Goal: Task Accomplishment & Management: Manage account settings

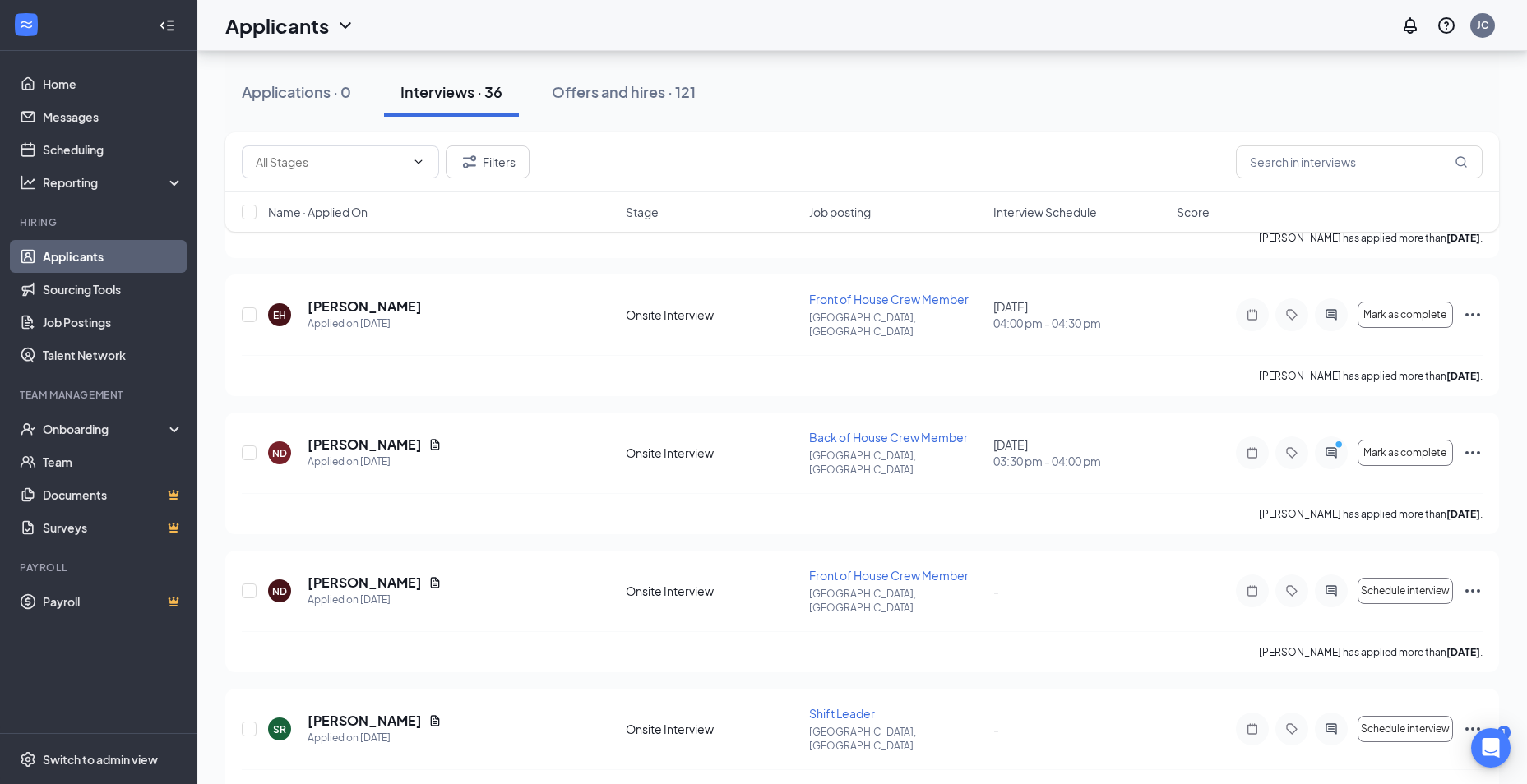
scroll to position [1609, 0]
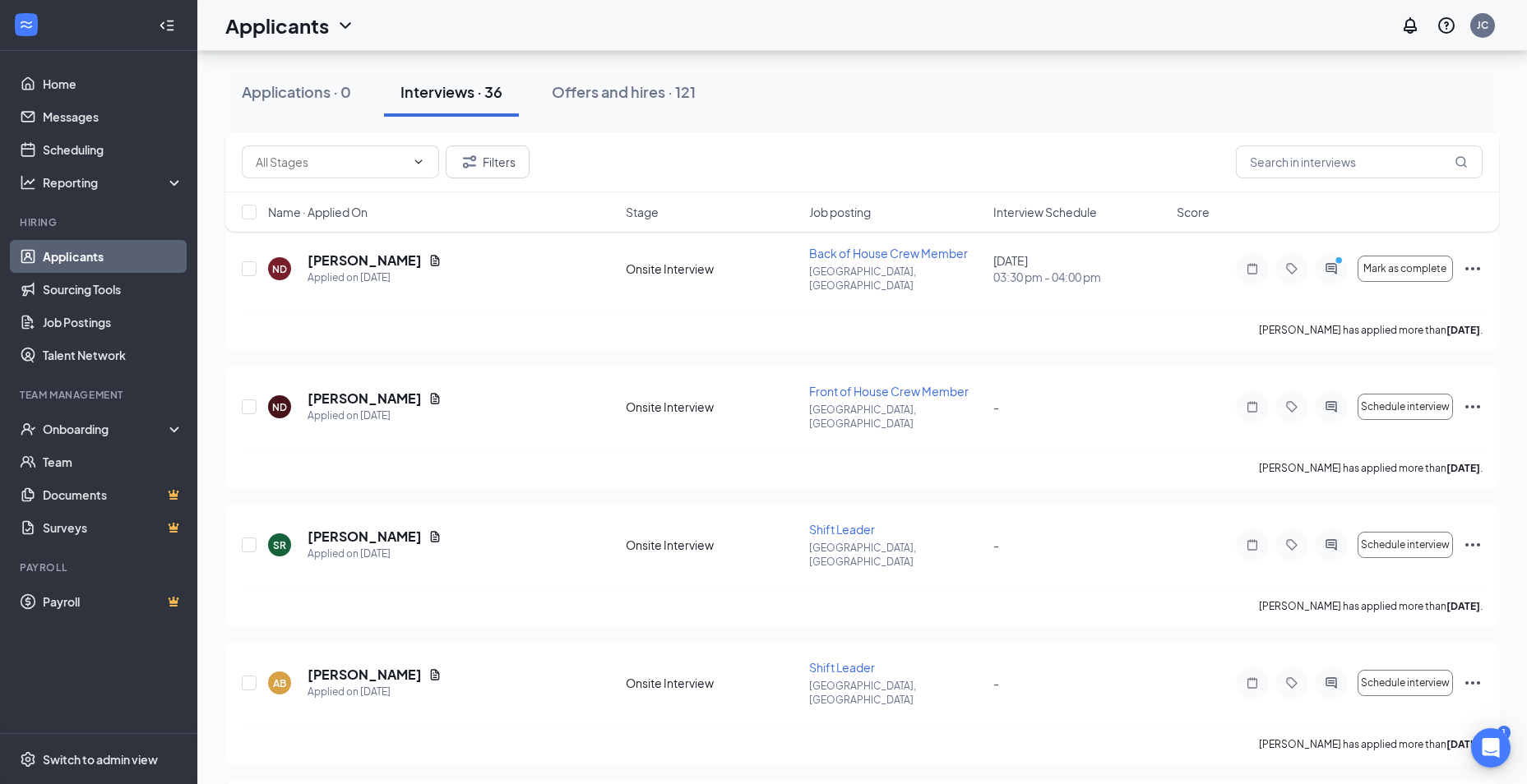
click at [1079, 209] on span "Interview Schedule" at bounding box center [1045, 212] width 103 height 17
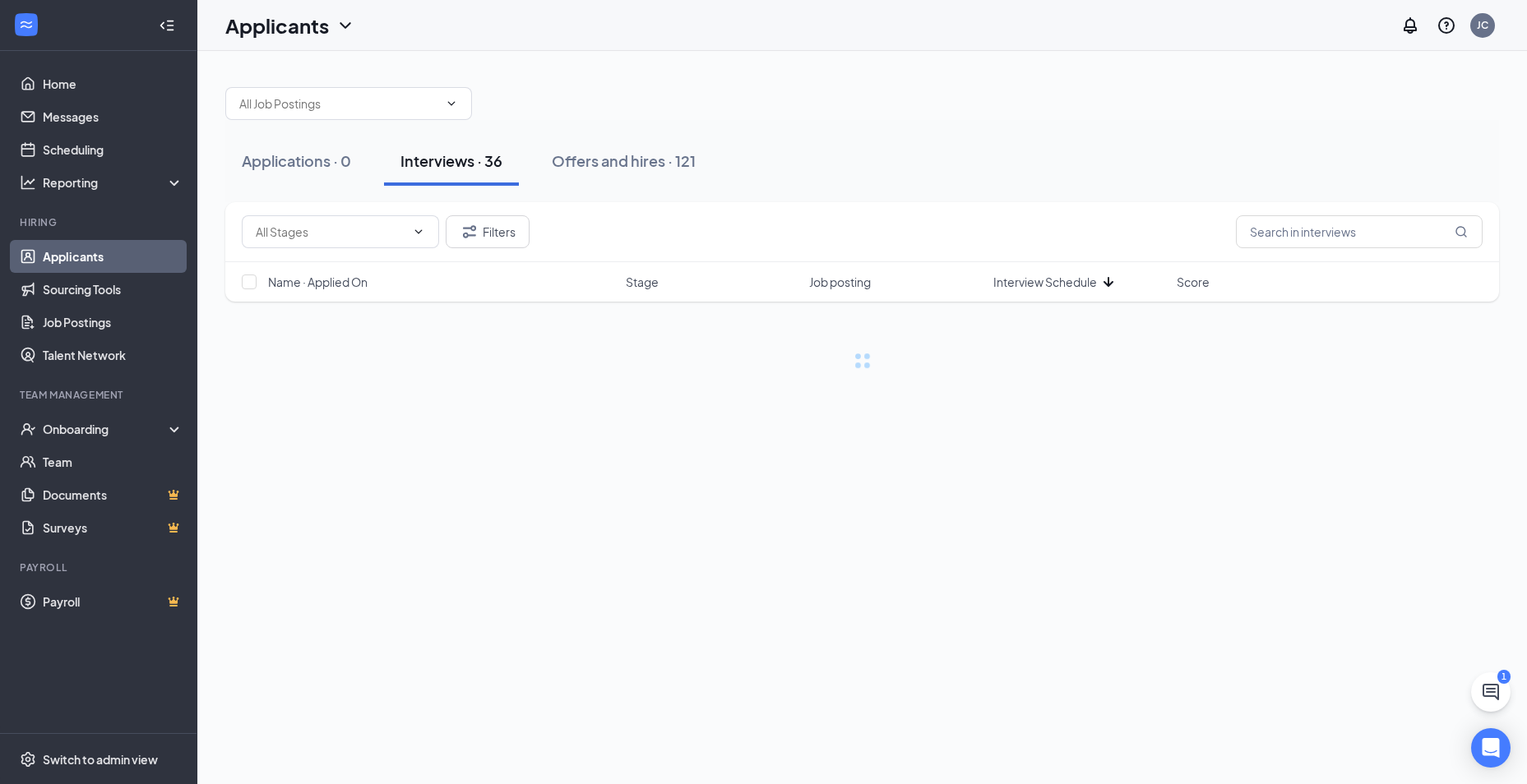
scroll to position [0, 0]
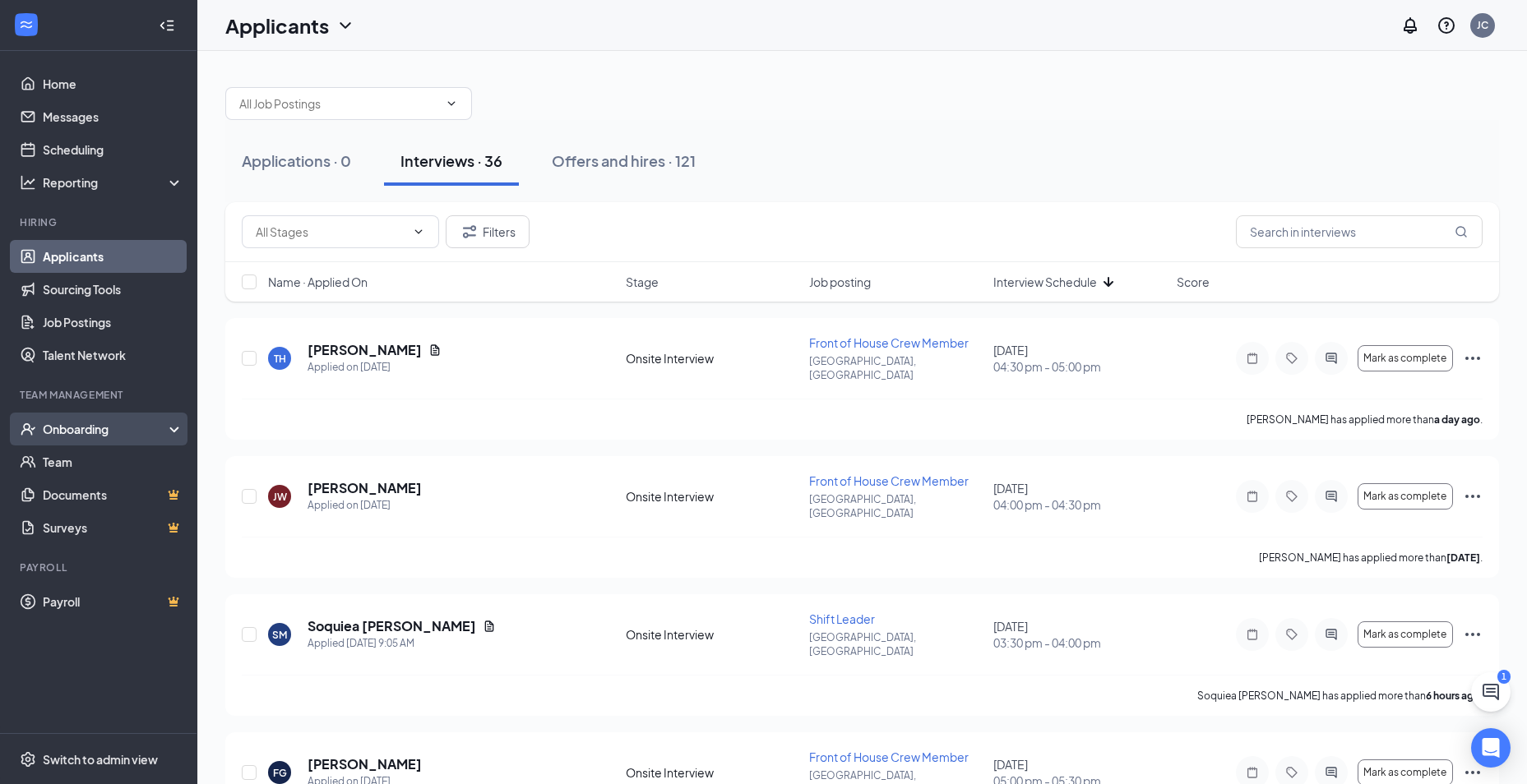
click at [85, 420] on div "Onboarding" at bounding box center [98, 428] width 198 height 33
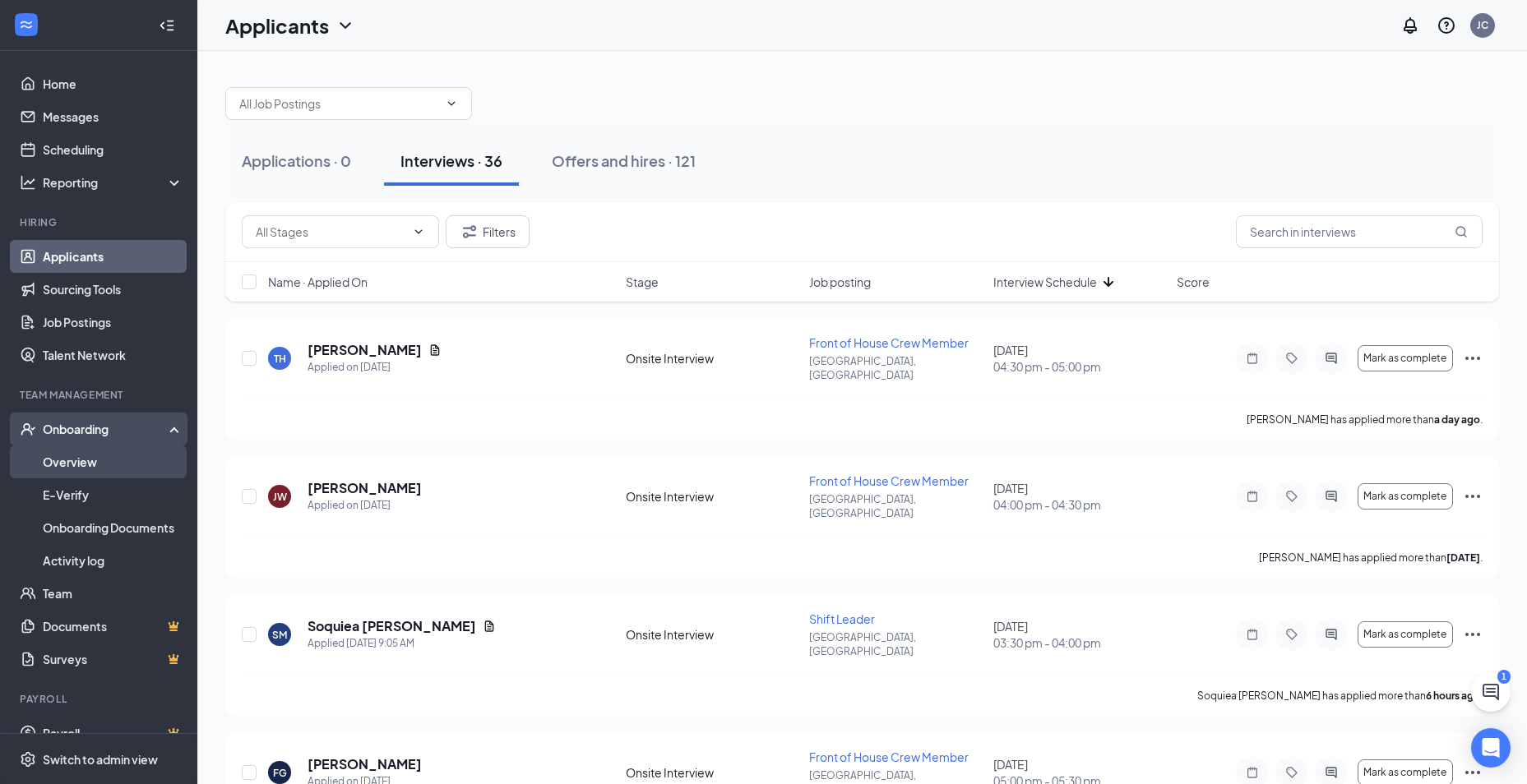
click at [92, 459] on link "Overview" at bounding box center [112, 461] width 140 height 33
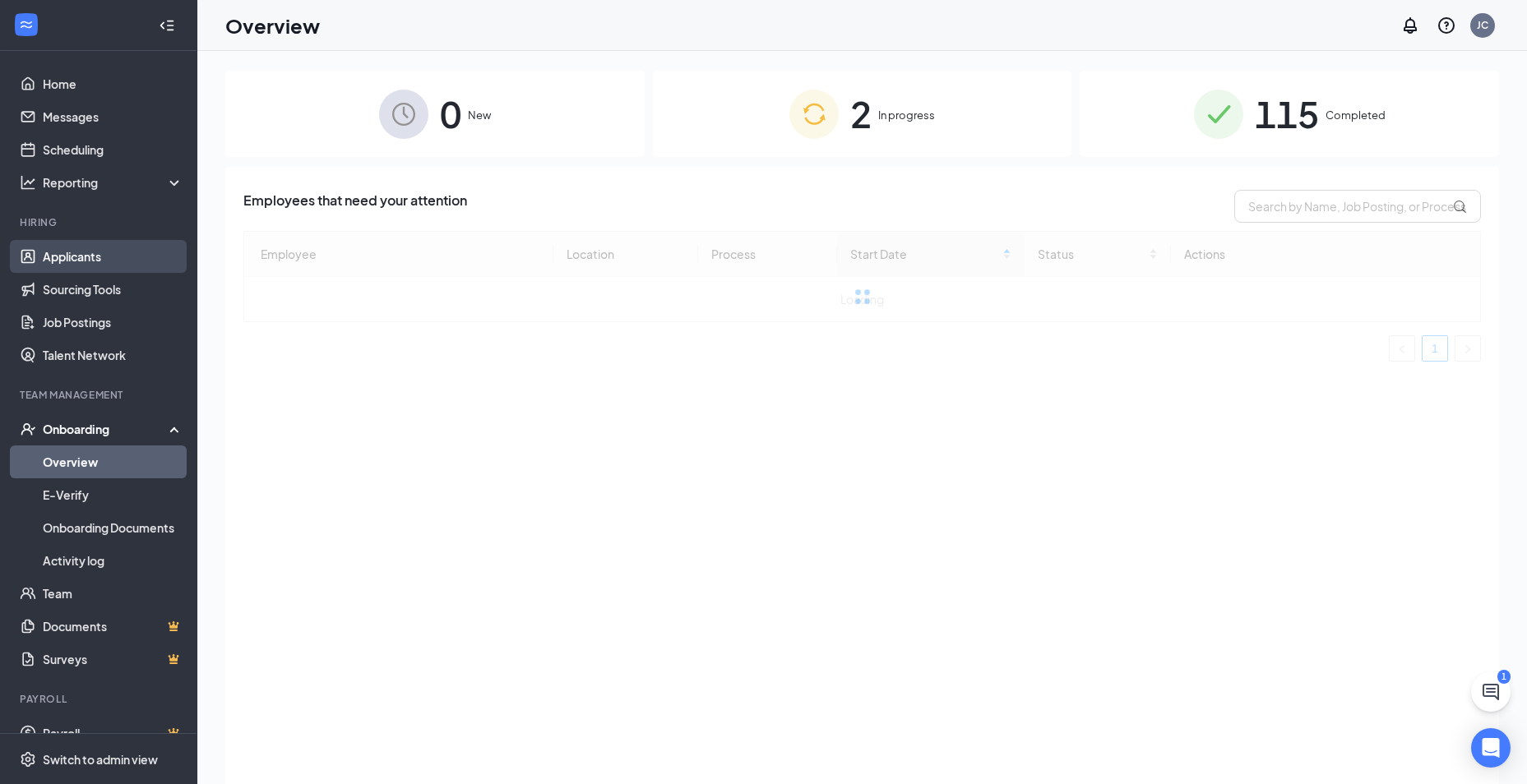
click at [93, 249] on link "Applicants" at bounding box center [112, 256] width 140 height 33
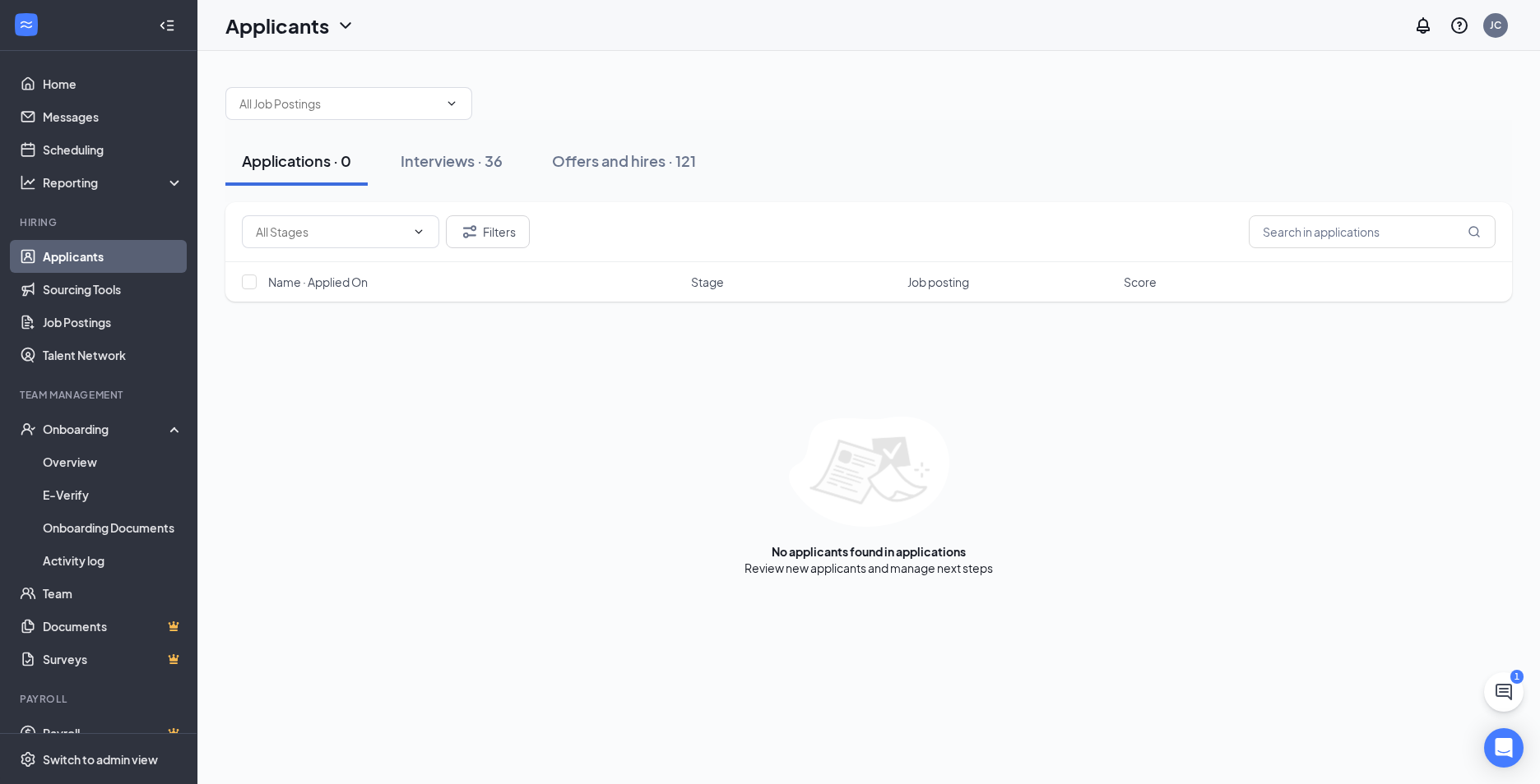
click at [952, 288] on span "Job posting" at bounding box center [938, 281] width 62 height 17
click at [458, 178] on button "Interviews · 36" at bounding box center [451, 161] width 135 height 50
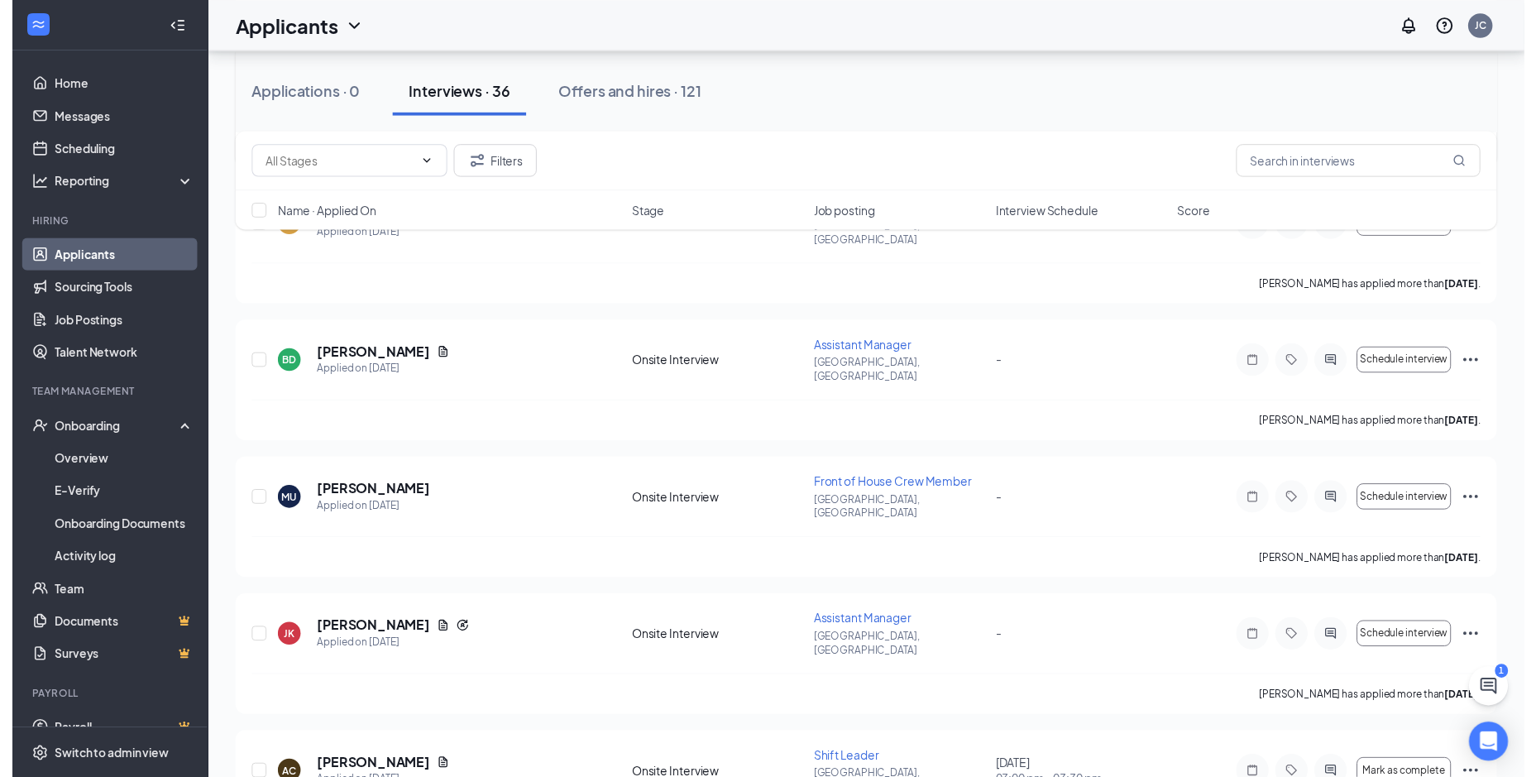
scroll to position [2316, 0]
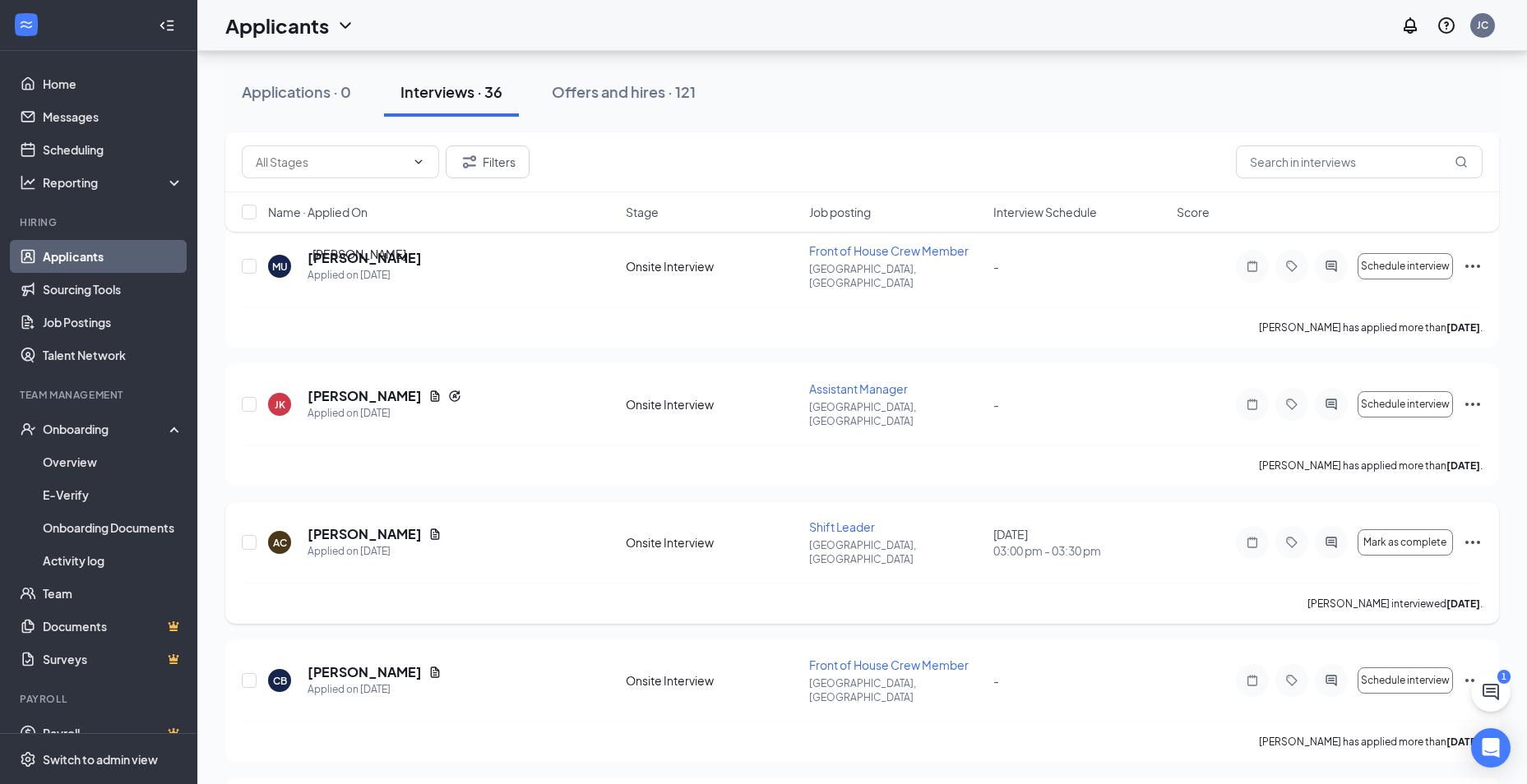
click at [351, 526] on h5 "[PERSON_NAME]" at bounding box center [364, 535] width 114 height 18
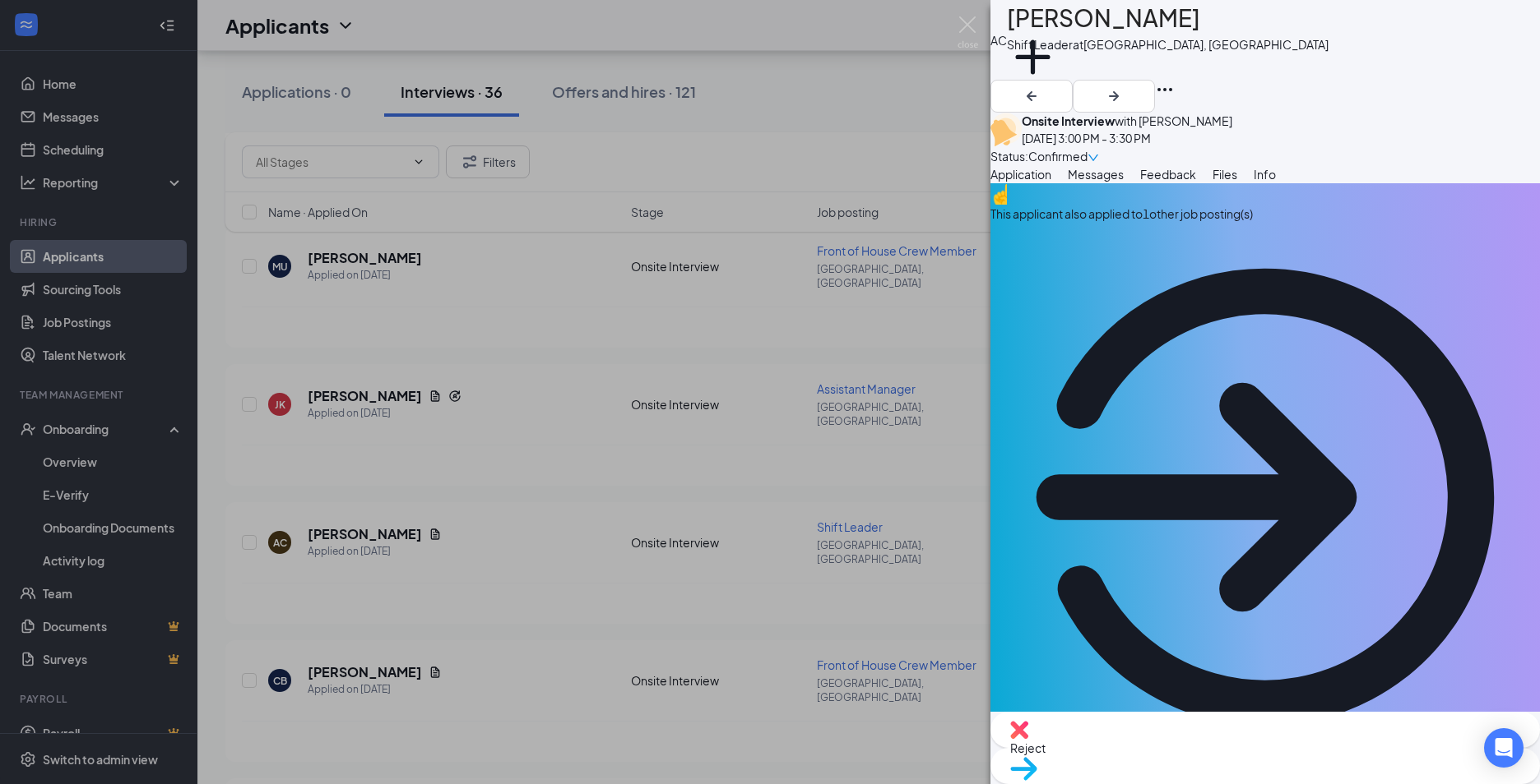
click at [1196, 182] on span "Feedback" at bounding box center [1168, 174] width 56 height 15
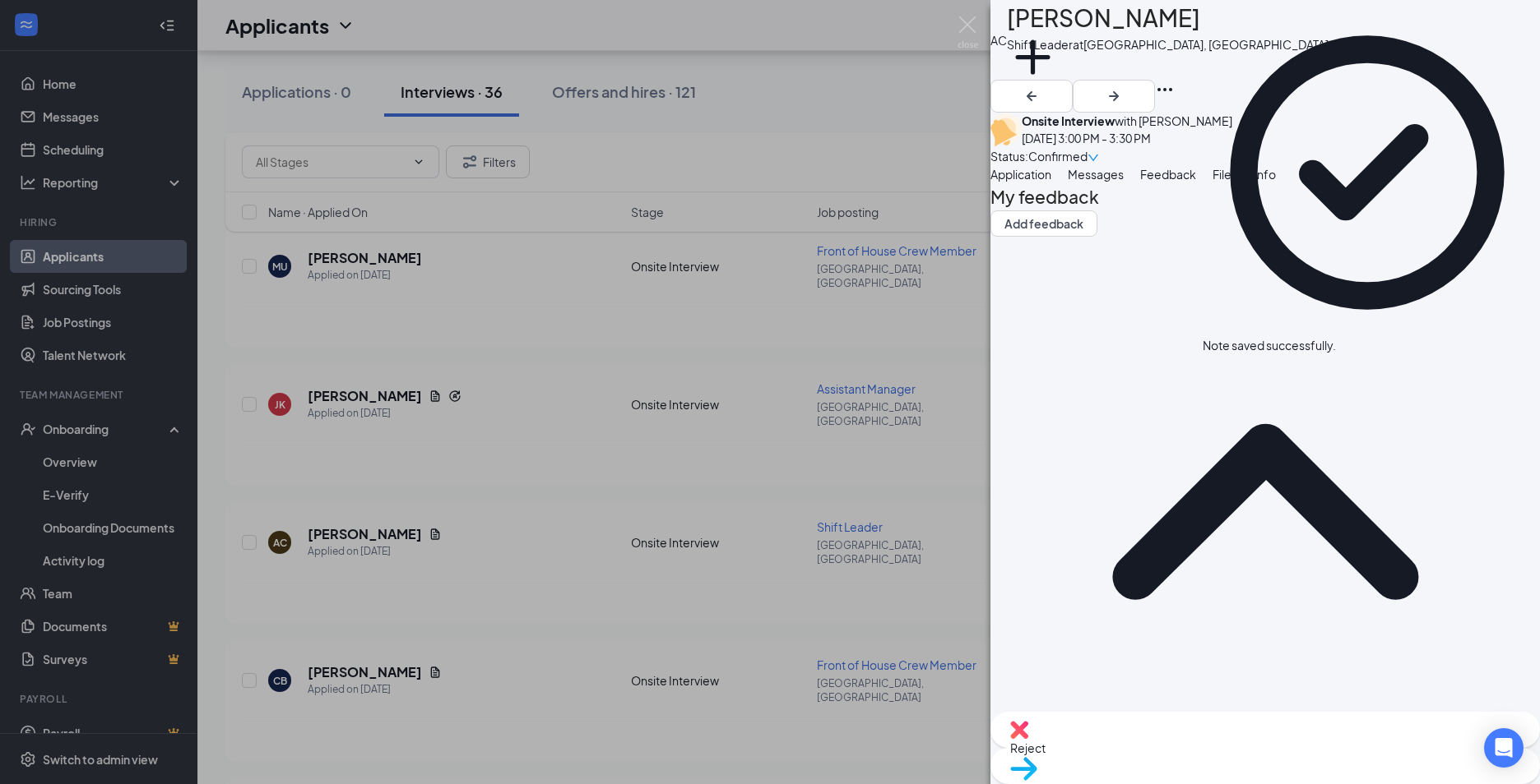
click at [1178, 753] on span "Reject" at bounding box center [1265, 748] width 510 height 18
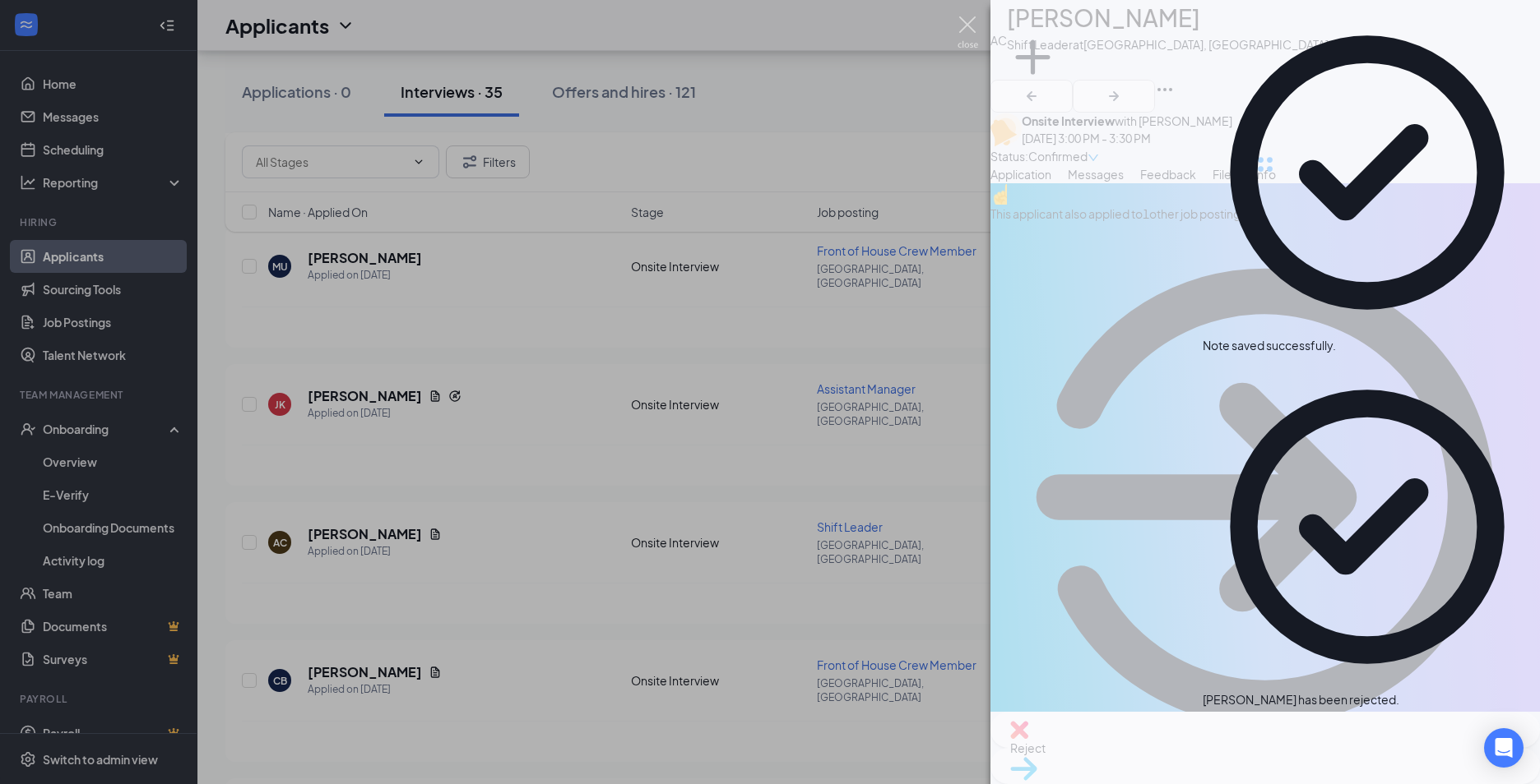
click at [959, 18] on img at bounding box center [967, 33] width 21 height 32
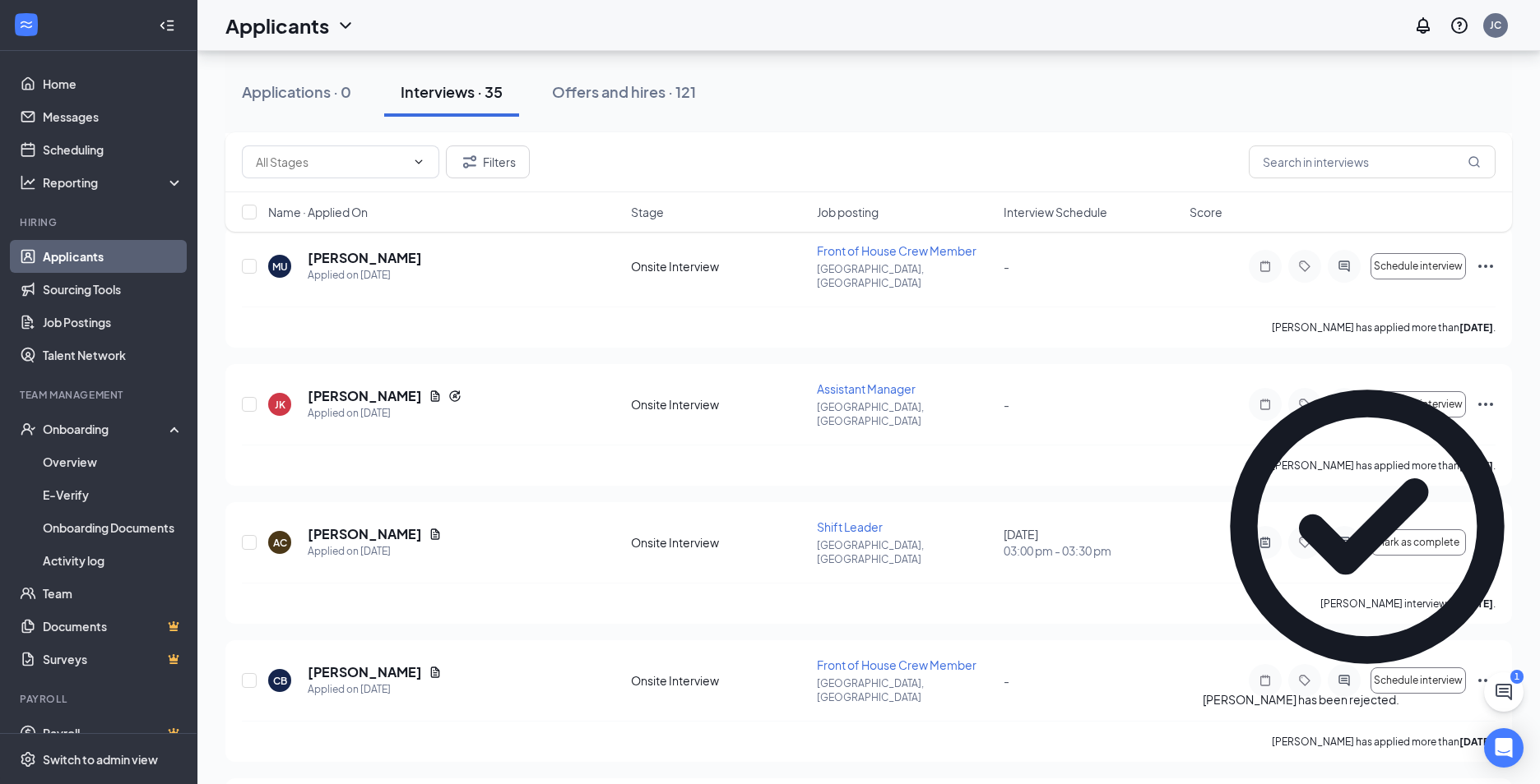
click at [969, 37] on div "Applicants JC" at bounding box center [869, 25] width 1342 height 51
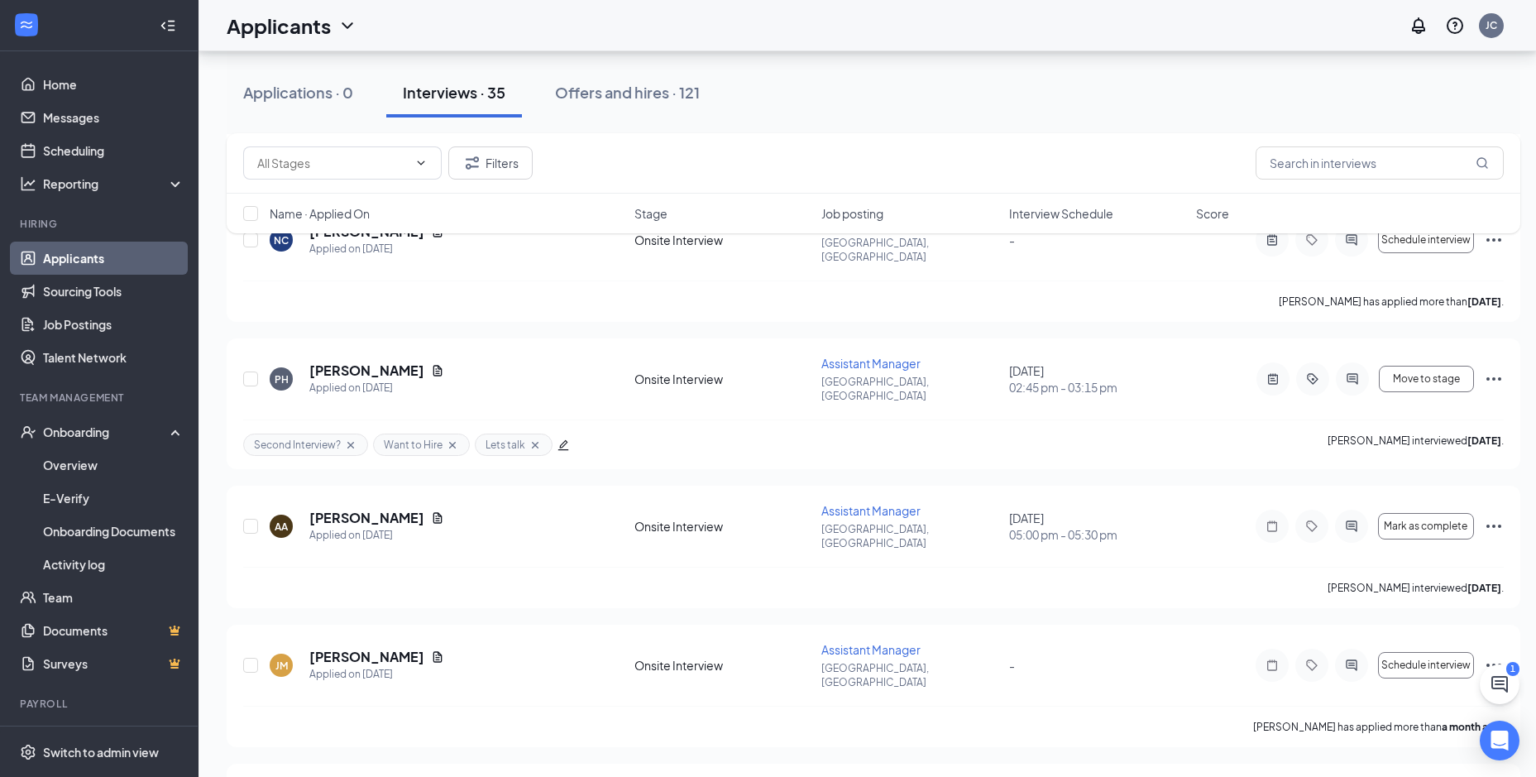
scroll to position [3956, 0]
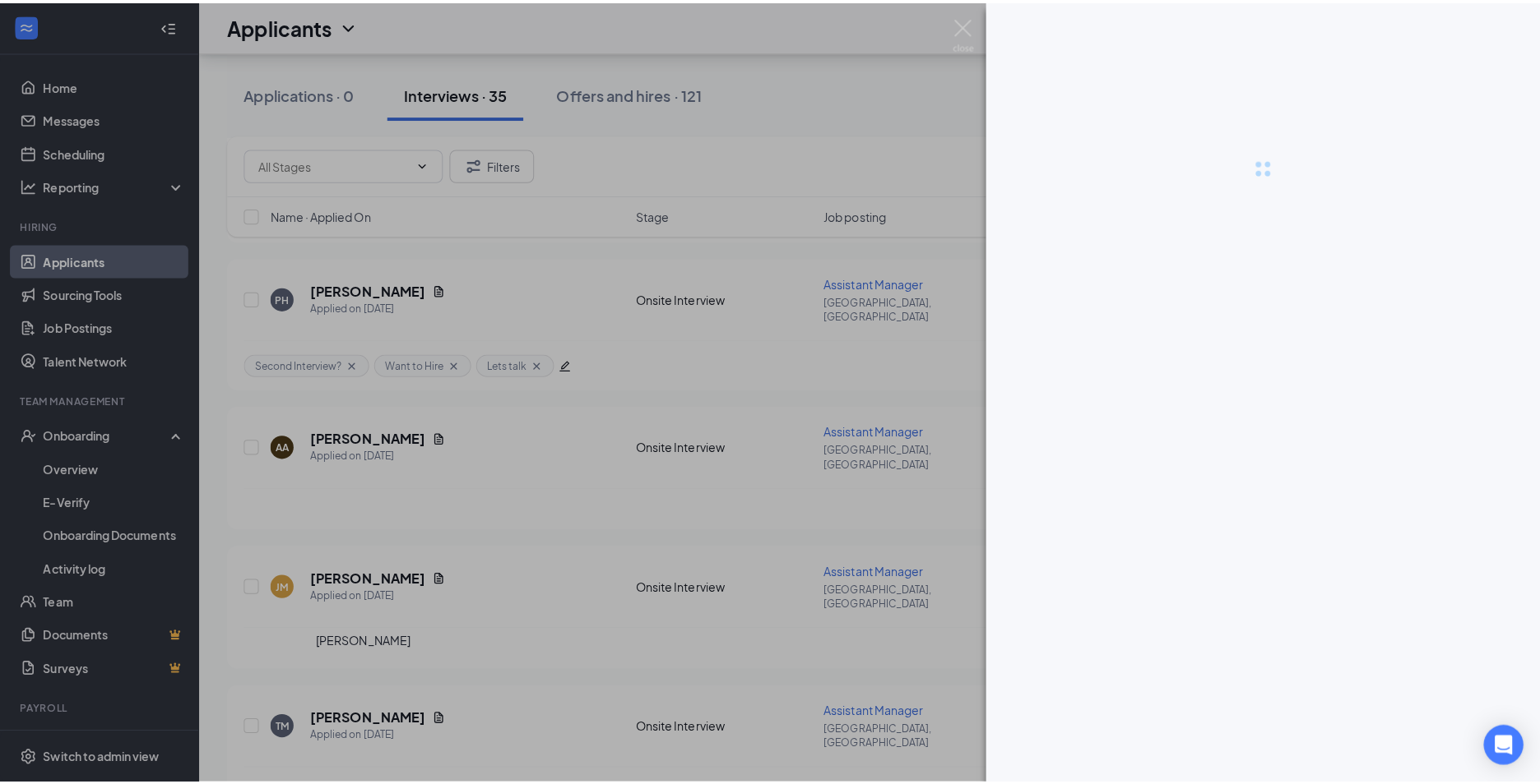
scroll to position [3919, 0]
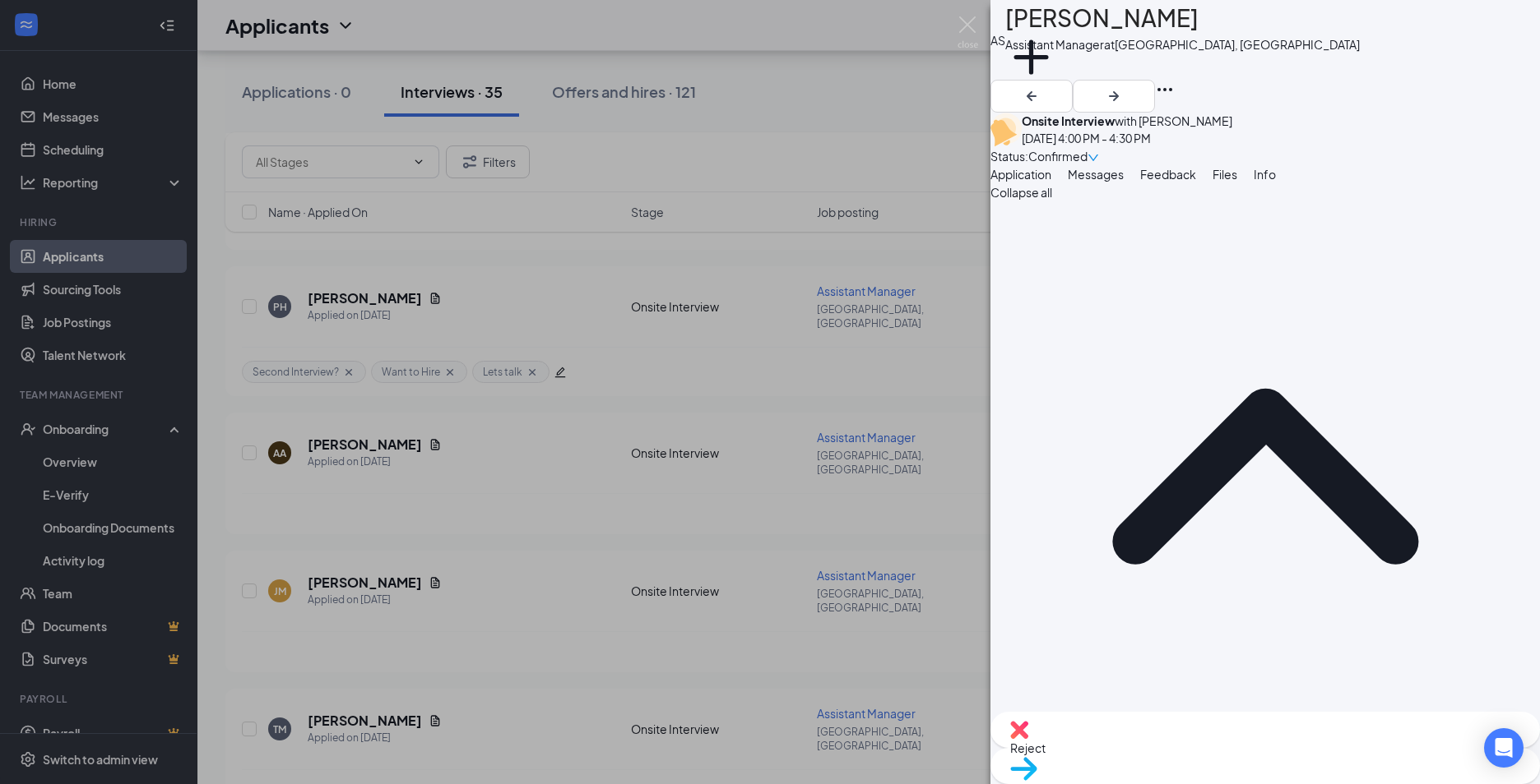
click at [1196, 182] on span "Feedback" at bounding box center [1168, 174] width 56 height 15
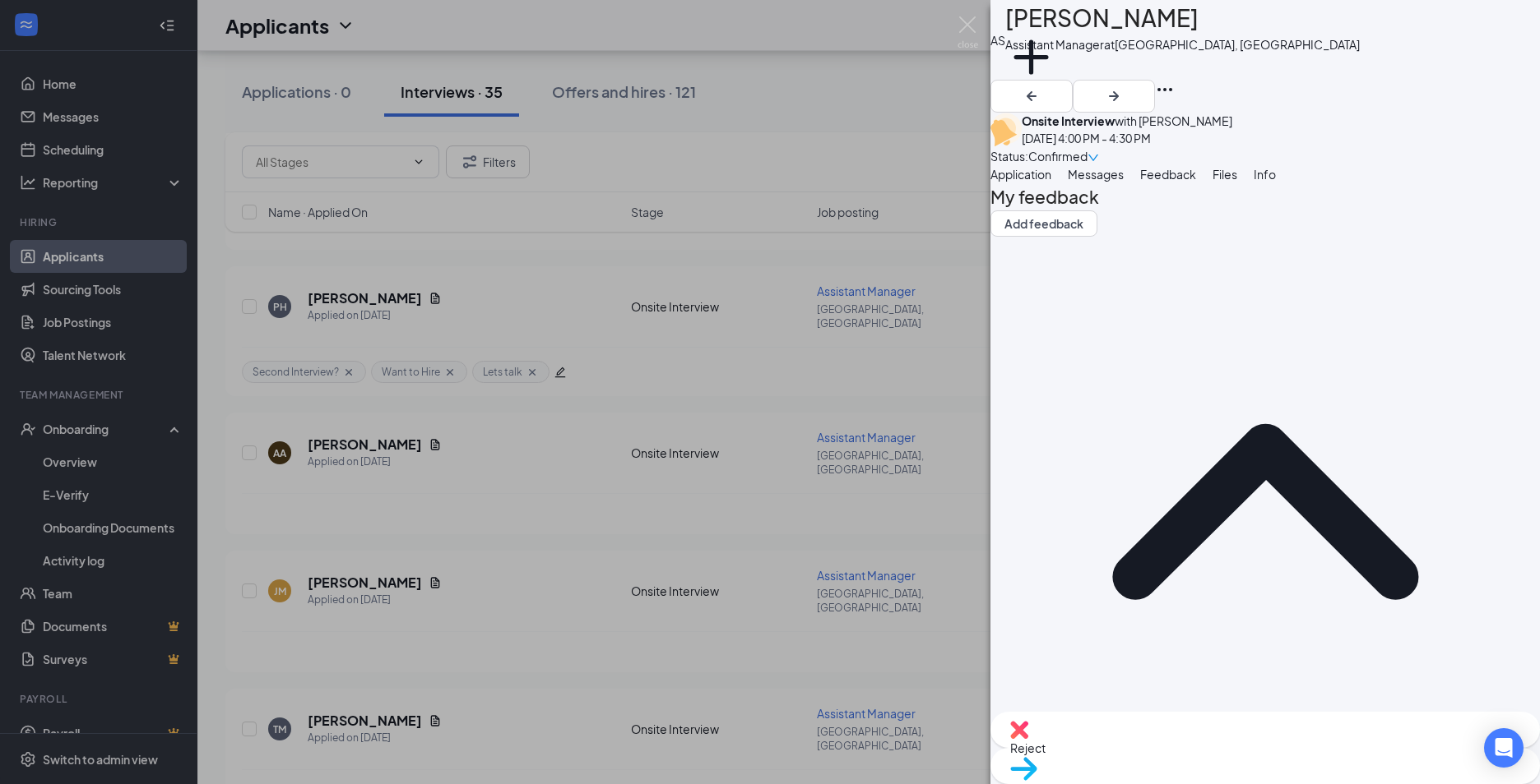
click at [1188, 752] on span "Reject" at bounding box center [1265, 748] width 510 height 18
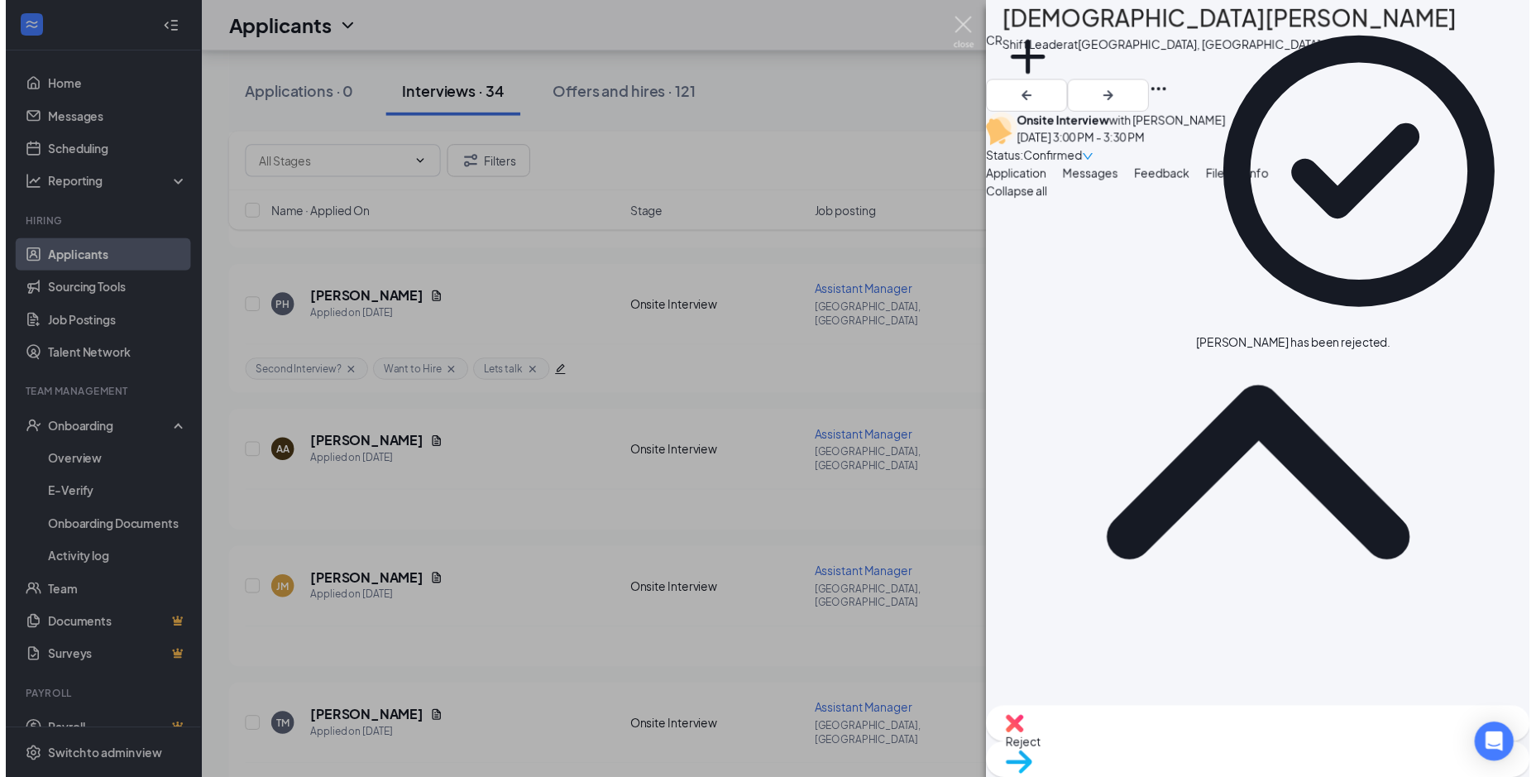
scroll to position [3818, 0]
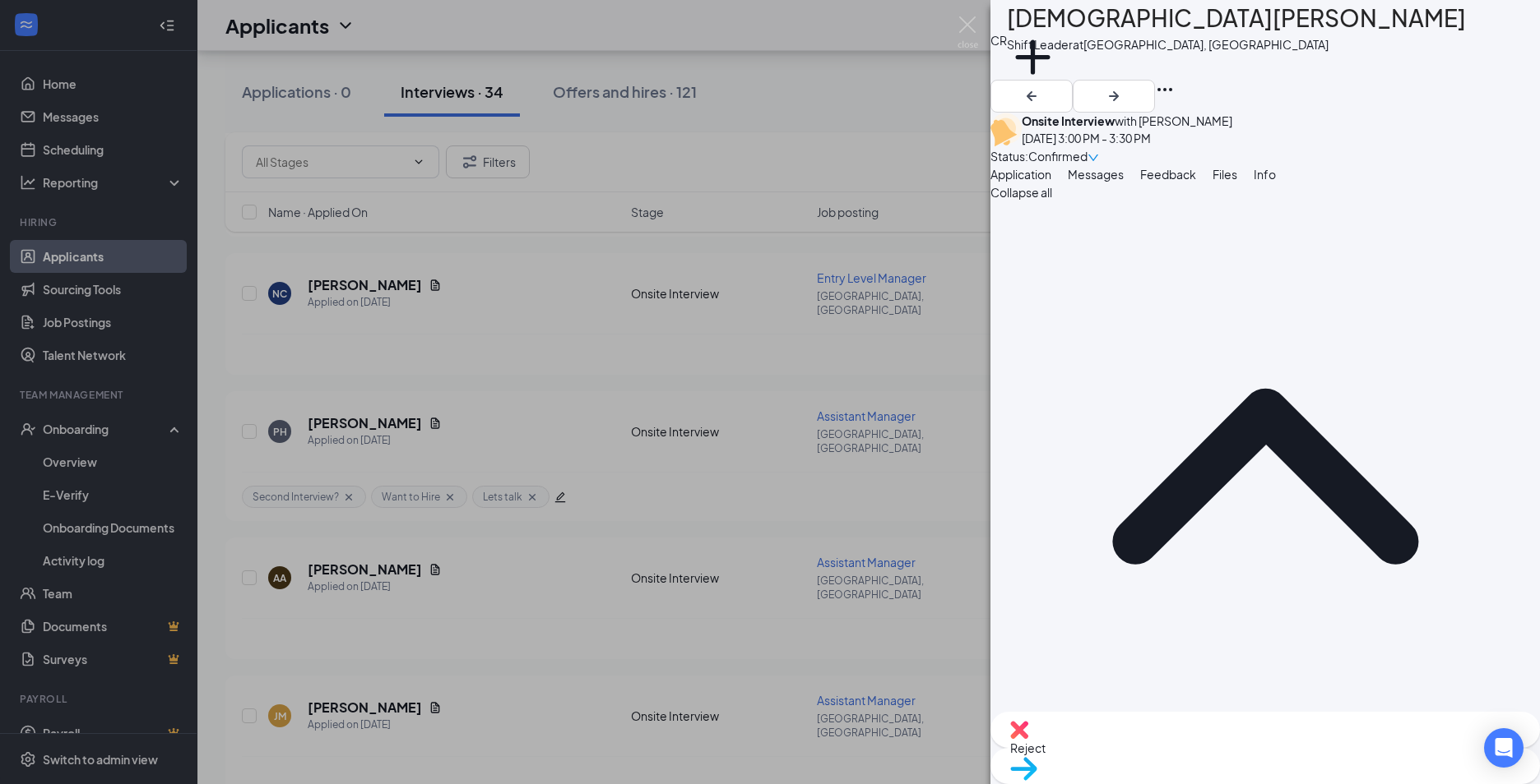
click at [1196, 183] on button "Feedback" at bounding box center [1168, 174] width 56 height 18
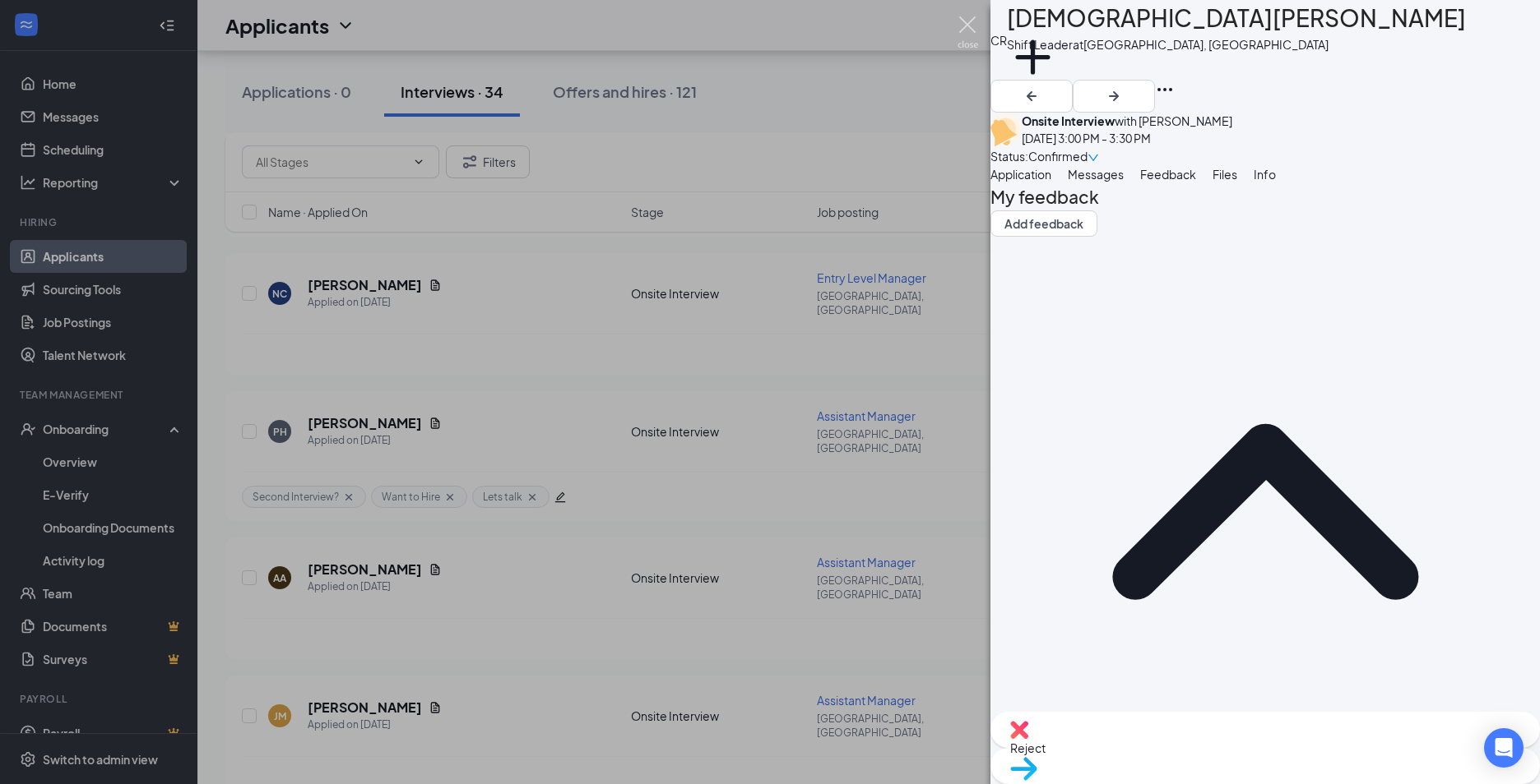
click at [969, 26] on img at bounding box center [967, 33] width 21 height 32
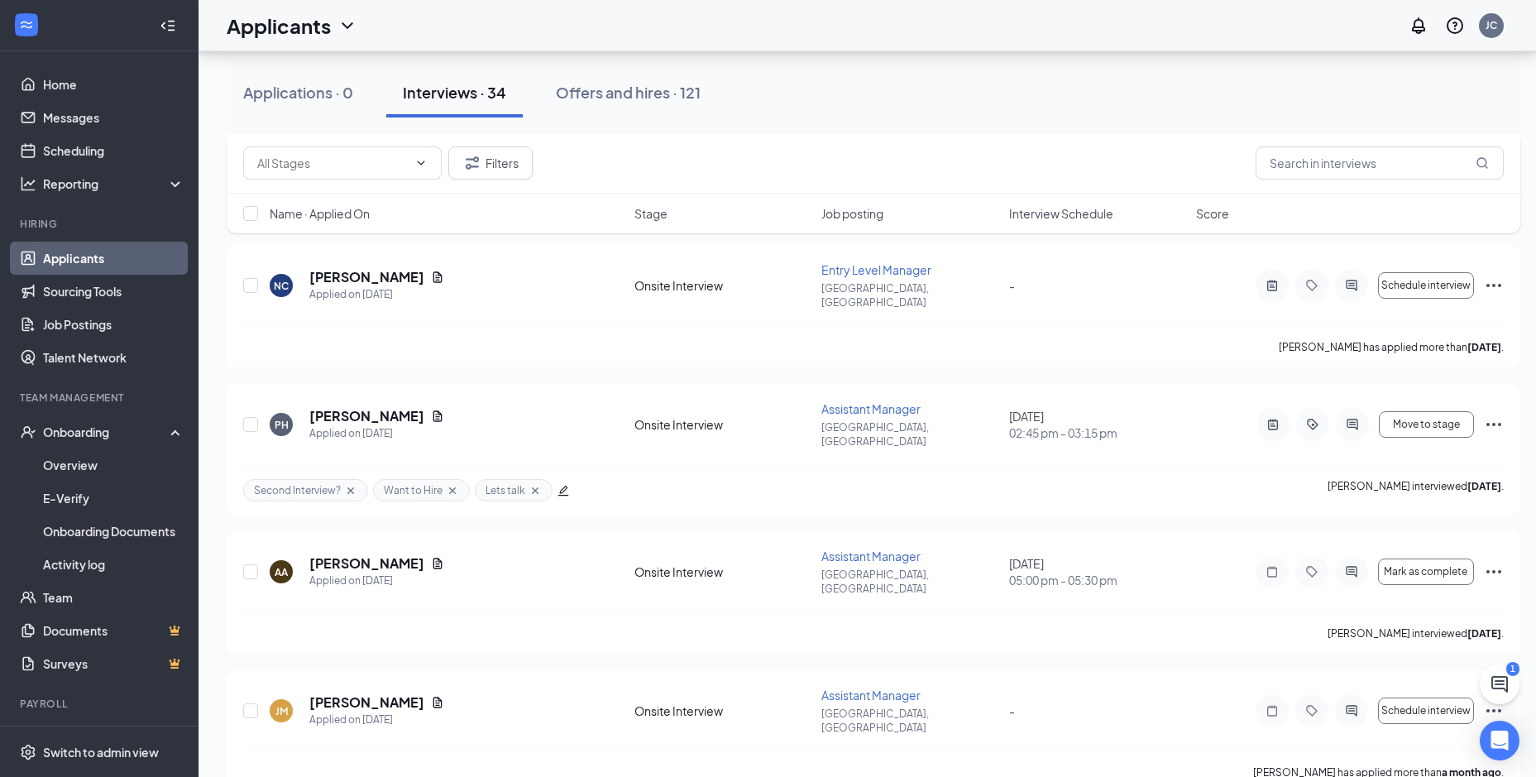
scroll to position [3830, 0]
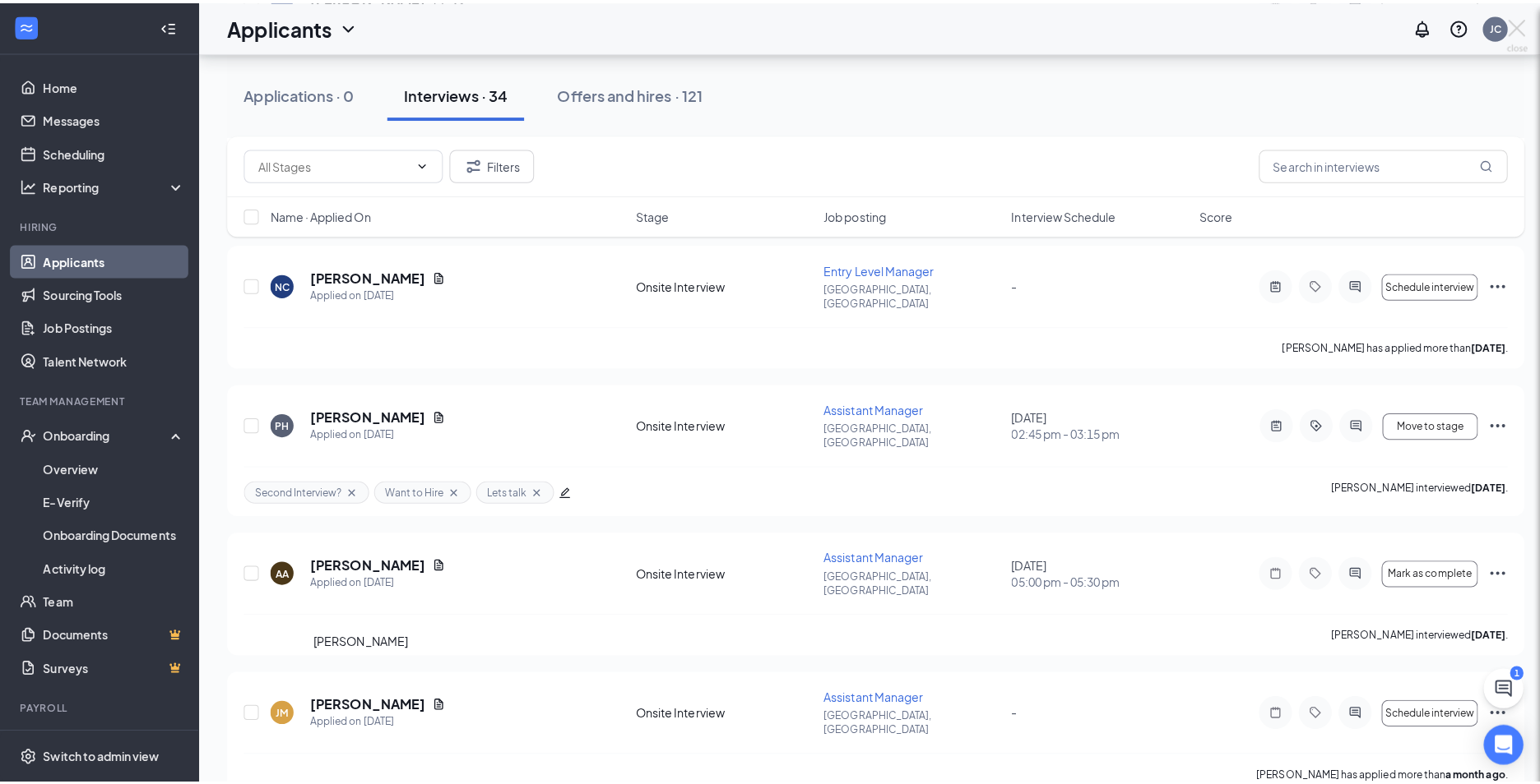
scroll to position [3794, 0]
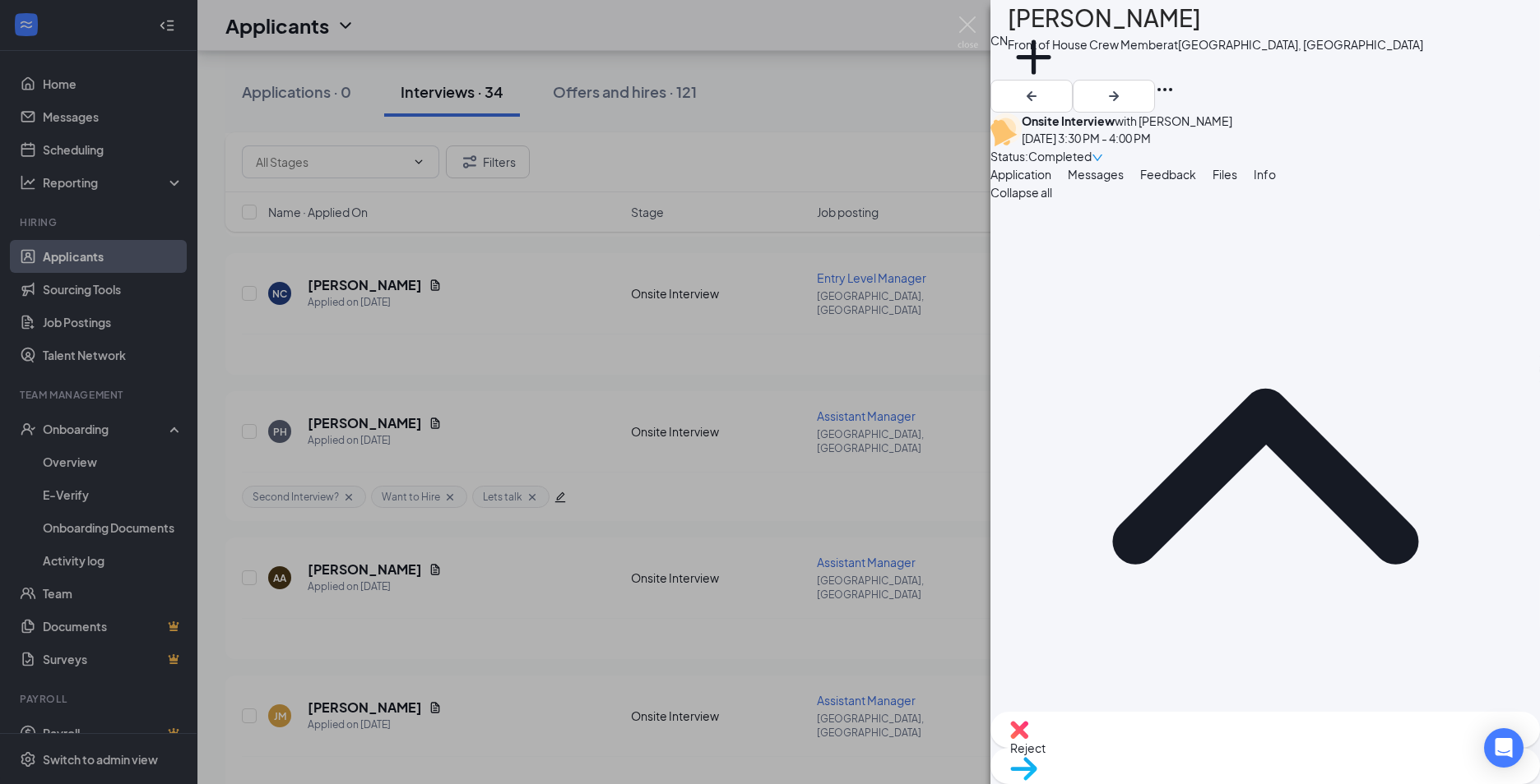
click at [1196, 182] on span "Feedback" at bounding box center [1168, 174] width 56 height 15
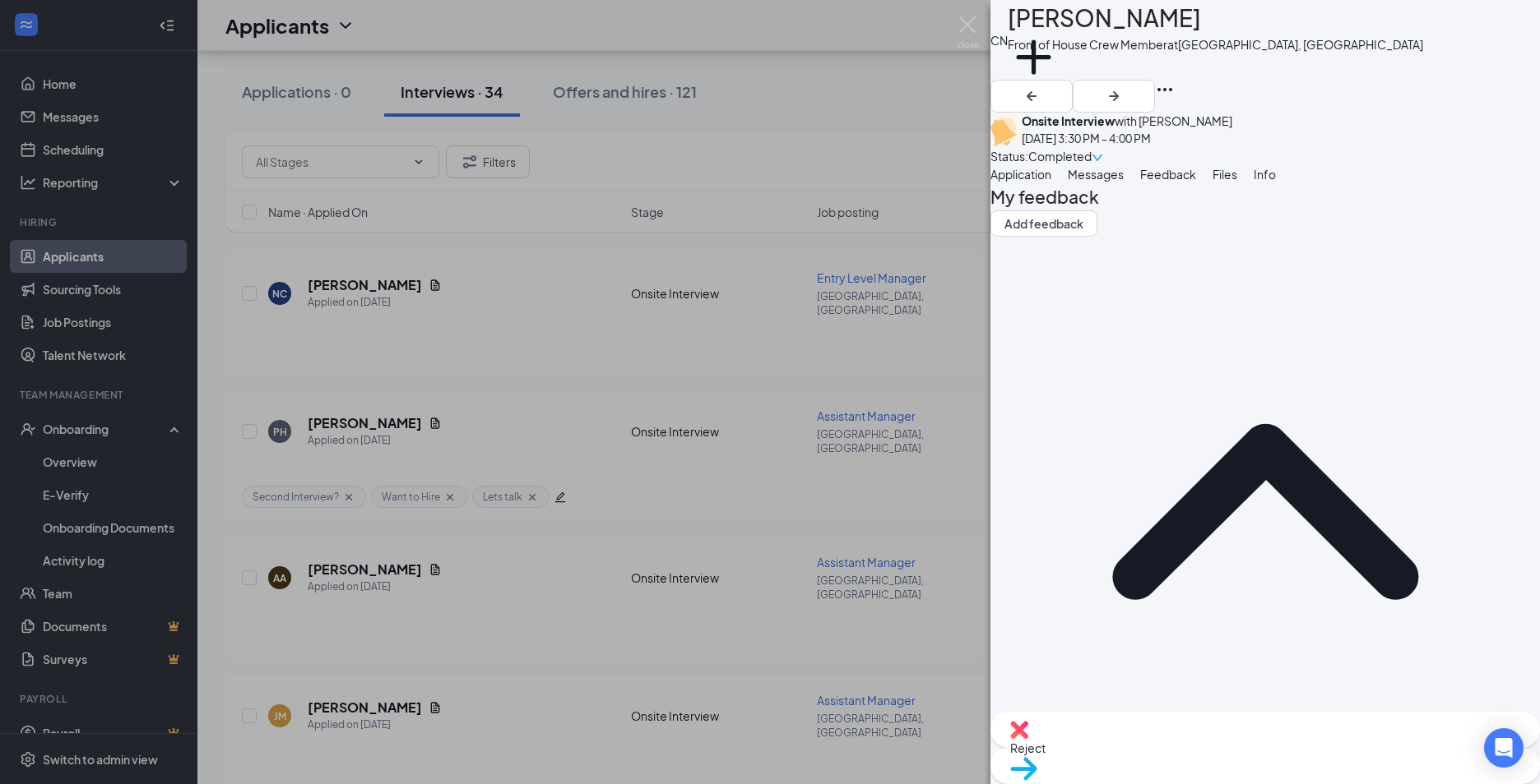
click at [1158, 748] on div "Reject" at bounding box center [1265, 729] width 550 height 36
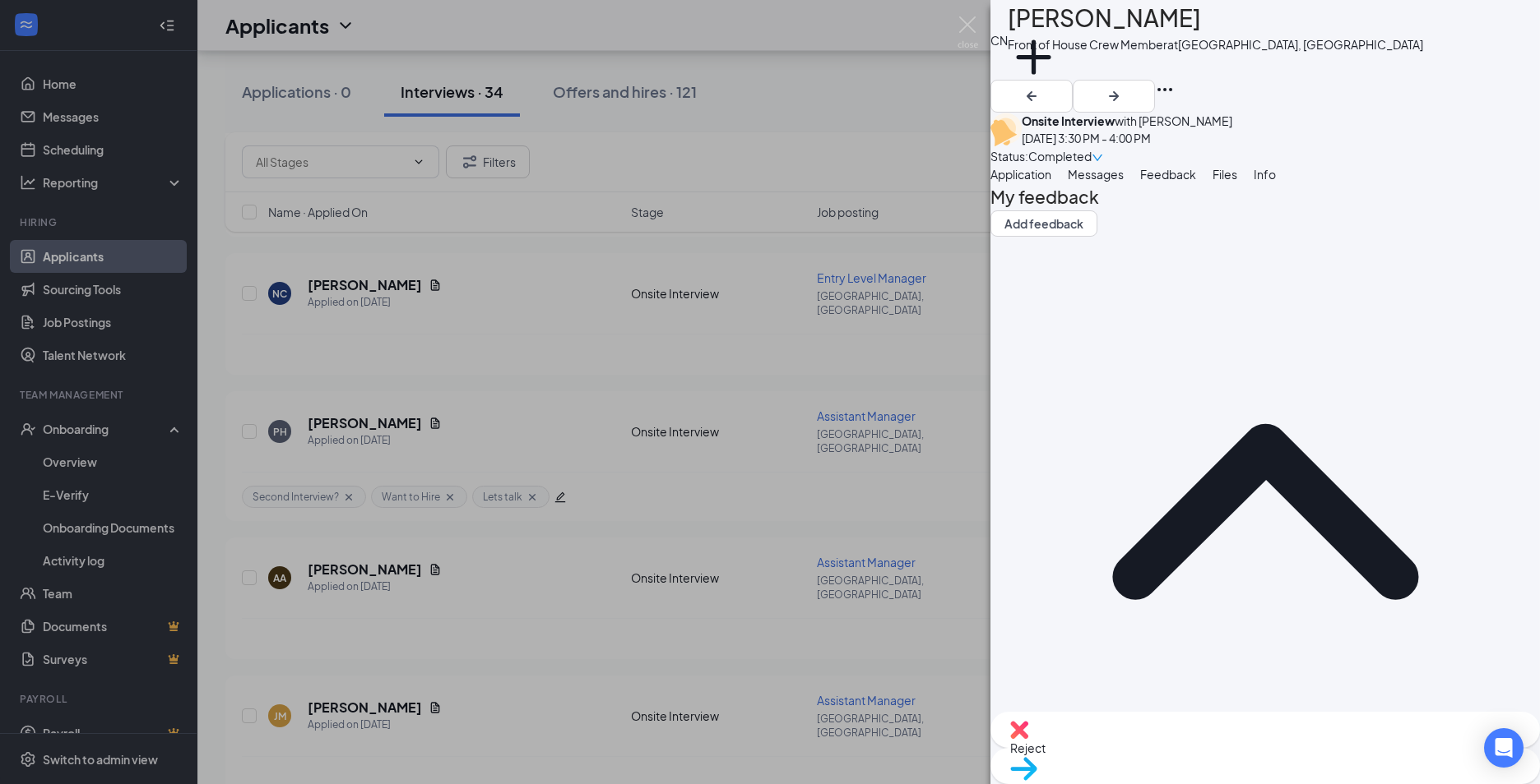
click at [1183, 757] on span "Reject" at bounding box center [1265, 748] width 510 height 18
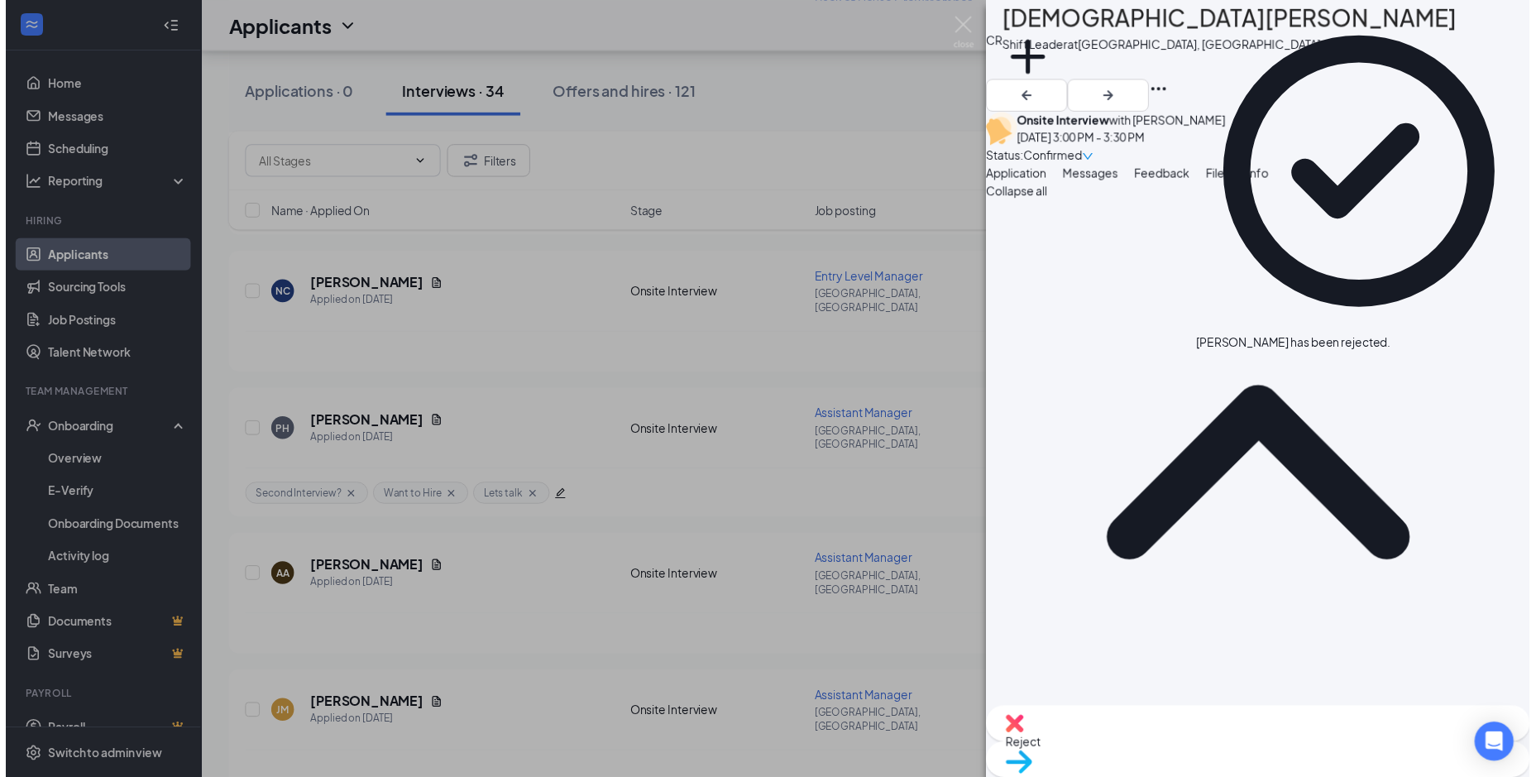
scroll to position [3692, 0]
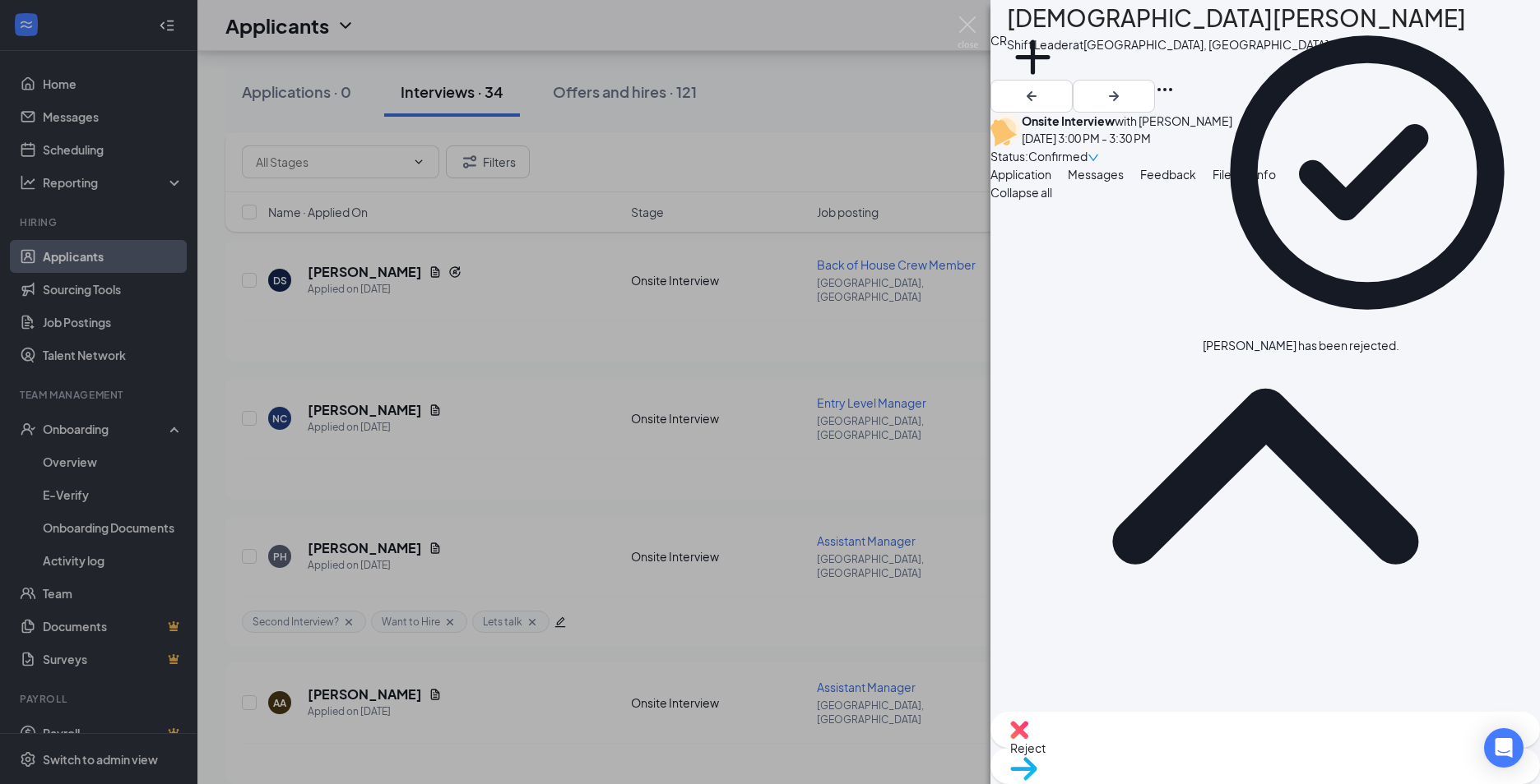
click at [1196, 182] on span "Feedback" at bounding box center [1168, 174] width 56 height 15
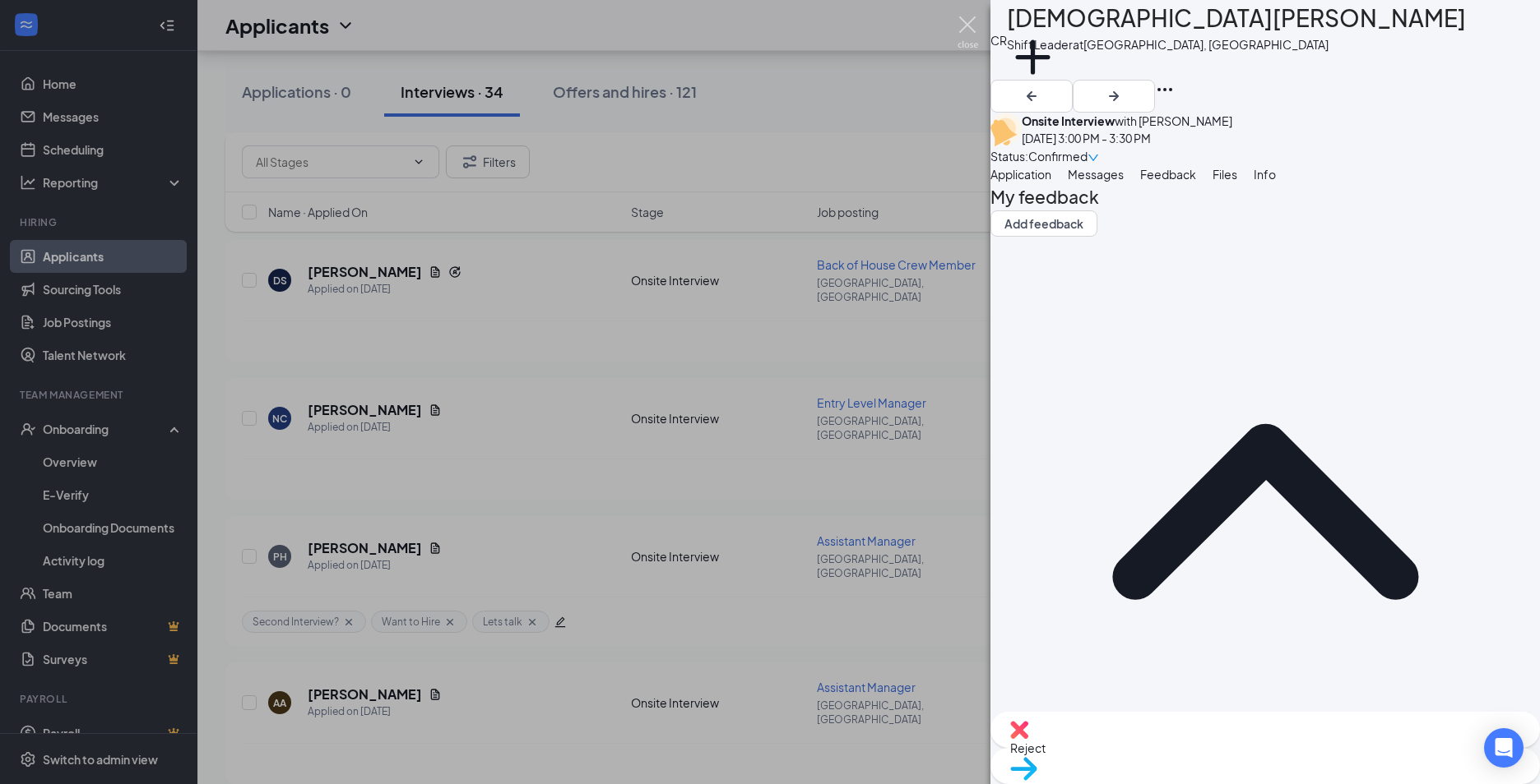
click at [970, 17] on img at bounding box center [967, 33] width 21 height 32
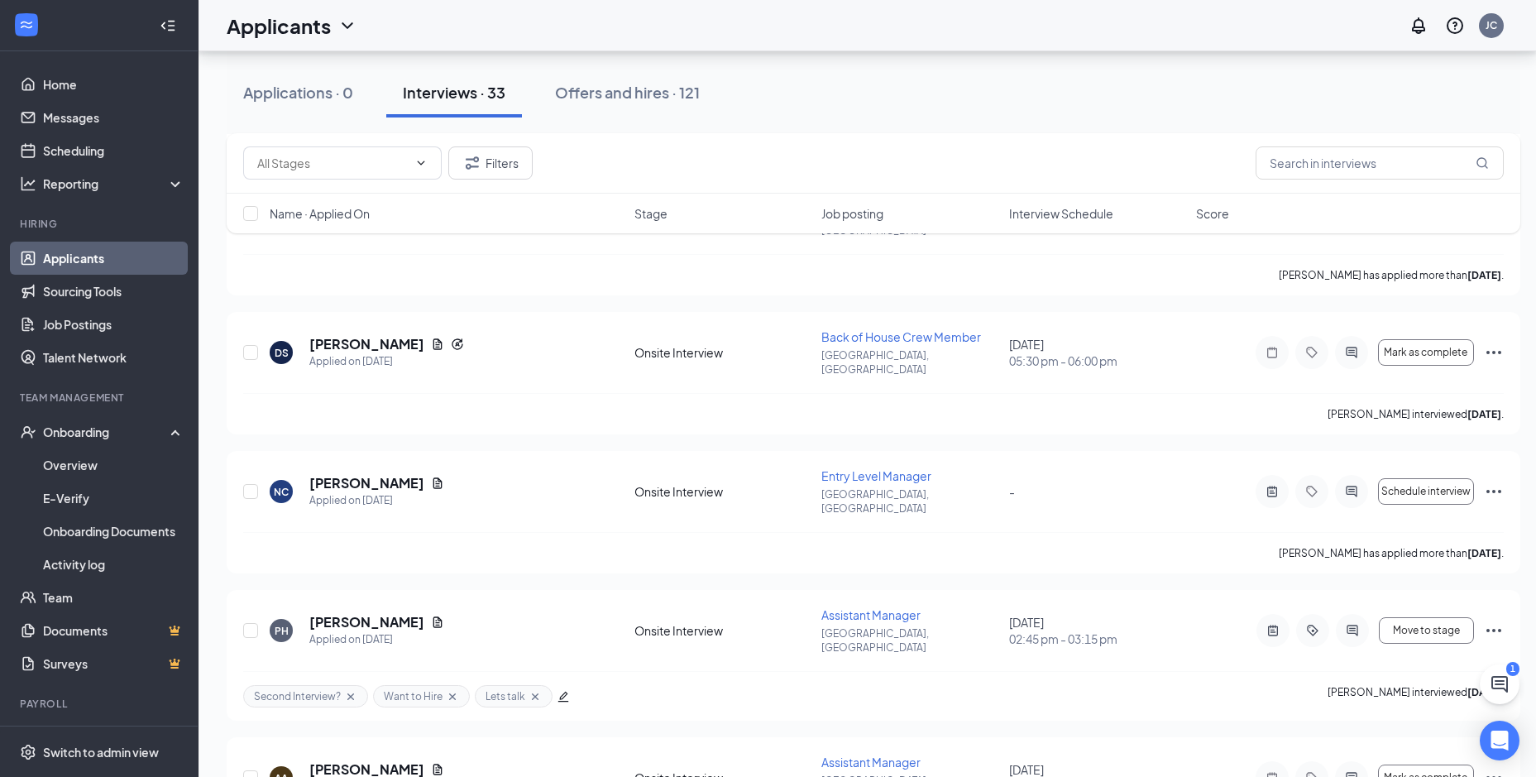
scroll to position [3704, 0]
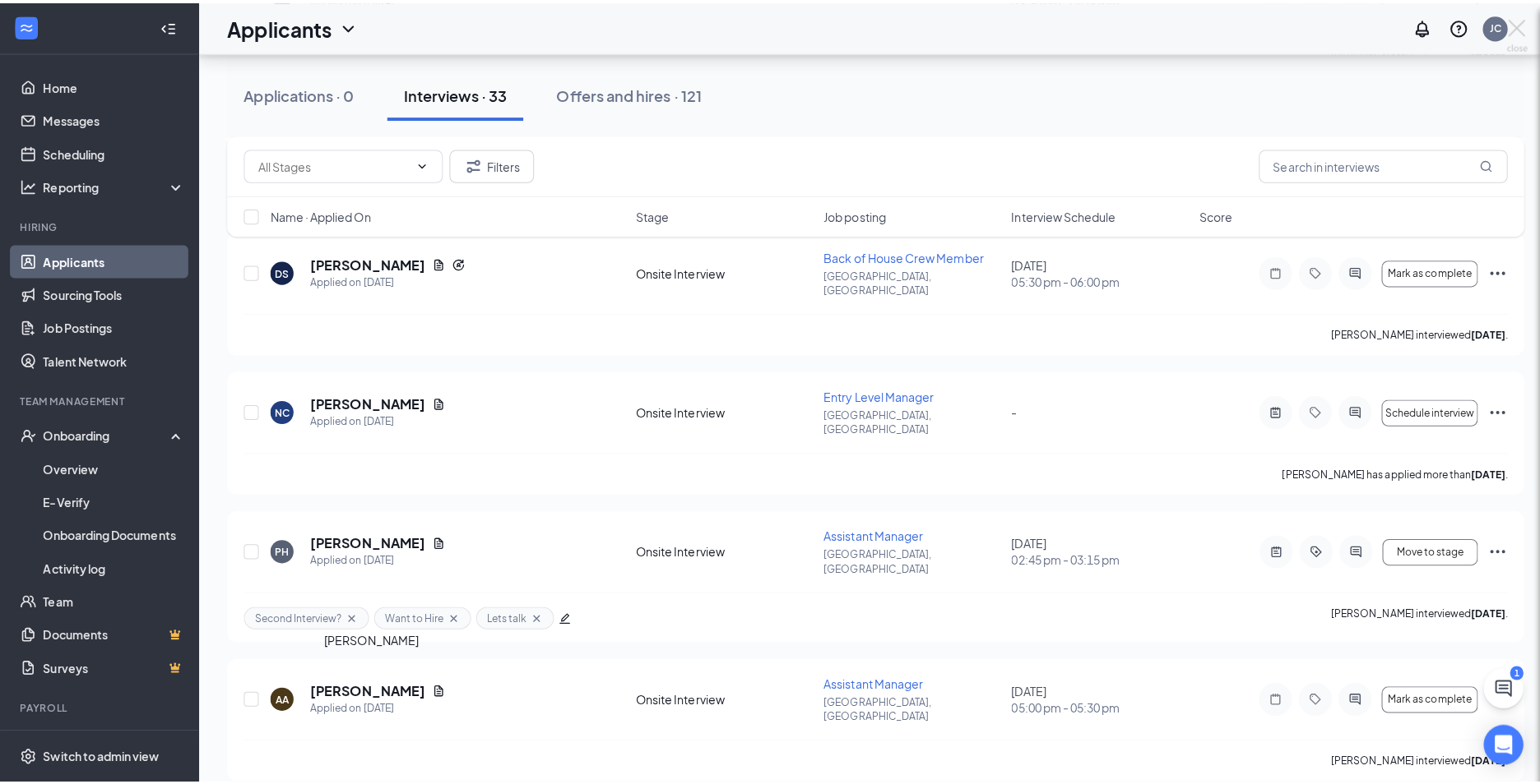
scroll to position [3669, 0]
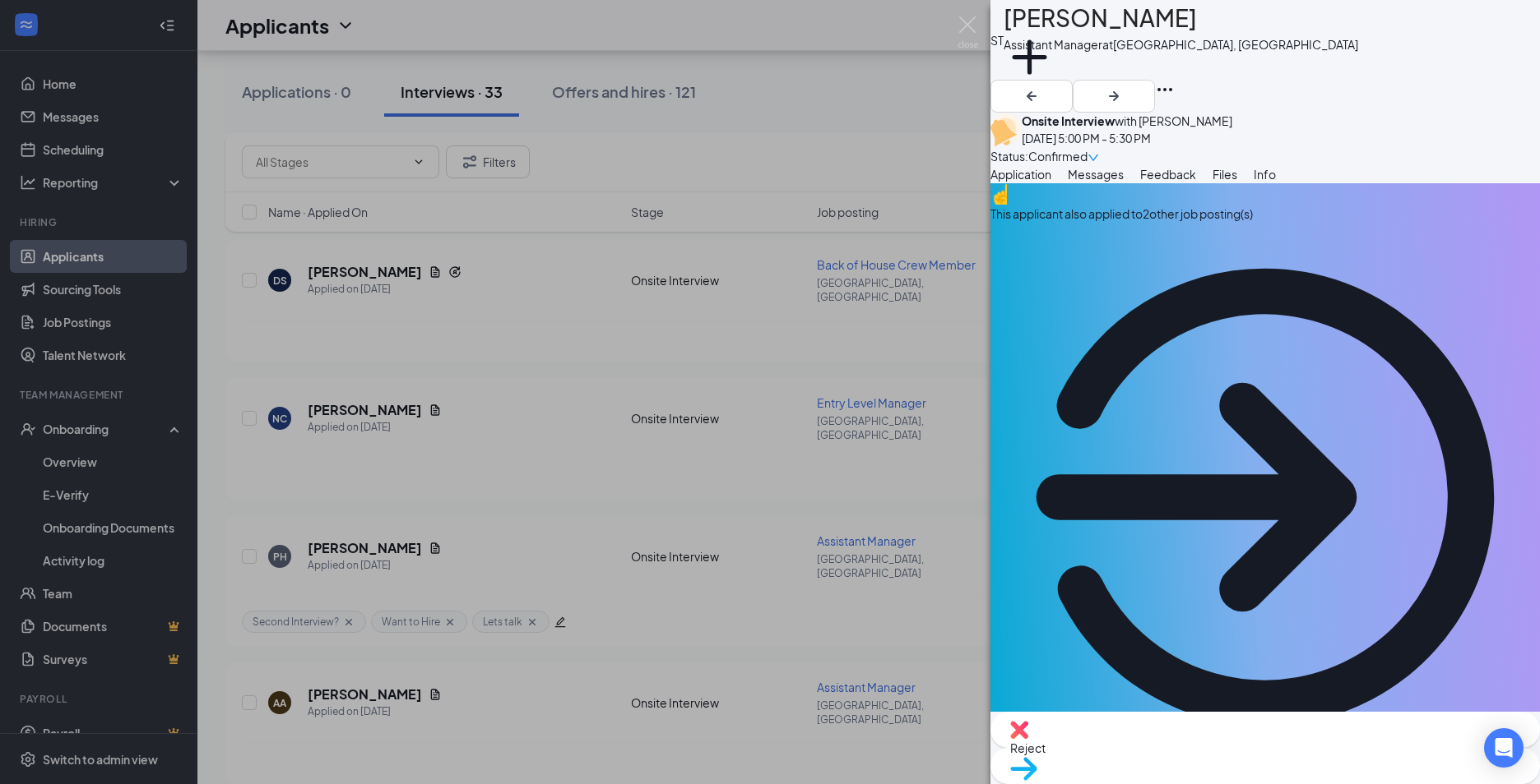
click at [1196, 182] on span "Feedback" at bounding box center [1168, 174] width 56 height 15
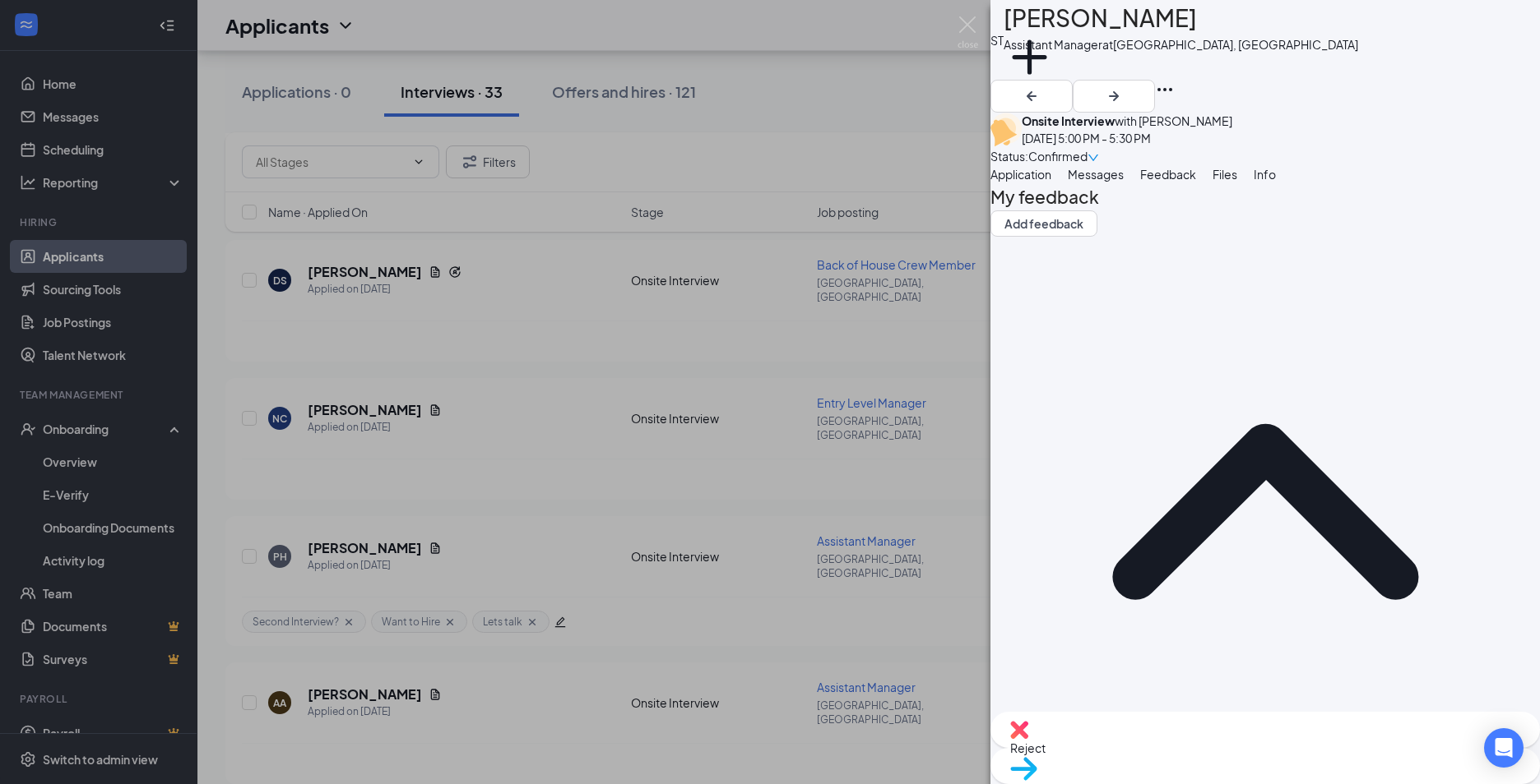
click at [1028, 739] on img at bounding box center [1019, 730] width 18 height 18
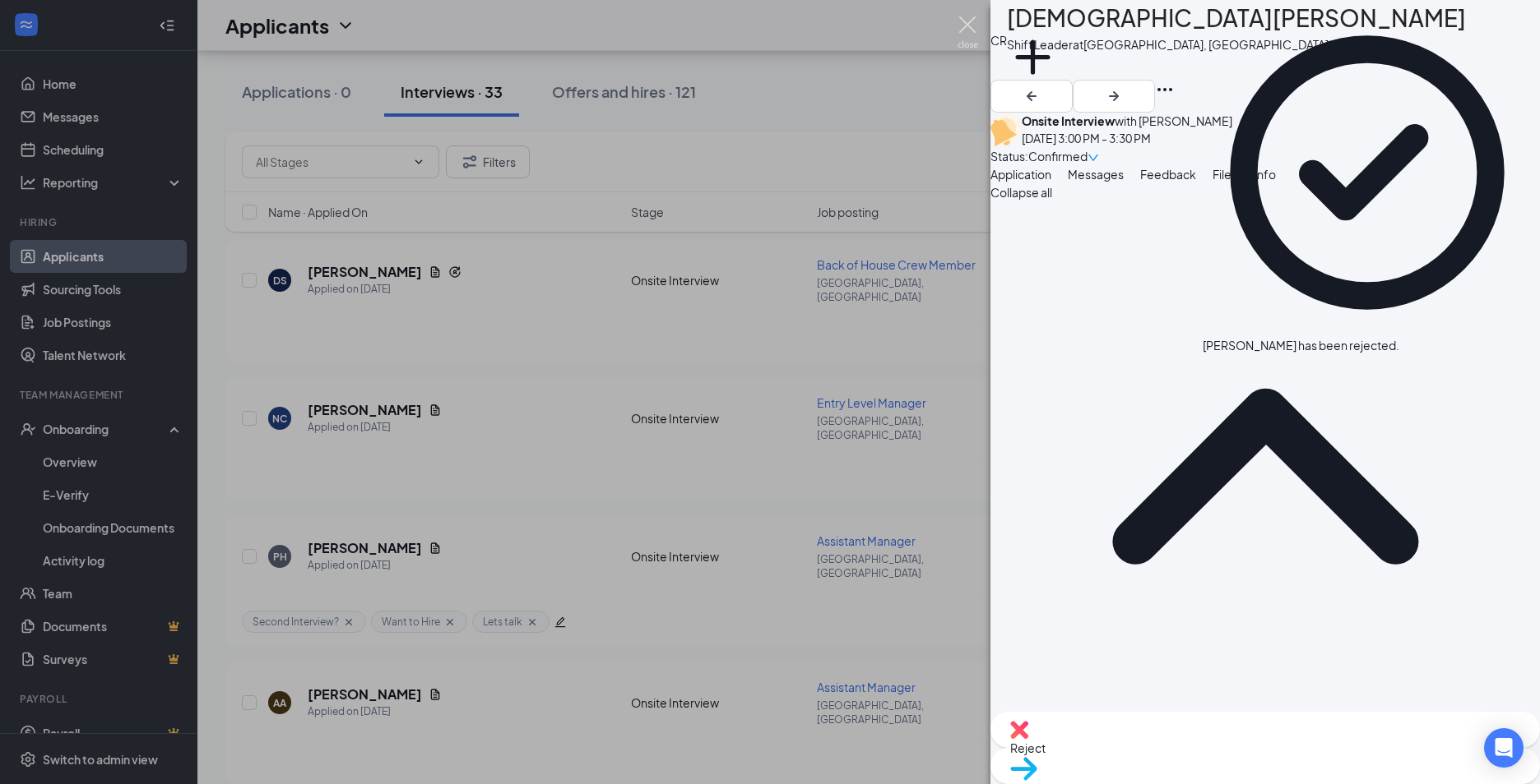
click at [969, 24] on img at bounding box center [967, 33] width 21 height 32
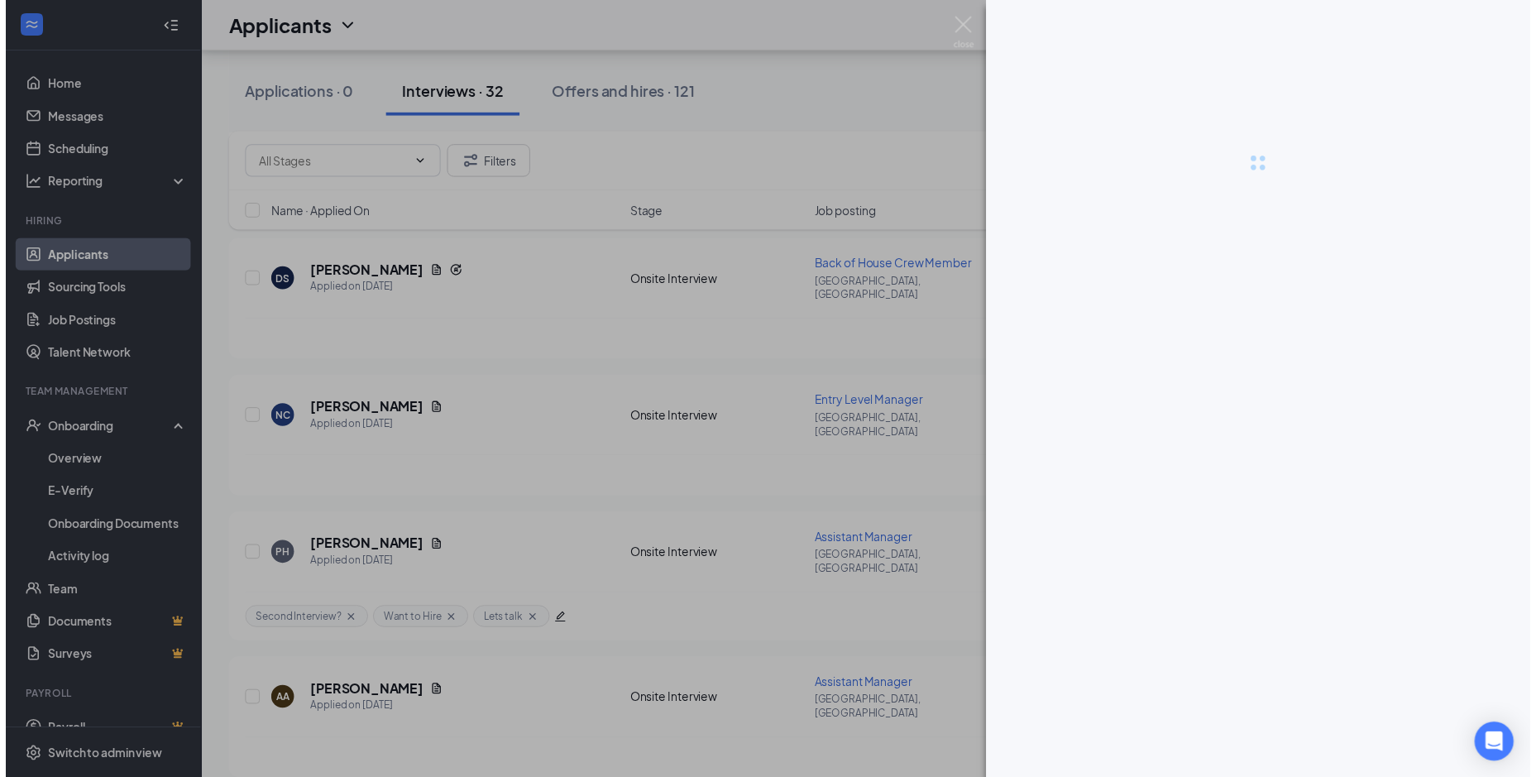
scroll to position [3566, 0]
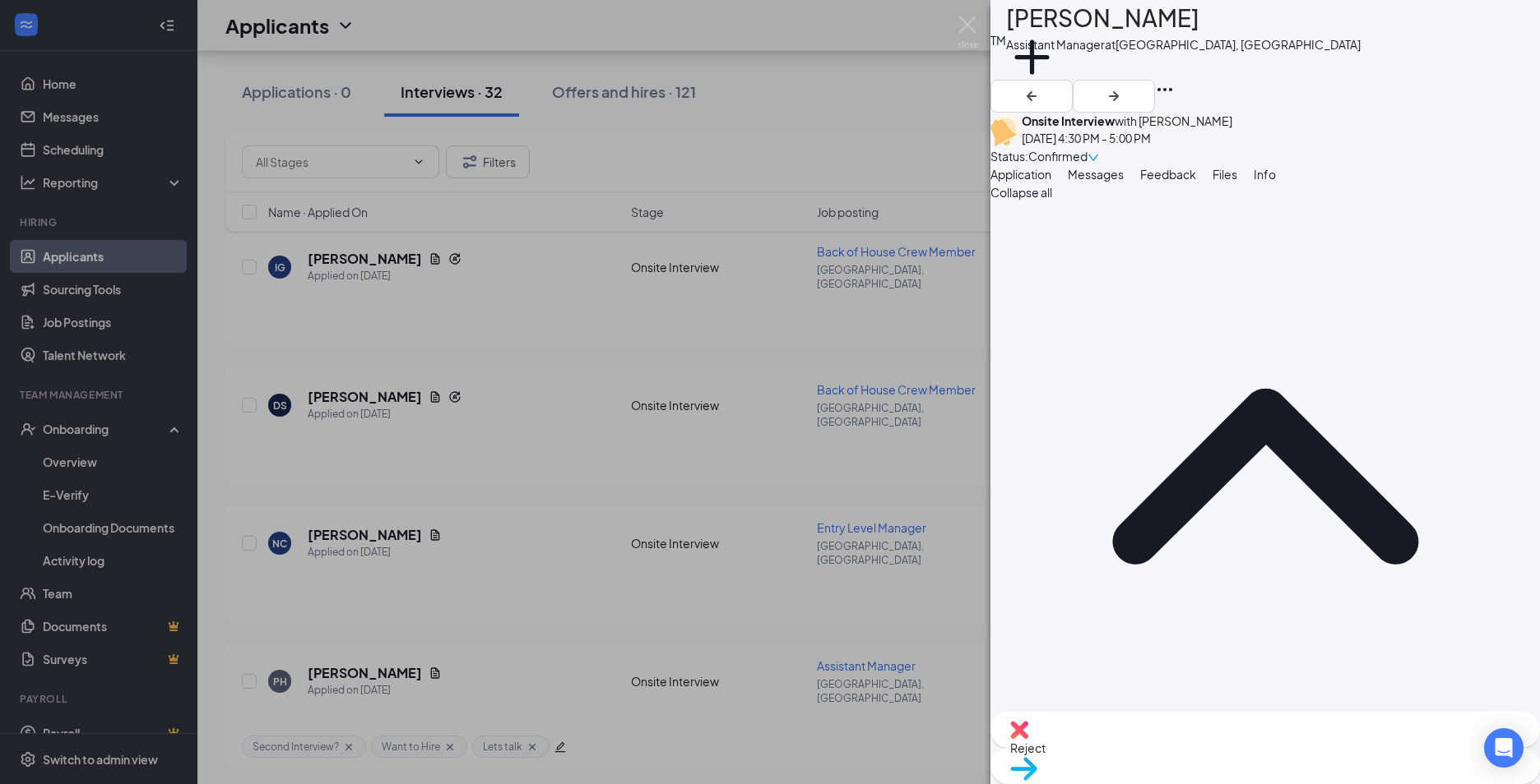
click at [1196, 183] on button "Feedback" at bounding box center [1168, 174] width 56 height 18
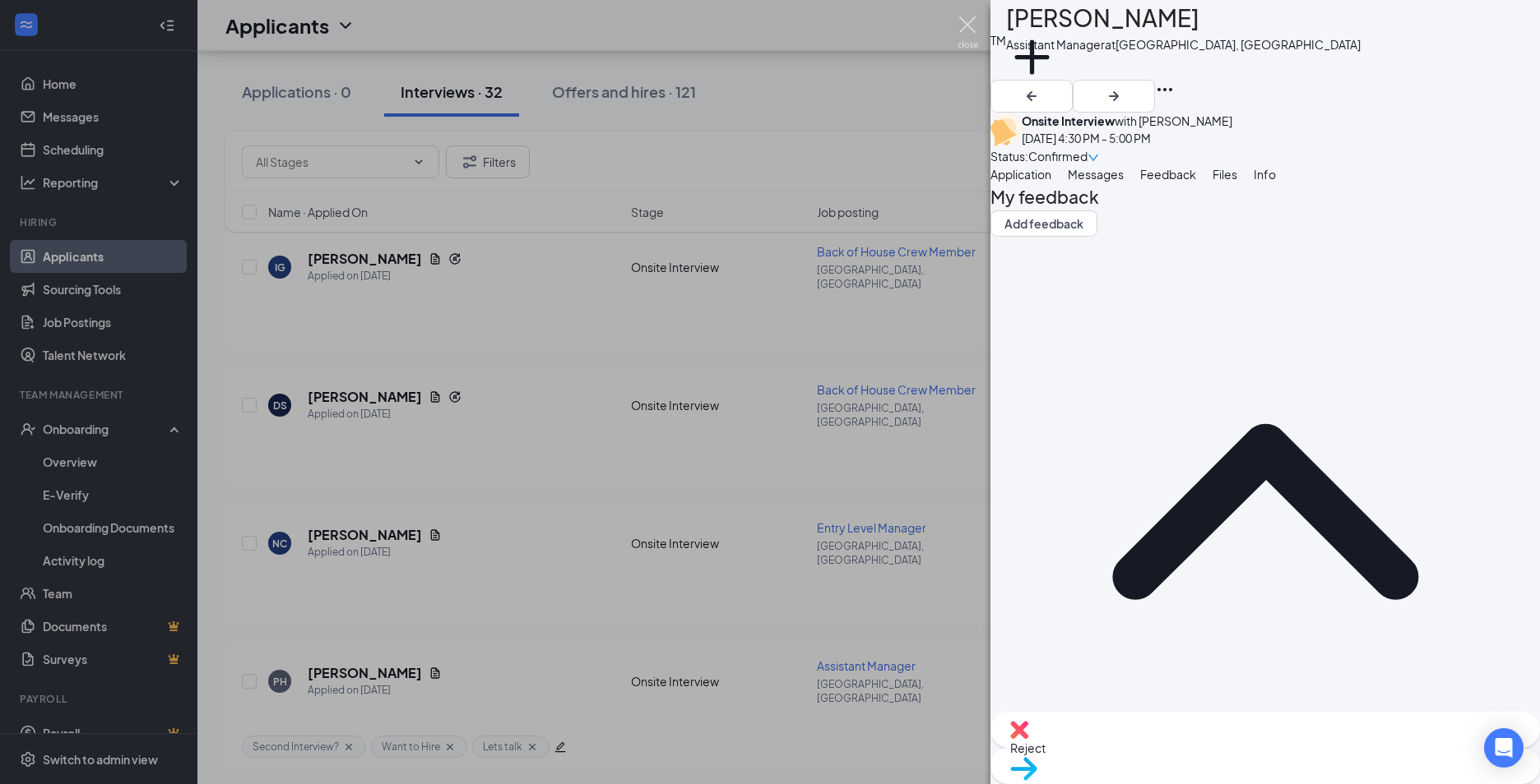
click at [959, 26] on img at bounding box center [967, 33] width 21 height 32
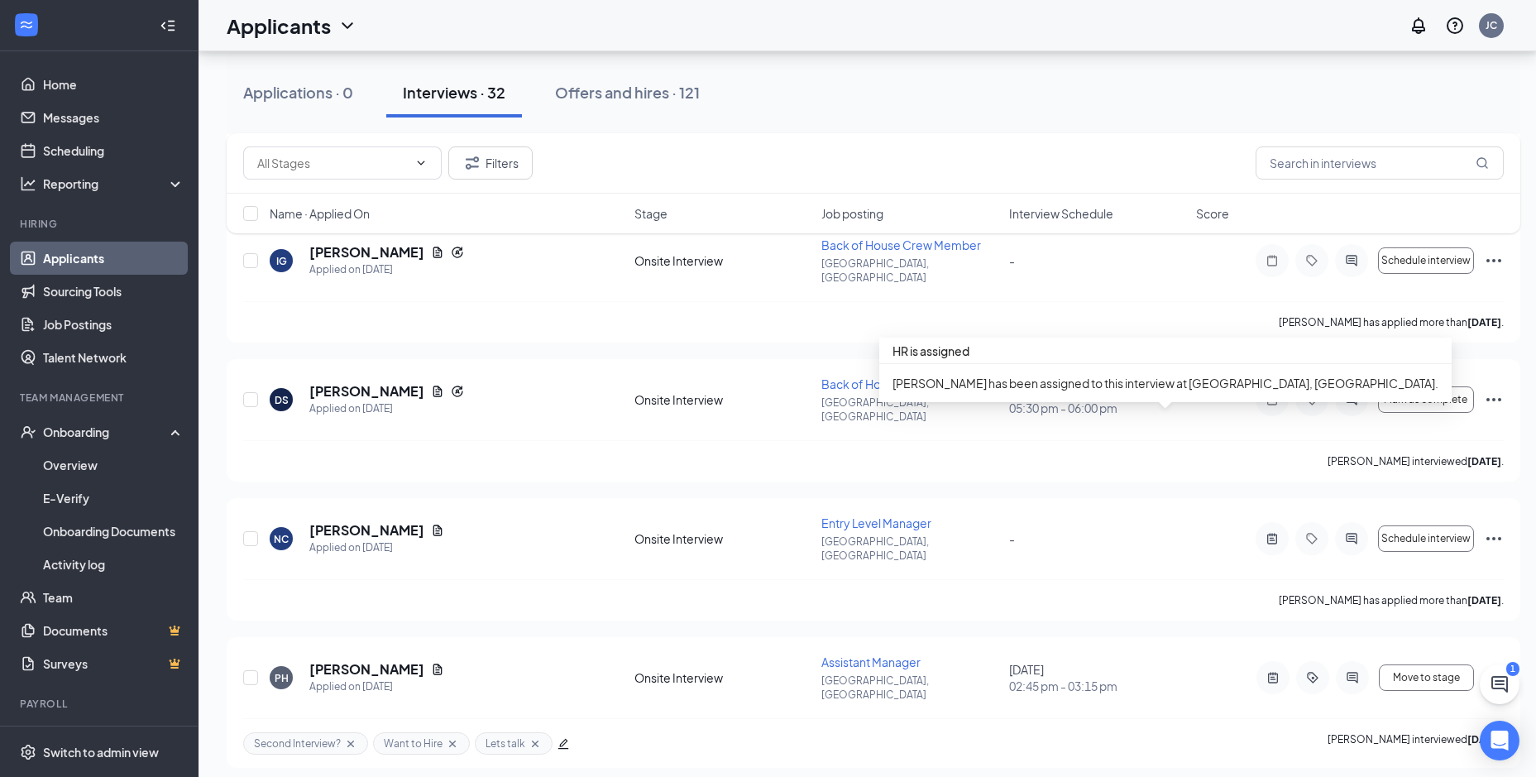
scroll to position [3579, 0]
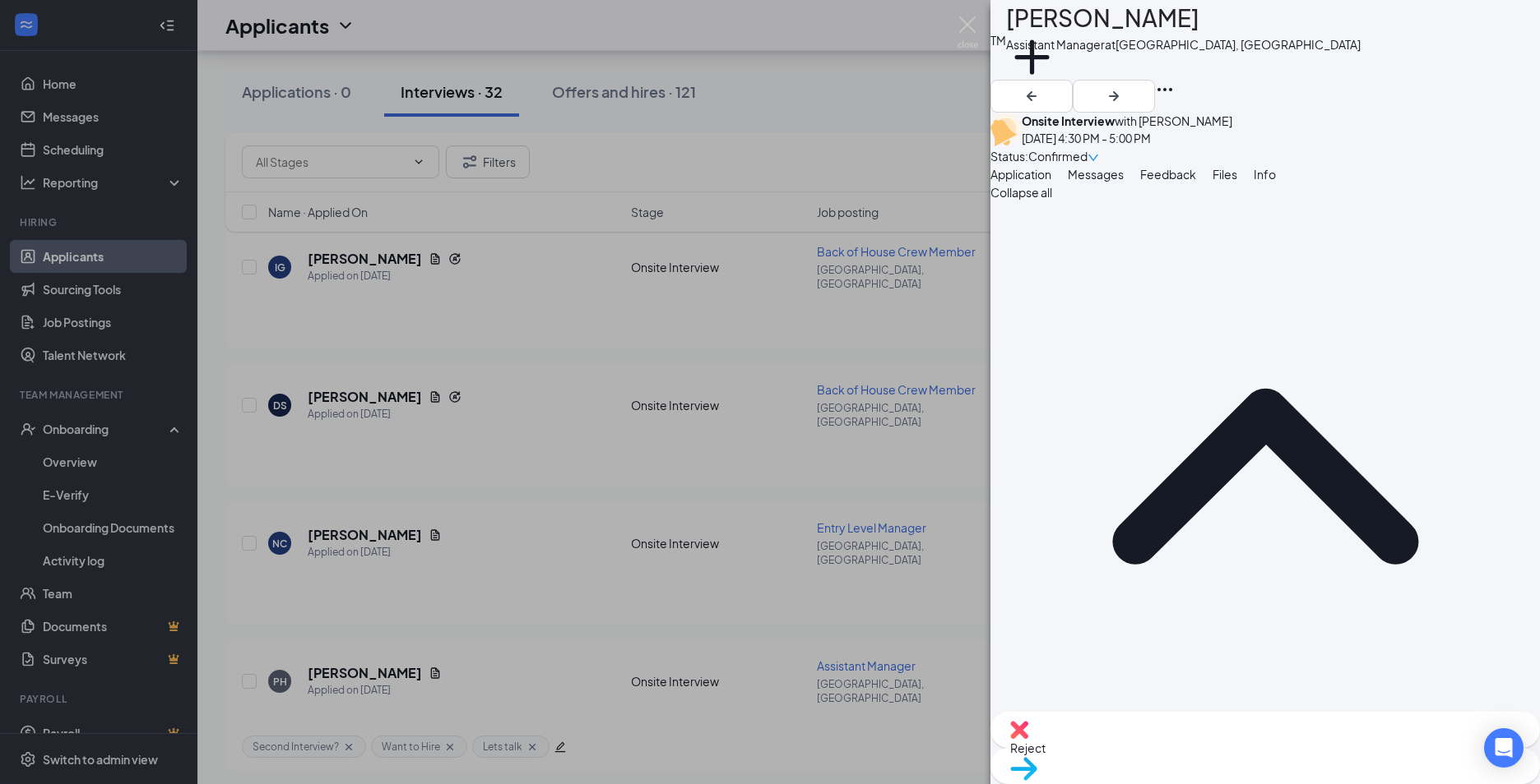
click at [1173, 755] on span "Reject" at bounding box center [1265, 748] width 510 height 18
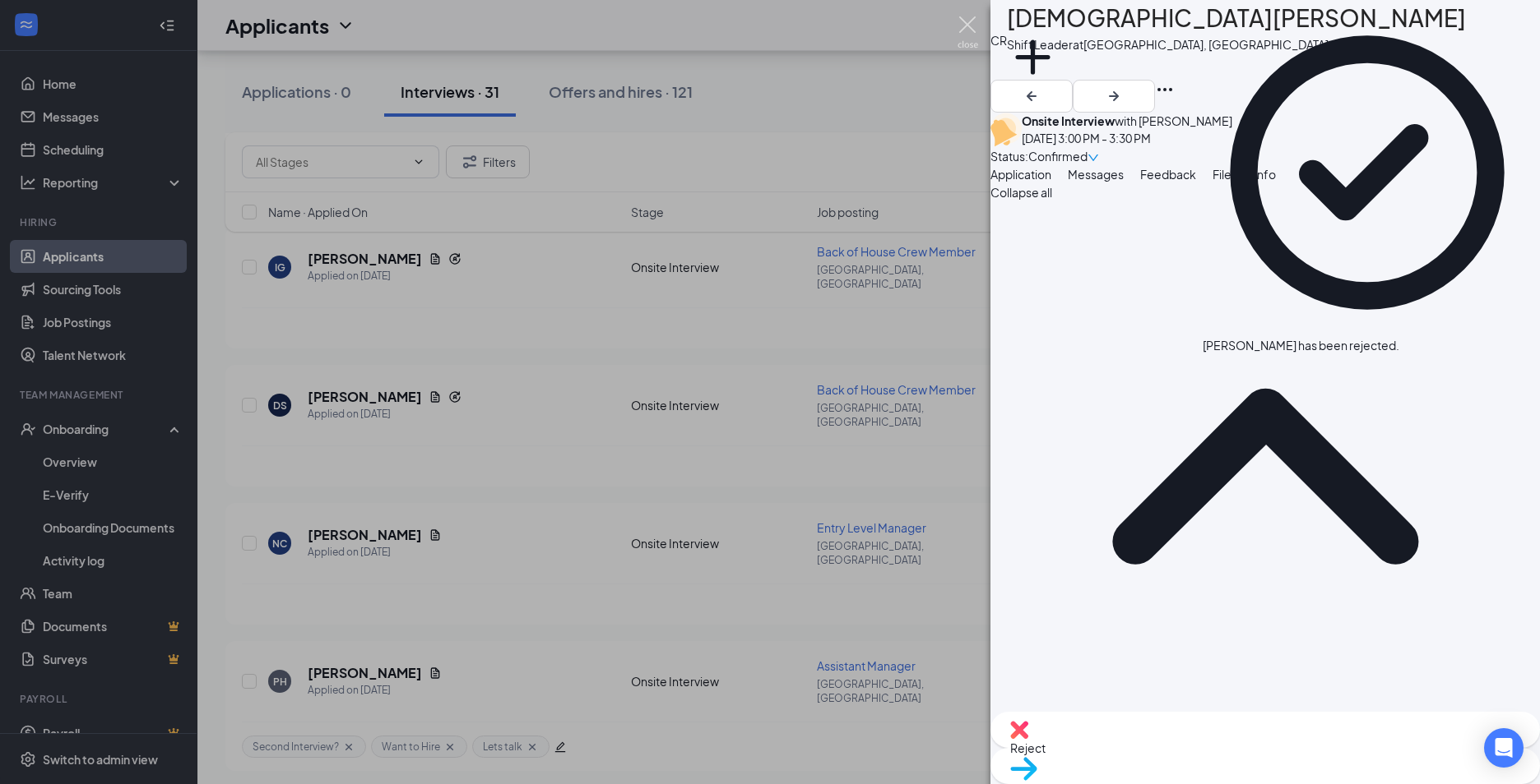
click at [975, 28] on img at bounding box center [967, 33] width 21 height 32
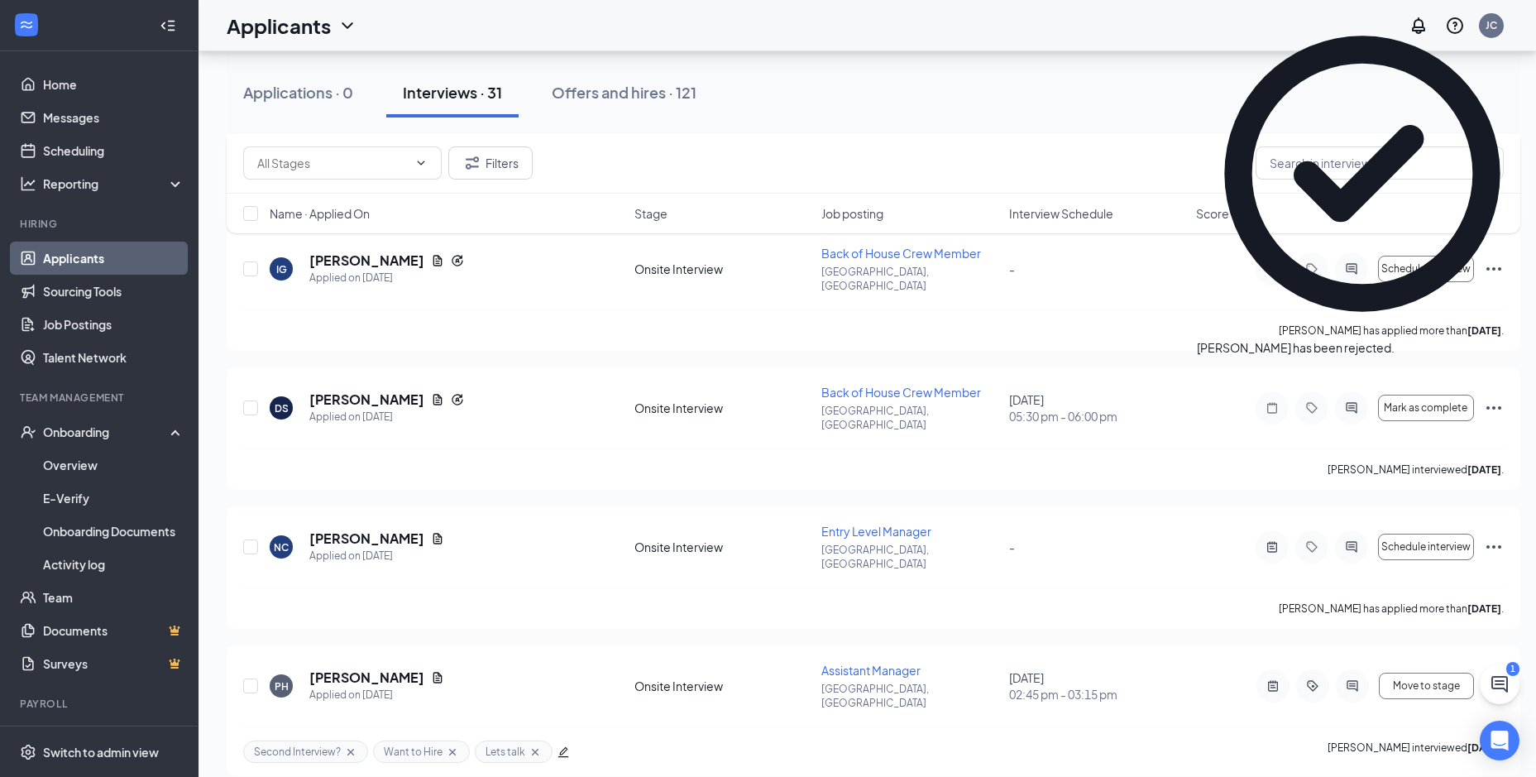
scroll to position [3579, 0]
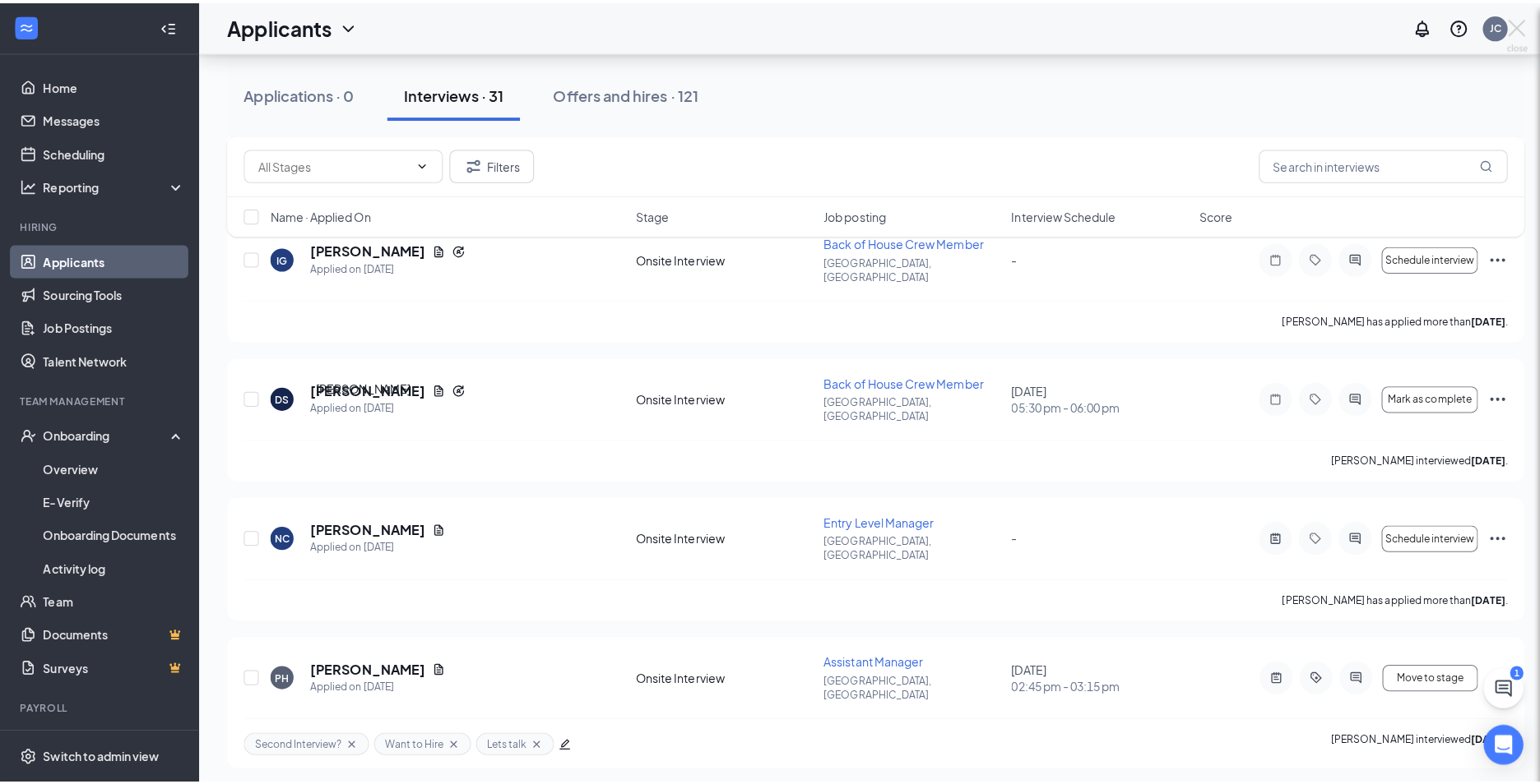
scroll to position [3543, 0]
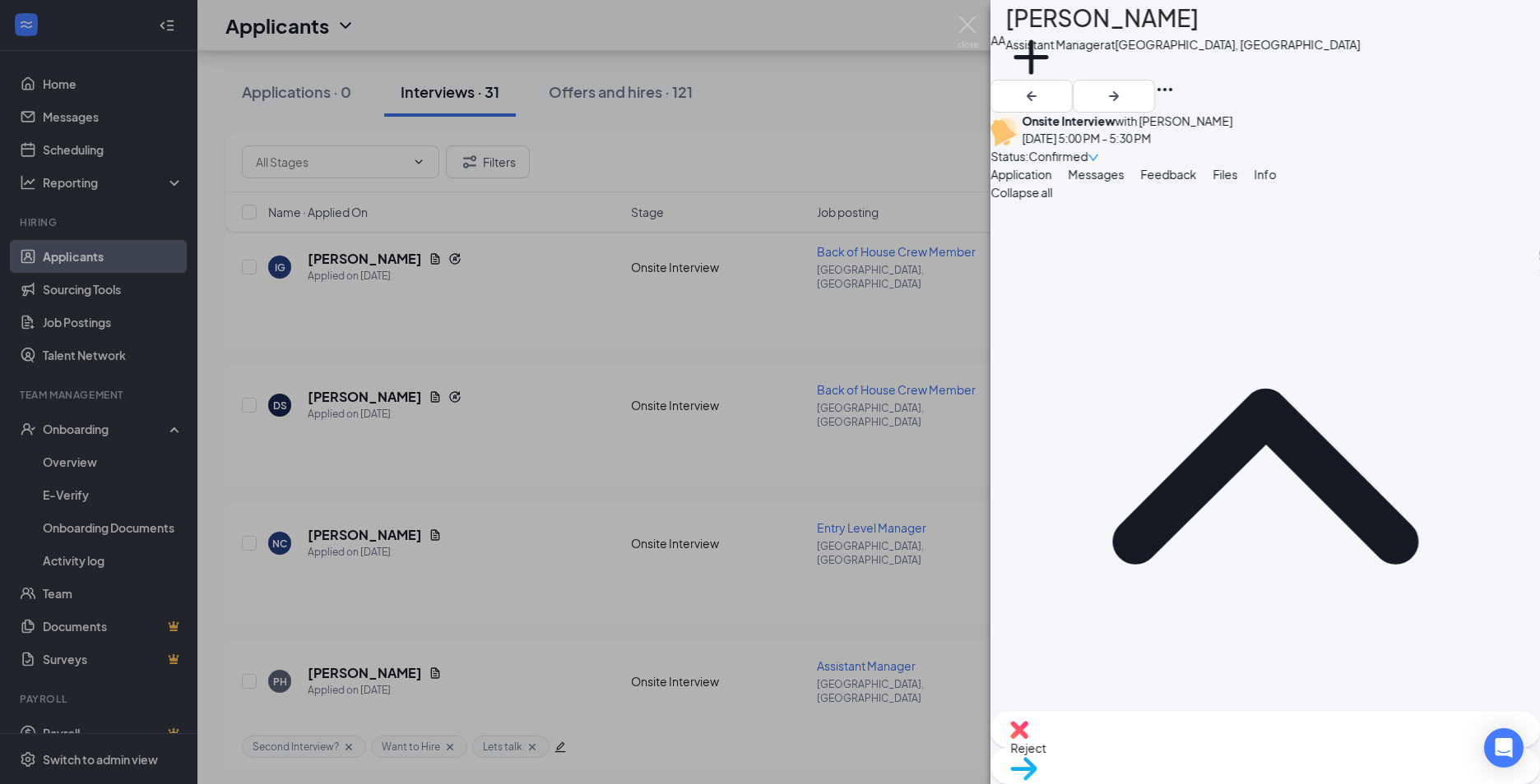
click at [1196, 182] on span "Feedback" at bounding box center [1168, 174] width 56 height 15
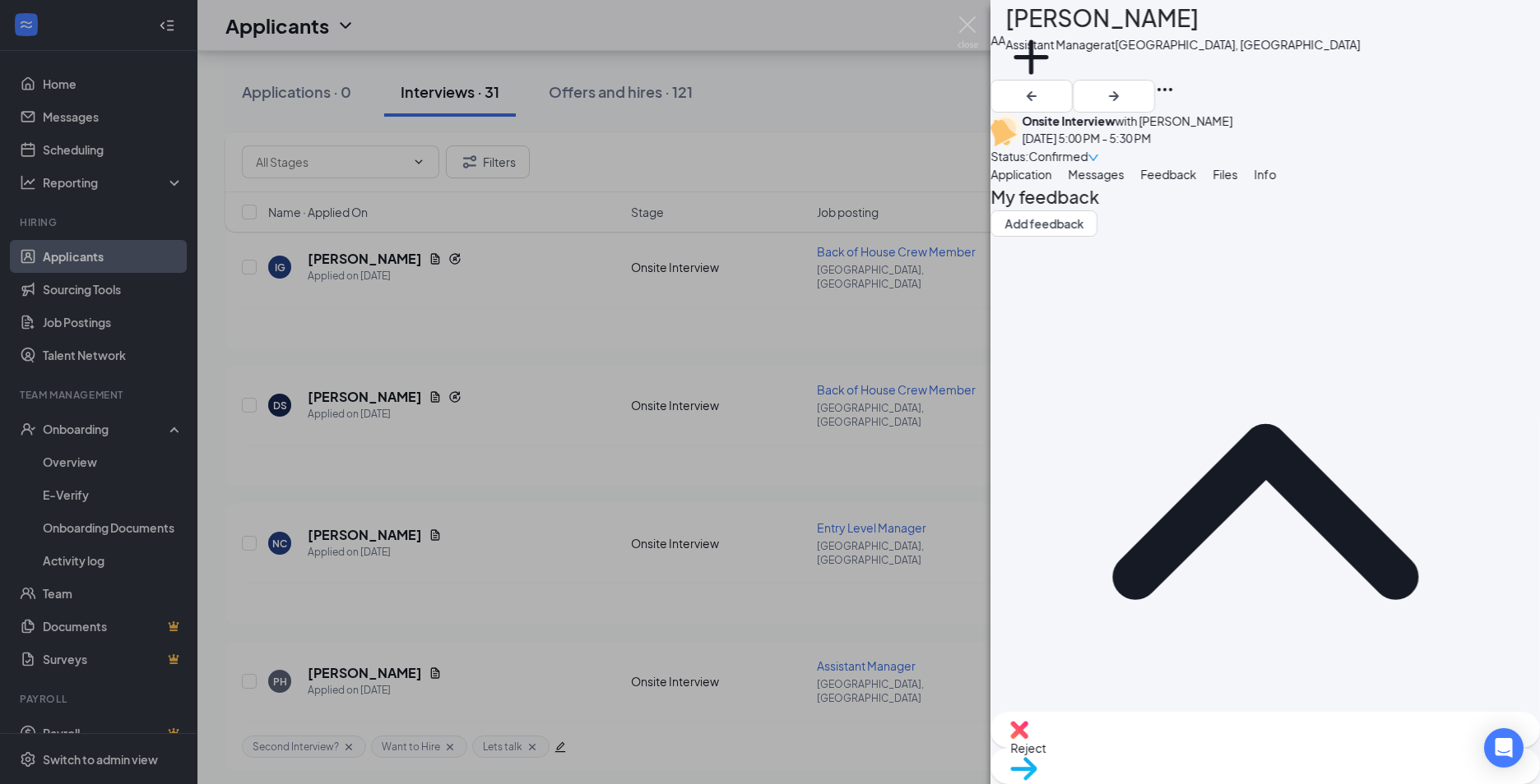
click at [1051, 182] on span "Application" at bounding box center [1020, 174] width 61 height 15
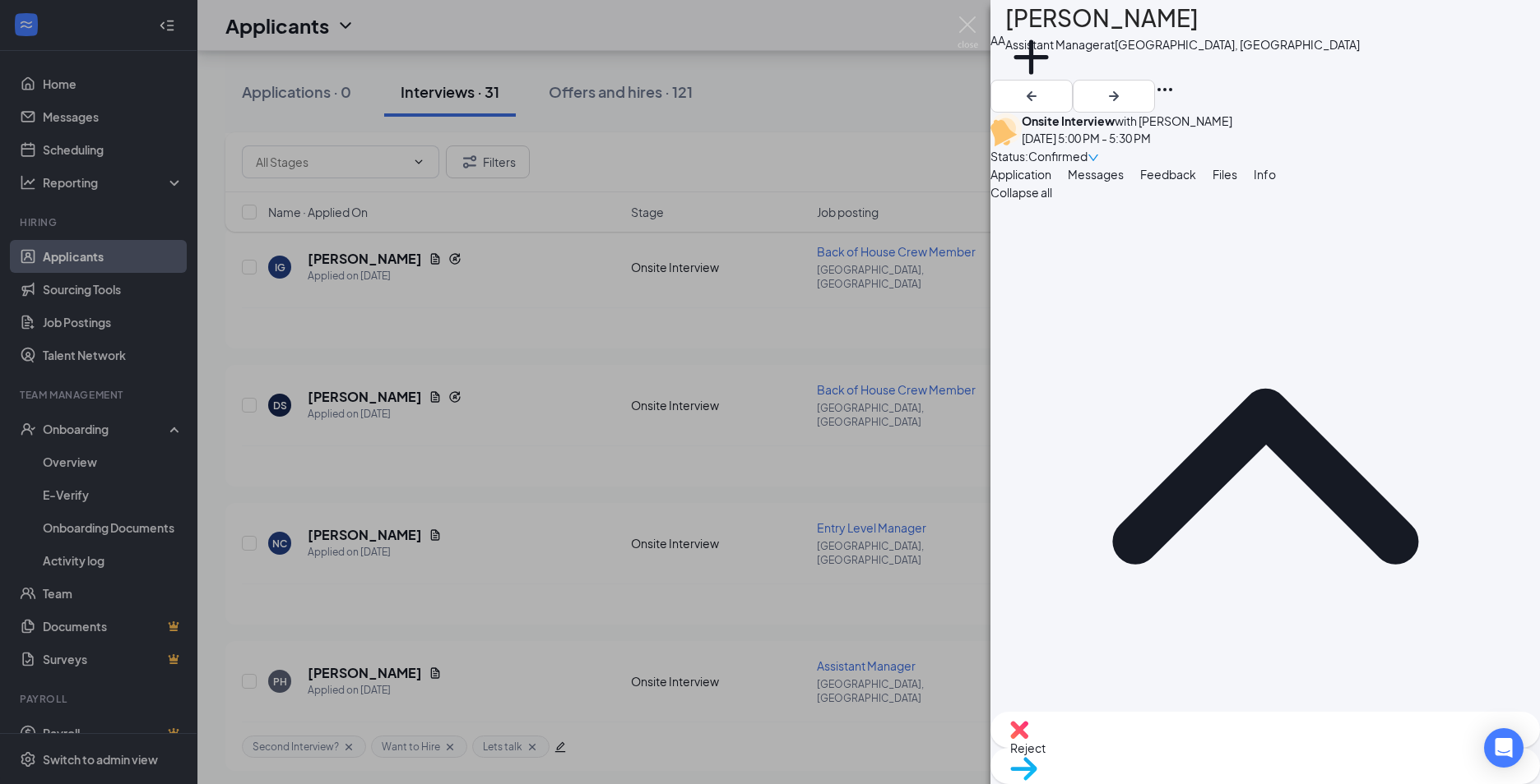
click at [1179, 749] on span "Reject" at bounding box center [1265, 748] width 510 height 18
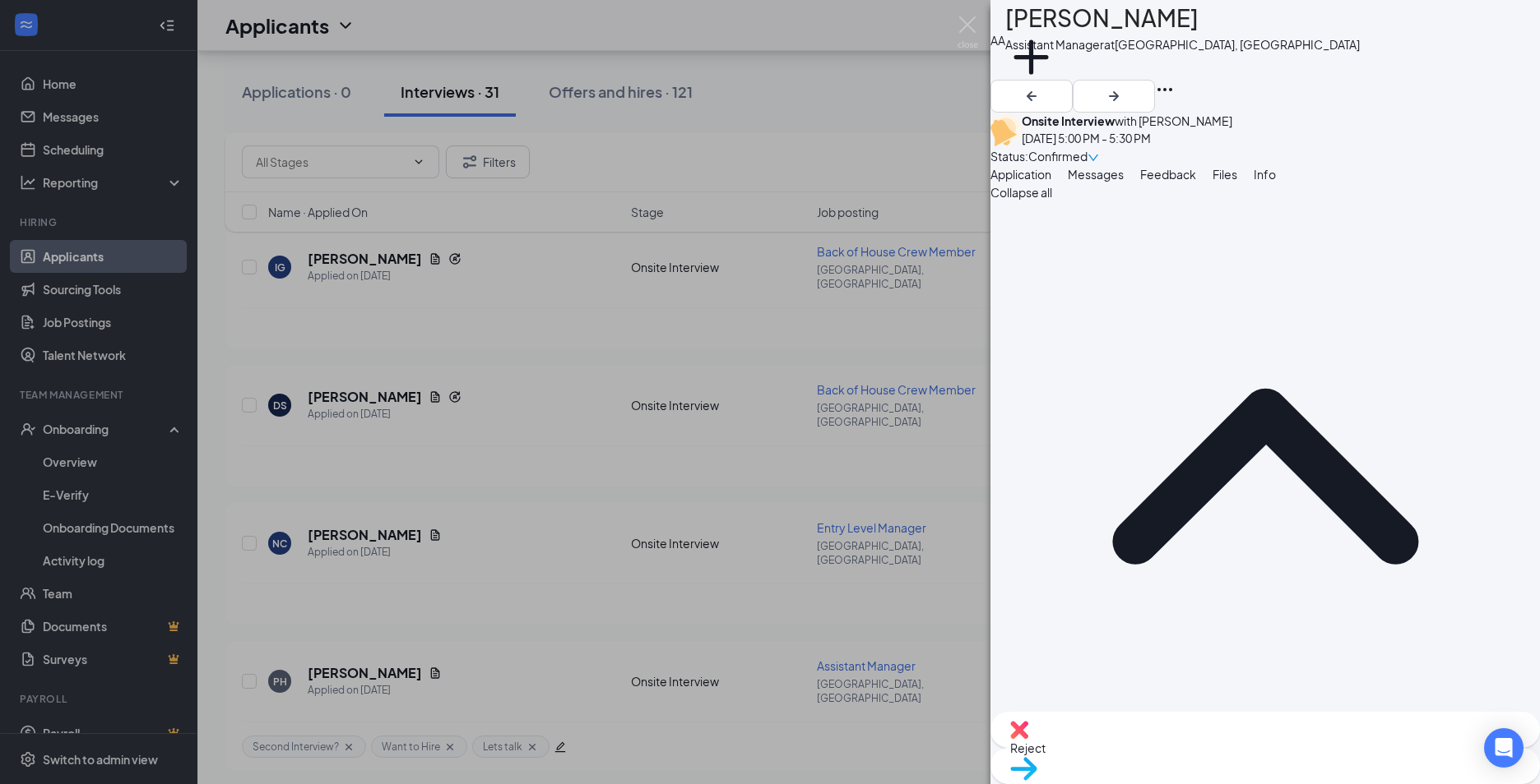
click at [1183, 773] on div "Reject Move to stage" at bounding box center [1265, 747] width 550 height 73
click at [1183, 753] on span "Reject" at bounding box center [1265, 748] width 510 height 18
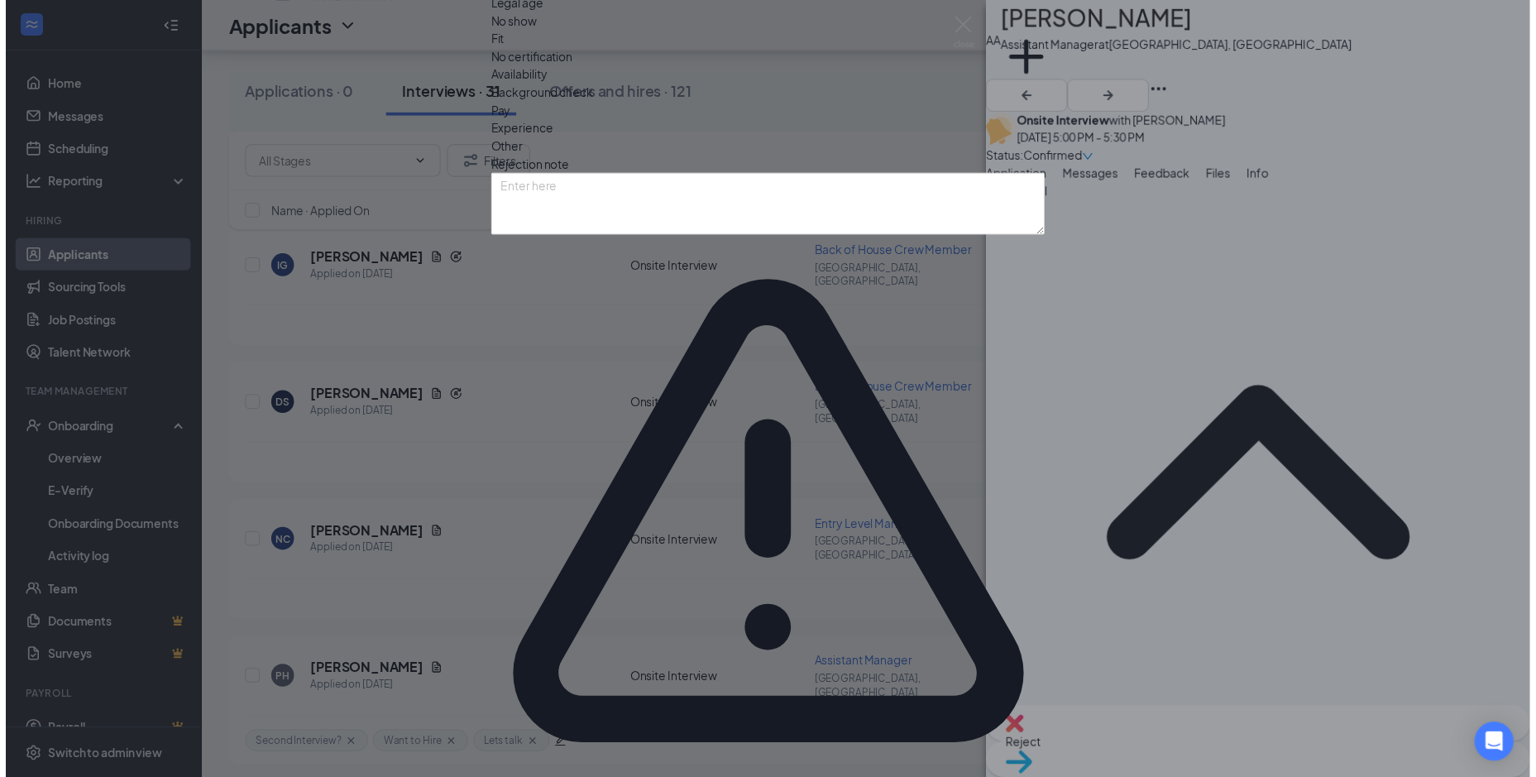
scroll to position [3441, 0]
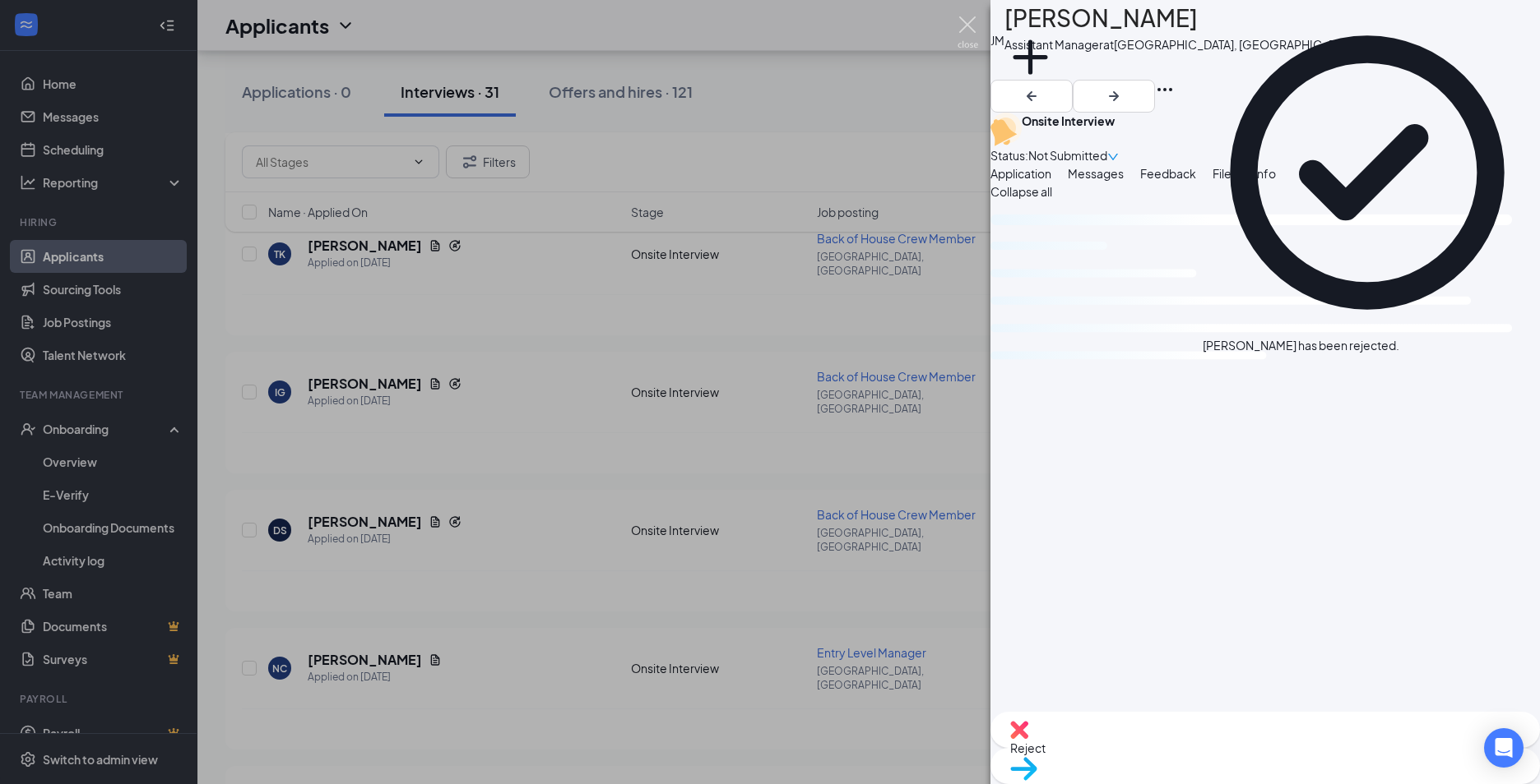
click at [974, 25] on img at bounding box center [967, 33] width 21 height 32
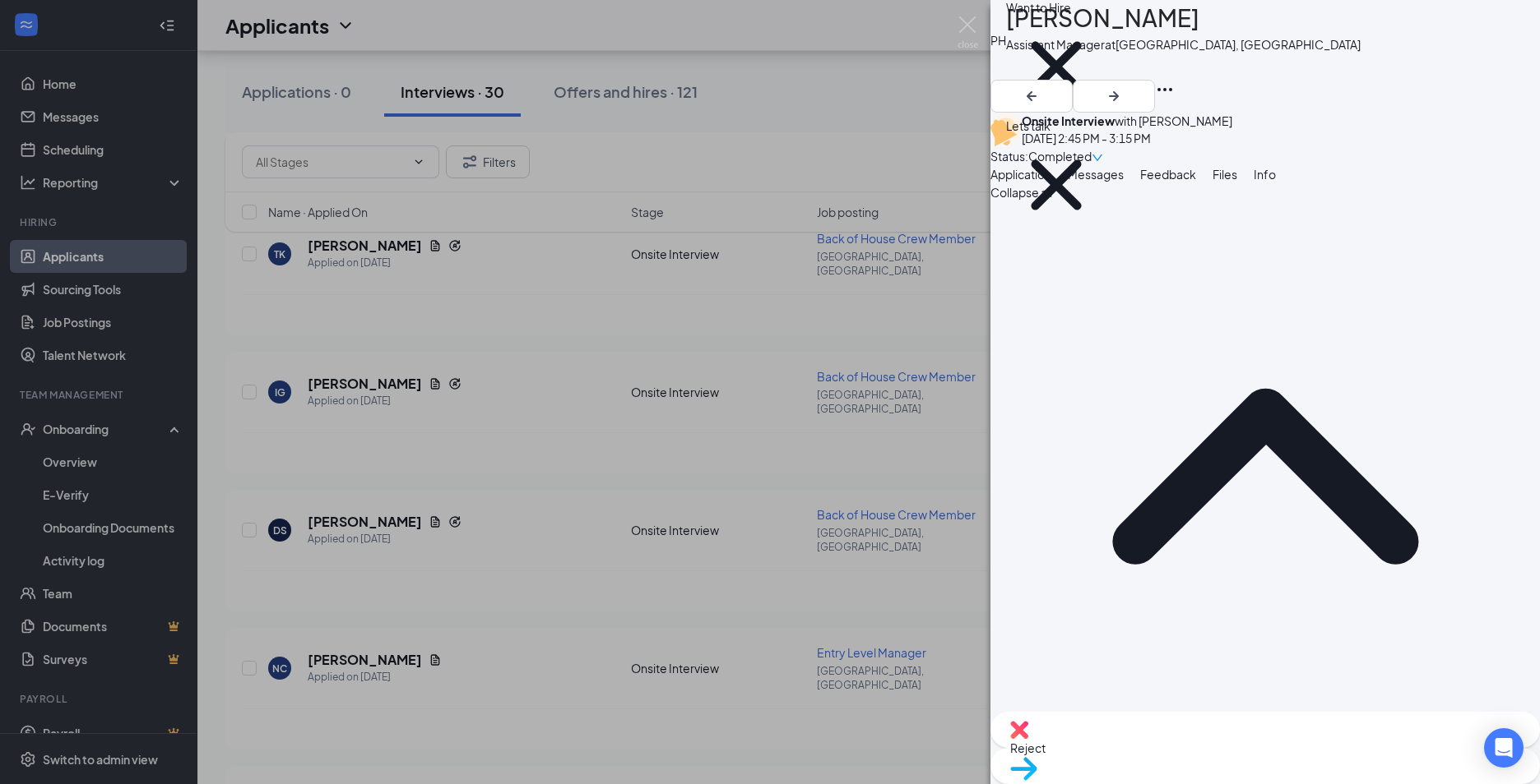
click at [1196, 182] on span "Feedback" at bounding box center [1168, 174] width 56 height 15
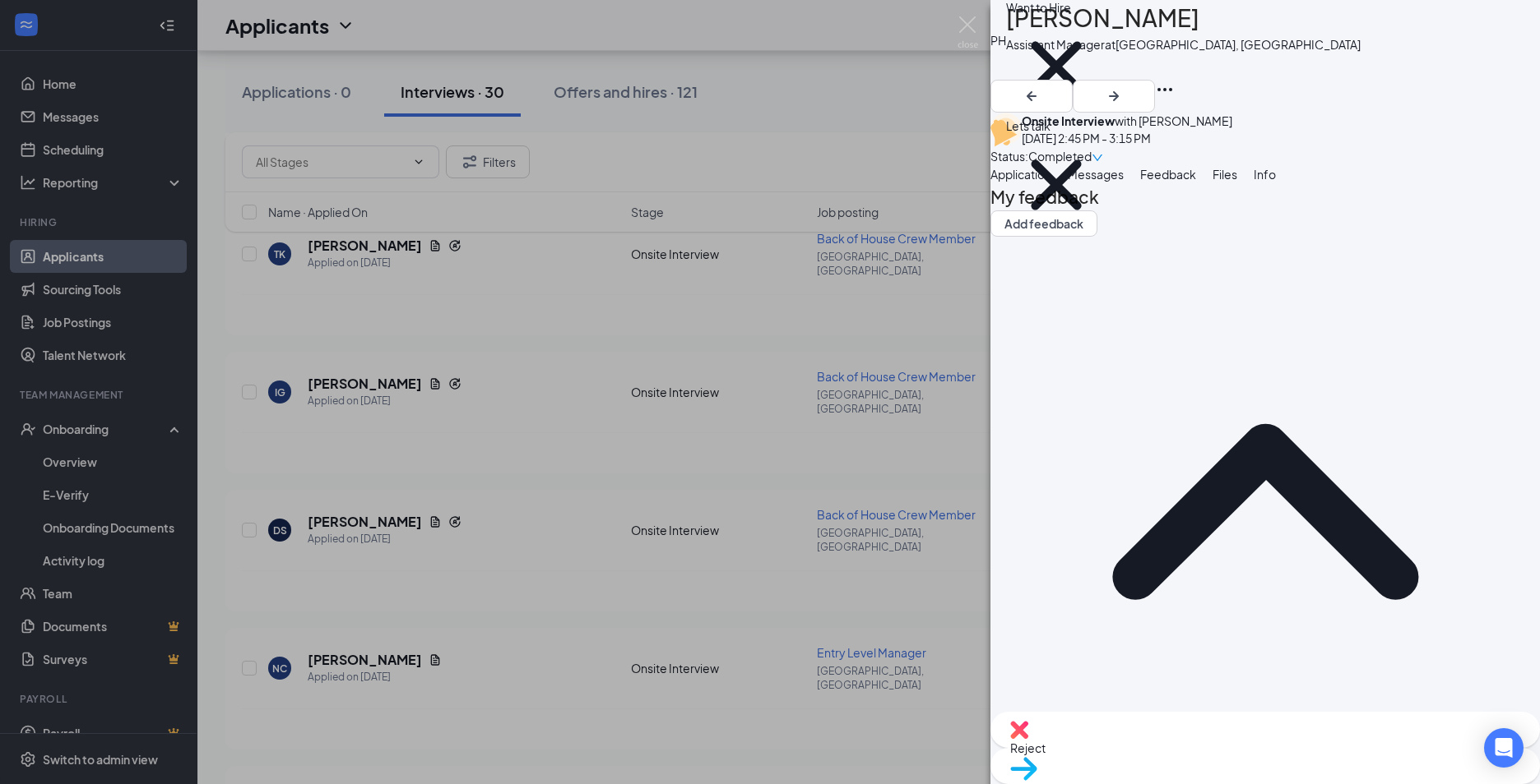
drag, startPoint x: 1374, startPoint y: 396, endPoint x: 1427, endPoint y: 425, distance: 60.4
drag, startPoint x: 1427, startPoint y: 425, endPoint x: 1417, endPoint y: 442, distance: 19.7
click at [968, 11] on div "PH [PERSON_NAME] Assistant Manager at [GEOGRAPHIC_DATA], [GEOGRAPHIC_DATA] Seco…" at bounding box center [770, 392] width 1540 height 784
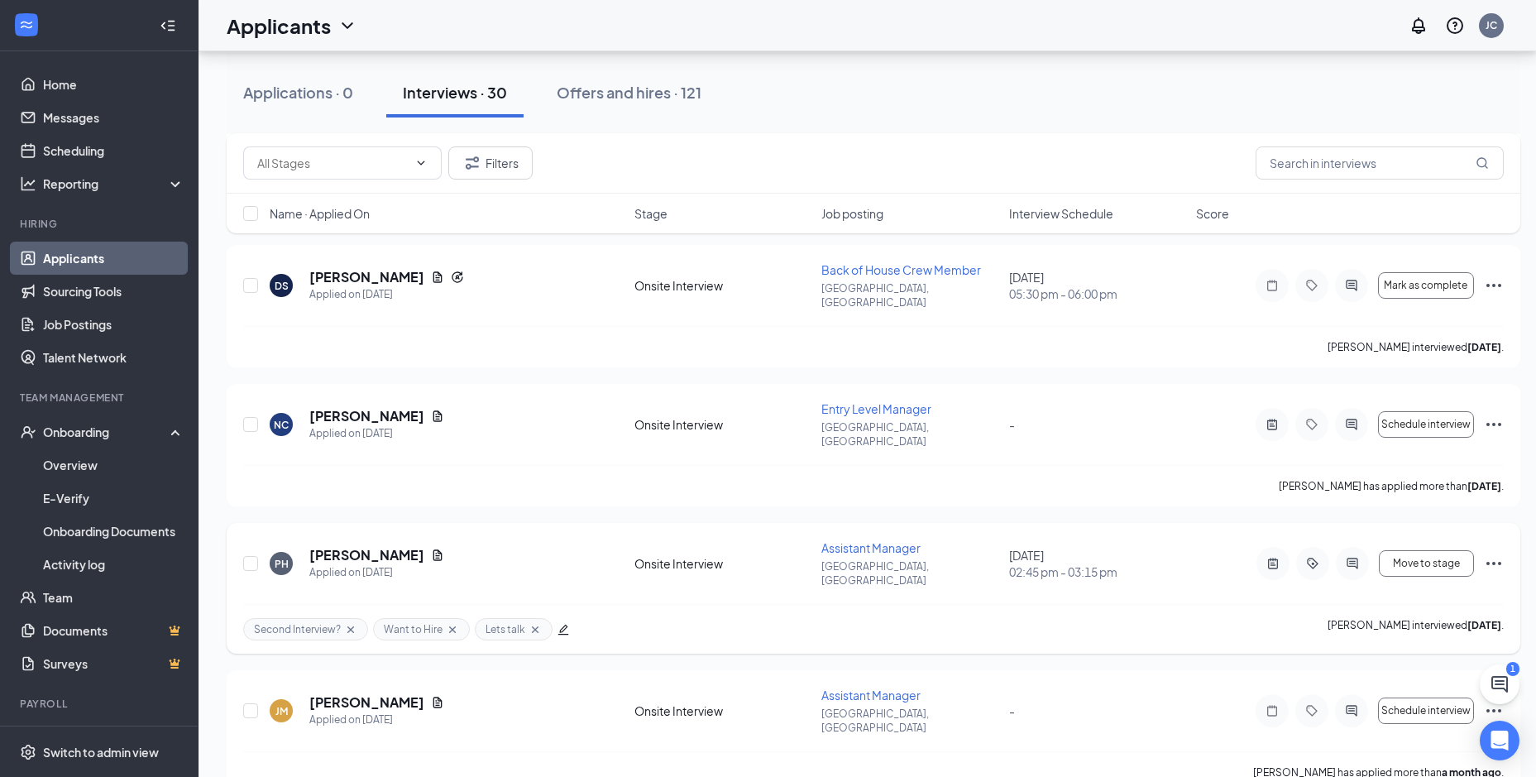
scroll to position [3523, 0]
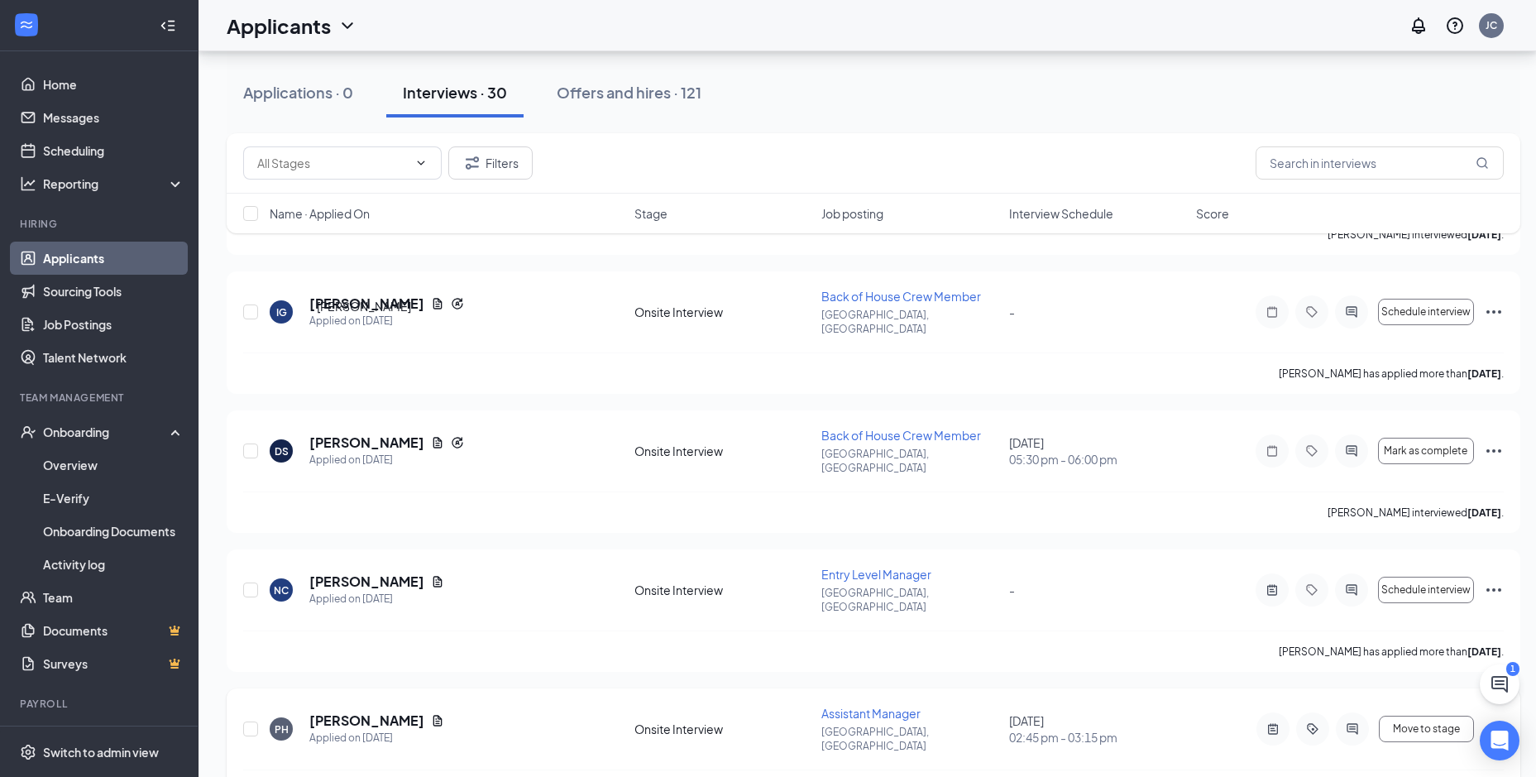
click at [370, 711] on h5 "[PERSON_NAME]" at bounding box center [366, 720] width 115 height 18
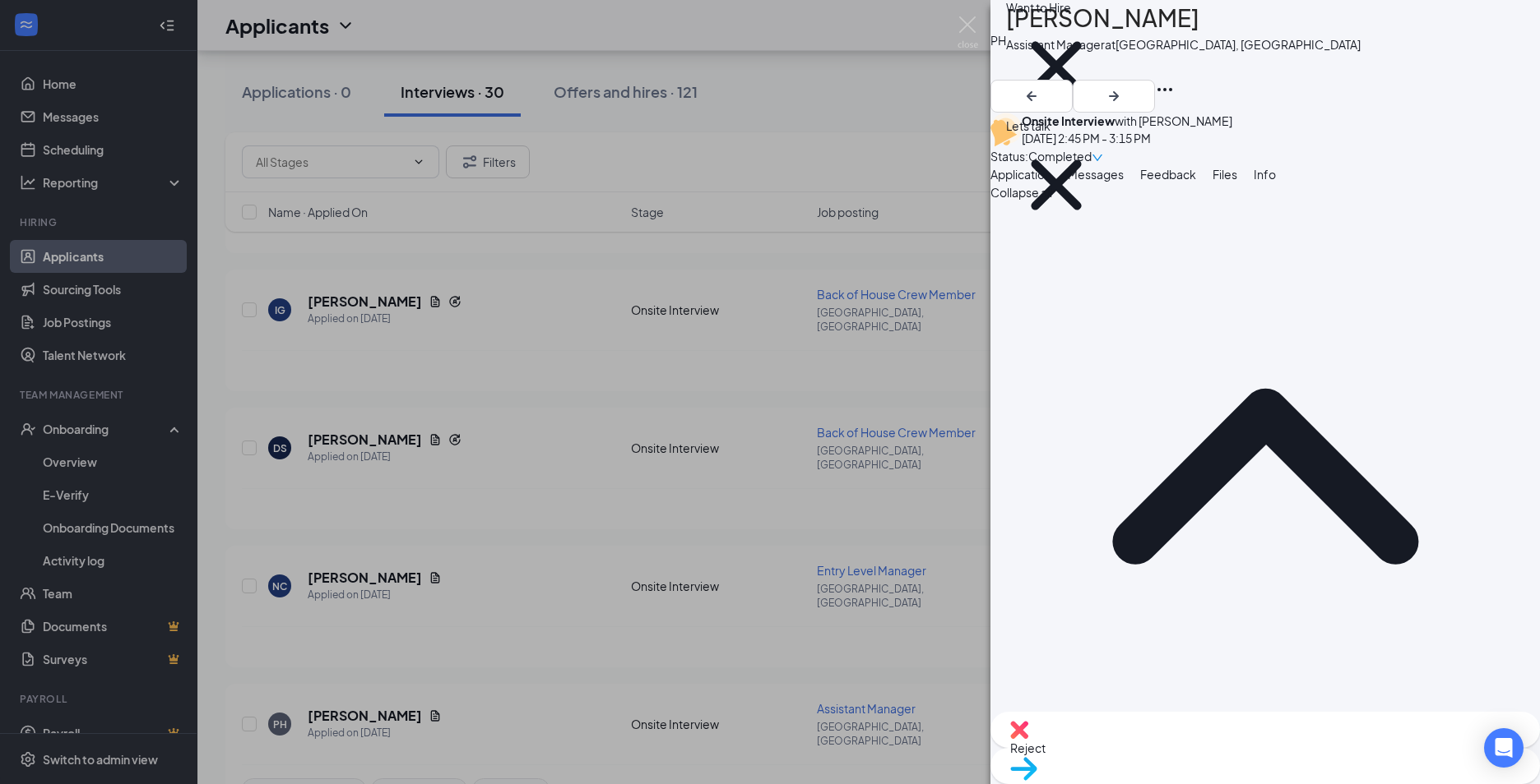
click at [1196, 182] on span "Feedback" at bounding box center [1168, 174] width 56 height 15
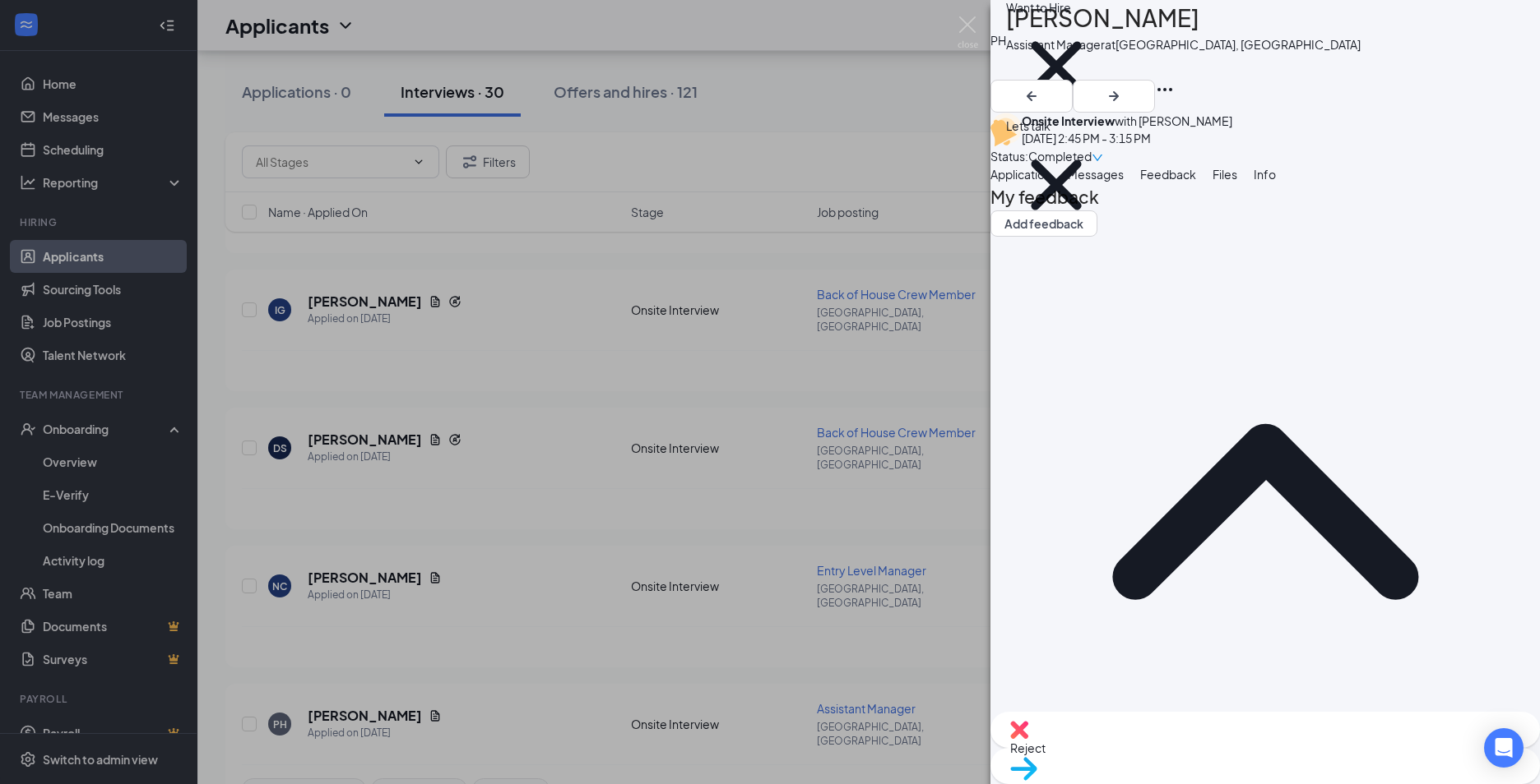
drag, startPoint x: 1082, startPoint y: 416, endPoint x: 1280, endPoint y: 423, distance: 198.1
drag, startPoint x: 1280, startPoint y: 423, endPoint x: 1344, endPoint y: 420, distance: 64.1
click at [973, 31] on img at bounding box center [967, 33] width 21 height 32
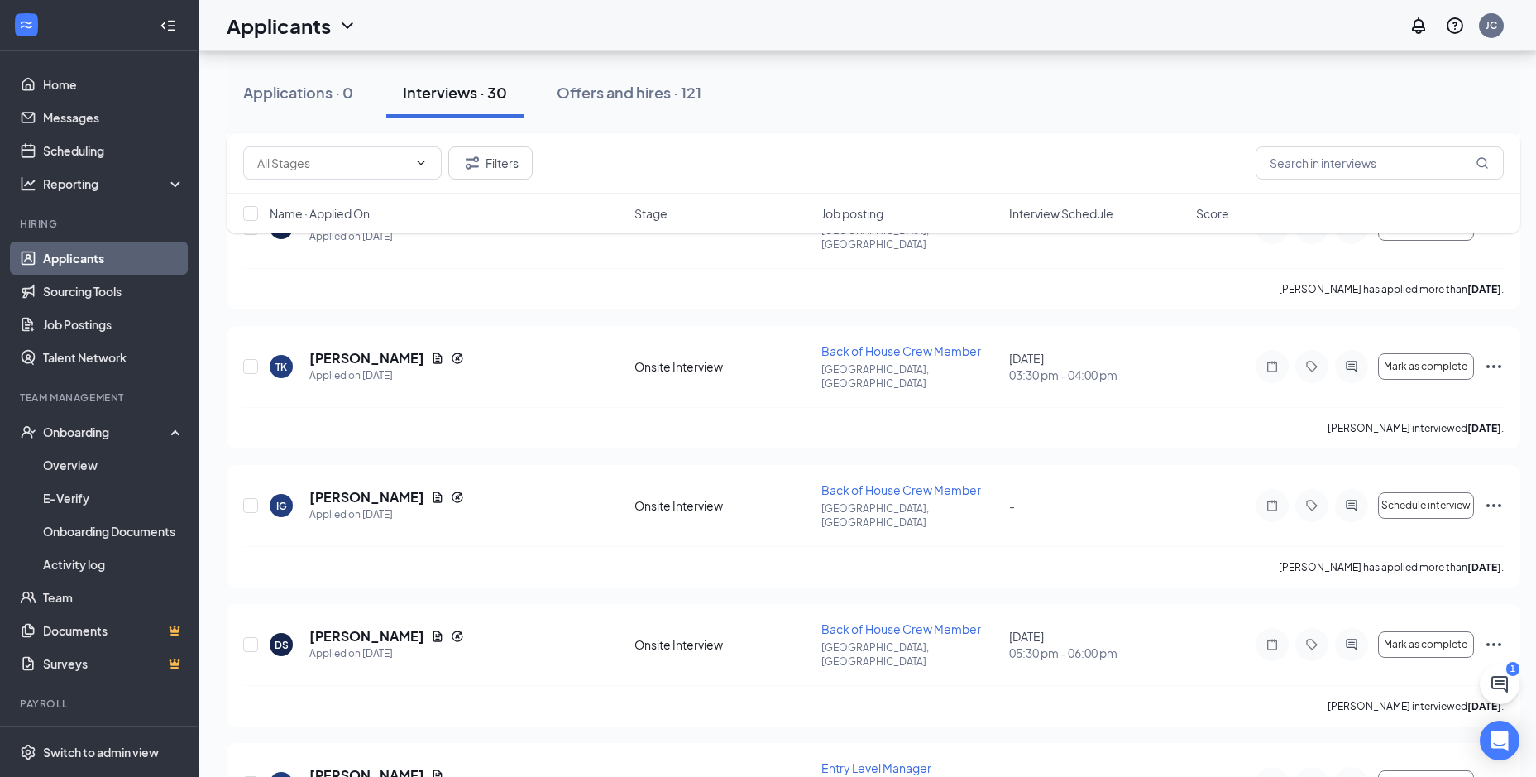
scroll to position [3192, 0]
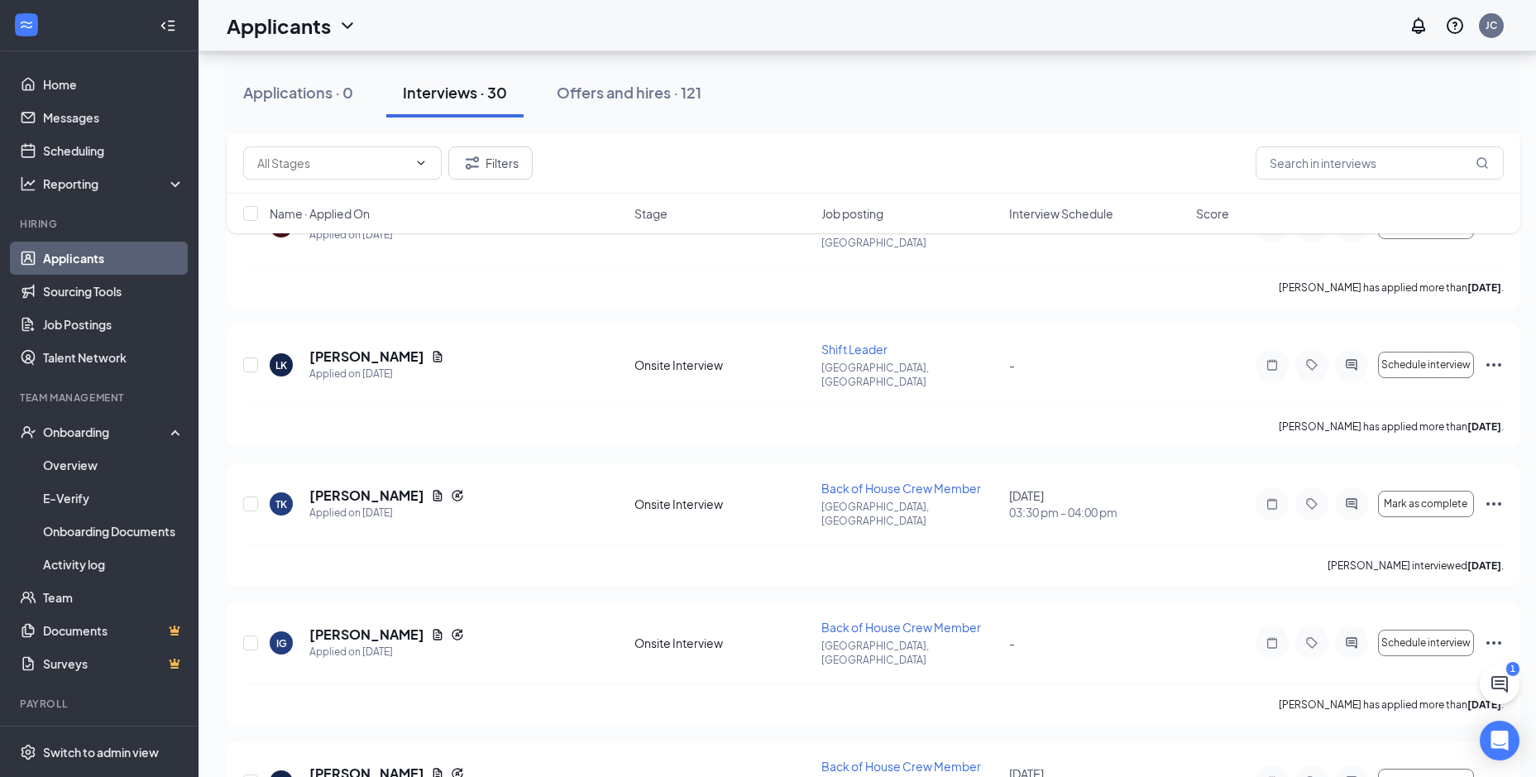
click at [1089, 211] on span "Interview Schedule" at bounding box center [1061, 213] width 104 height 17
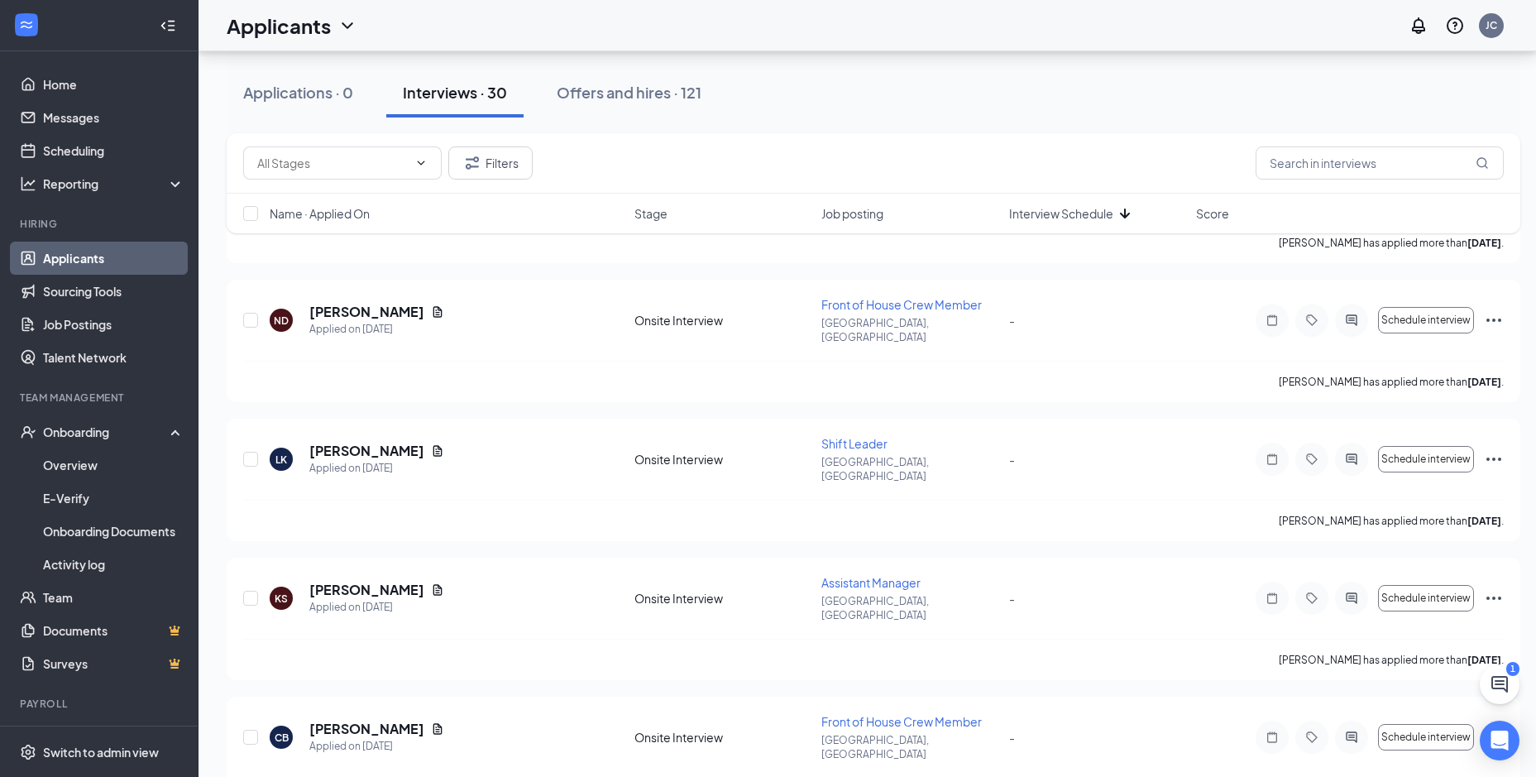
scroll to position [3327, 0]
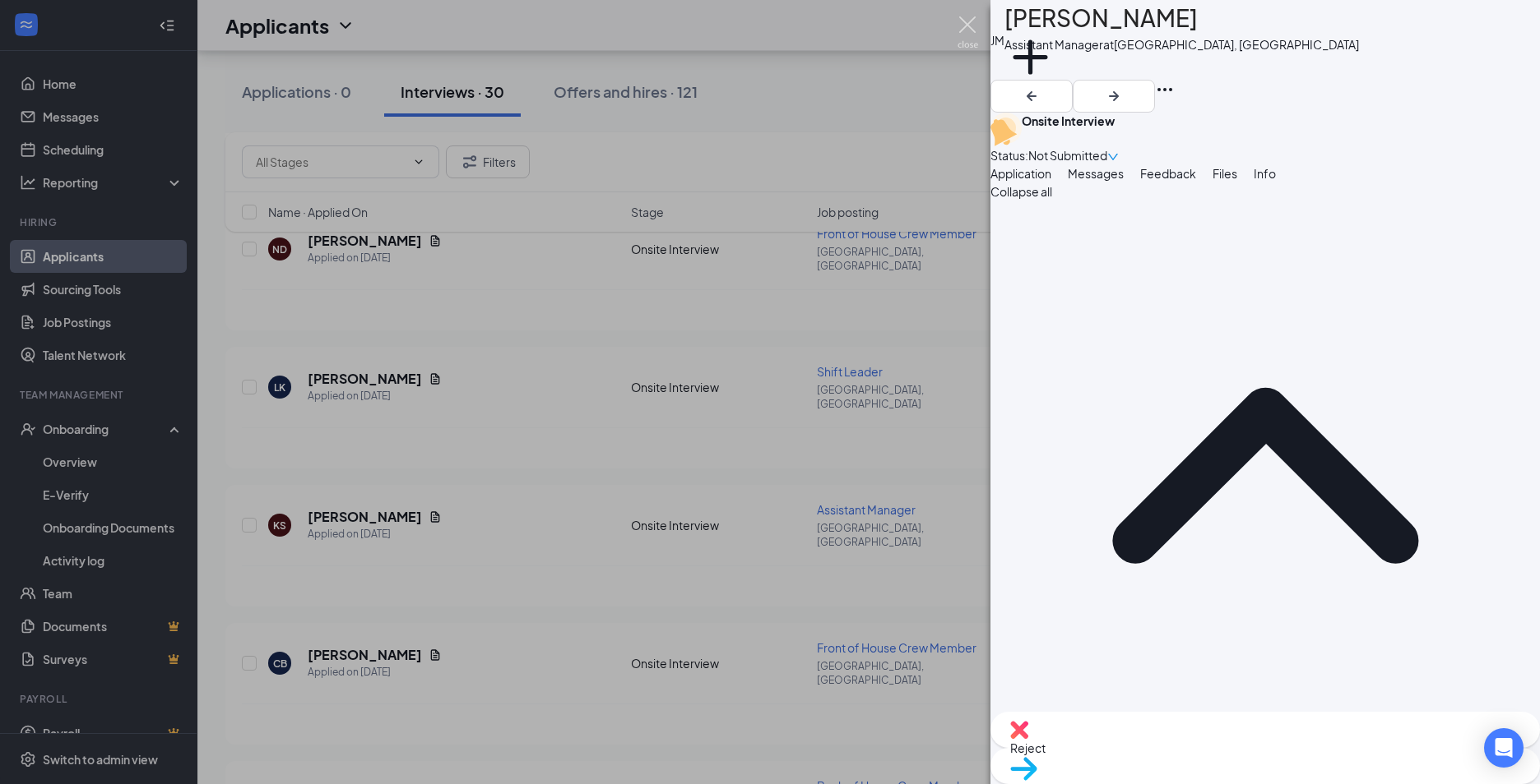
click at [960, 26] on img at bounding box center [967, 33] width 21 height 32
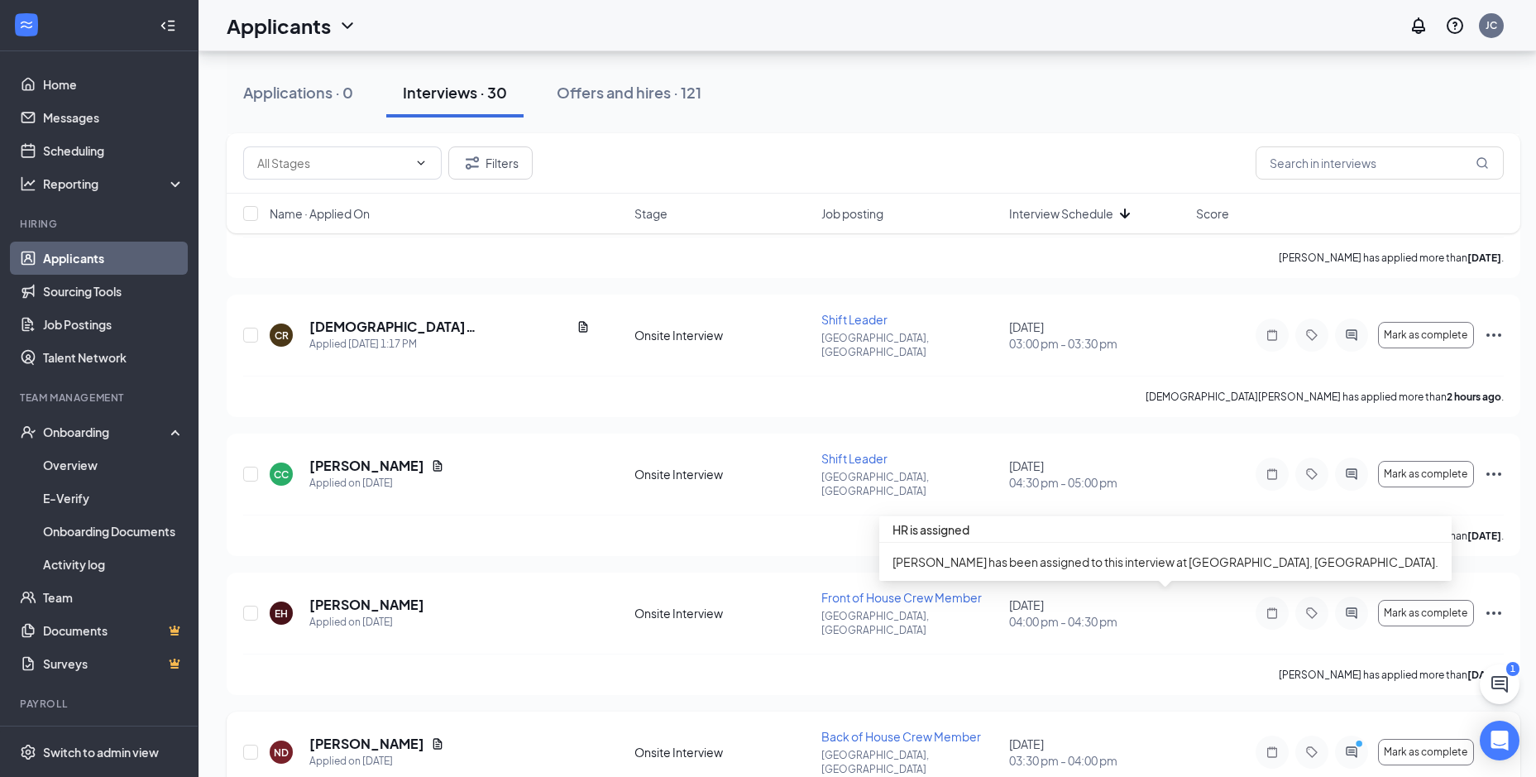
scroll to position [1081, 0]
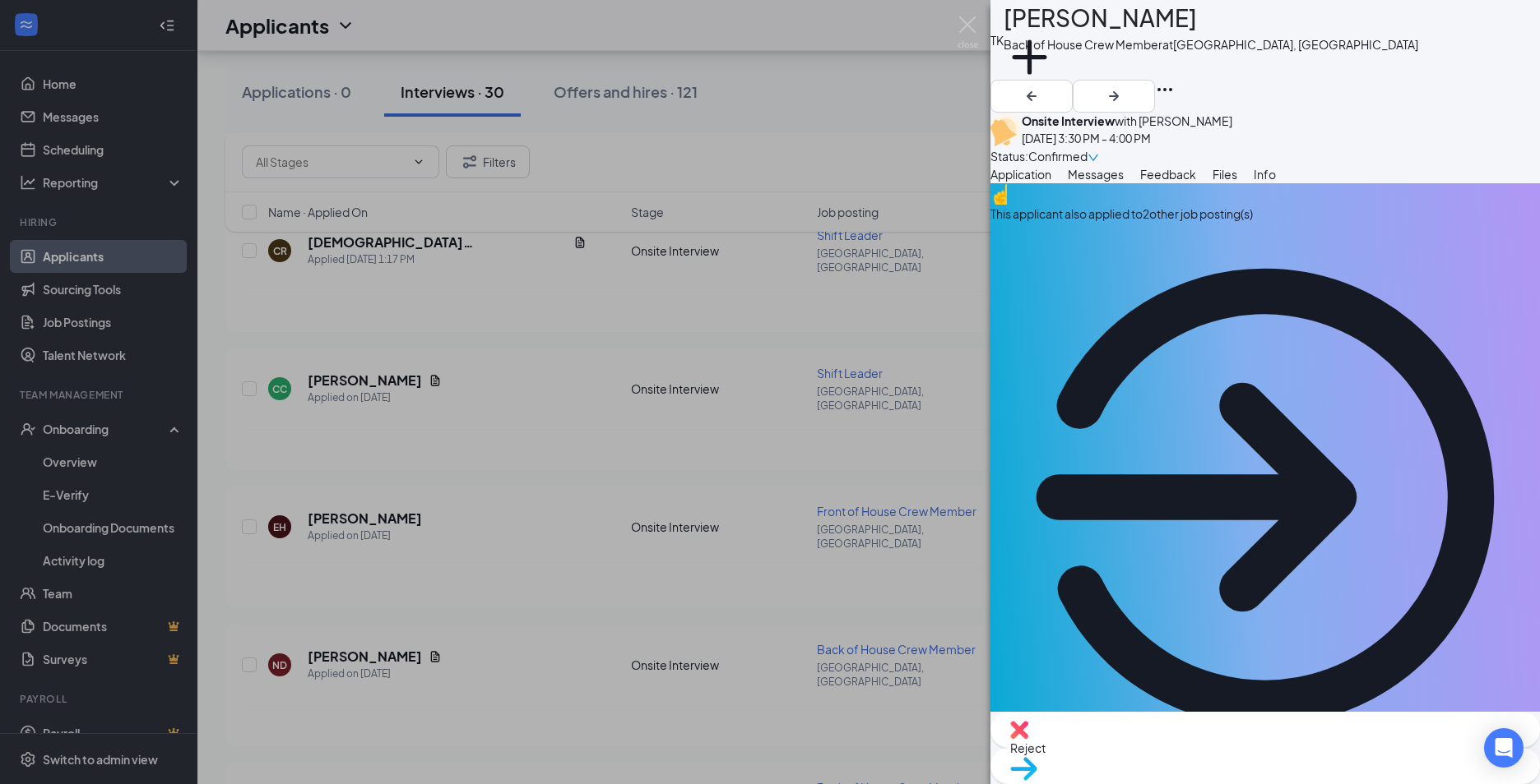
click at [1159, 746] on div "Reject" at bounding box center [1265, 729] width 550 height 36
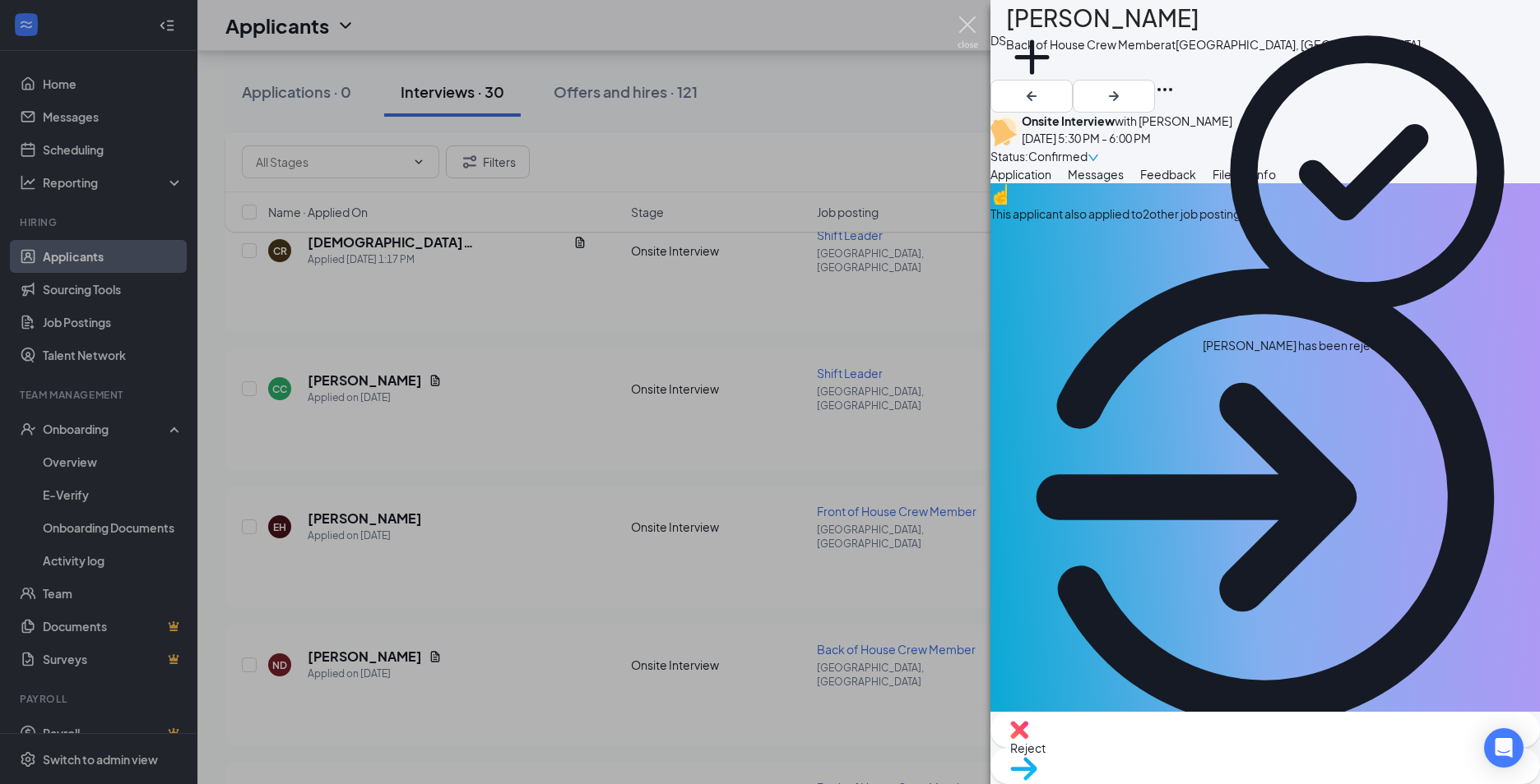
click at [970, 22] on img at bounding box center [967, 33] width 21 height 32
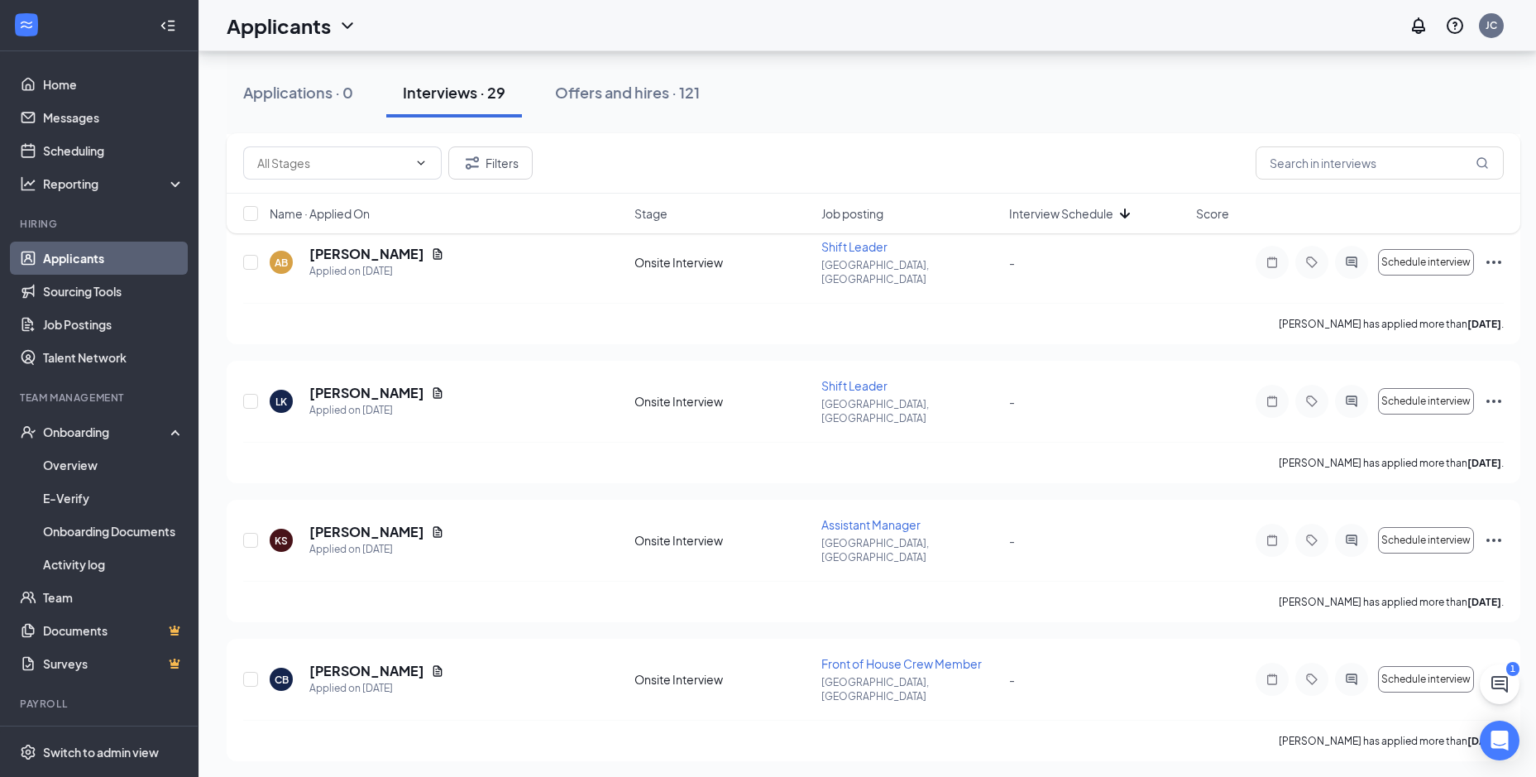
scroll to position [3201, 0]
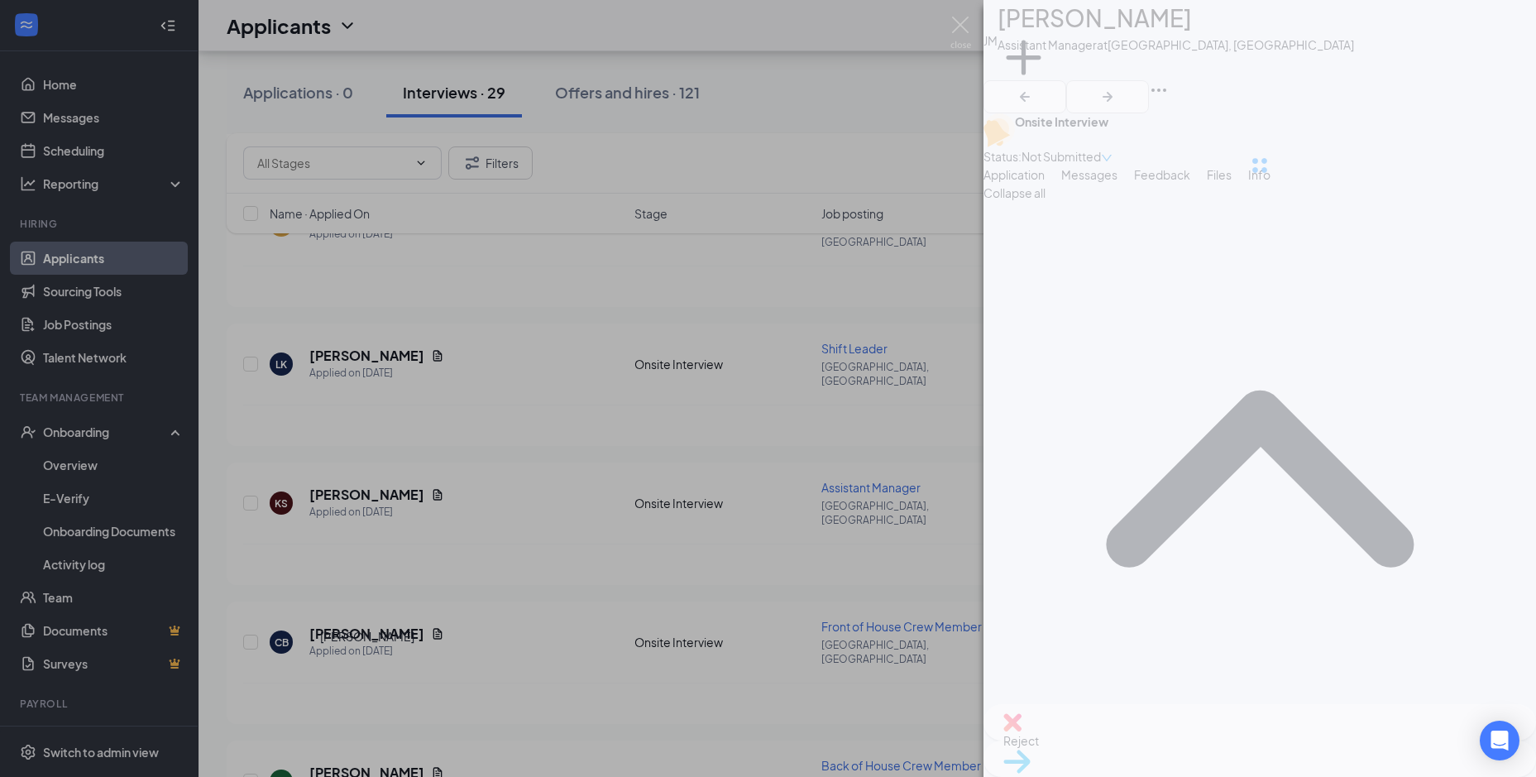
scroll to position [3189, 0]
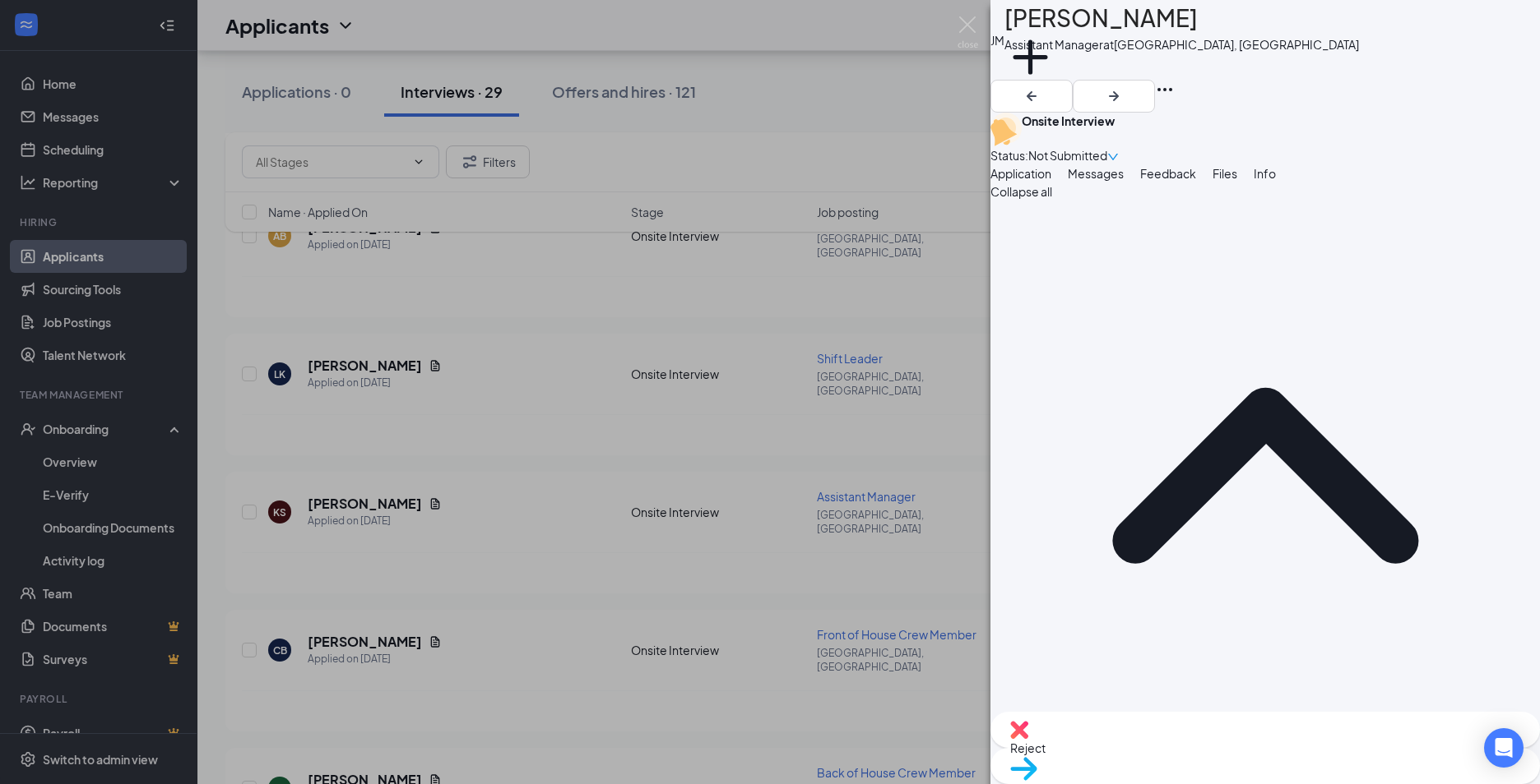
click at [1197, 748] on span "Reject" at bounding box center [1265, 748] width 510 height 18
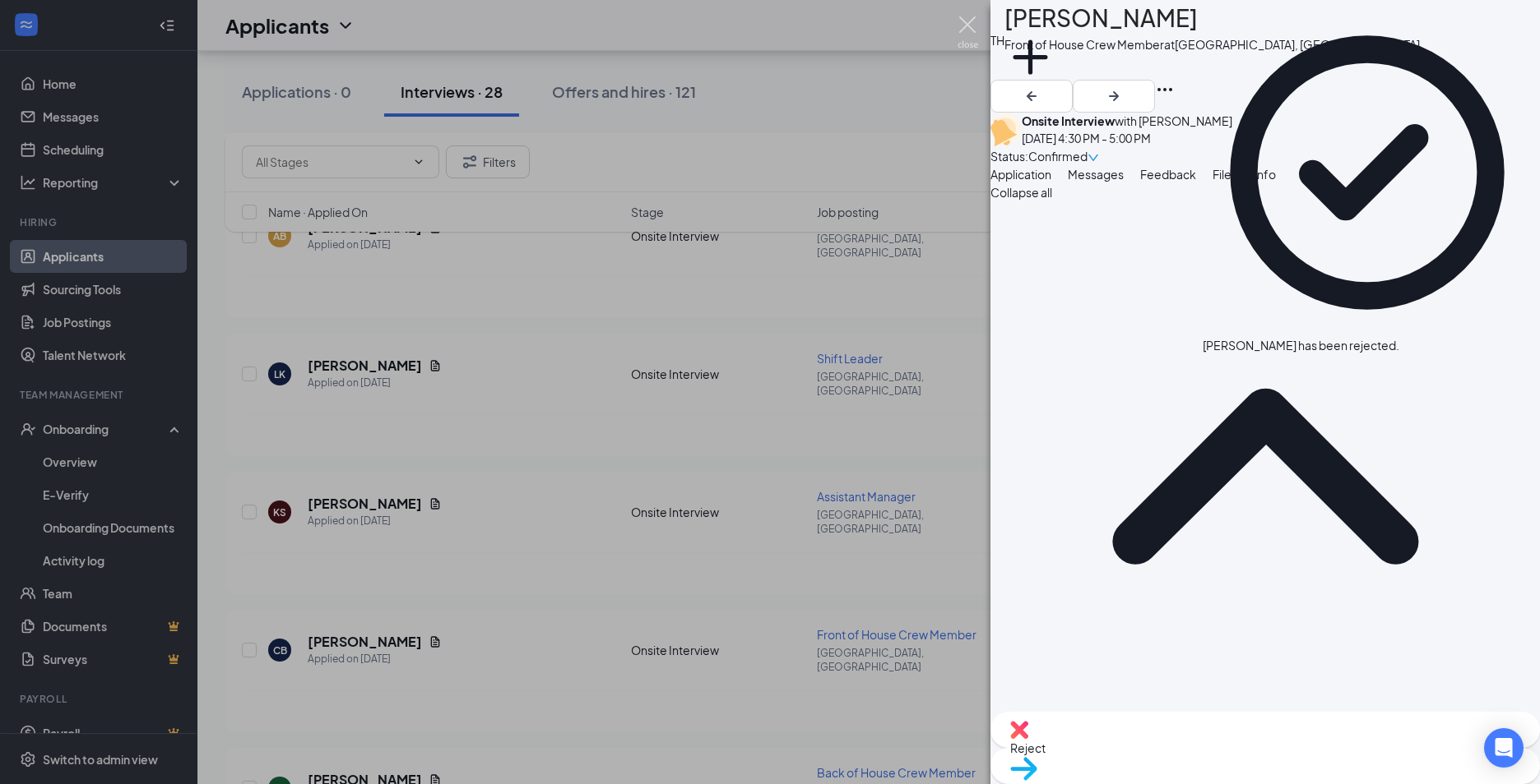
click at [971, 26] on img at bounding box center [967, 33] width 21 height 32
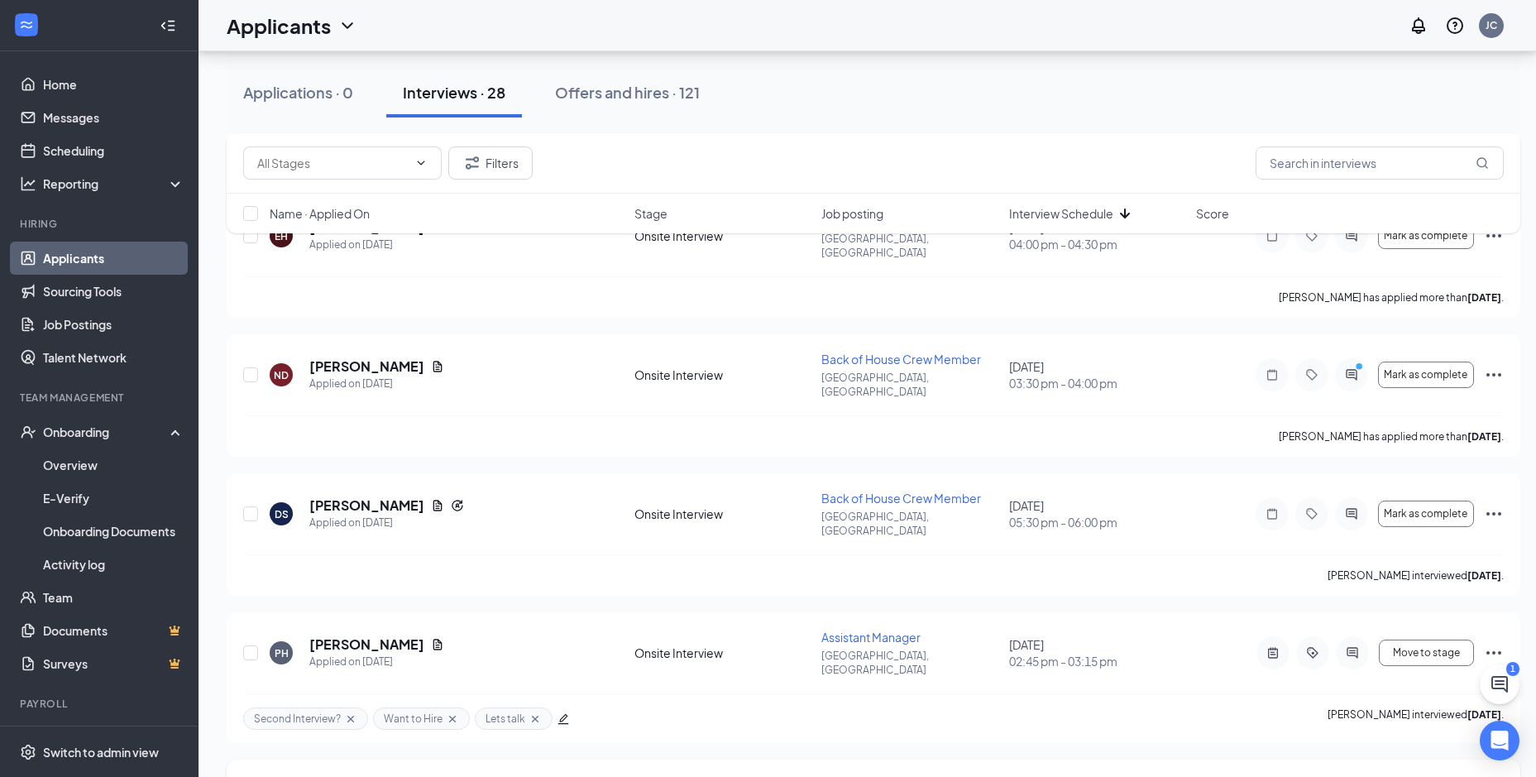
scroll to position [1339, 0]
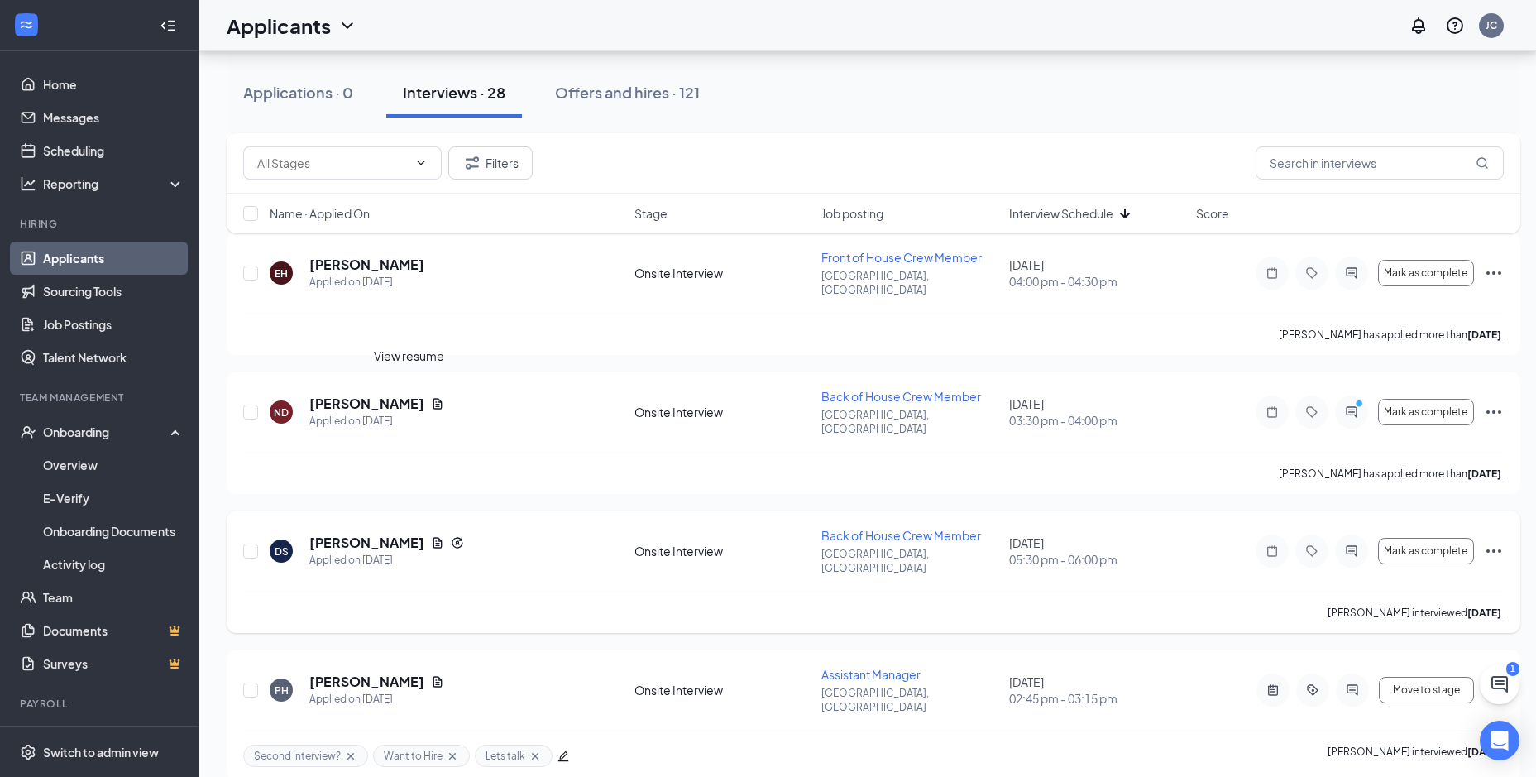
click at [386, 534] on h5 "[PERSON_NAME]" at bounding box center [366, 543] width 115 height 18
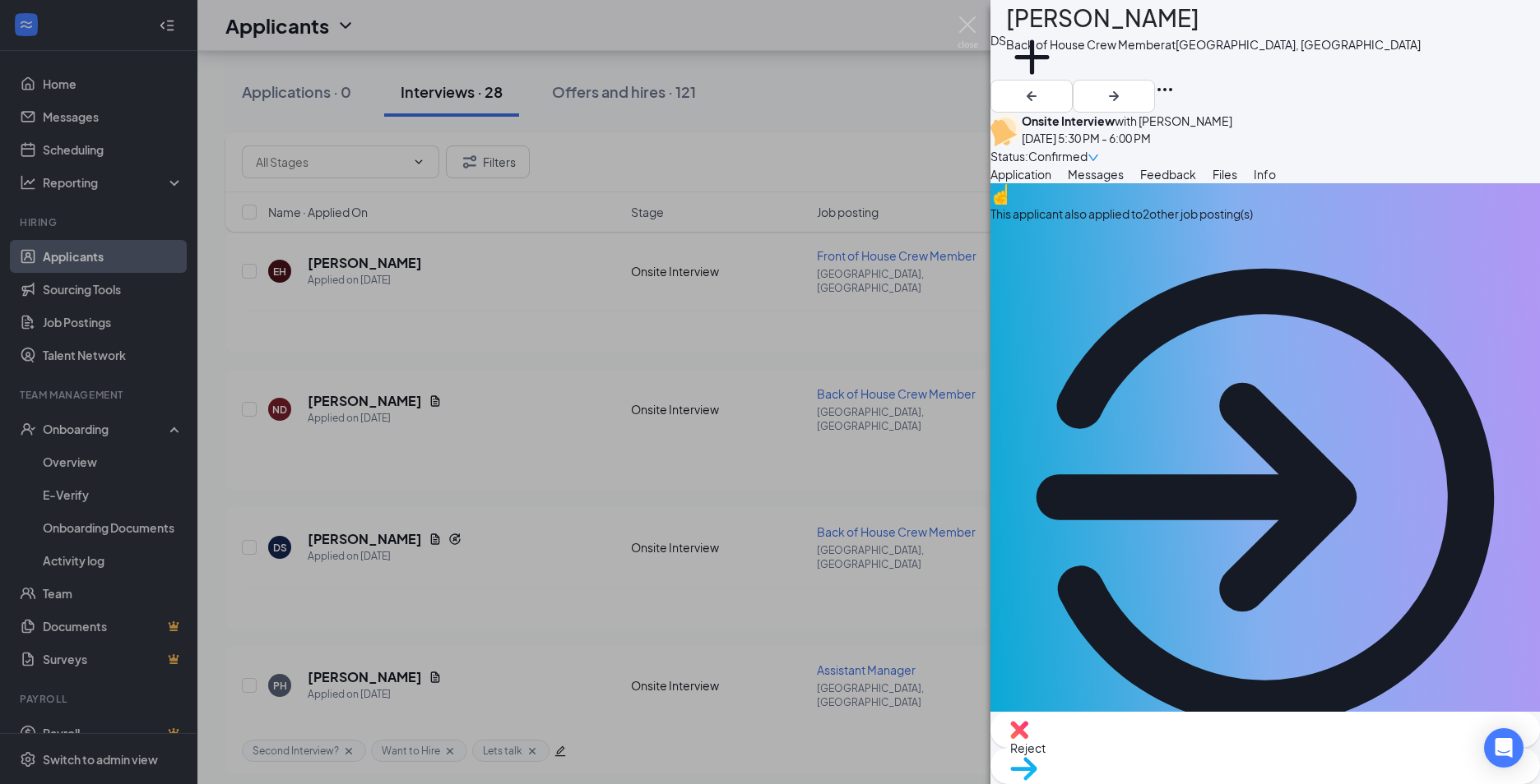
click at [1196, 182] on span "Feedback" at bounding box center [1168, 174] width 56 height 15
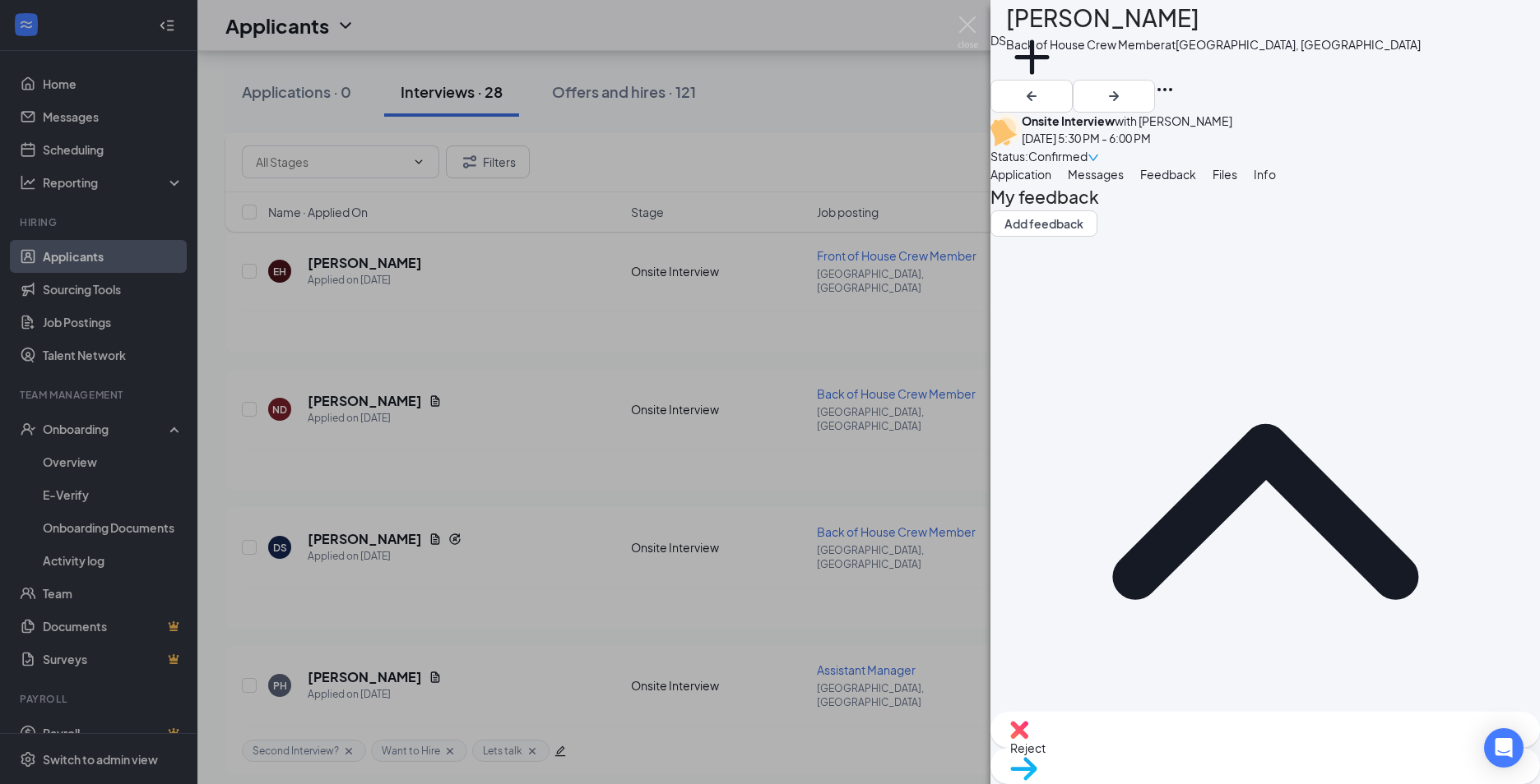
click at [1188, 756] on span "Reject" at bounding box center [1265, 748] width 510 height 18
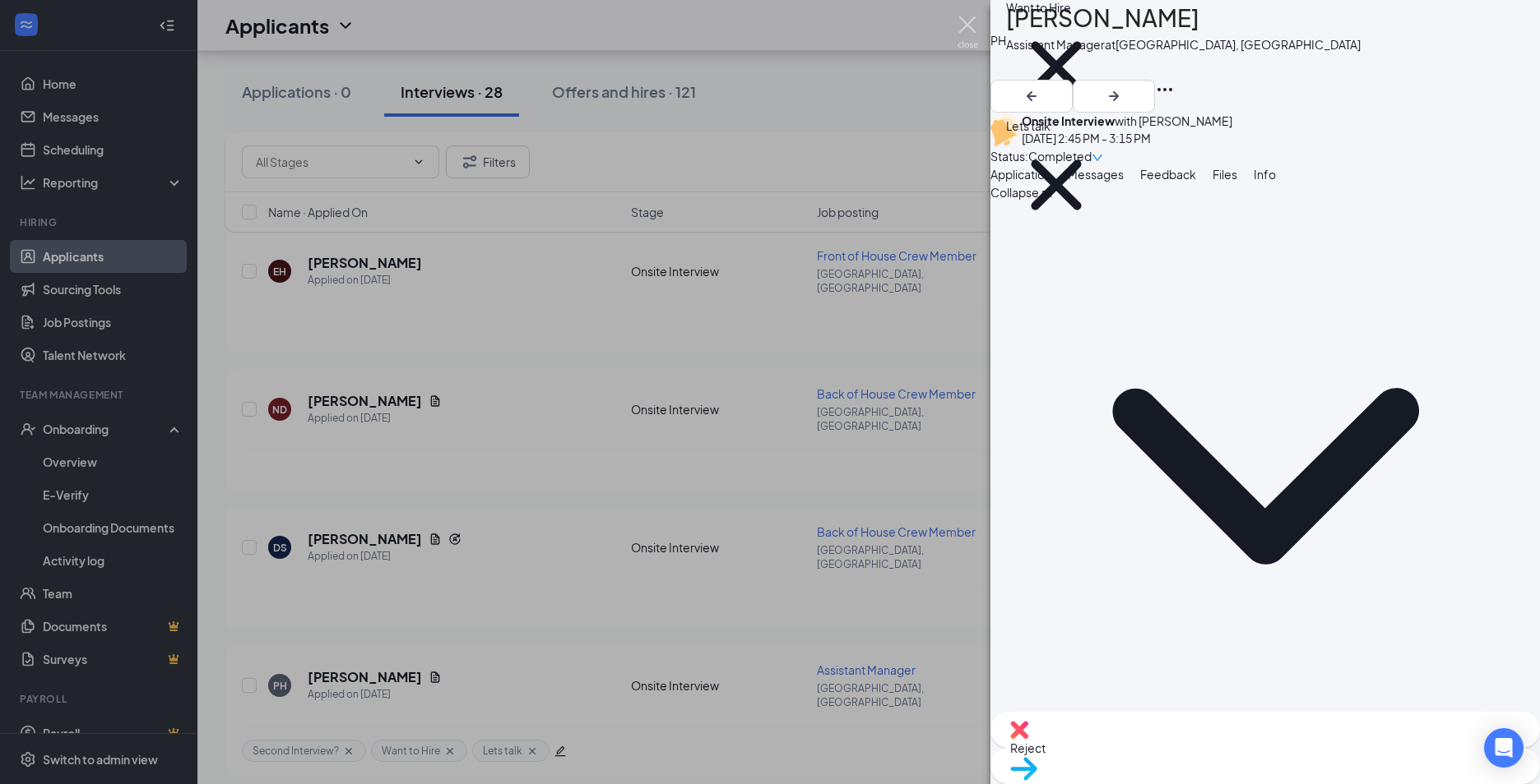
click at [965, 31] on img at bounding box center [967, 33] width 21 height 32
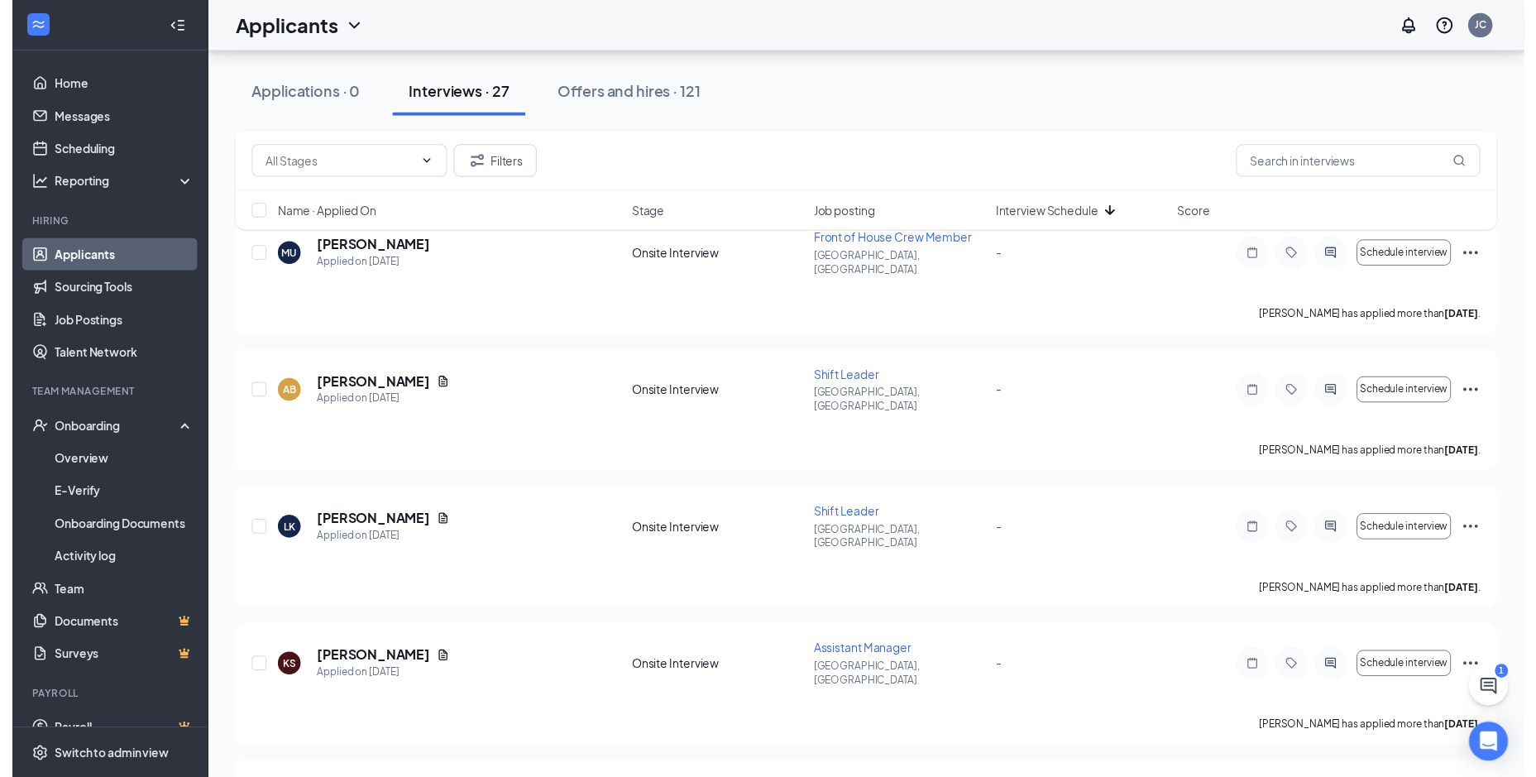
scroll to position [2938, 0]
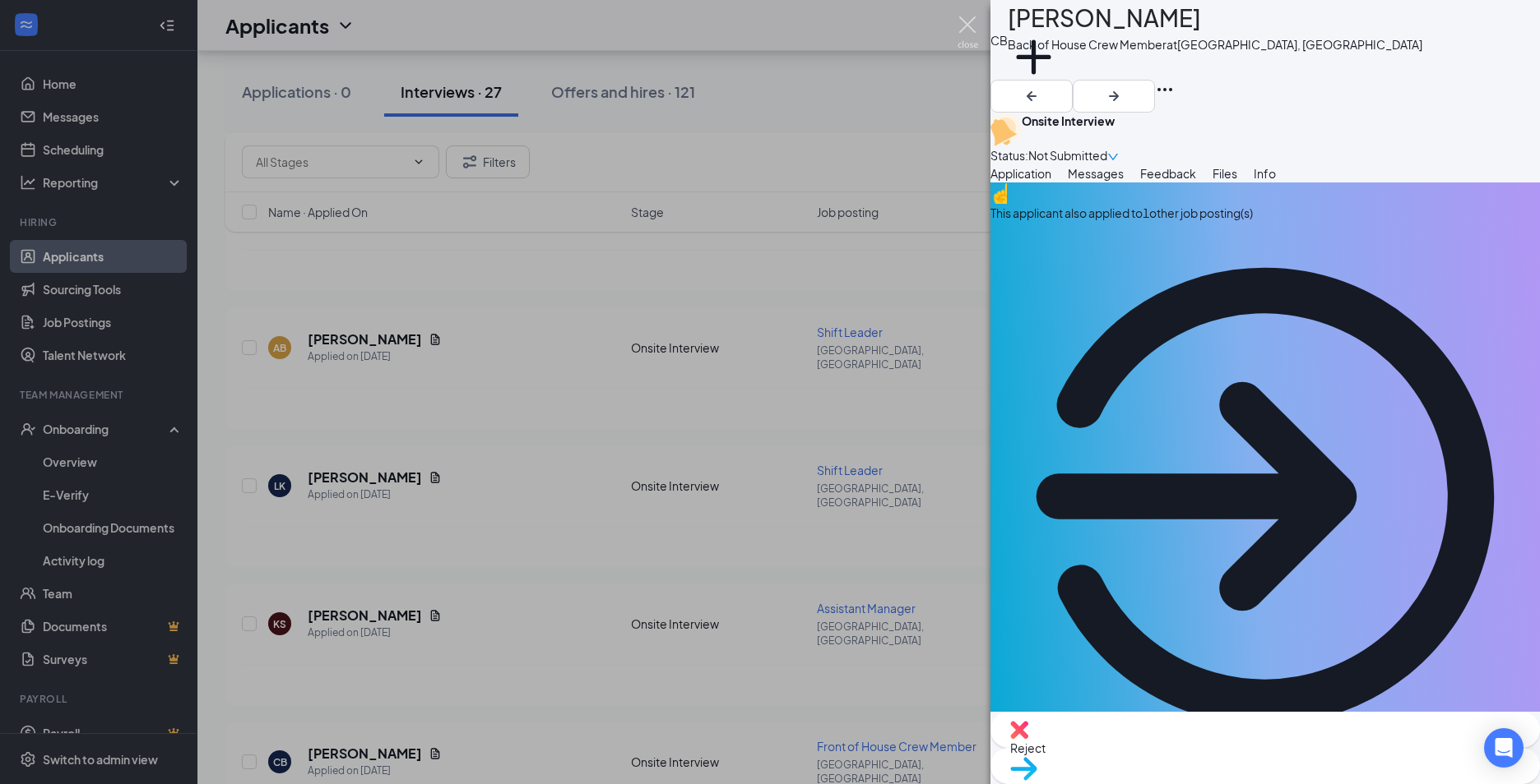
click at [962, 28] on img at bounding box center [967, 33] width 21 height 32
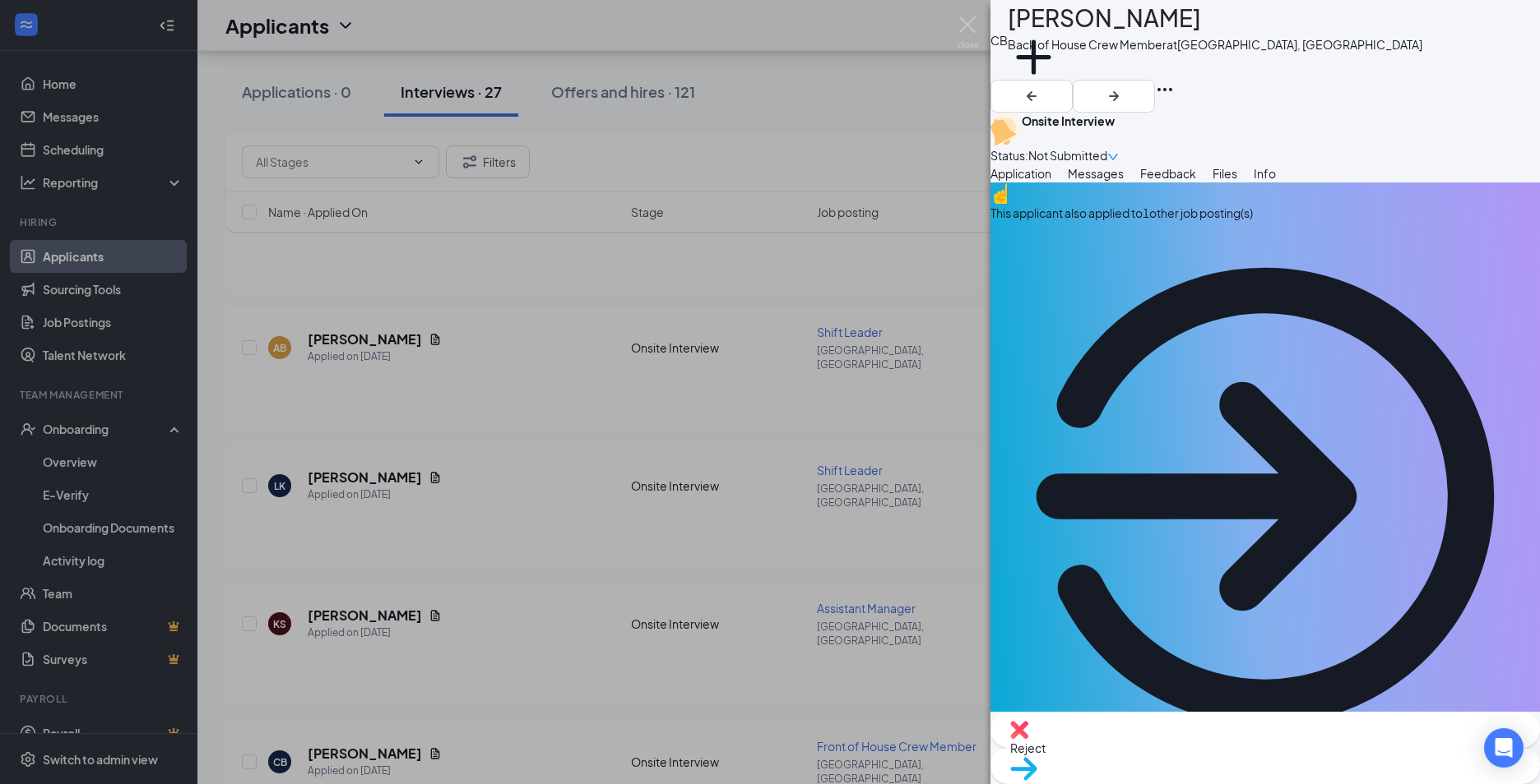
click at [1204, 754] on span "Reject" at bounding box center [1265, 748] width 510 height 18
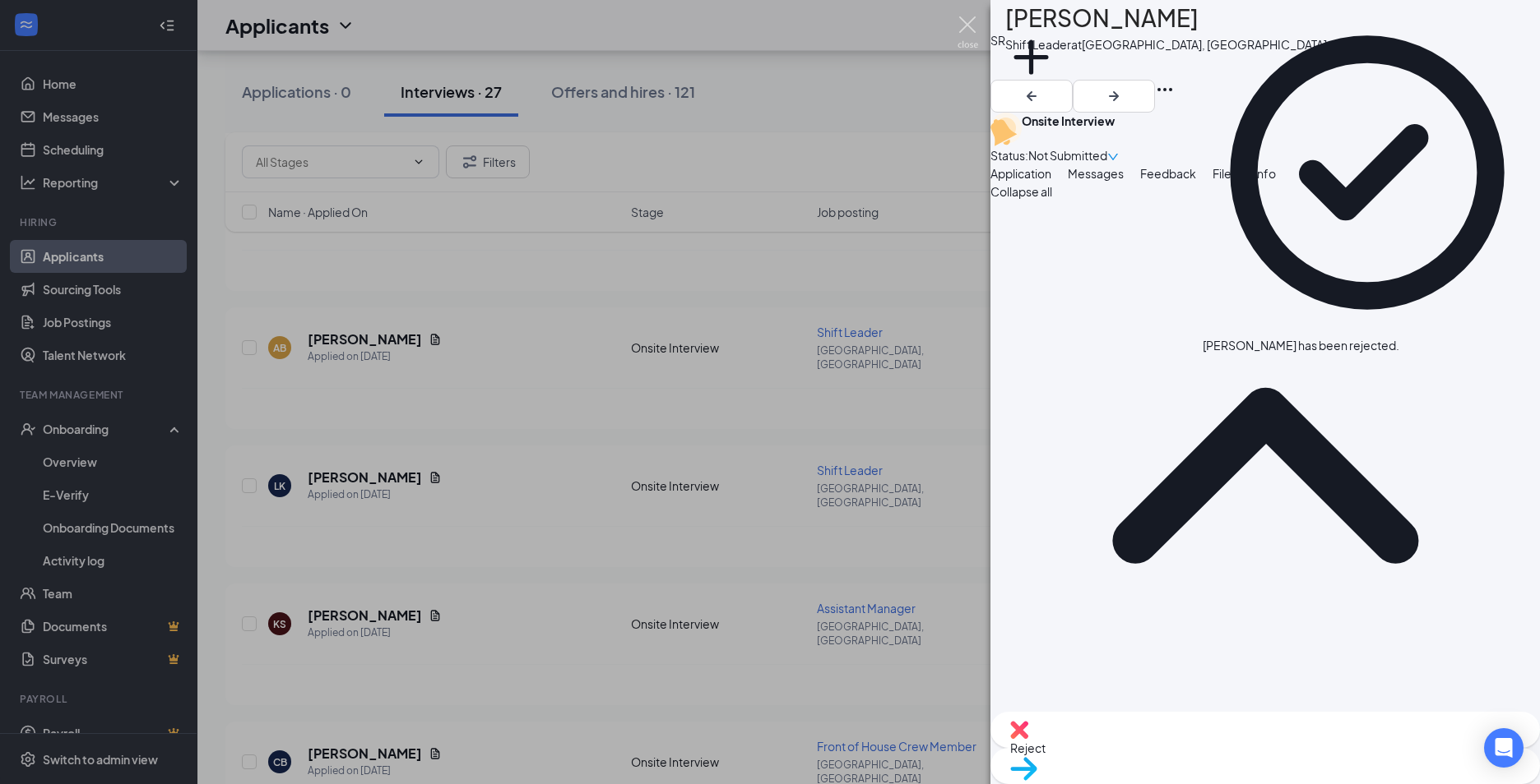
click at [976, 27] on img at bounding box center [967, 33] width 21 height 32
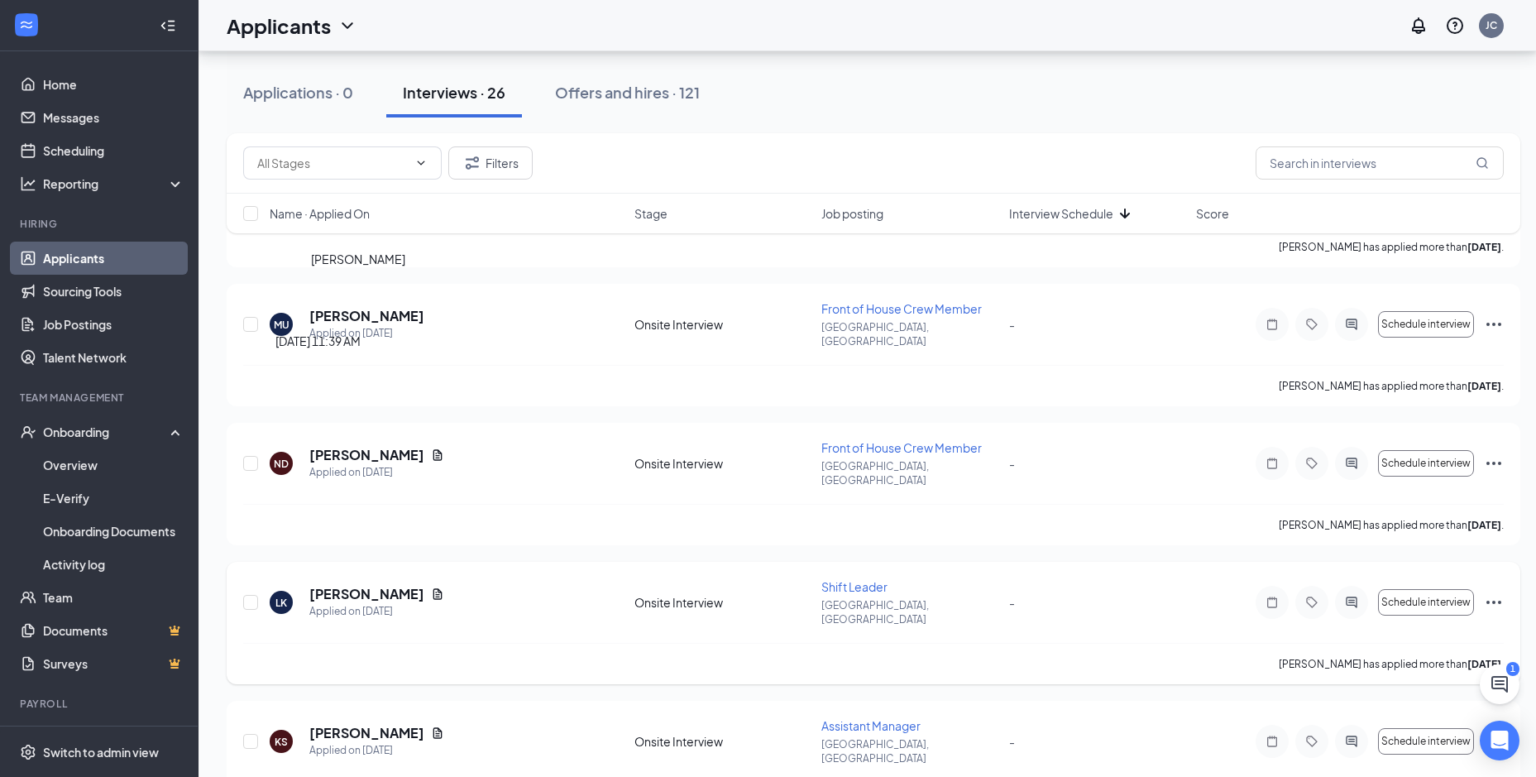
click at [366, 585] on h5 "[PERSON_NAME]" at bounding box center [366, 594] width 115 height 18
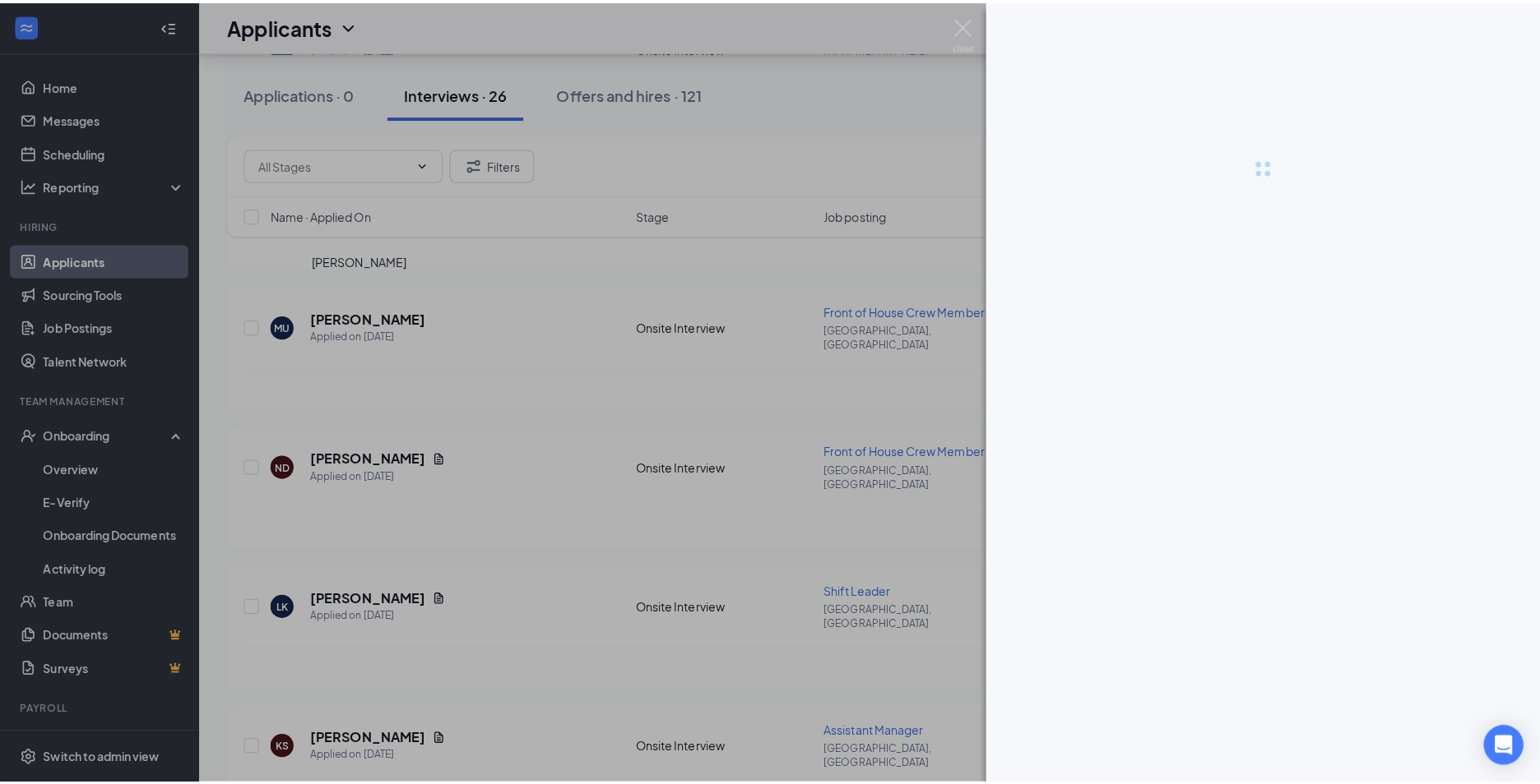
scroll to position [2794, 0]
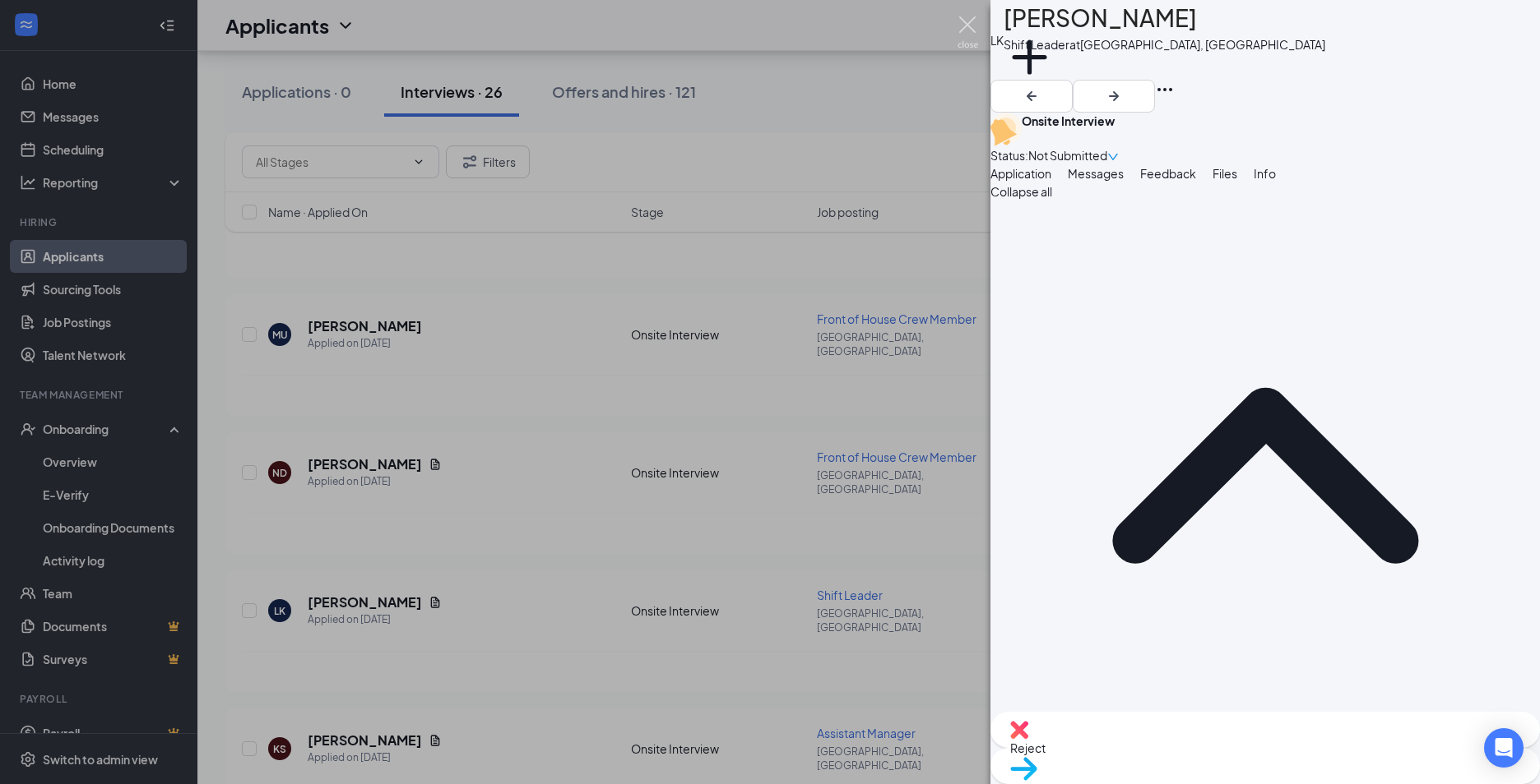
click at [961, 23] on img at bounding box center [967, 33] width 21 height 32
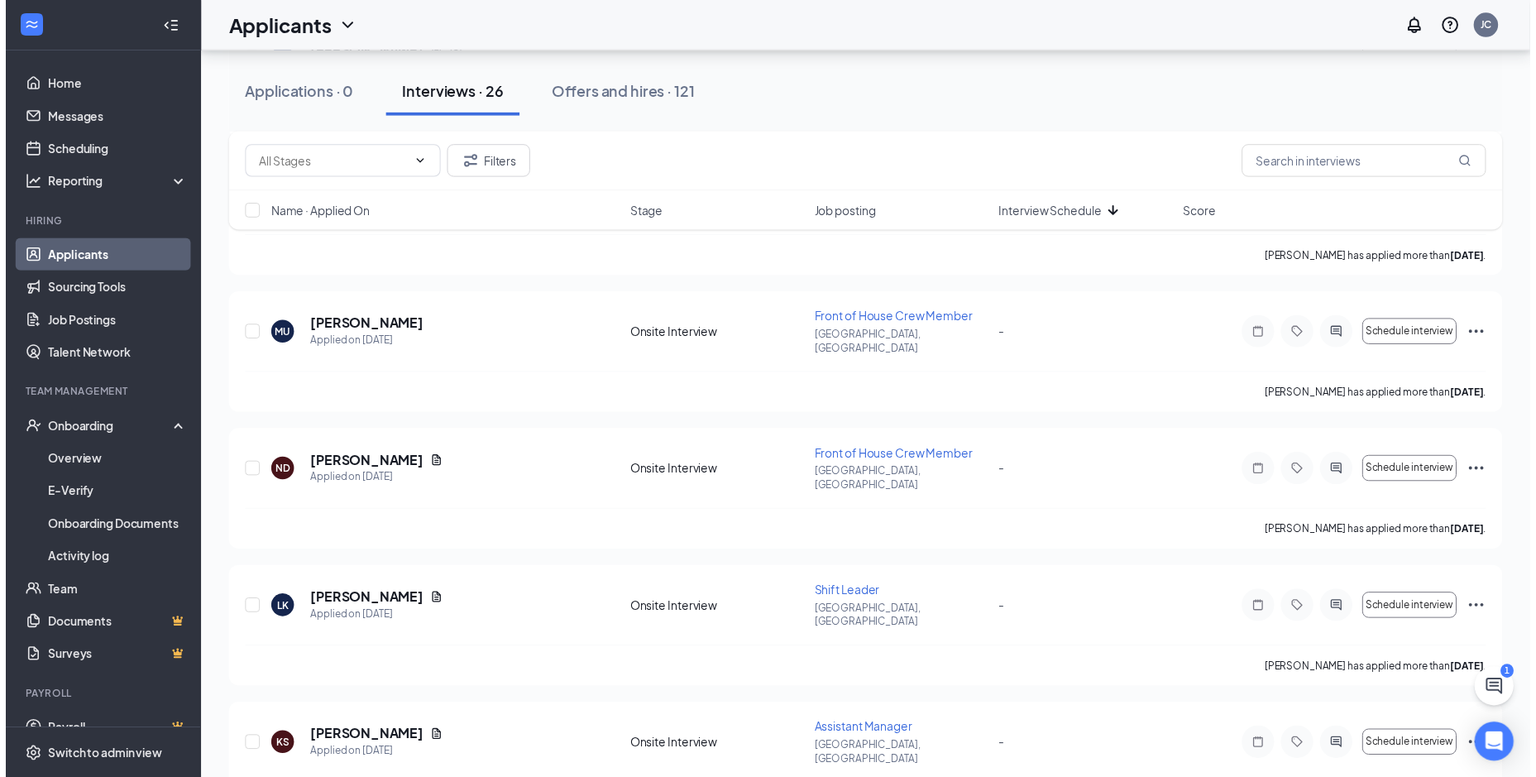
scroll to position [2824, 0]
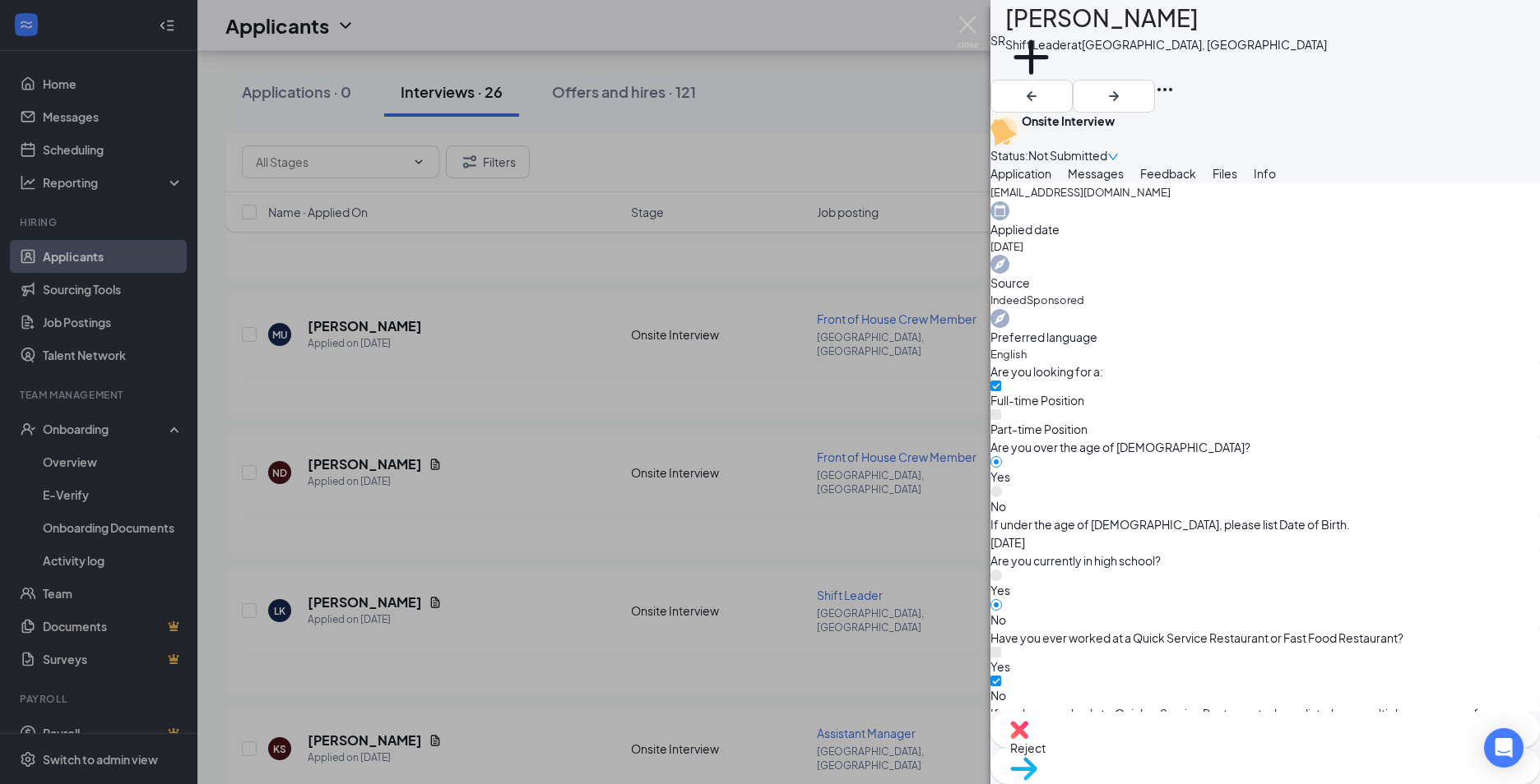
scroll to position [862, 0]
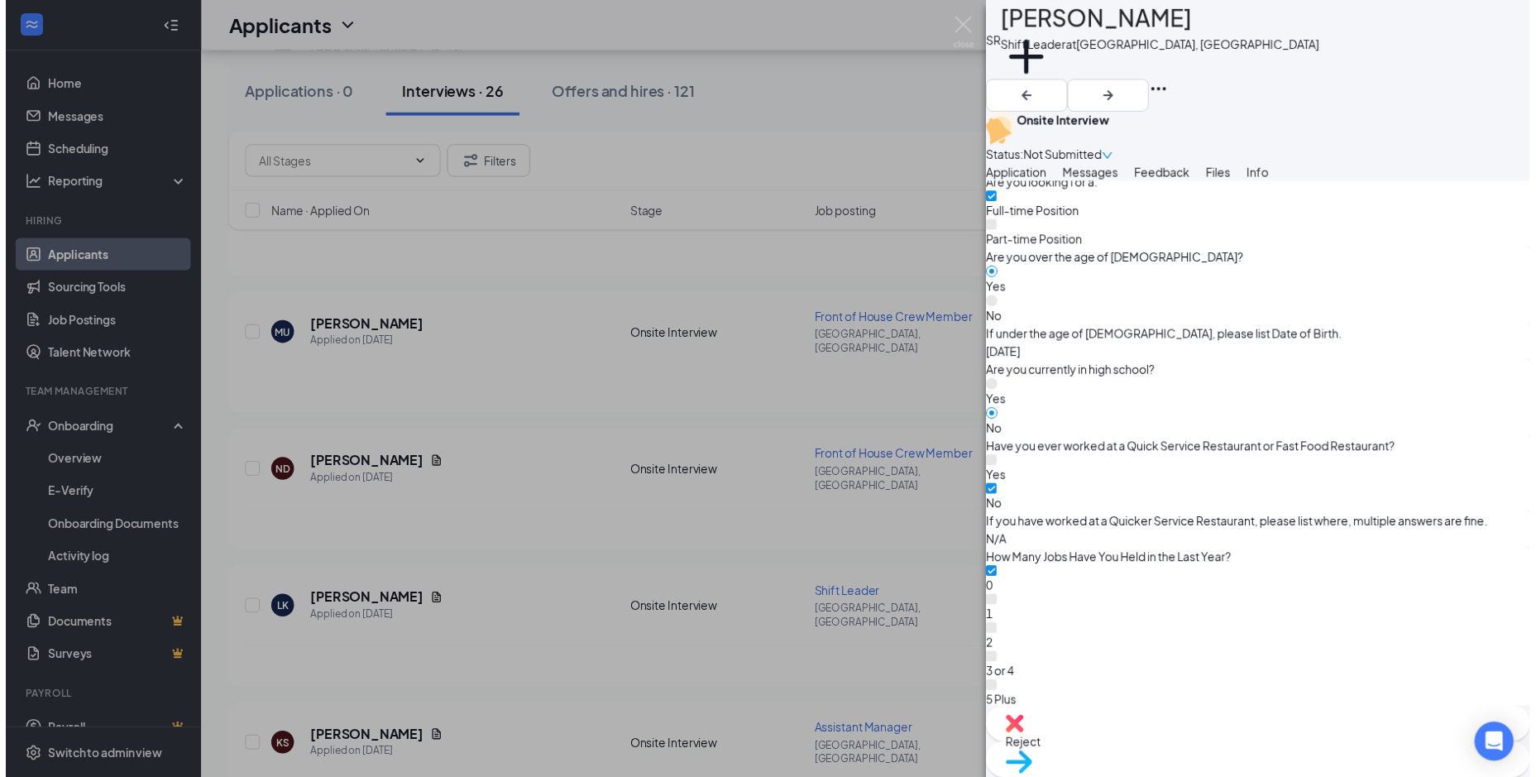
scroll to position [861, 0]
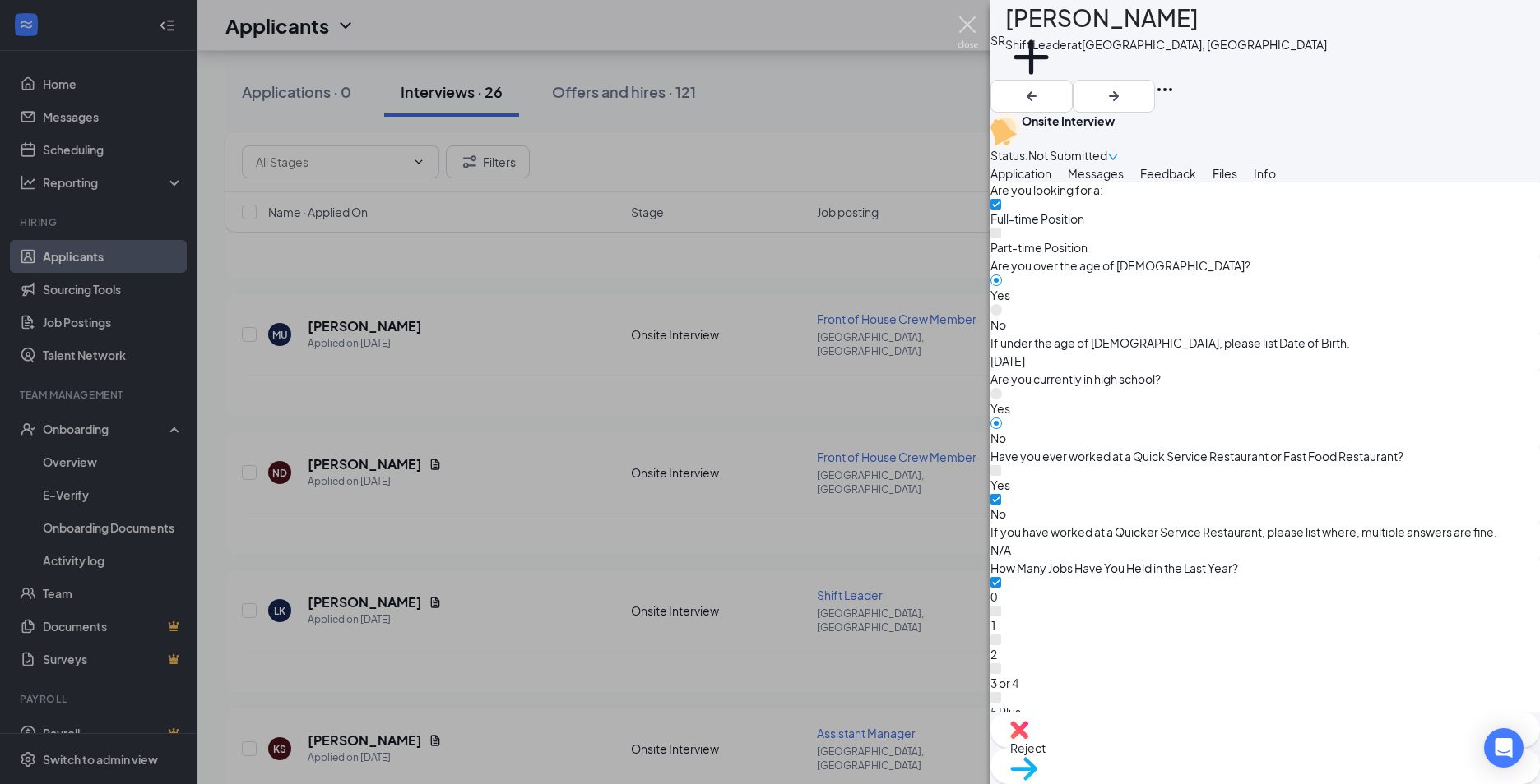
click at [974, 23] on img at bounding box center [967, 33] width 21 height 32
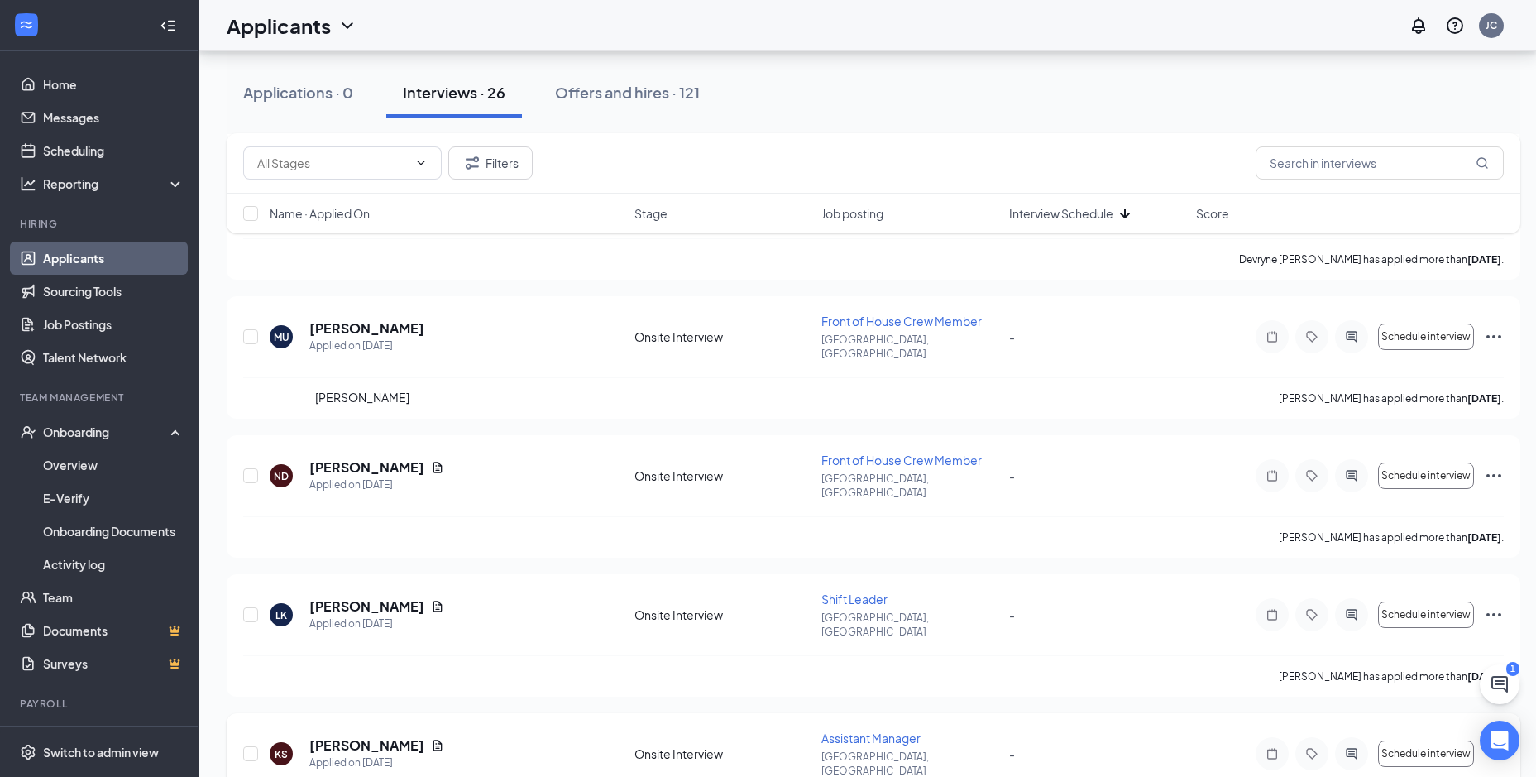
click at [361, 736] on h5 "[PERSON_NAME]" at bounding box center [366, 745] width 115 height 18
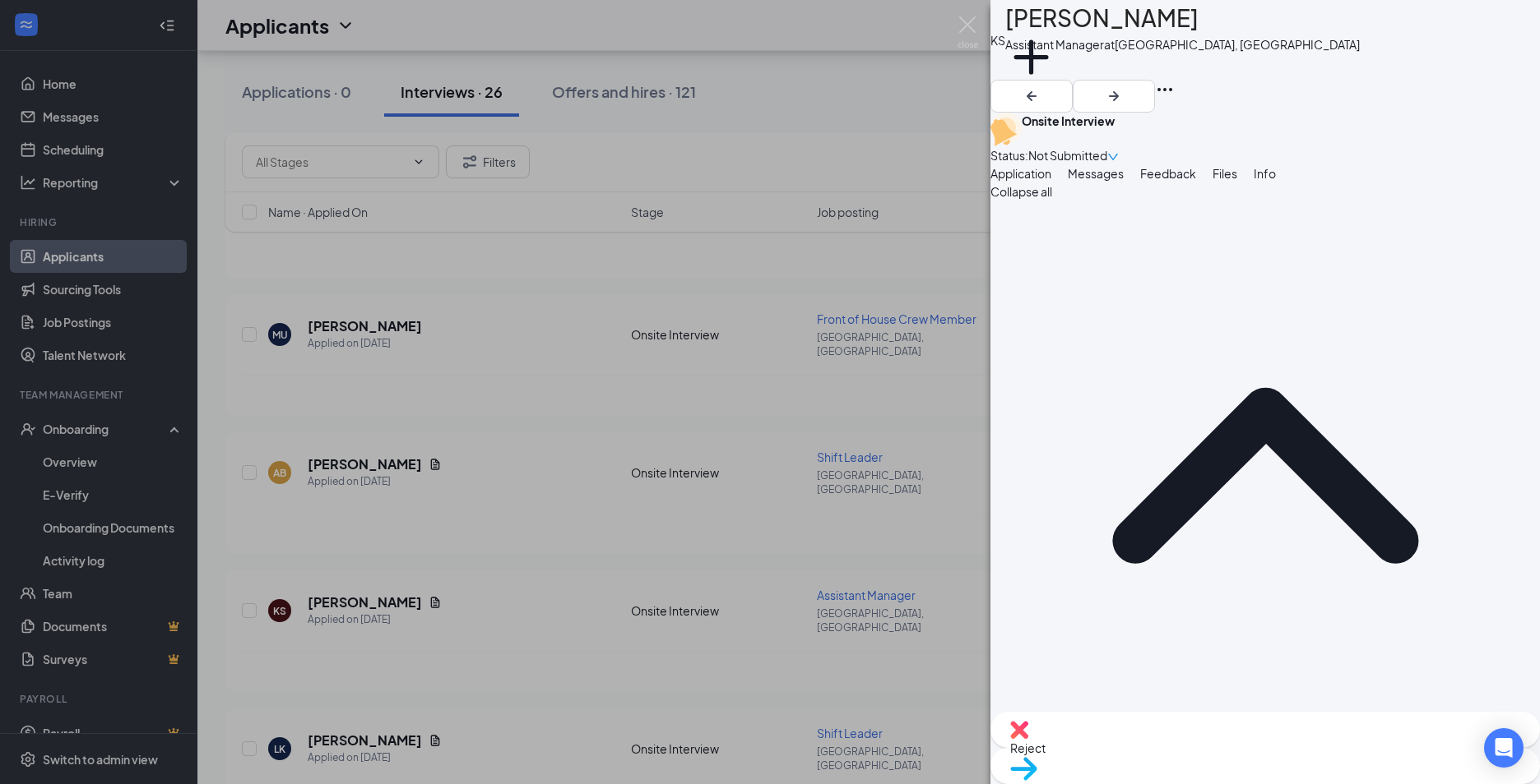
drag, startPoint x: 715, startPoint y: 651, endPoint x: 669, endPoint y: 370, distance: 284.7
click at [715, 651] on div "KS [PERSON_NAME] Assistant Manager at [GEOGRAPHIC_DATA], [GEOGRAPHIC_DATA] Add …" at bounding box center [770, 392] width 1540 height 784
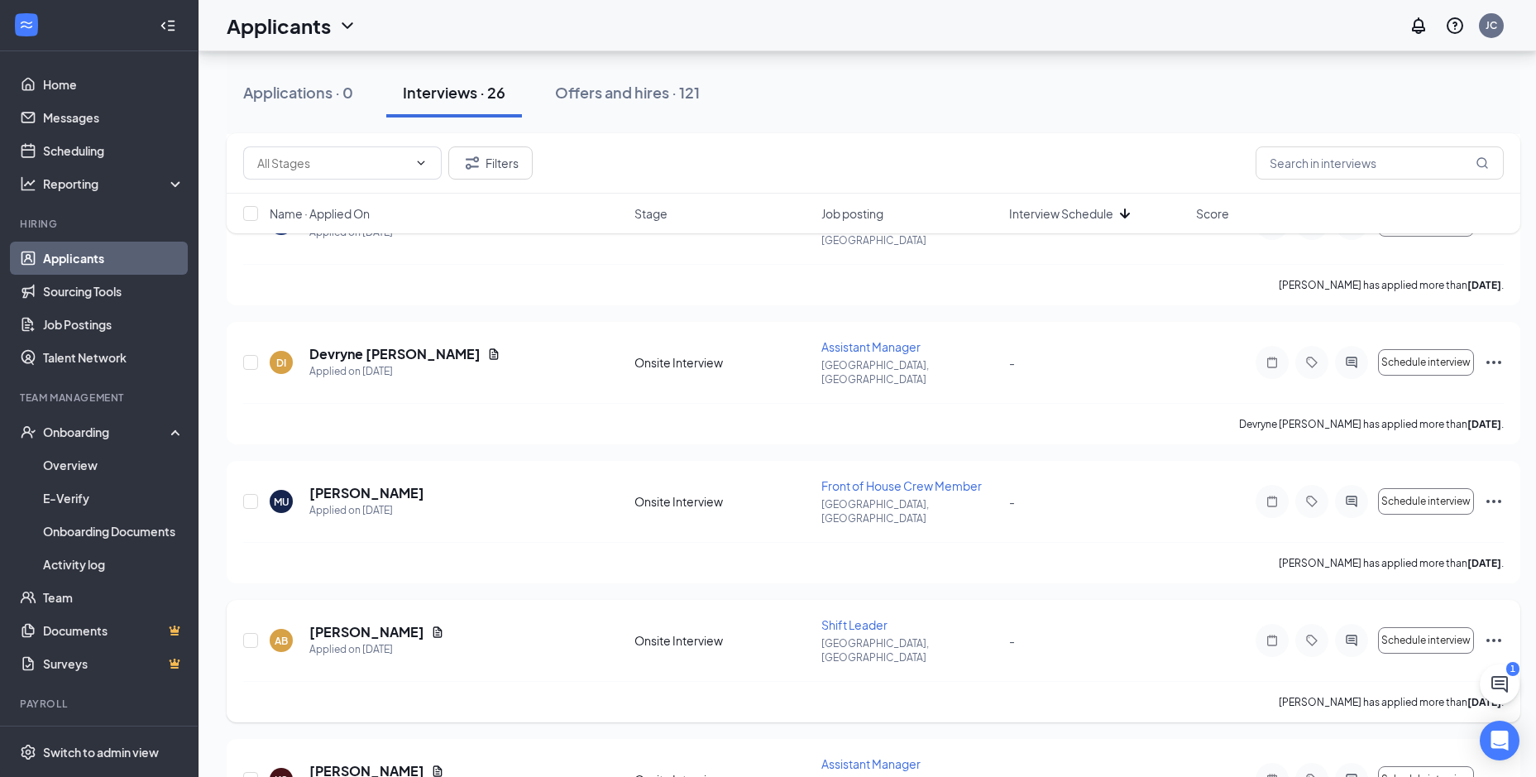
scroll to position [2646, 0]
click at [342, 763] on h5 "[PERSON_NAME]" at bounding box center [366, 772] width 115 height 18
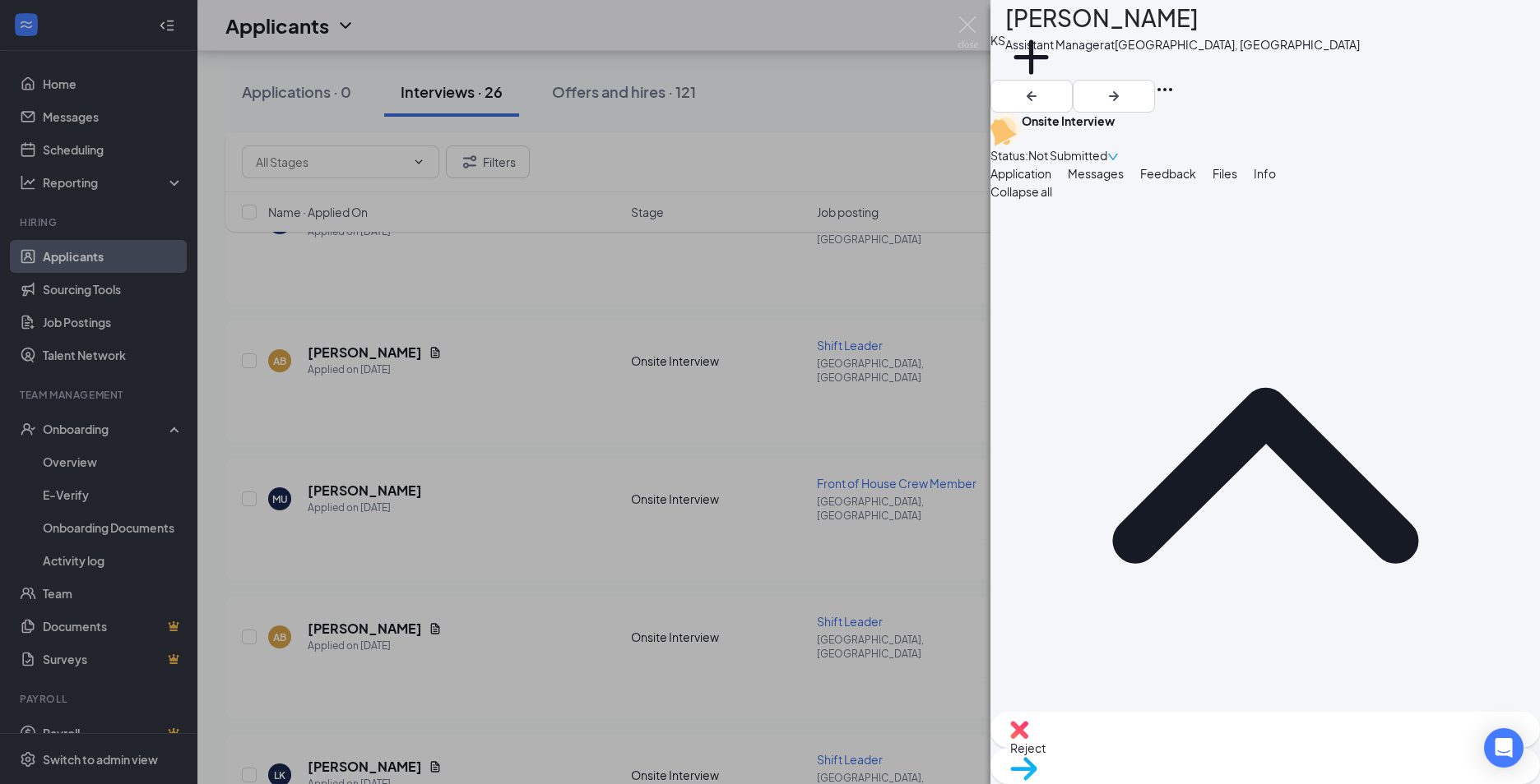
click at [1186, 753] on span "Reject" at bounding box center [1265, 748] width 510 height 18
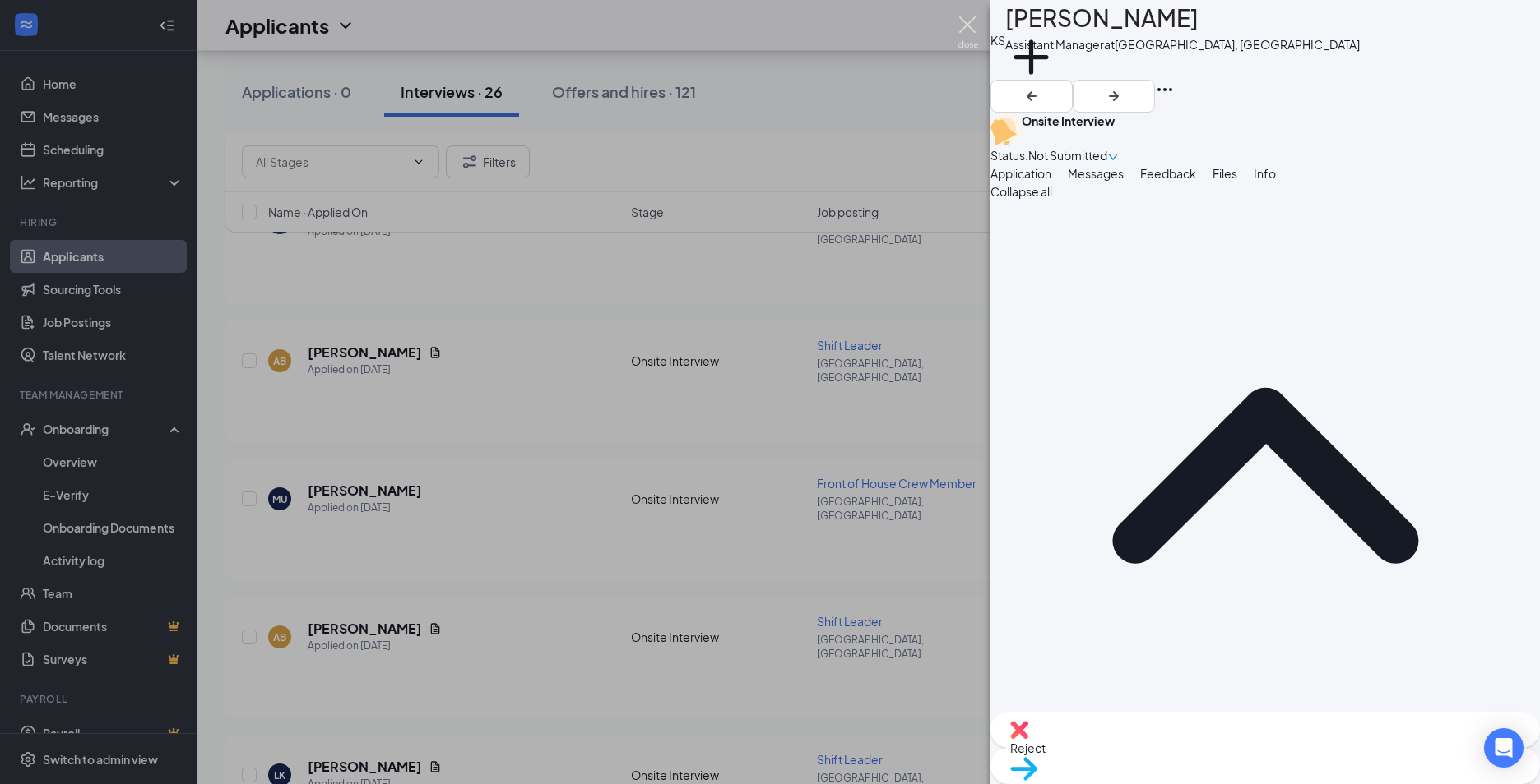
click at [973, 24] on img at bounding box center [967, 33] width 21 height 32
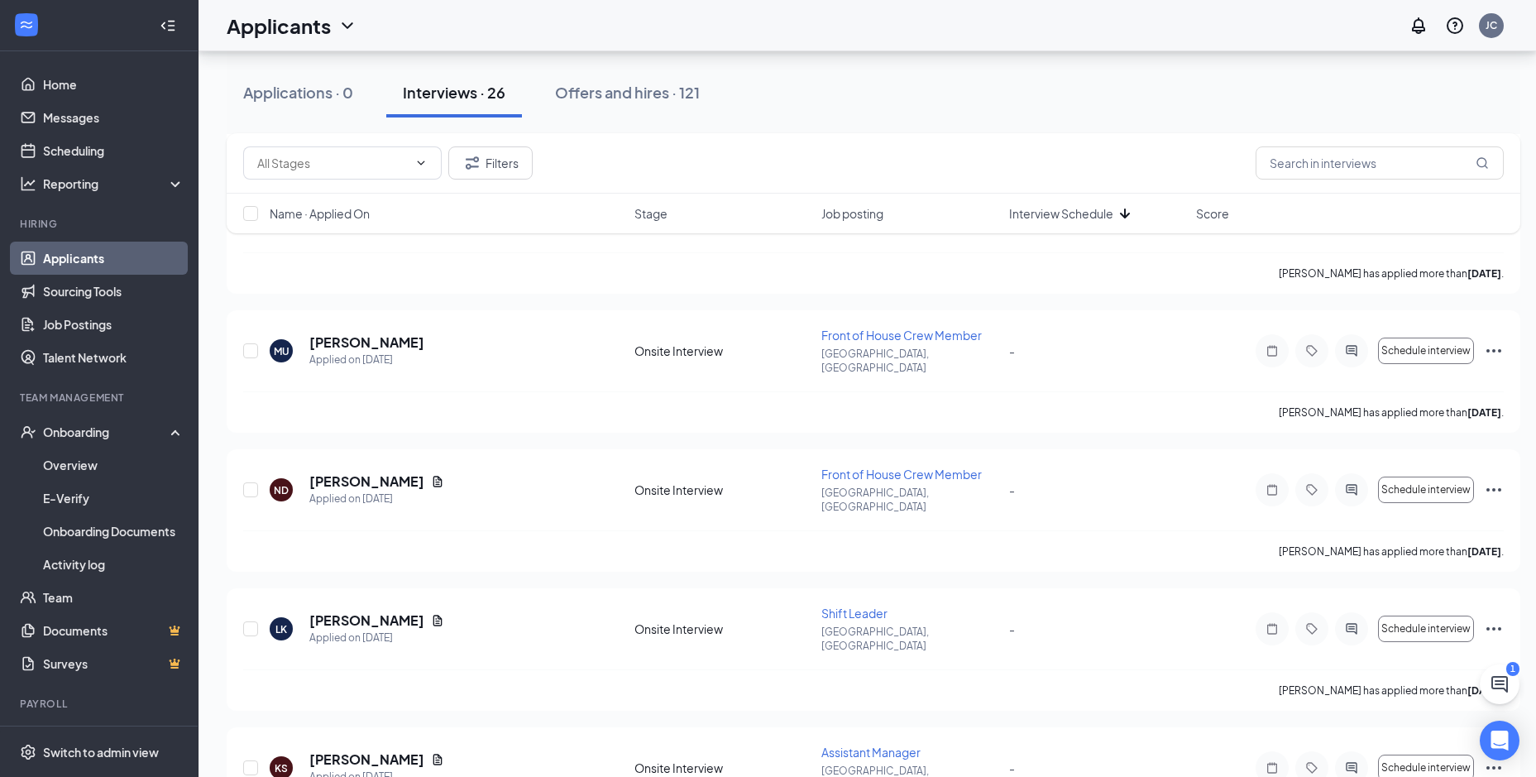
scroll to position [2824, 0]
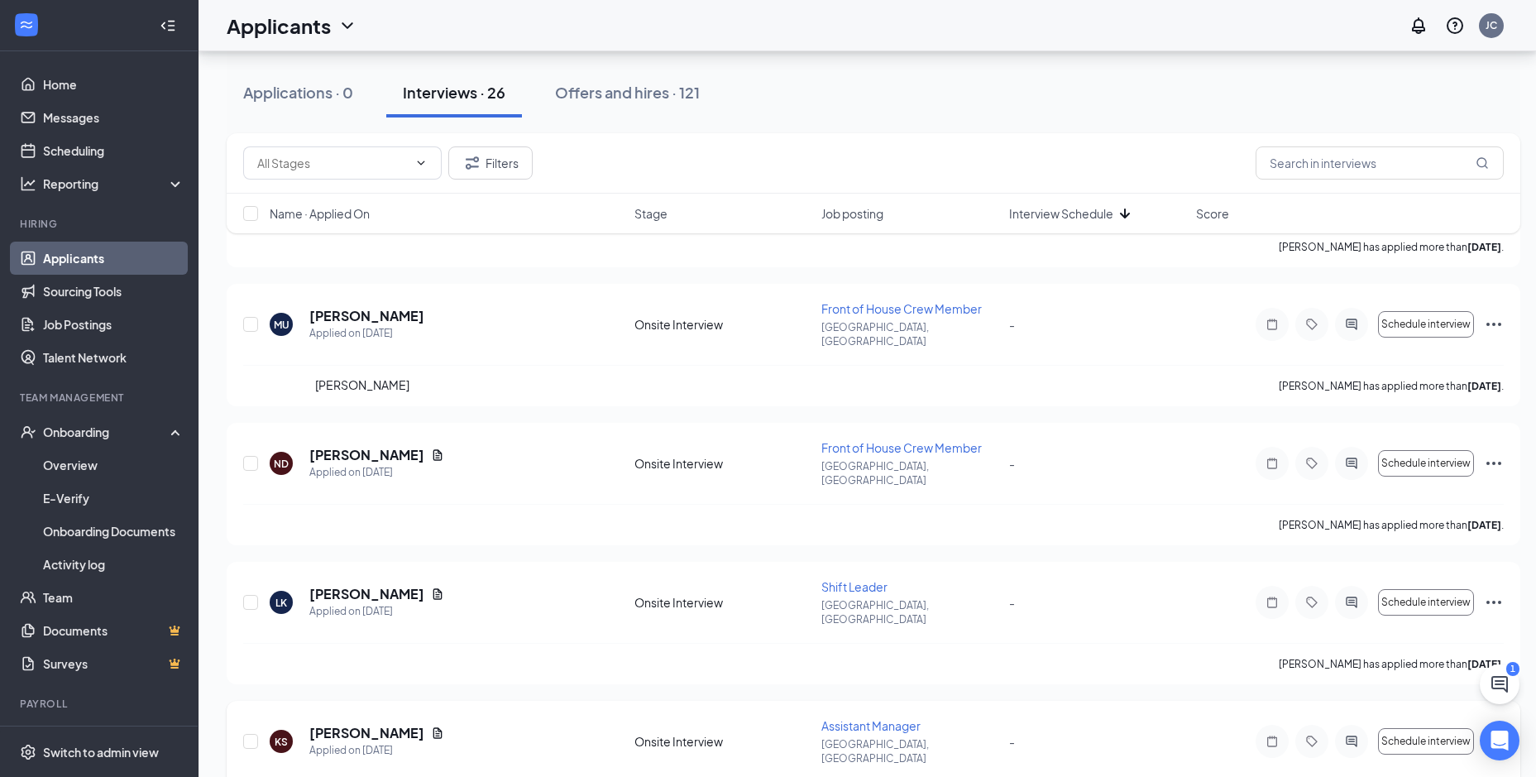
click at [378, 724] on h5 "[PERSON_NAME]" at bounding box center [366, 733] width 115 height 18
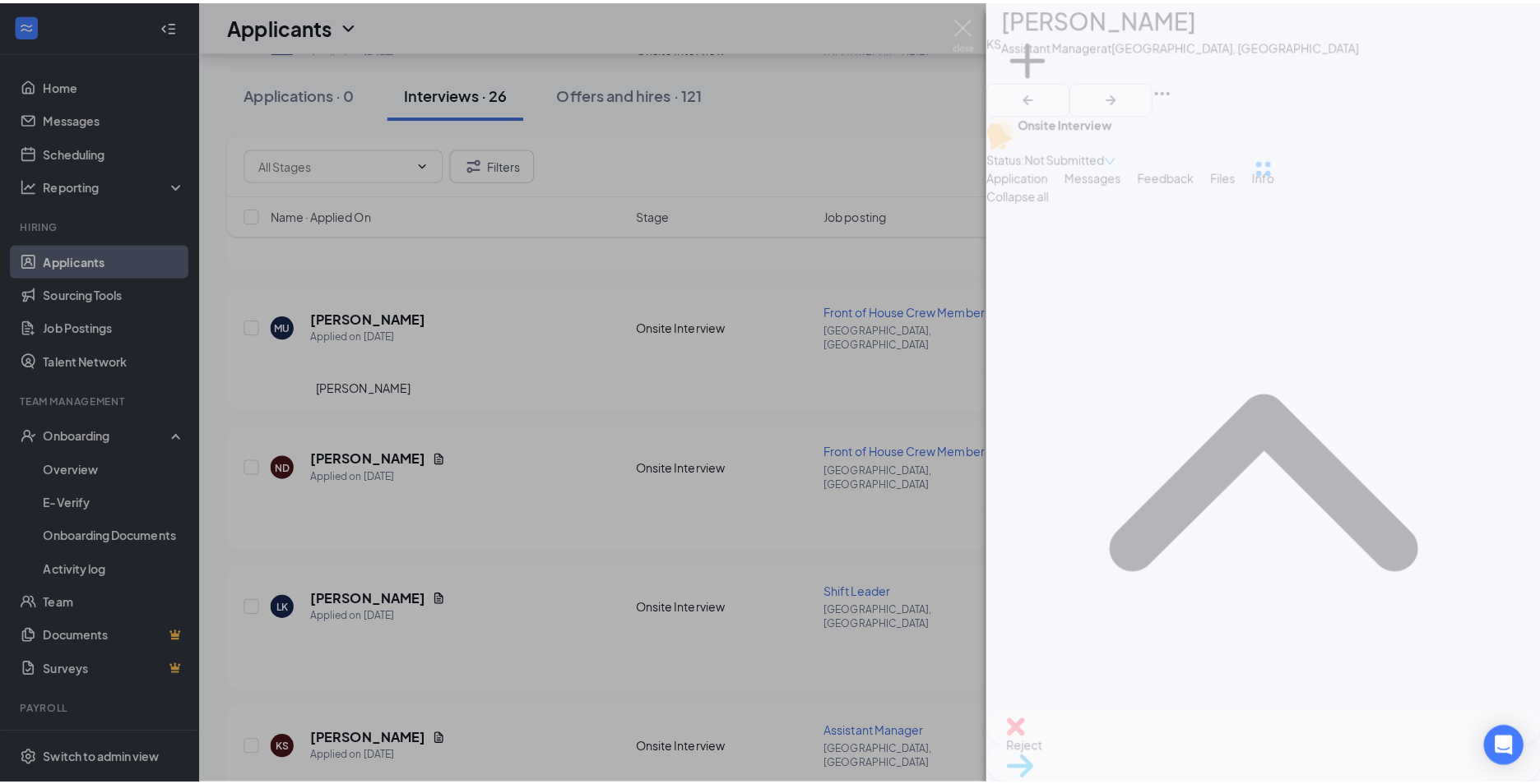
scroll to position [2794, 0]
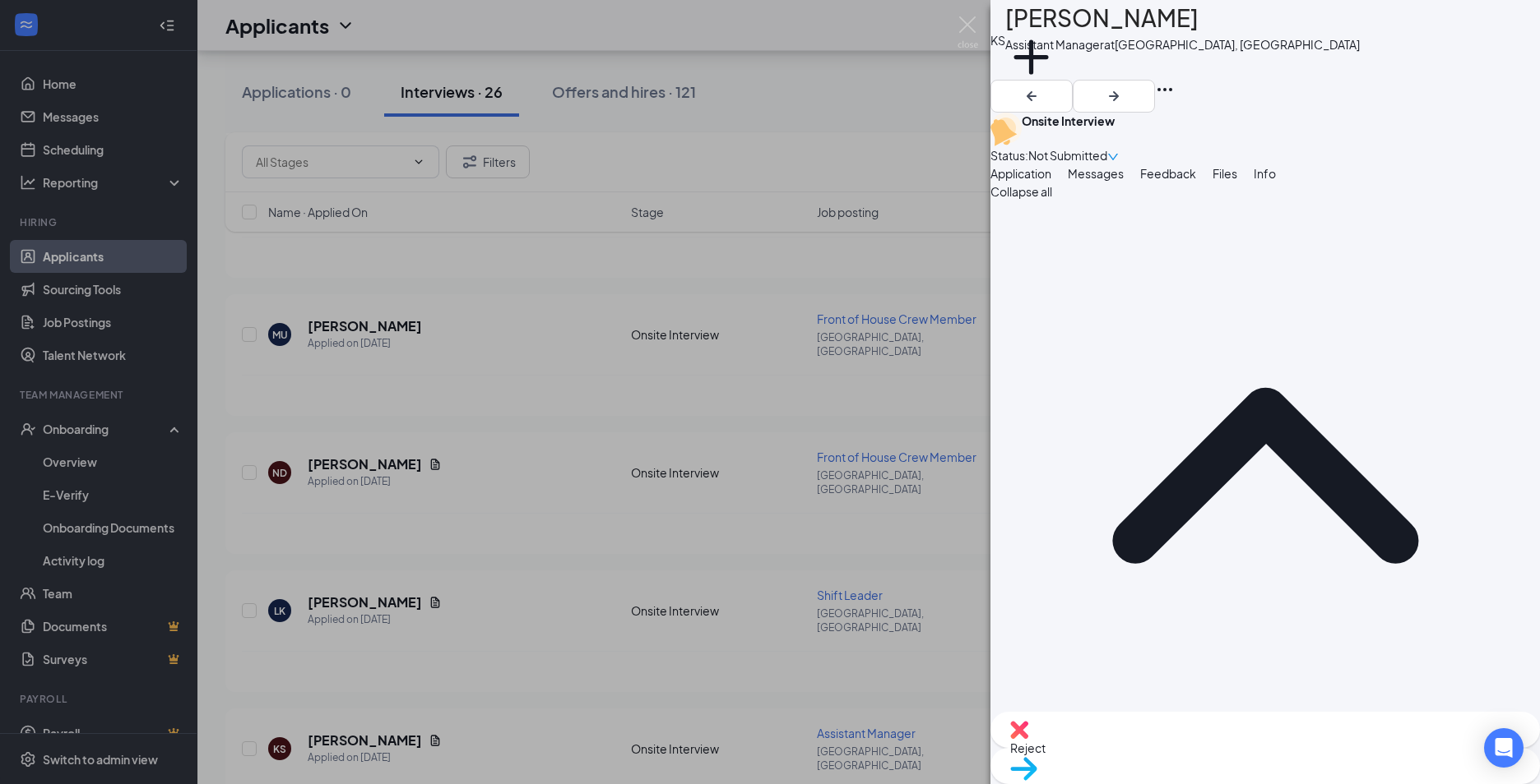
click at [1118, 146] on div "Not Submitted" at bounding box center [1073, 155] width 90 height 18
click at [1470, 163] on div "Assign Time" at bounding box center [1425, 169] width 91 height 37
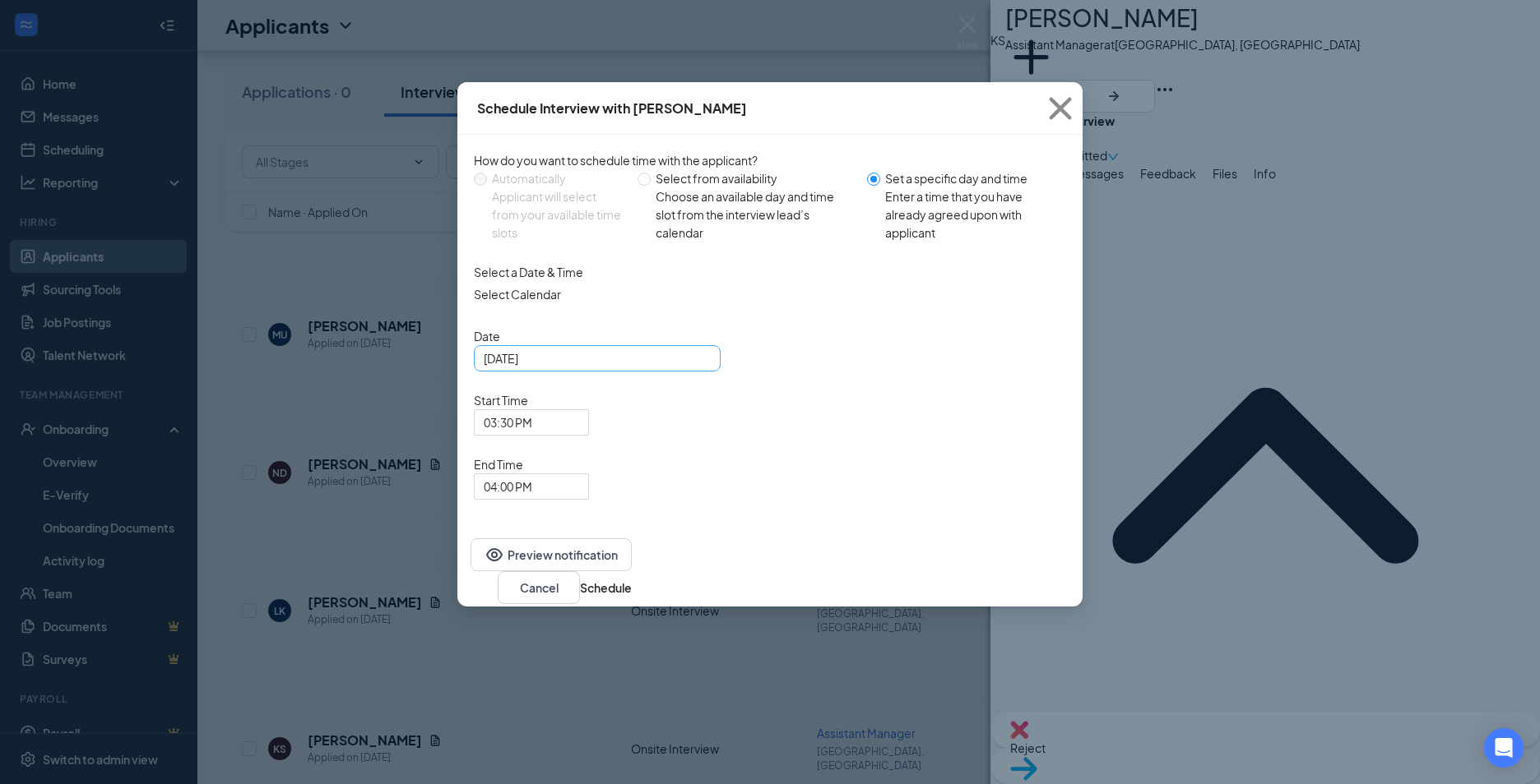
click at [695, 368] on div "[DATE]" at bounding box center [597, 359] width 227 height 18
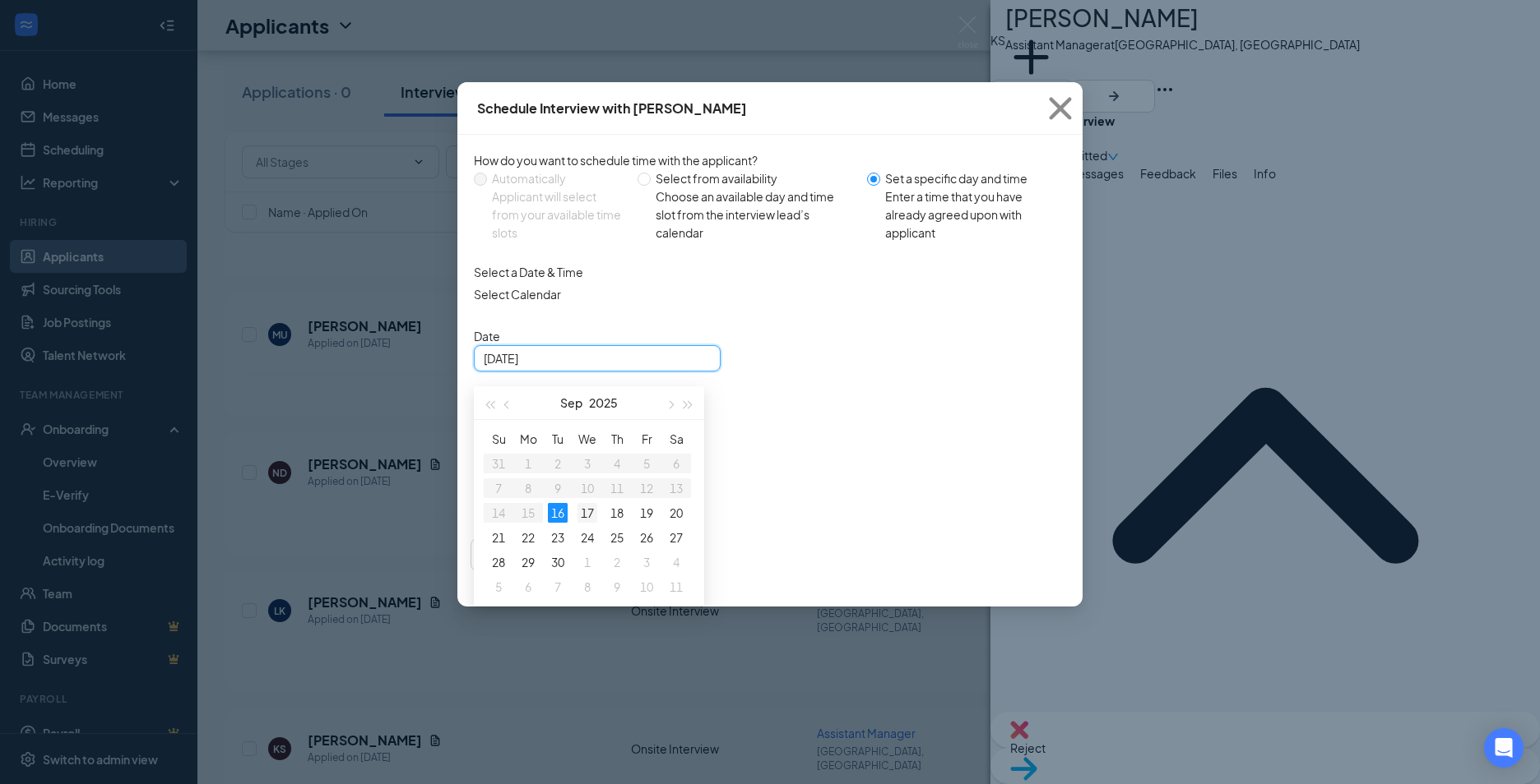
type input "[DATE]"
click at [586, 523] on div "17" at bounding box center [588, 513] width 20 height 20
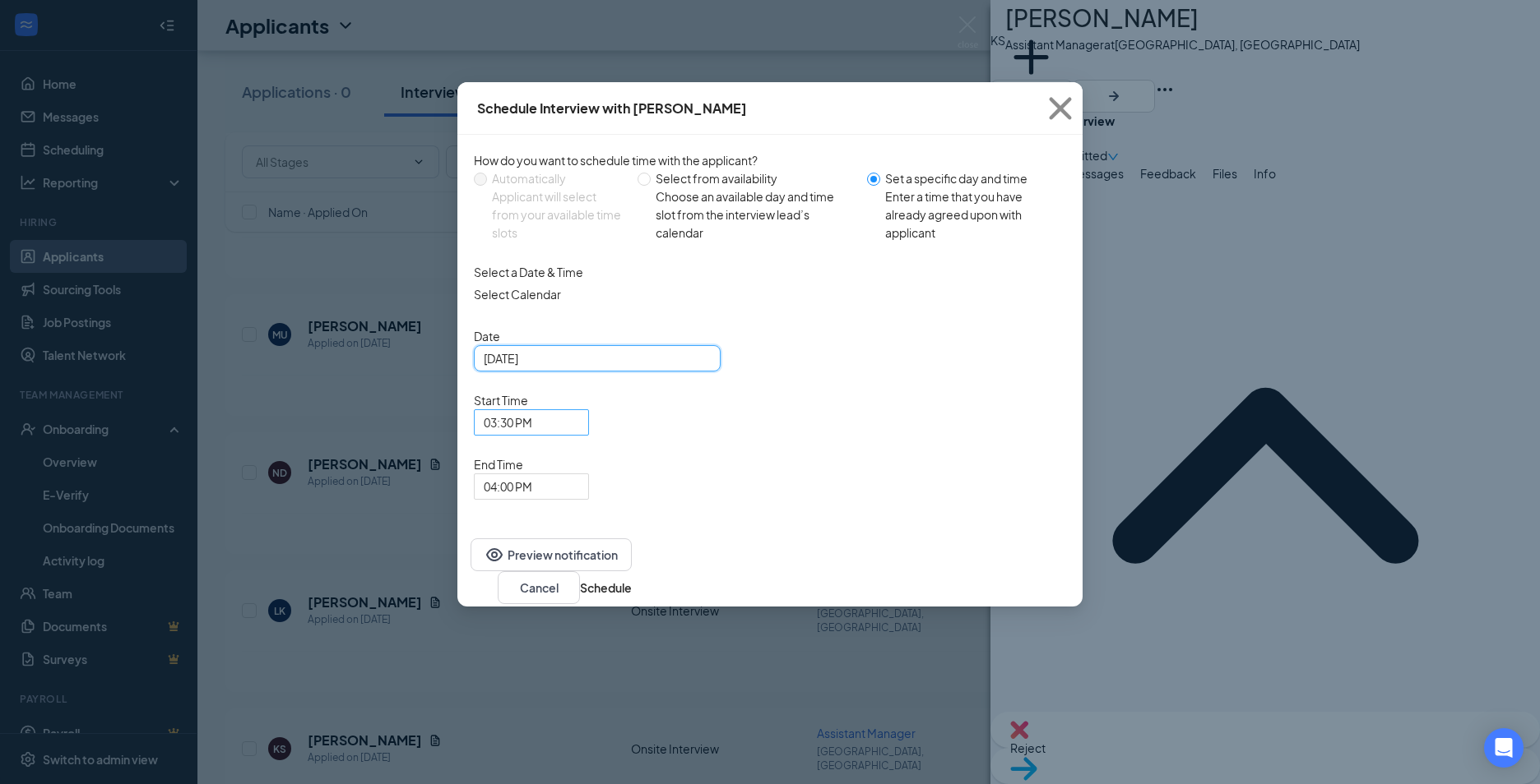
click at [579, 410] on span "03:30 PM" at bounding box center [531, 422] width 95 height 25
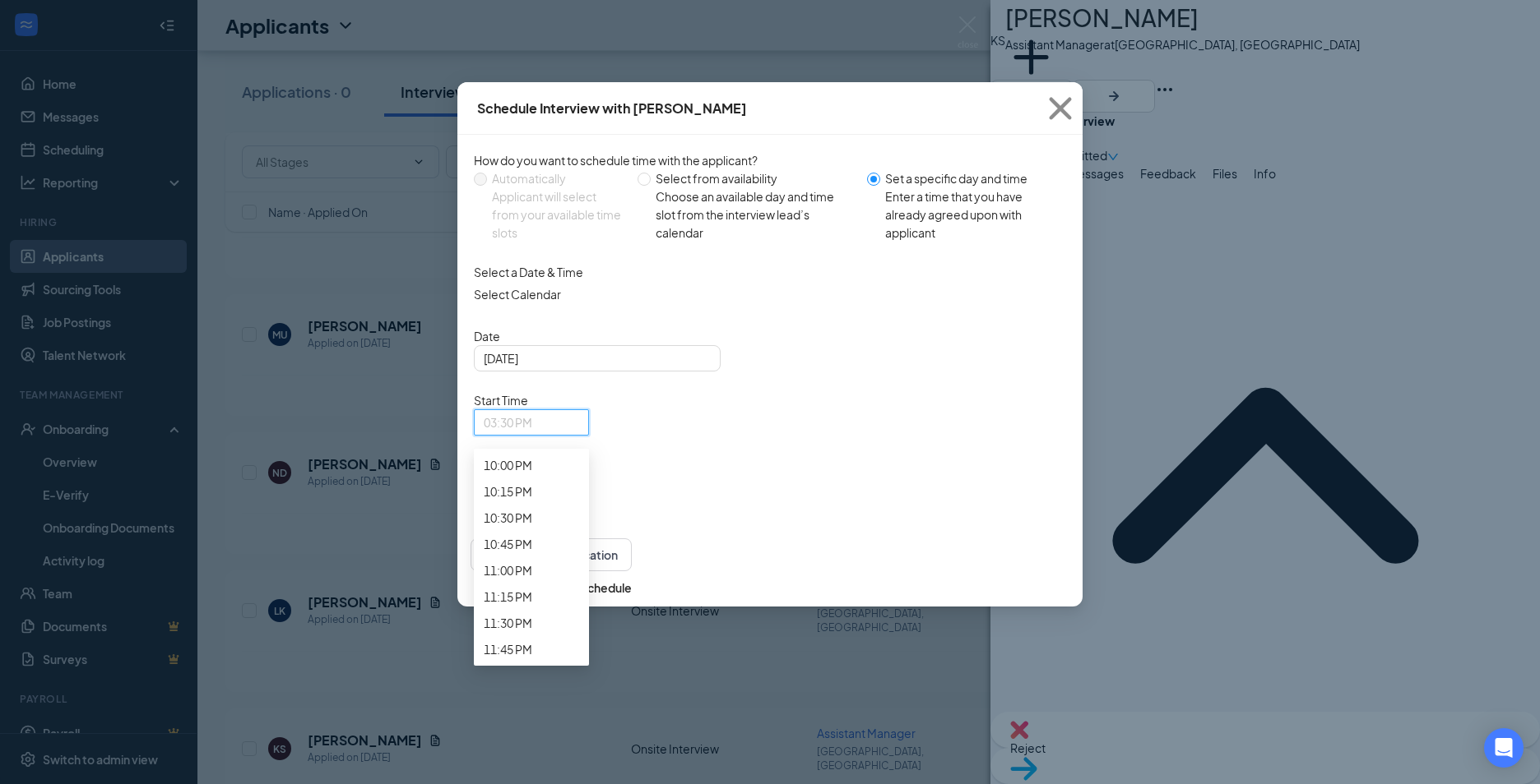
scroll to position [2502, 0]
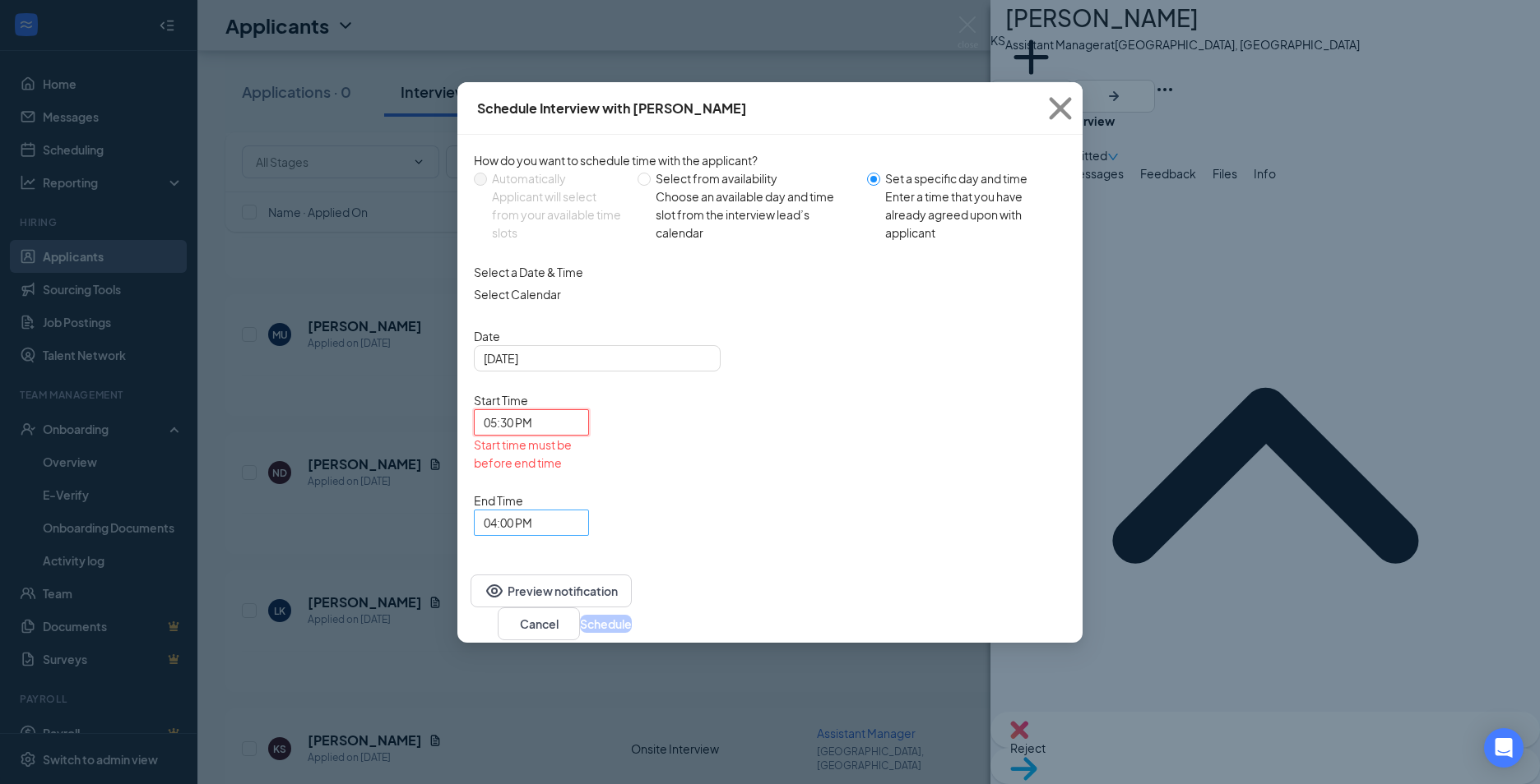
click at [579, 511] on span "04:00 PM" at bounding box center [531, 523] width 95 height 25
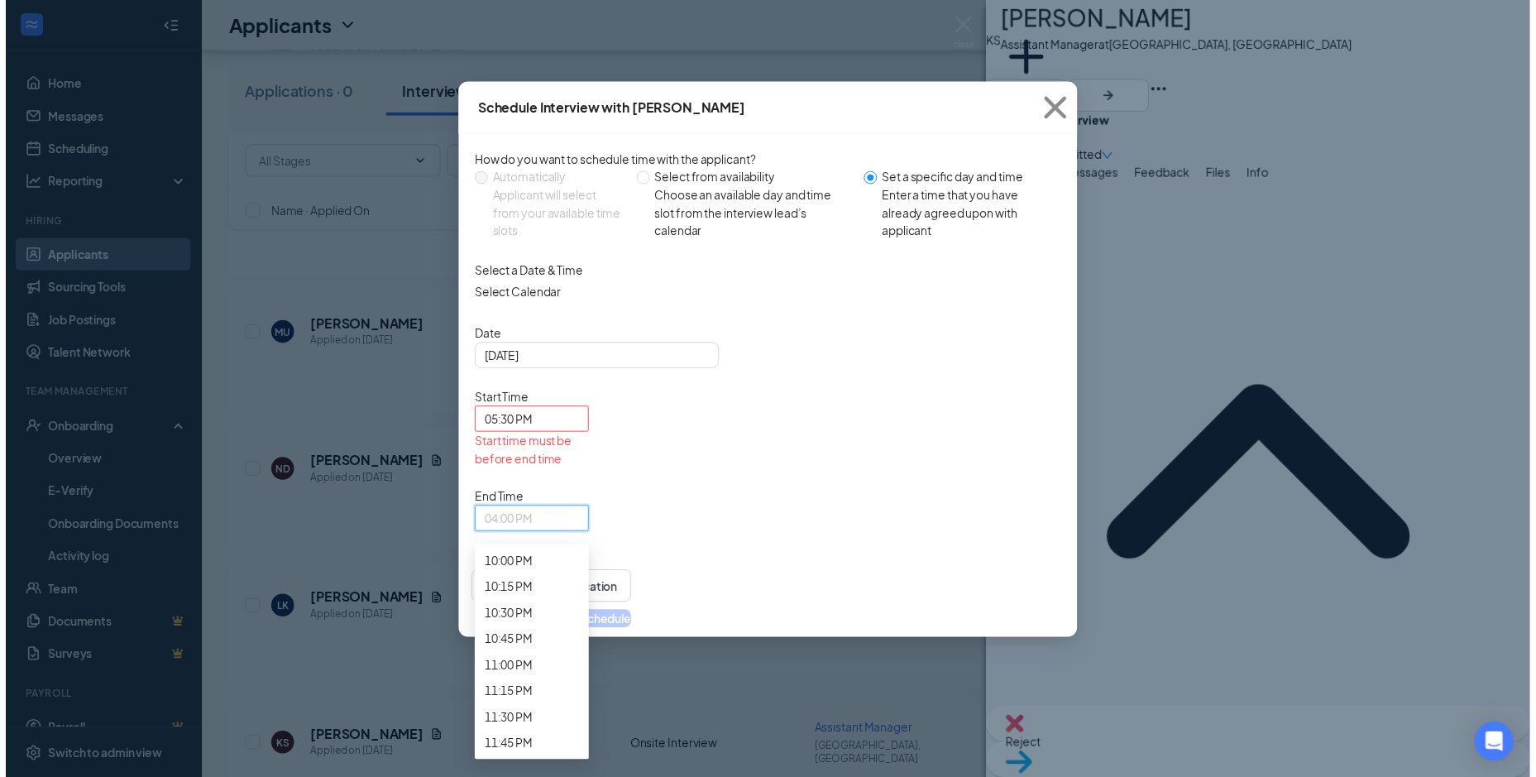
scroll to position [2594, 0]
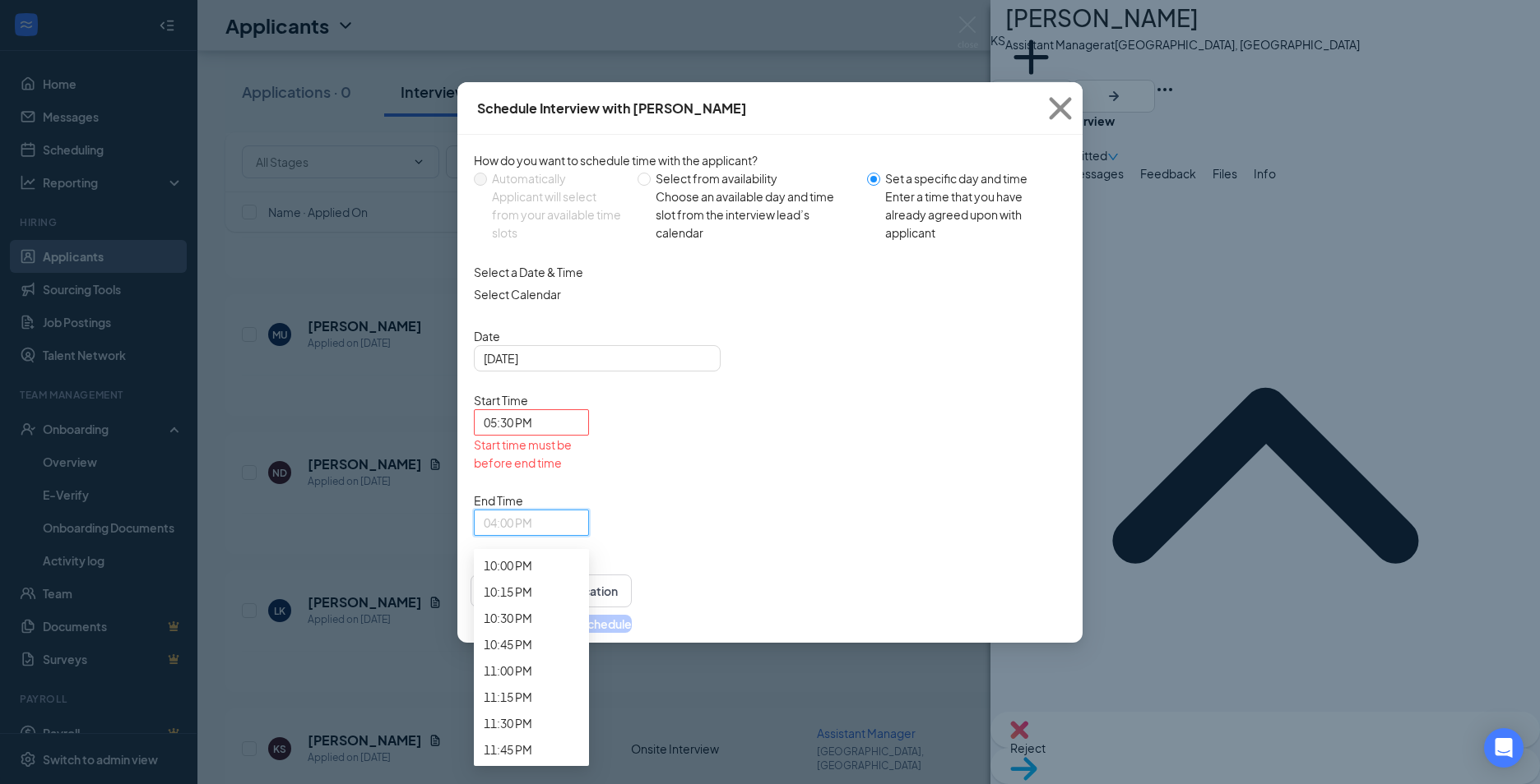
click at [532, 127] on span "05:45 PM" at bounding box center [507, 118] width 49 height 18
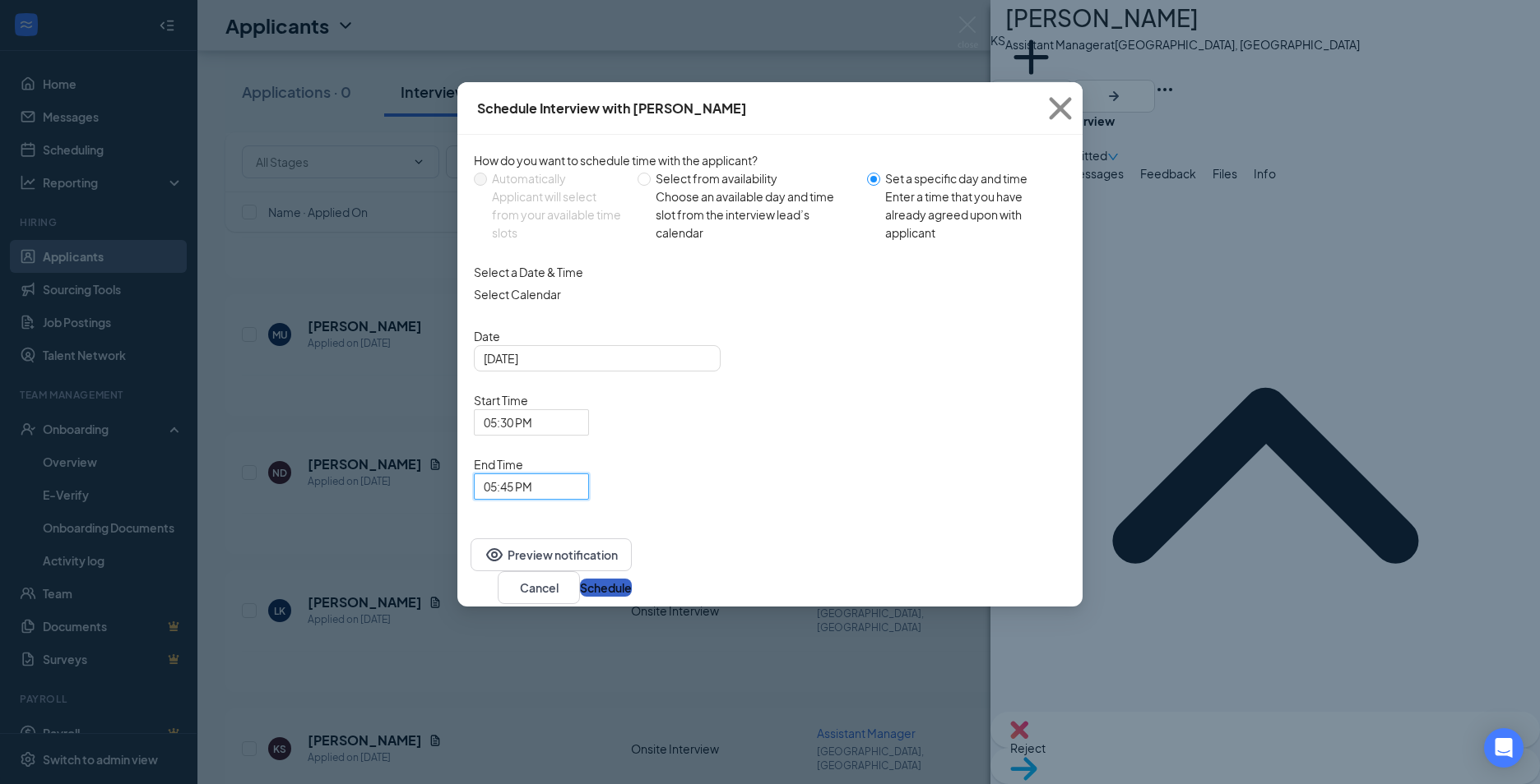
click at [631, 578] on button "Schedule" at bounding box center [605, 587] width 52 height 18
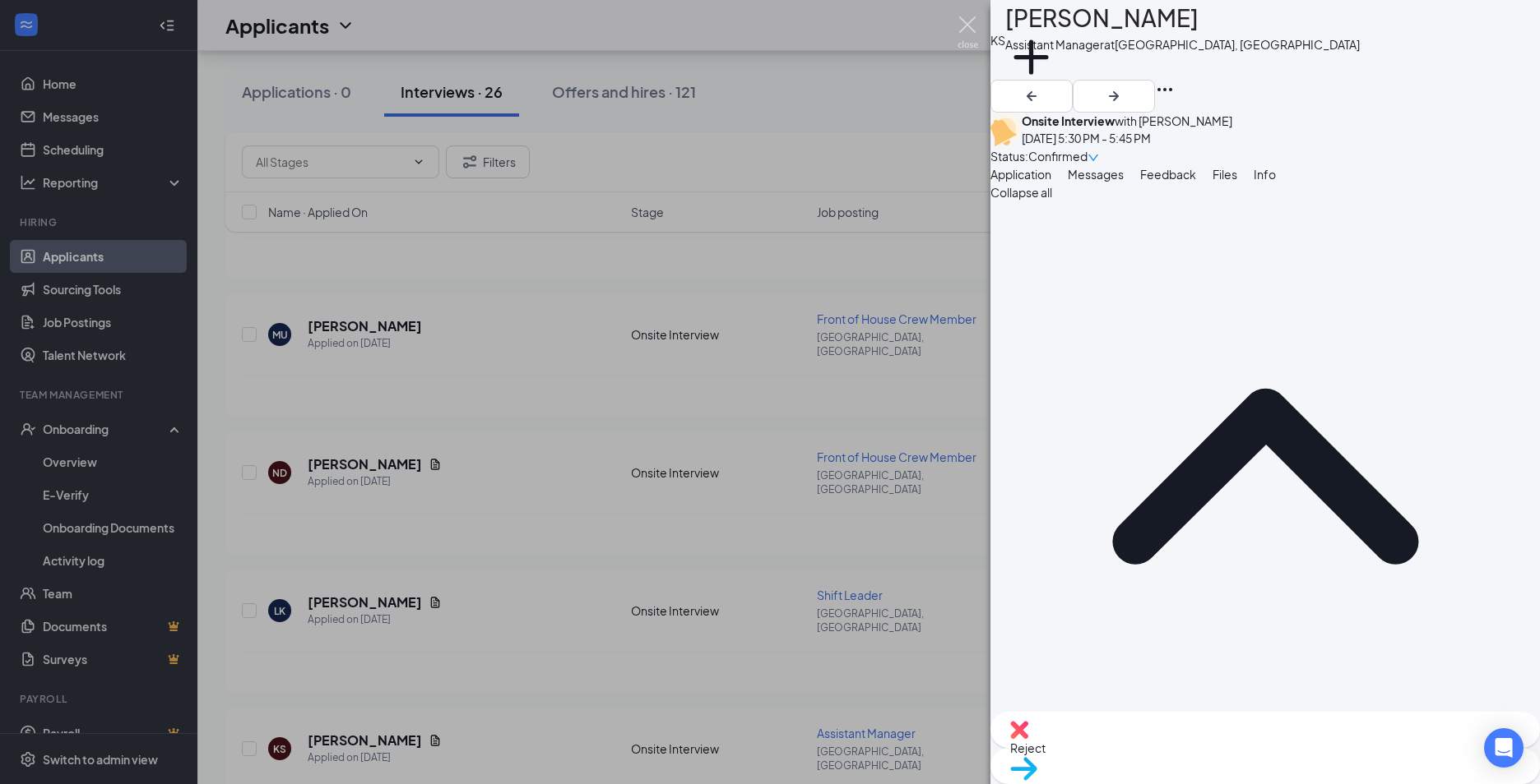
click at [971, 19] on img at bounding box center [967, 33] width 21 height 32
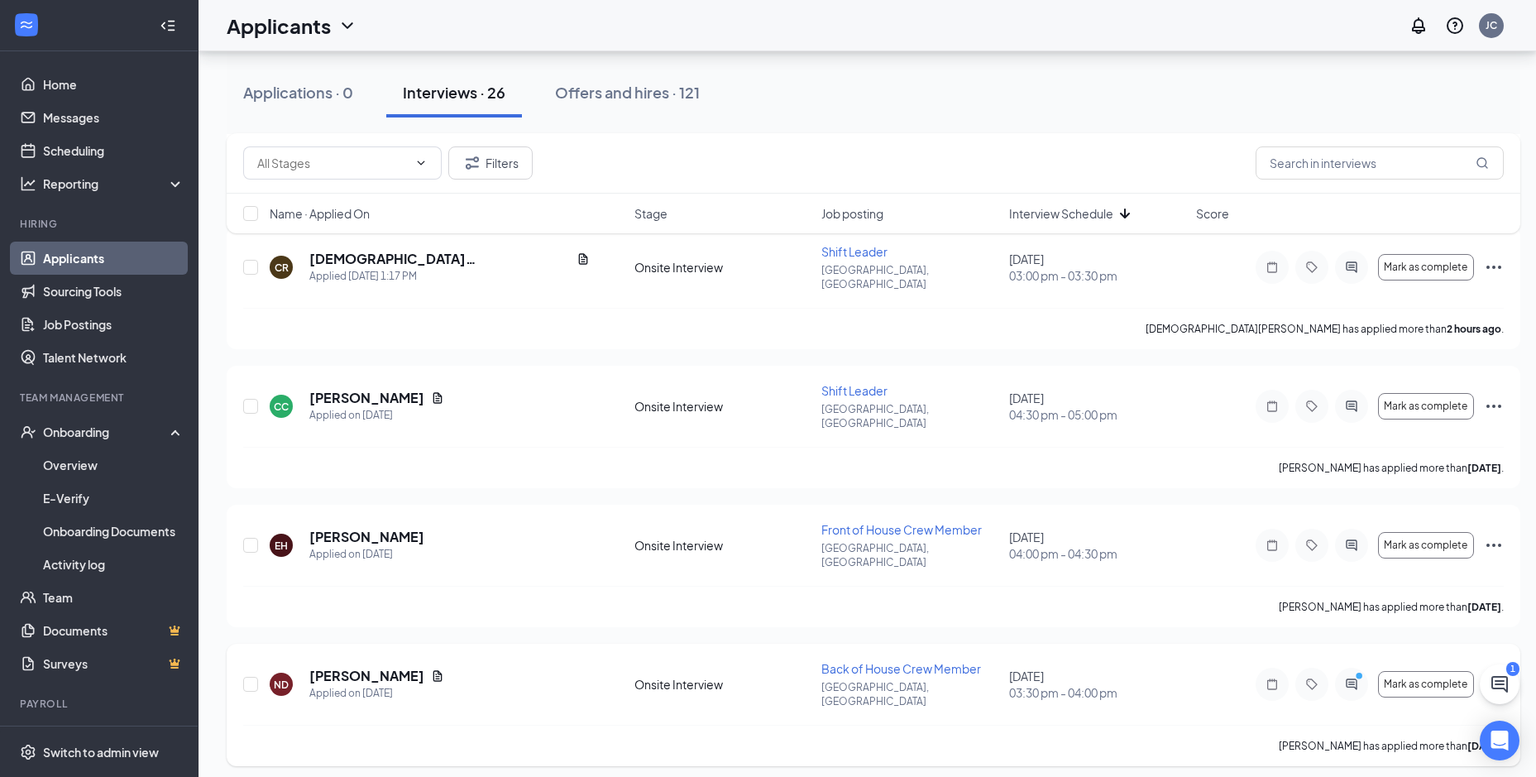
scroll to position [1170, 0]
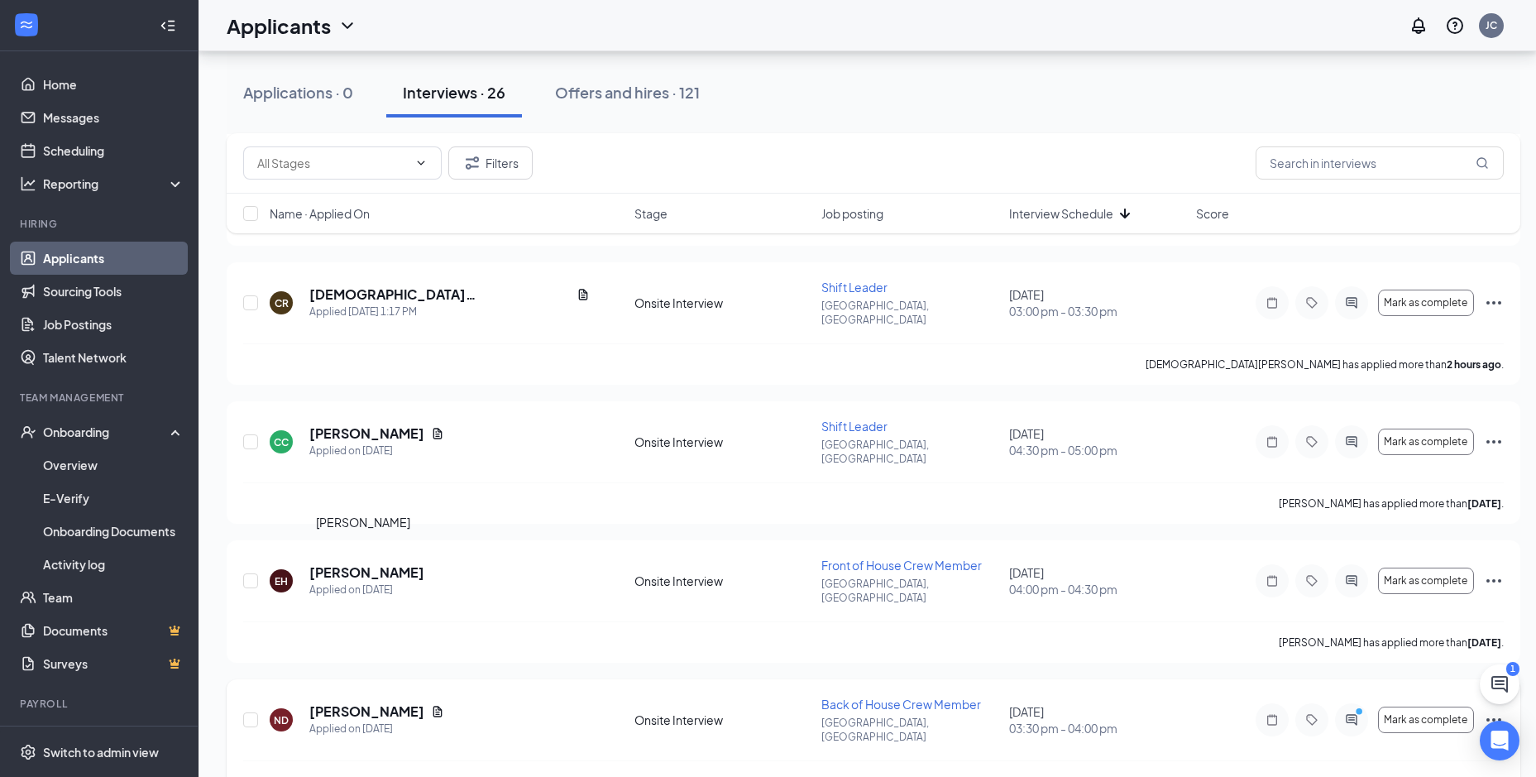
click at [376, 702] on h5 "[PERSON_NAME]" at bounding box center [366, 711] width 115 height 18
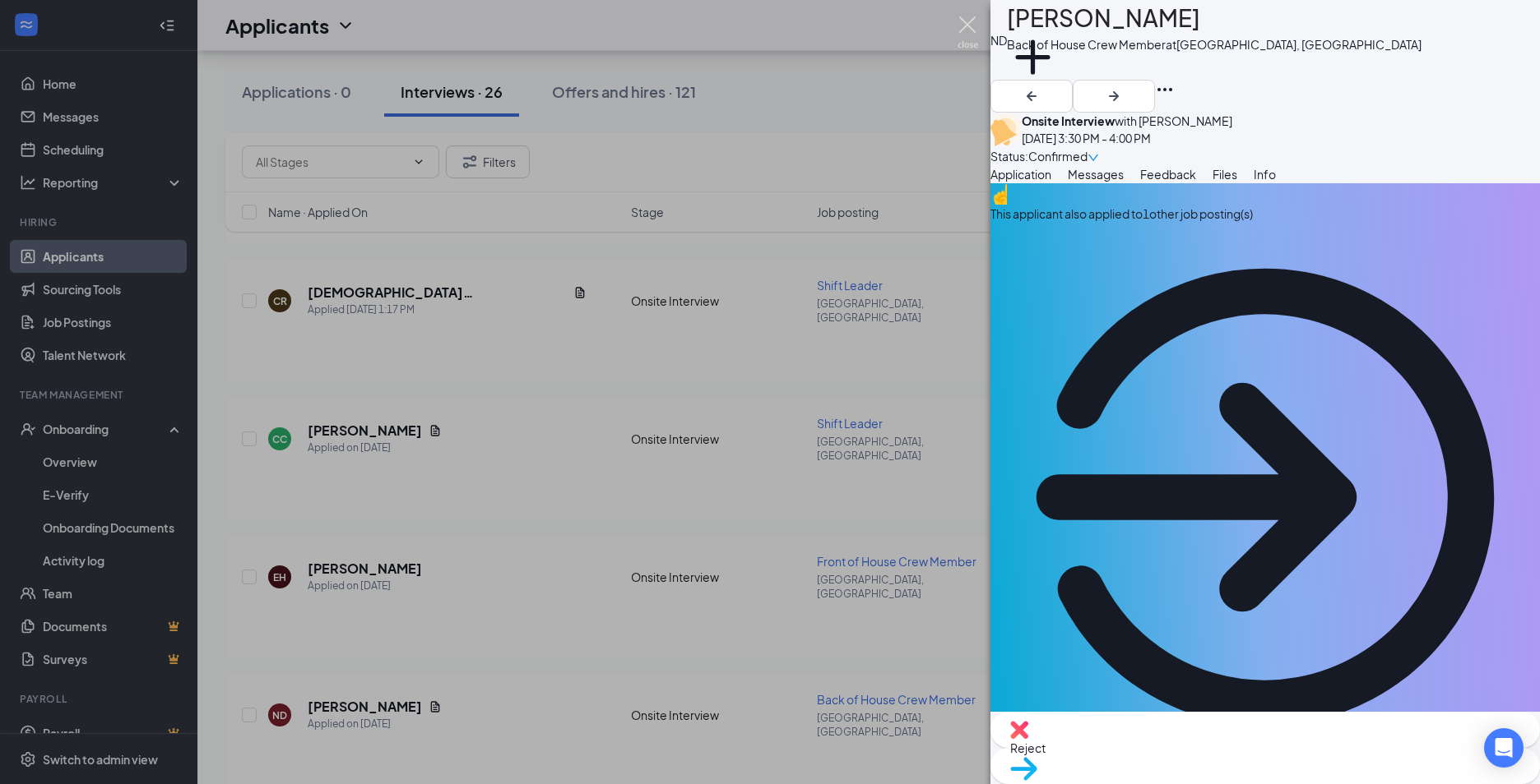
click at [972, 23] on img at bounding box center [967, 33] width 21 height 32
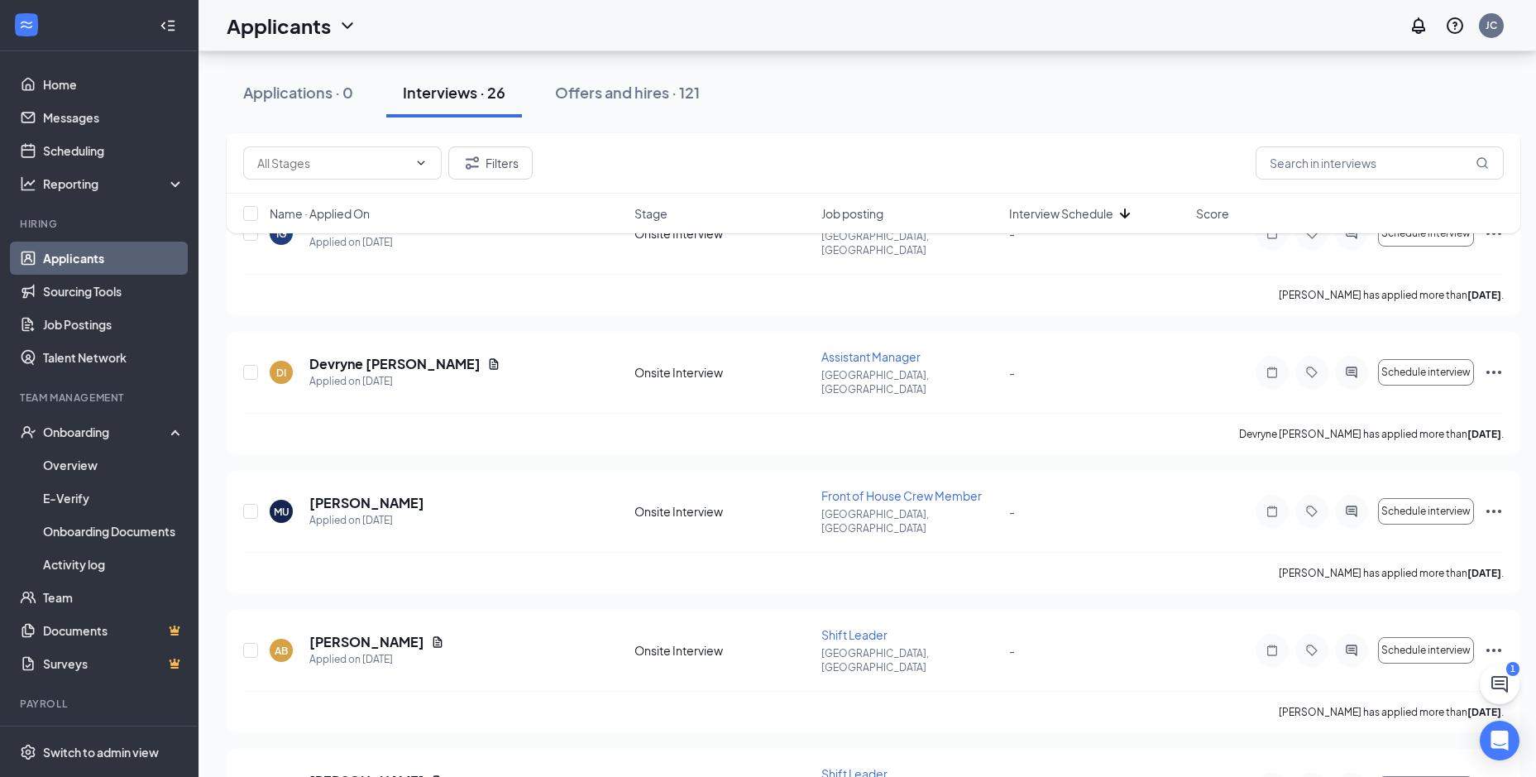
scroll to position [2824, 0]
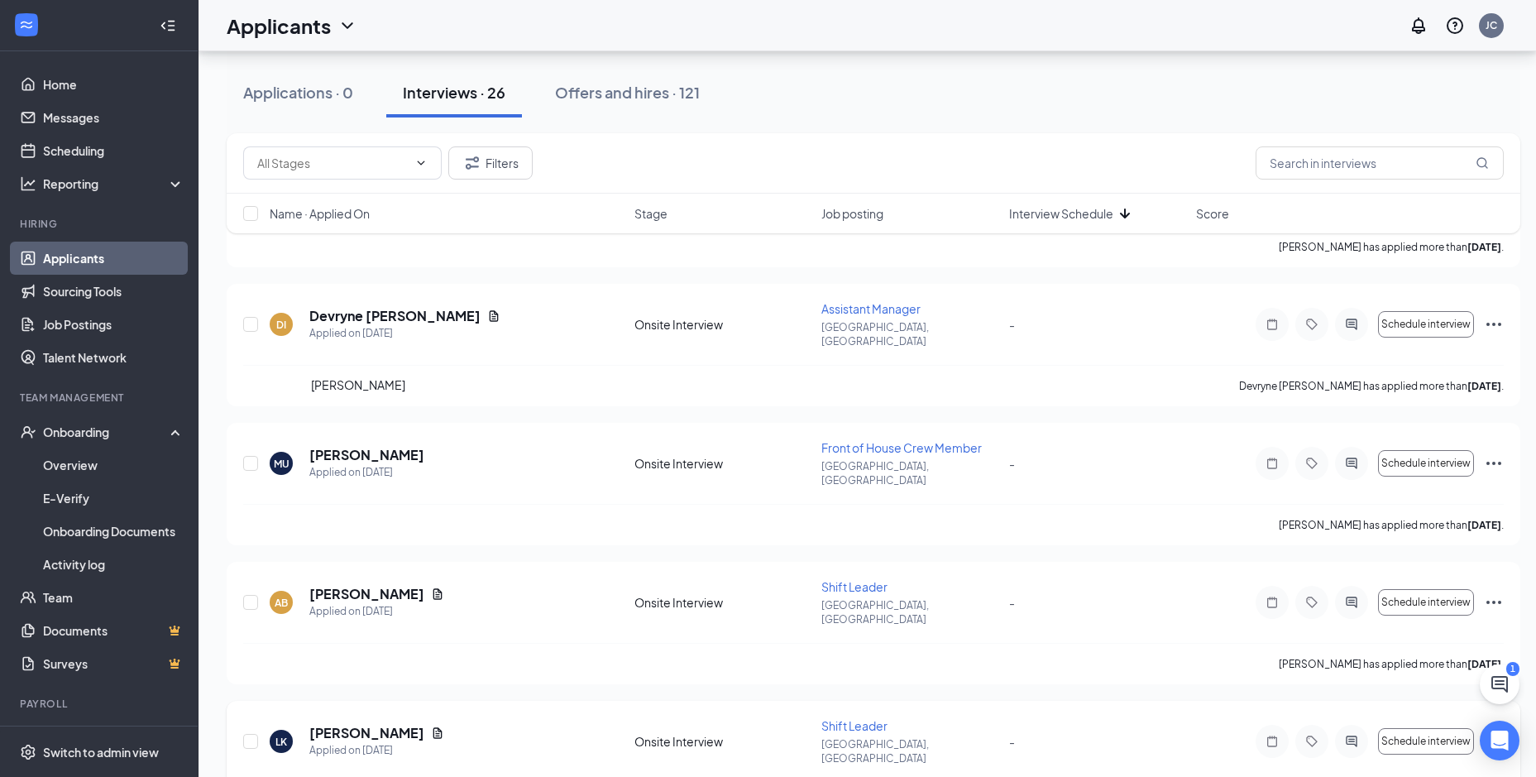
click at [312, 724] on h5 "[PERSON_NAME]" at bounding box center [366, 733] width 115 height 18
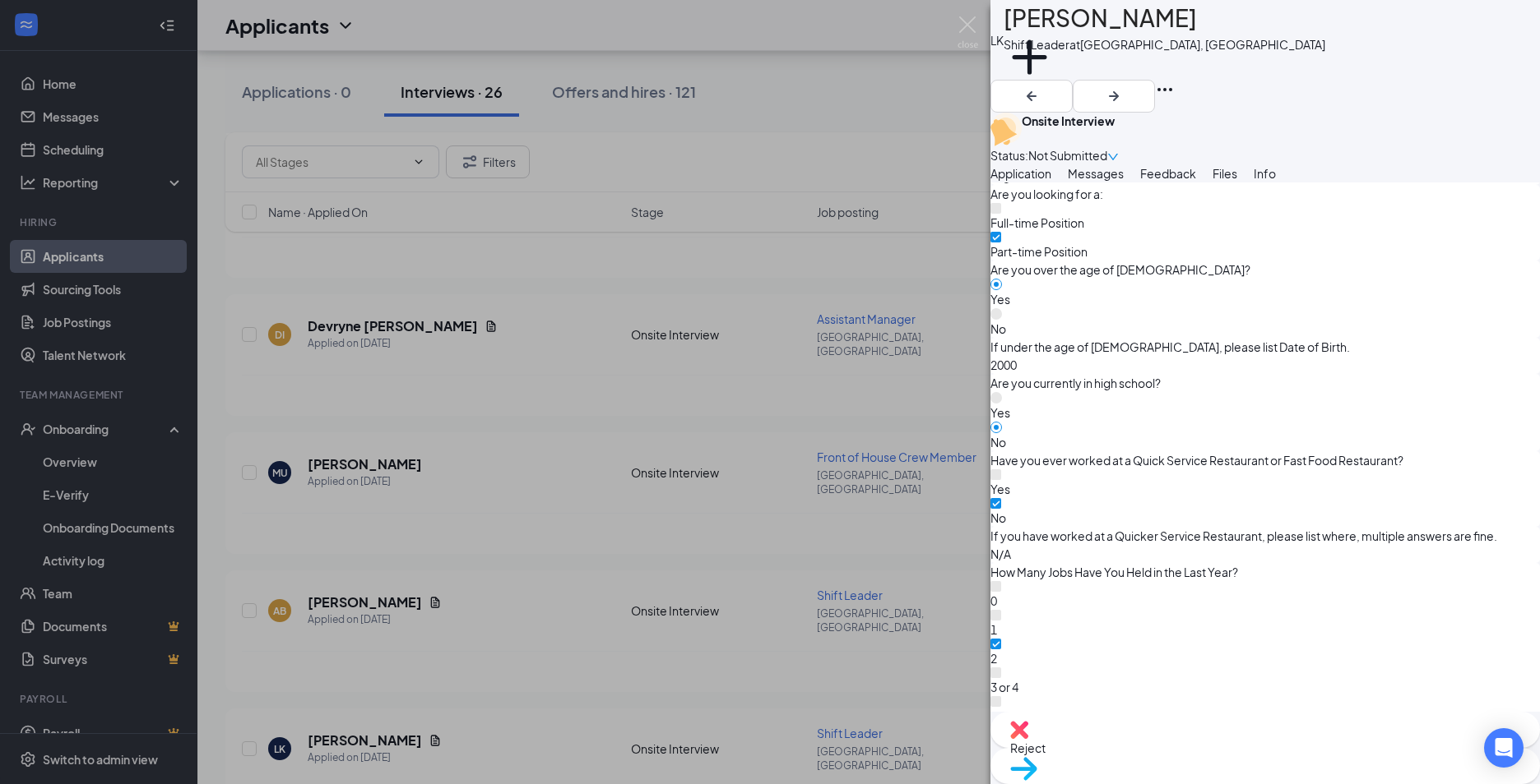
scroll to position [862, 0]
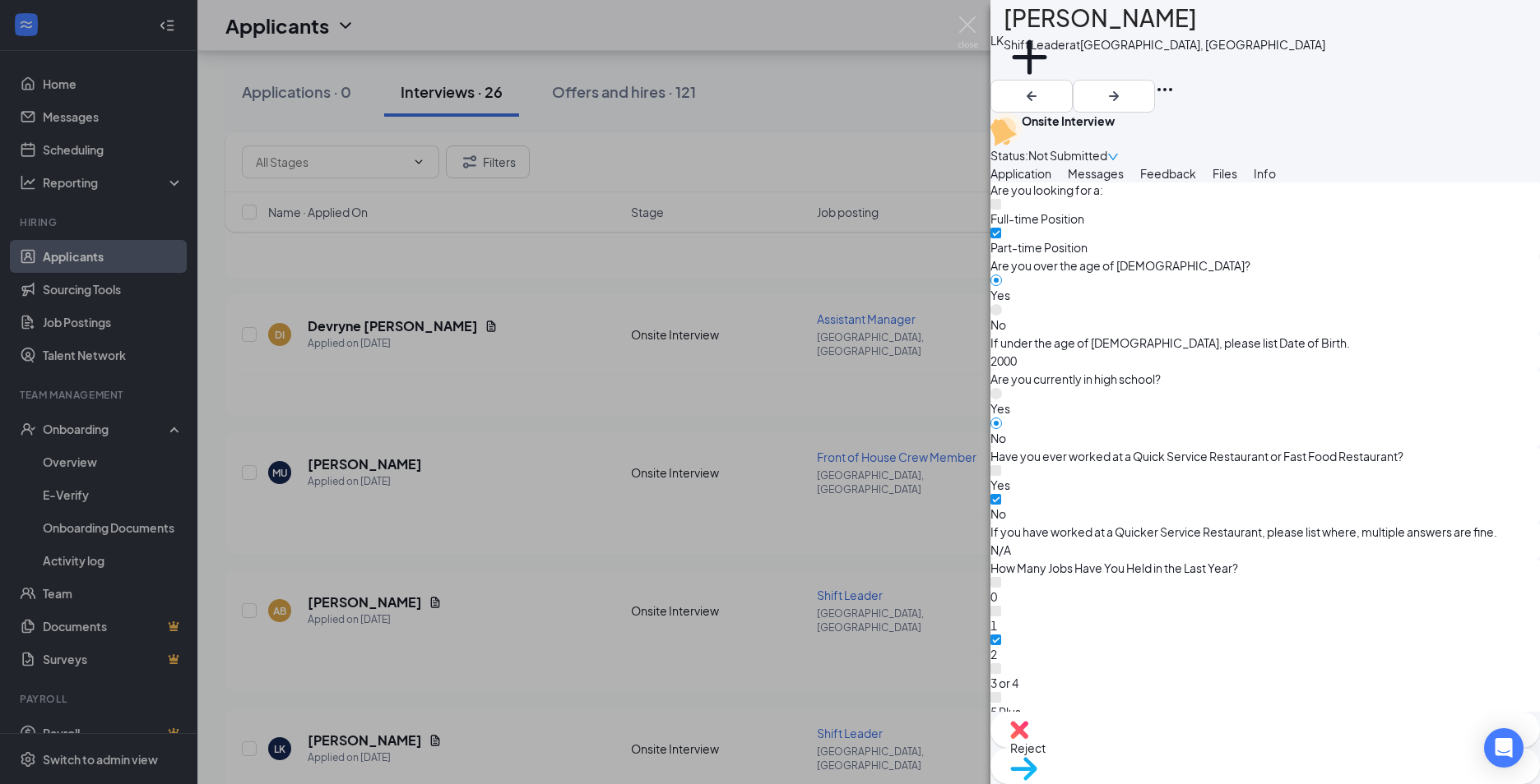
drag, startPoint x: 1147, startPoint y: 198, endPoint x: 1206, endPoint y: 296, distance: 114.4
click at [1123, 181] on span "Messages" at bounding box center [1096, 173] width 56 height 15
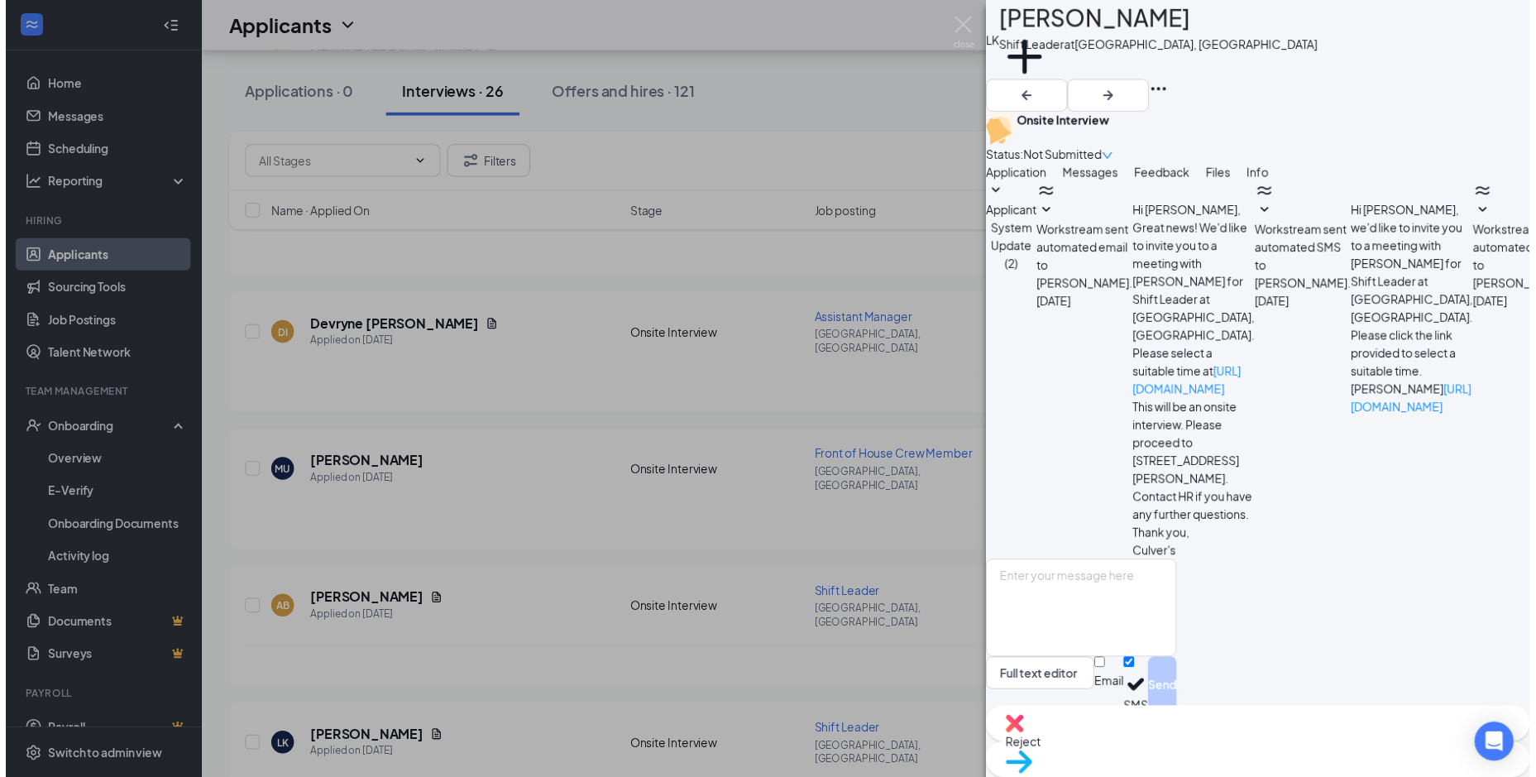
scroll to position [480, 0]
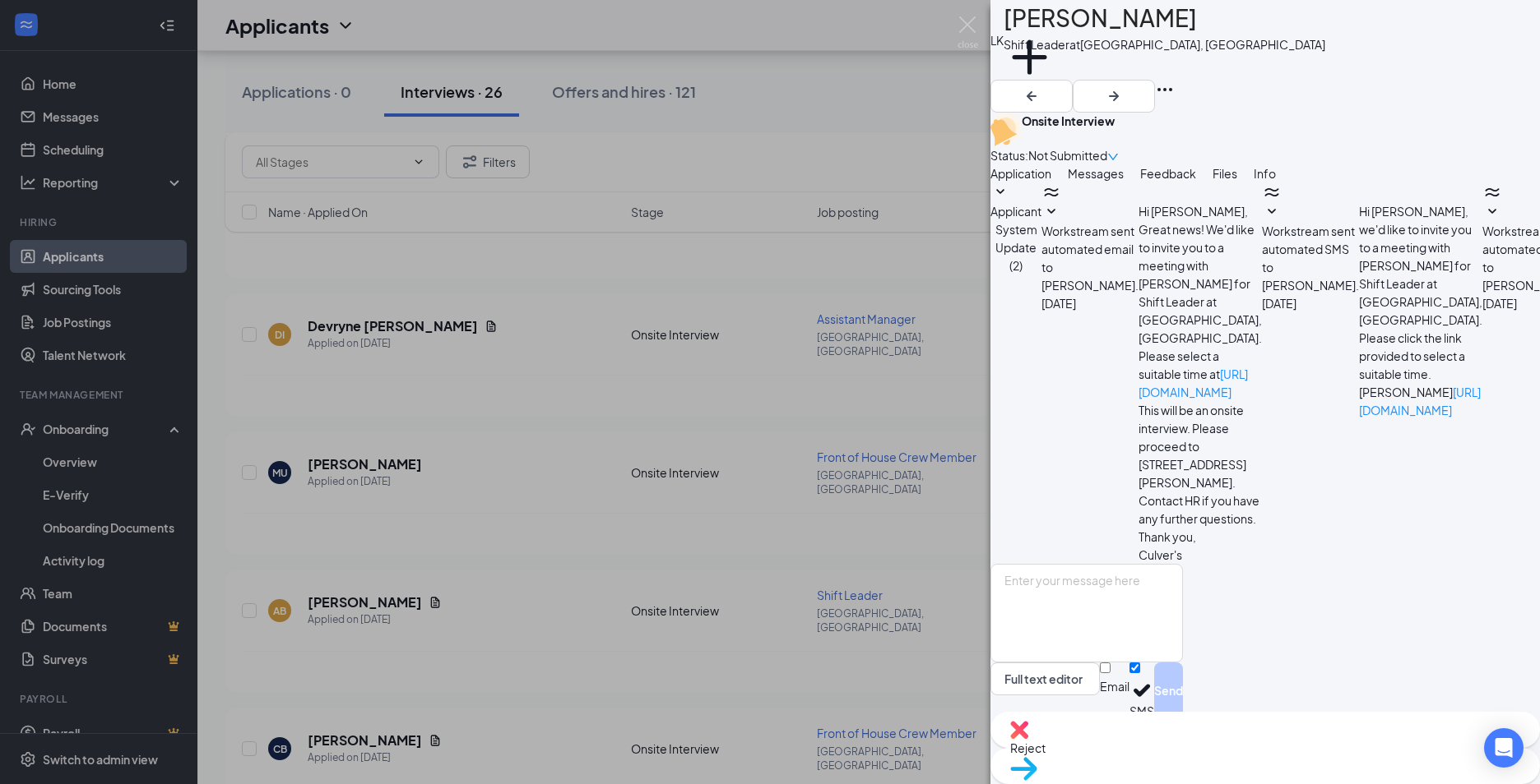
click at [954, 22] on div "LK [PERSON_NAME] Shift Leader at [GEOGRAPHIC_DATA], [GEOGRAPHIC_DATA] Add a tag…" at bounding box center [770, 392] width 1540 height 784
click at [963, 28] on div "Applicants JC" at bounding box center [869, 25] width 1342 height 51
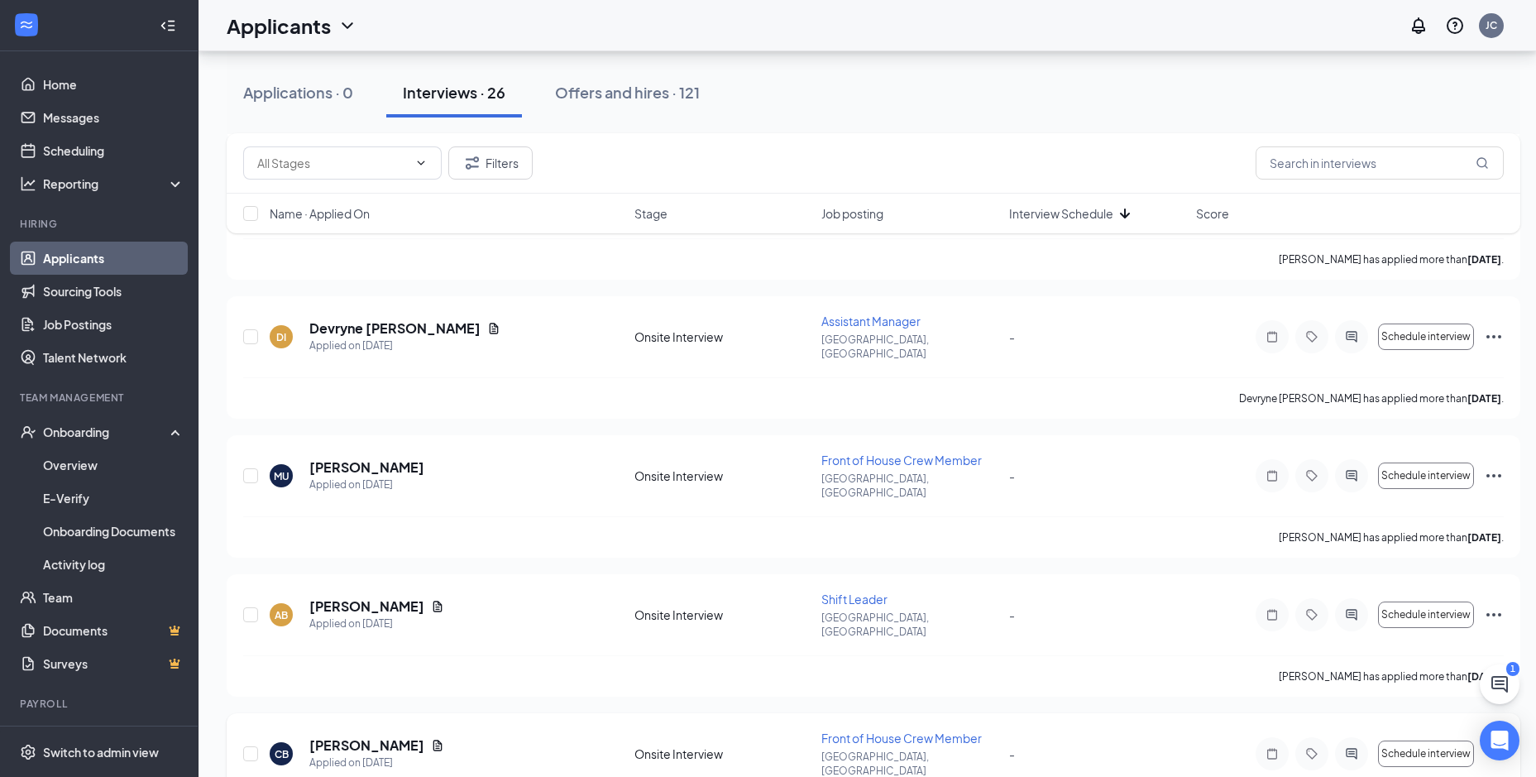
scroll to position [2824, 0]
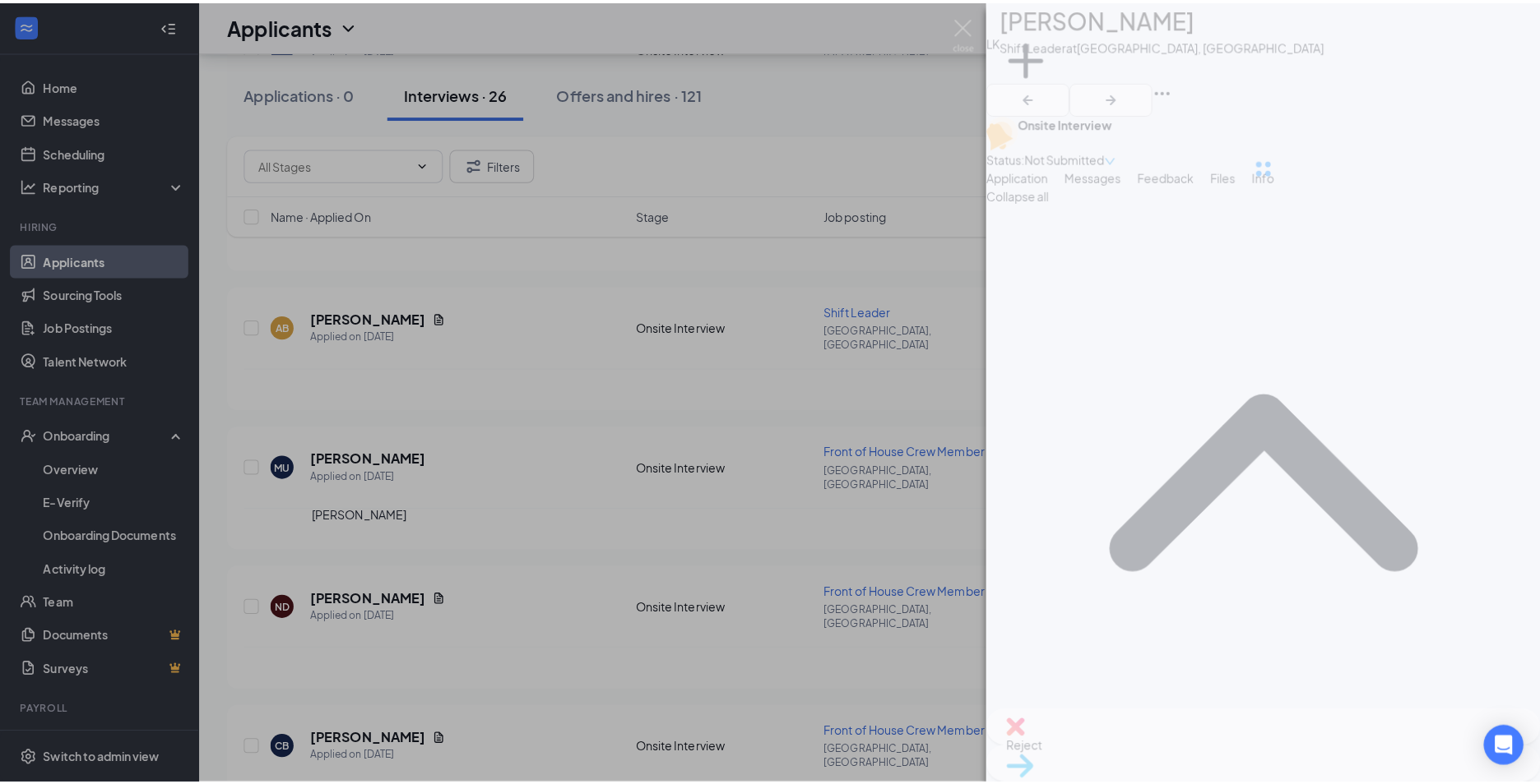
scroll to position [2794, 0]
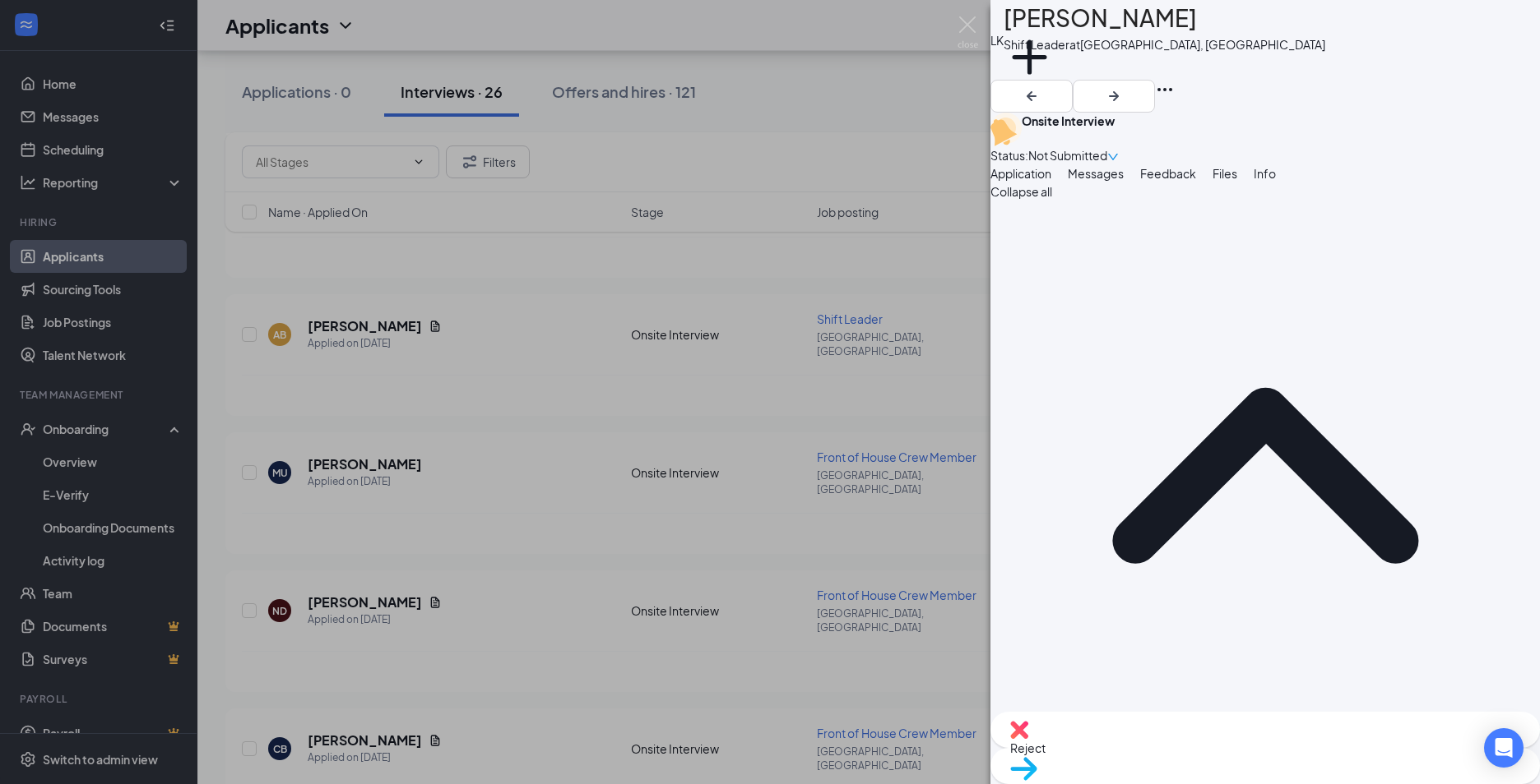
click at [1123, 181] on span "Messages" at bounding box center [1096, 173] width 56 height 15
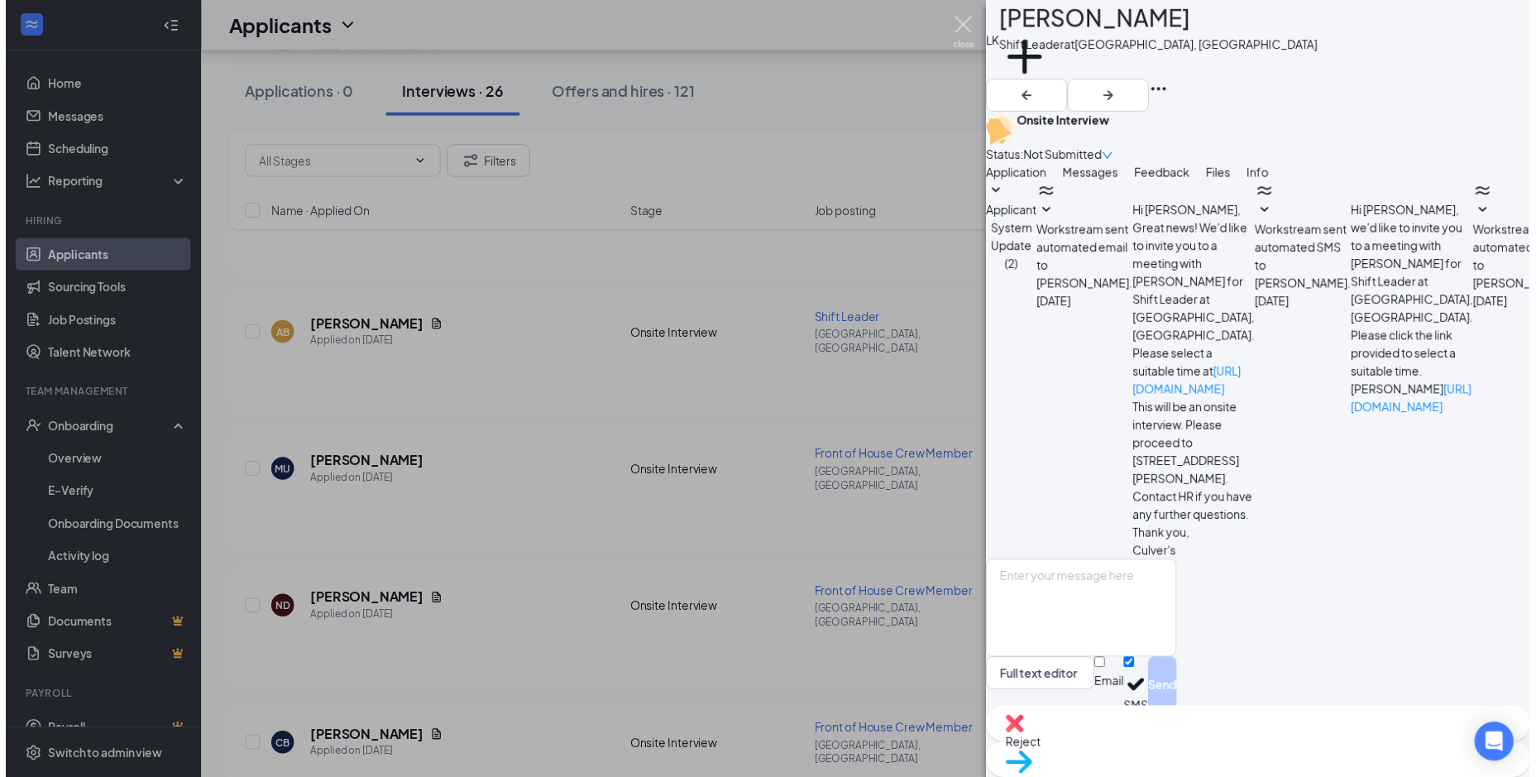
scroll to position [266, 0]
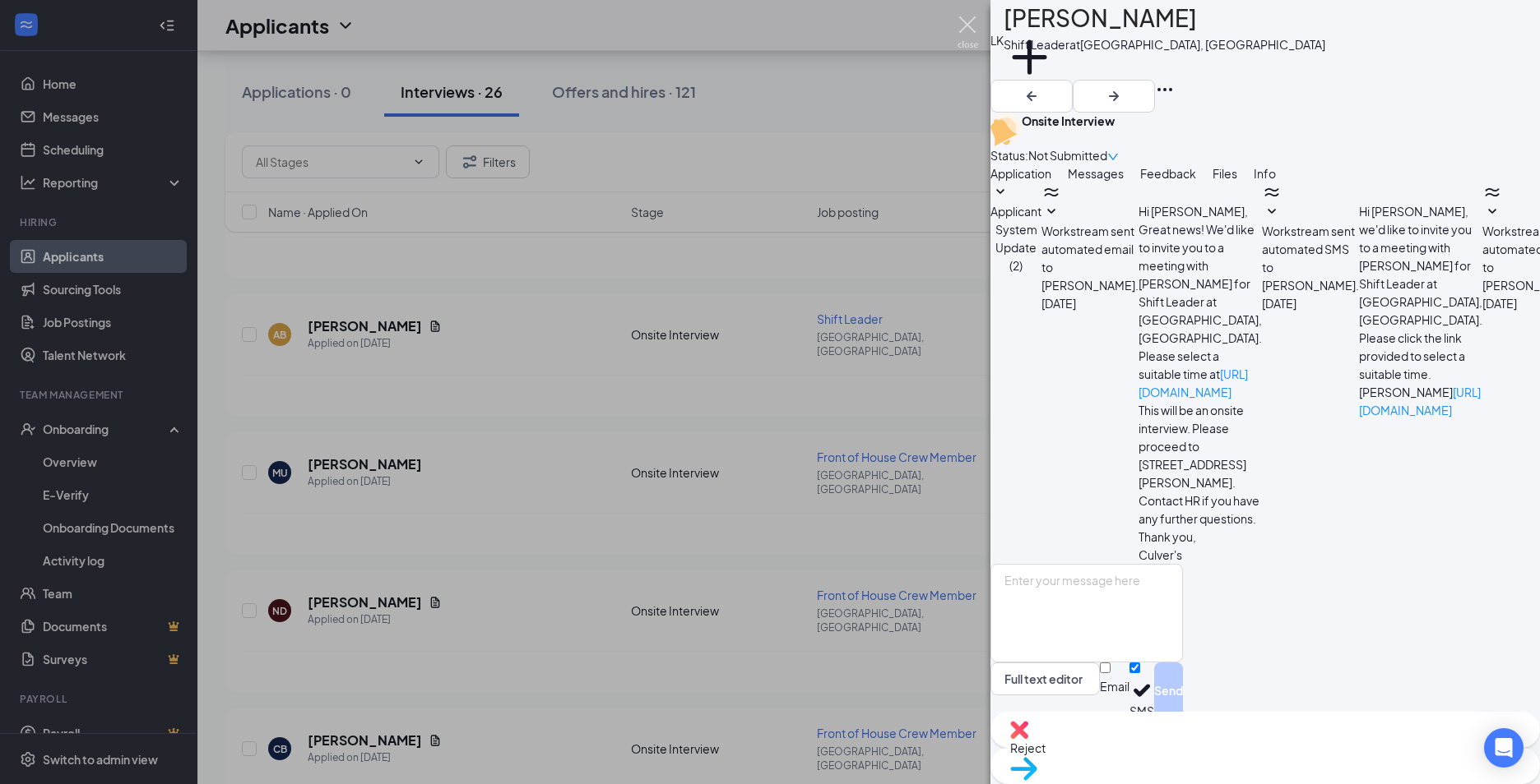
click at [971, 26] on img at bounding box center [967, 33] width 21 height 32
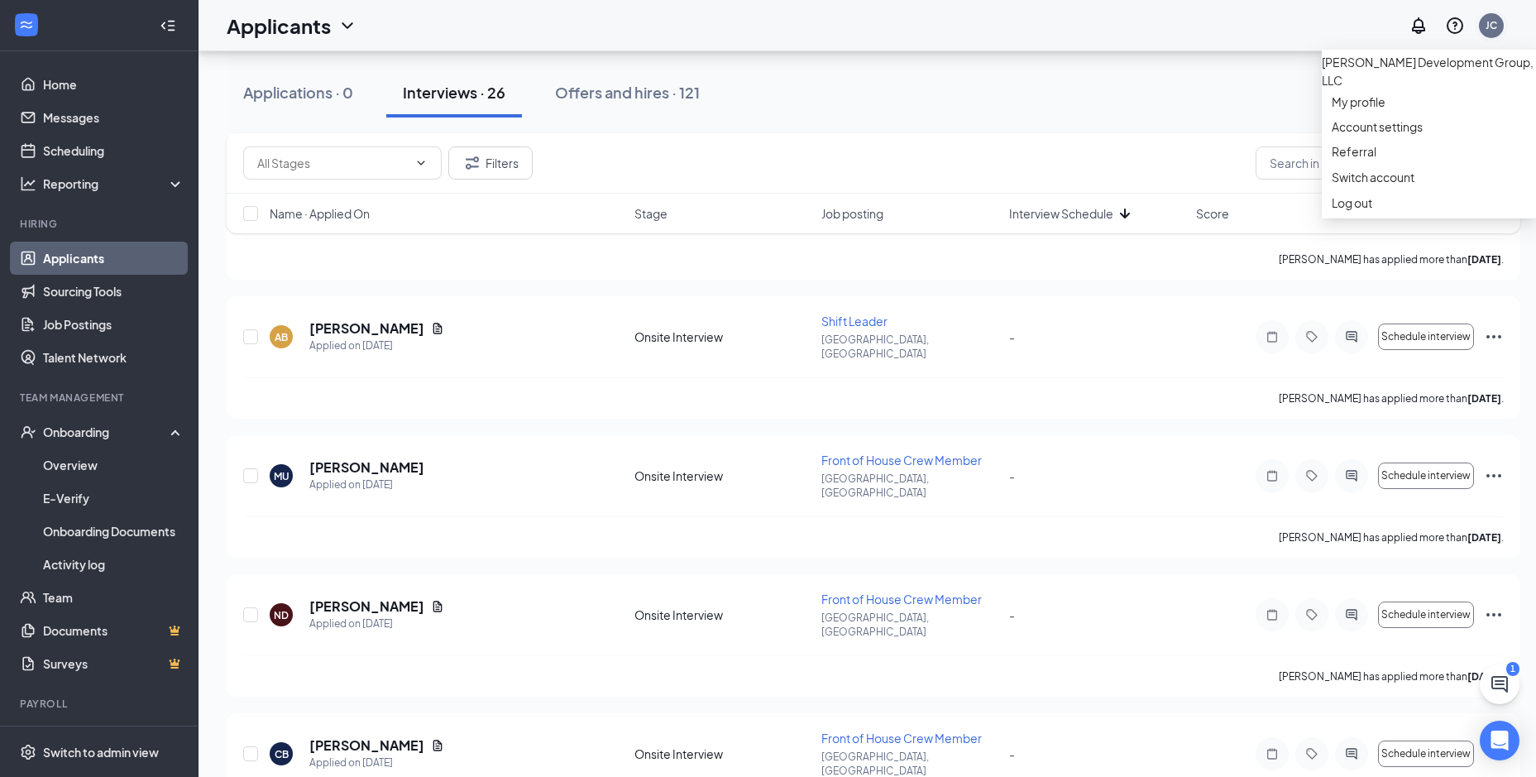
click at [1504, 22] on div "JC" at bounding box center [1491, 25] width 25 height 25
click at [1383, 184] on link "Switch account" at bounding box center [1373, 177] width 83 height 15
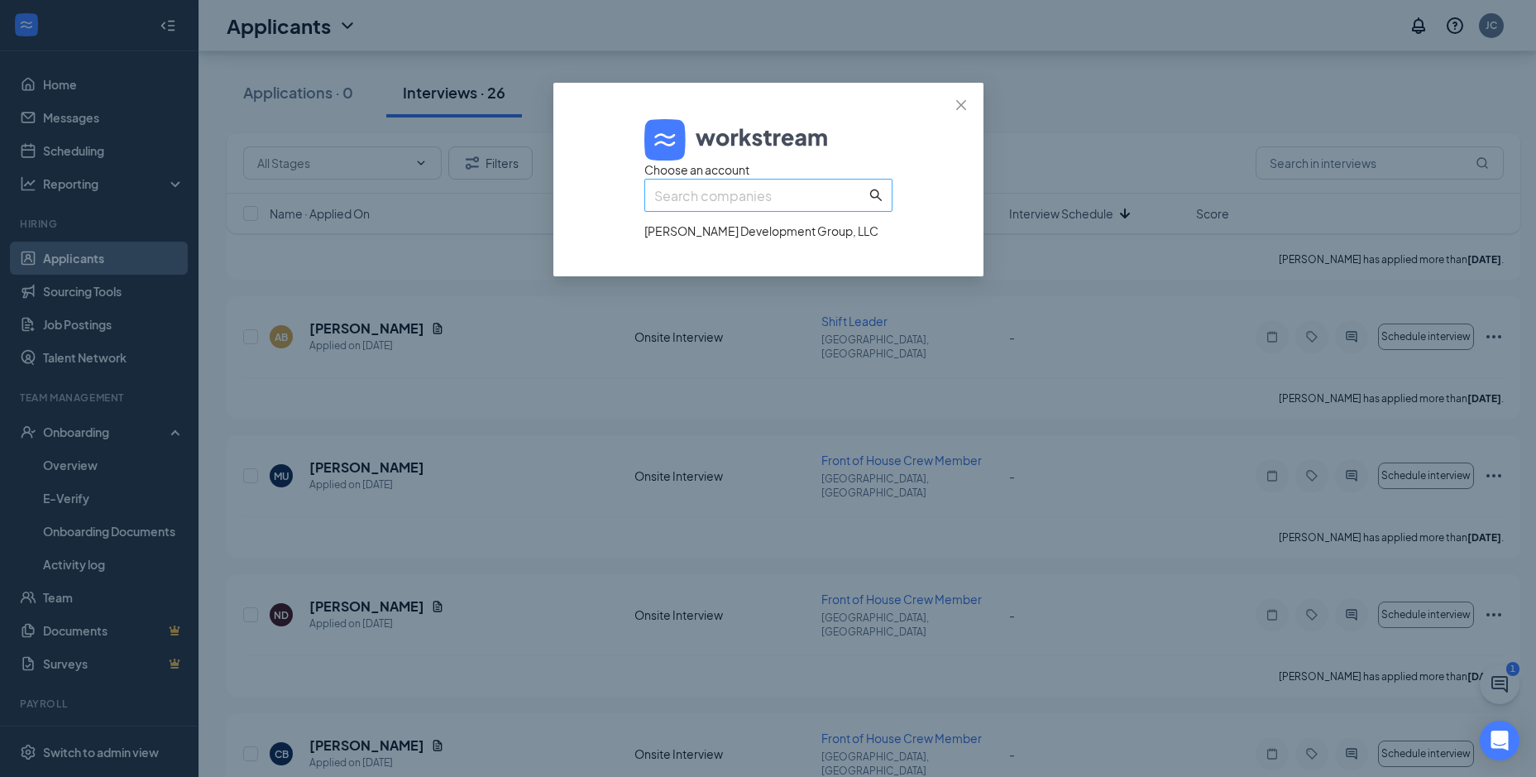
click at [792, 206] on input "text" at bounding box center [760, 195] width 212 height 21
click at [787, 240] on div "[PERSON_NAME] Development Group, LLC" at bounding box center [768, 231] width 248 height 18
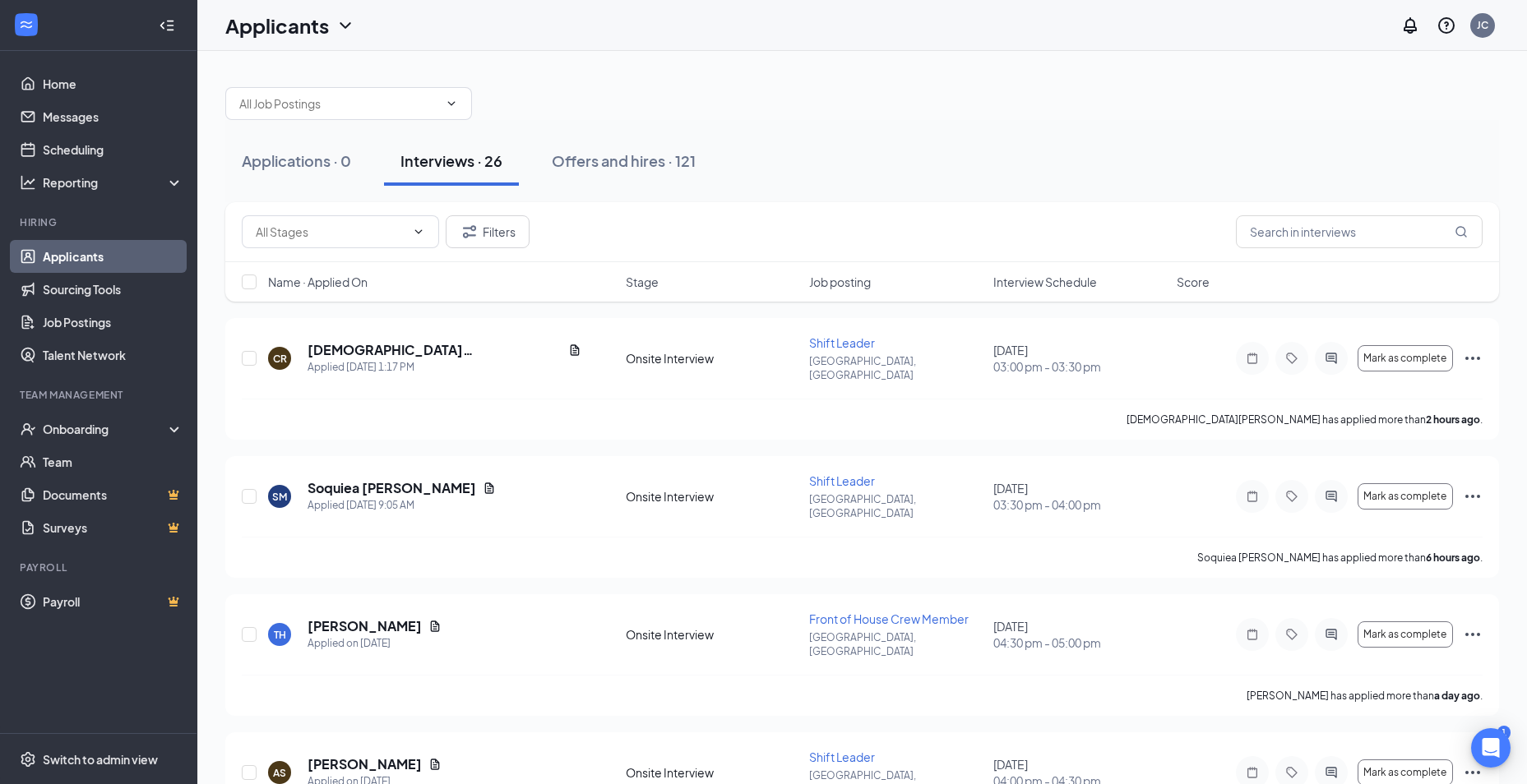
click at [897, 104] on div at bounding box center [862, 95] width 1273 height 50
click at [1489, 32] on div "JC" at bounding box center [1482, 25] width 25 height 25
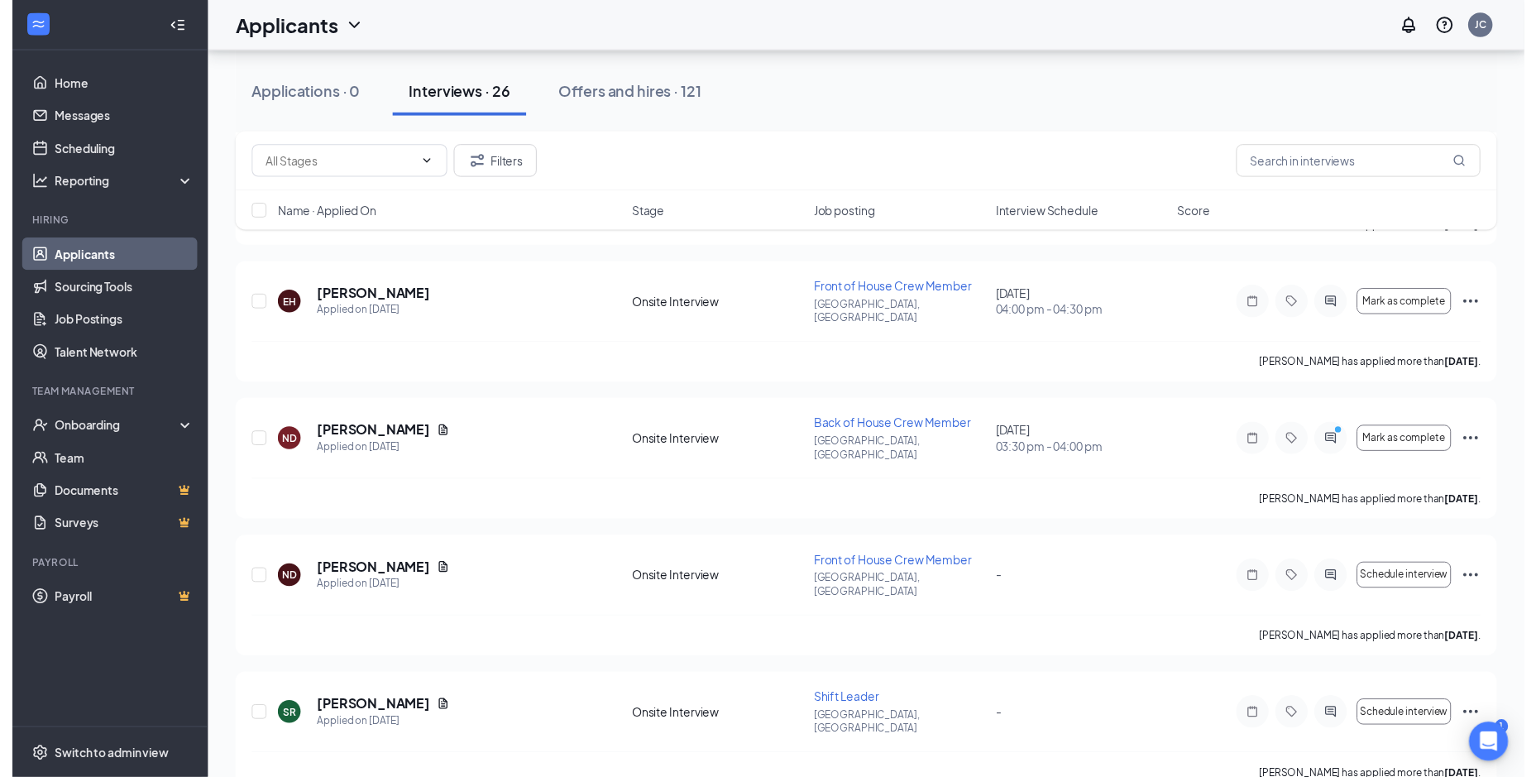
scroll to position [1489, 0]
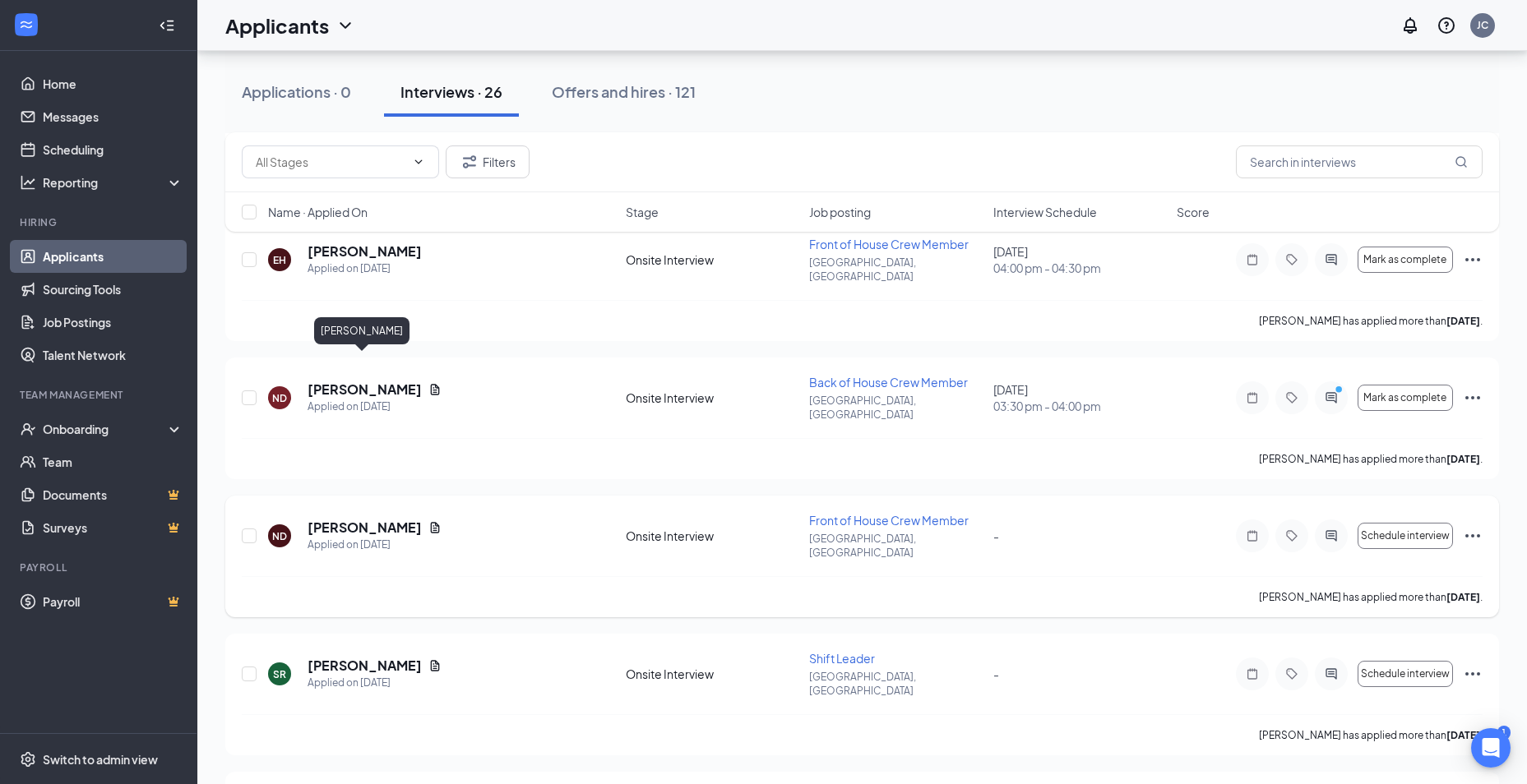
click at [342, 519] on h5 "[PERSON_NAME]" at bounding box center [364, 528] width 114 height 18
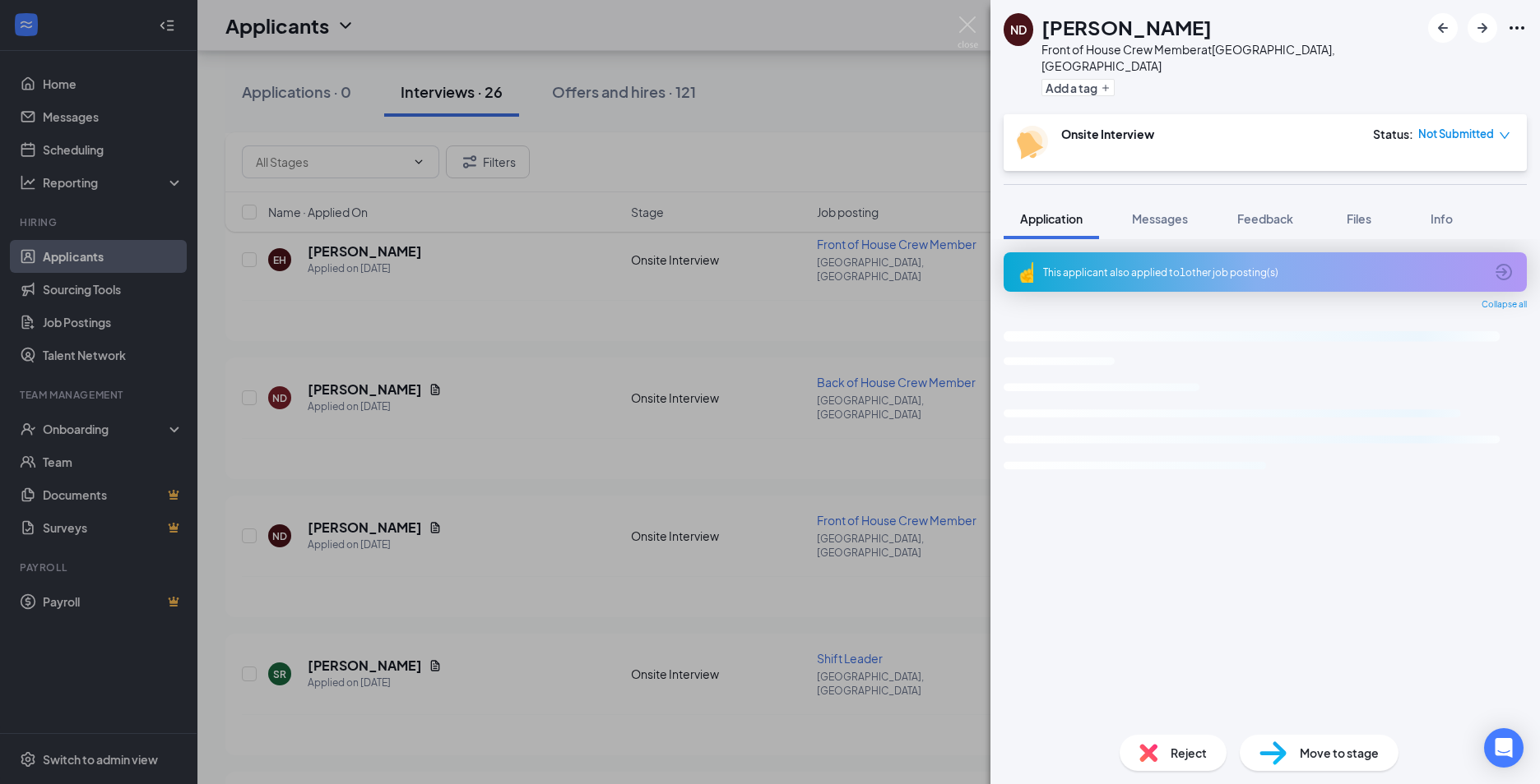
click at [1162, 755] on div "Reject" at bounding box center [1173, 753] width 107 height 36
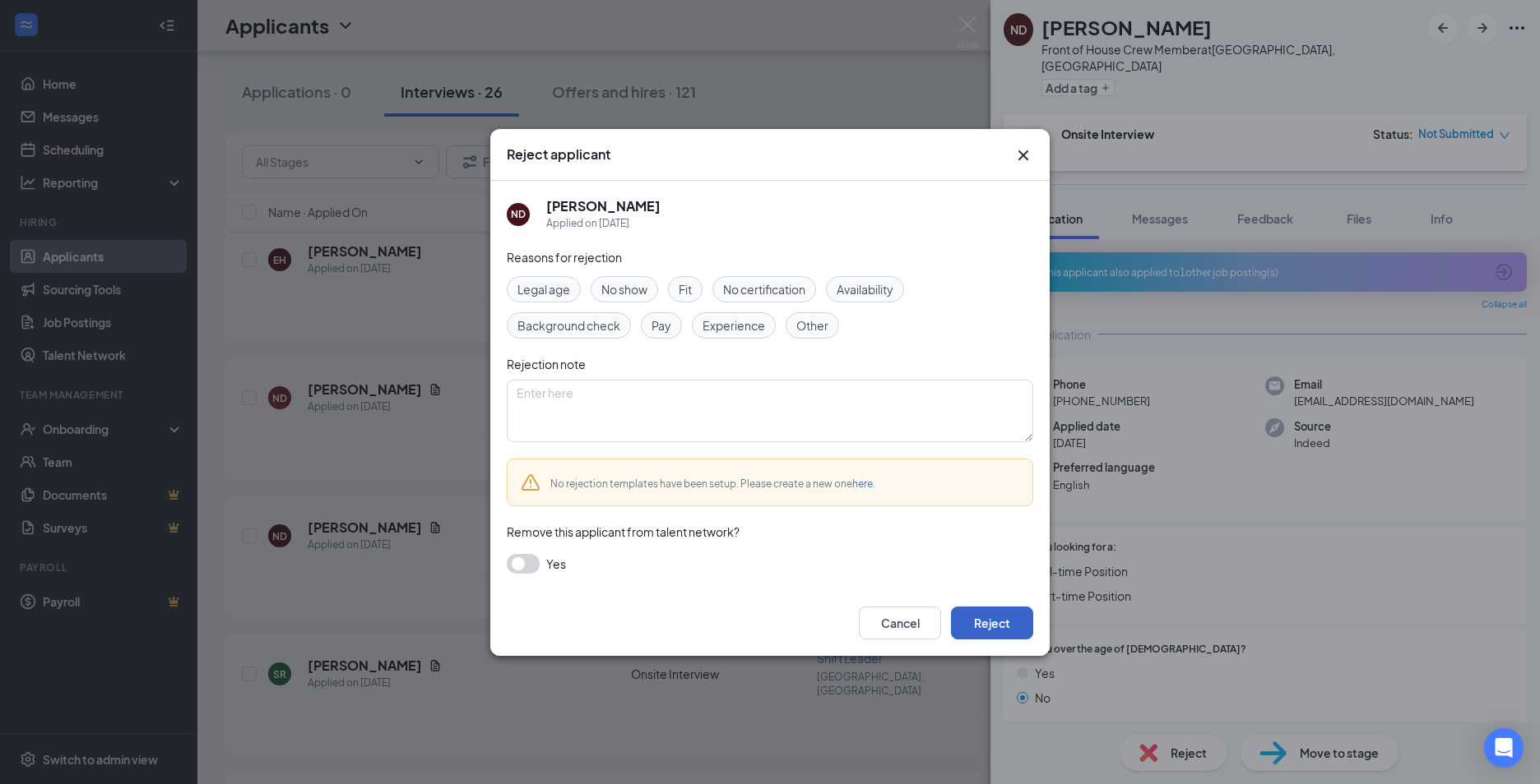
click at [999, 618] on button "Reject" at bounding box center [991, 623] width 83 height 33
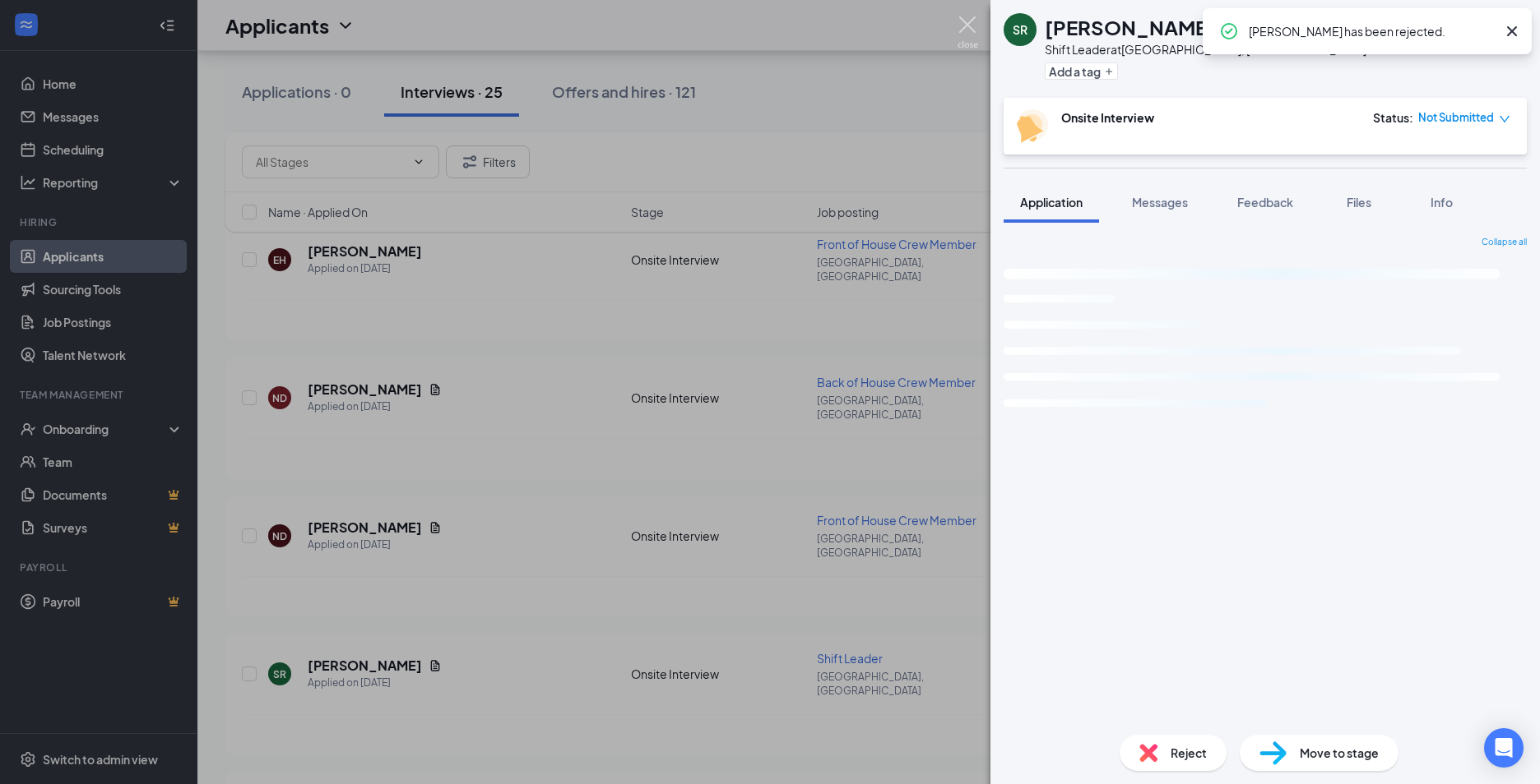
click at [965, 23] on img at bounding box center [967, 33] width 21 height 32
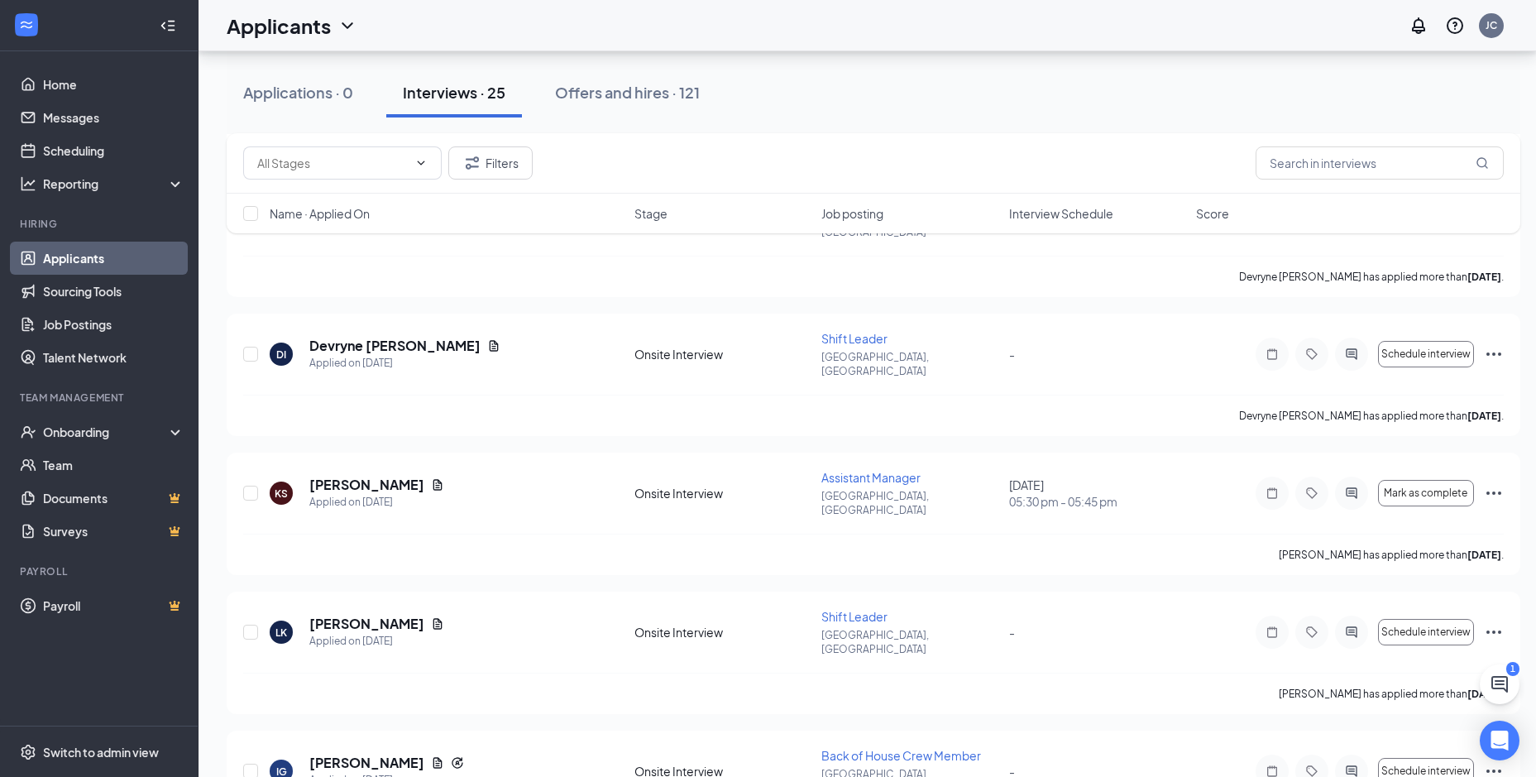
scroll to position [2699, 0]
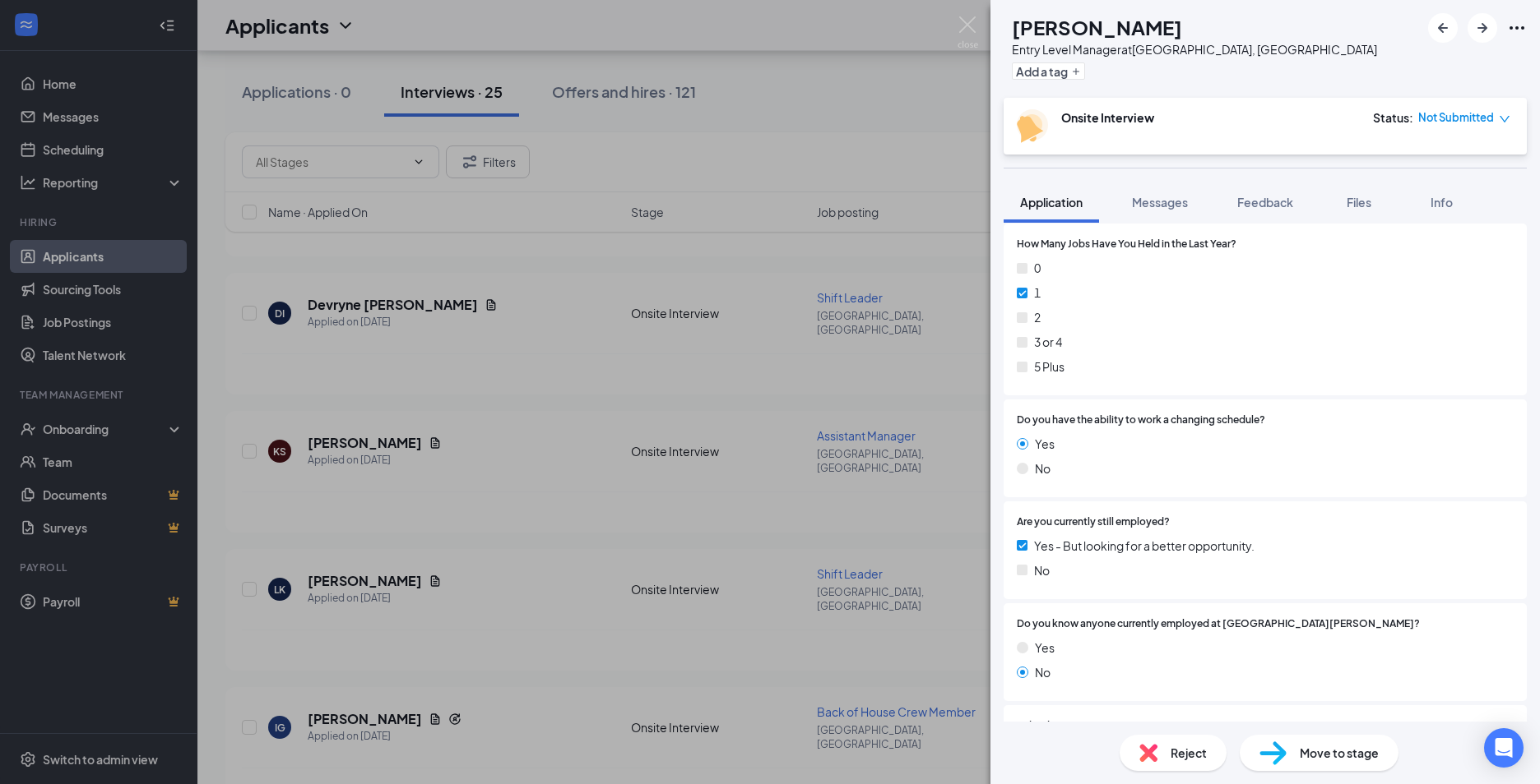
scroll to position [862, 0]
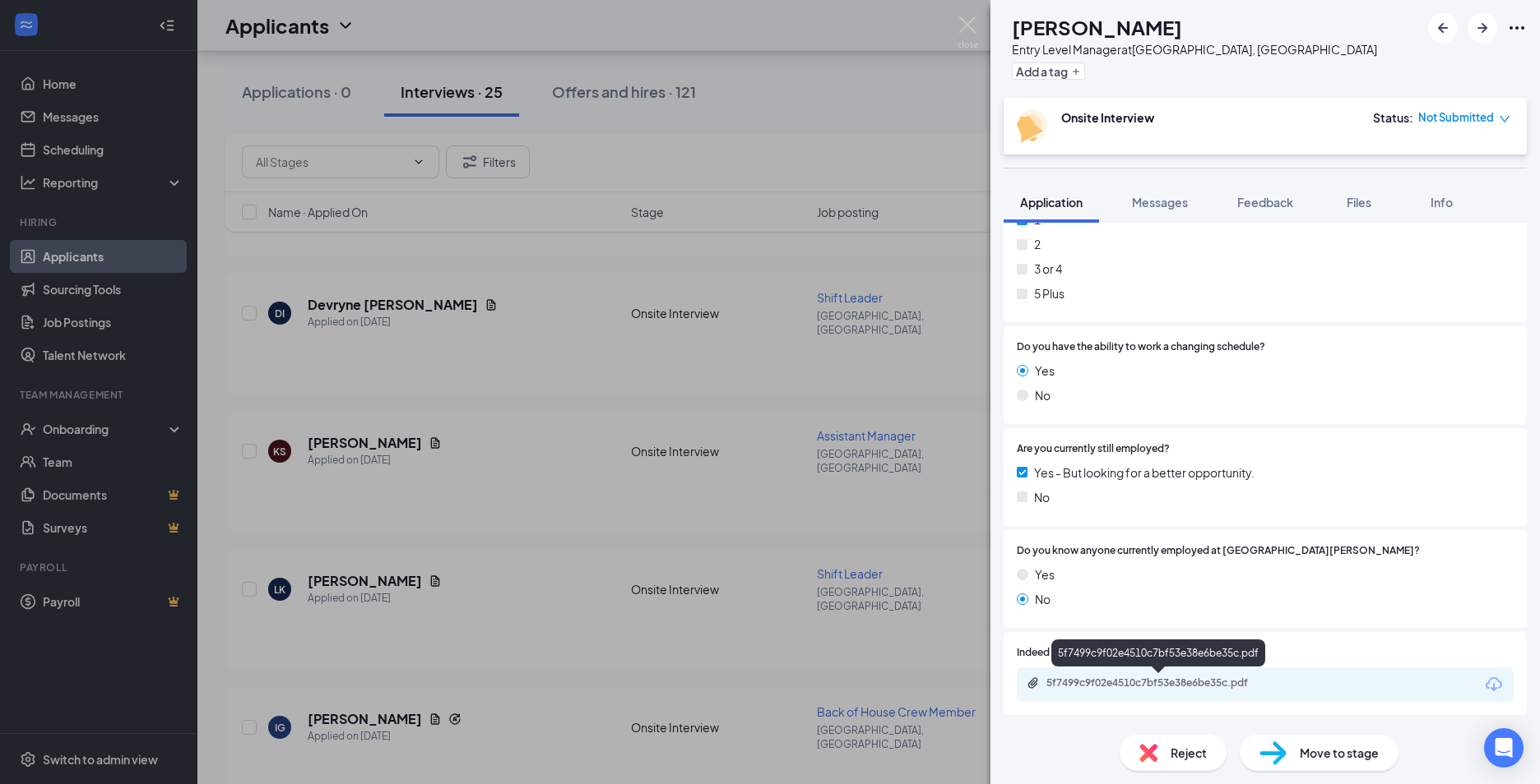
click at [1132, 677] on div "5f7499c9f02e4510c7bf53e38e6be35c.pdf" at bounding box center [1161, 683] width 231 height 13
click at [1182, 204] on span "Messages" at bounding box center [1159, 202] width 56 height 15
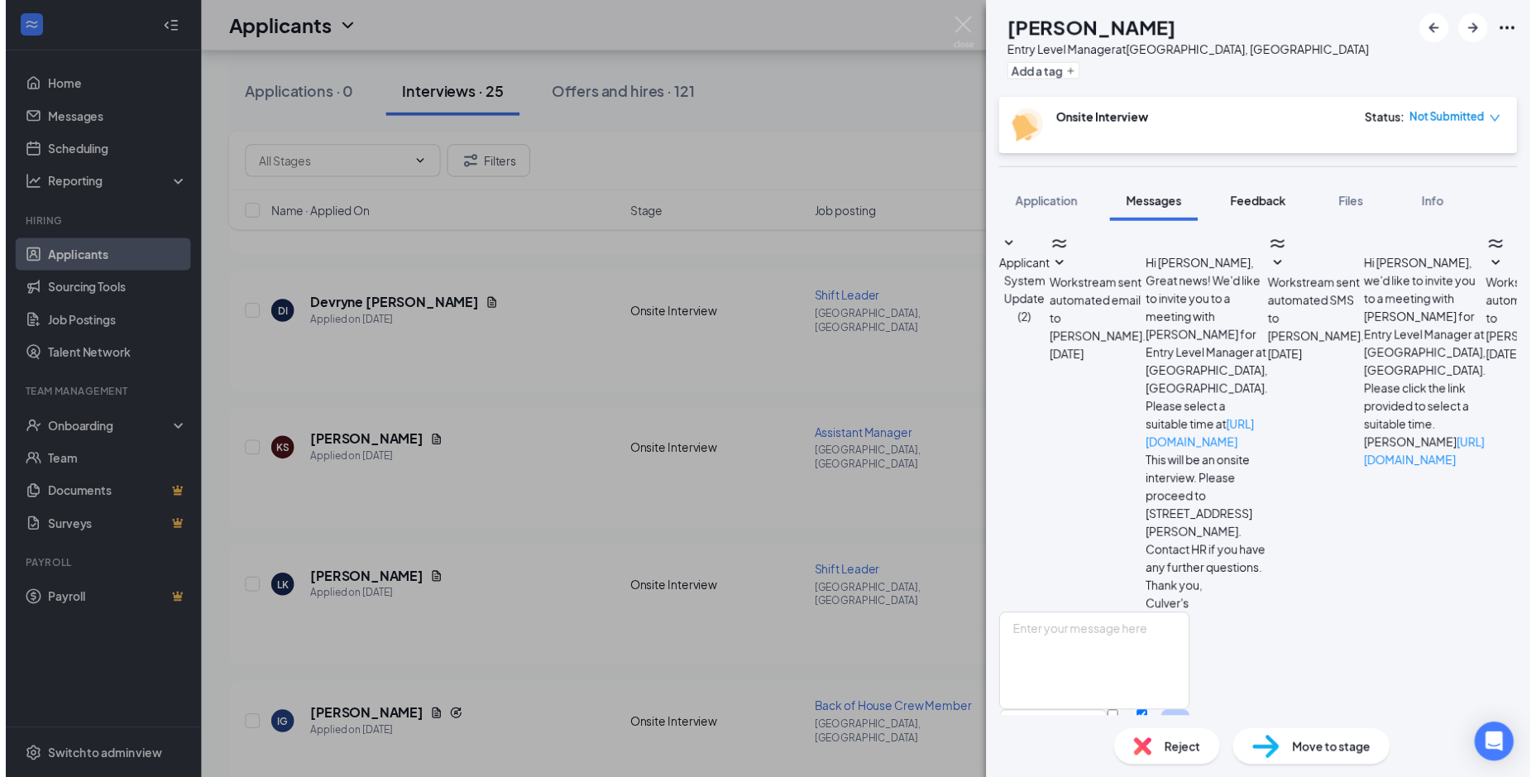
scroll to position [480, 0]
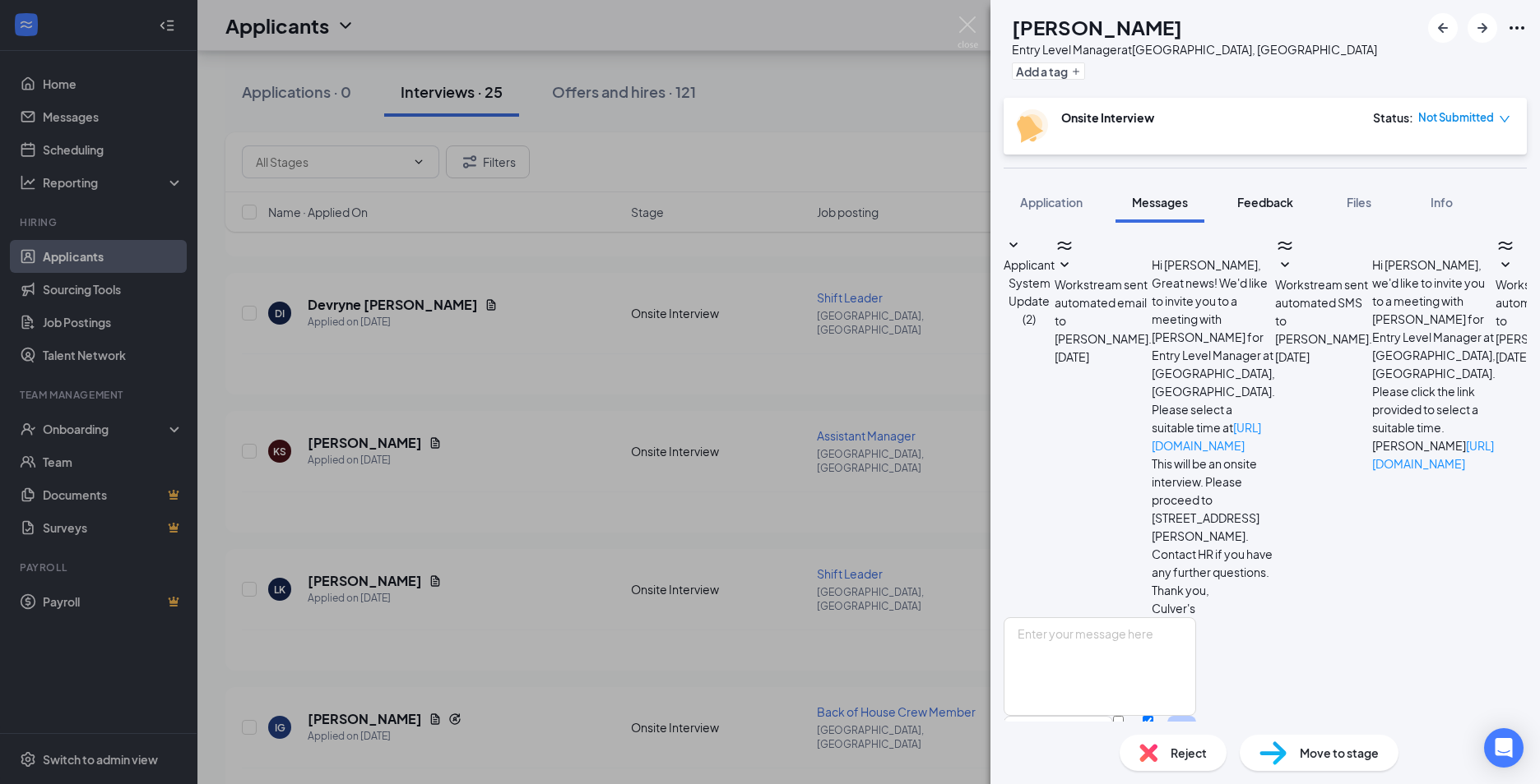
click at [1276, 205] on span "Feedback" at bounding box center [1265, 202] width 56 height 15
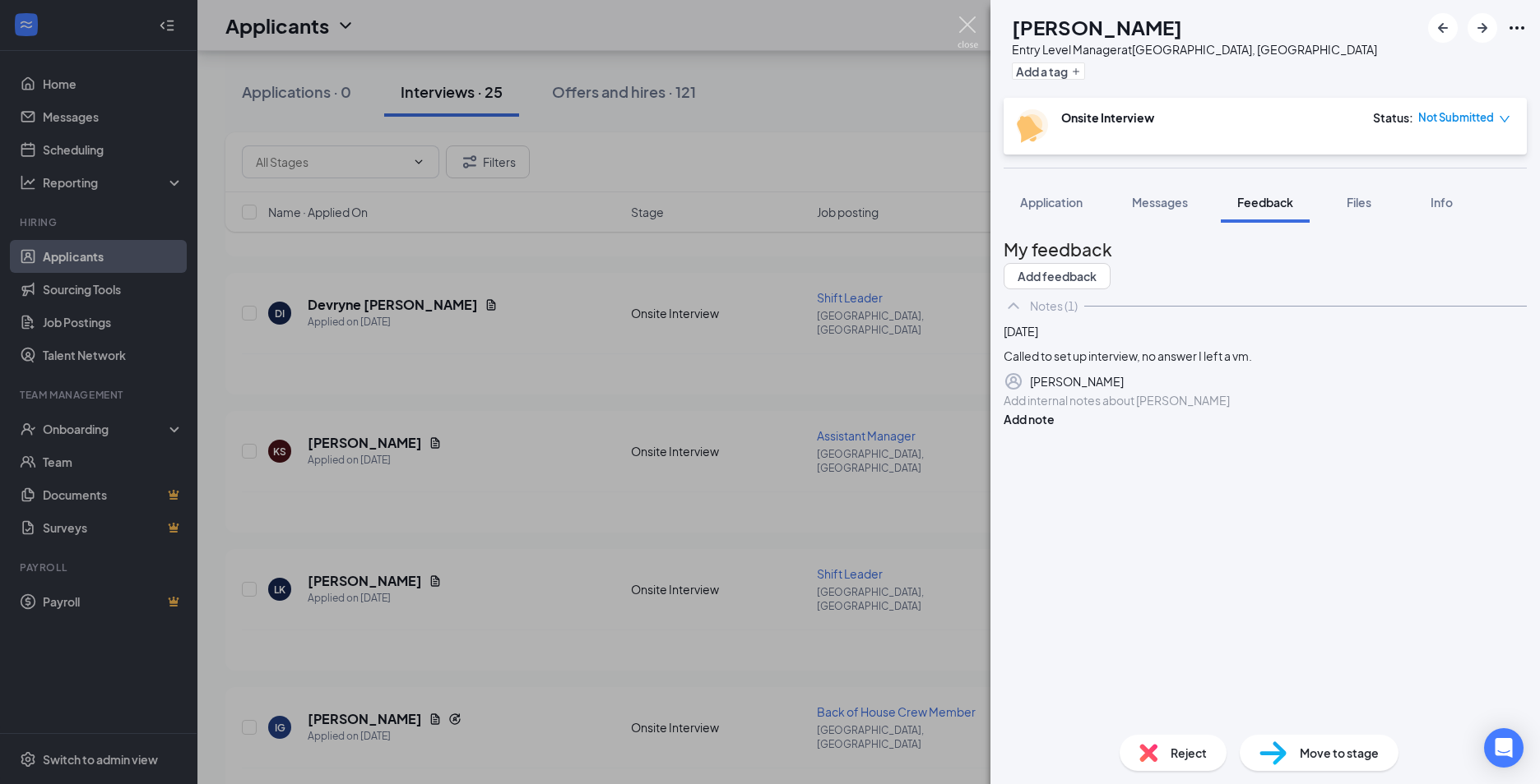
click at [975, 28] on img at bounding box center [967, 33] width 21 height 32
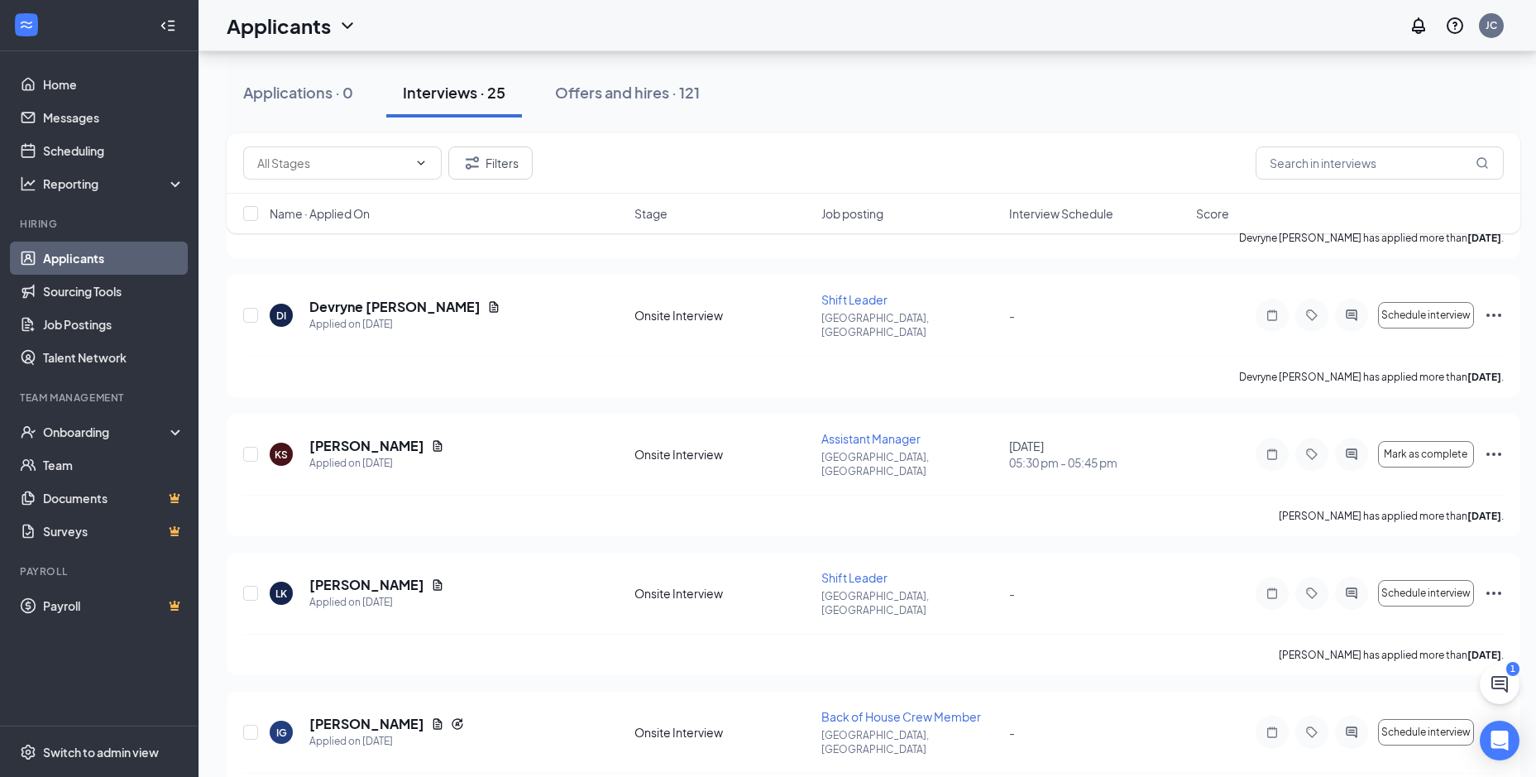
scroll to position [2699, 0]
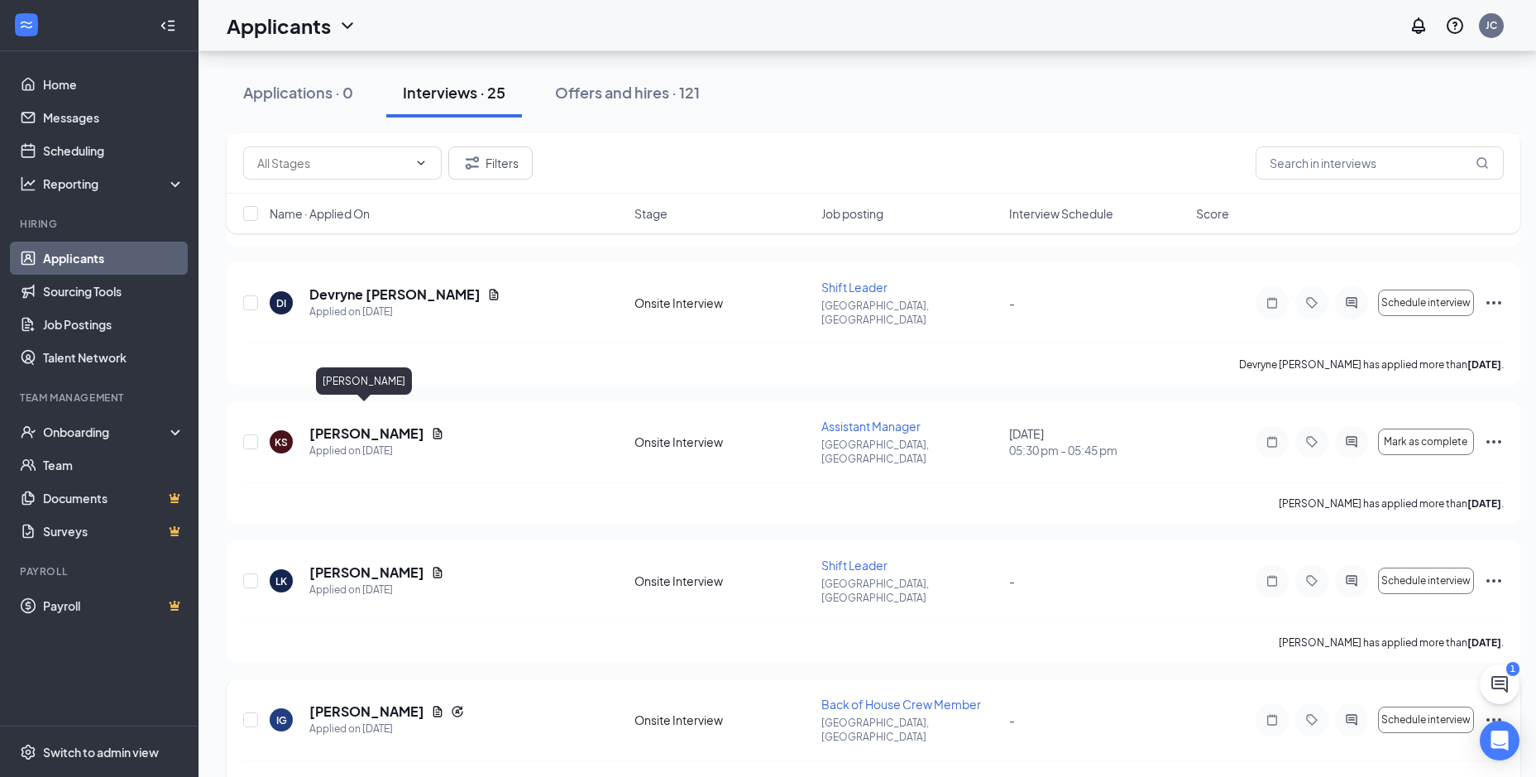
click at [352, 702] on h5 "[PERSON_NAME]" at bounding box center [366, 711] width 115 height 18
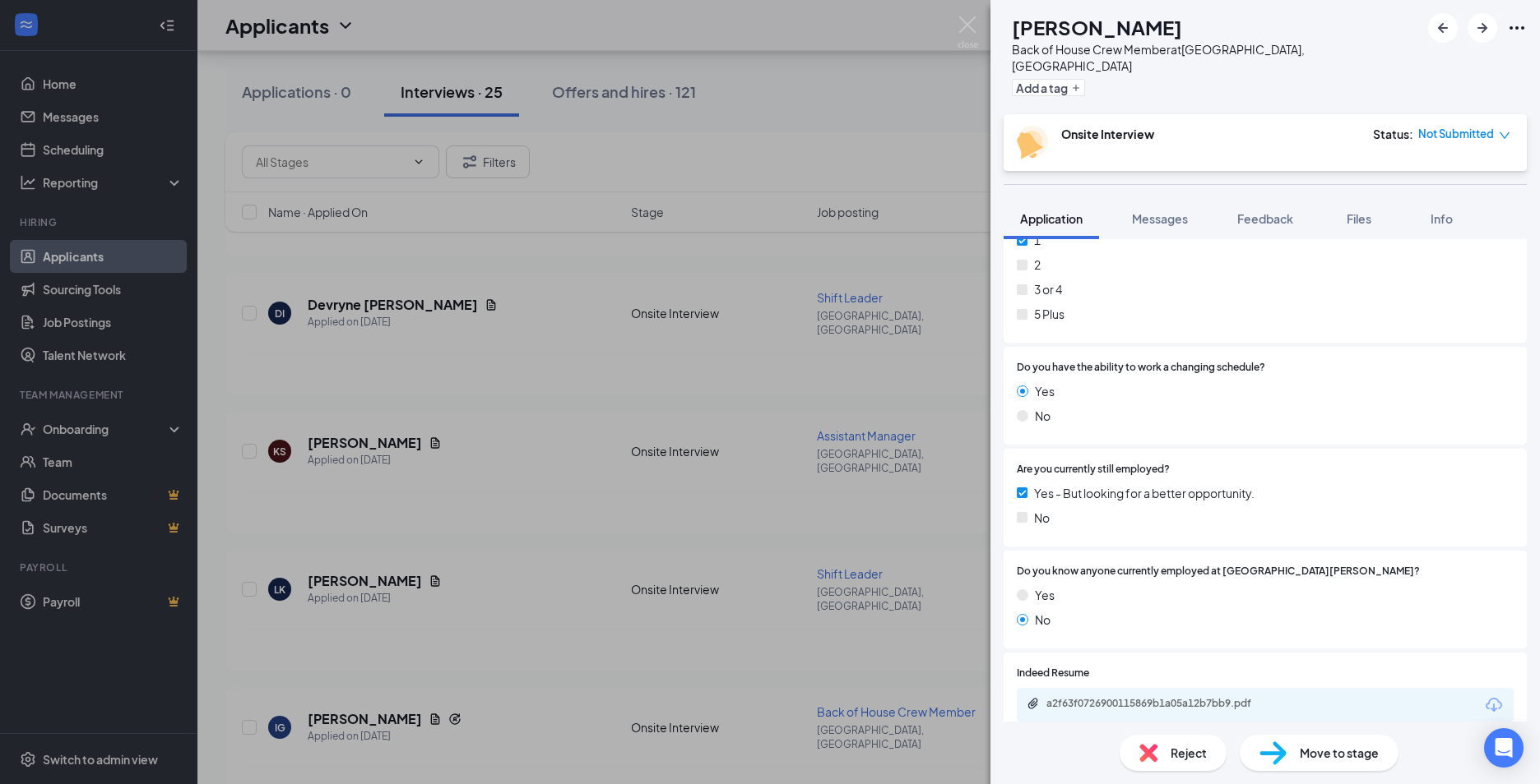
scroll to position [908, 0]
click at [1196, 693] on div "a2f63f0726900115869b1a05a12b7bb9.pdf" at bounding box center [1161, 699] width 231 height 13
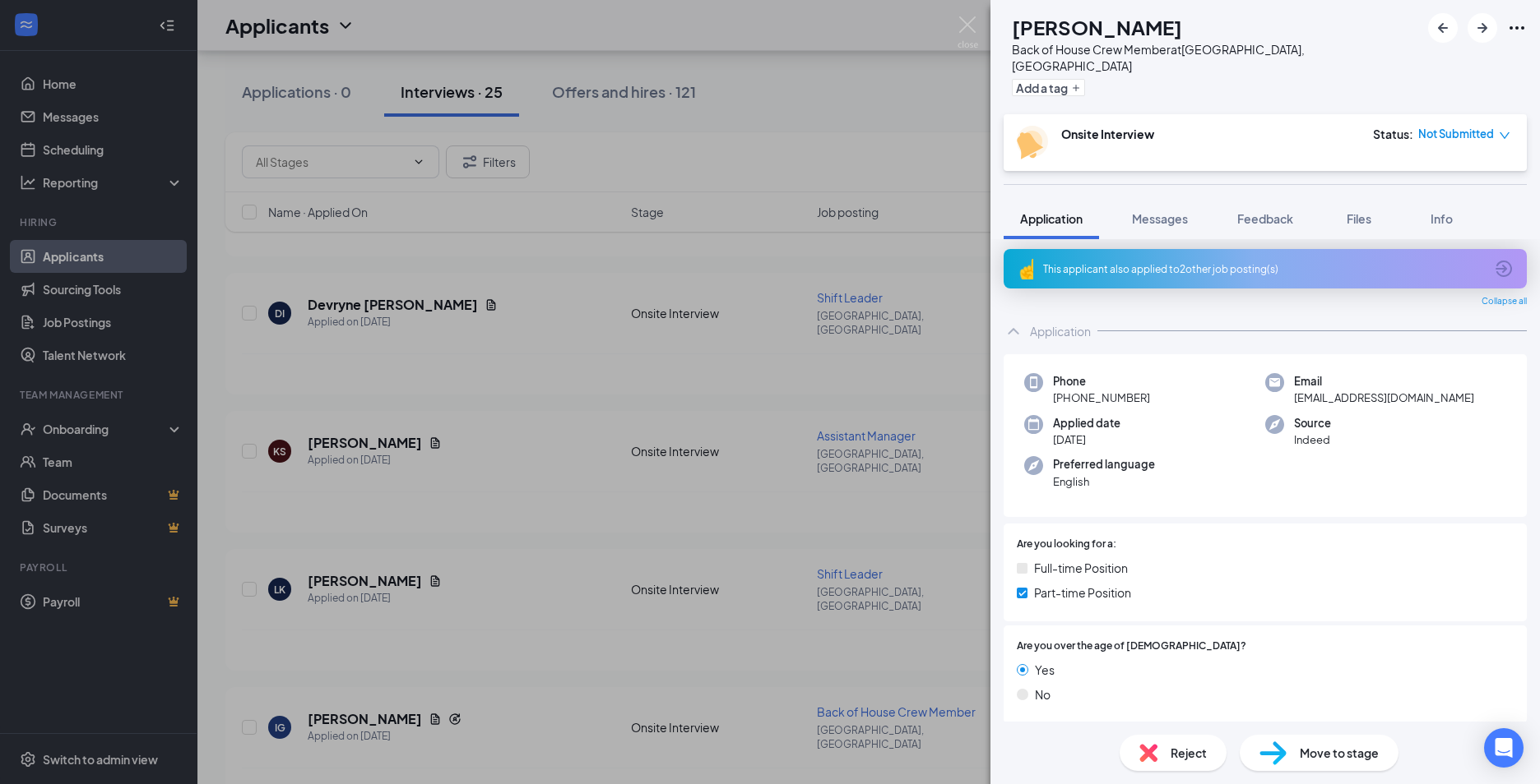
scroll to position [0, 0]
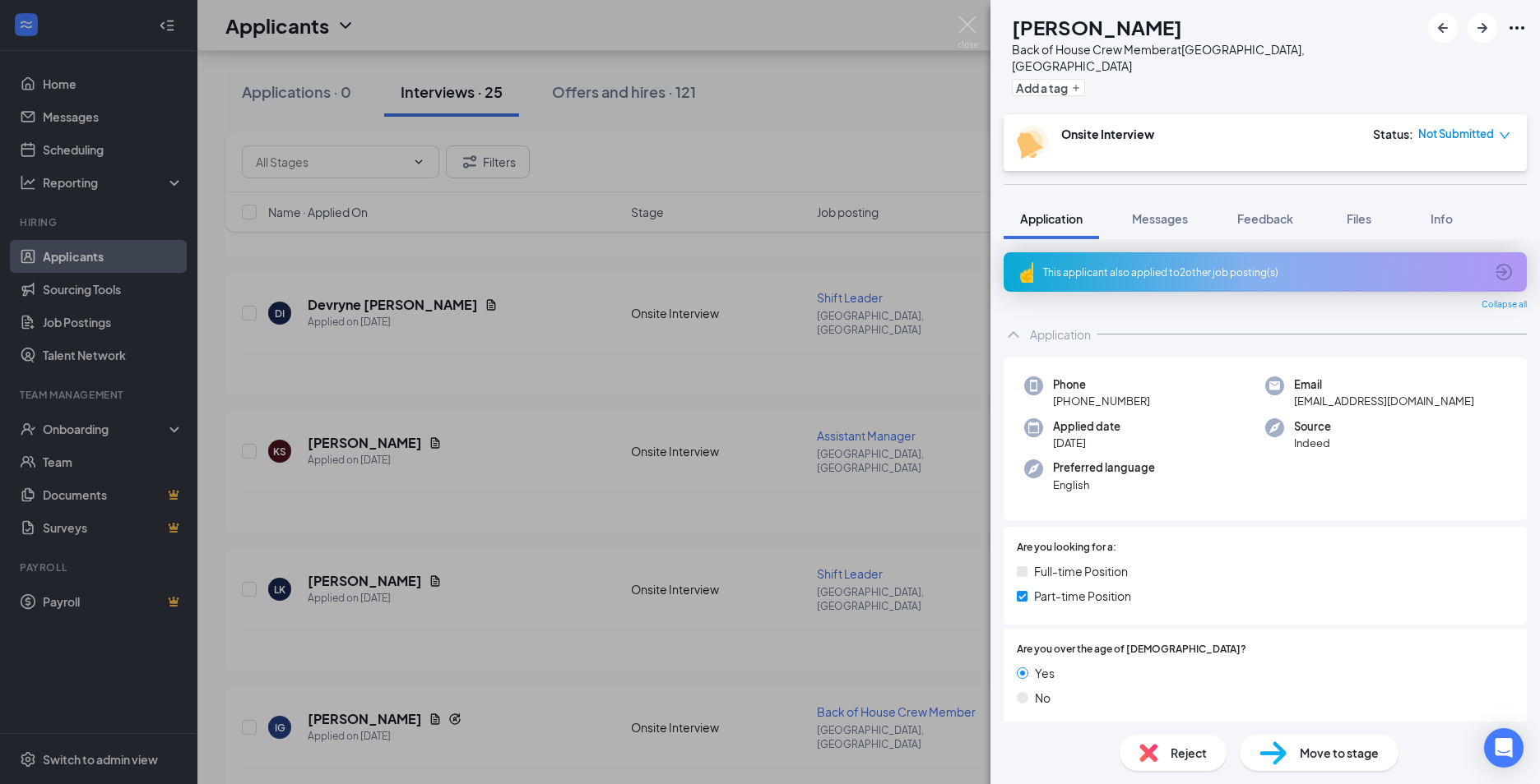
click at [1503, 130] on icon "down" at bounding box center [1504, 136] width 12 height 12
click at [1354, 54] on div "IG Isaiah Gonzalez Back of House Crew Member at Grand Island, NE Add a tag" at bounding box center [1265, 57] width 550 height 114
click at [1501, 132] on icon "down" at bounding box center [1504, 135] width 10 height 7
click at [1465, 170] on span "Assign Time" at bounding box center [1425, 179] width 91 height 18
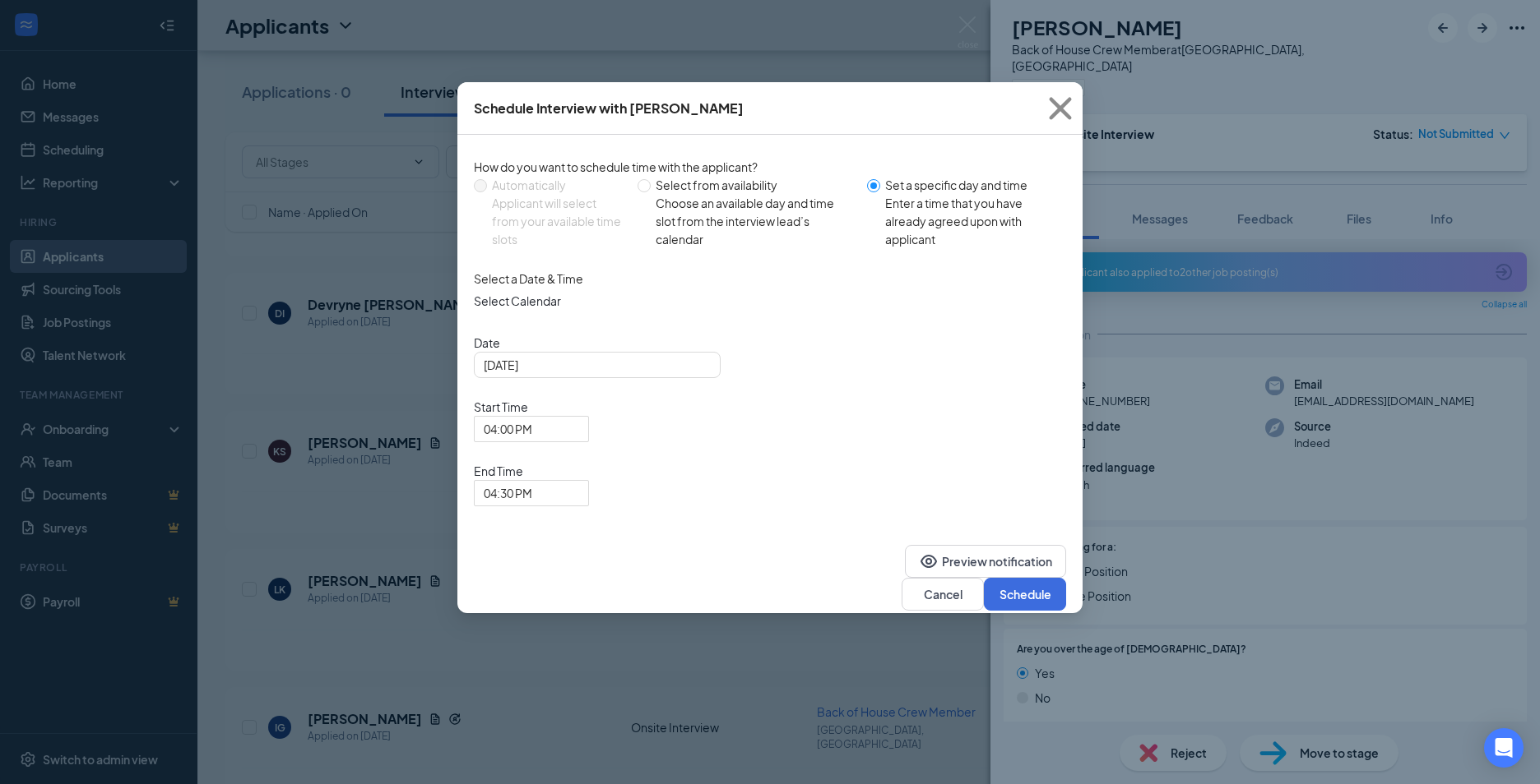
click at [773, 227] on div "Choose an available day and time slot from the interview lead’s calendar" at bounding box center [754, 221] width 198 height 55
click at [650, 193] on input "Select from availability Choose an available day and time slot from the intervi…" at bounding box center [643, 185] width 13 height 13
radio input "true"
radio input "false"
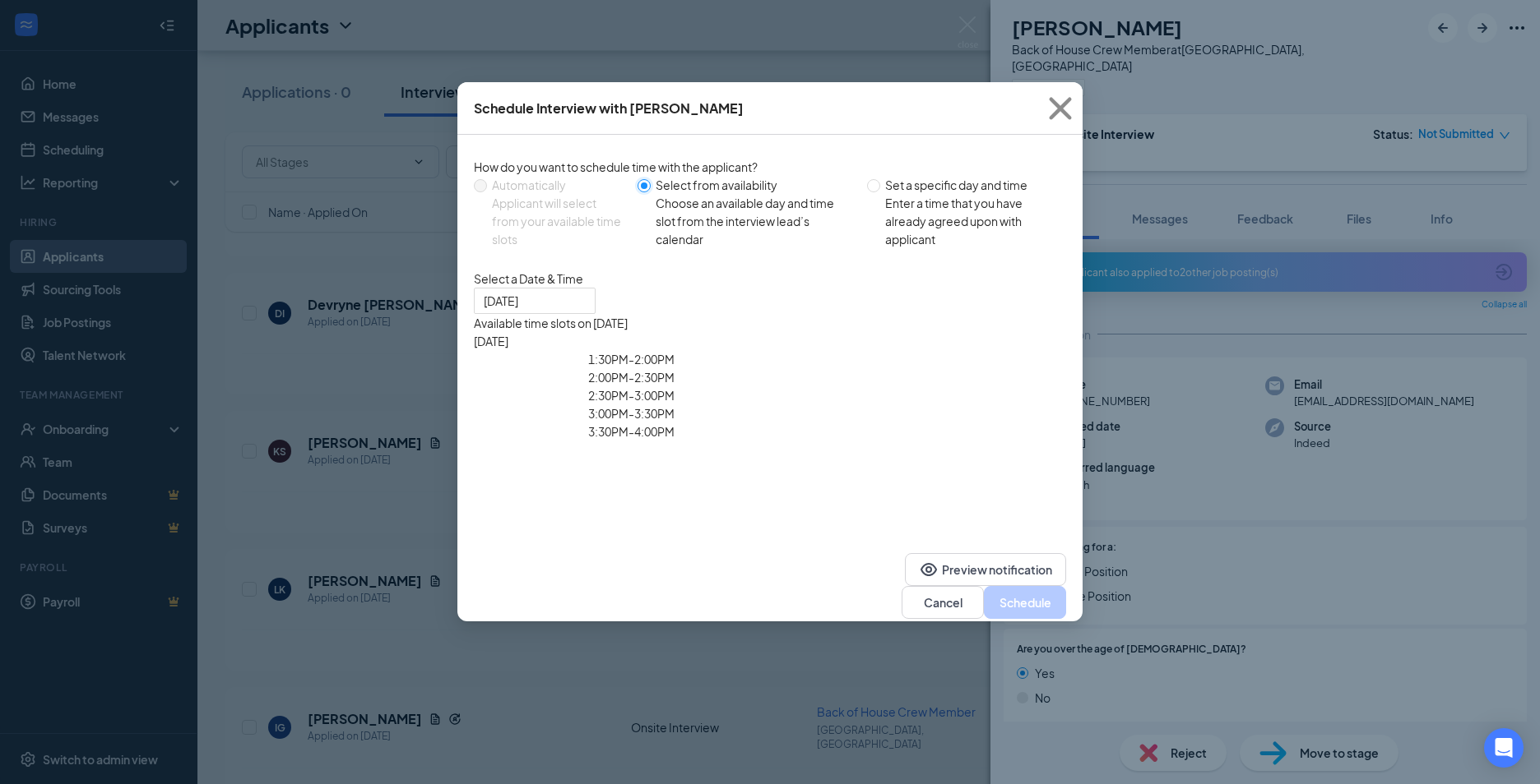
type input "[DATE]"
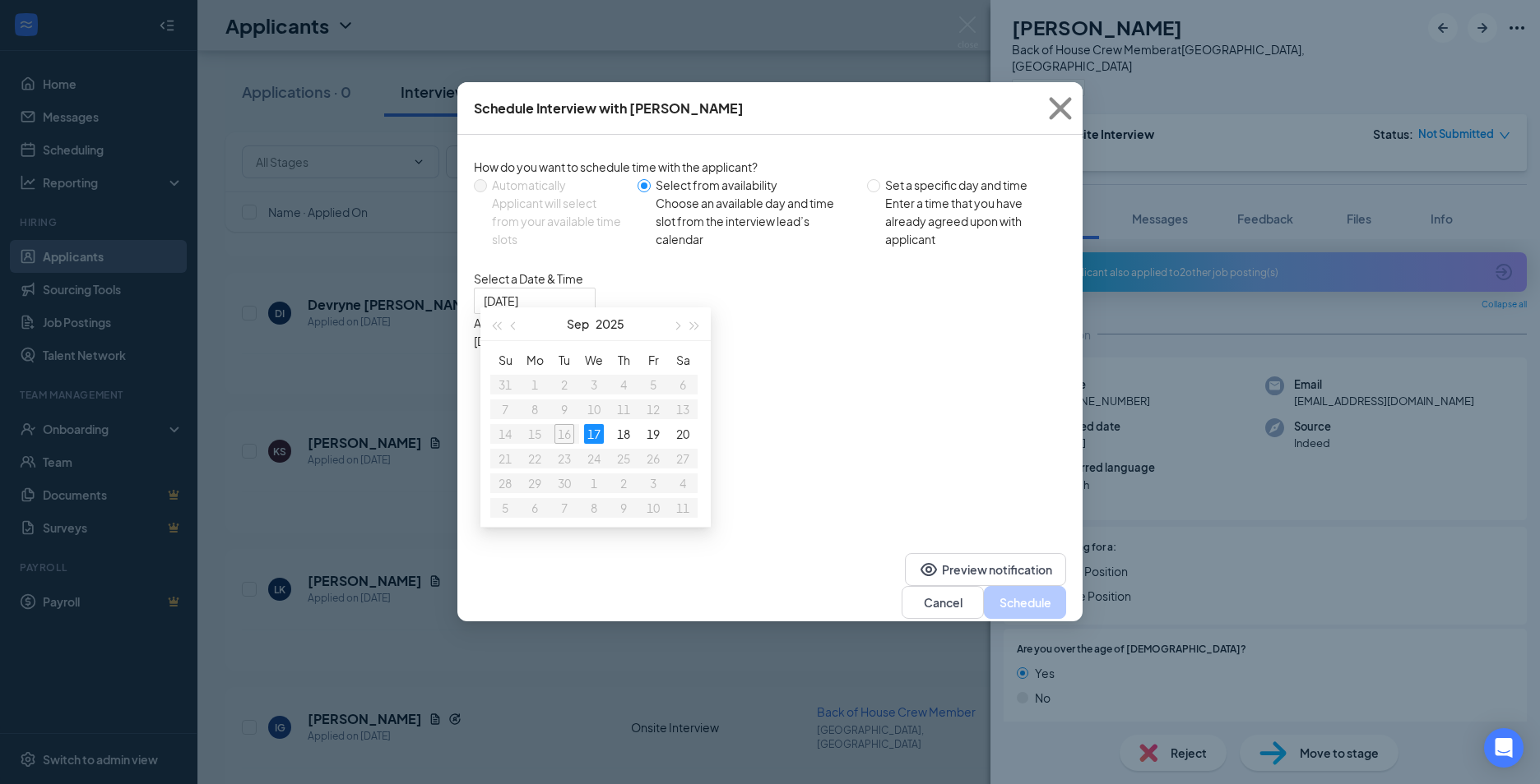
click at [948, 206] on div "Enter a time that you have already agreed upon with applicant" at bounding box center [968, 221] width 168 height 55
click at [880, 193] on input "Set a specific day and time Enter a time that you have already agreed upon with…" at bounding box center [873, 185] width 13 height 13
radio input "true"
radio input "false"
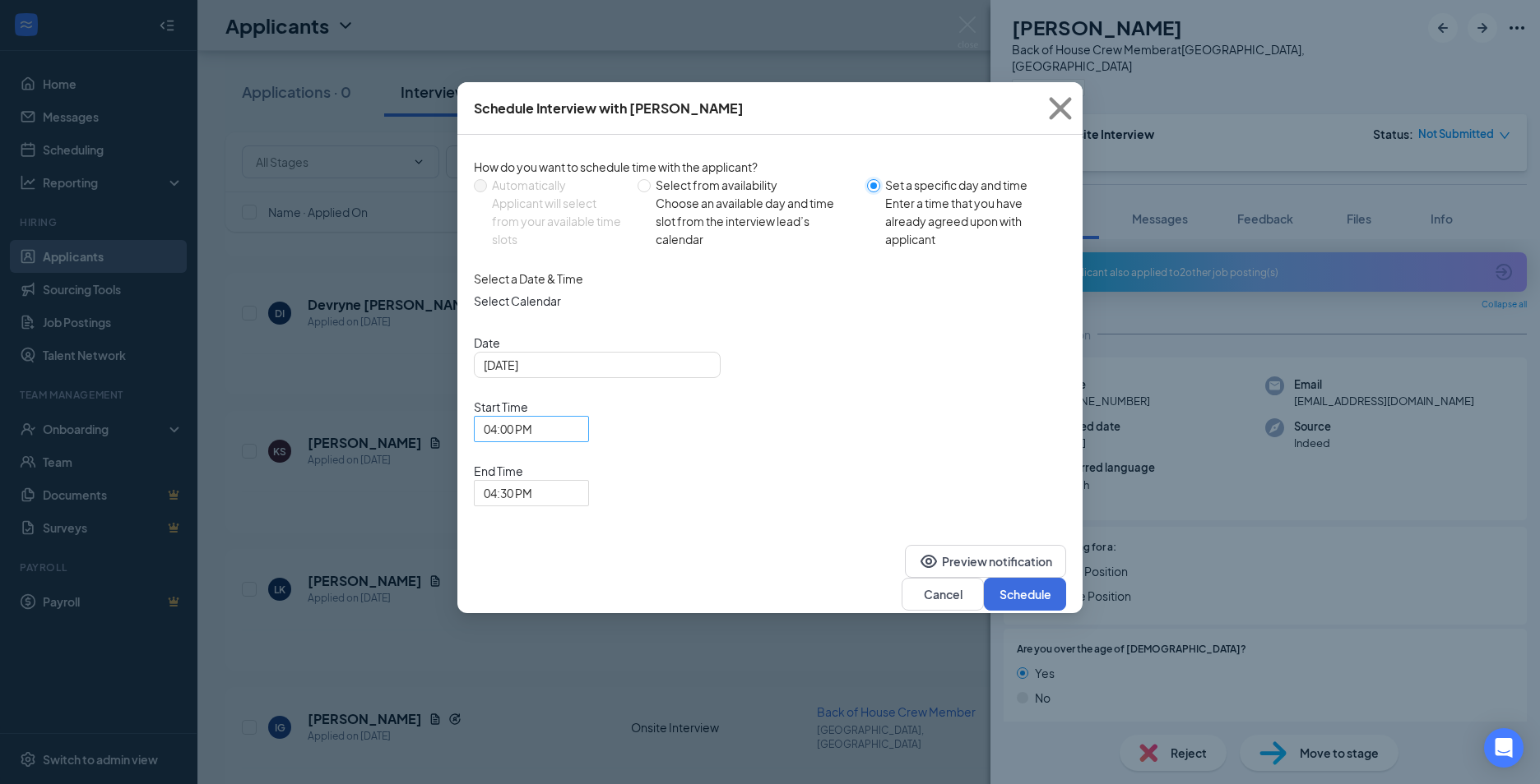
click at [589, 416] on div "04:00 PM" at bounding box center [532, 429] width 115 height 26
click at [702, 374] on div "[DATE]" at bounding box center [597, 365] width 227 height 18
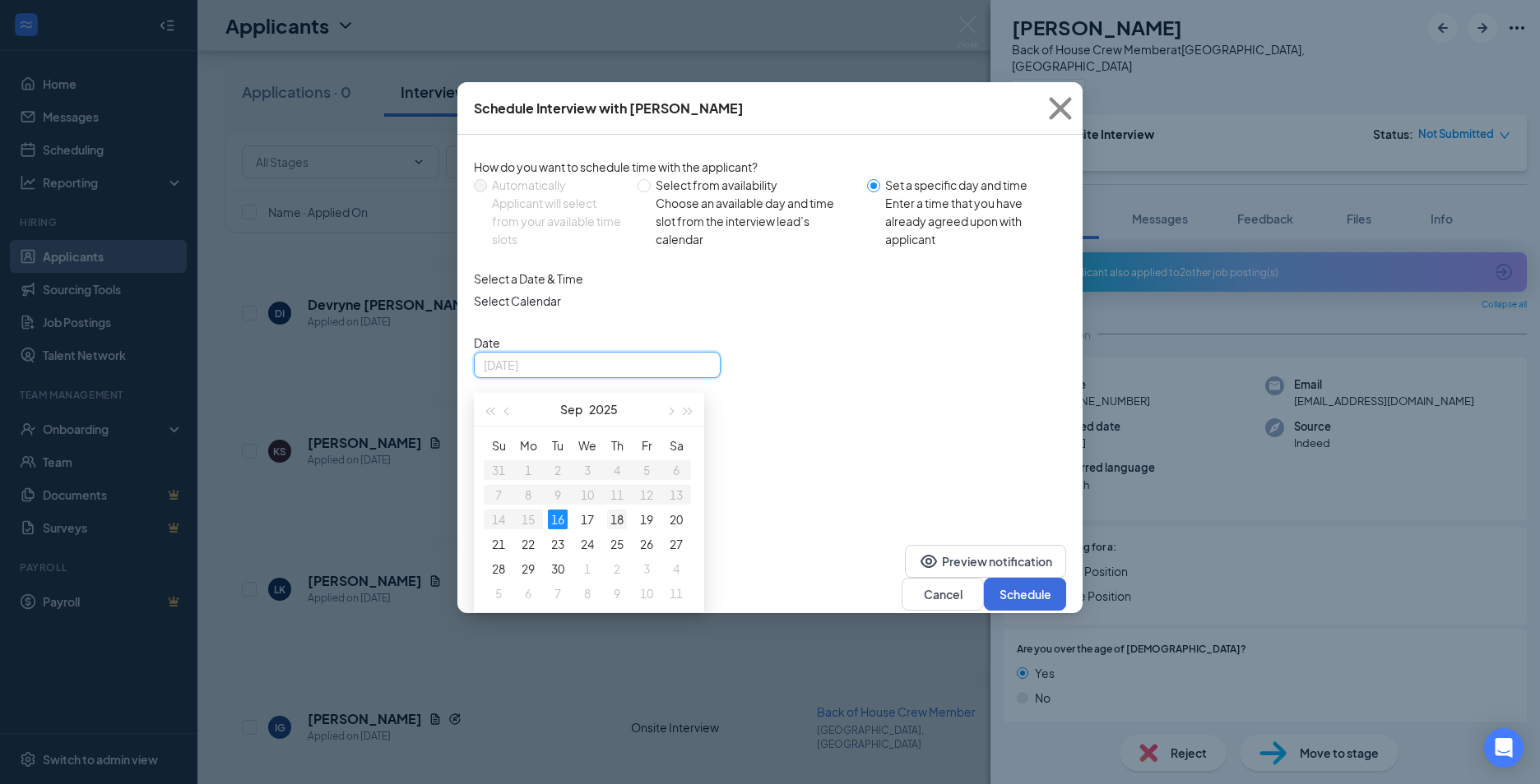
type input "Sep 18, 2025"
click at [611, 530] on div "18" at bounding box center [617, 520] width 20 height 20
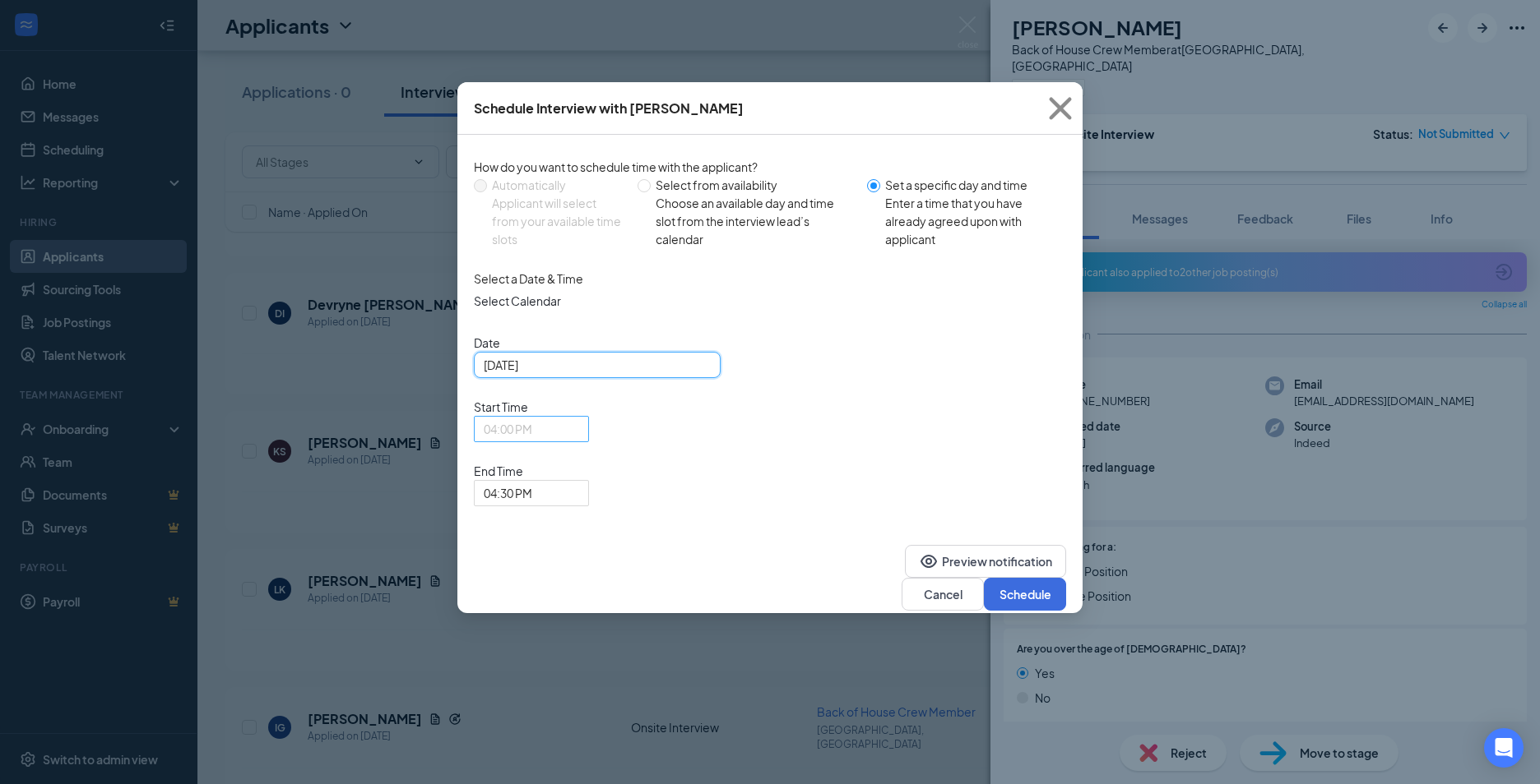
click at [579, 416] on span "04:00 PM" at bounding box center [531, 428] width 95 height 25
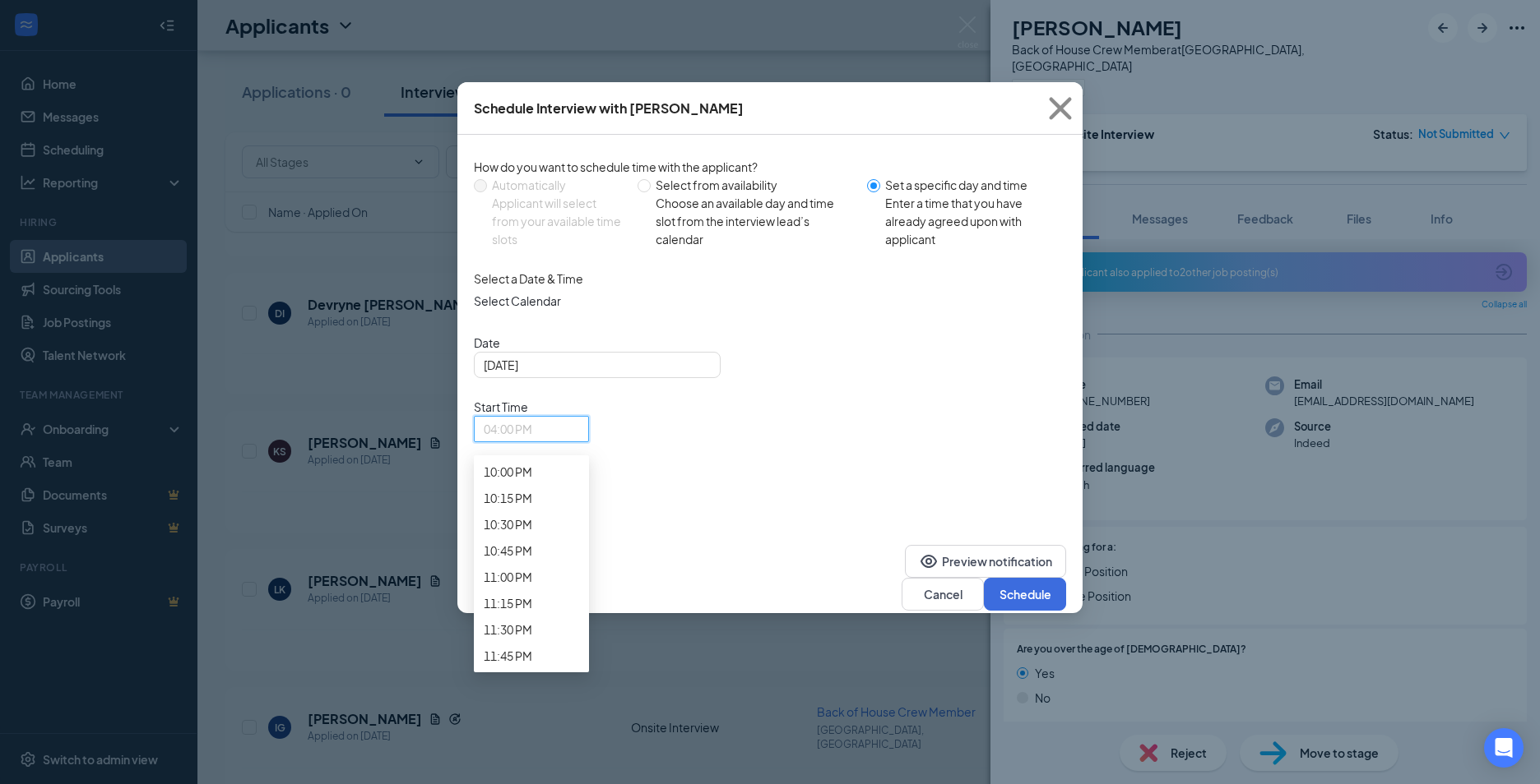
scroll to position [2414, 0]
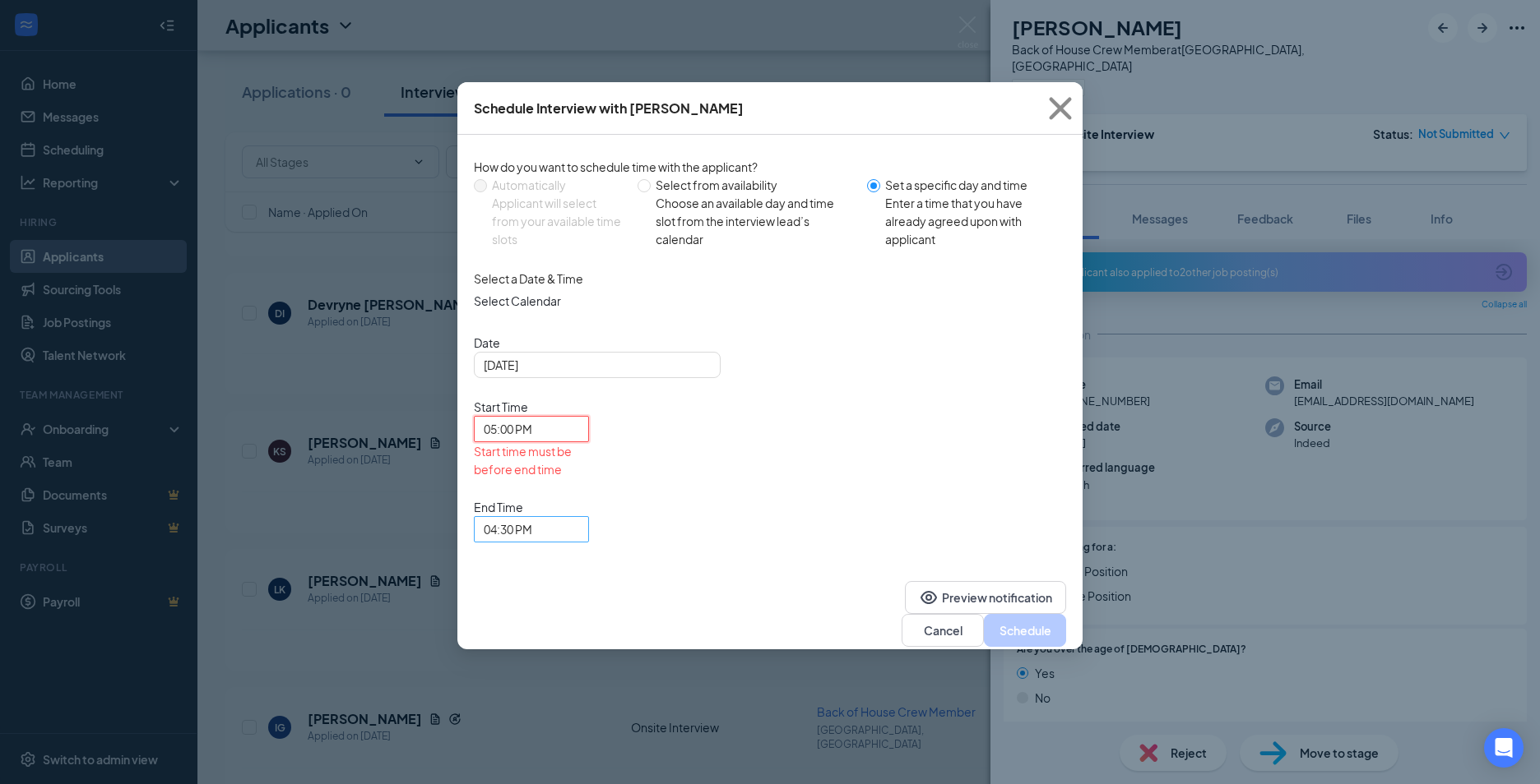
click at [579, 517] on span "04:30 PM" at bounding box center [531, 529] width 95 height 25
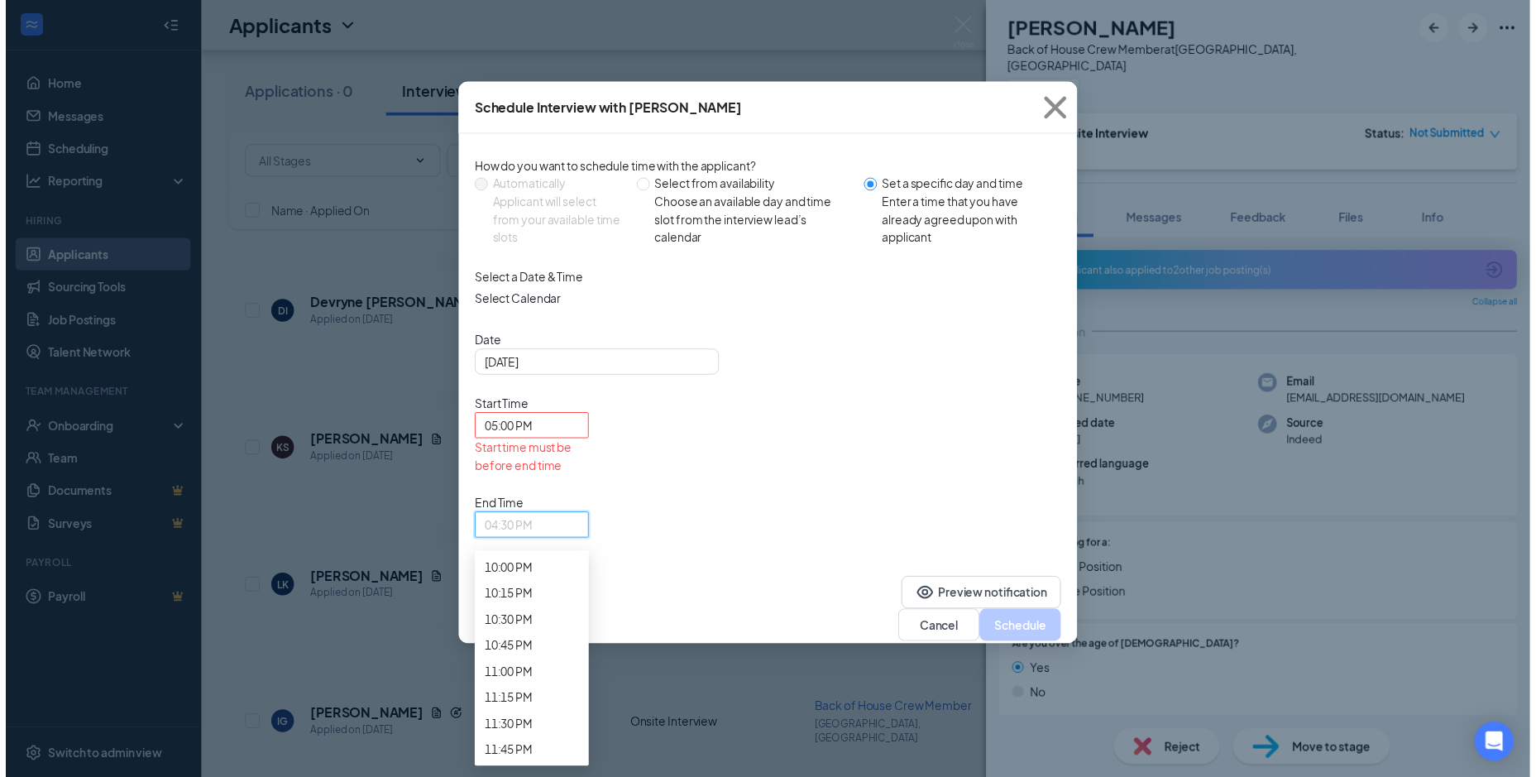
scroll to position [2588, 0]
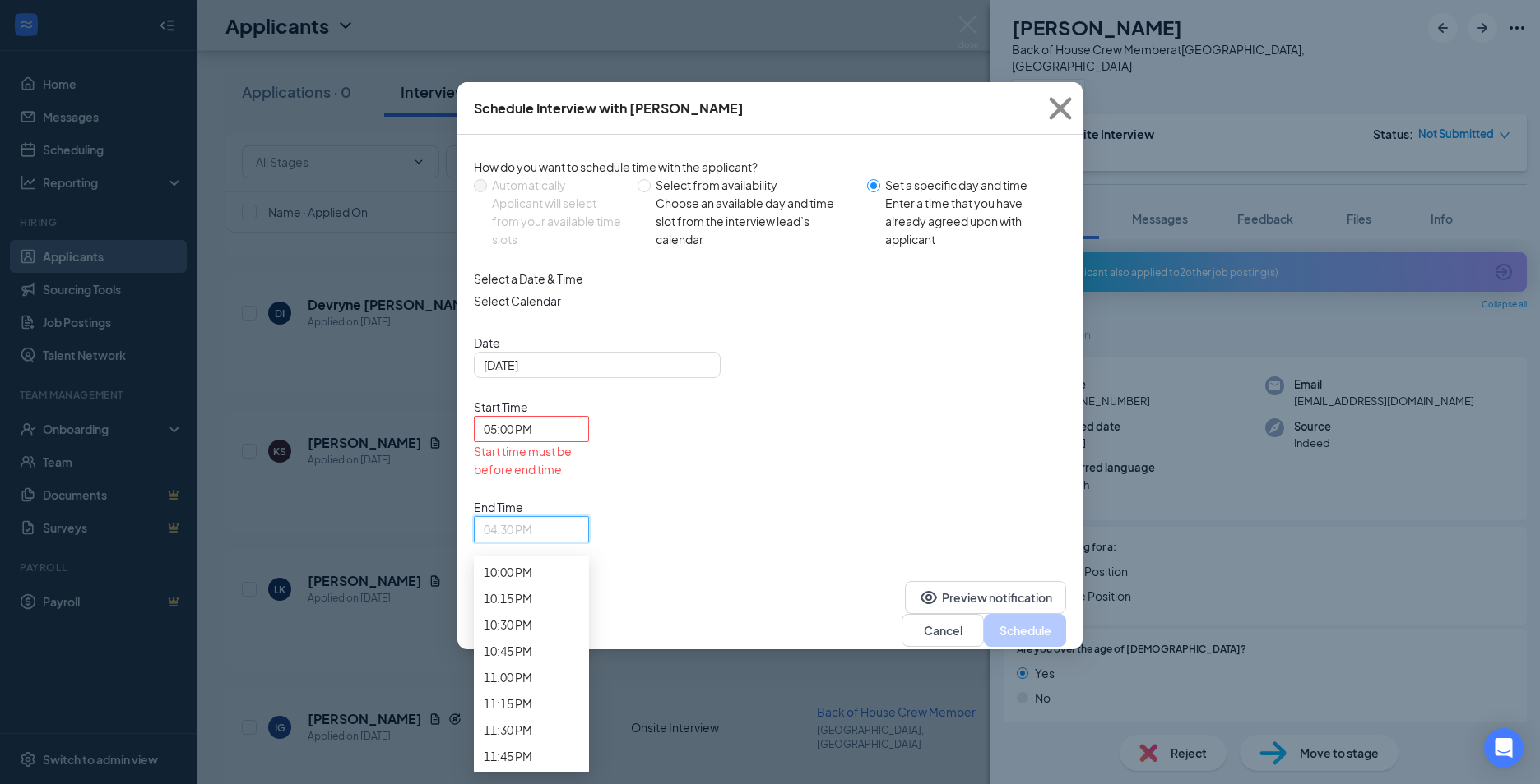
click at [532, 81] on span "05:15 PM" at bounding box center [507, 73] width 49 height 18
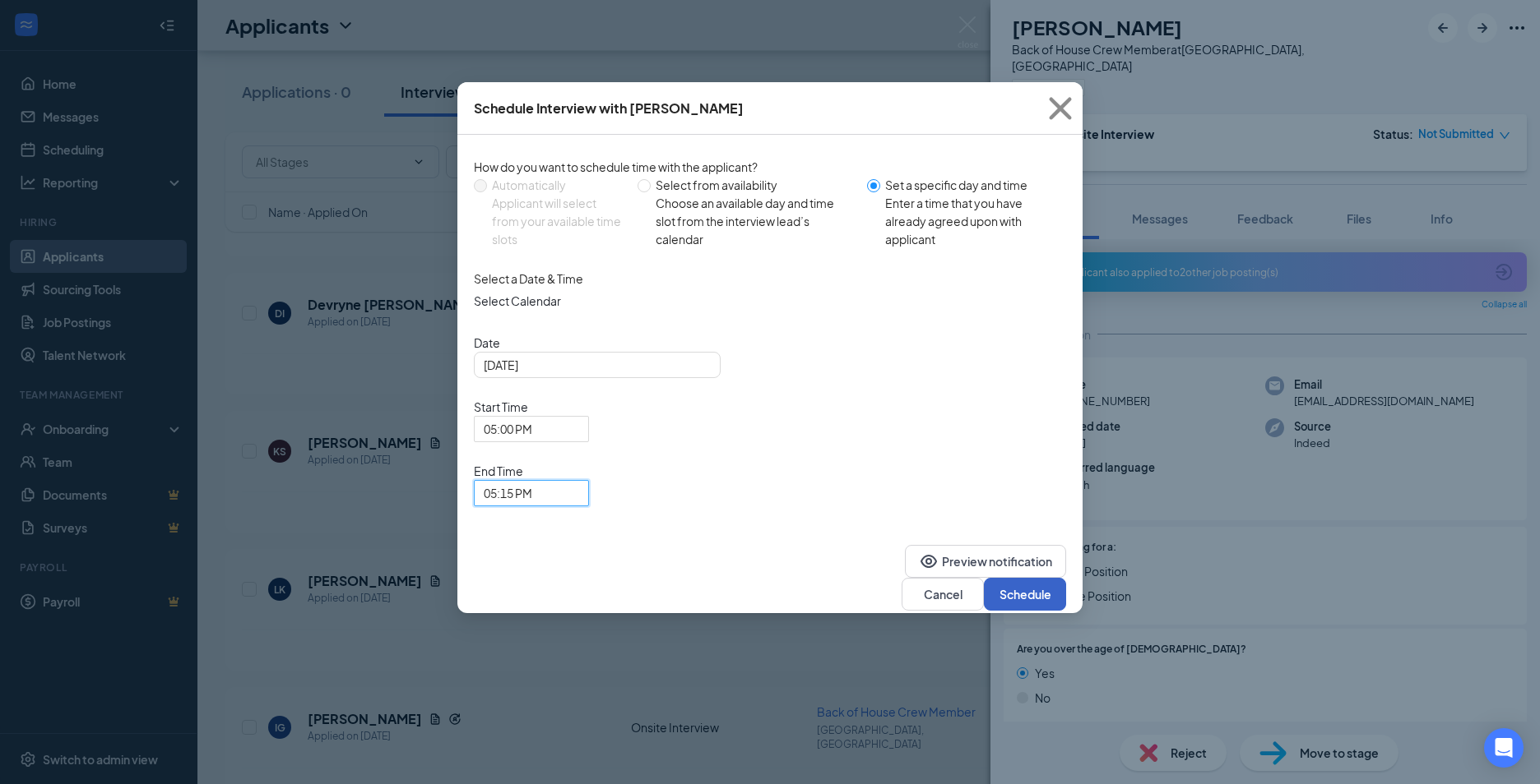
click at [1023, 578] on button "Schedule" at bounding box center [1024, 594] width 83 height 33
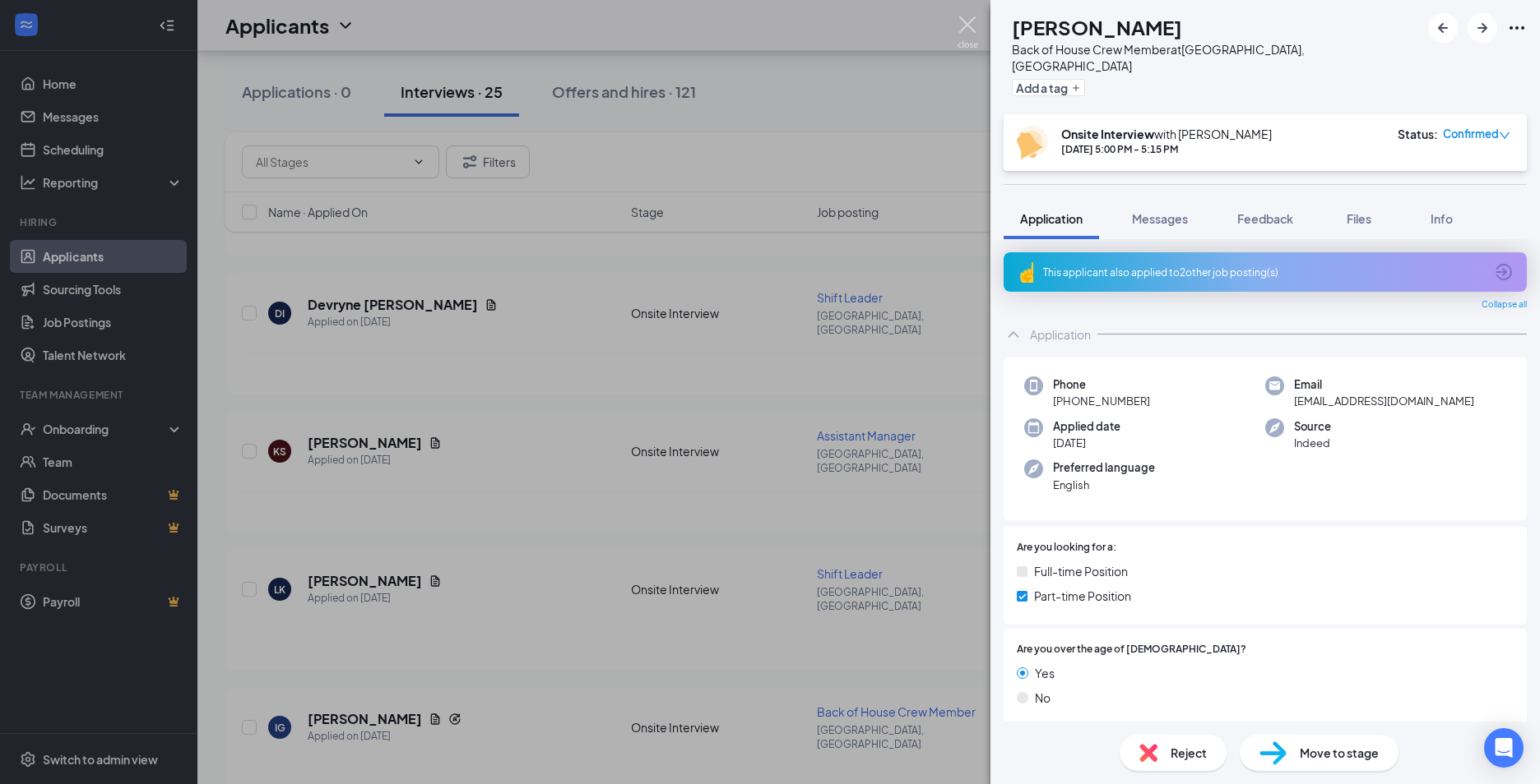
click at [971, 36] on img at bounding box center [967, 33] width 21 height 32
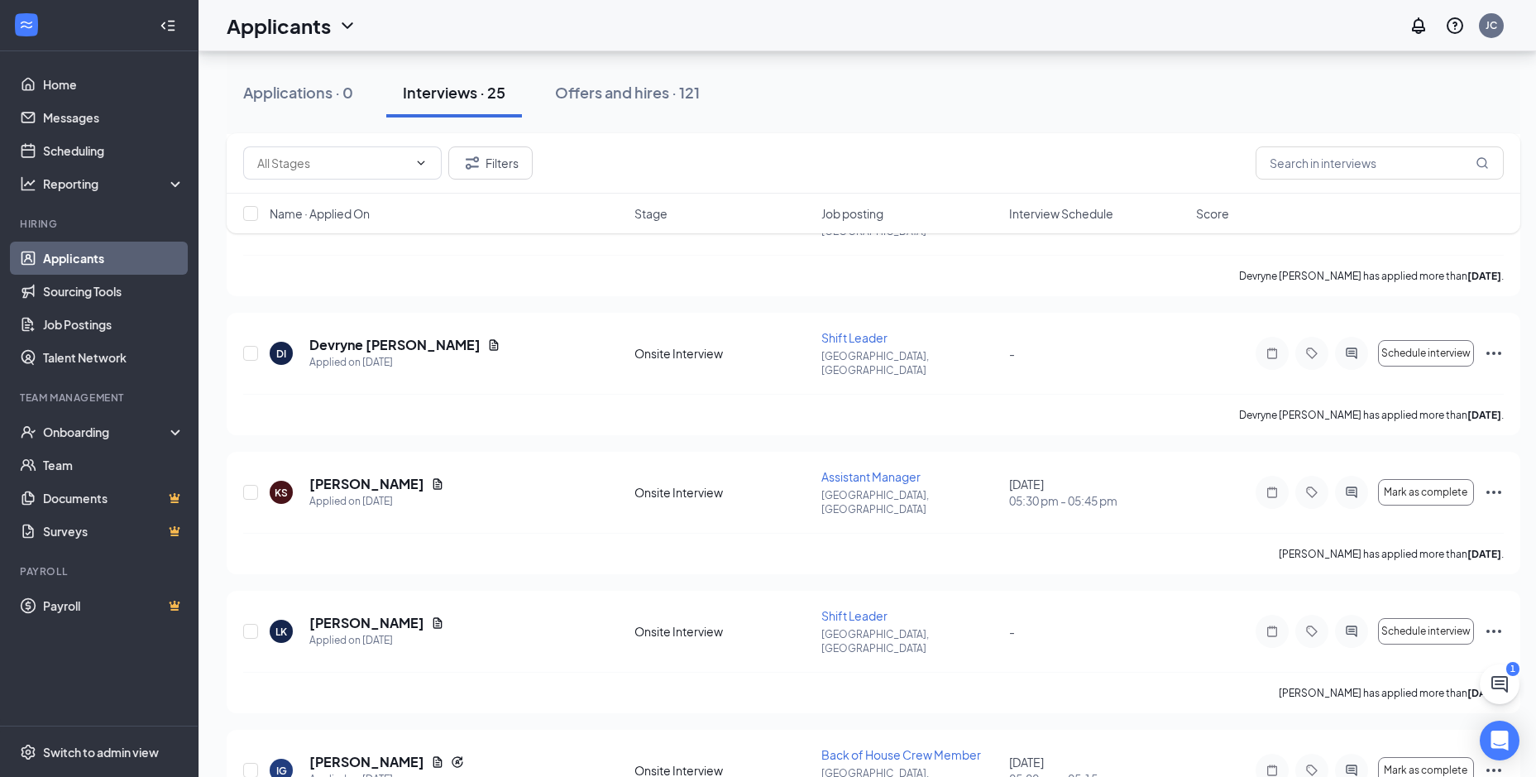
scroll to position [2603, 0]
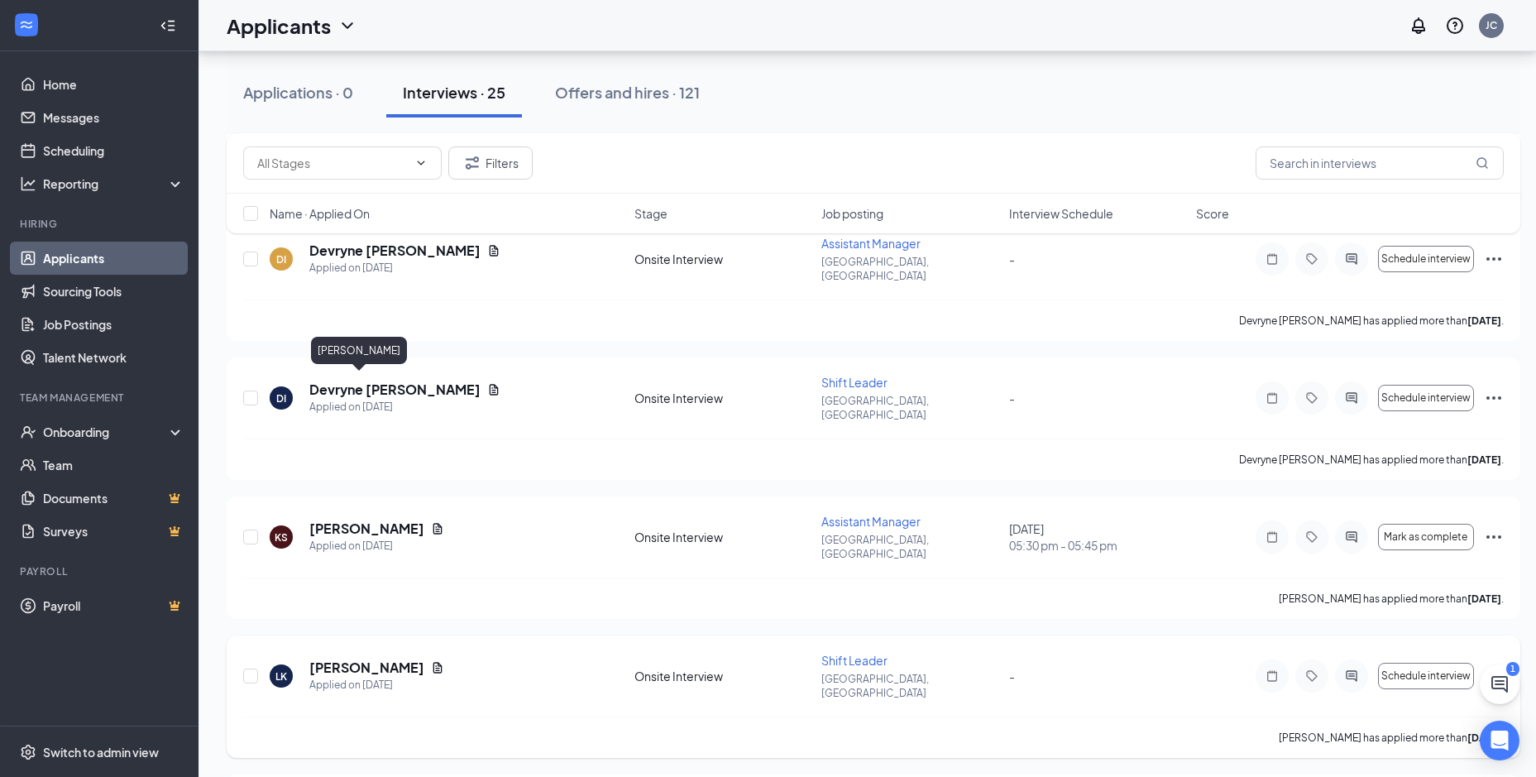
click at [357, 658] on h5 "[PERSON_NAME]" at bounding box center [366, 667] width 115 height 18
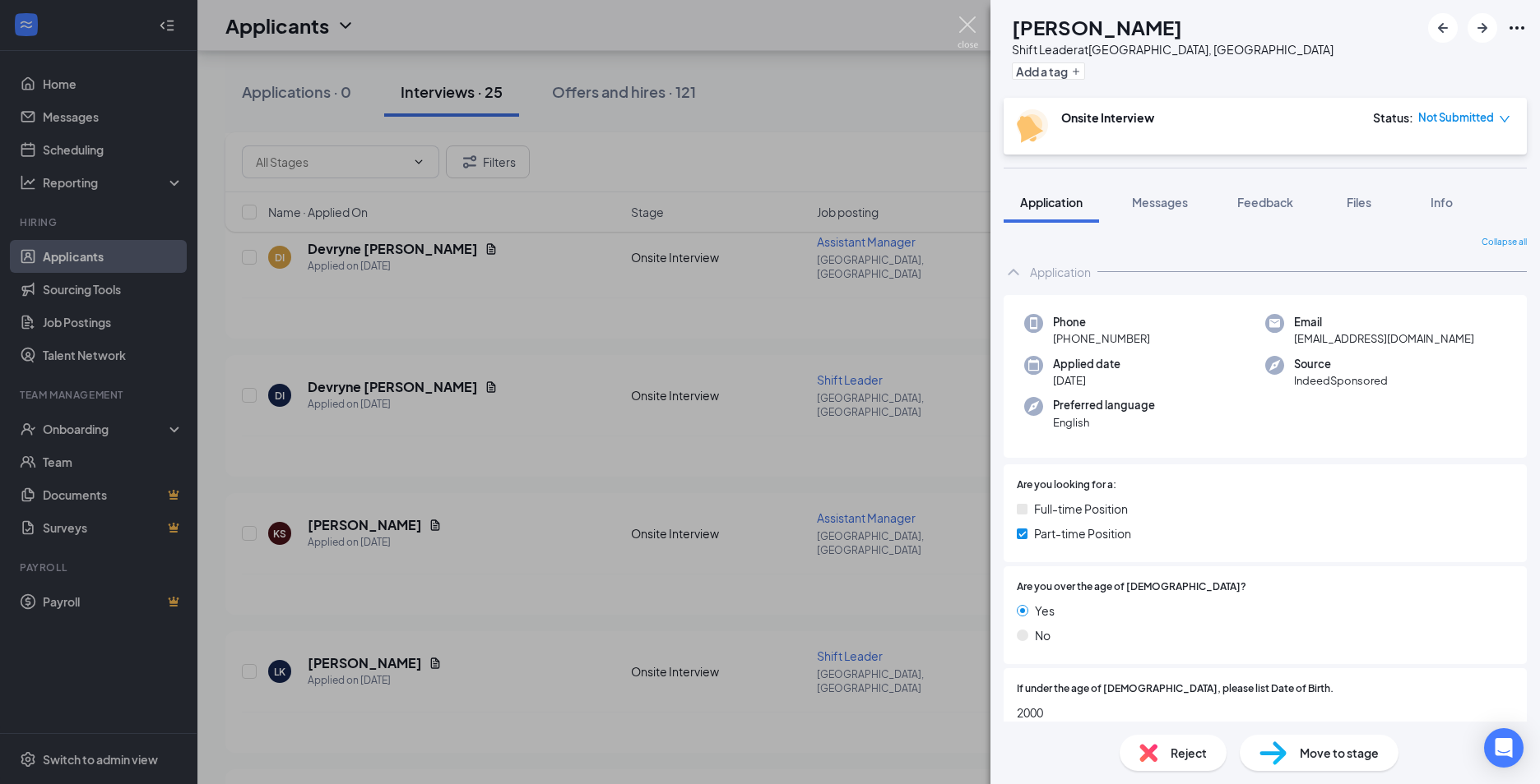
click at [969, 26] on img at bounding box center [967, 33] width 21 height 32
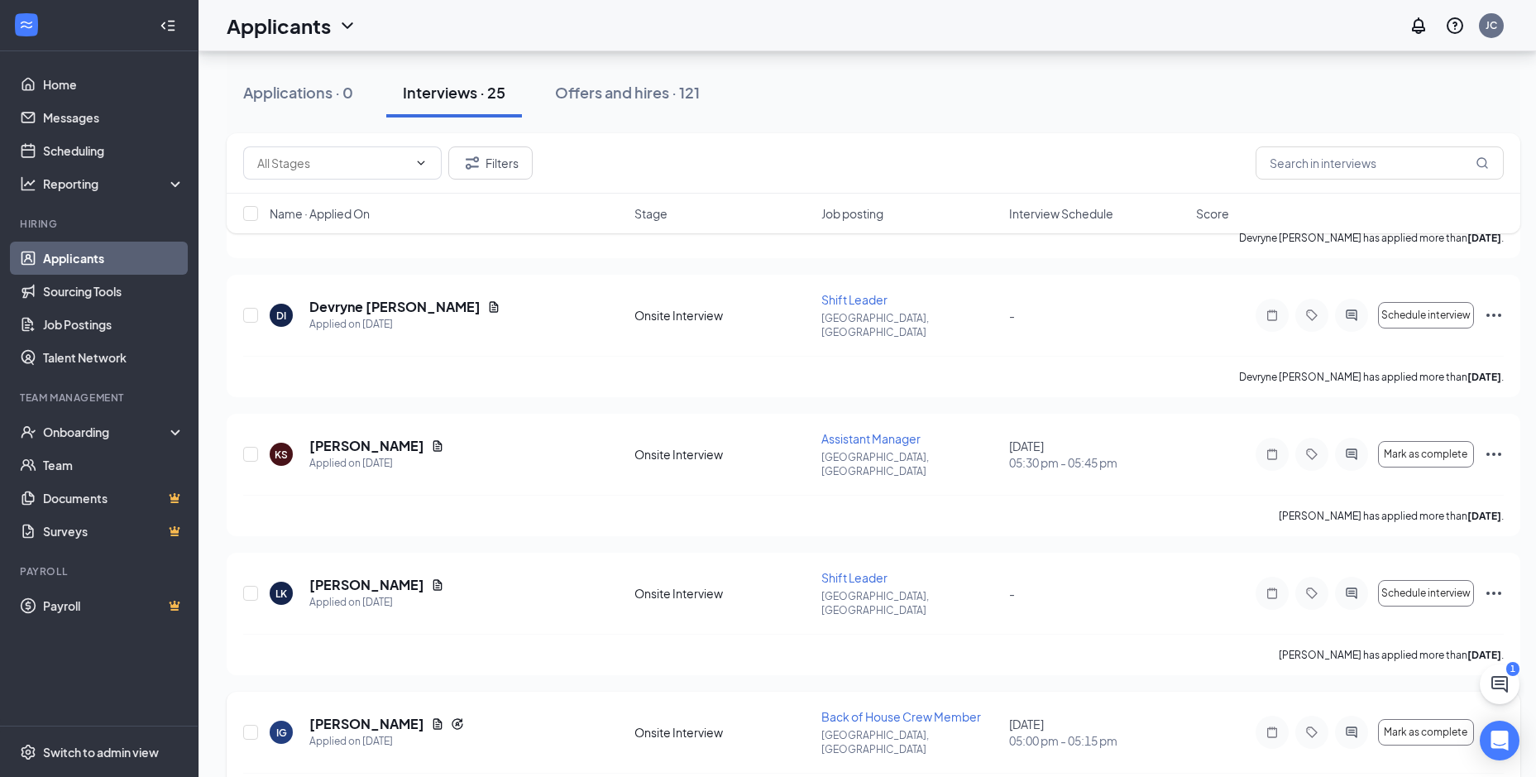
scroll to position [2699, 0]
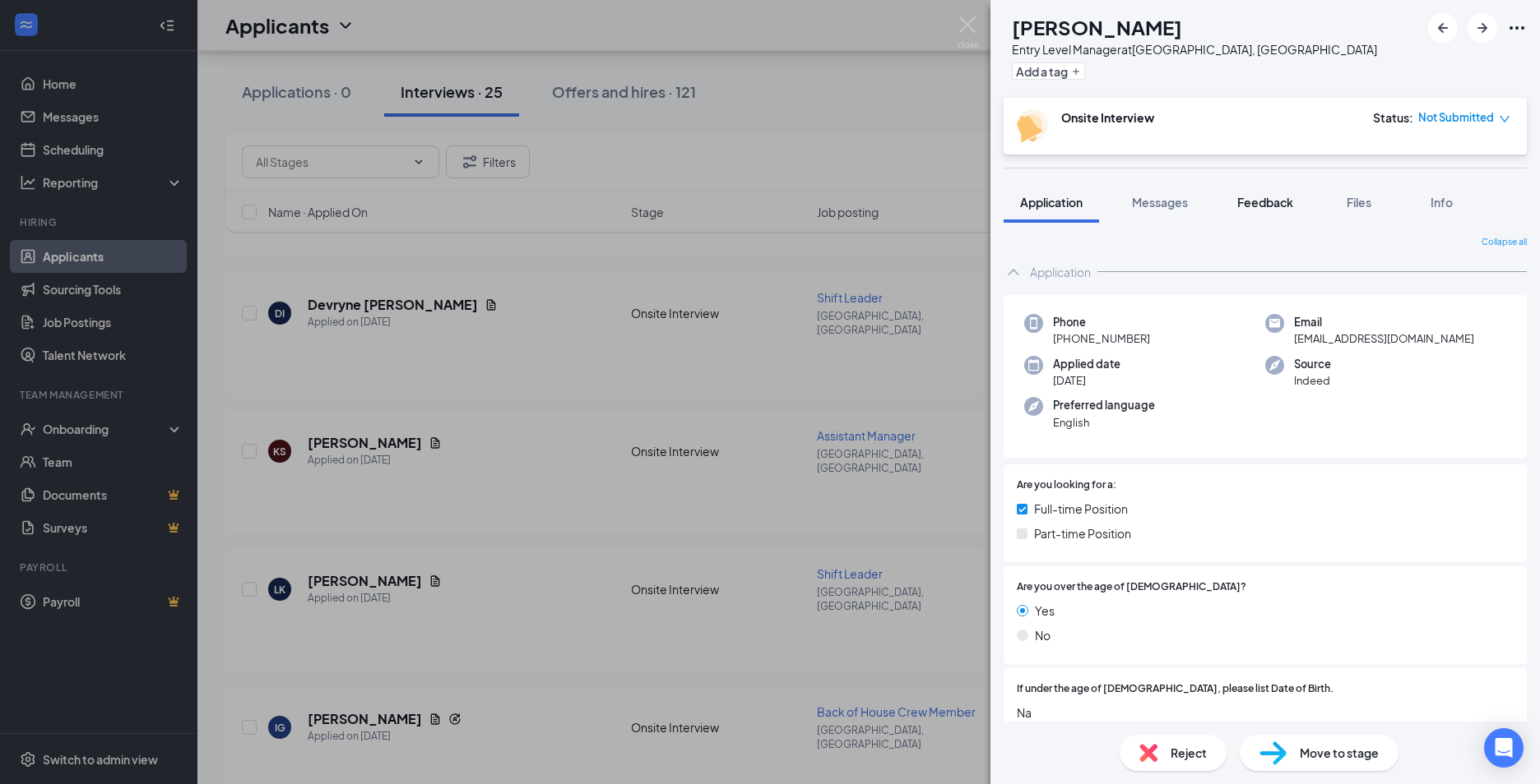
click at [1287, 201] on span "Feedback" at bounding box center [1265, 202] width 56 height 15
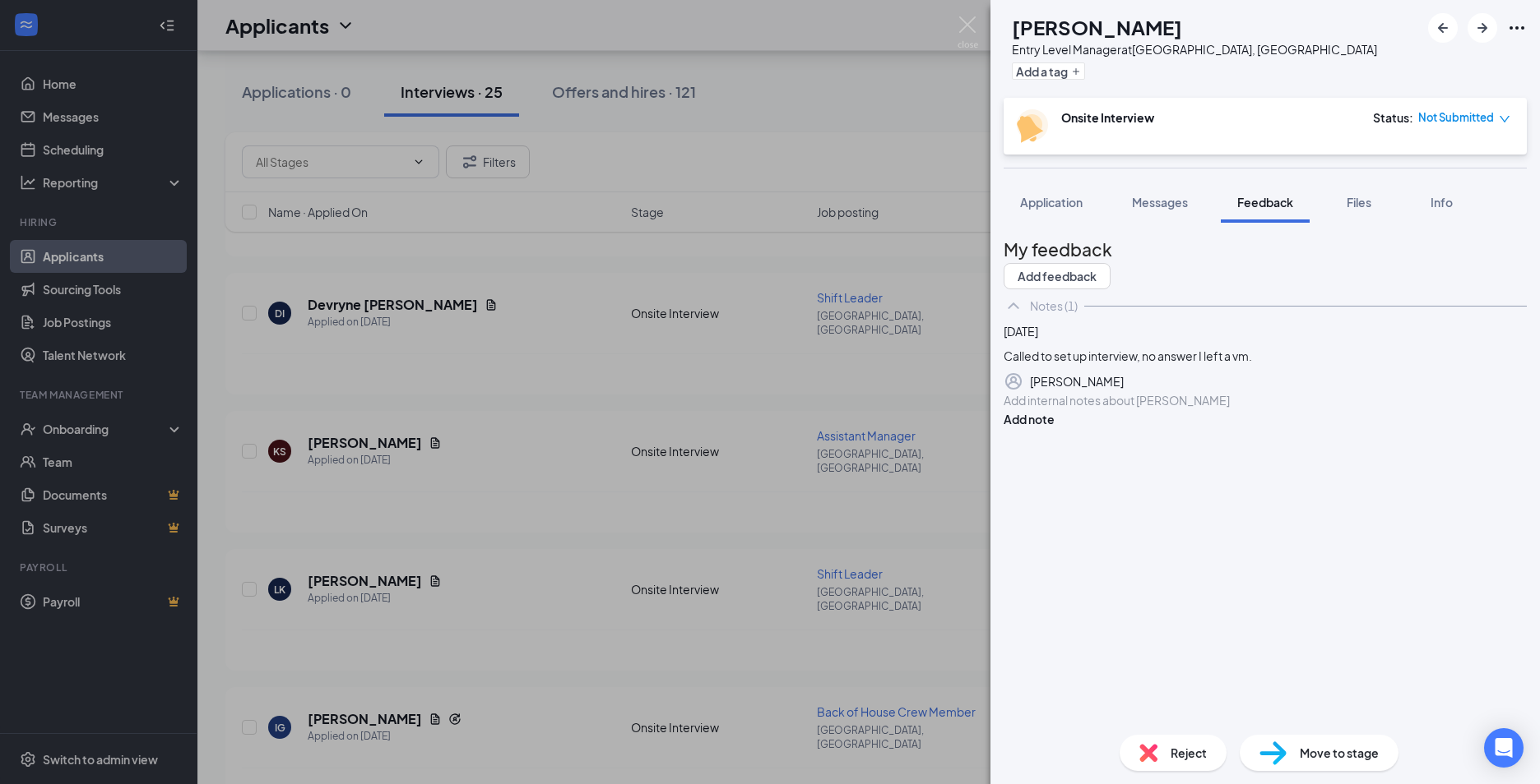
click at [1192, 428] on div "Add internal notes about Noah Campbell Add note" at bounding box center [1265, 409] width 523 height 37
click at [1192, 409] on div at bounding box center [1265, 400] width 521 height 17
click at [1055, 428] on button "Add note" at bounding box center [1028, 419] width 51 height 18
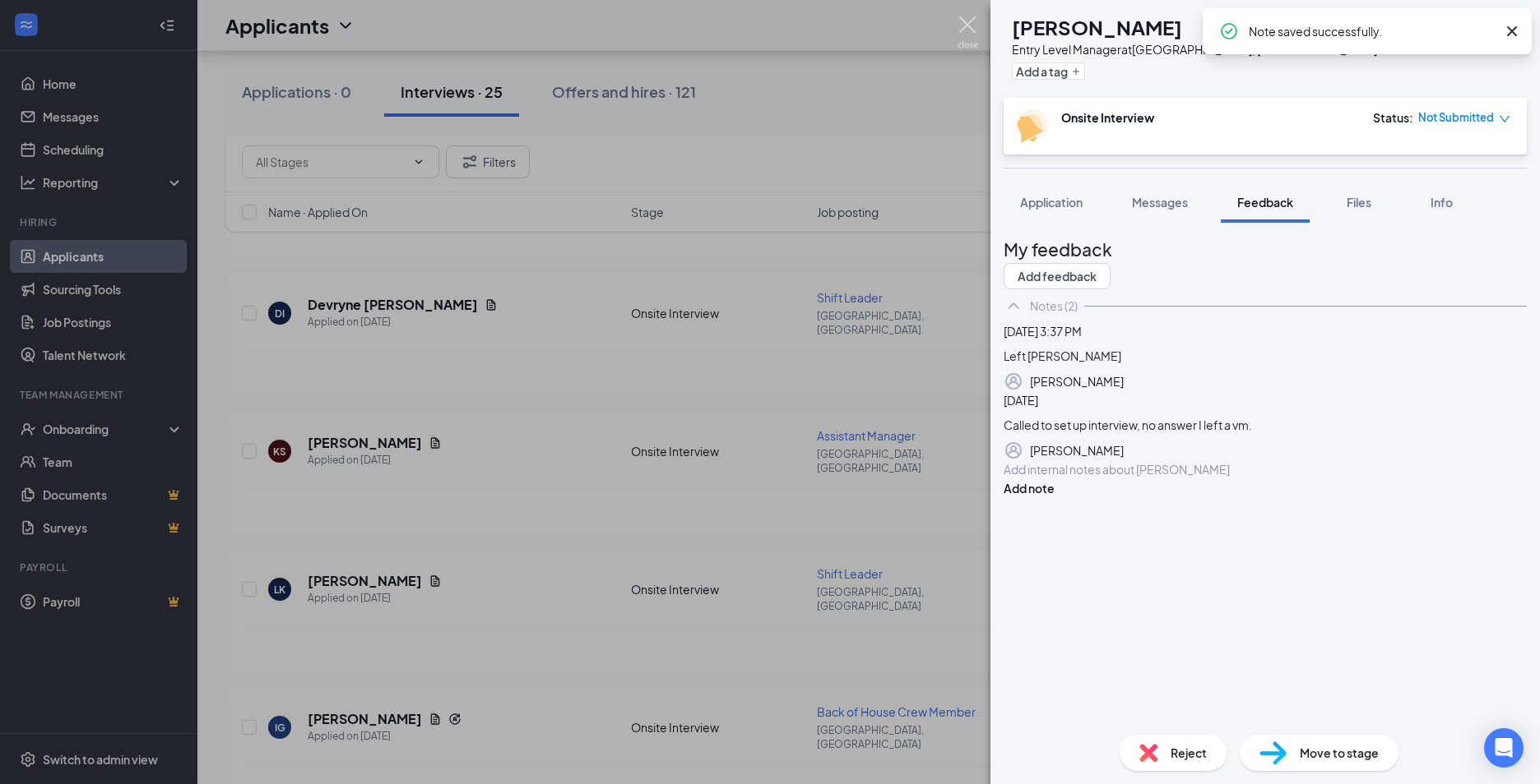
click at [961, 25] on img at bounding box center [967, 33] width 21 height 32
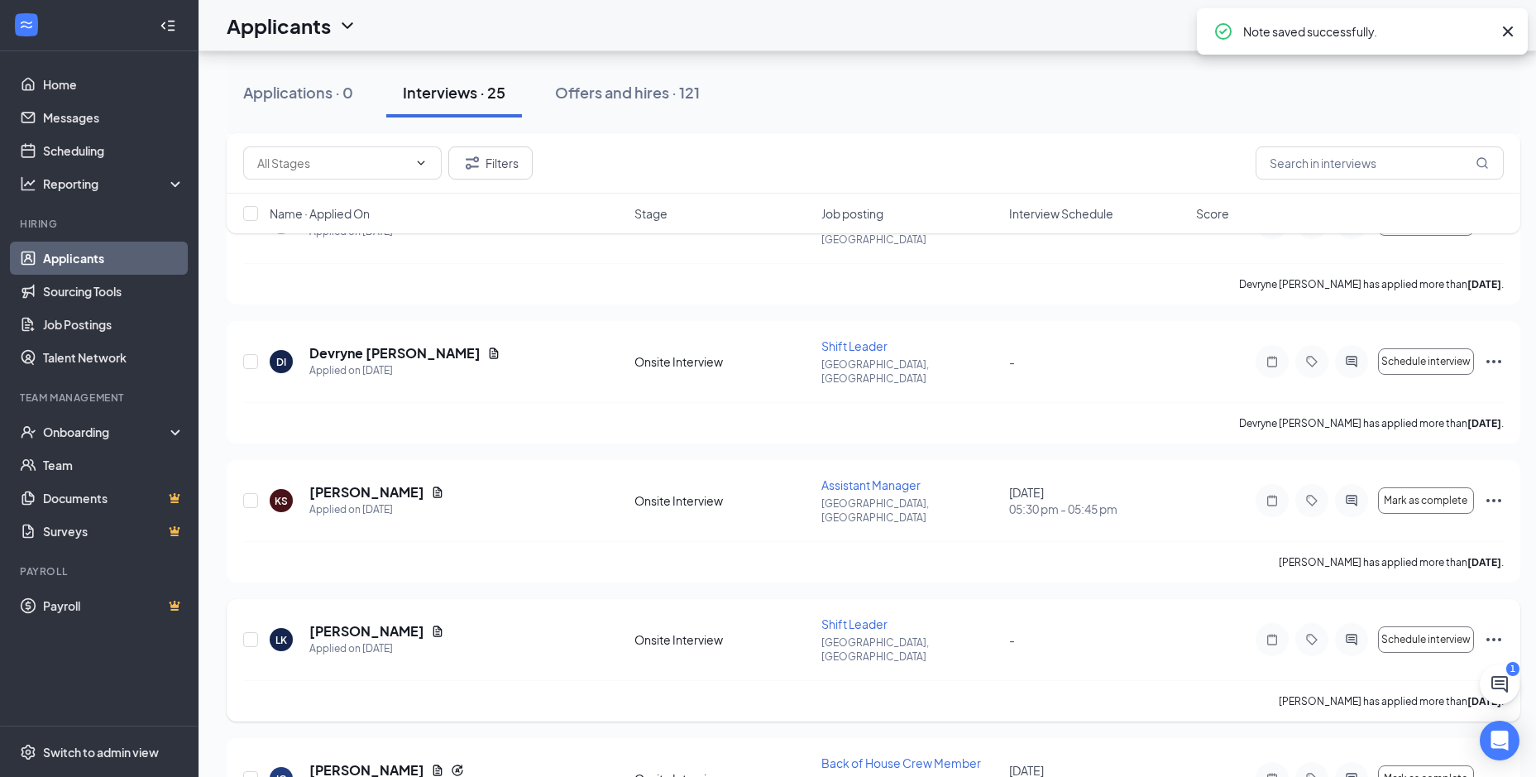
scroll to position [2603, 0]
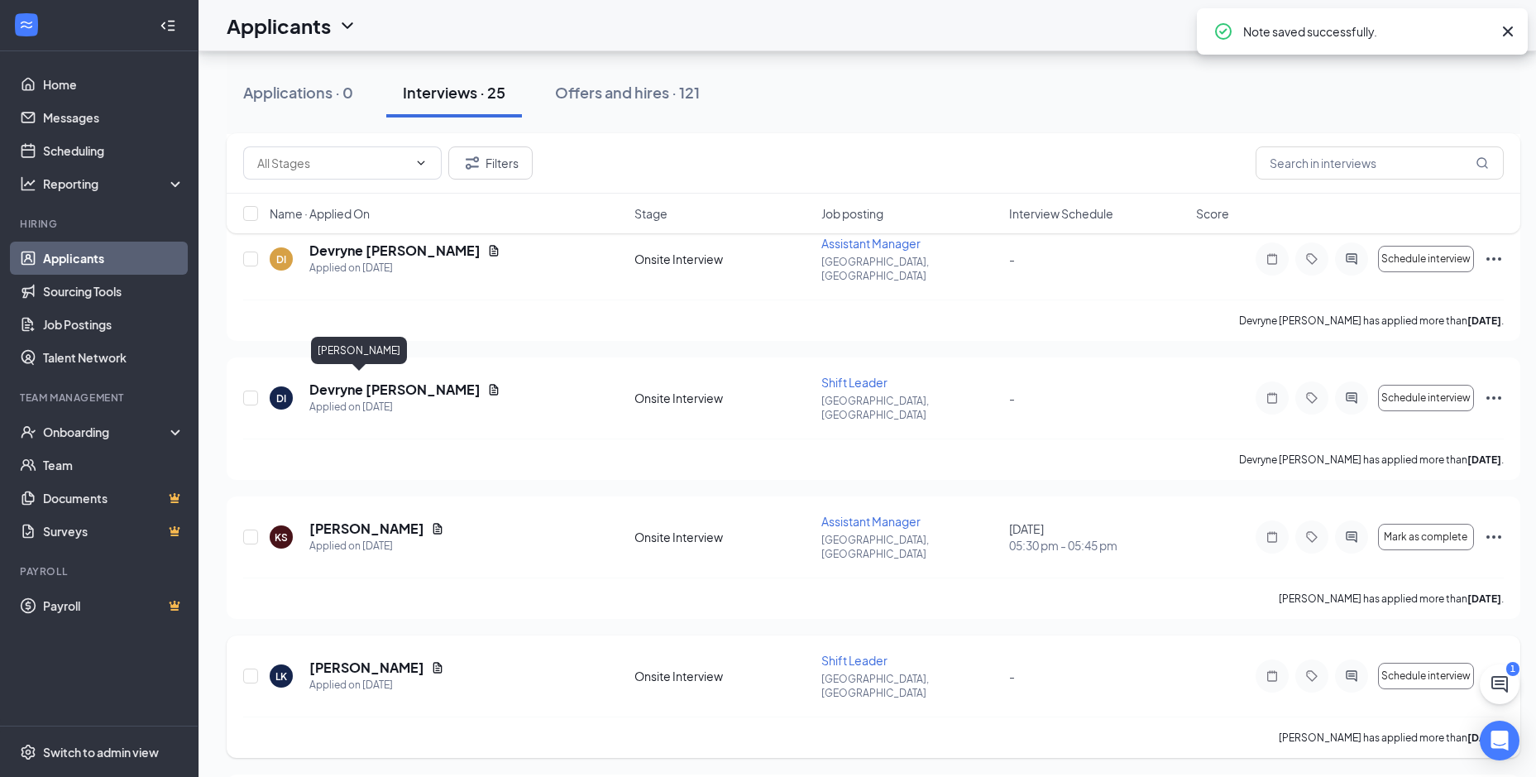
click at [350, 658] on h5 "[PERSON_NAME]" at bounding box center [366, 667] width 115 height 18
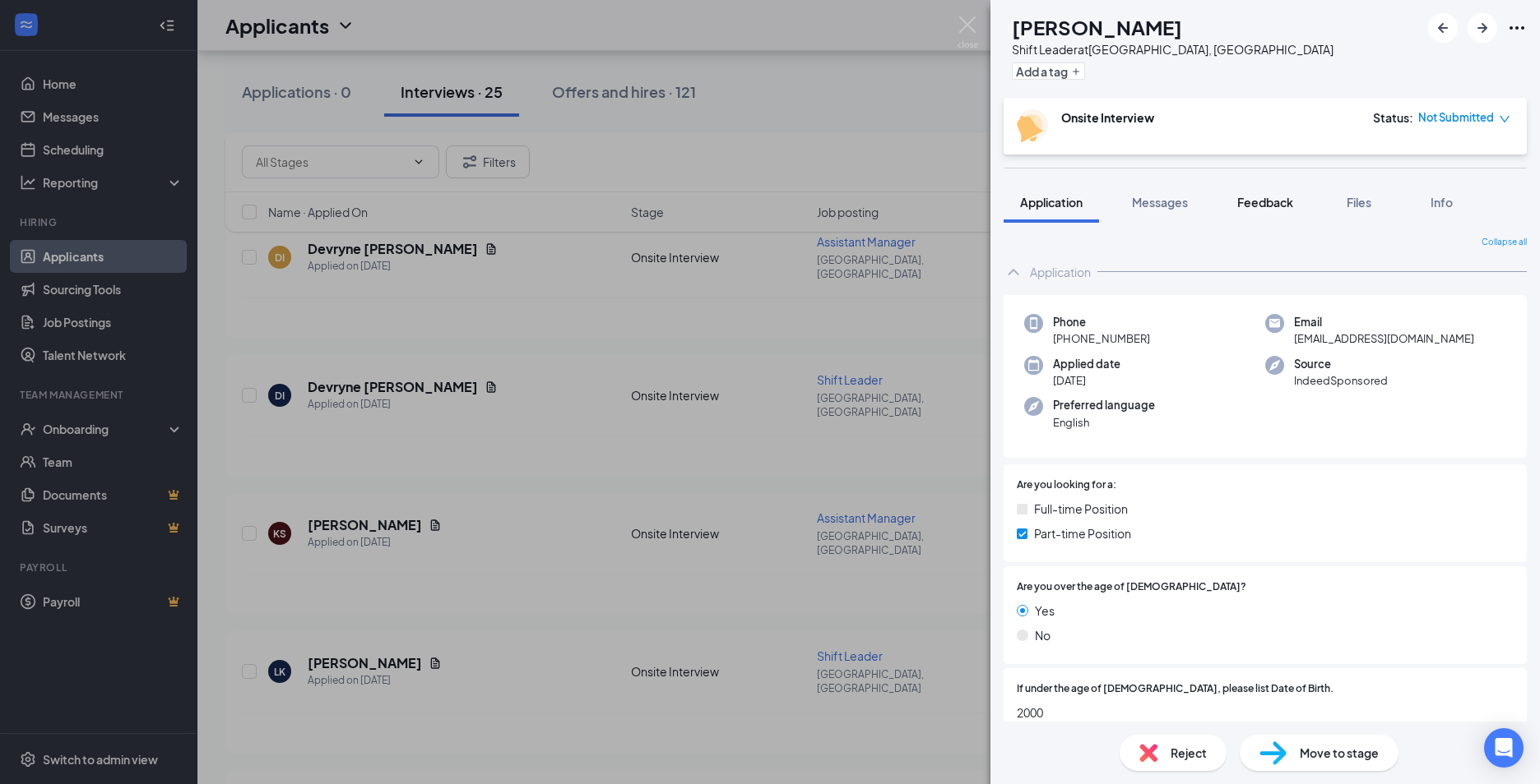
click at [1281, 205] on span "Feedback" at bounding box center [1265, 202] width 56 height 15
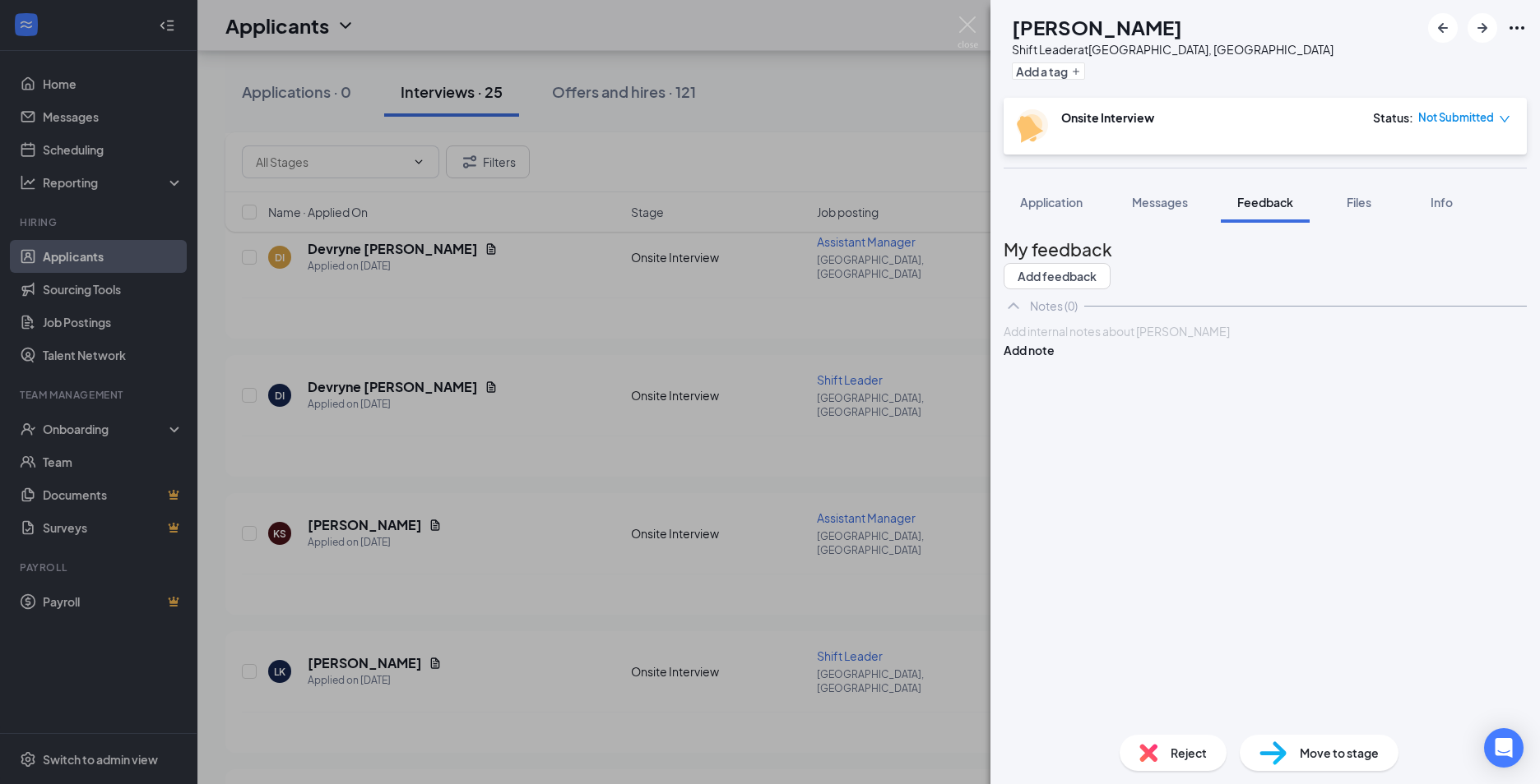
click at [1219, 340] on div at bounding box center [1265, 331] width 521 height 17
click at [1055, 360] on button "Add note" at bounding box center [1028, 350] width 51 height 18
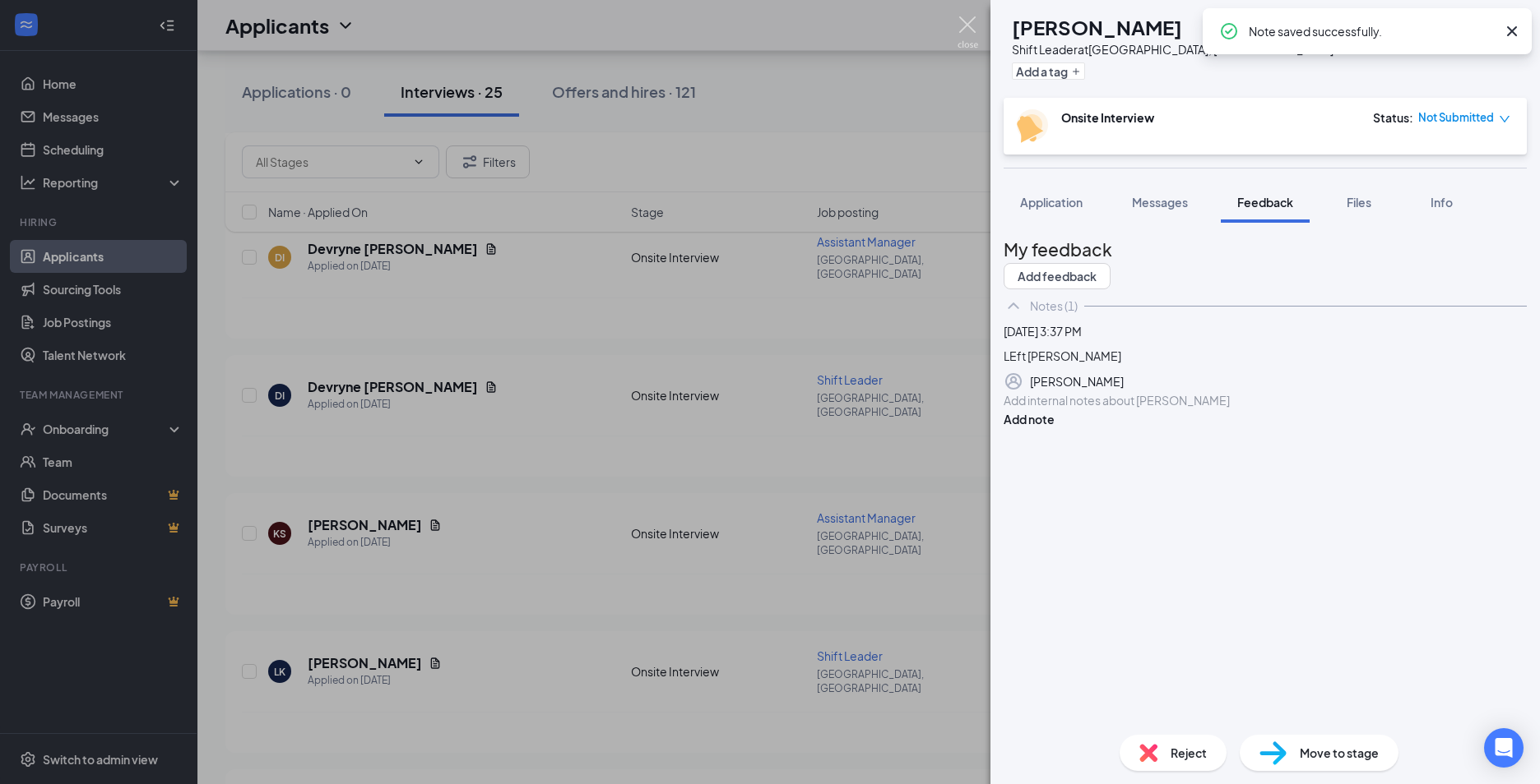
click at [959, 27] on img at bounding box center [967, 33] width 21 height 32
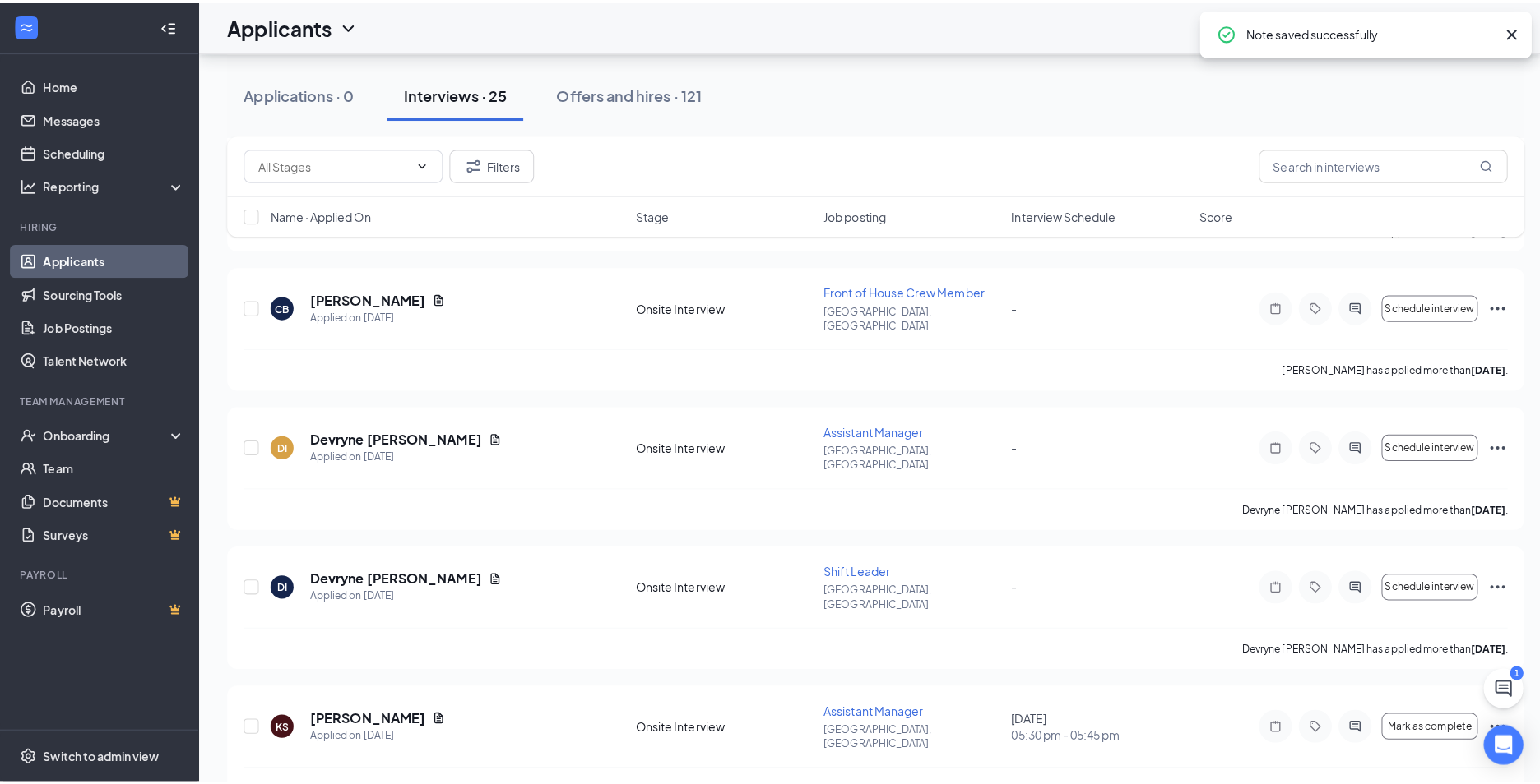
scroll to position [2340, 0]
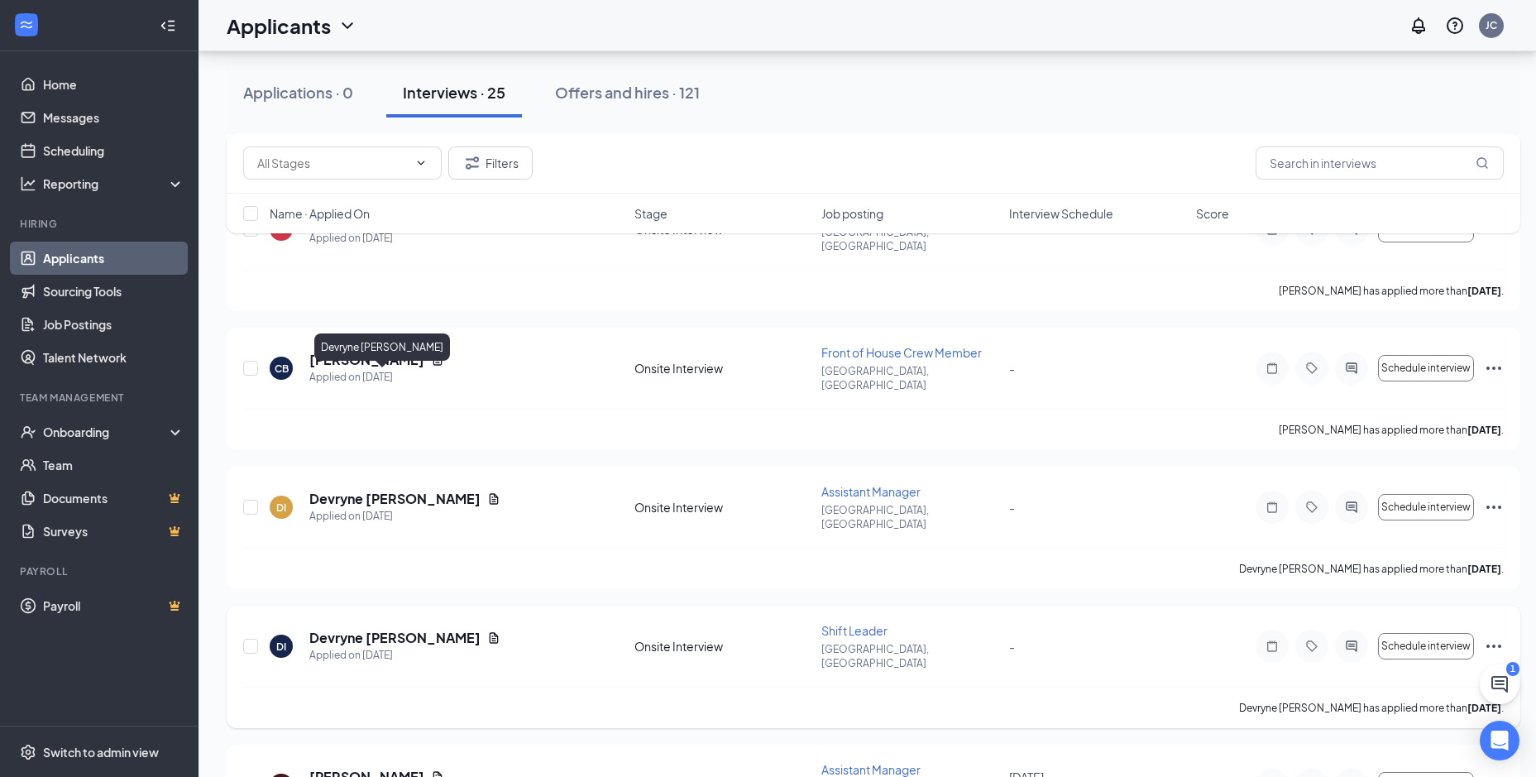
click at [363, 629] on h5 "Devryne [PERSON_NAME]" at bounding box center [394, 638] width 171 height 18
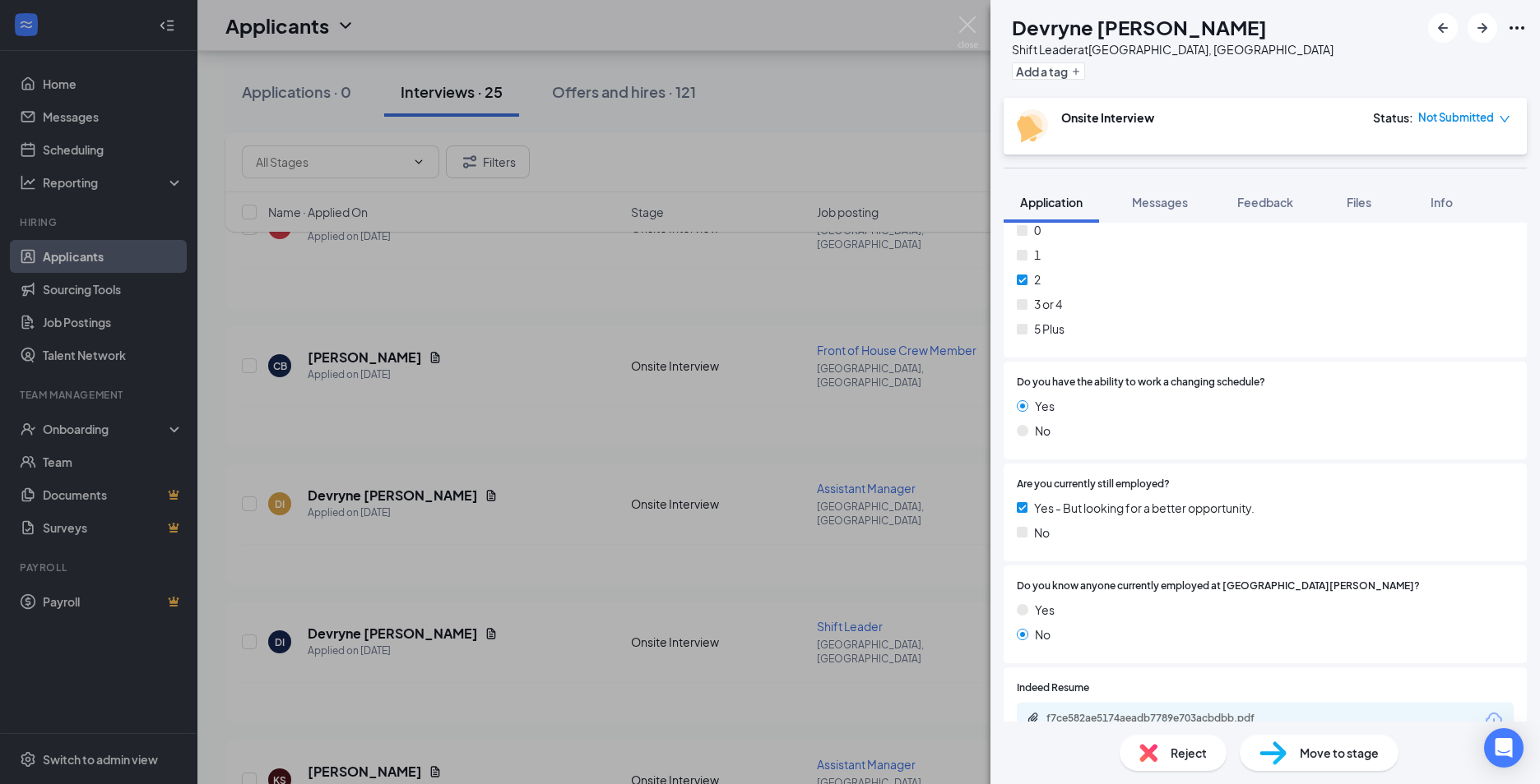
scroll to position [908, 0]
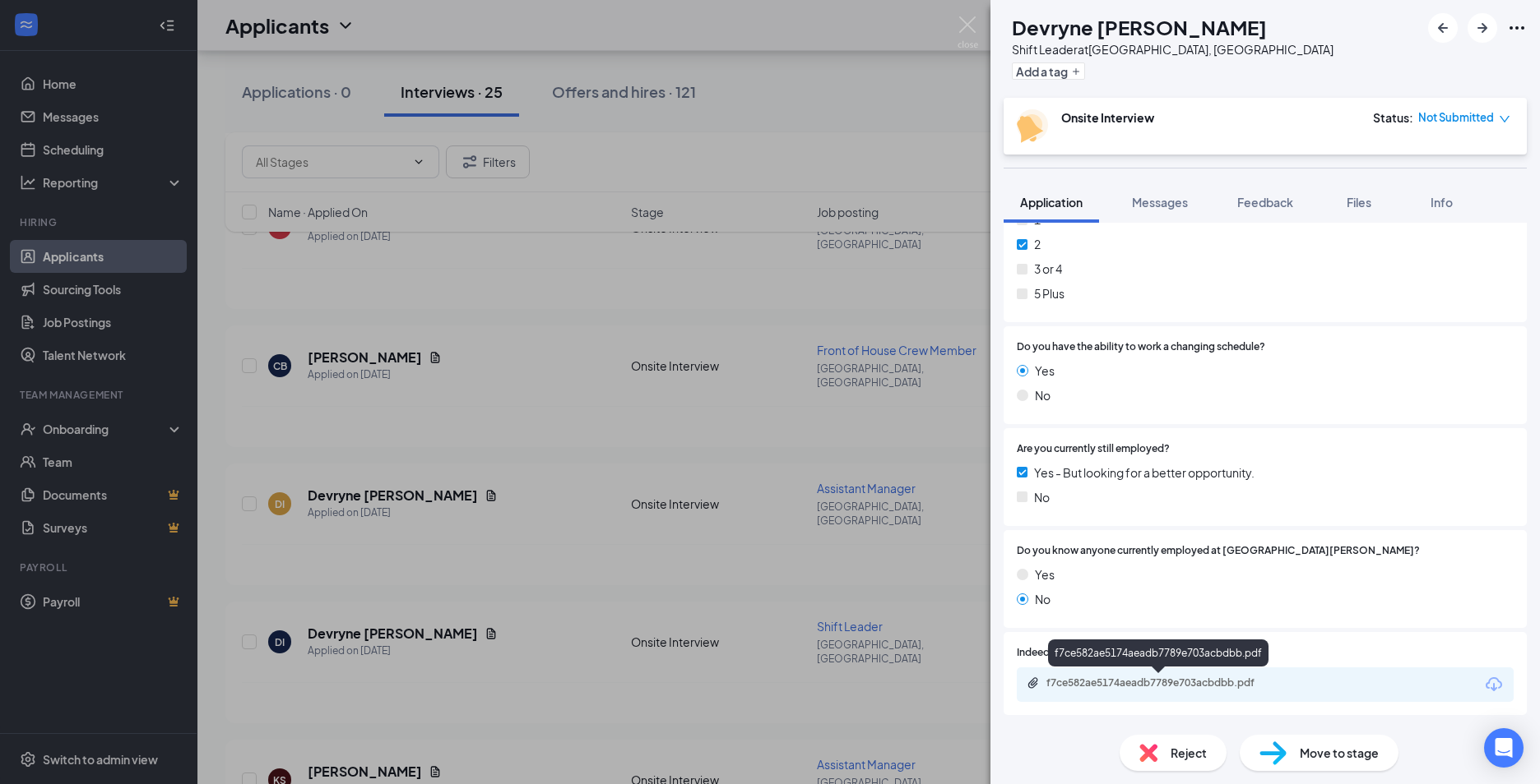
click at [1193, 683] on div "f7ce582ae5174aeadb7789e703acbdbb.pdf" at bounding box center [1161, 683] width 231 height 13
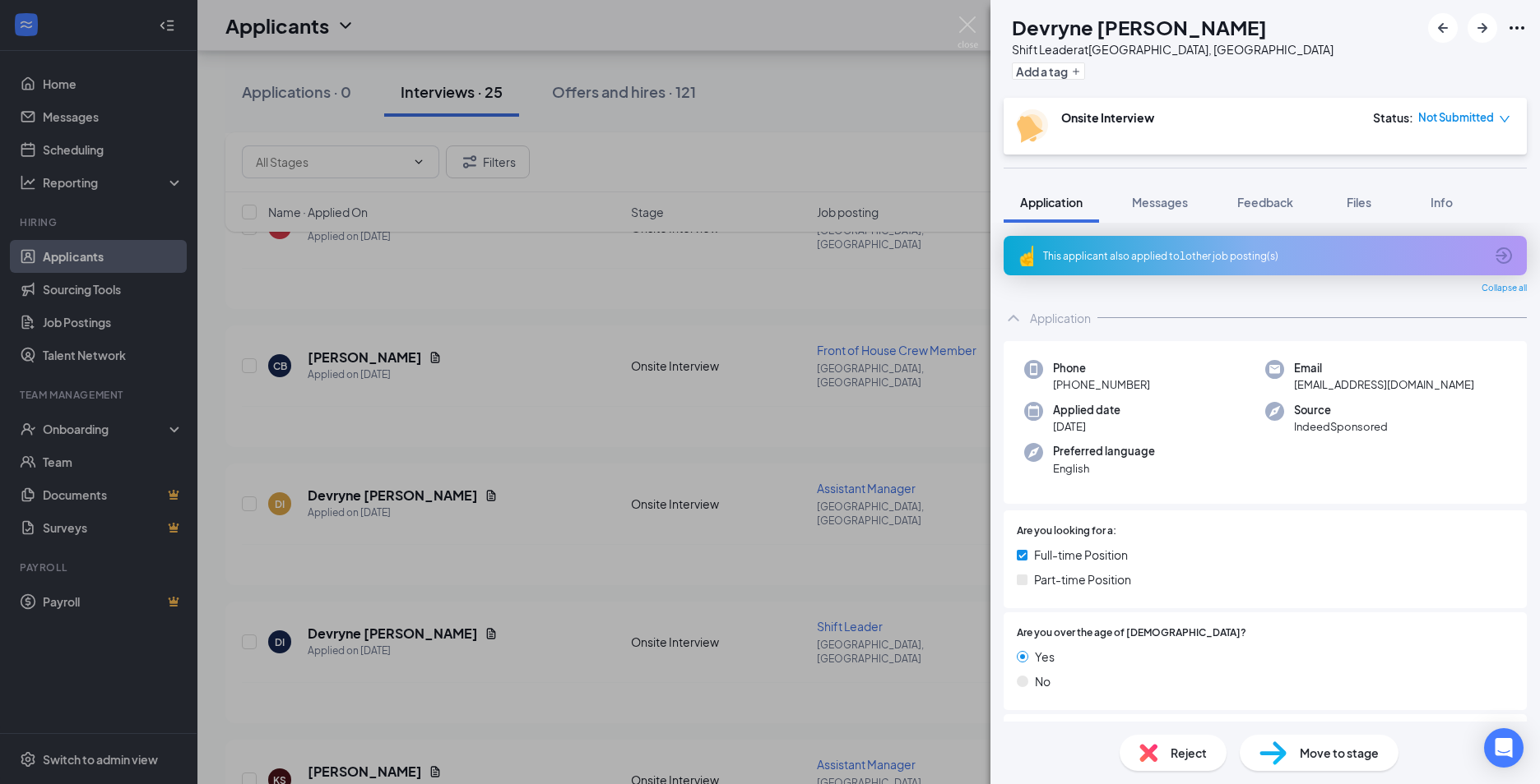
click at [1501, 115] on icon "down" at bounding box center [1504, 119] width 12 height 12
click at [1468, 164] on div "Assign Time" at bounding box center [1425, 169] width 91 height 37
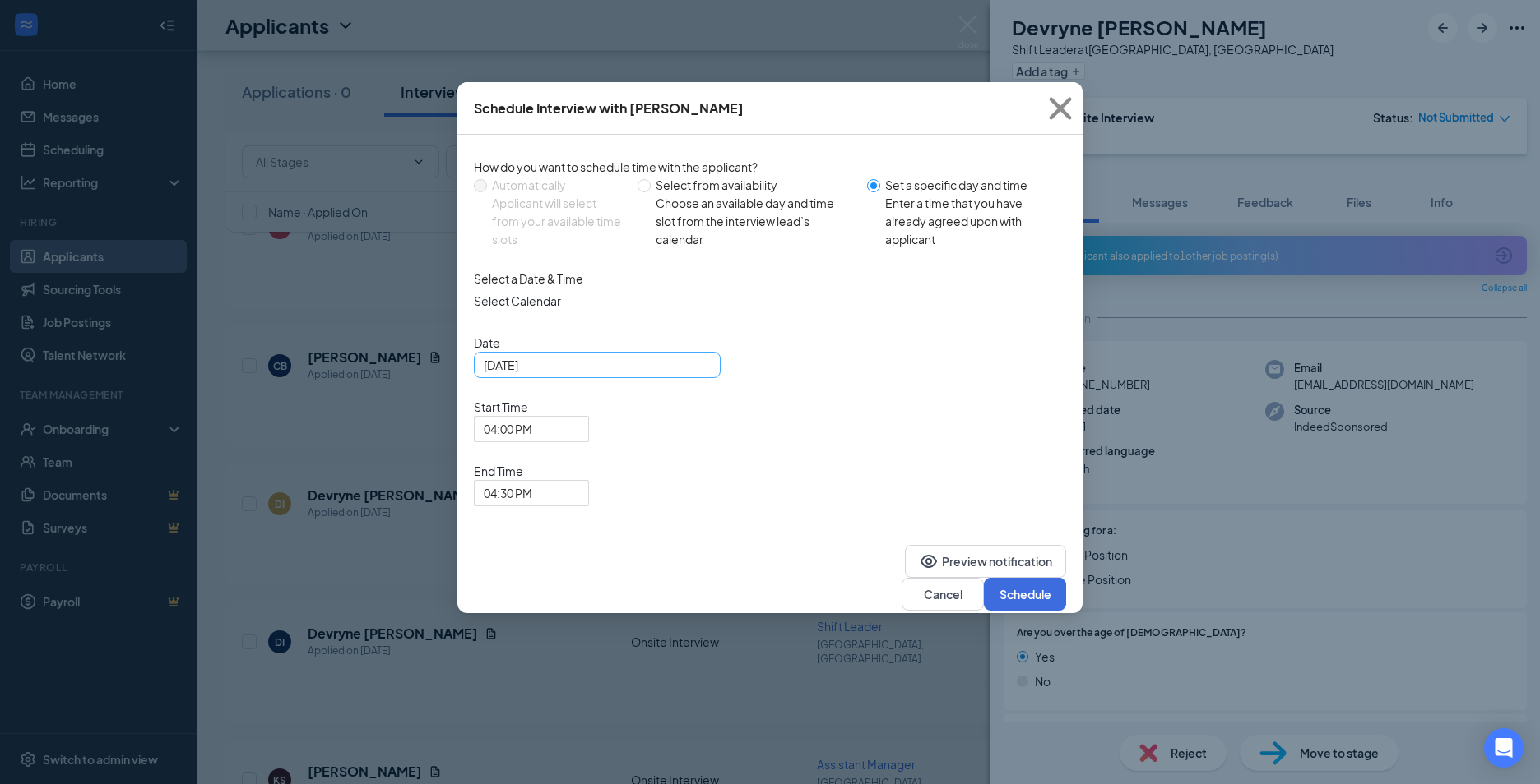
click at [696, 374] on div "[DATE]" at bounding box center [597, 365] width 227 height 18
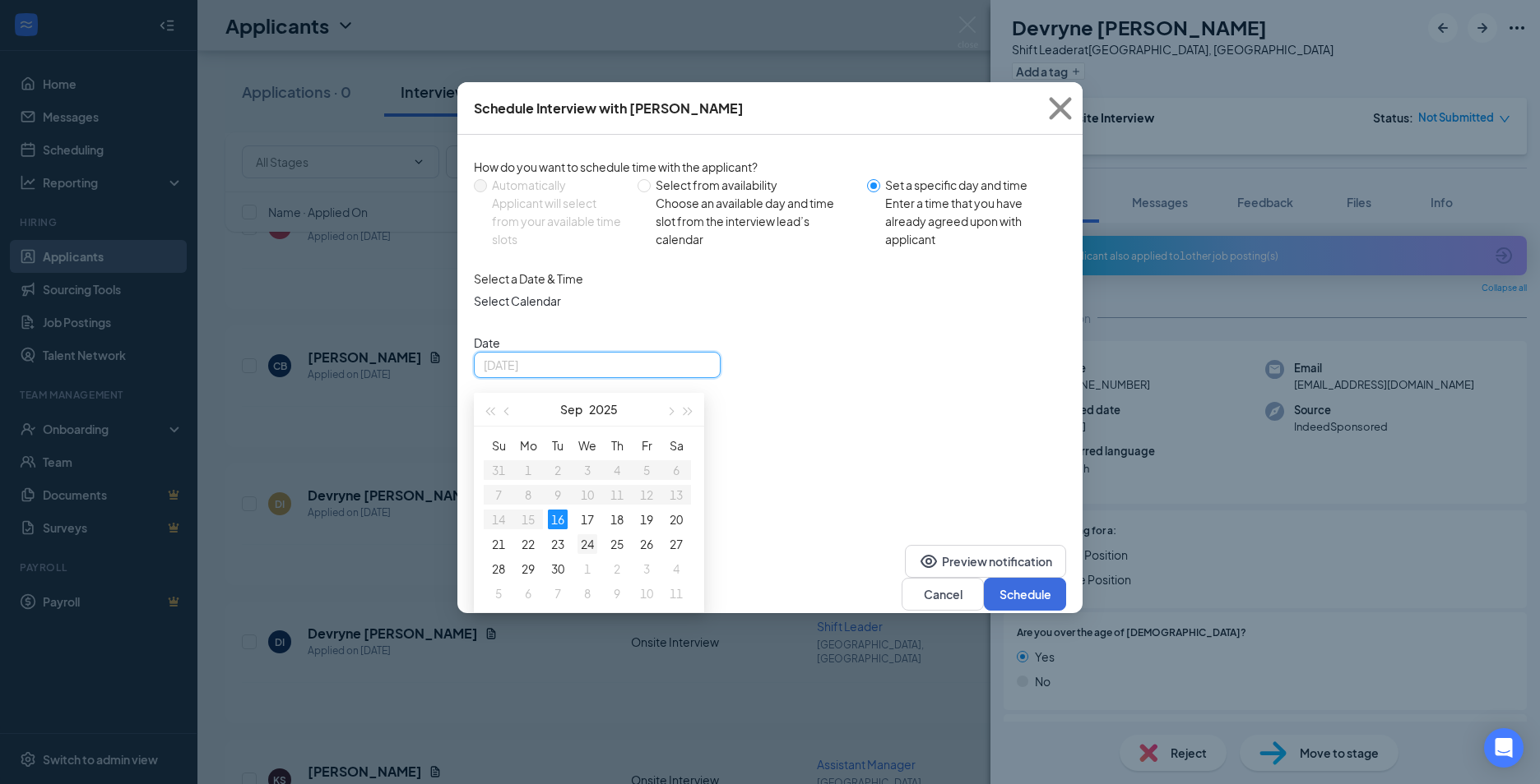
type input "Sep 24, 2025"
click at [593, 554] on div "24" at bounding box center [588, 545] width 20 height 20
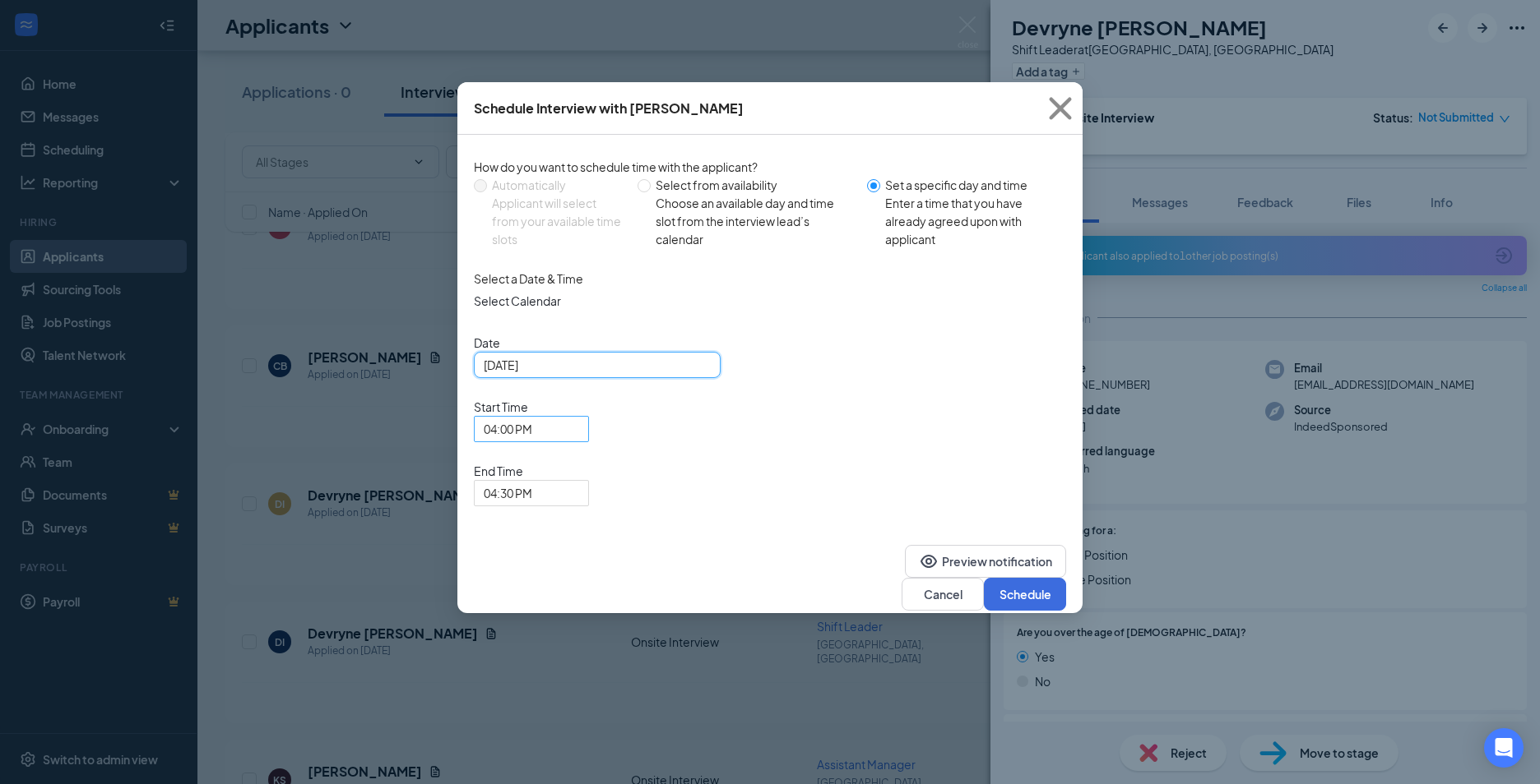
click at [579, 416] on span "04:00 PM" at bounding box center [531, 428] width 95 height 25
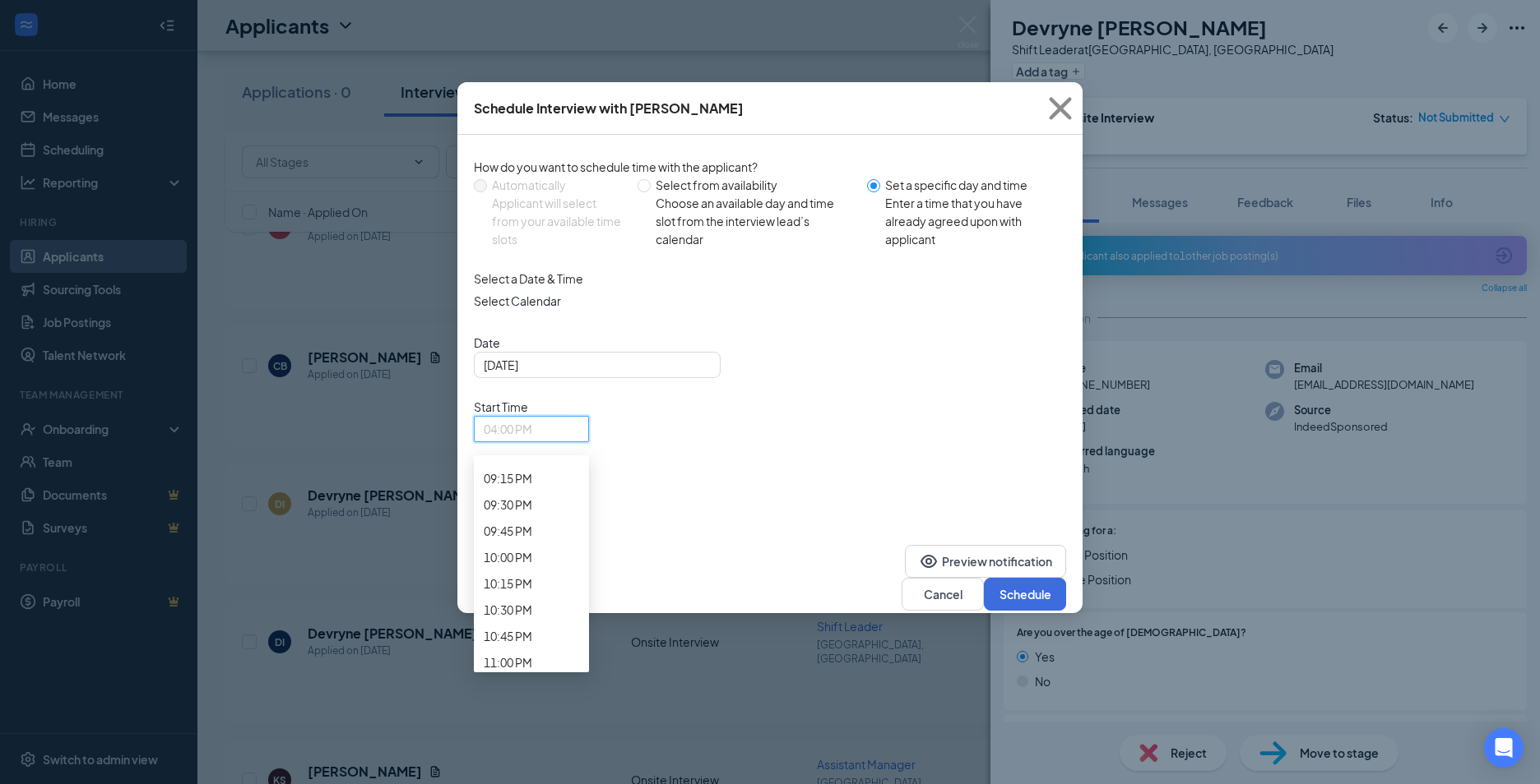
click at [579, 481] on span "04:30 PM" at bounding box center [531, 493] width 95 height 25
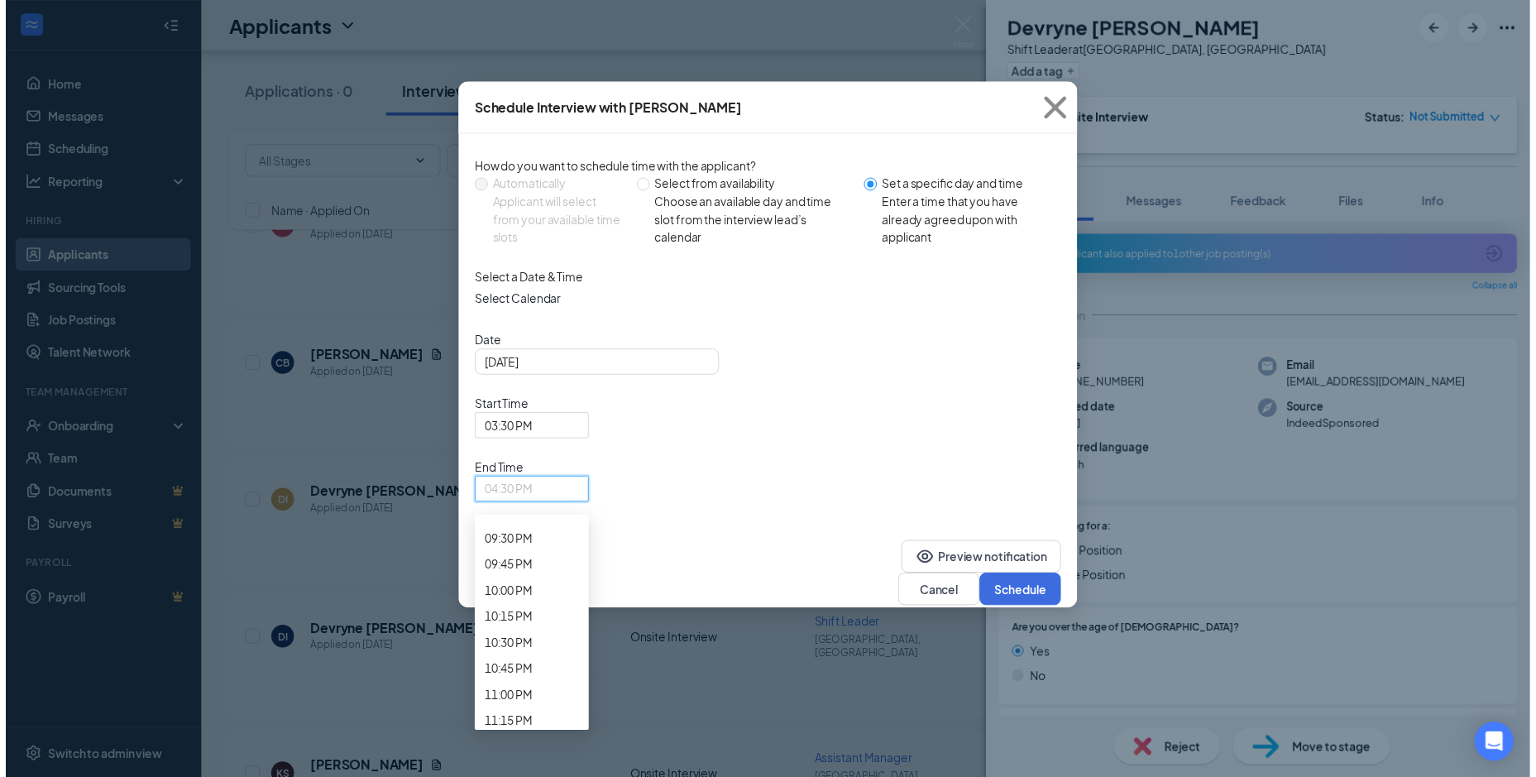
scroll to position [2257, 0]
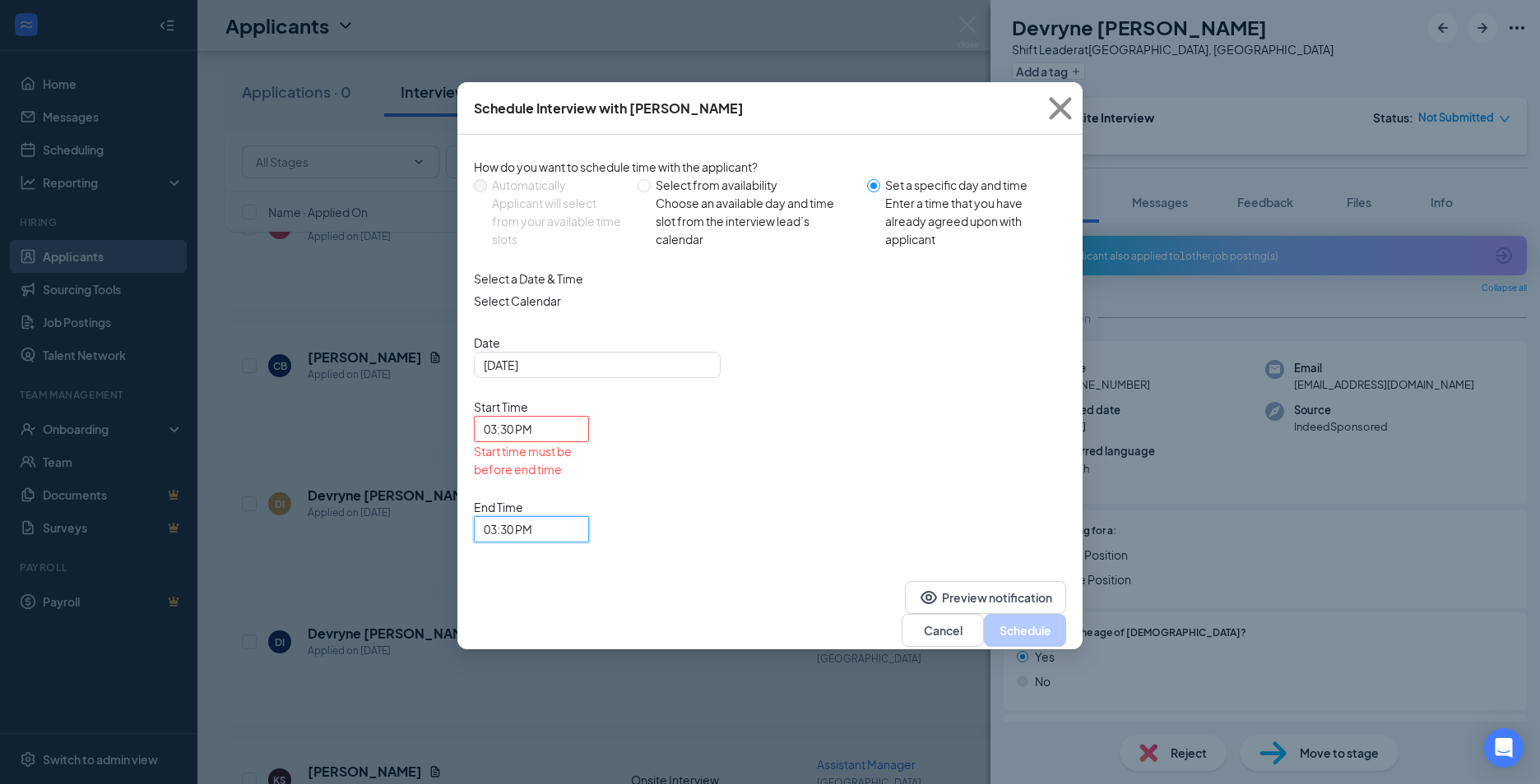
click at [579, 517] on span "03:30 PM" at bounding box center [531, 529] width 95 height 25
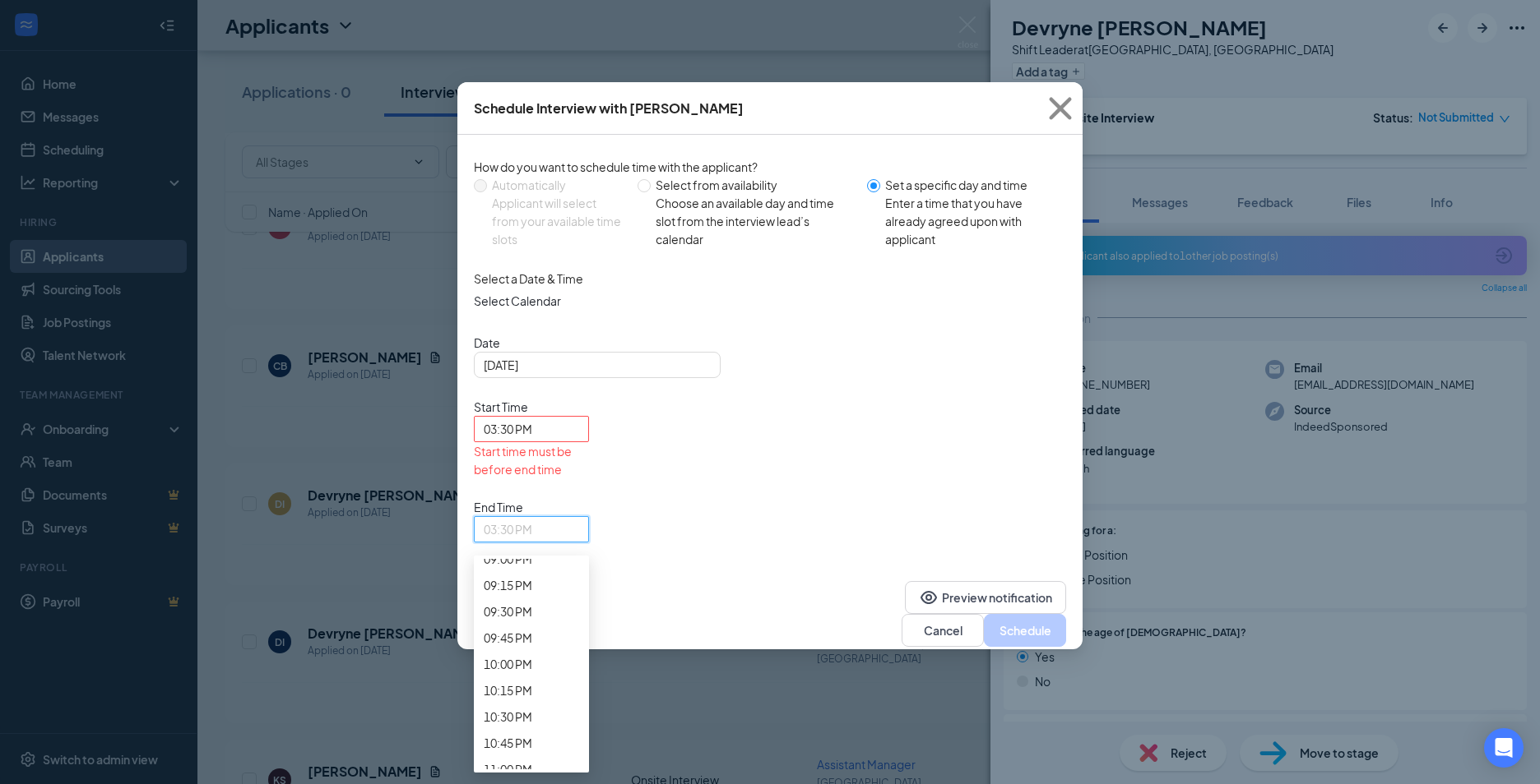
click at [532, 16] on span "03:45 PM" at bounding box center [507, 7] width 49 height 18
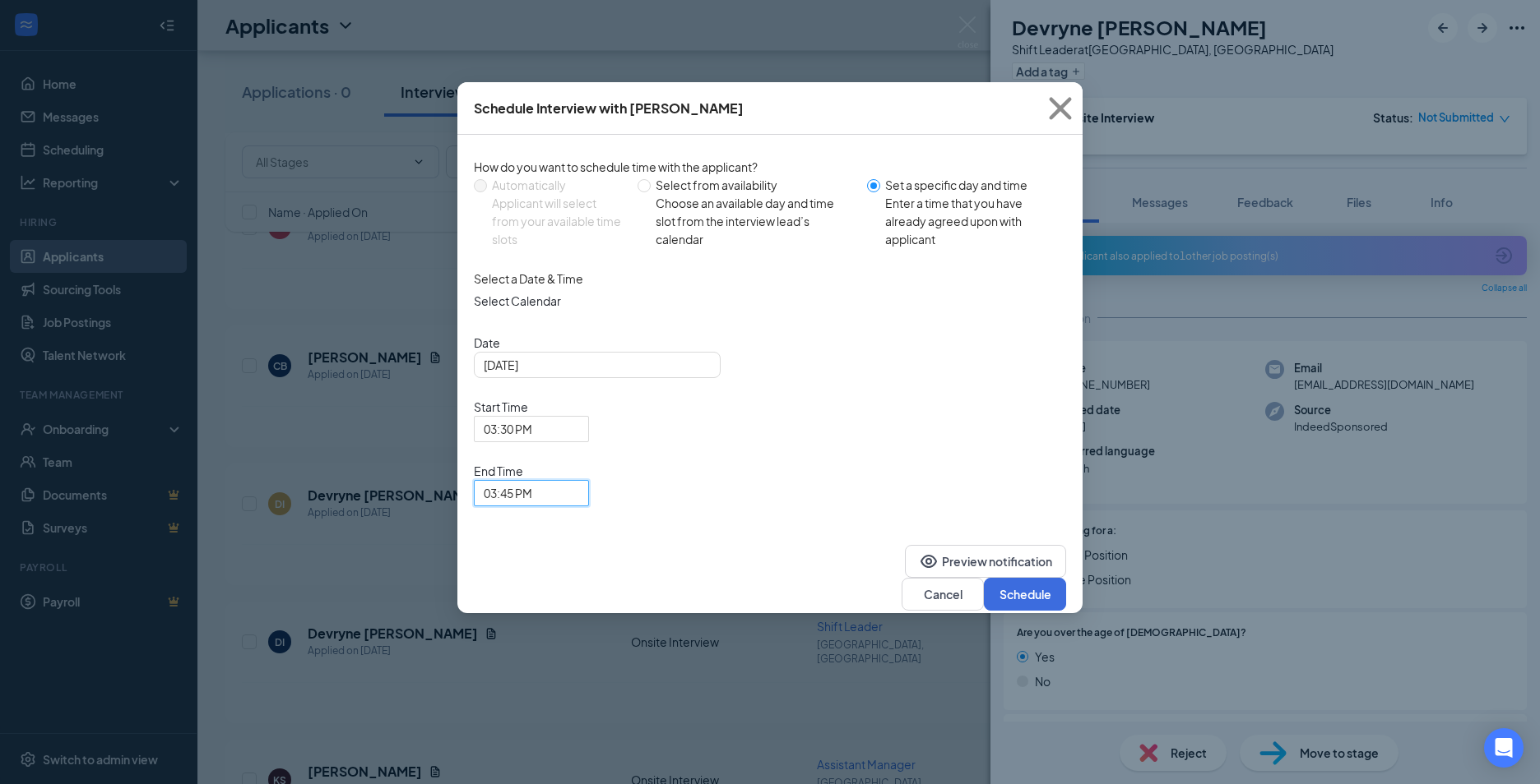
click at [1020, 394] on div "Date Sep 24, 2025 Sep 2025 Su Mo Tu We Th Fr Sa 31 1 2 3 4 5 6 7 8 9 10 11 12 1…" at bounding box center [770, 420] width 593 height 173
click at [1014, 578] on button "Schedule" at bounding box center [1024, 594] width 83 height 33
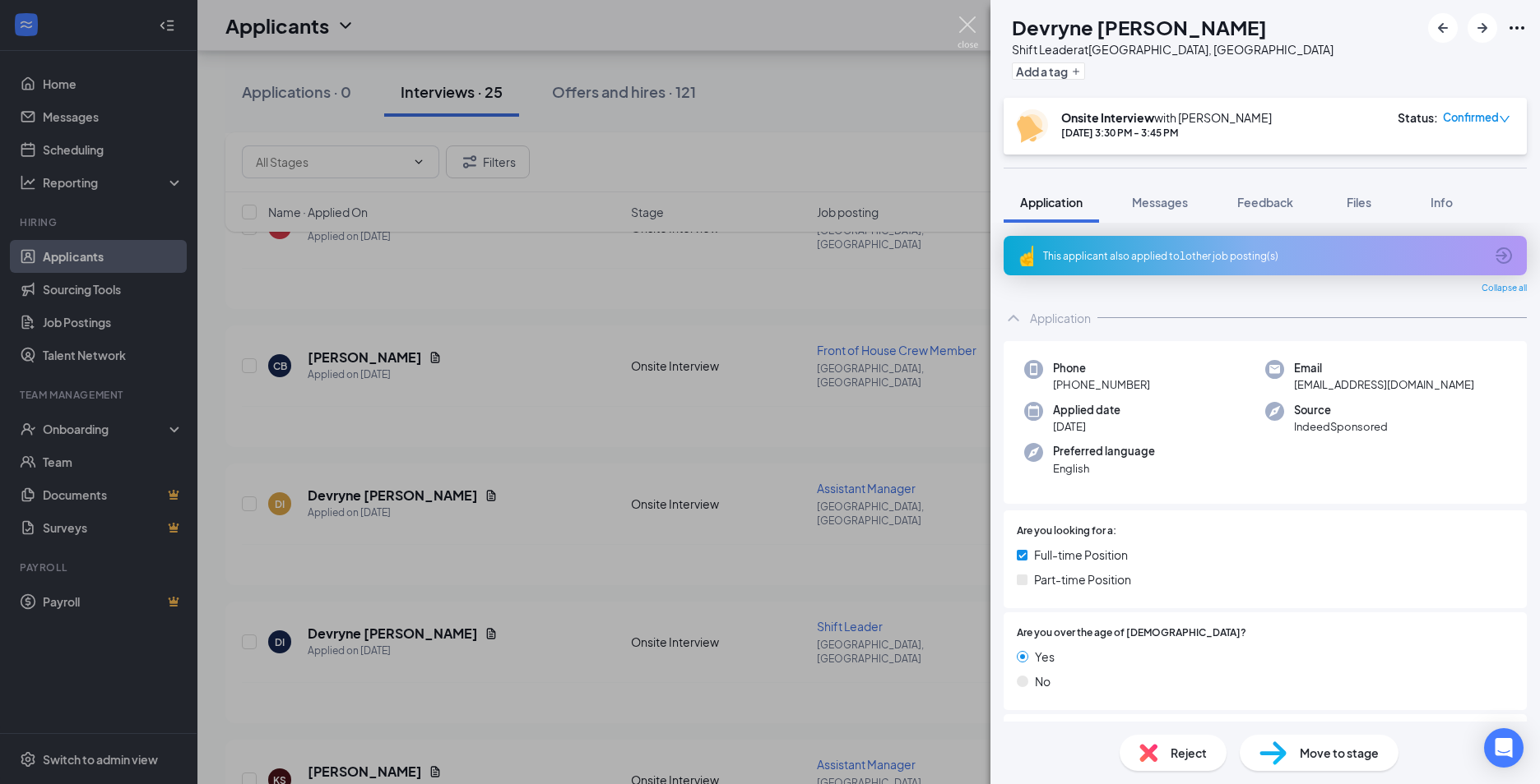
click at [968, 31] on img at bounding box center [967, 33] width 21 height 32
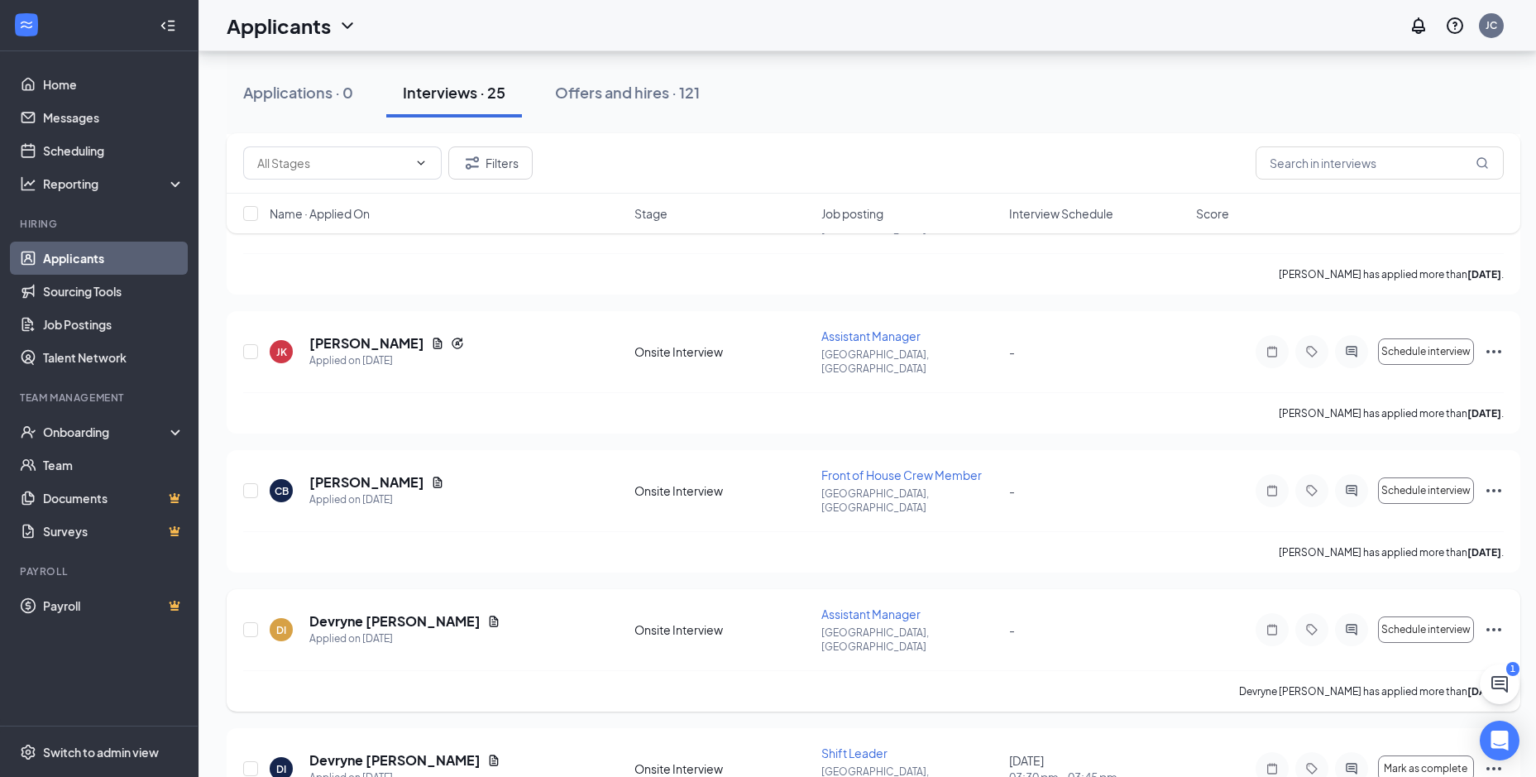
scroll to position [2190, 0]
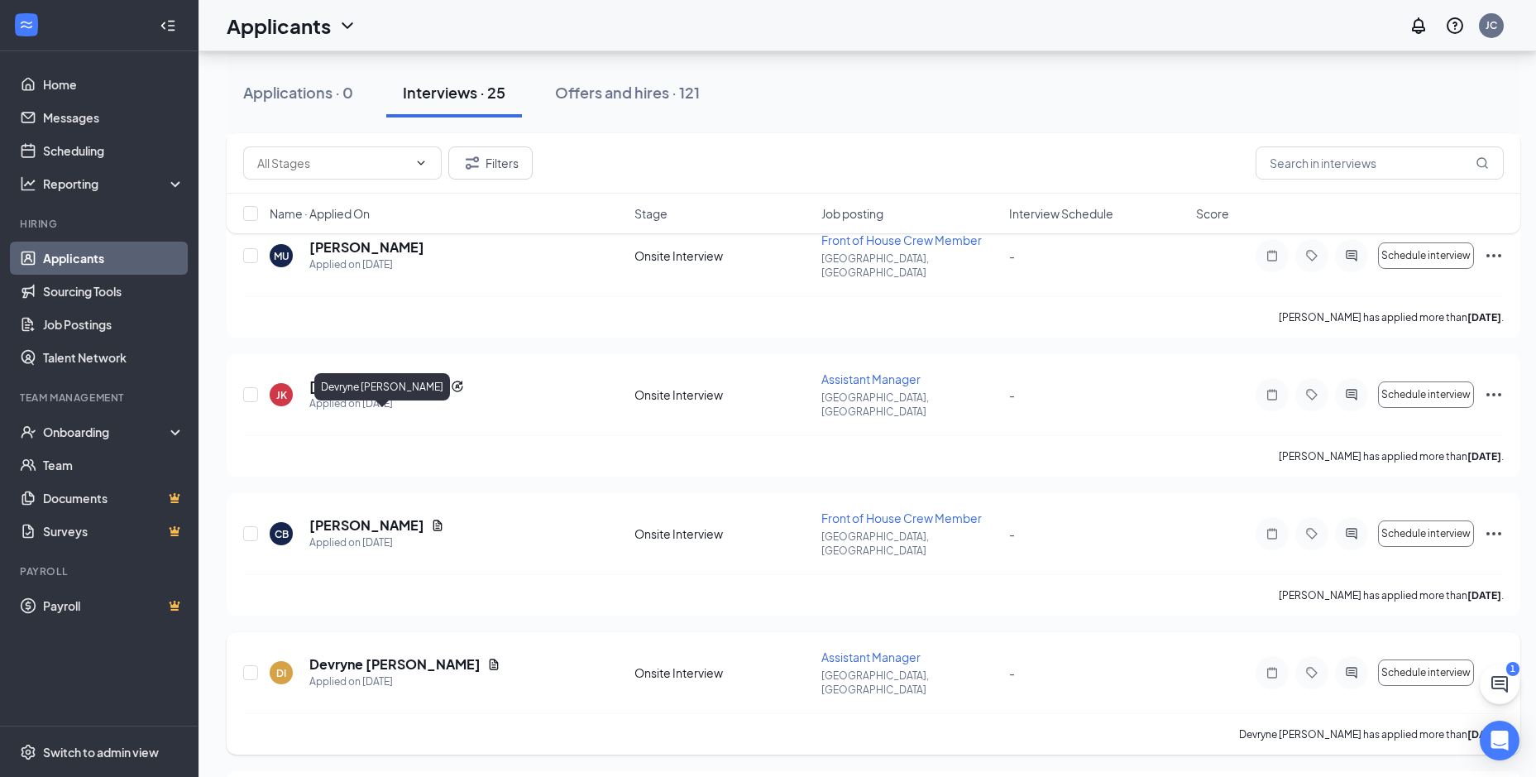
click at [357, 655] on h5 "Devryne [PERSON_NAME]" at bounding box center [394, 664] width 171 height 18
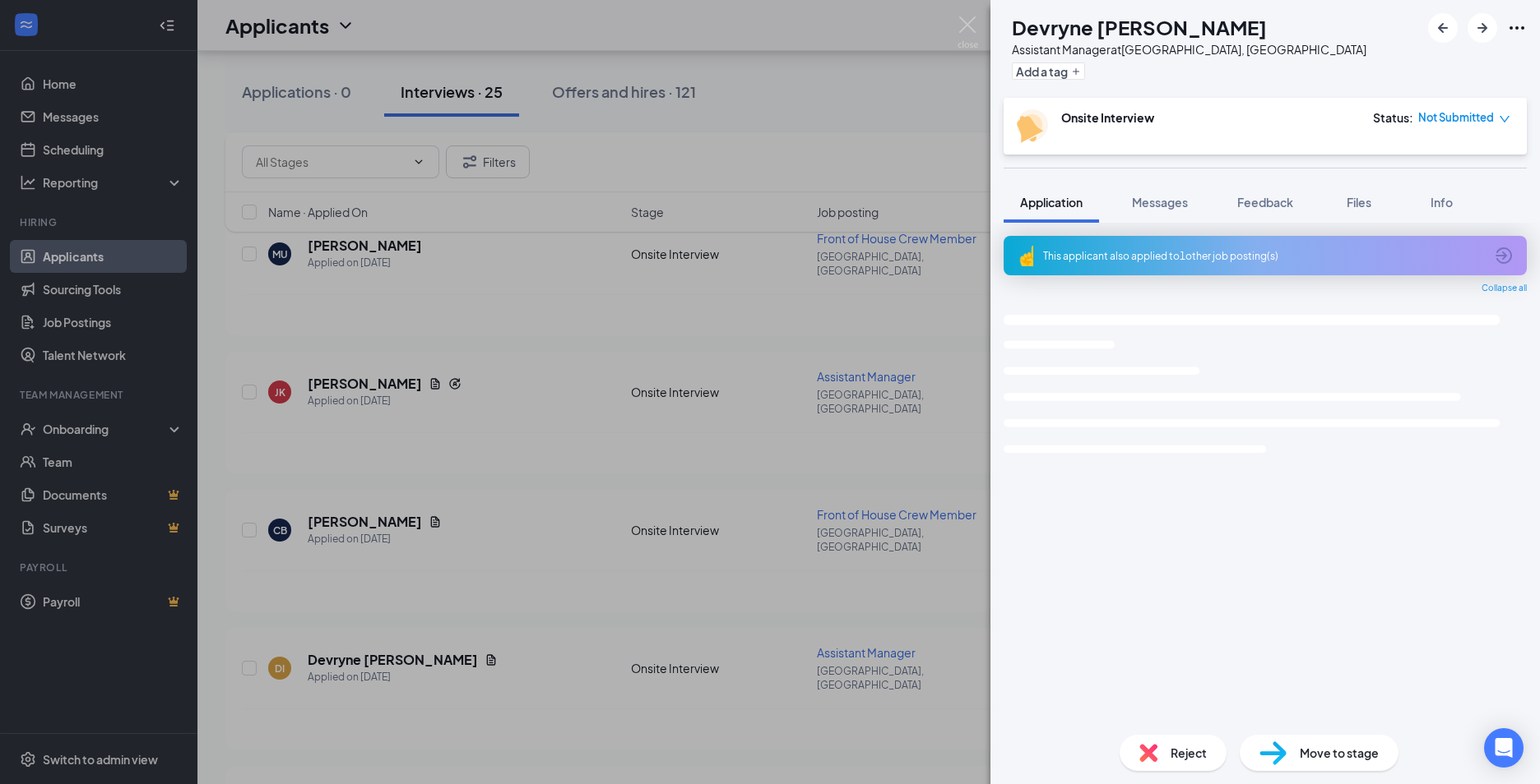
click at [1157, 754] on div "Reject" at bounding box center [1173, 753] width 107 height 36
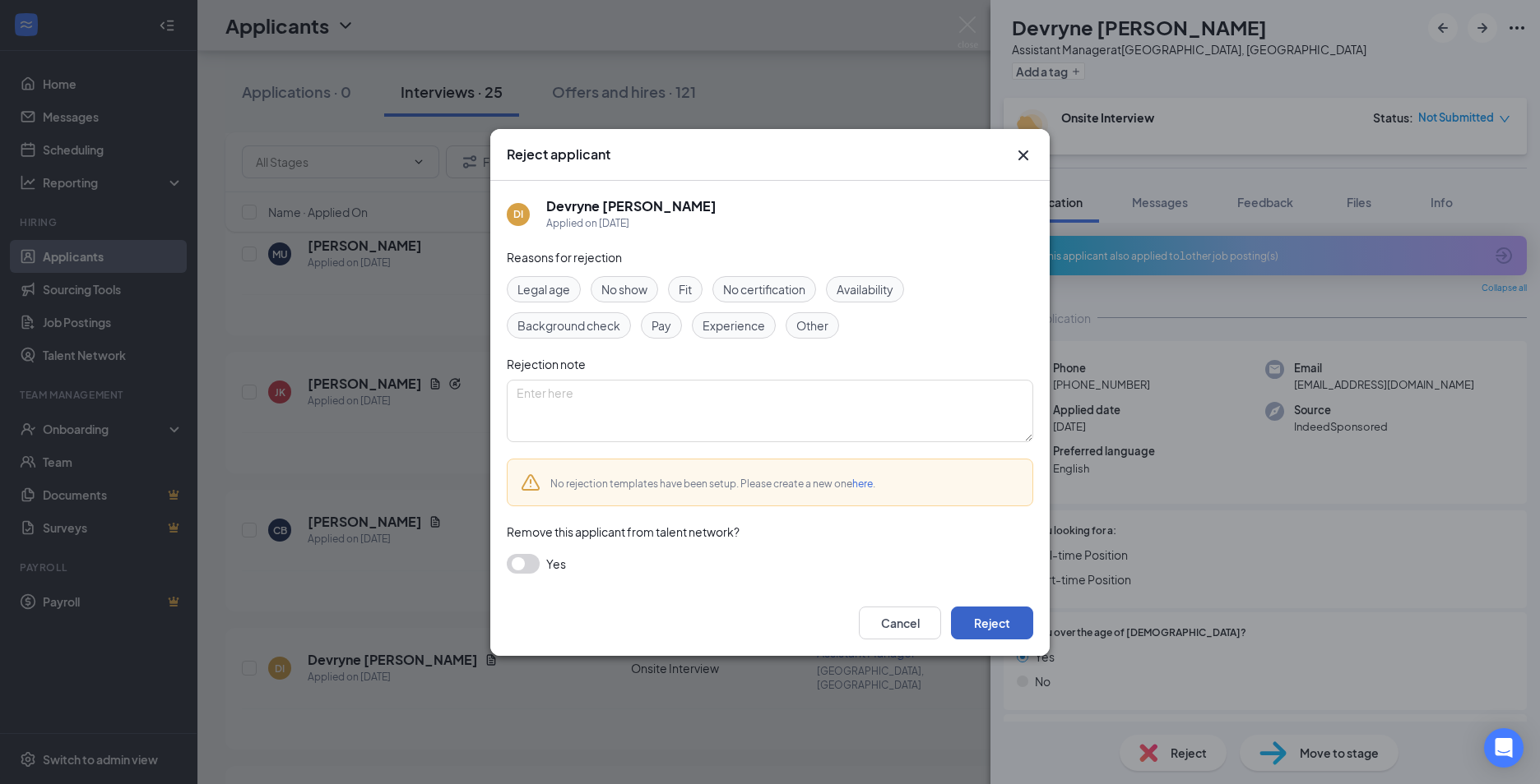
click at [1002, 615] on button "Reject" at bounding box center [991, 623] width 83 height 33
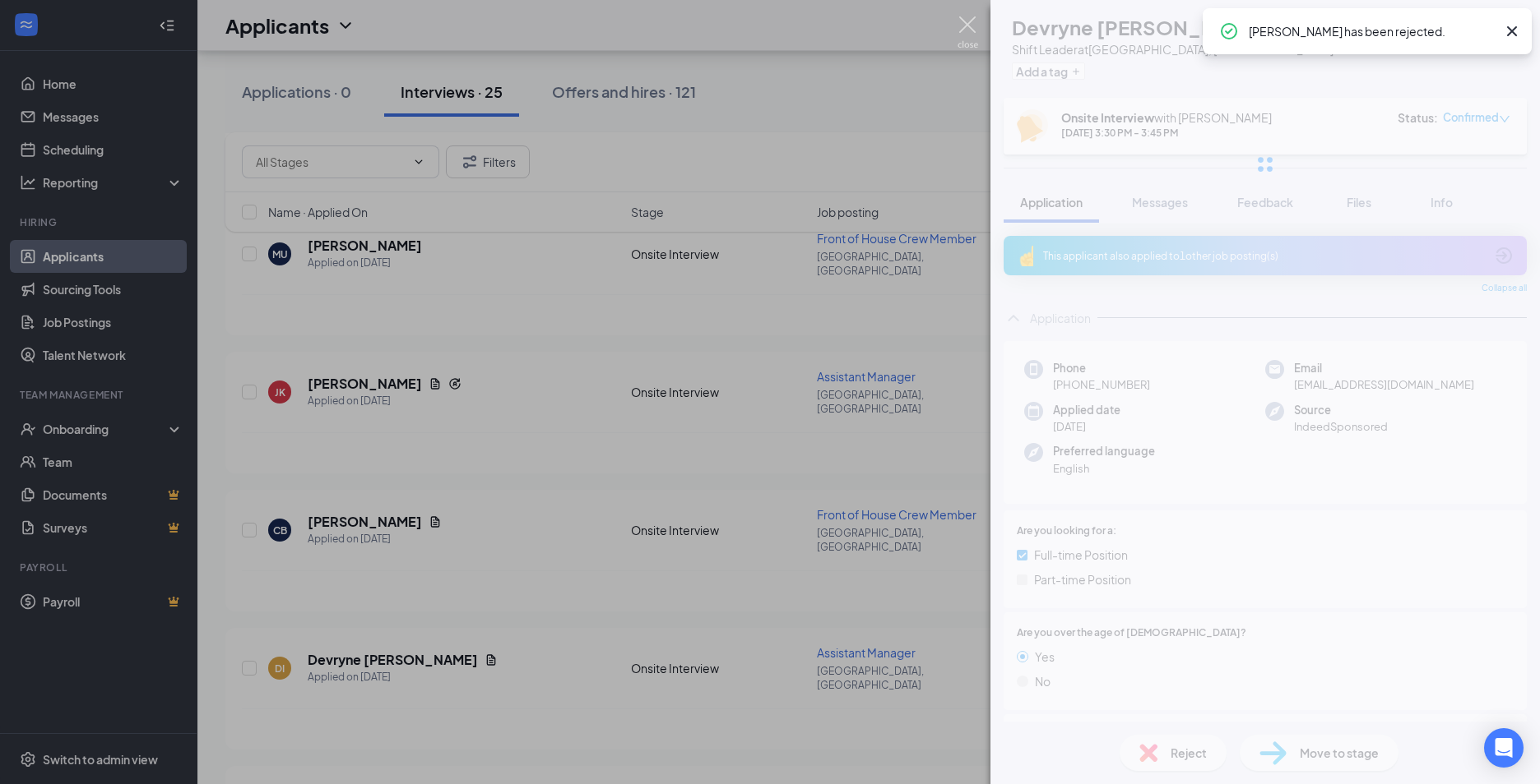
click at [974, 25] on img at bounding box center [967, 33] width 21 height 32
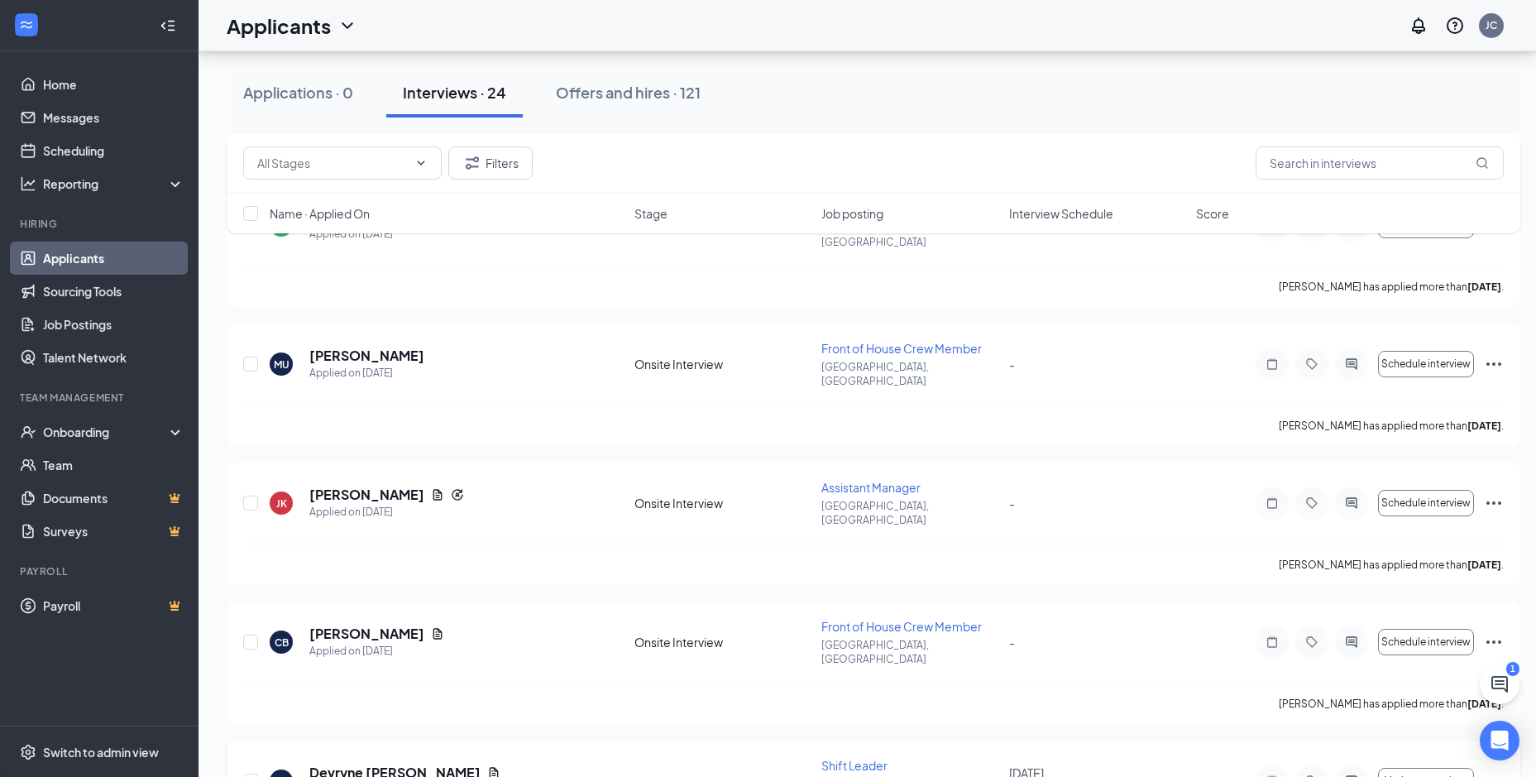
scroll to position [2076, 0]
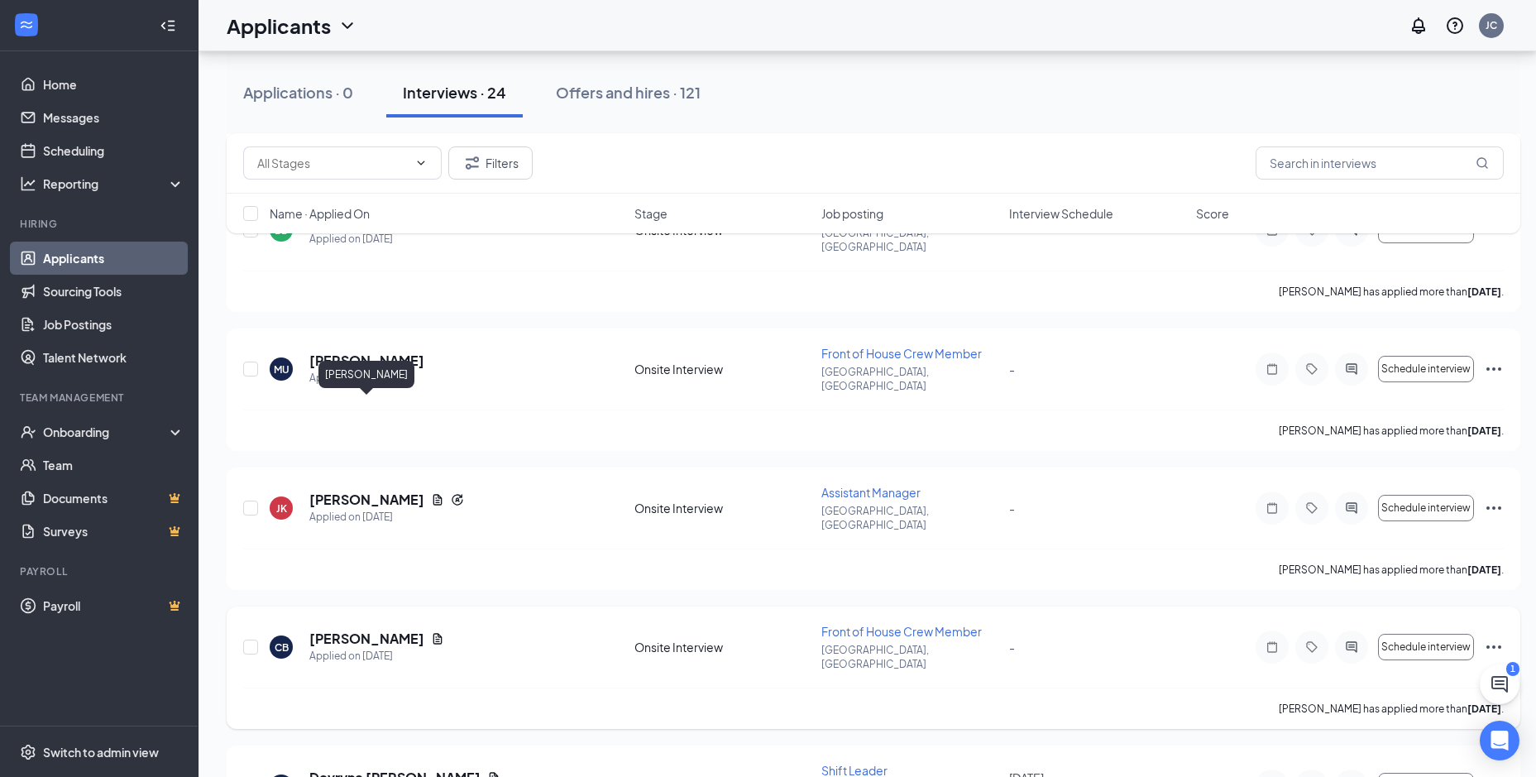
click at [369, 630] on h5 "[PERSON_NAME]" at bounding box center [366, 639] width 115 height 18
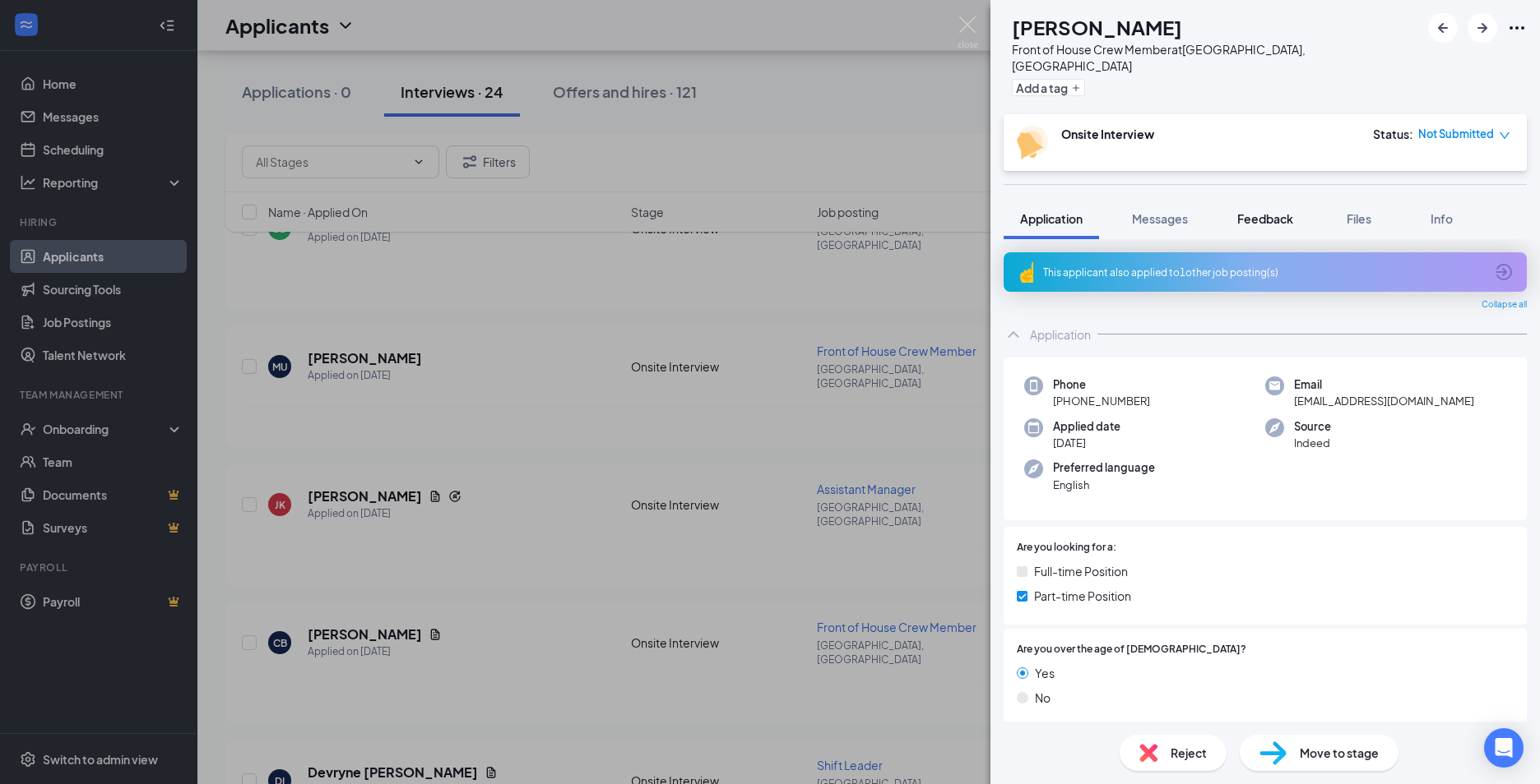
click at [1241, 212] on span "Feedback" at bounding box center [1265, 219] width 56 height 15
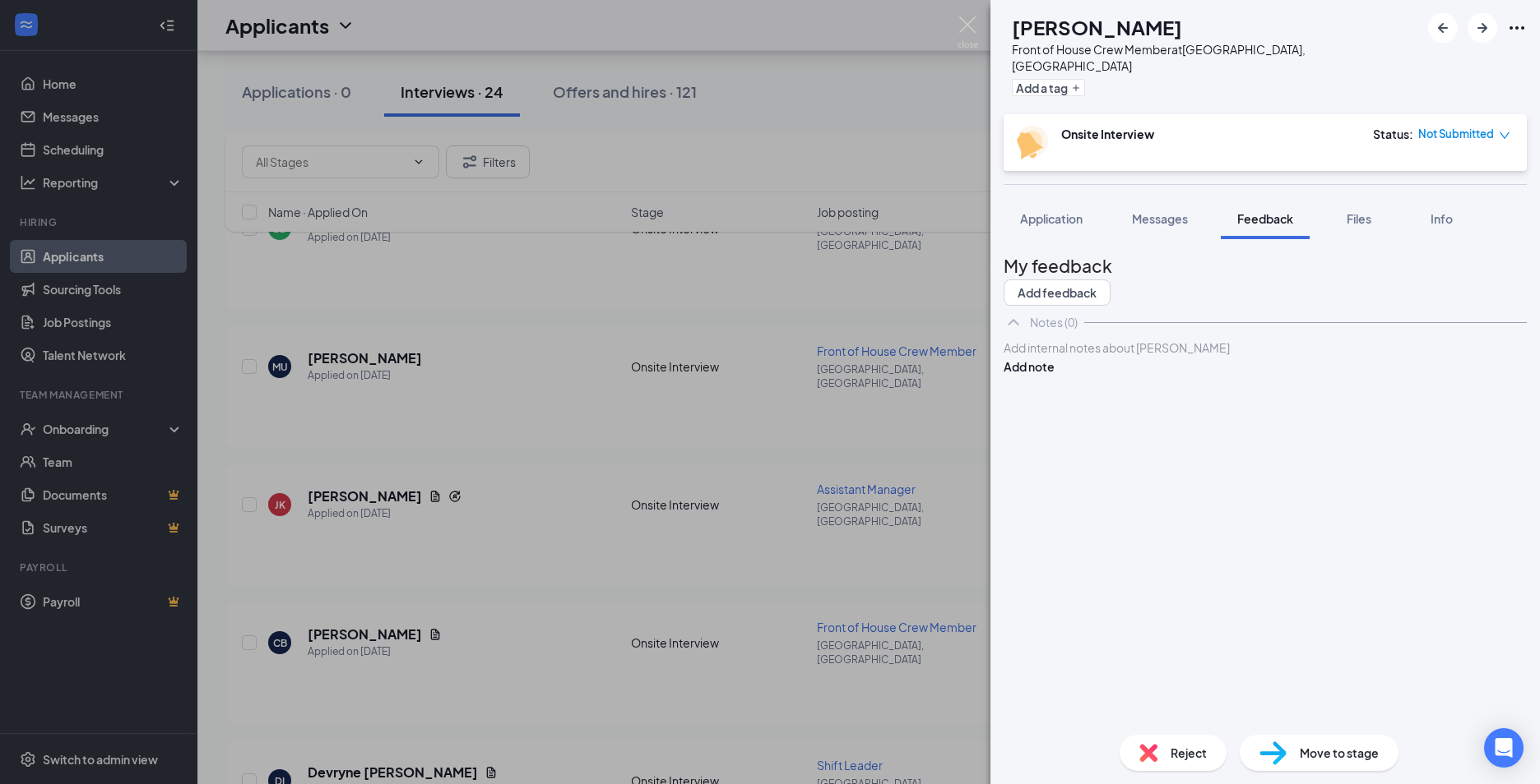
click at [1260, 376] on div "Add internal notes about CARLEEN BRANDT Add note" at bounding box center [1265, 357] width 523 height 37
click at [1265, 357] on div at bounding box center [1265, 348] width 521 height 17
click at [1055, 376] on button "Add note" at bounding box center [1028, 367] width 51 height 18
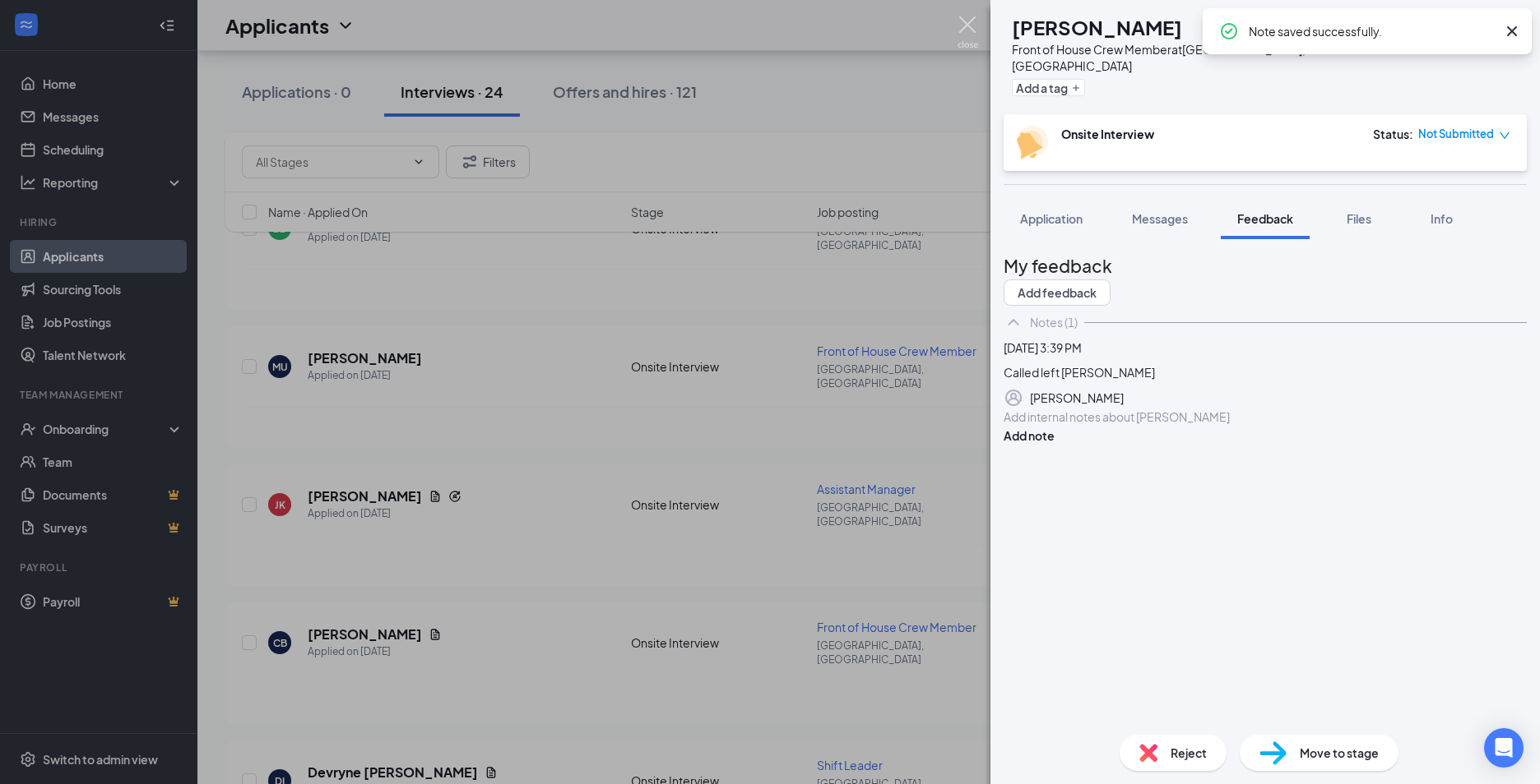
click at [968, 23] on img at bounding box center [967, 33] width 21 height 32
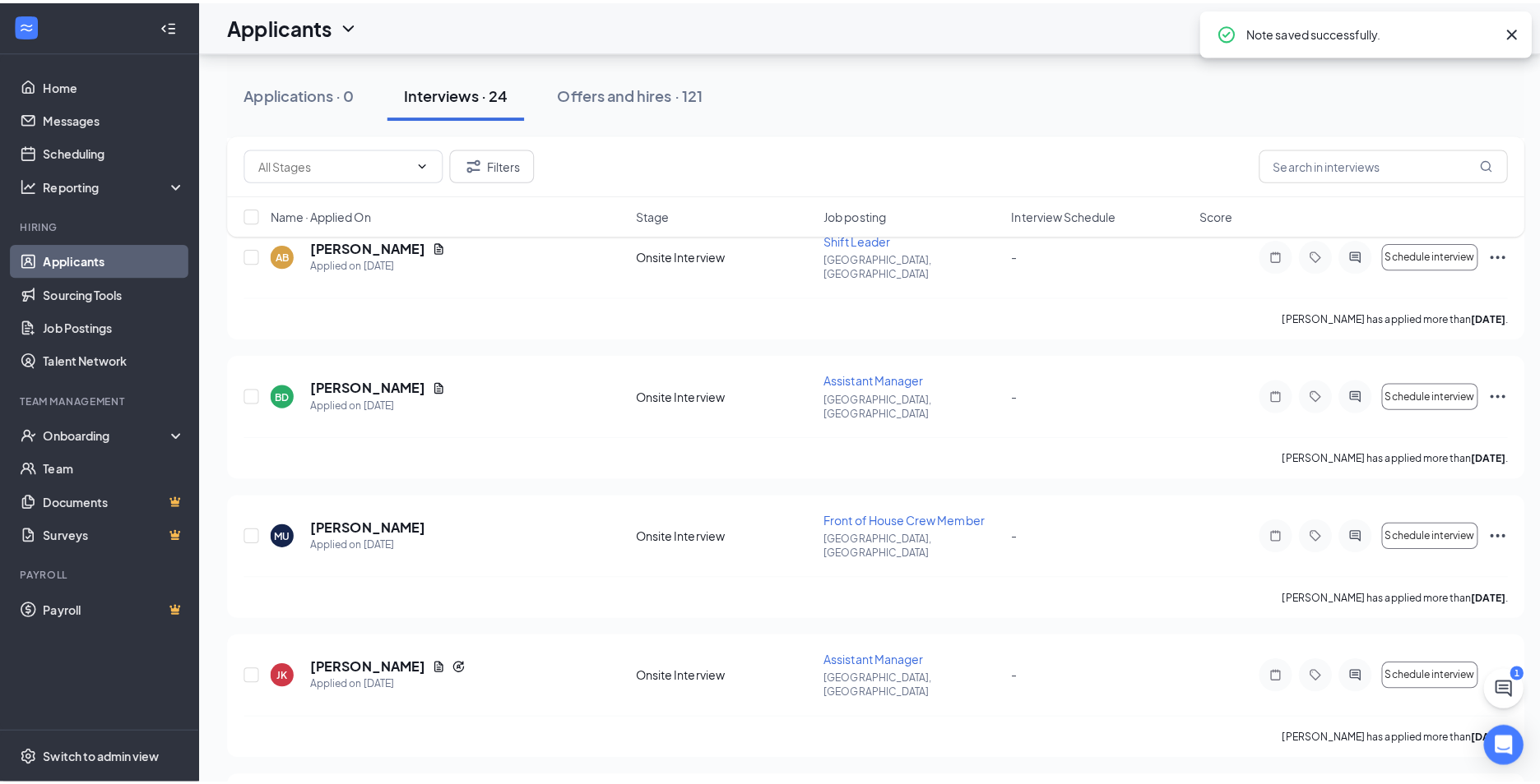
scroll to position [1899, 0]
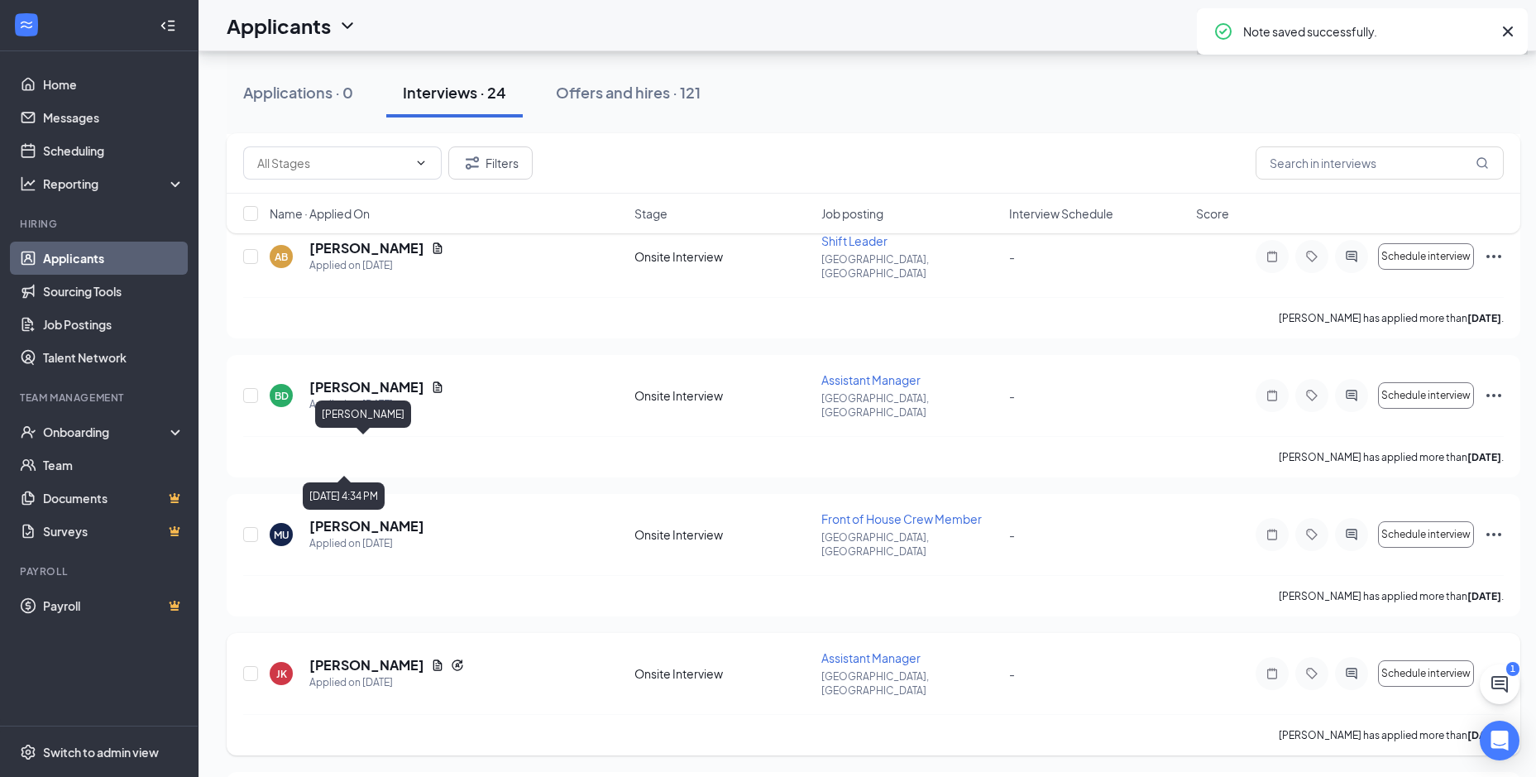
click at [367, 656] on h5 "[PERSON_NAME]" at bounding box center [366, 665] width 115 height 18
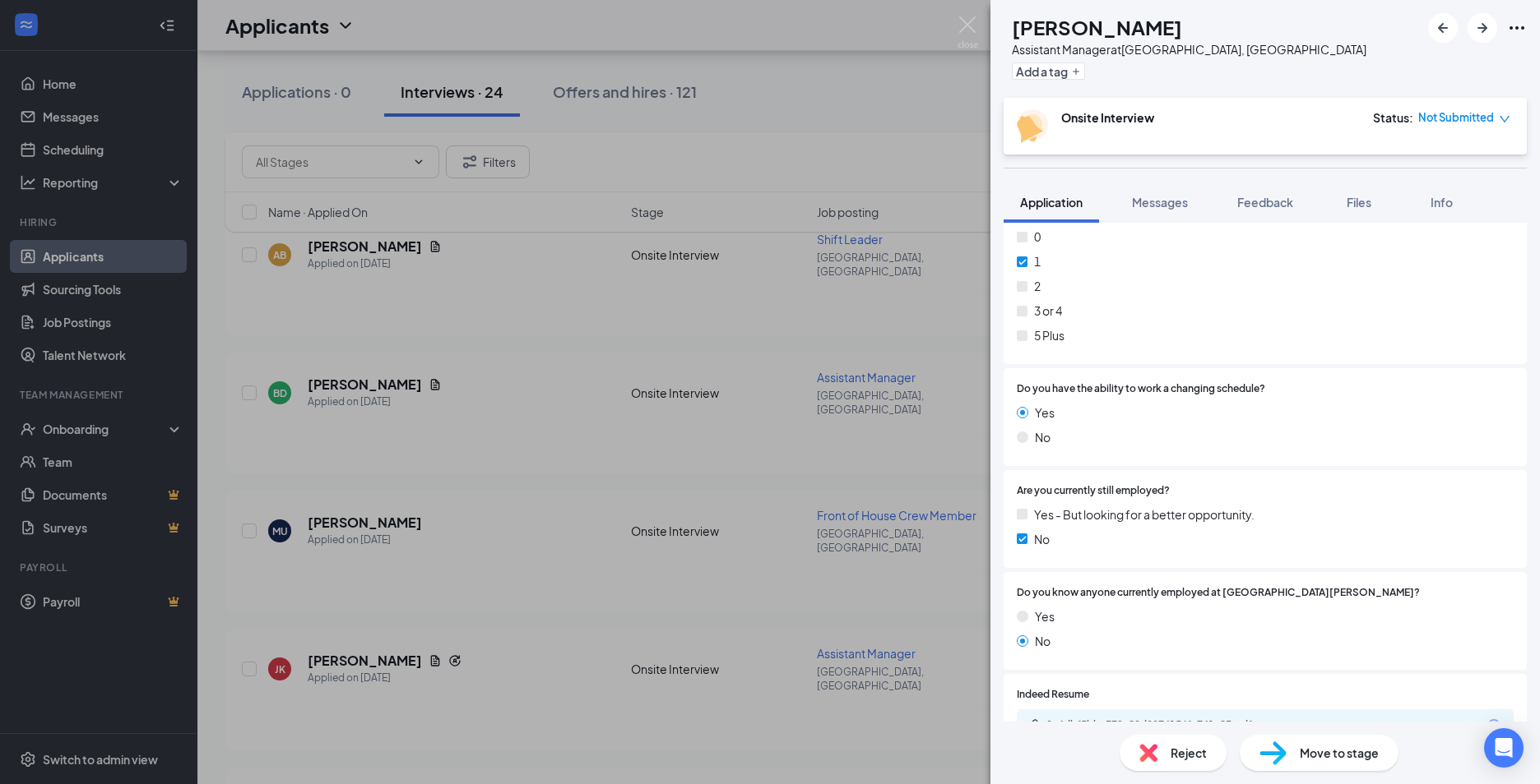
scroll to position [908, 0]
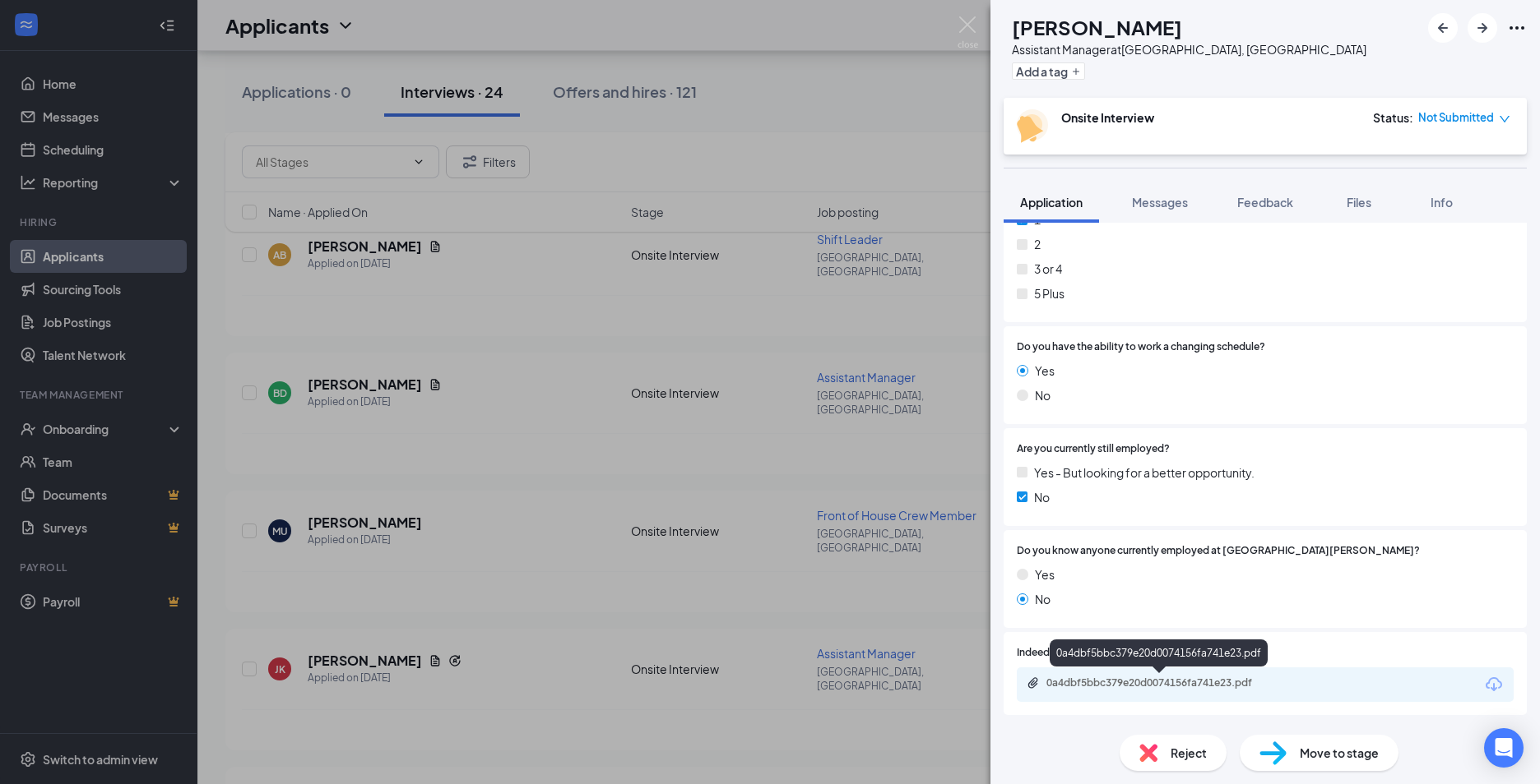
click at [1190, 683] on div "0a4dbf5bbc379e20d0074156fa741e23.pdf" at bounding box center [1161, 683] width 231 height 13
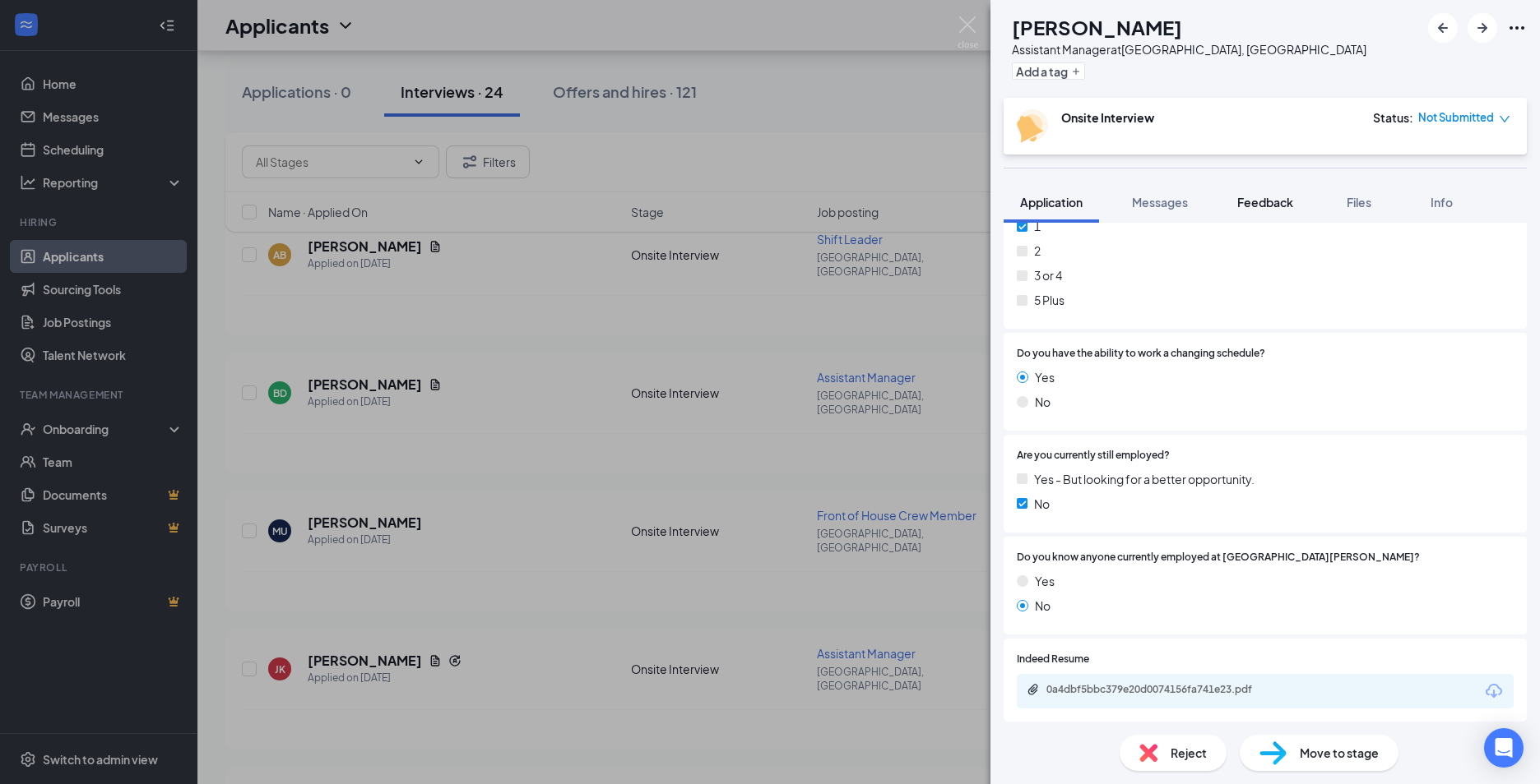
click at [1269, 203] on span "Feedback" at bounding box center [1265, 202] width 56 height 15
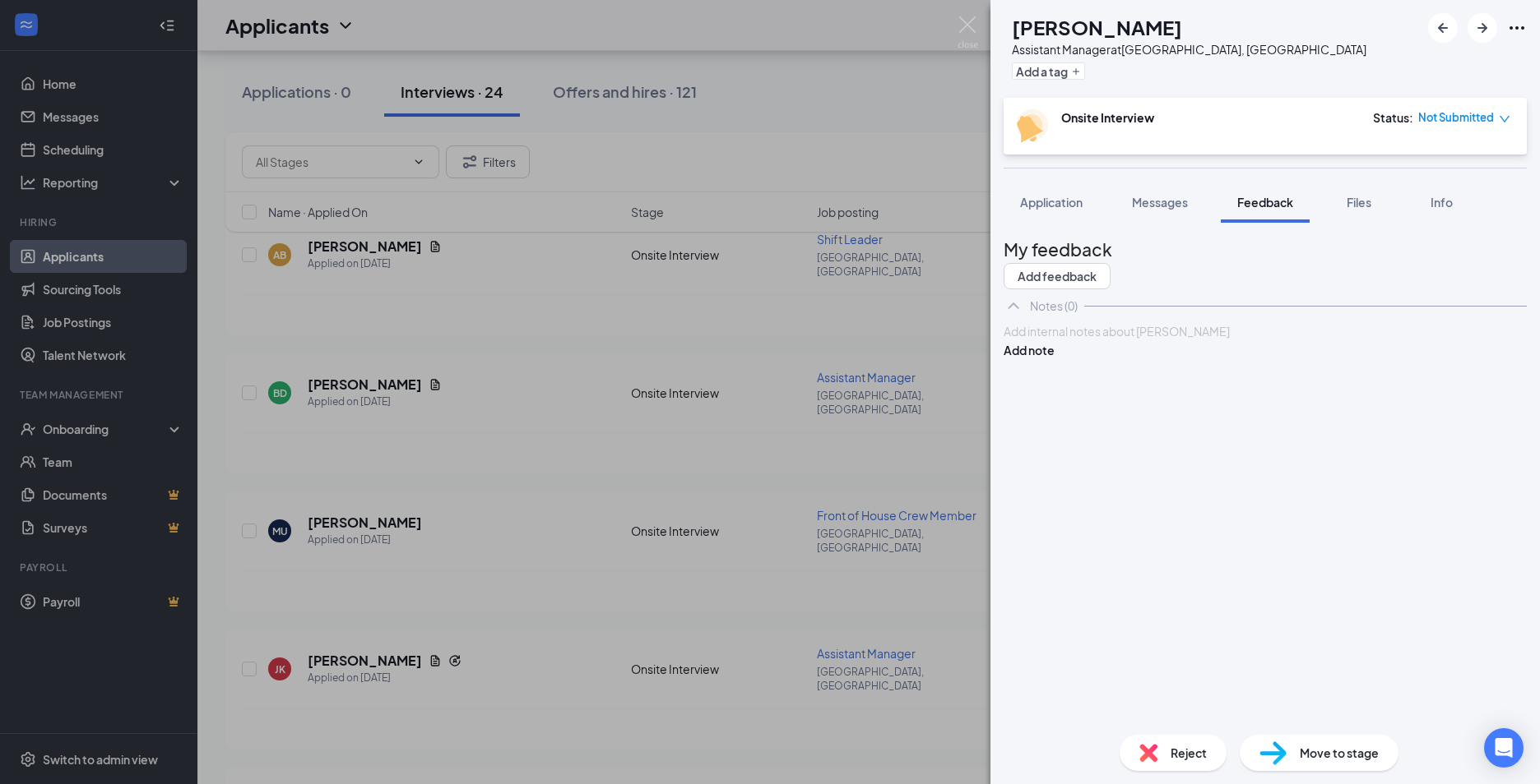
click at [1219, 340] on div at bounding box center [1265, 331] width 521 height 17
click at [1055, 360] on button "Add note" at bounding box center [1028, 350] width 51 height 18
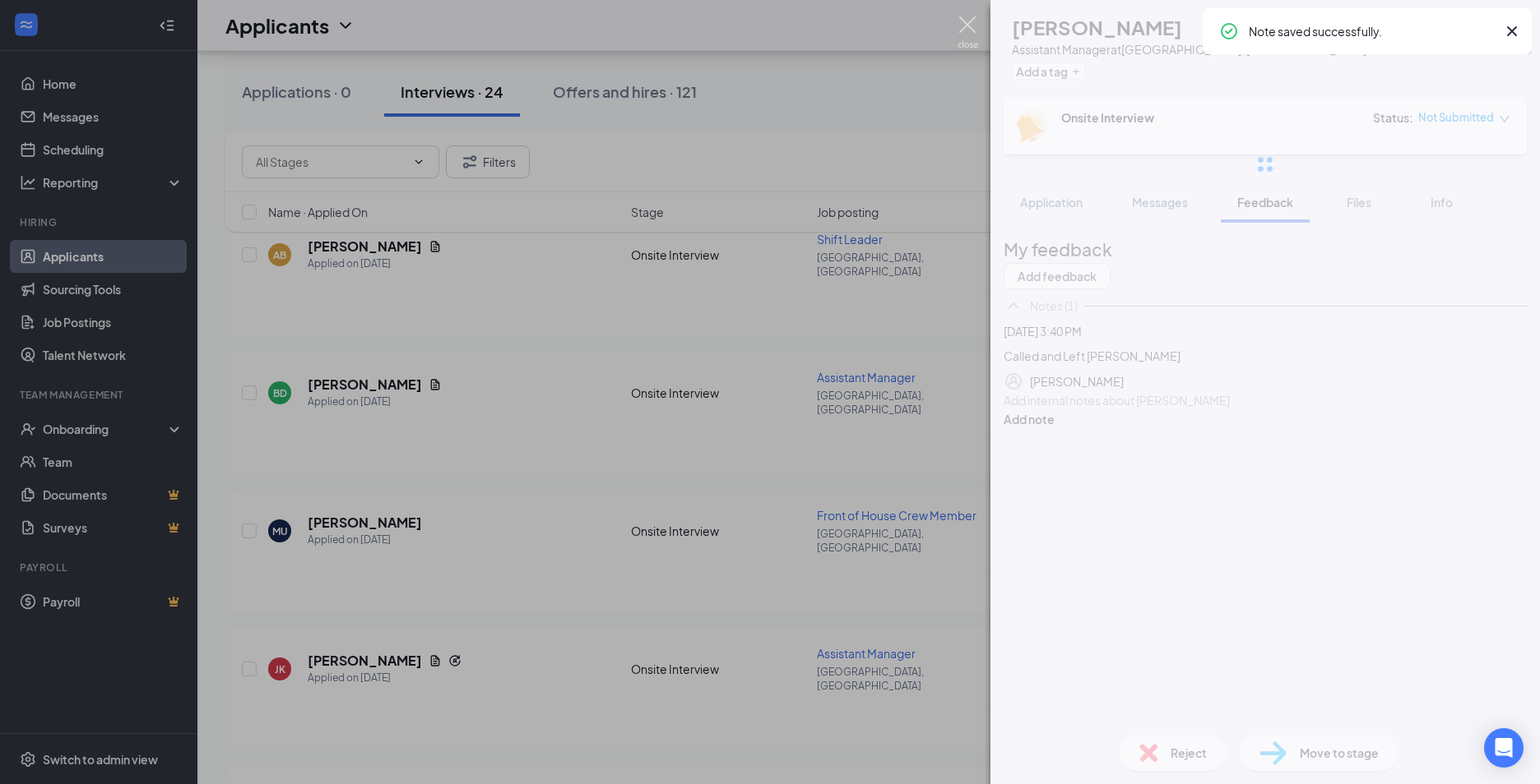
click at [964, 31] on img at bounding box center [967, 33] width 21 height 32
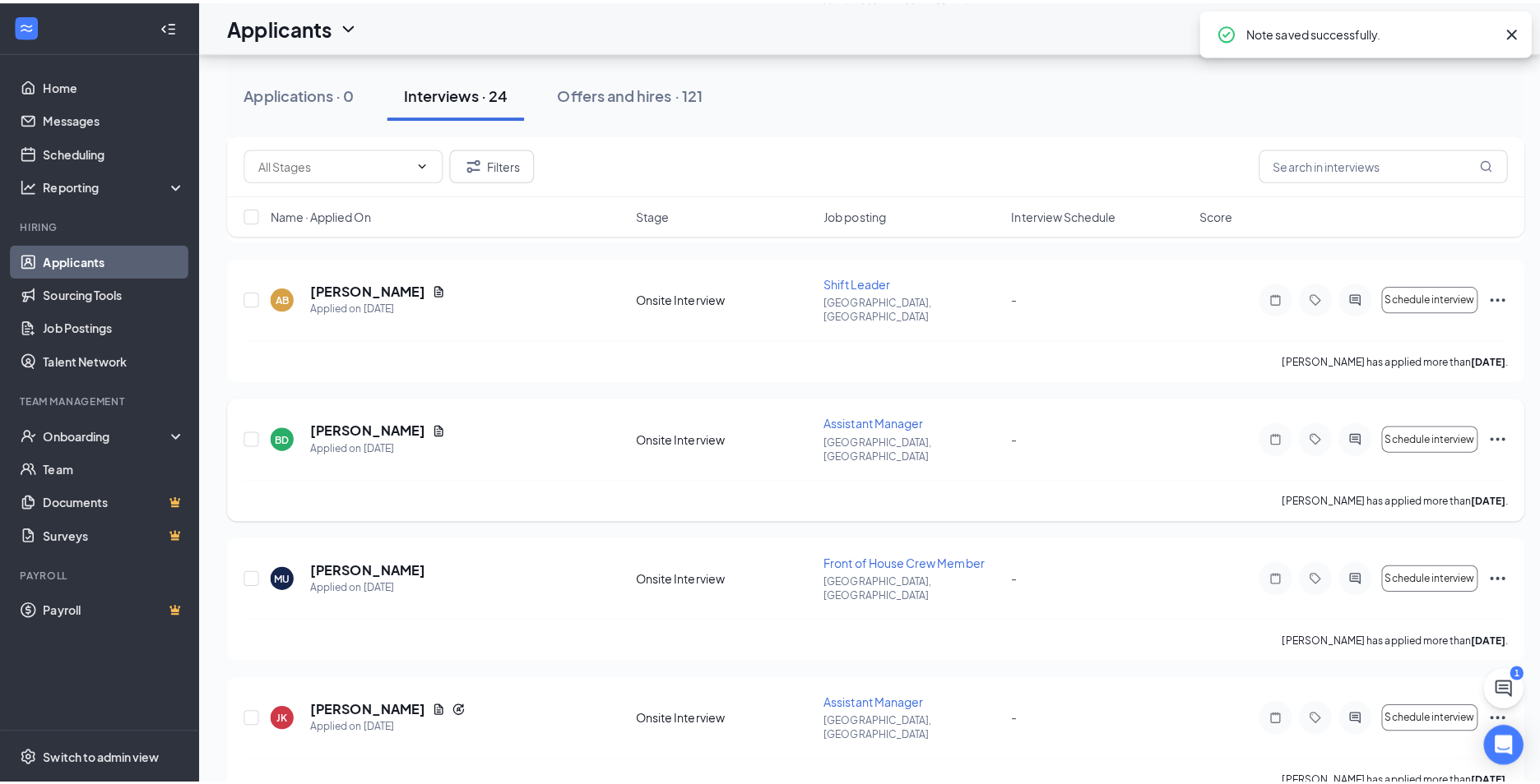
scroll to position [1816, 0]
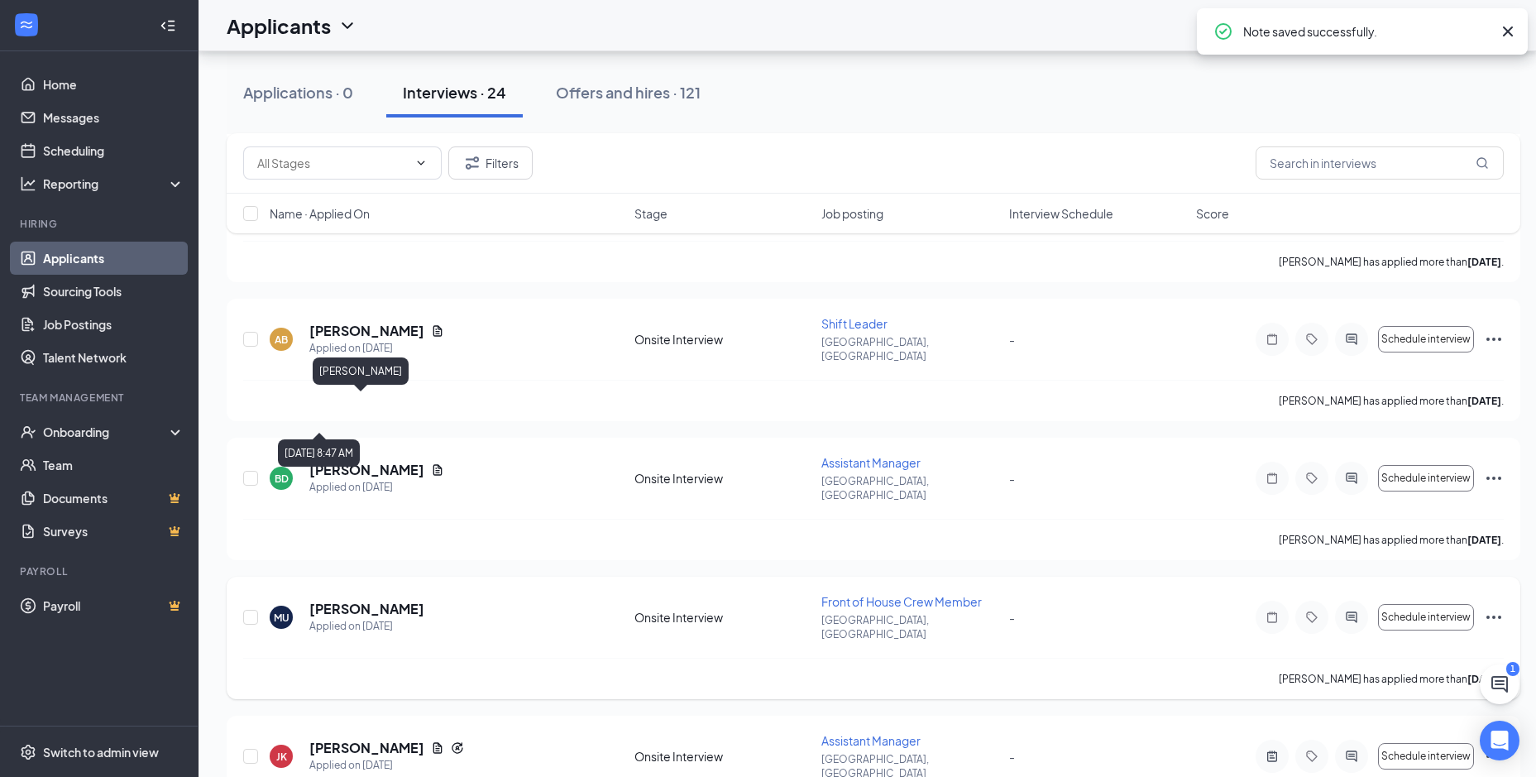
click at [346, 600] on h5 "[PERSON_NAME]" at bounding box center [366, 609] width 115 height 18
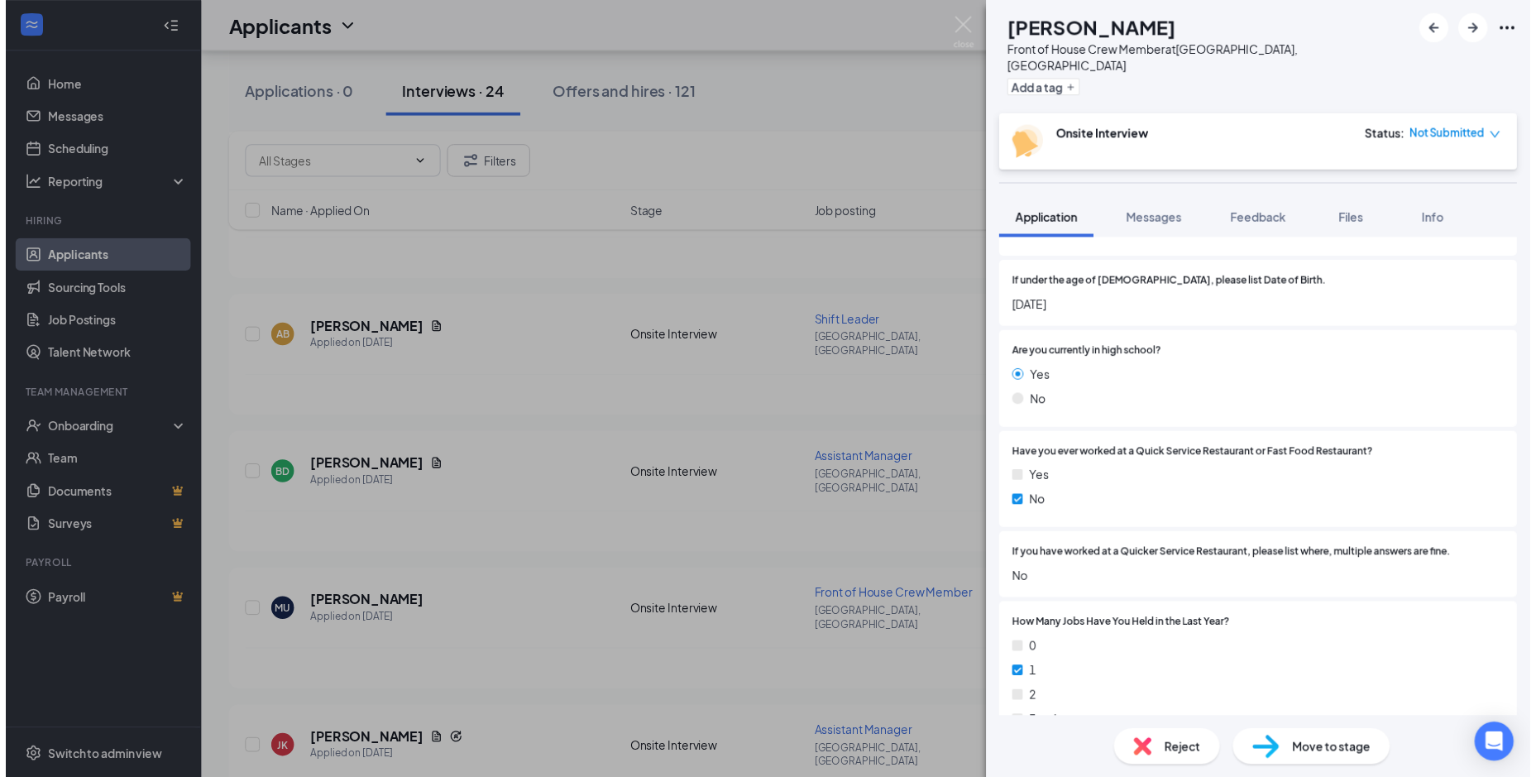
scroll to position [165, 0]
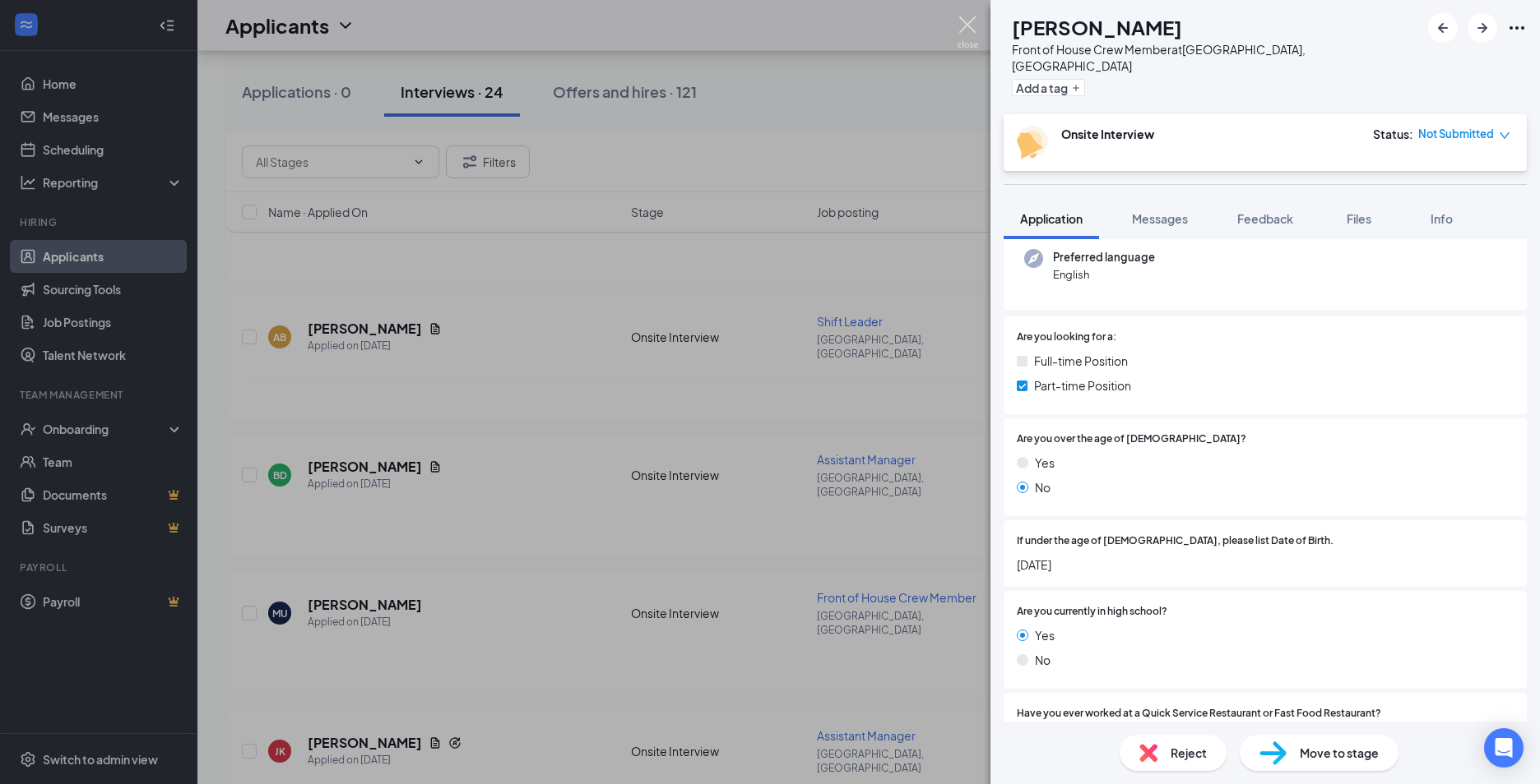
click at [964, 24] on img at bounding box center [967, 33] width 21 height 32
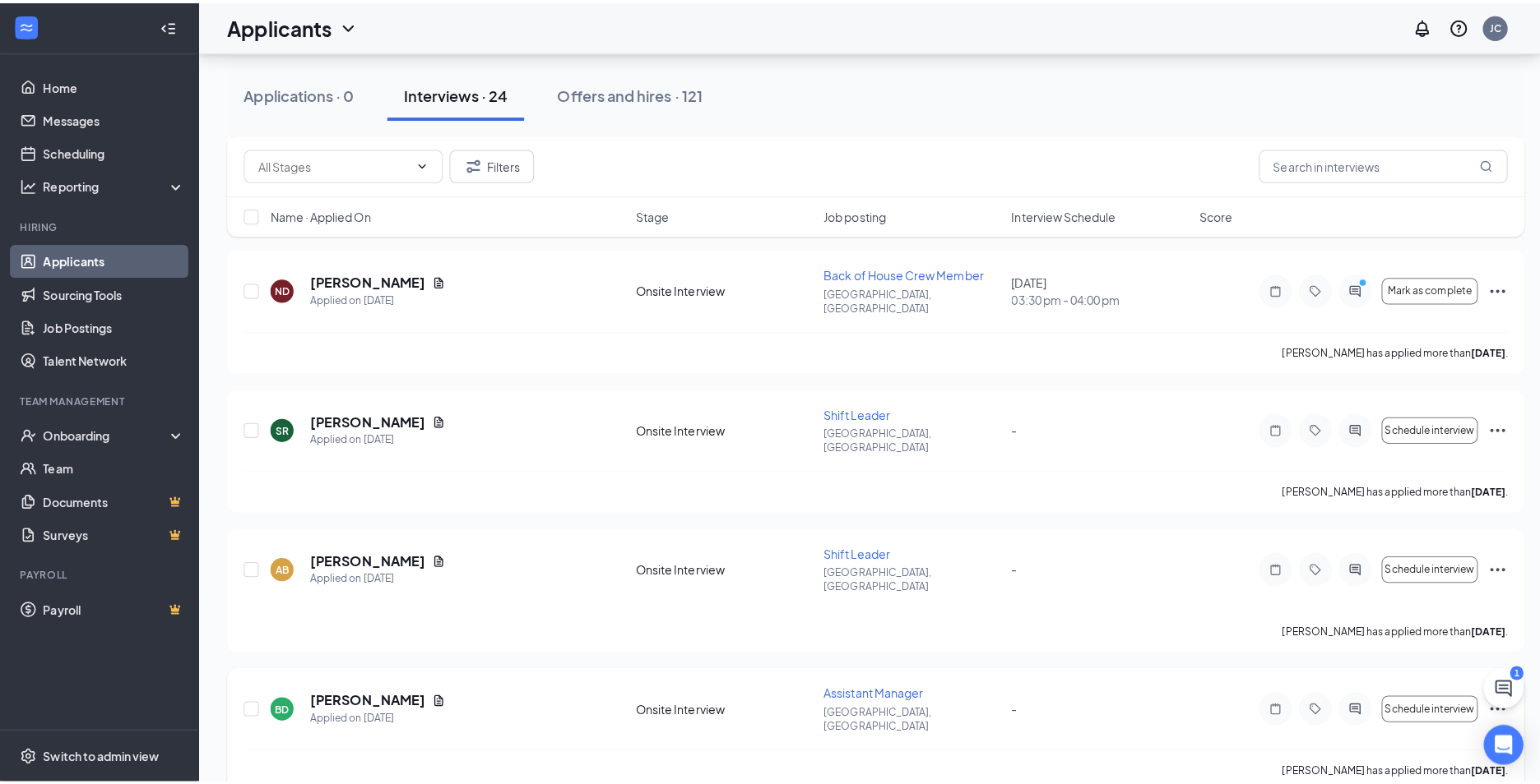
scroll to position [1570, 0]
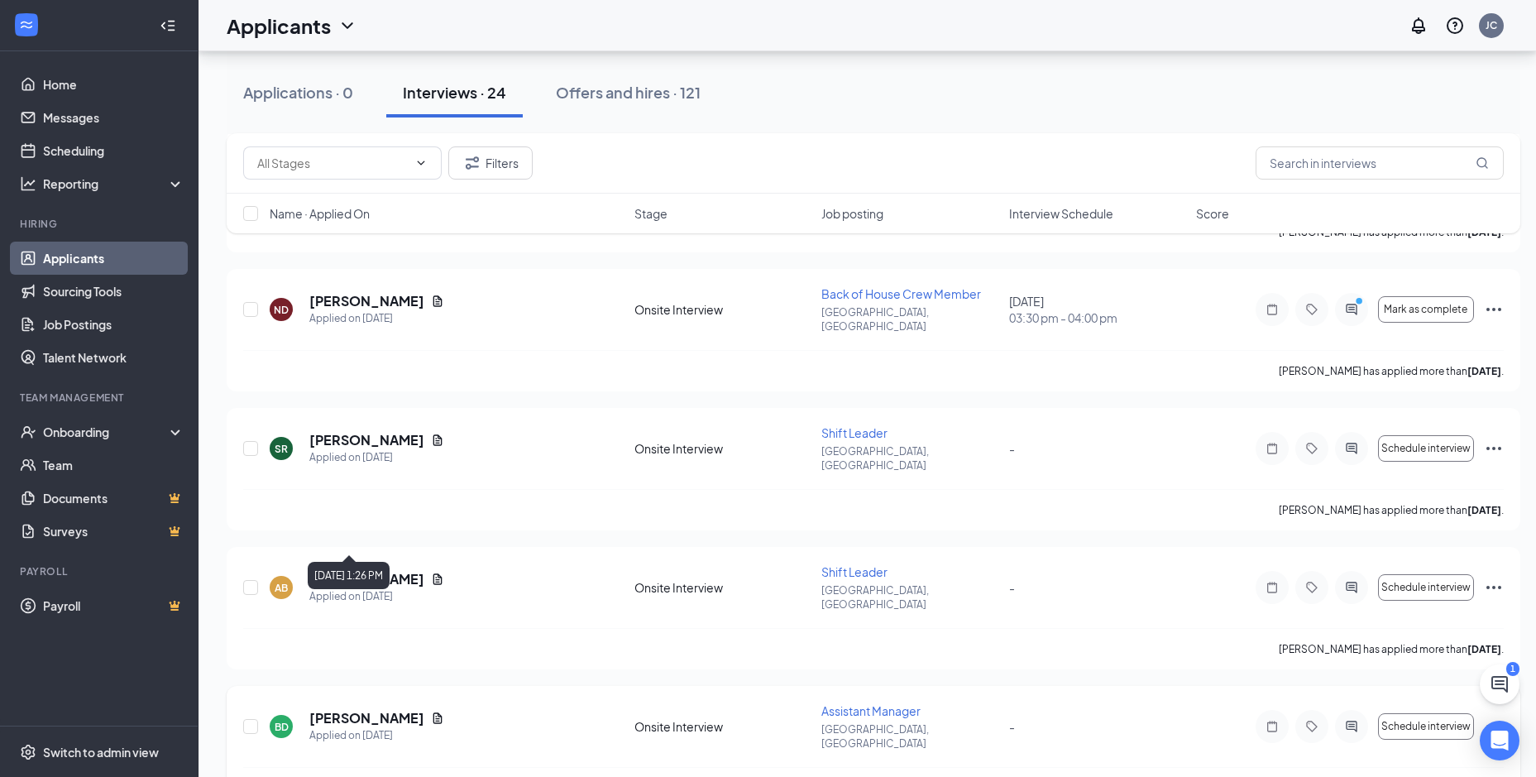
click at [348, 709] on h5 "[PERSON_NAME]" at bounding box center [366, 718] width 115 height 18
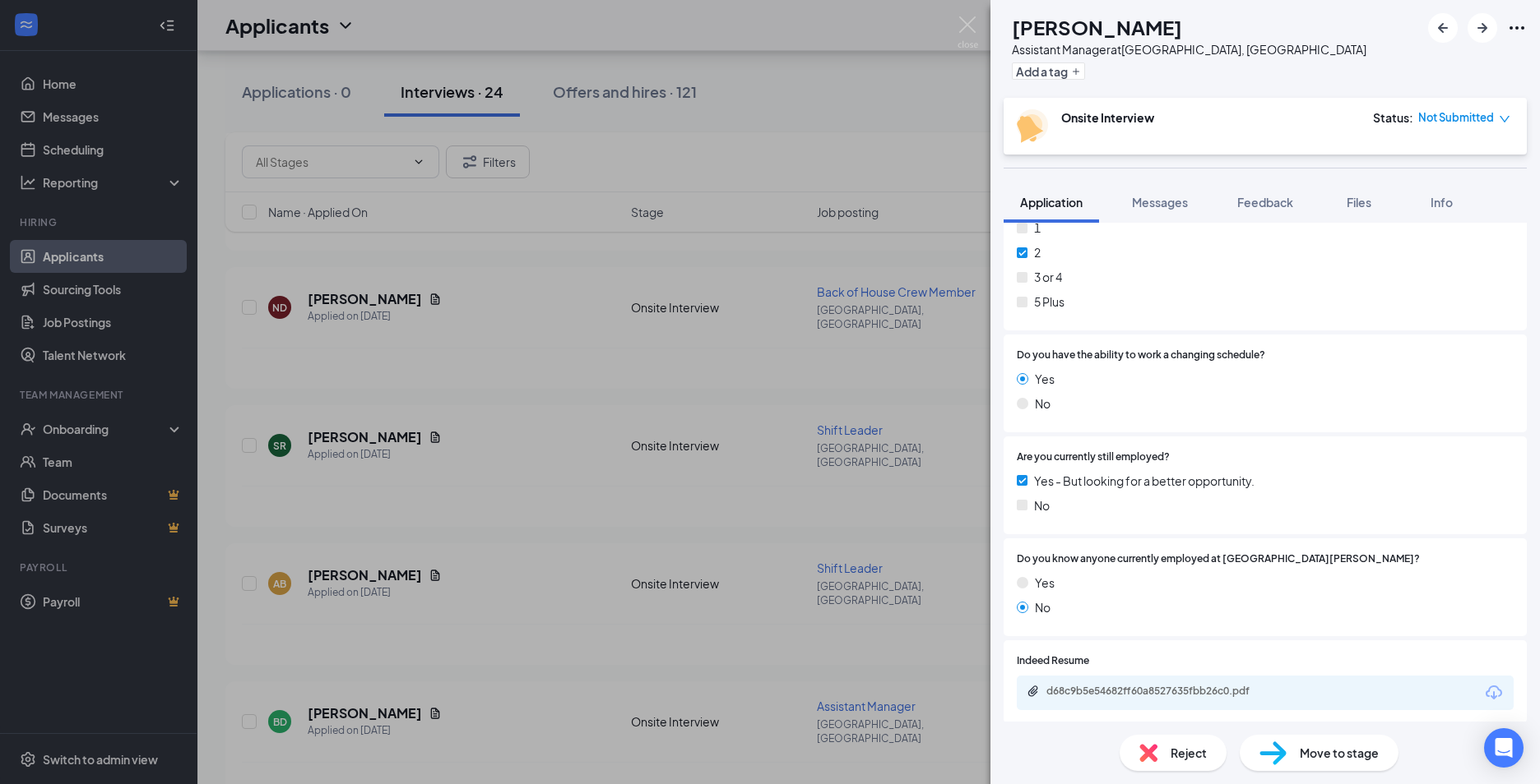
scroll to position [862, 0]
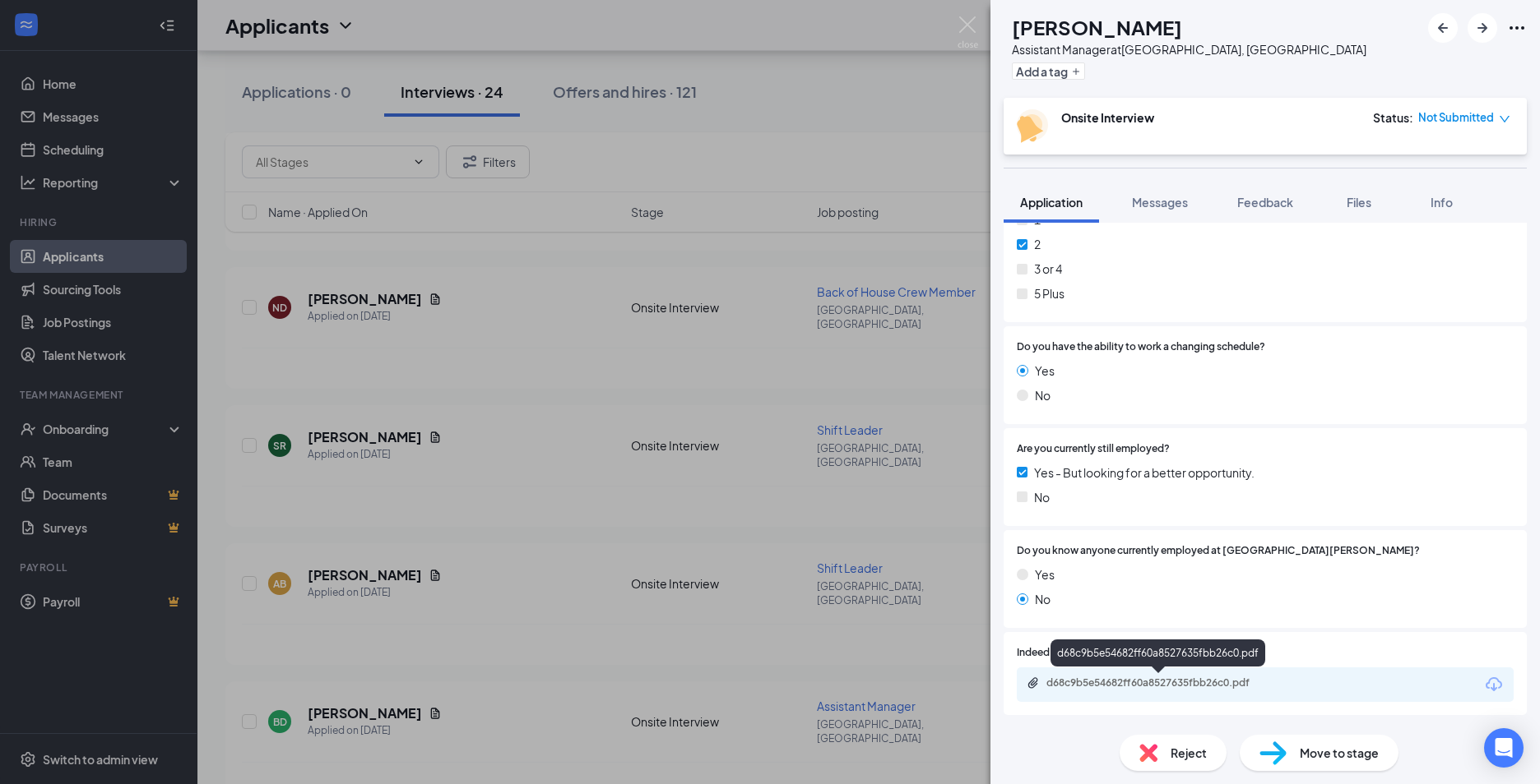
click at [1248, 690] on div "d68c9b5e54682ff60a8527635fbb26c0.pdf" at bounding box center [1161, 683] width 231 height 13
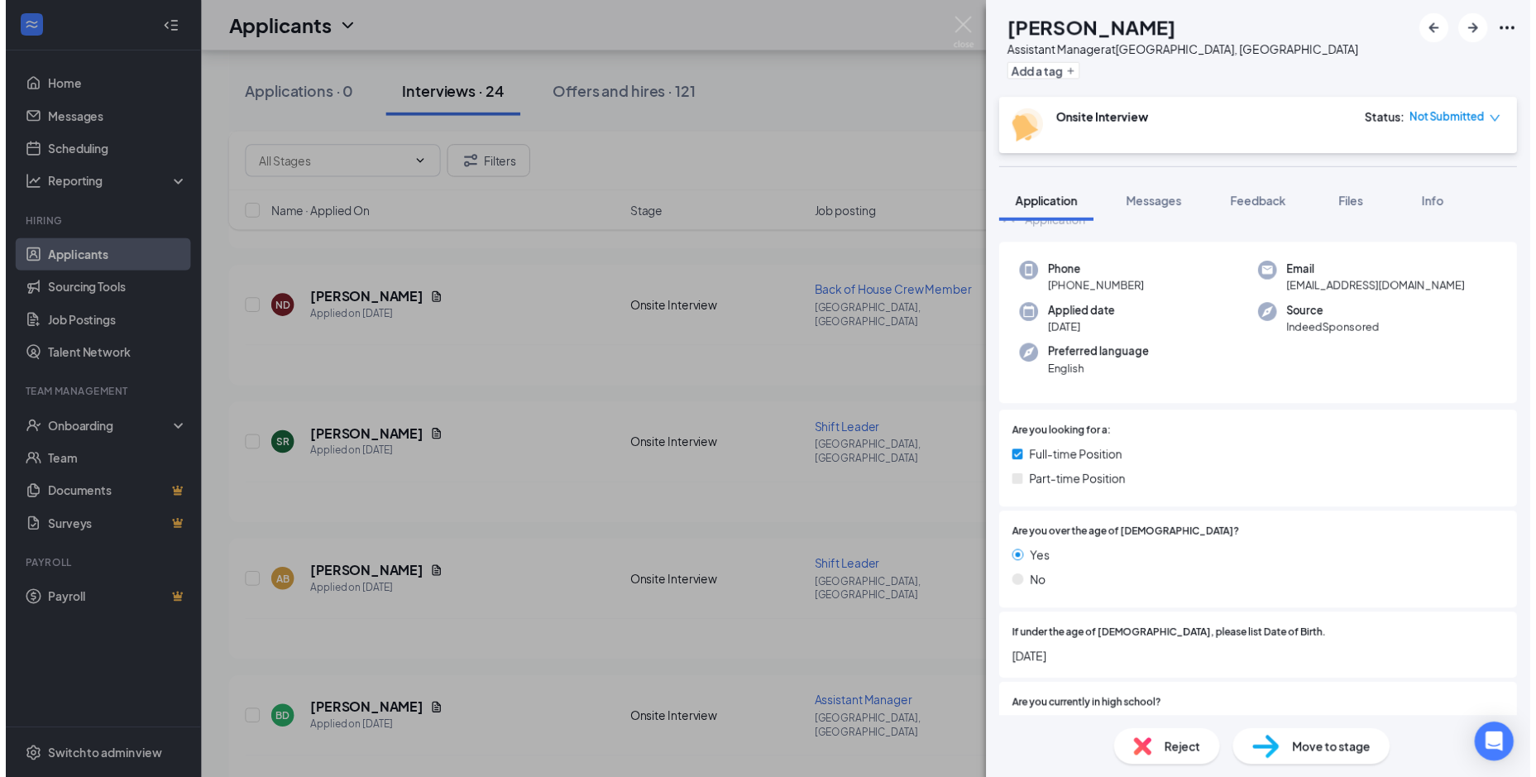
scroll to position [41, 0]
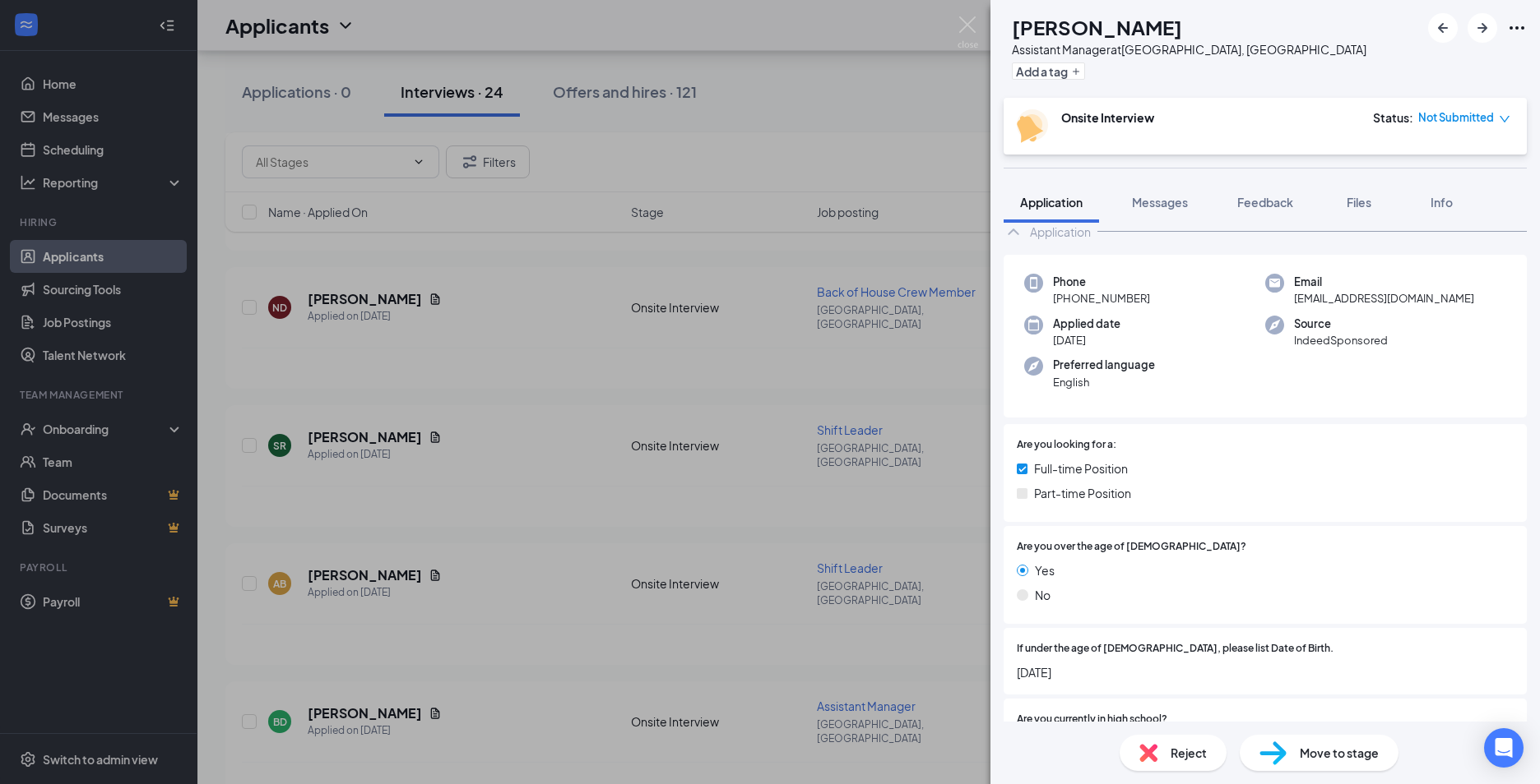
click at [1502, 121] on icon "down" at bounding box center [1504, 119] width 12 height 12
click at [1281, 116] on div "Onsite Interview Status : Not Submitted" at bounding box center [1263, 126] width 493 height 34
click at [974, 26] on img at bounding box center [967, 33] width 21 height 32
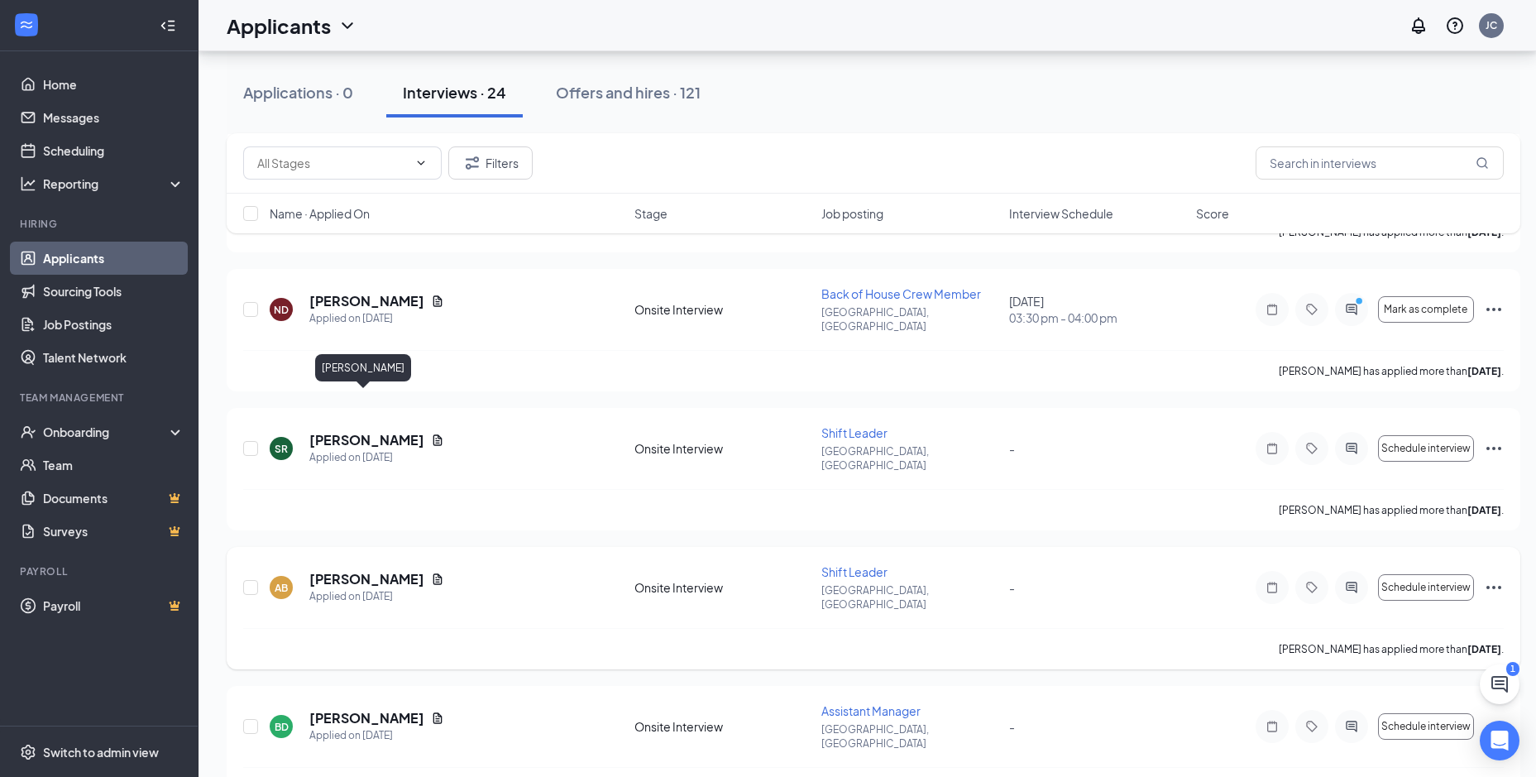
click at [359, 570] on h5 "[PERSON_NAME]" at bounding box center [366, 579] width 115 height 18
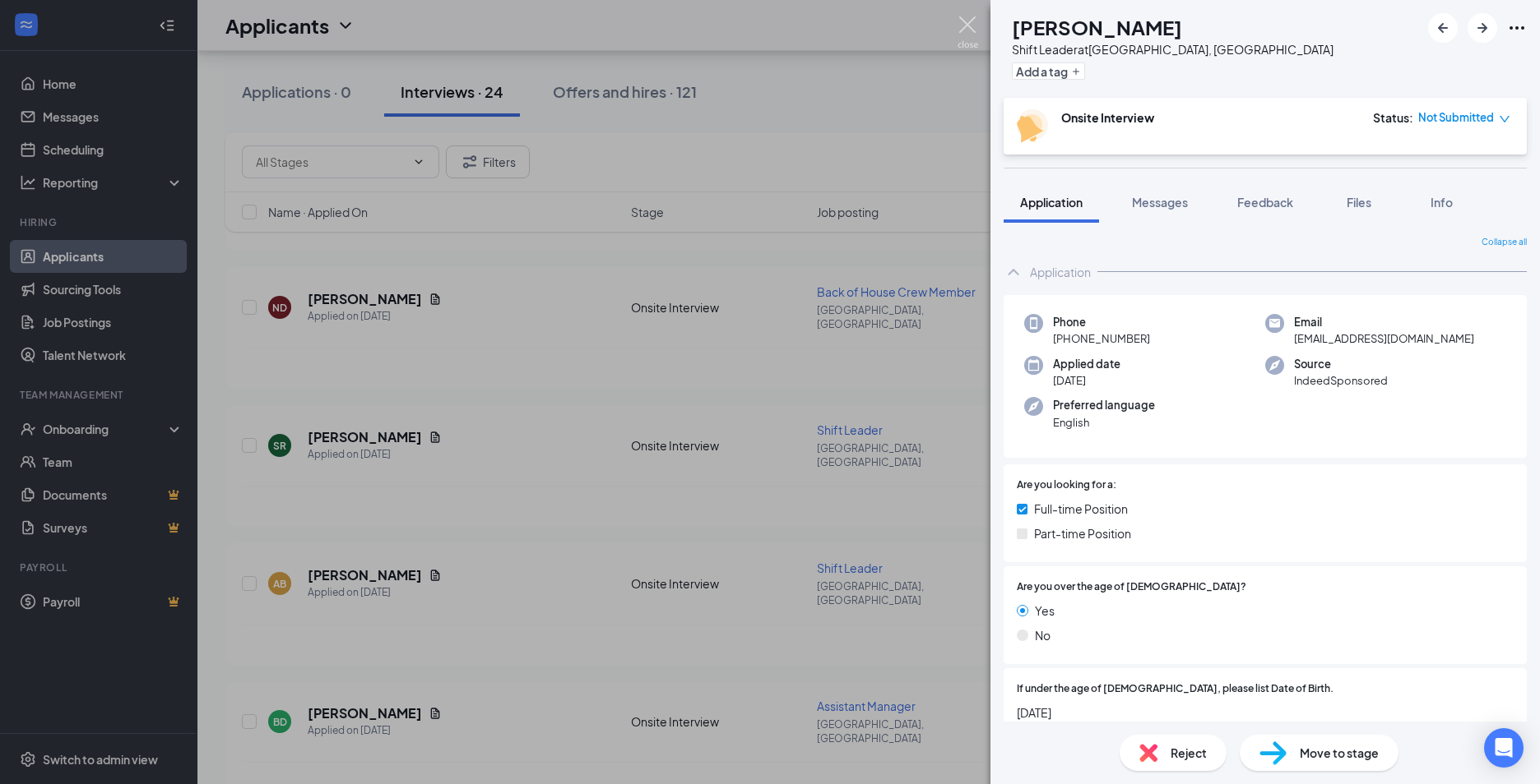
click at [973, 32] on img at bounding box center [967, 33] width 21 height 32
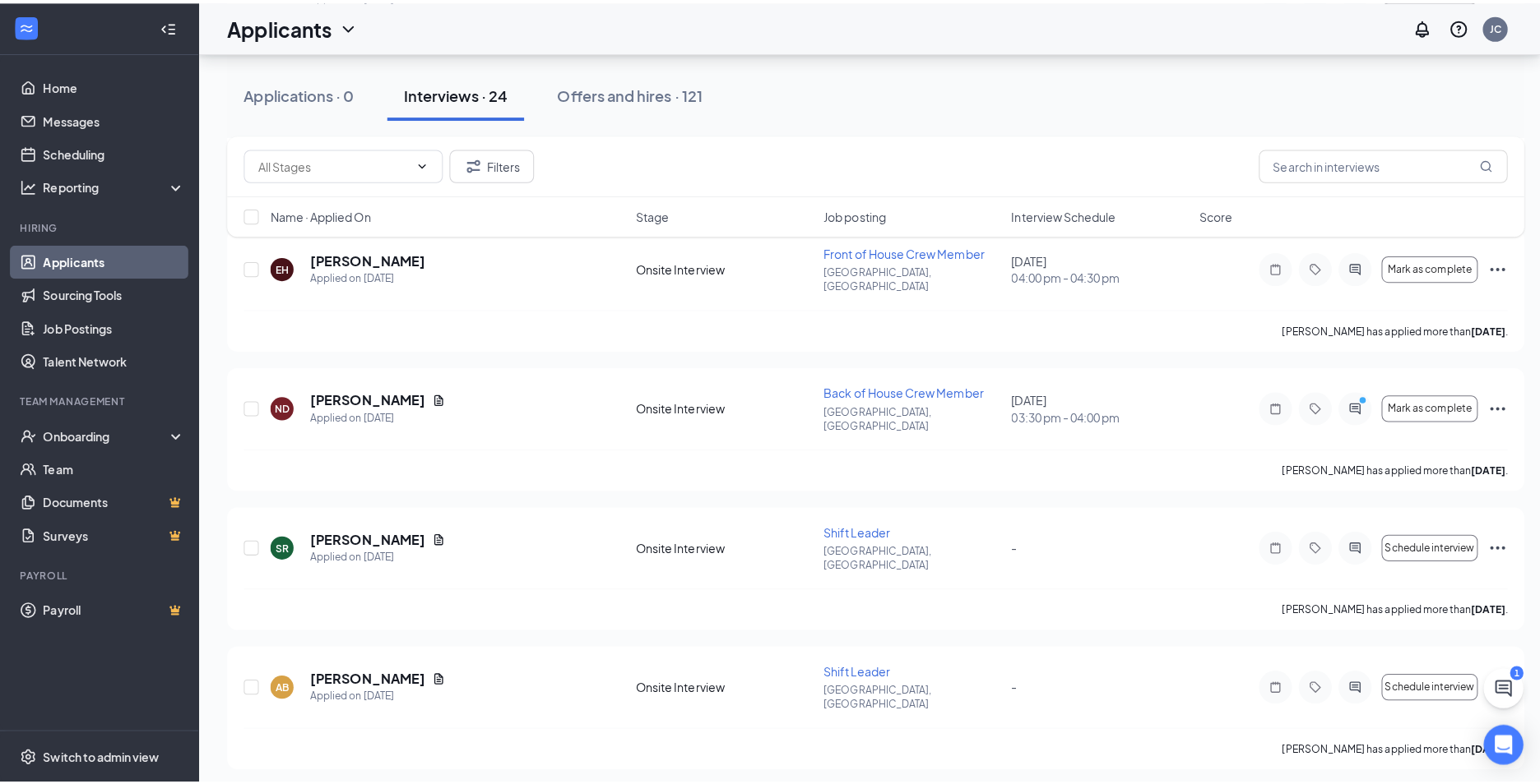
scroll to position [1488, 0]
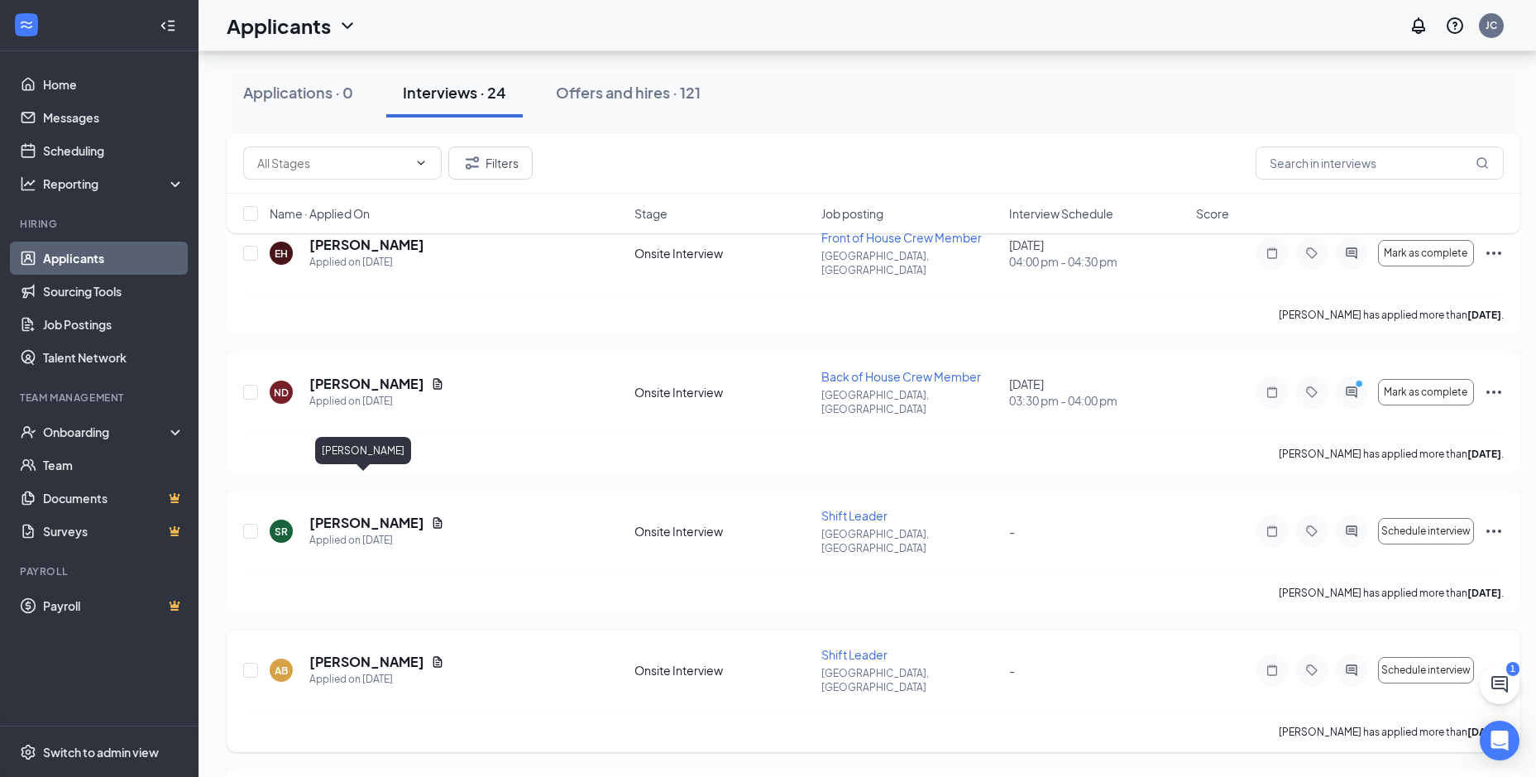
click at [352, 653] on h5 "[PERSON_NAME]" at bounding box center [366, 662] width 115 height 18
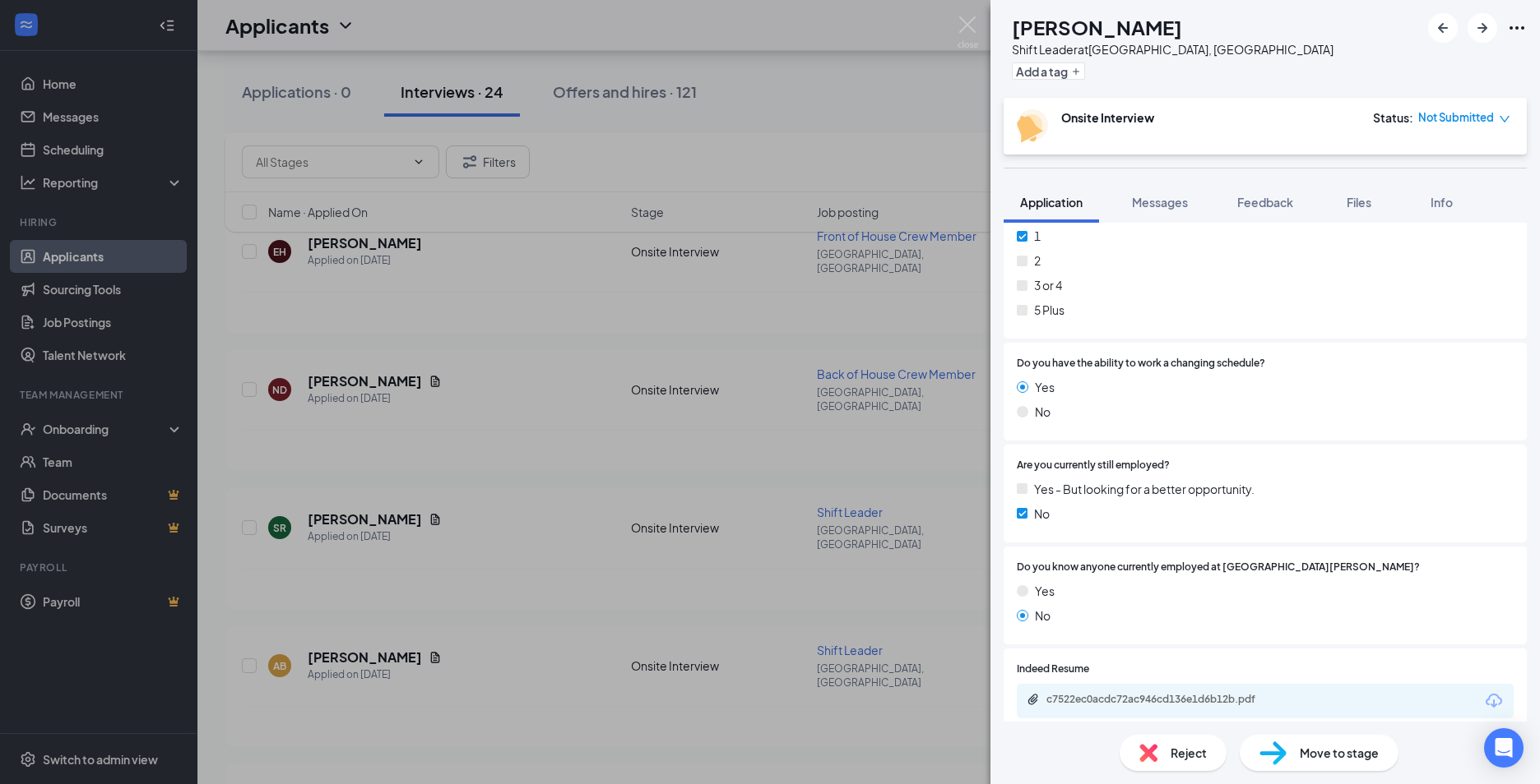
scroll to position [862, 0]
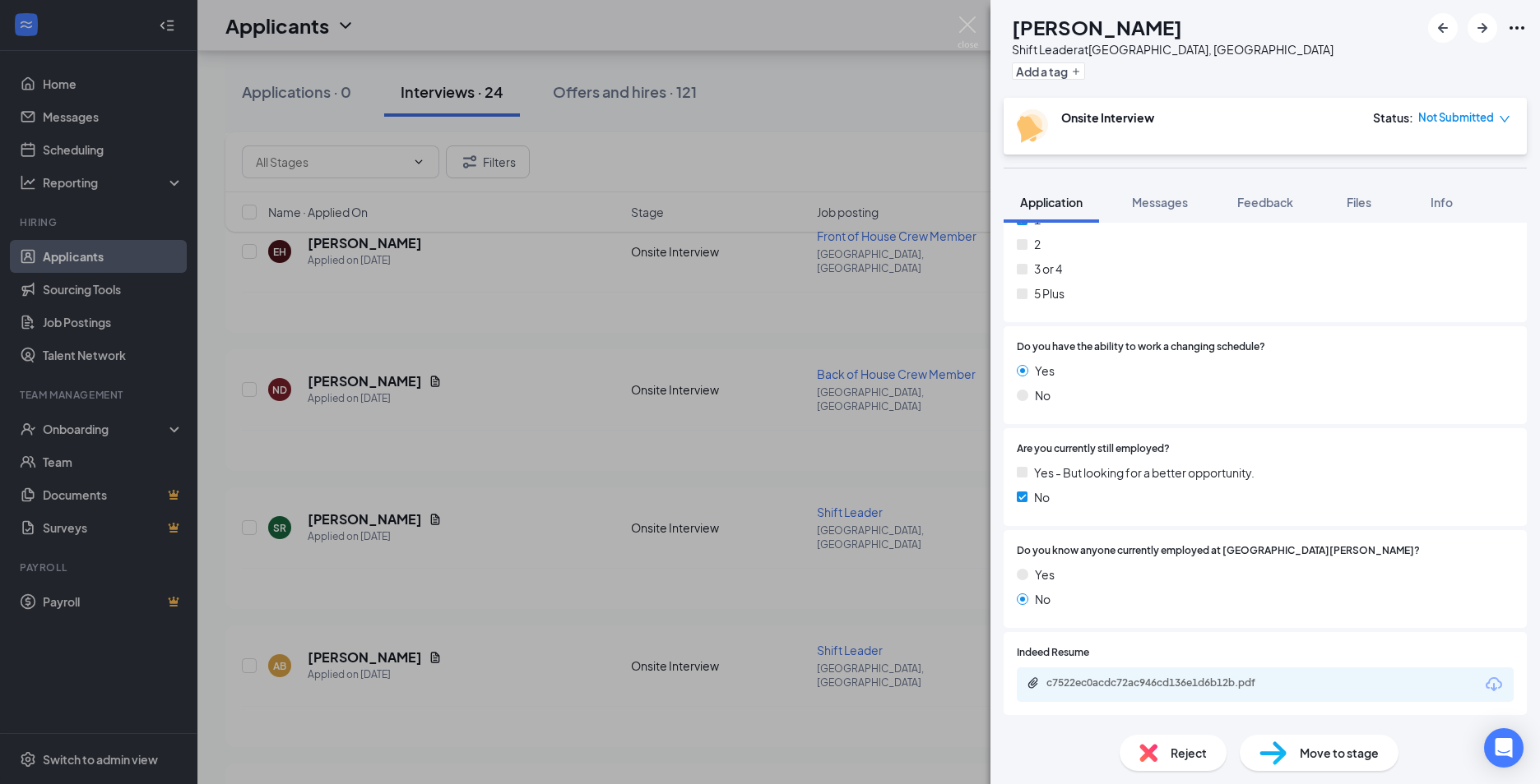
click at [1275, 683] on div "c7522ec0acdc72ac946cd136e1d6b12b.pdf" at bounding box center [1161, 683] width 231 height 13
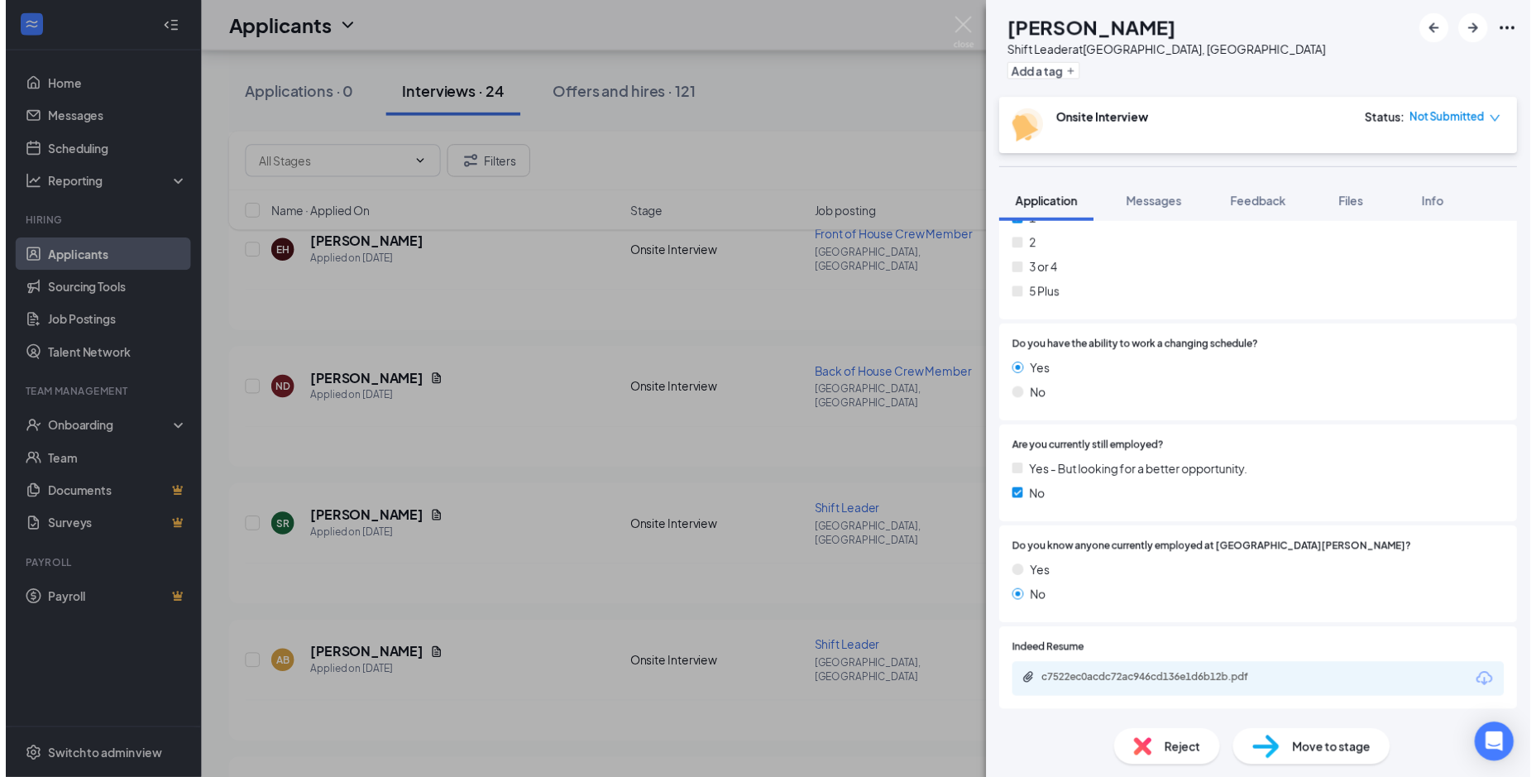
scroll to position [861, 0]
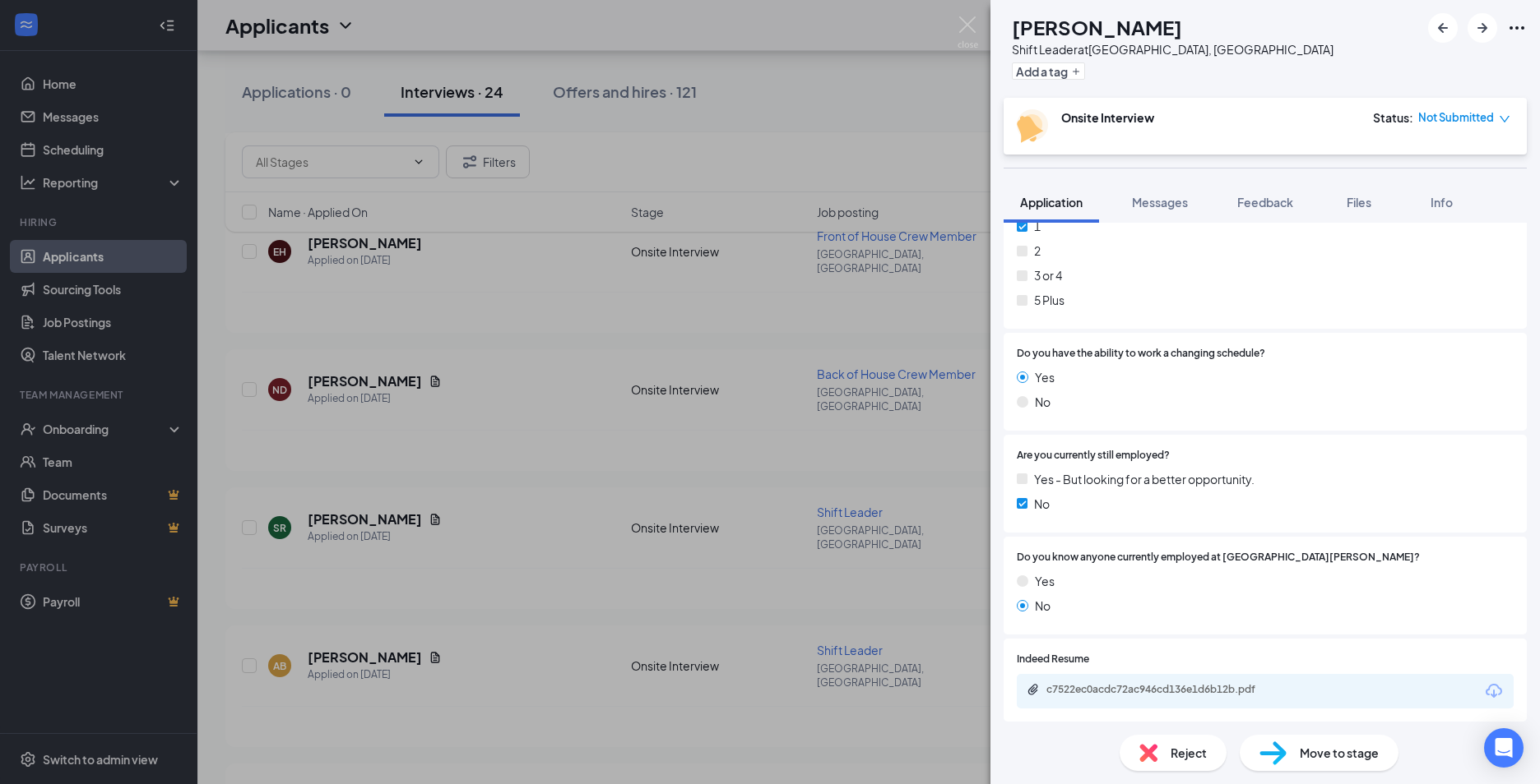
click at [1178, 763] on div "Reject" at bounding box center [1173, 753] width 107 height 36
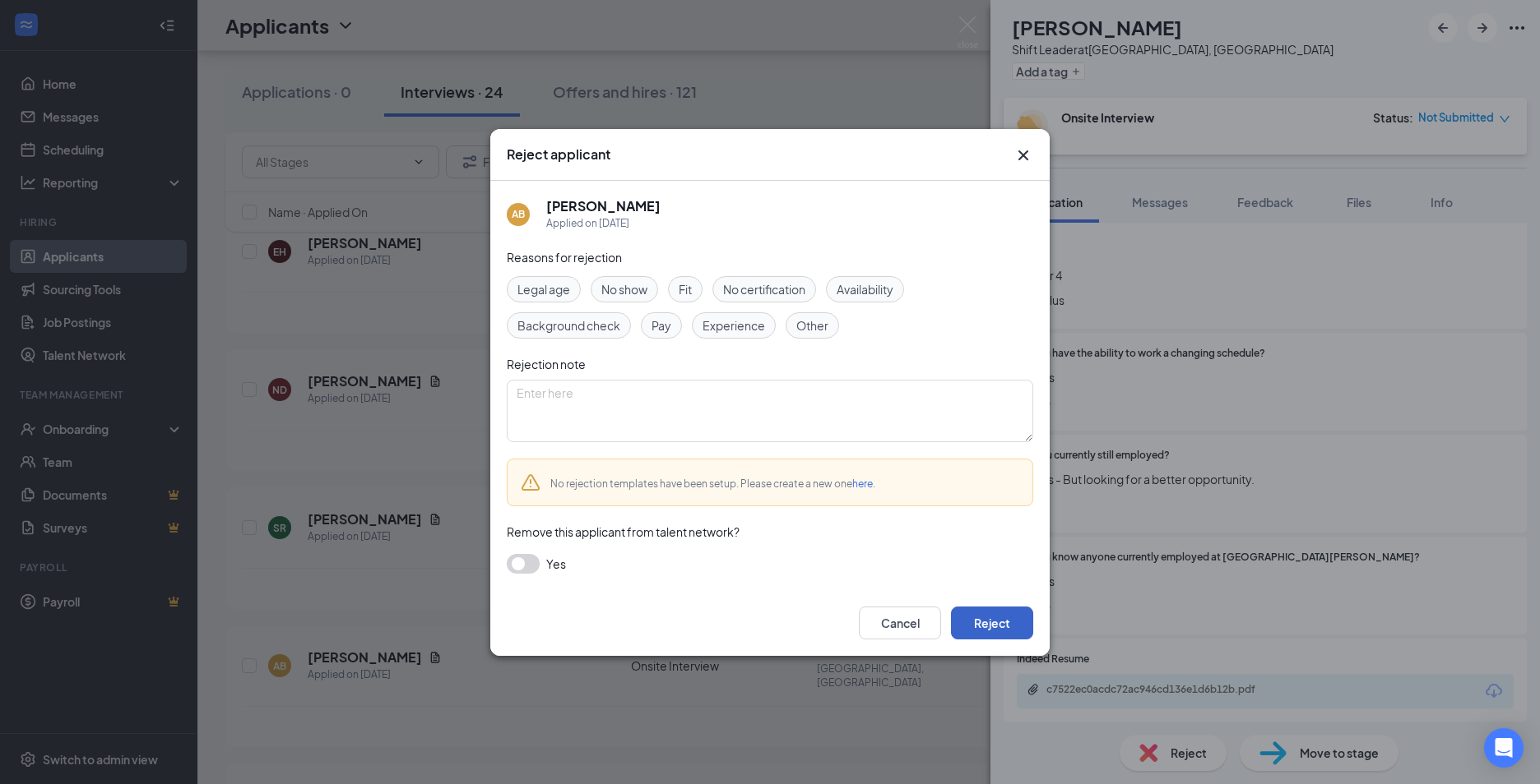
click at [997, 626] on button "Reject" at bounding box center [991, 623] width 83 height 33
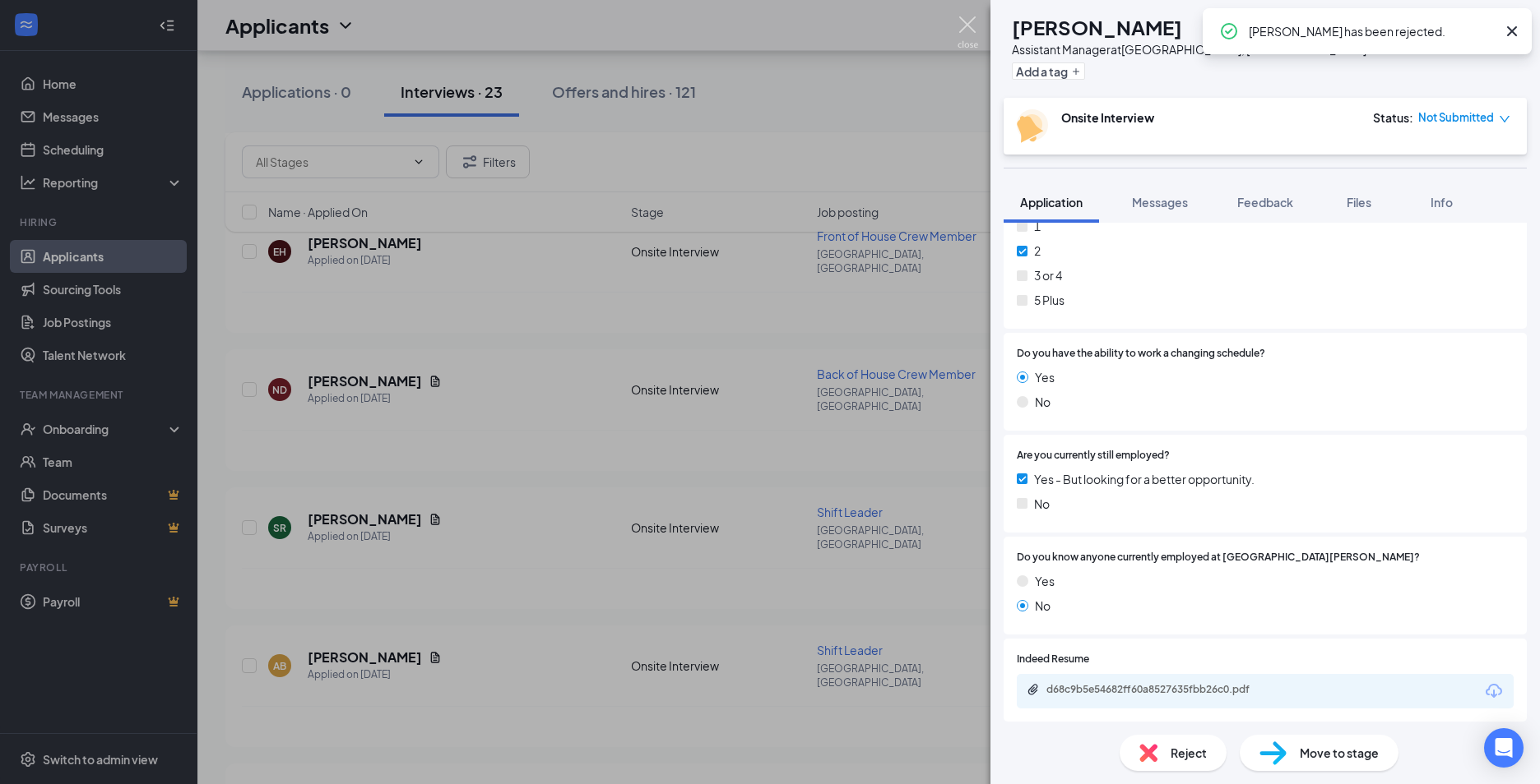
click at [965, 27] on img at bounding box center [967, 33] width 21 height 32
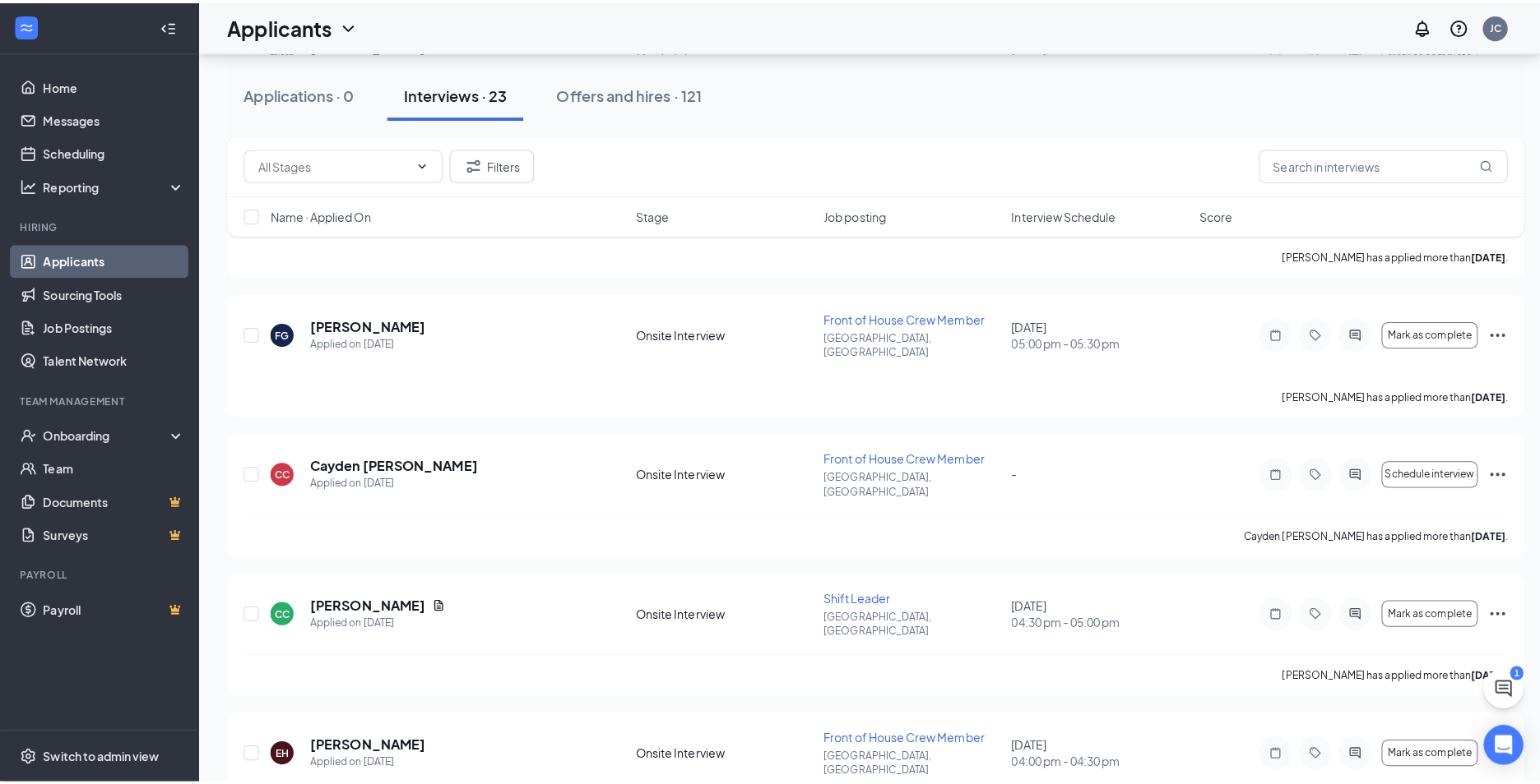
scroll to position [995, 0]
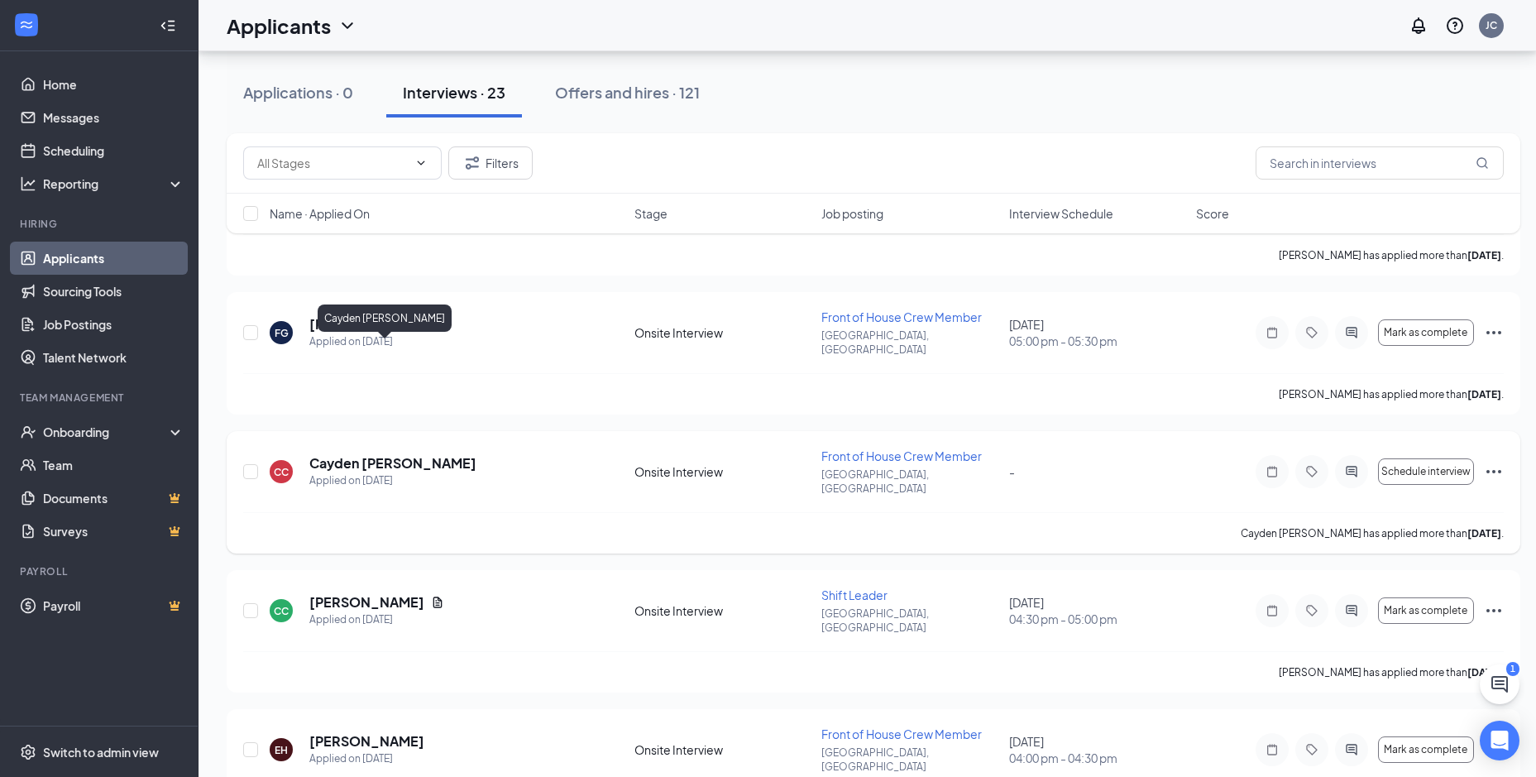
click at [381, 454] on h5 "Cayden [PERSON_NAME]" at bounding box center [392, 463] width 167 height 18
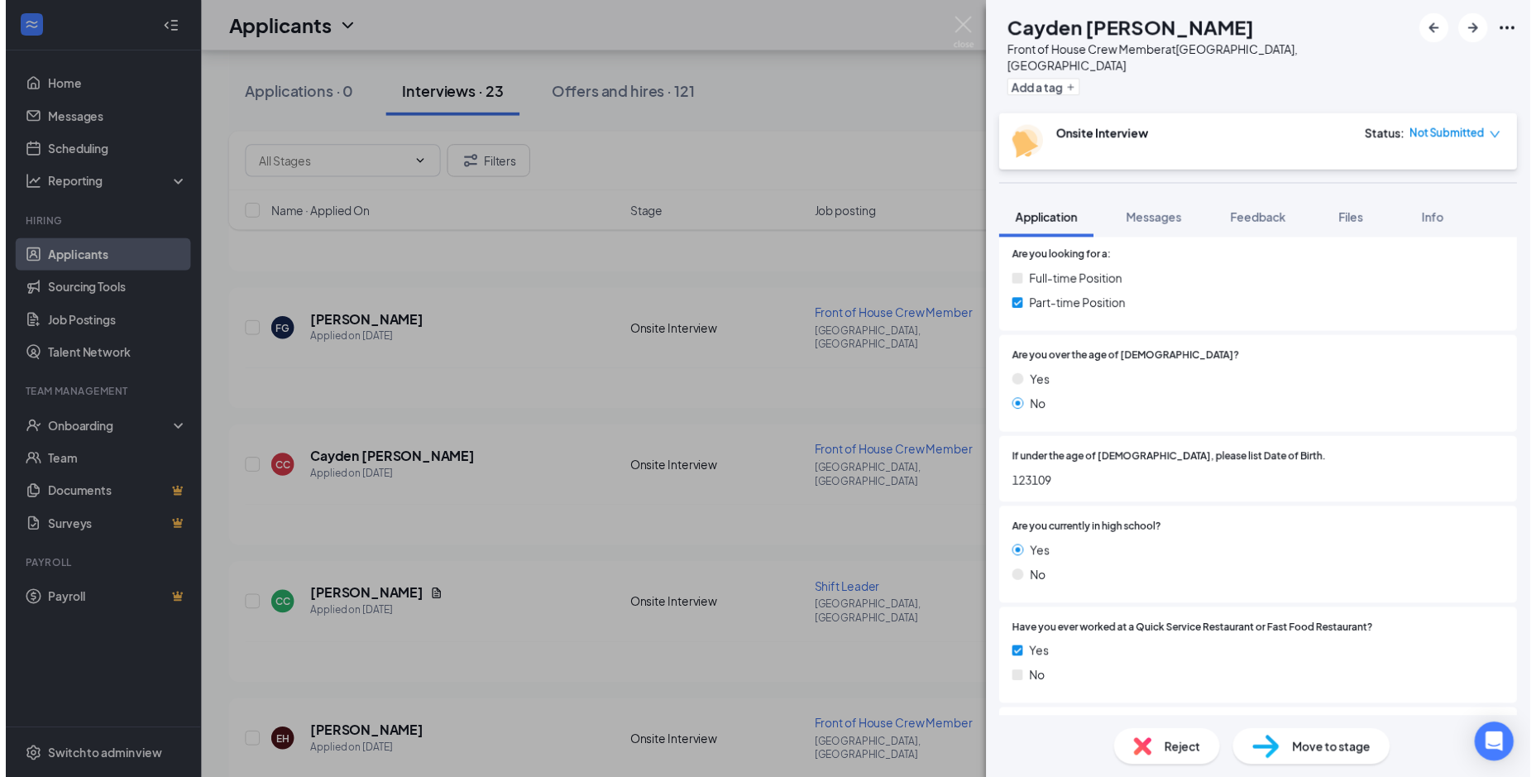
scroll to position [331, 0]
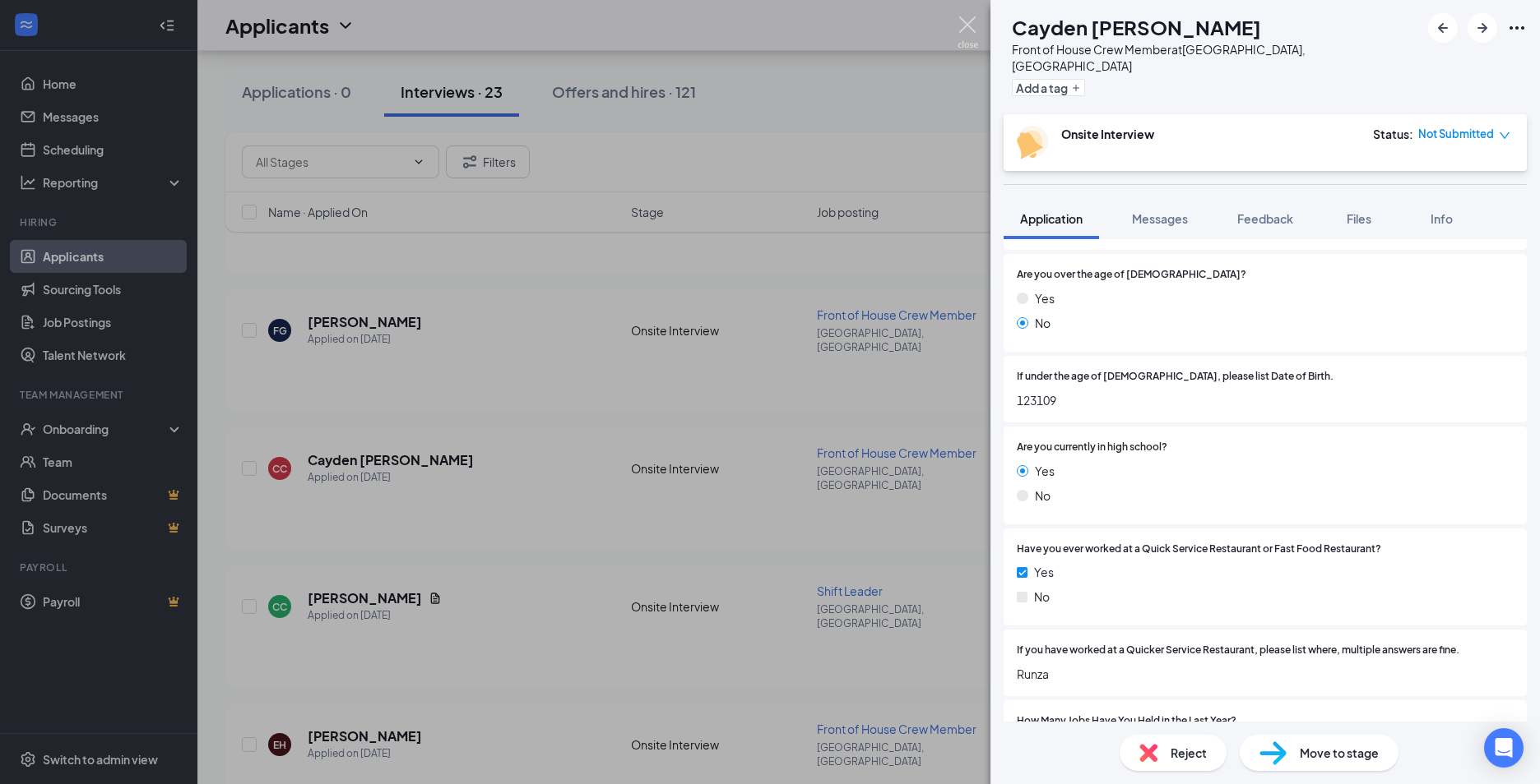
click at [970, 34] on img at bounding box center [967, 33] width 21 height 32
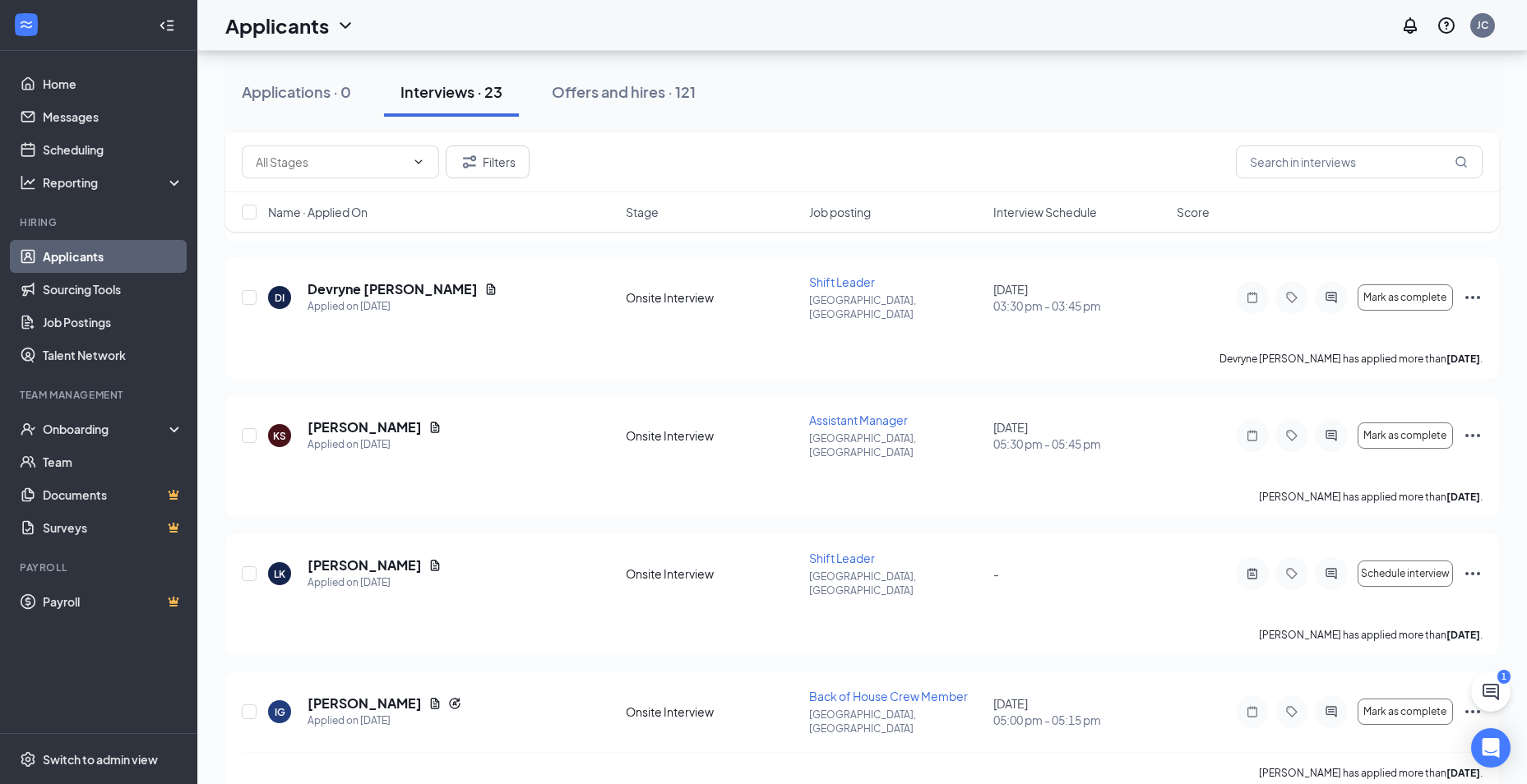
scroll to position [2420, 0]
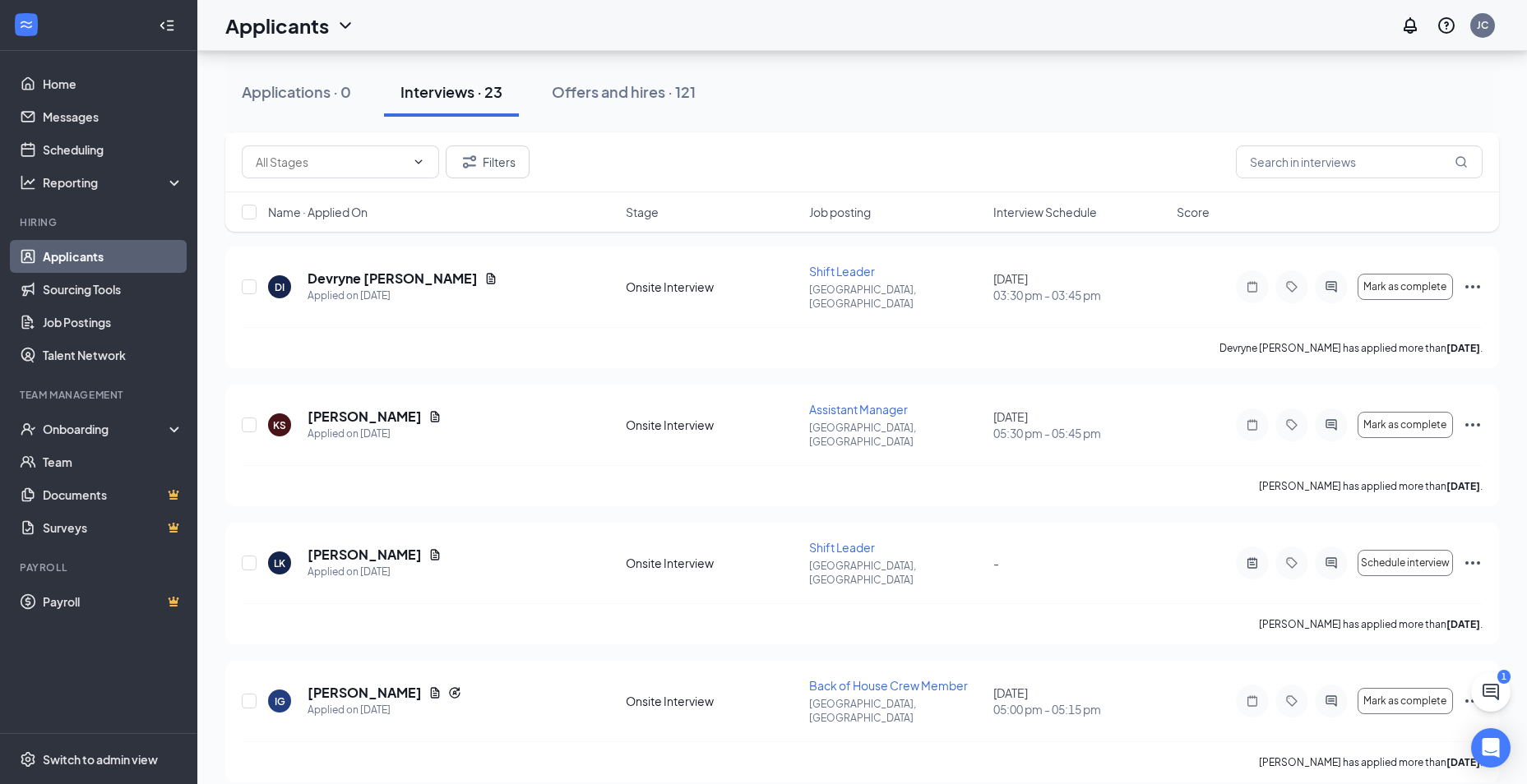
click at [1039, 212] on span "Interview Schedule" at bounding box center [1045, 212] width 103 height 17
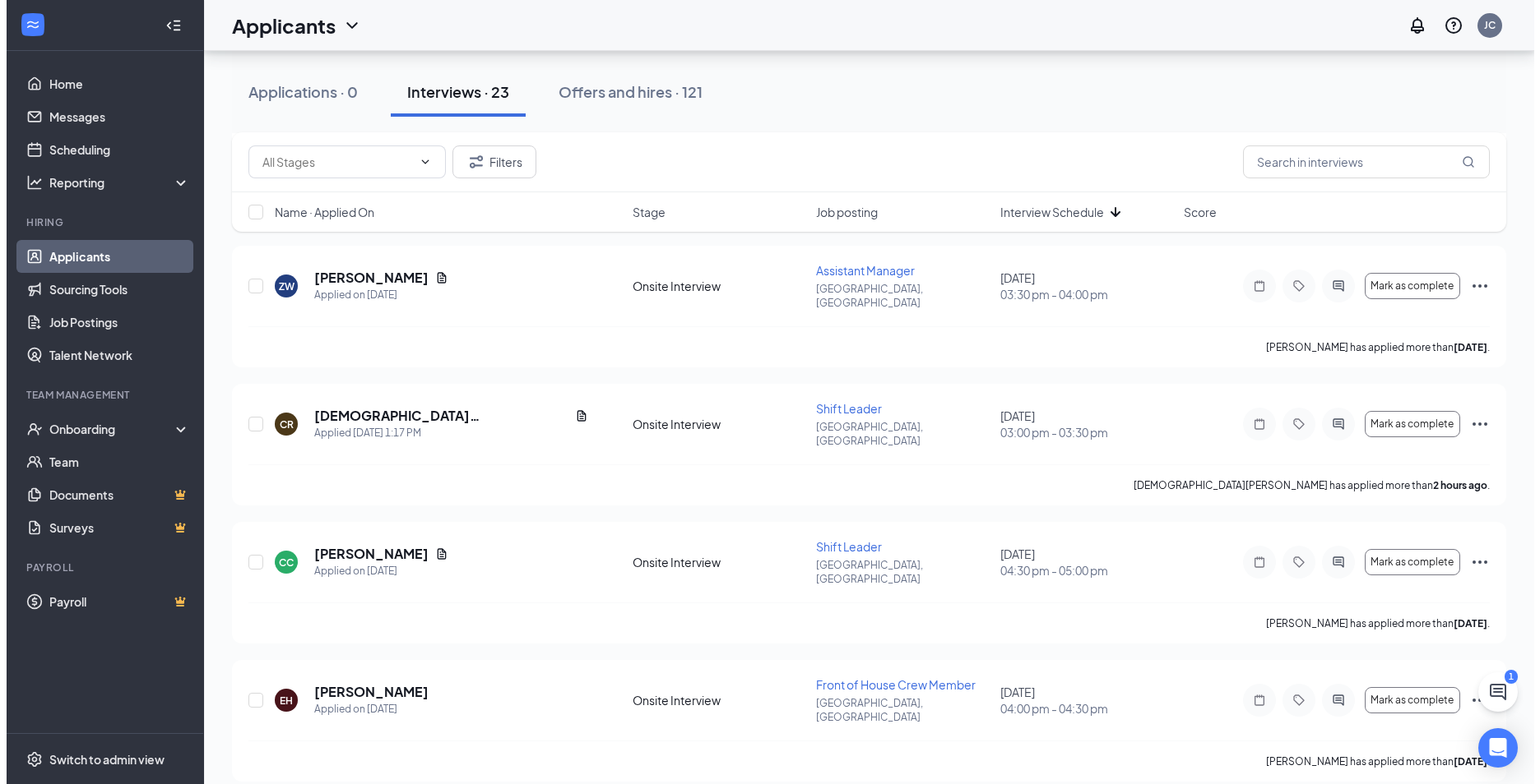
scroll to position [1397, 0]
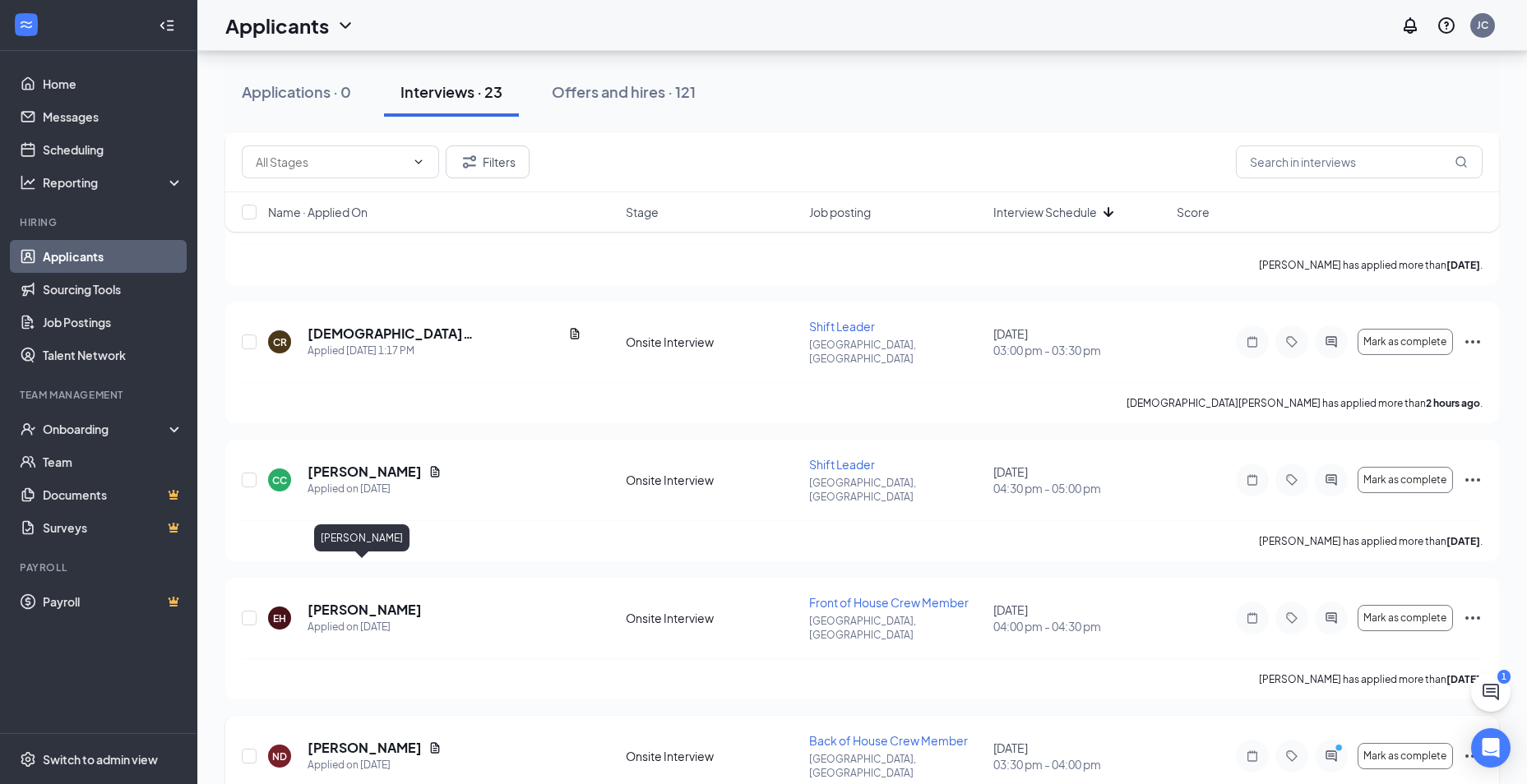
click at [384, 739] on h5 "[PERSON_NAME]" at bounding box center [364, 748] width 114 height 18
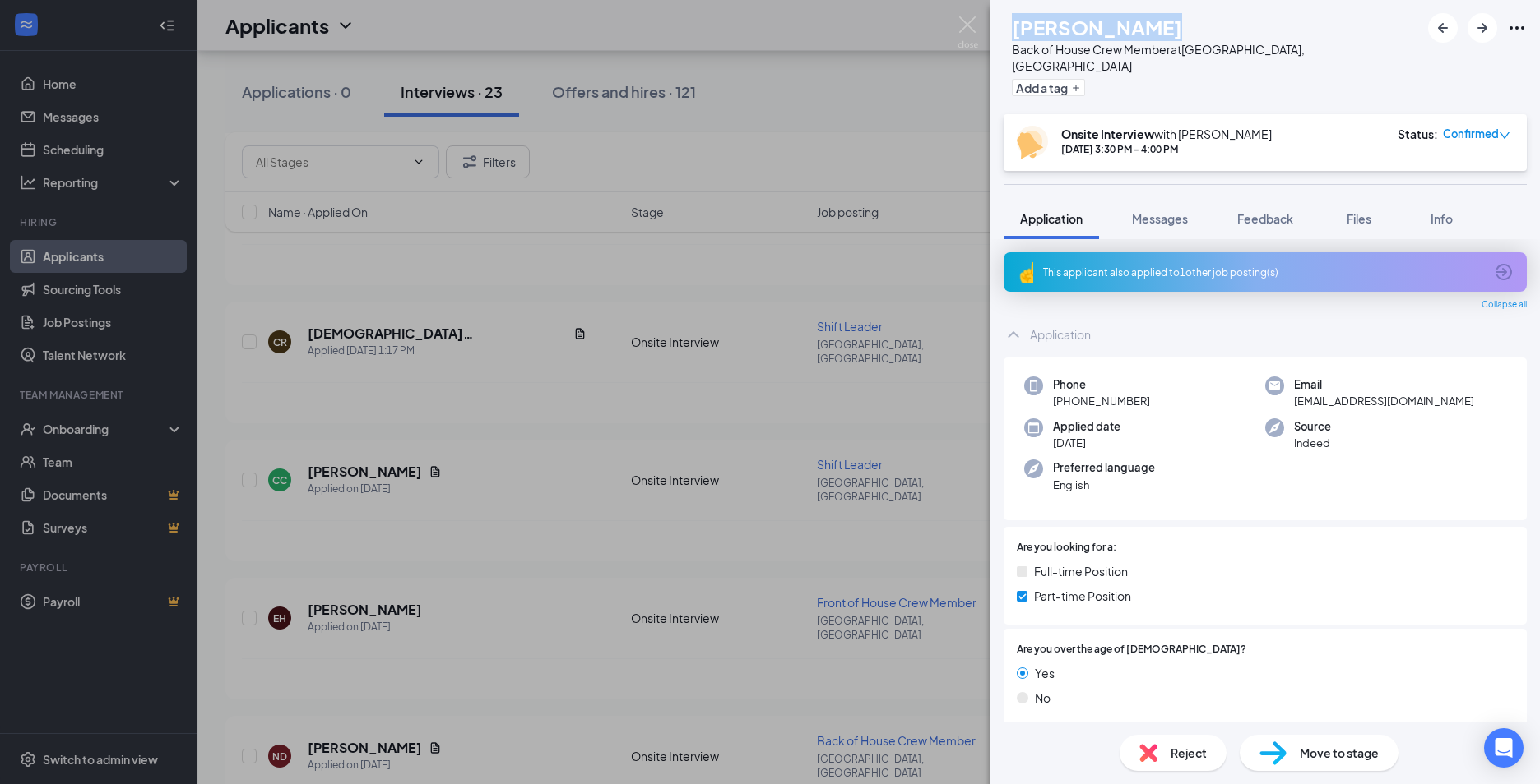
drag, startPoint x: 1217, startPoint y: 30, endPoint x: 1022, endPoint y: 22, distance: 195.2
click at [1022, 22] on div "ND Nayden Dahlke Back of House Crew Member at Grand Island, NE Add a tag" at bounding box center [1211, 57] width 417 height 88
click at [1217, 34] on div "[PERSON_NAME]" at bounding box center [1216, 27] width 408 height 28
drag, startPoint x: 1221, startPoint y: 26, endPoint x: 1048, endPoint y: 25, distance: 173.0
click at [1048, 25] on div "[PERSON_NAME]" at bounding box center [1216, 27] width 408 height 28
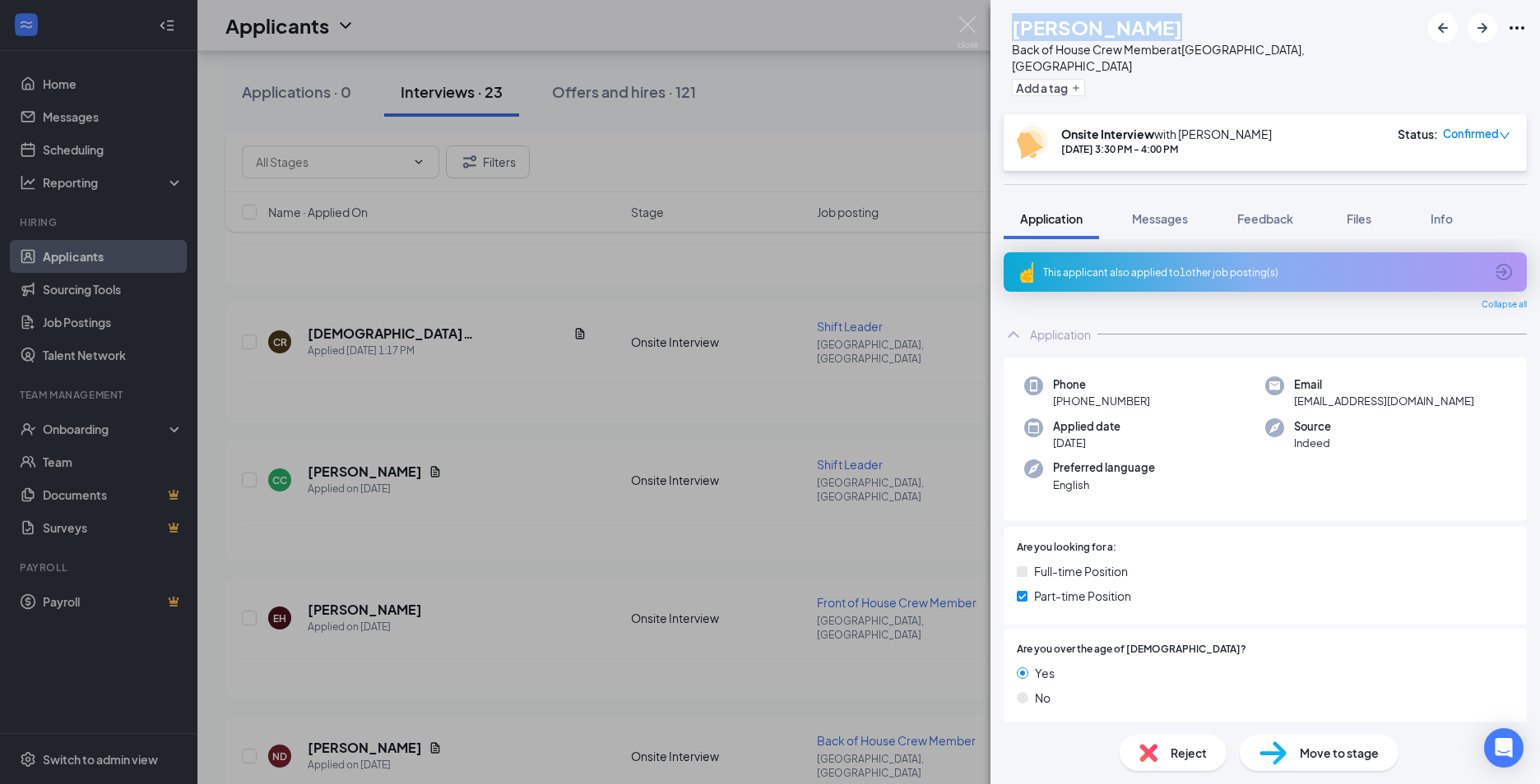
copy h1 "[PERSON_NAME]"
click at [1376, 203] on button "Files" at bounding box center [1359, 218] width 66 height 41
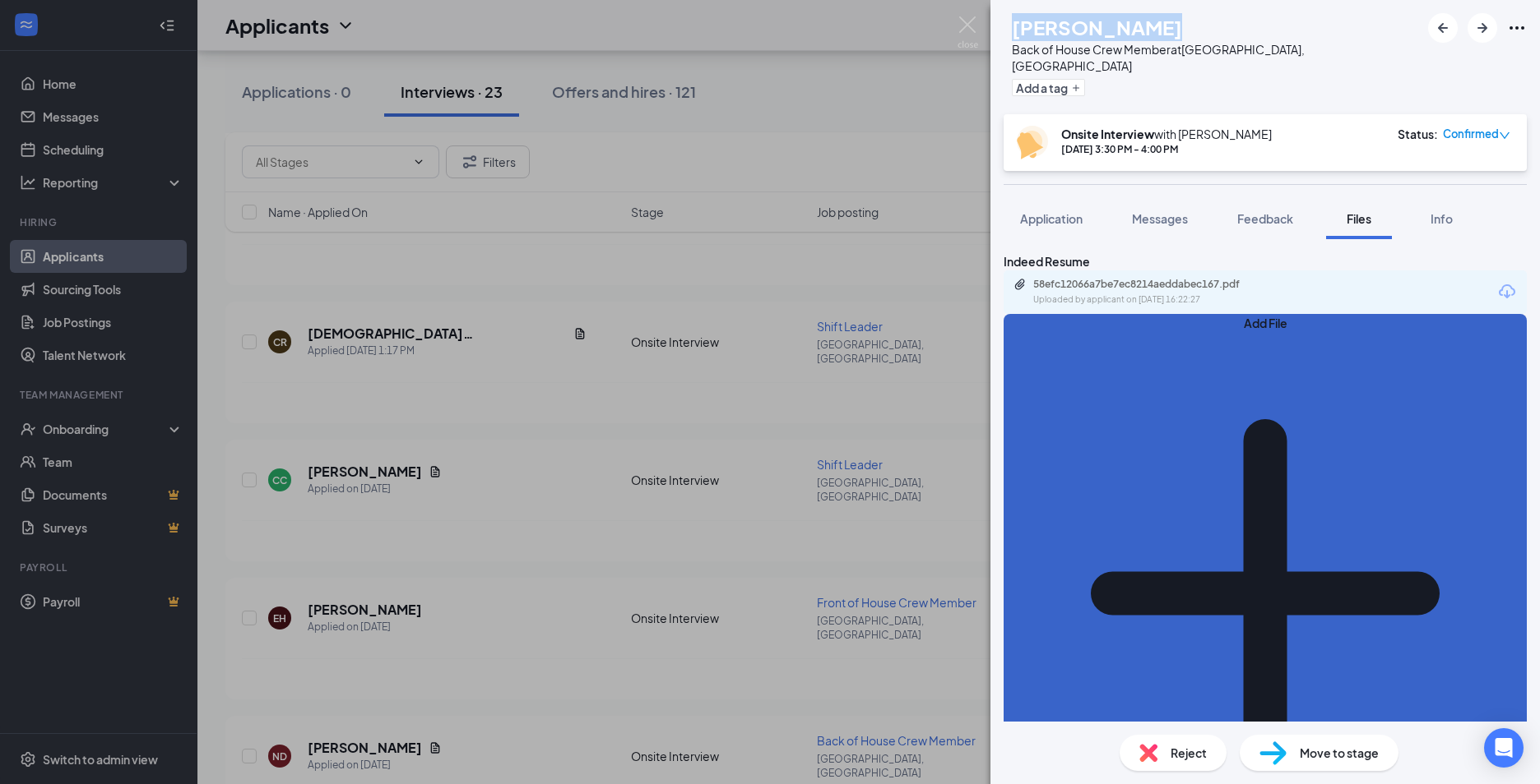
click at [1064, 366] on button "Add File" at bounding box center [1265, 584] width 523 height 541
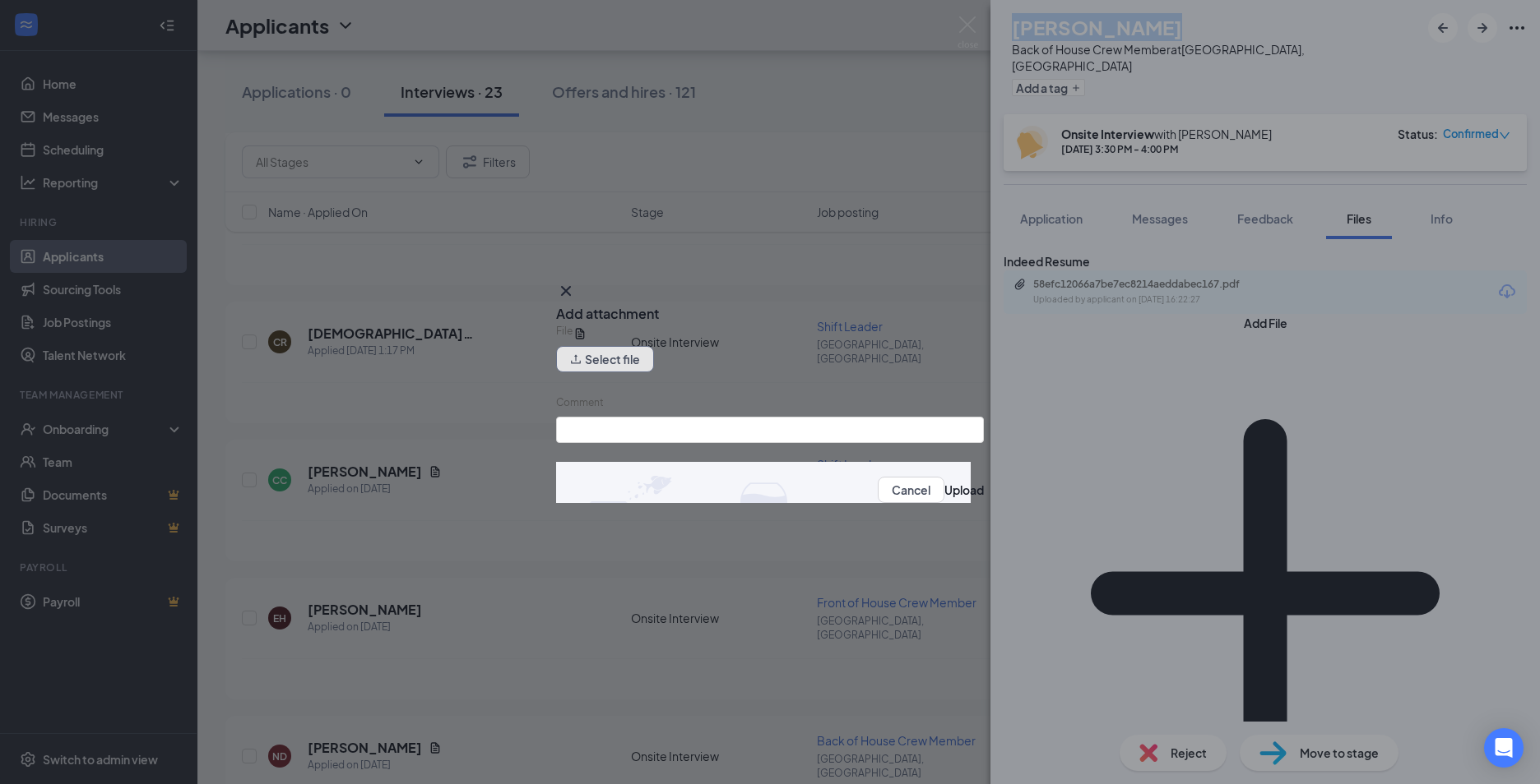
click at [607, 362] on button "Select file" at bounding box center [604, 359] width 97 height 26
click at [651, 427] on div "Comment" at bounding box center [770, 419] width 428 height 50
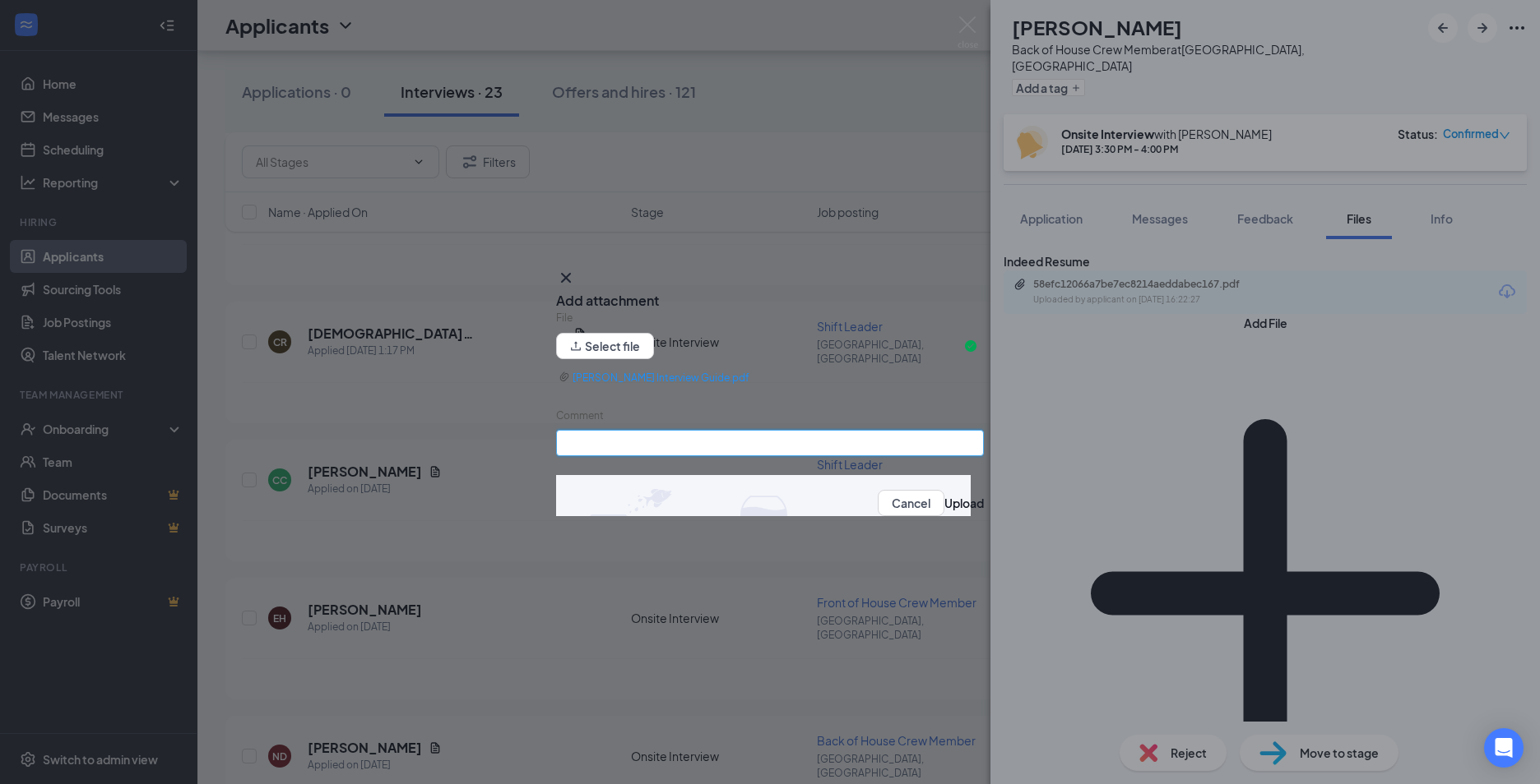
type input "Interview Guide"
click at [944, 507] on button "Upload" at bounding box center [964, 503] width 40 height 18
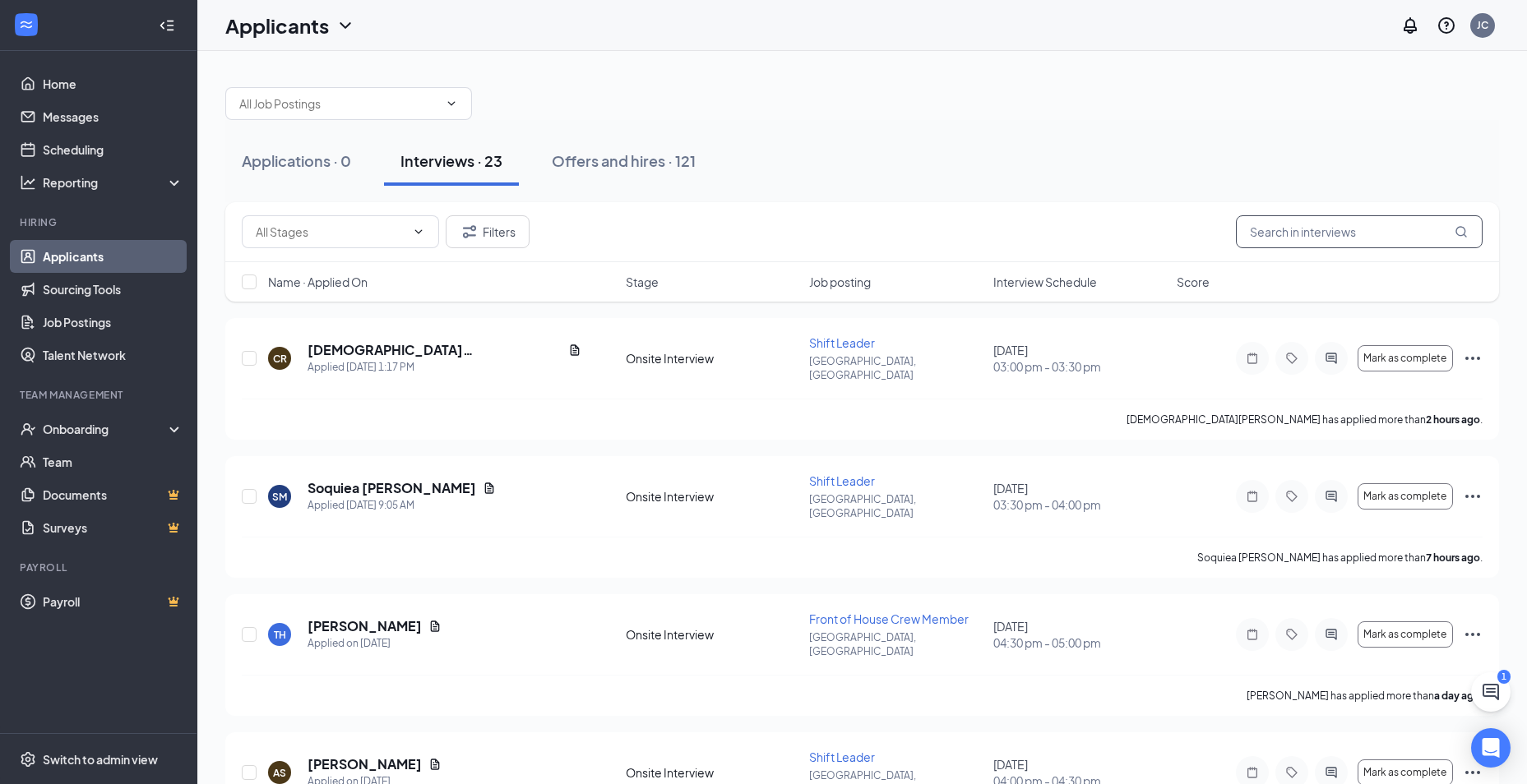
click at [1333, 230] on input "text" at bounding box center [1359, 232] width 247 height 33
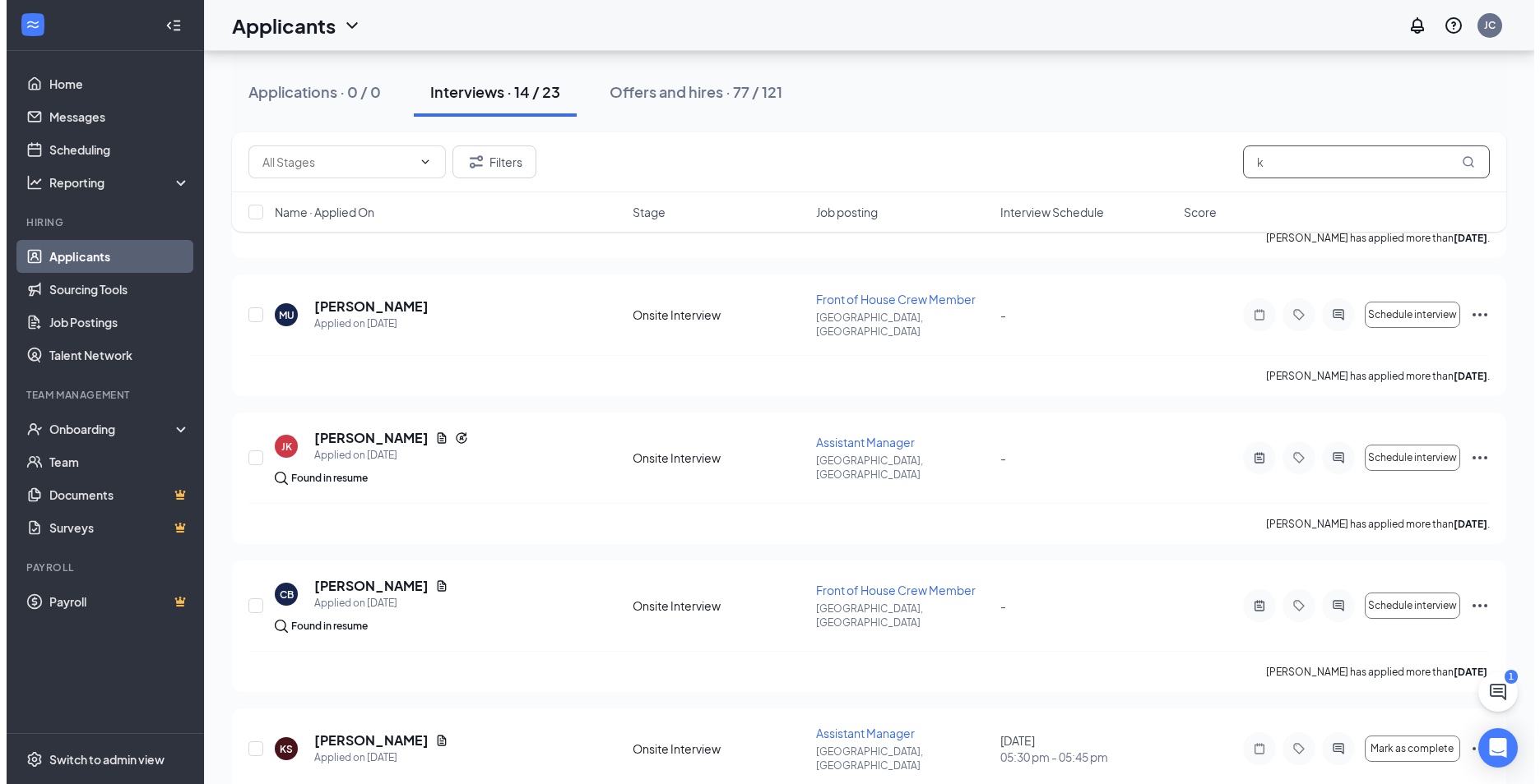
scroll to position [984, 0]
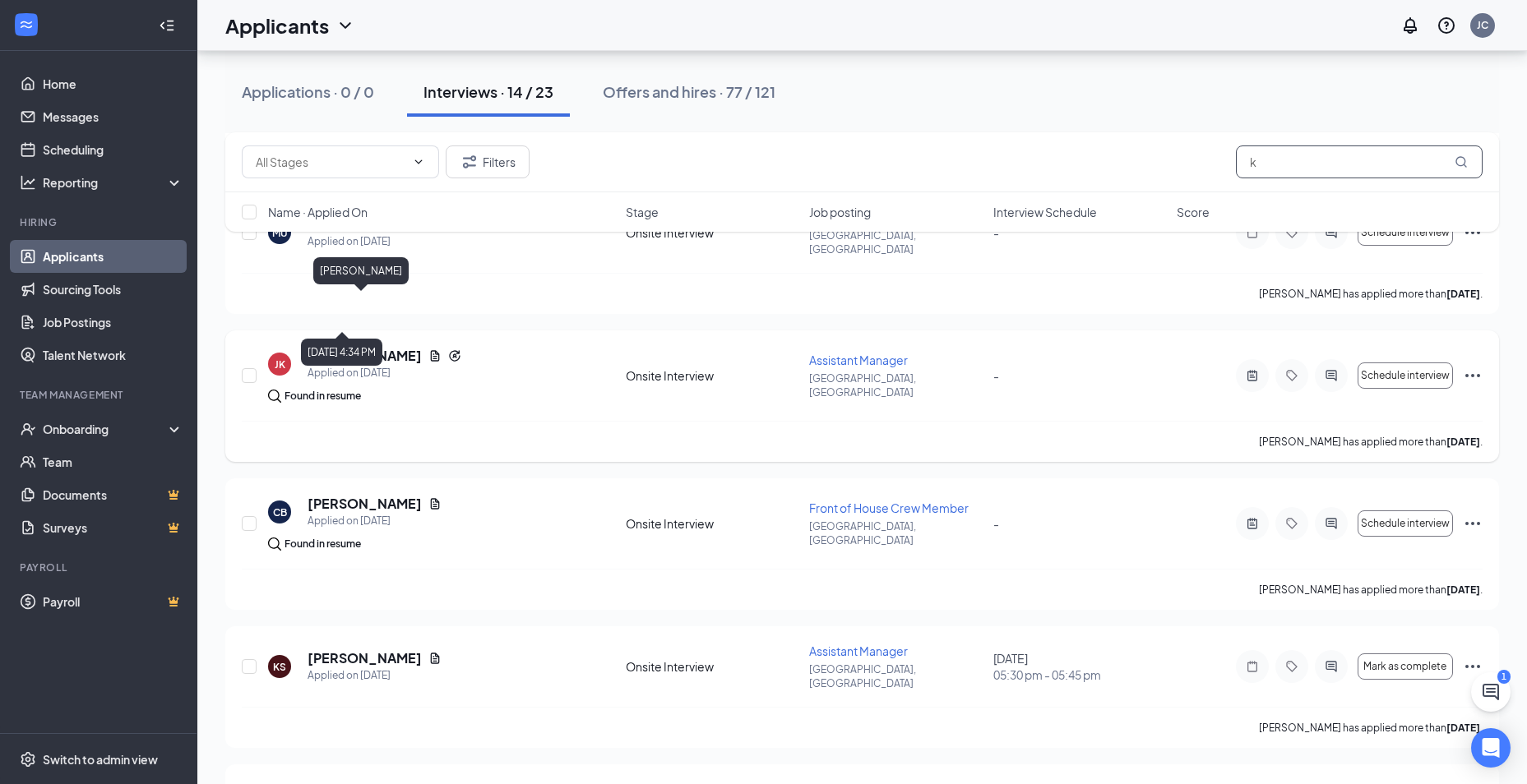
type input "k"
click at [372, 347] on h5 "[PERSON_NAME]" at bounding box center [364, 356] width 114 height 18
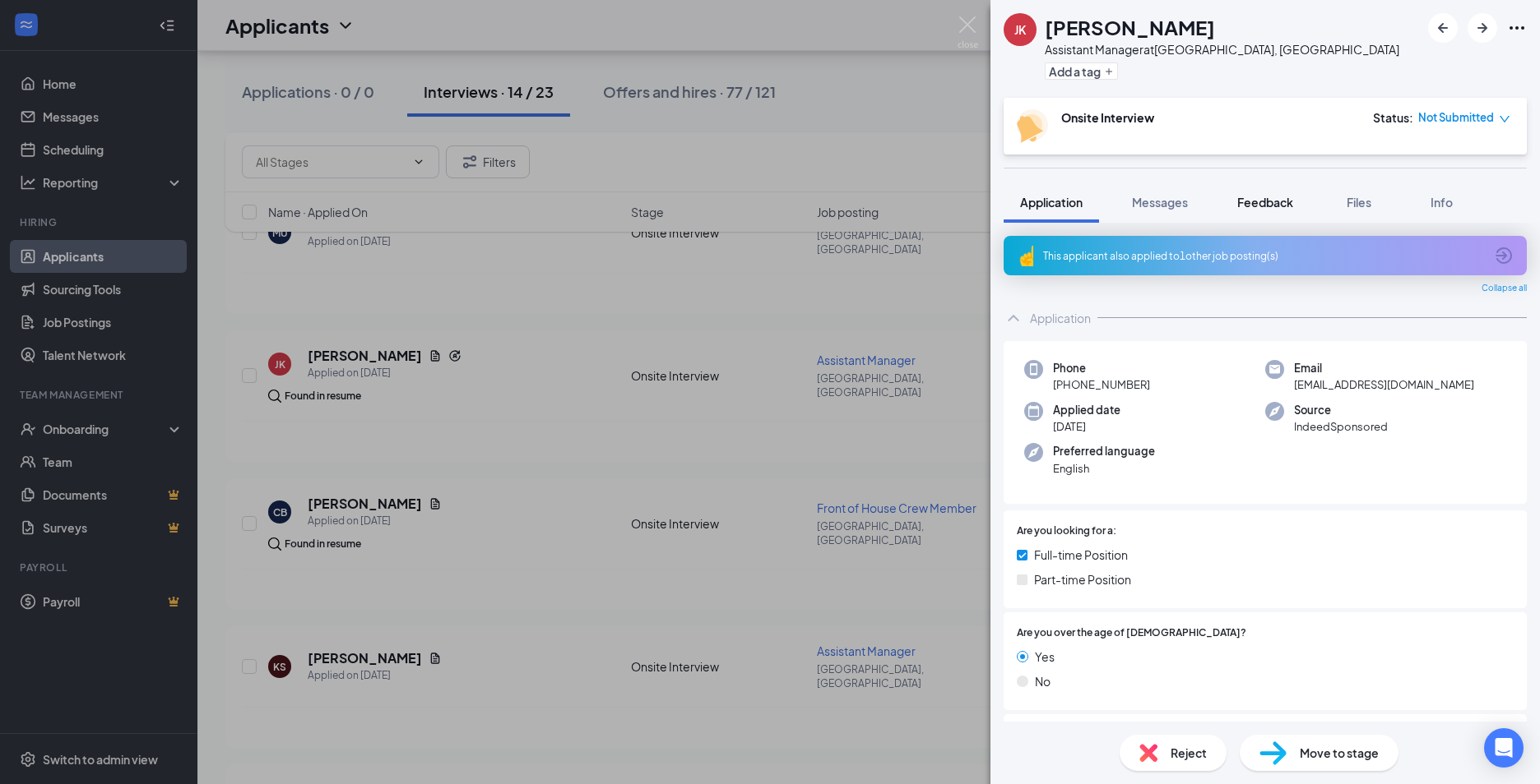
click at [1274, 206] on span "Feedback" at bounding box center [1265, 202] width 56 height 15
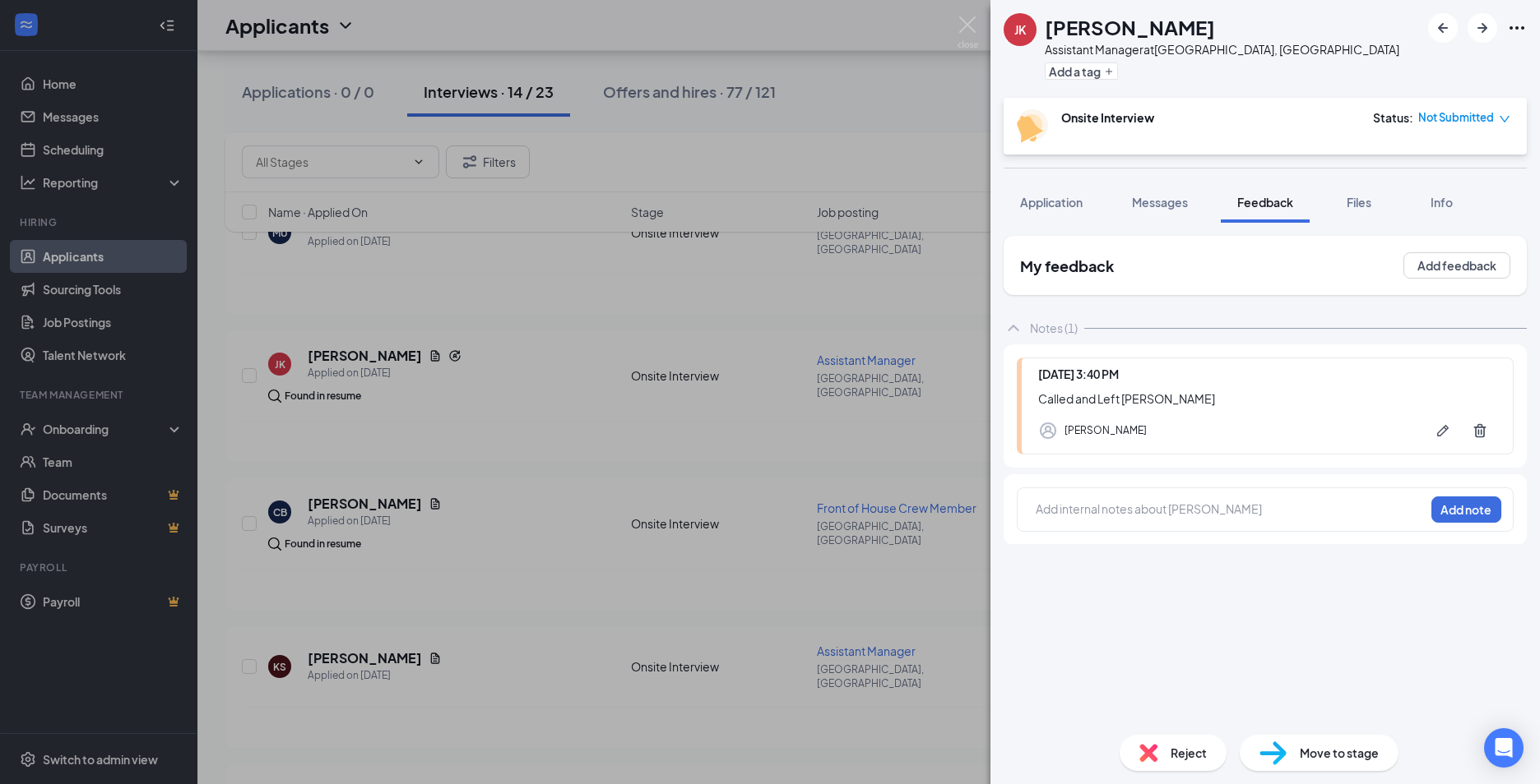
click at [1353, 212] on button "Files" at bounding box center [1359, 202] width 66 height 41
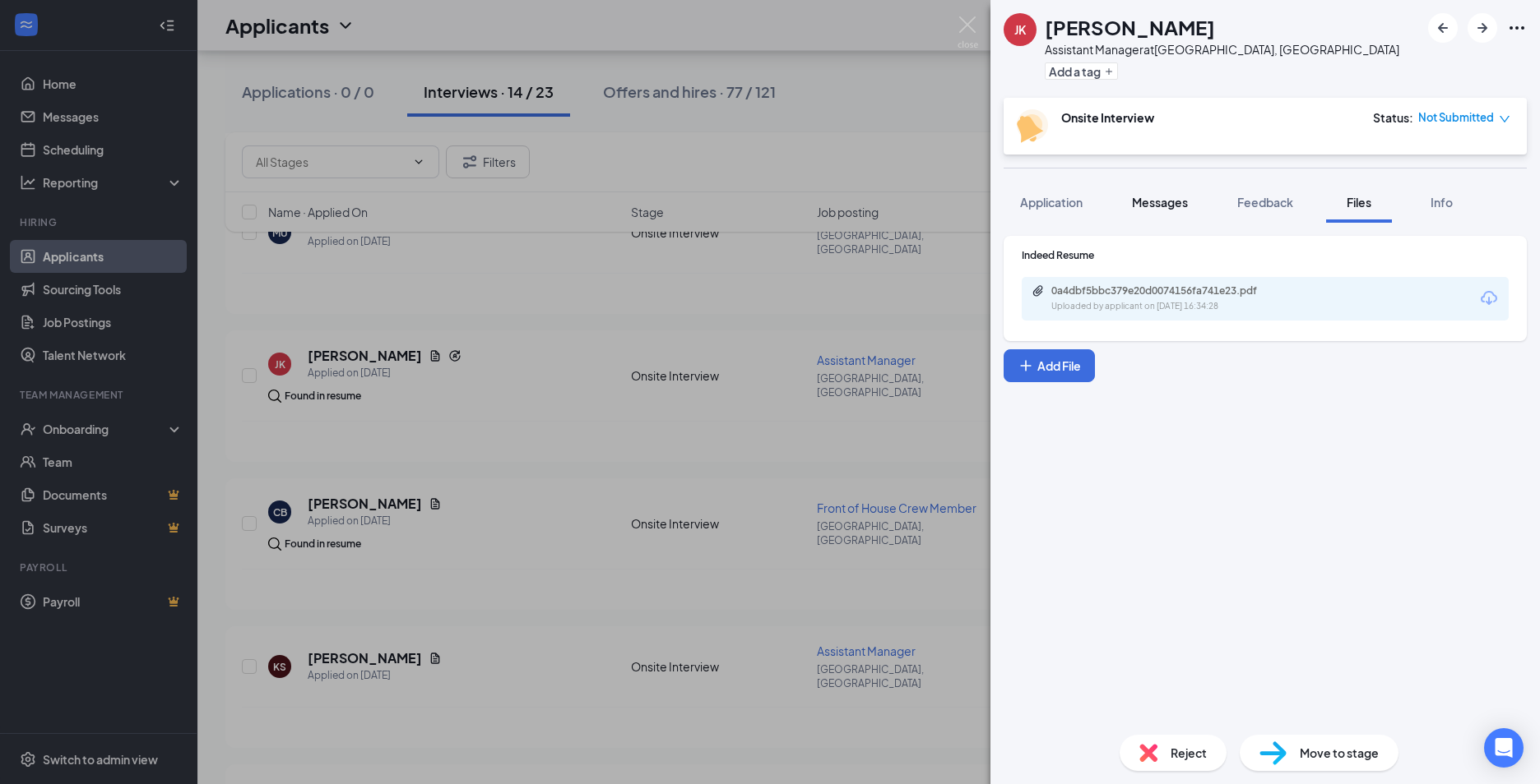
click at [1174, 203] on span "Messages" at bounding box center [1159, 202] width 56 height 15
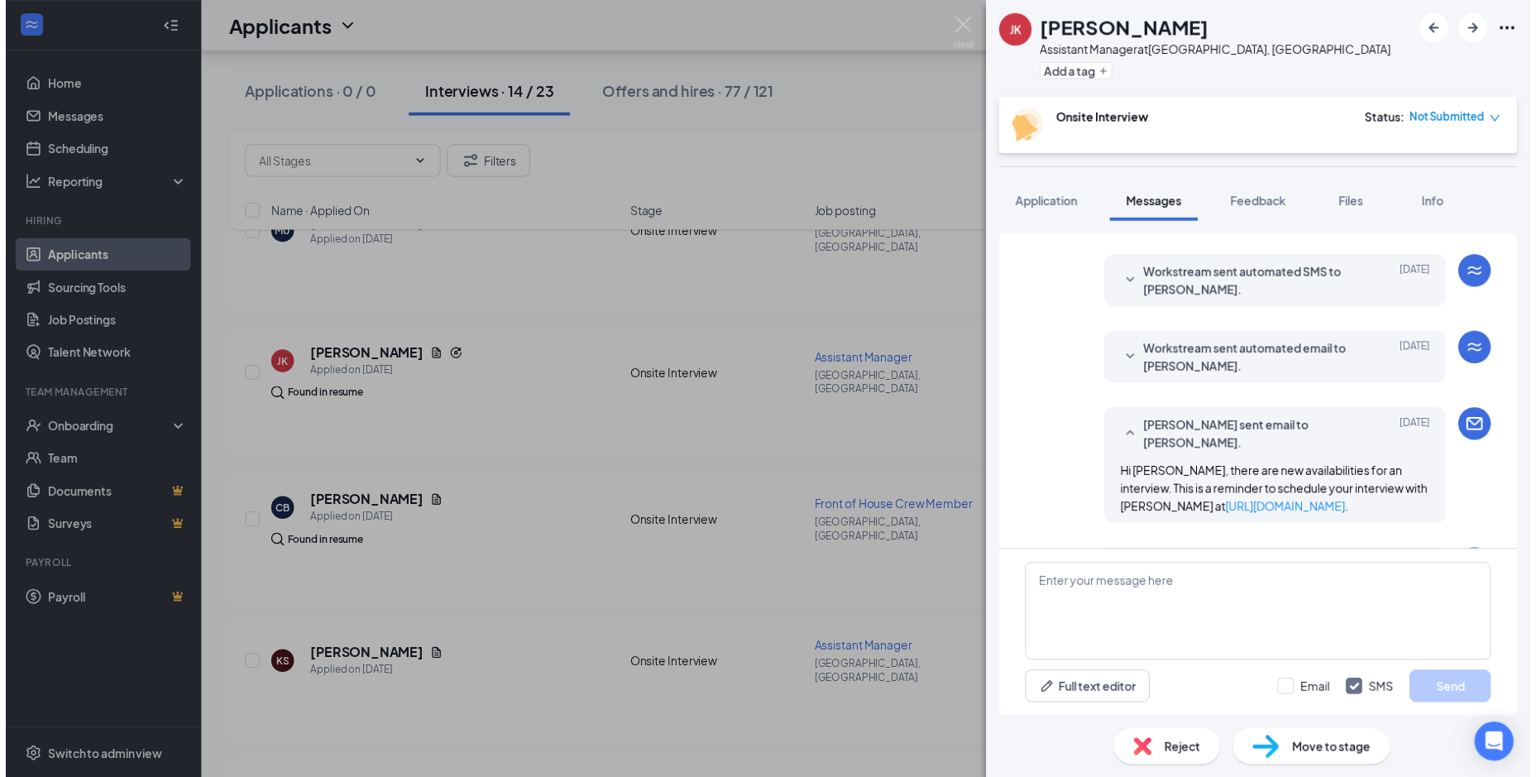
scroll to position [622, 0]
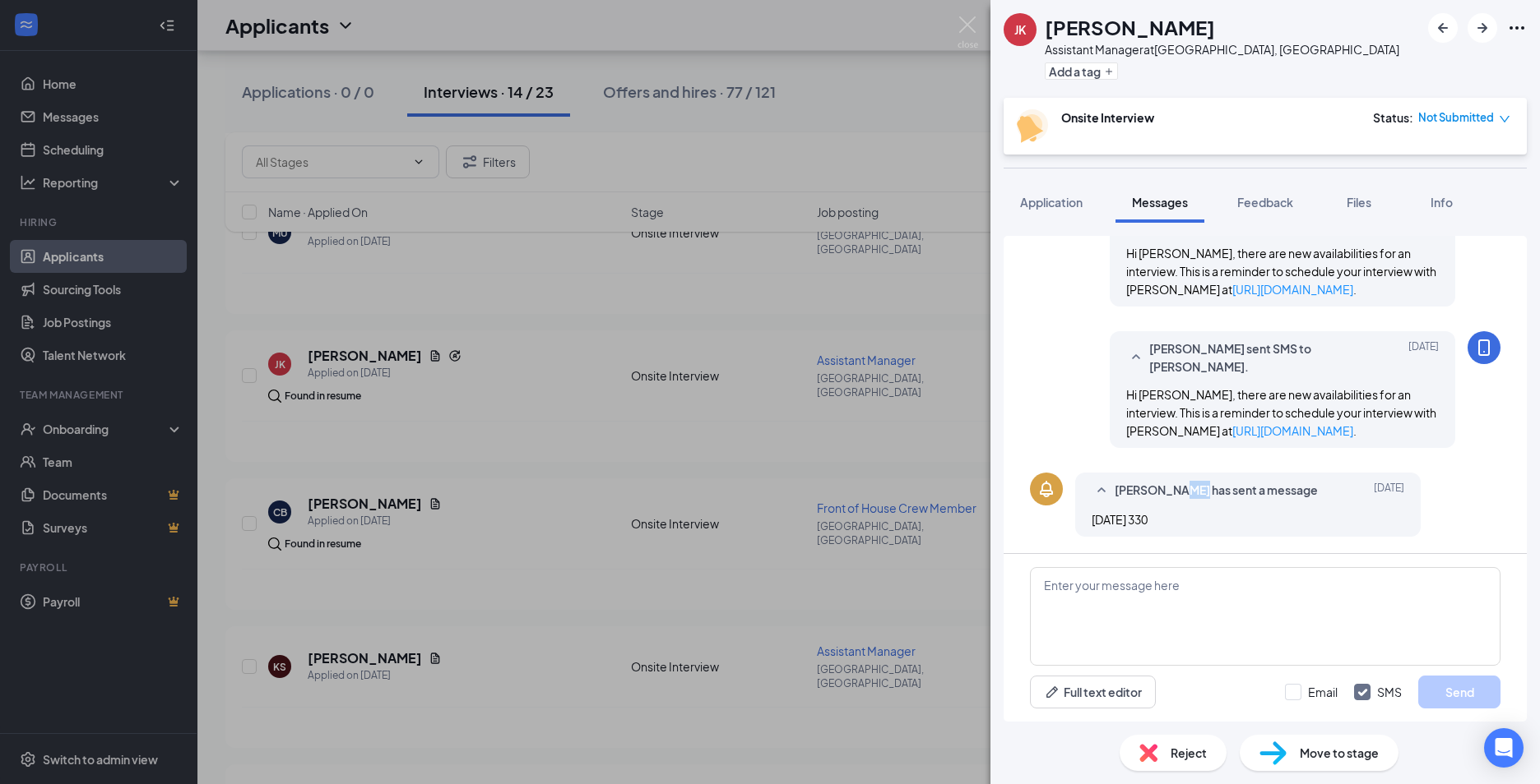
click at [1083, 402] on div "Load earlier interactions (about 1 more) Applicant System Update (1) Workstream…" at bounding box center [1265, 84] width 470 height 935
click at [620, 259] on div "JK JASON KRULL Assistant Manager at Grand Island, NE Add a tag Onsite Interview…" at bounding box center [770, 392] width 1540 height 784
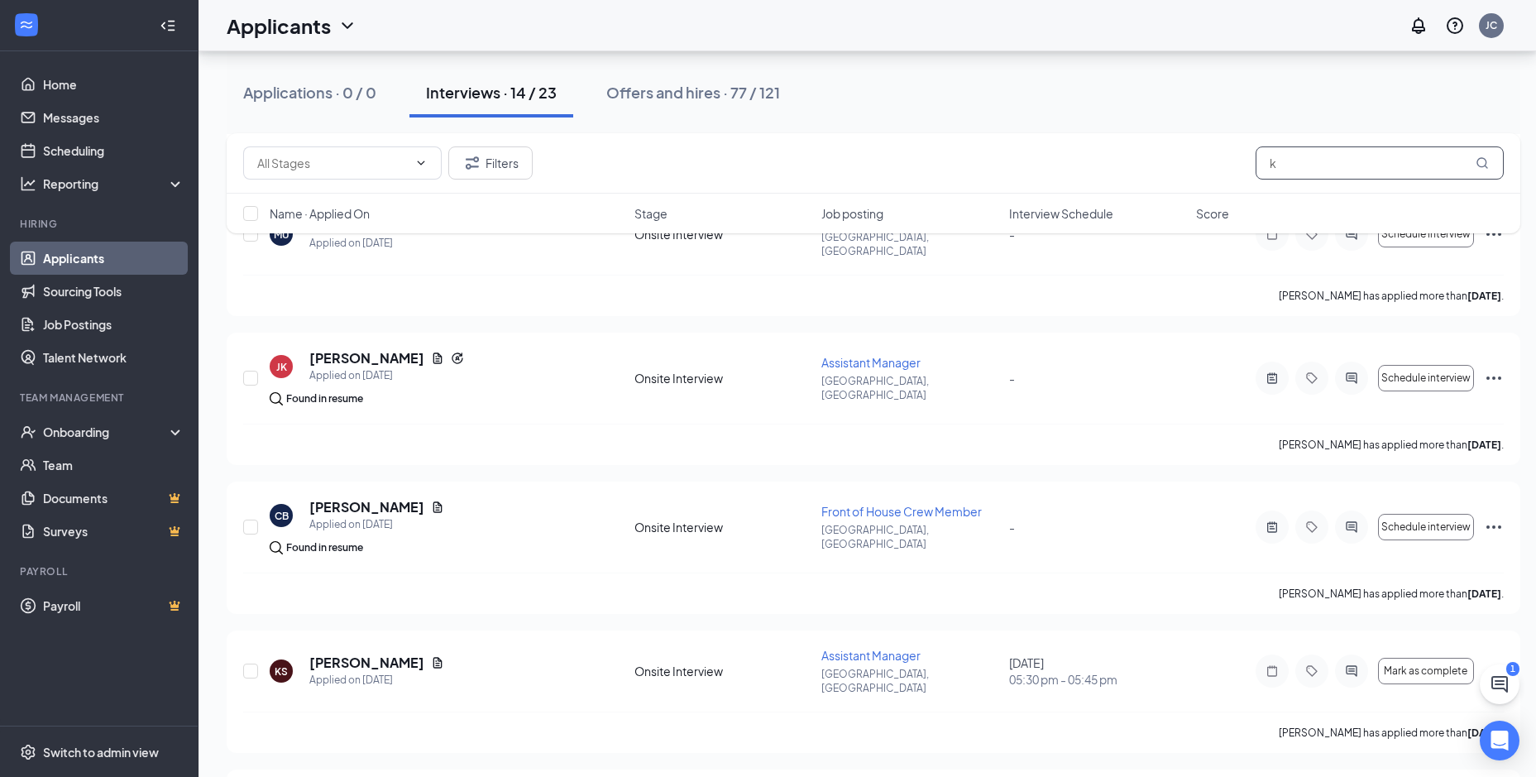
drag, startPoint x: 1257, startPoint y: 177, endPoint x: 1329, endPoint y: 139, distance: 82.1
click at [1252, 178] on div "Filters k" at bounding box center [873, 162] width 1261 height 33
click at [1315, 152] on input "k" at bounding box center [1380, 162] width 248 height 33
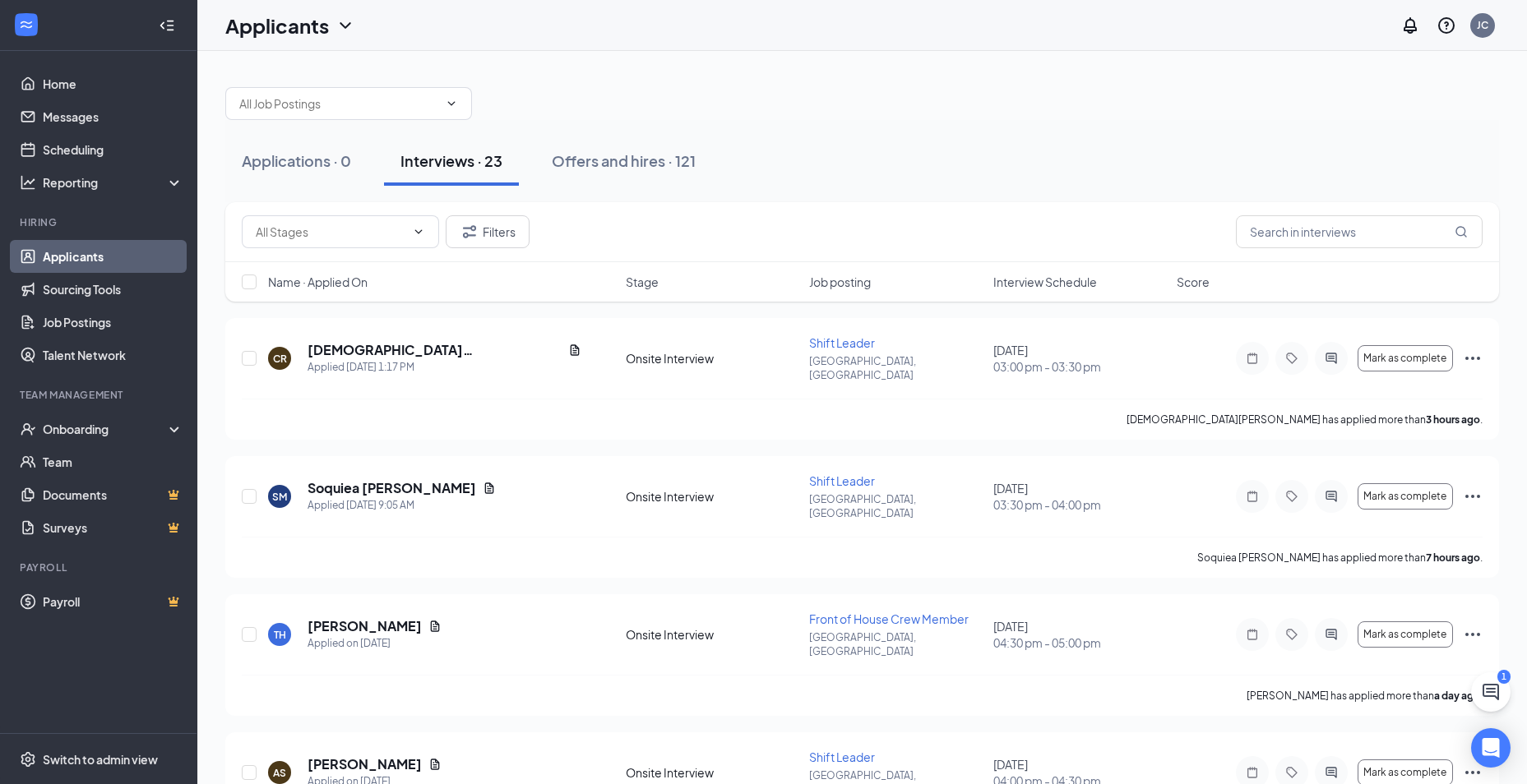
click at [1050, 283] on span "Interview Schedule" at bounding box center [1045, 281] width 103 height 17
click at [1046, 276] on span "Interview Schedule" at bounding box center [1045, 281] width 103 height 17
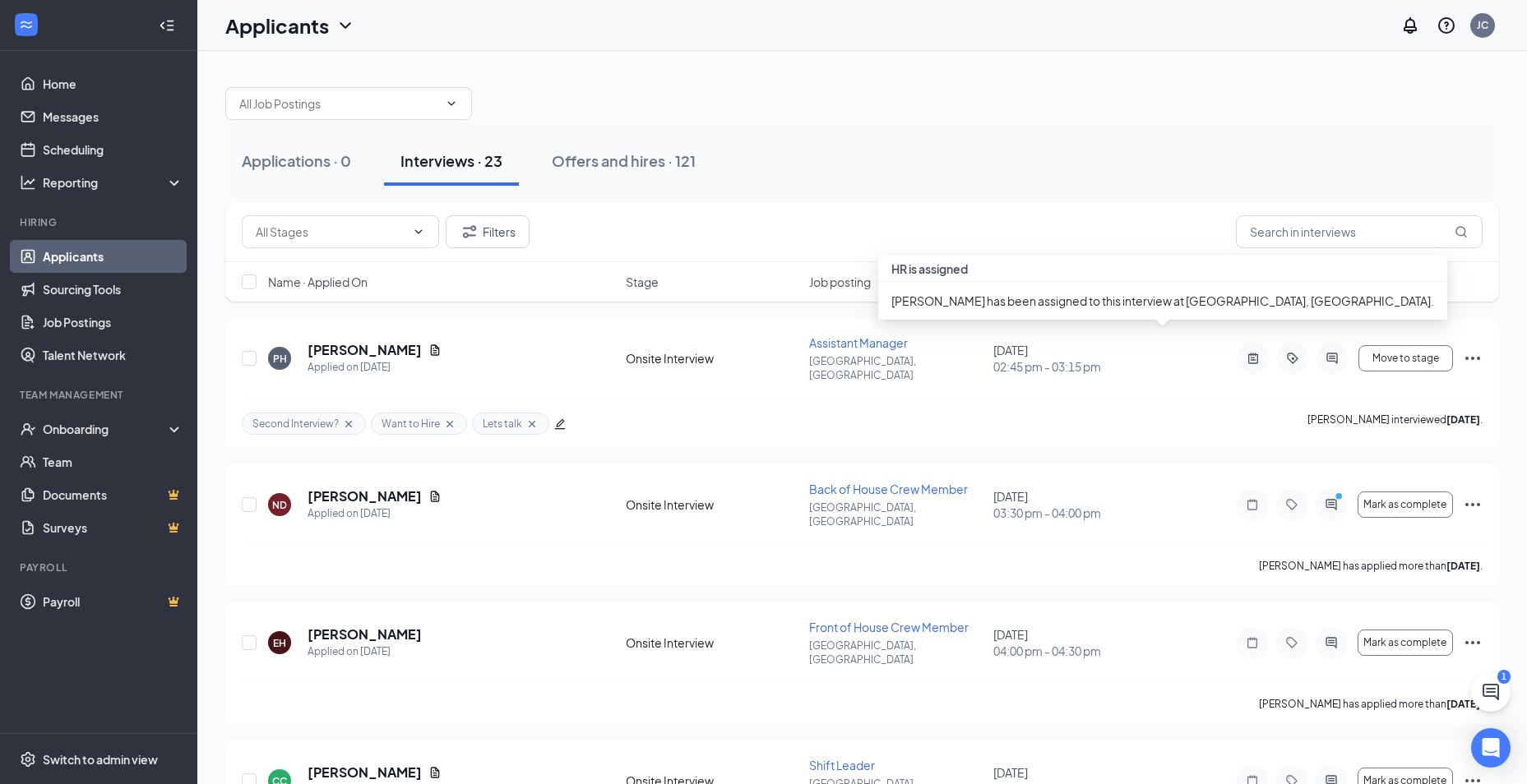
click at [1061, 273] on div "HR is assigned" at bounding box center [1163, 268] width 569 height 26
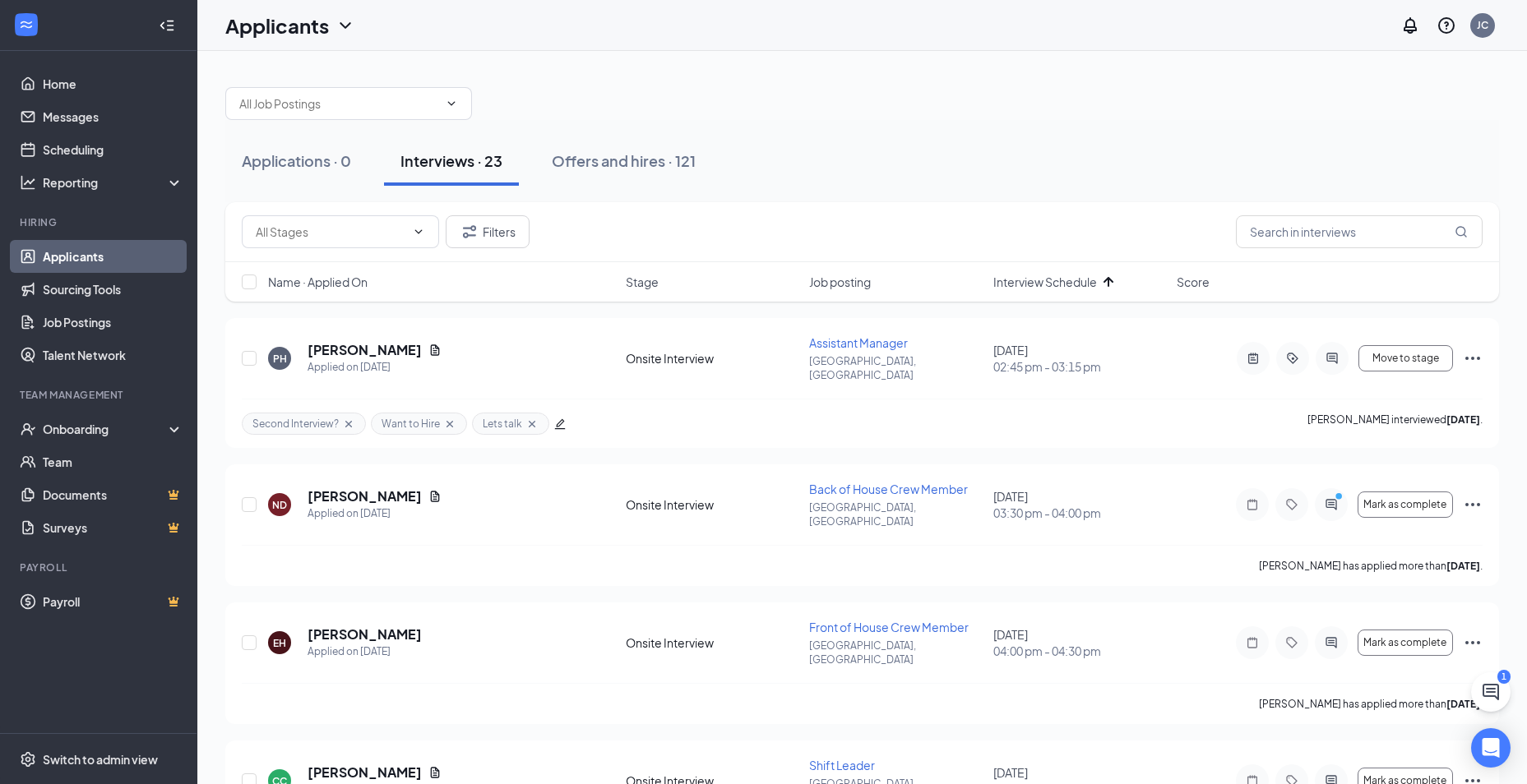
click at [1038, 293] on div "Name · Applied On Stage Job posting Interview Schedule Score" at bounding box center [862, 282] width 1273 height 40
click at [1046, 283] on span "Interview Schedule" at bounding box center [1045, 281] width 103 height 17
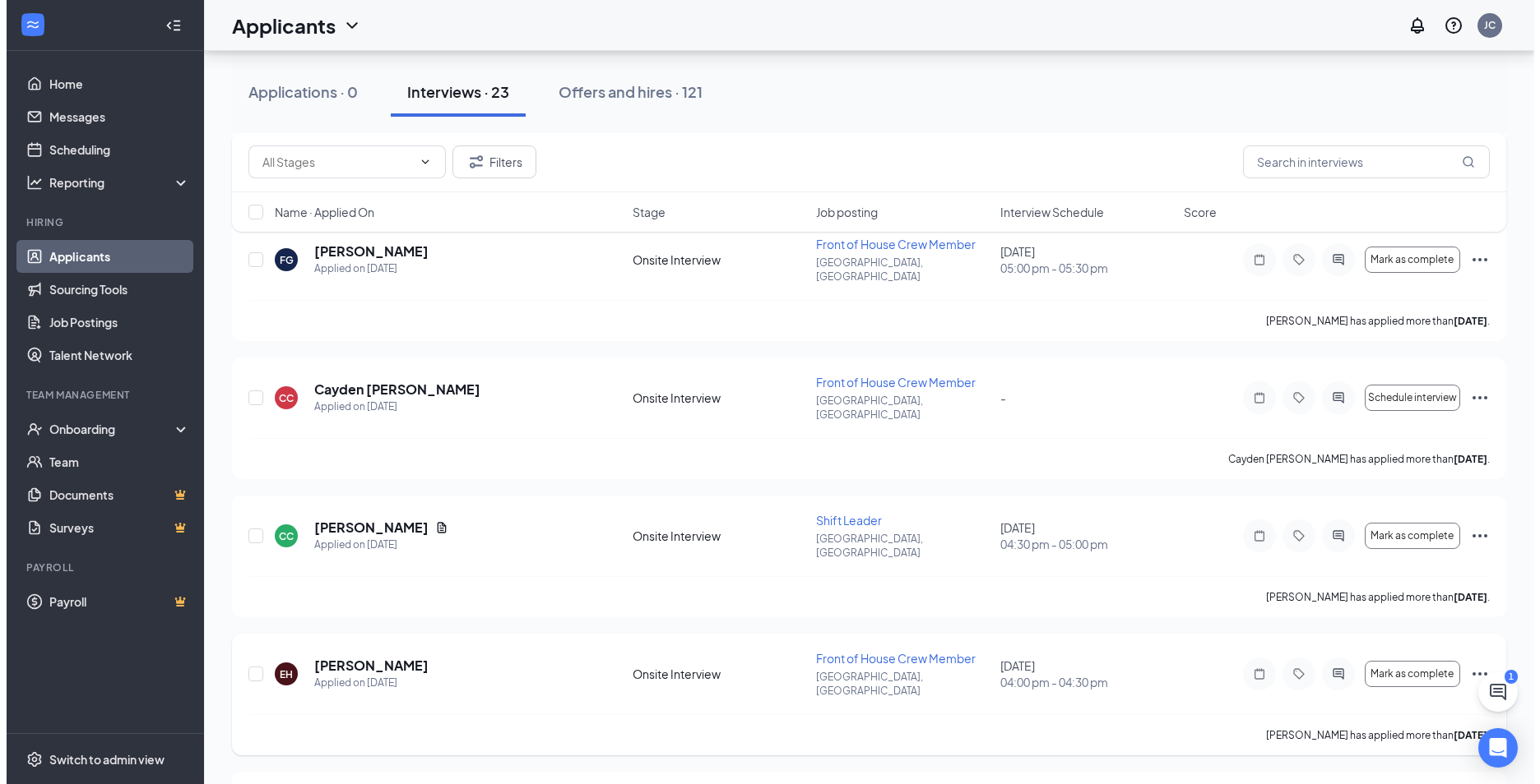
scroll to position [1068, 0]
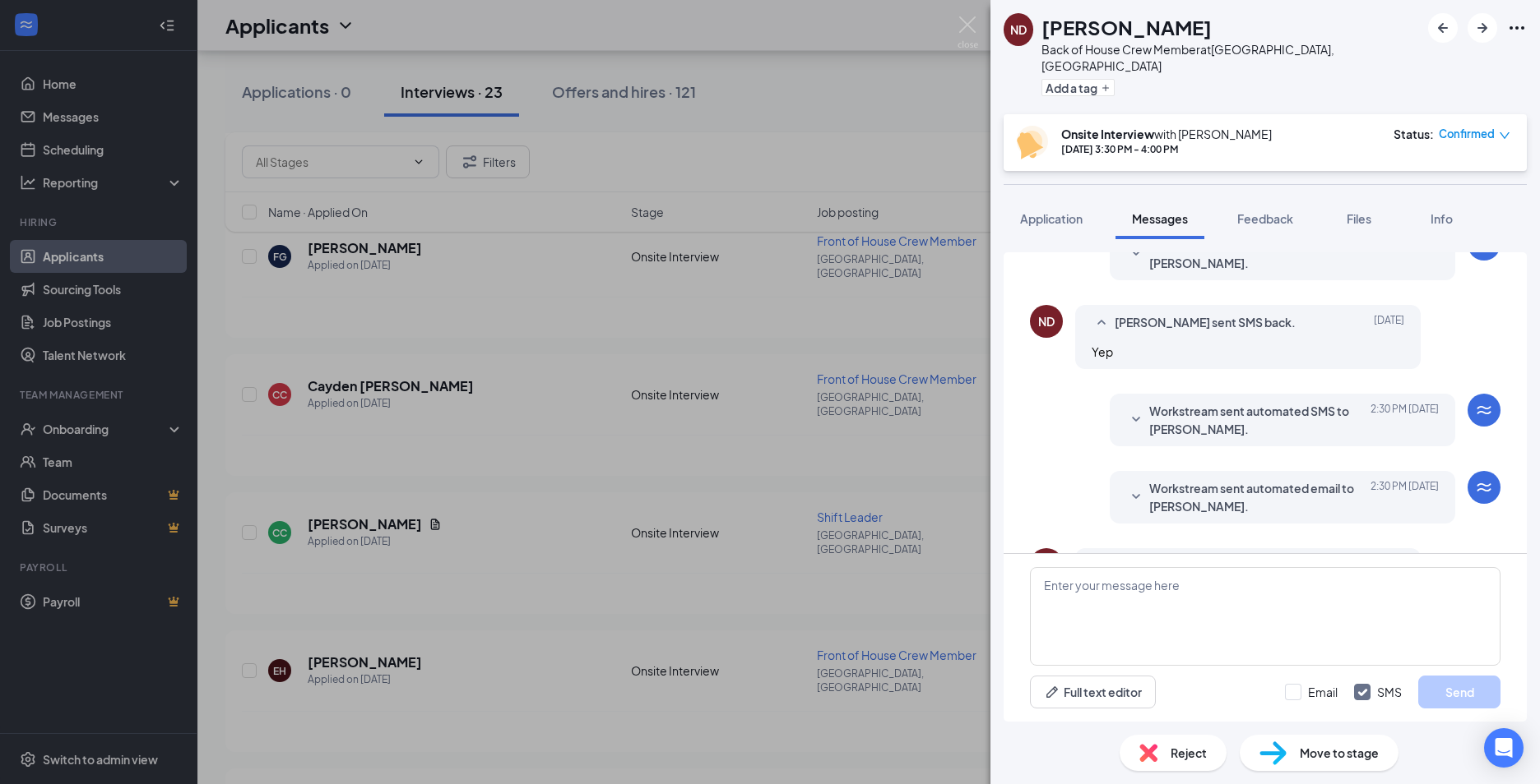
scroll to position [424, 0]
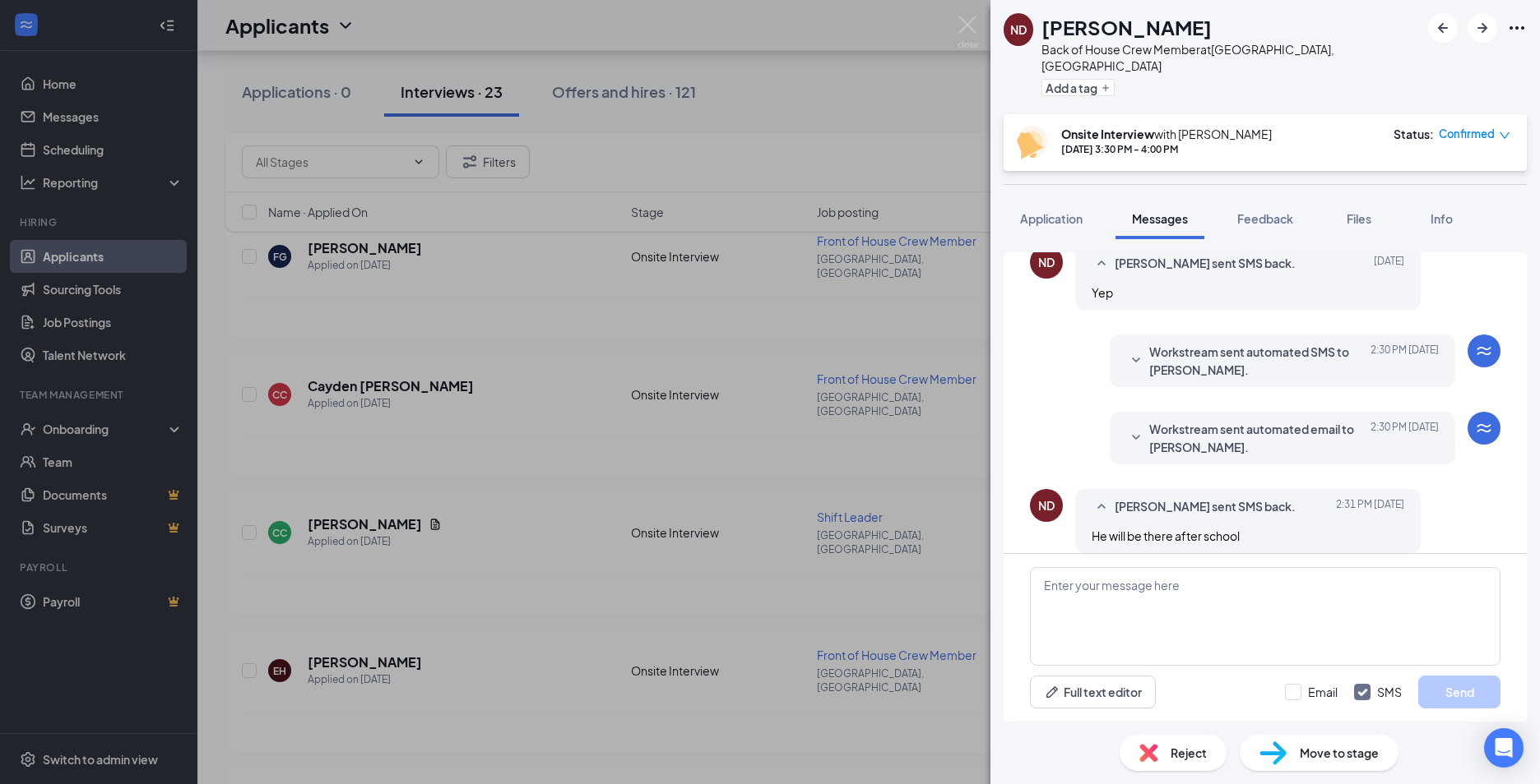
click at [639, 602] on div "ND Nayden Dahlke Back of House Crew Member at Grand Island, NE Add a tag Onsite…" at bounding box center [770, 392] width 1540 height 784
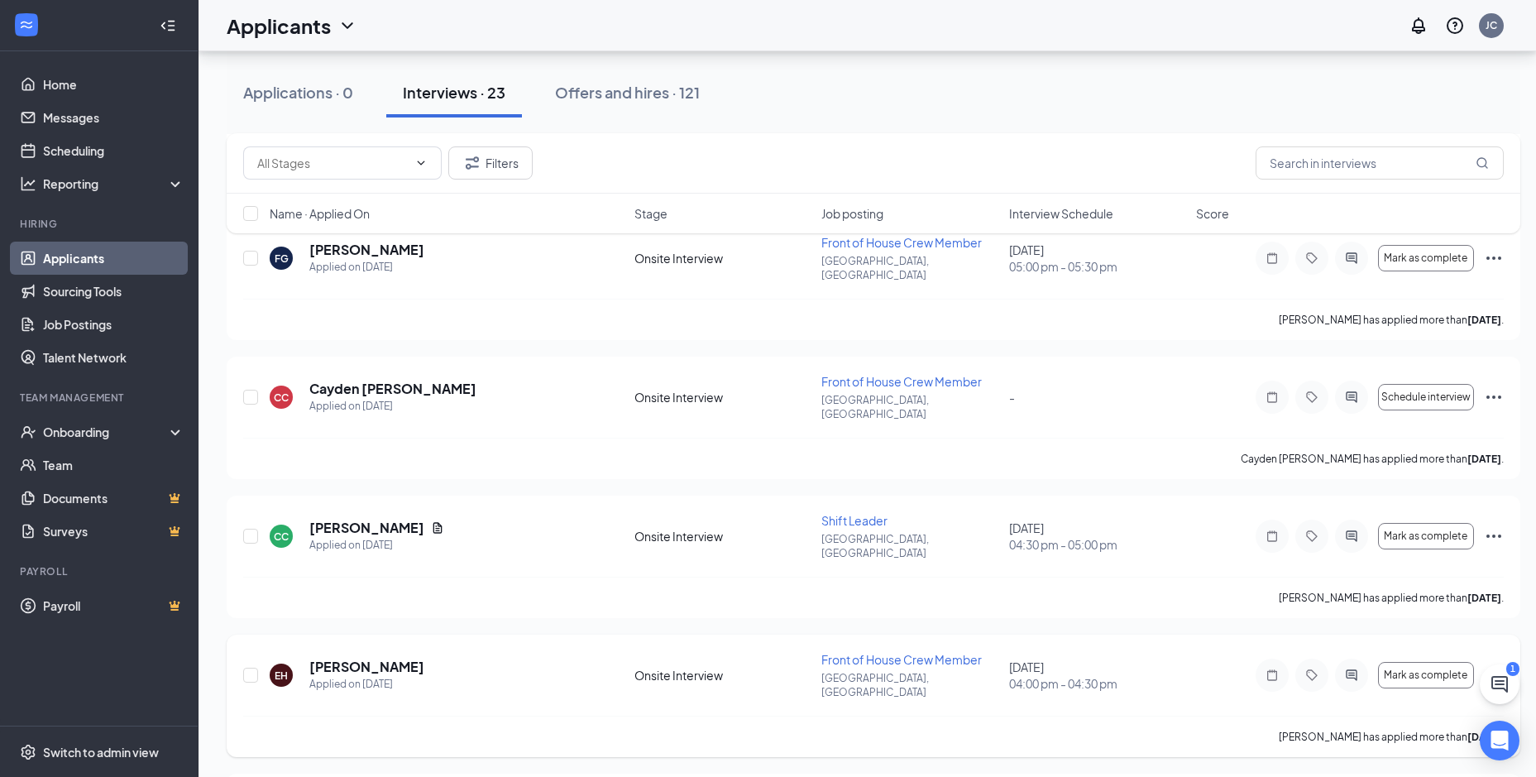
click at [354, 658] on h5 "[PERSON_NAME]" at bounding box center [366, 667] width 115 height 18
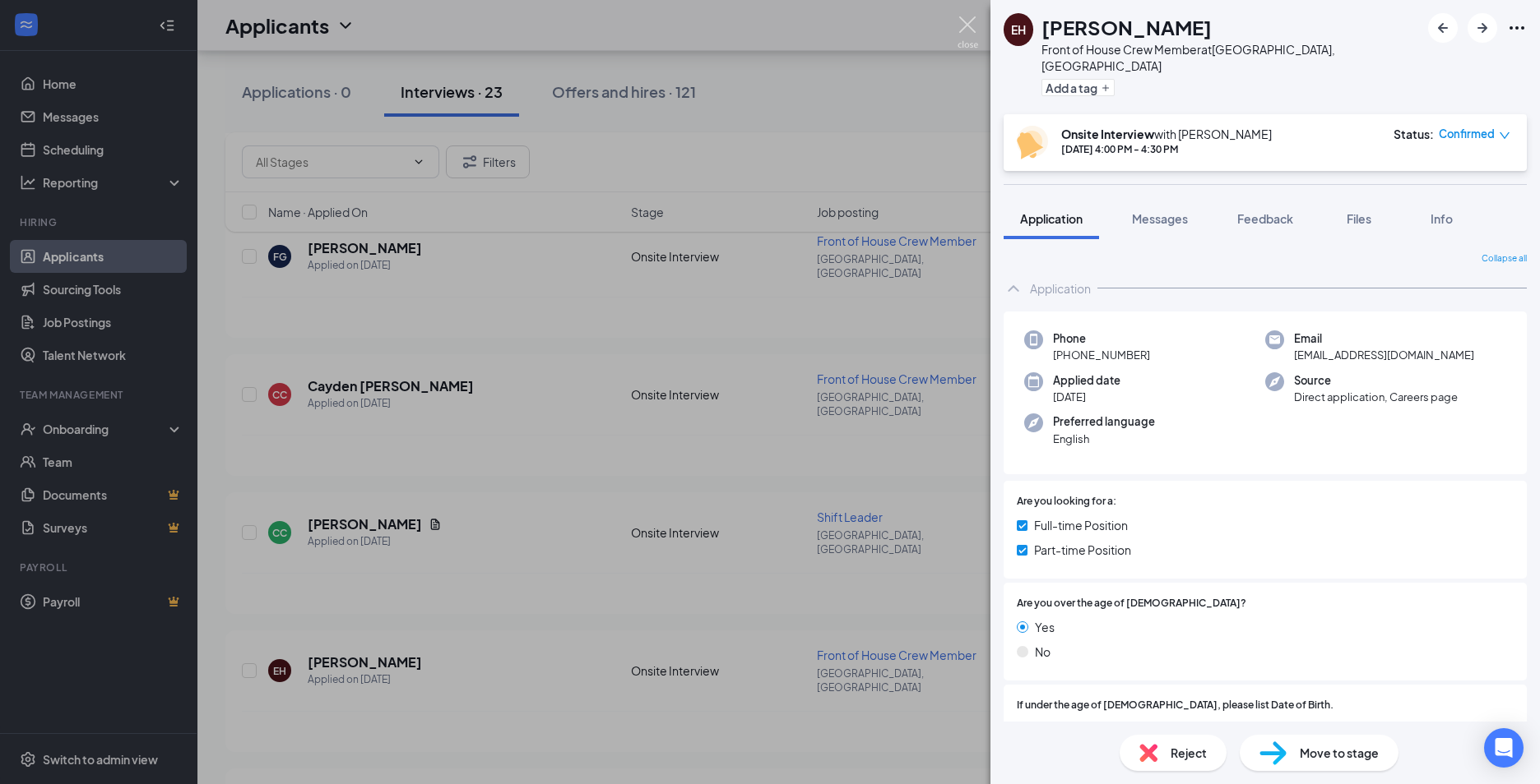
click at [969, 32] on img at bounding box center [967, 33] width 21 height 32
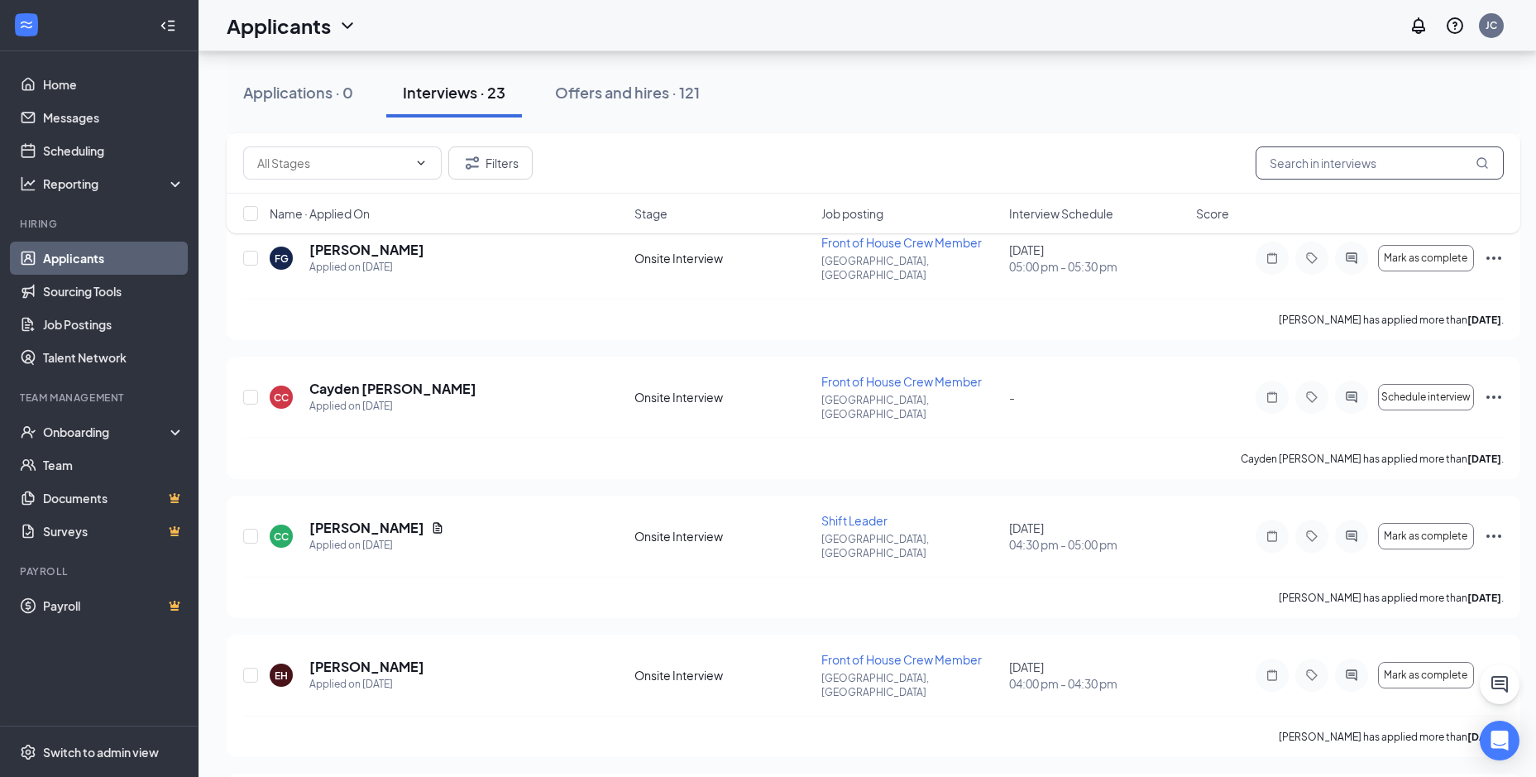
click at [1303, 173] on input "text" at bounding box center [1380, 162] width 248 height 33
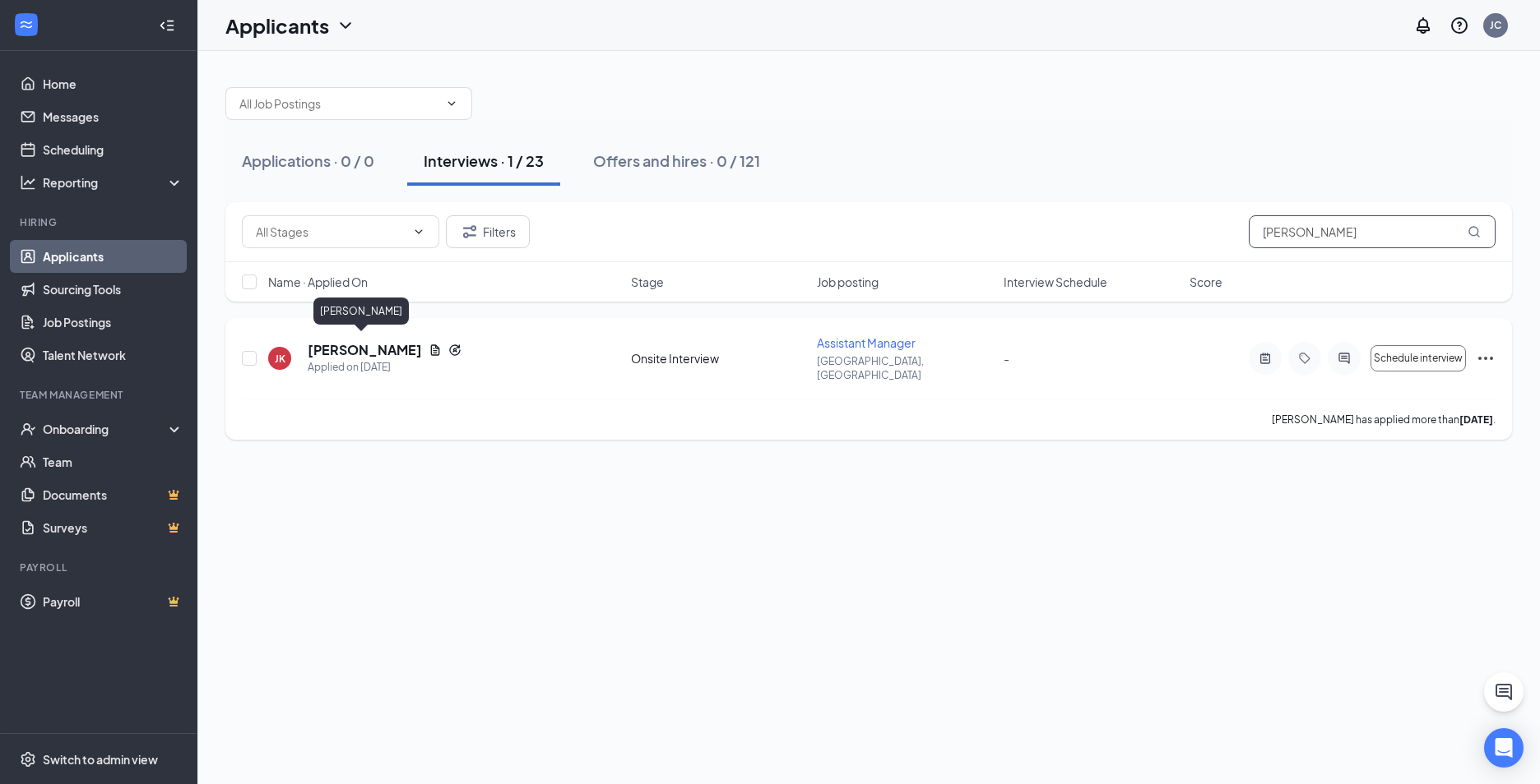
type input "jason"
drag, startPoint x: 389, startPoint y: 342, endPoint x: 297, endPoint y: 341, distance: 92.0
click at [297, 341] on div "JK JASON KRULL Applied on Sep 6" at bounding box center [444, 358] width 353 height 35
drag, startPoint x: 297, startPoint y: 341, endPoint x: 488, endPoint y: 420, distance: 206.7
click at [488, 420] on div "JASON KRULL has applied more than 10 days ago ." at bounding box center [868, 418] width 1254 height 41
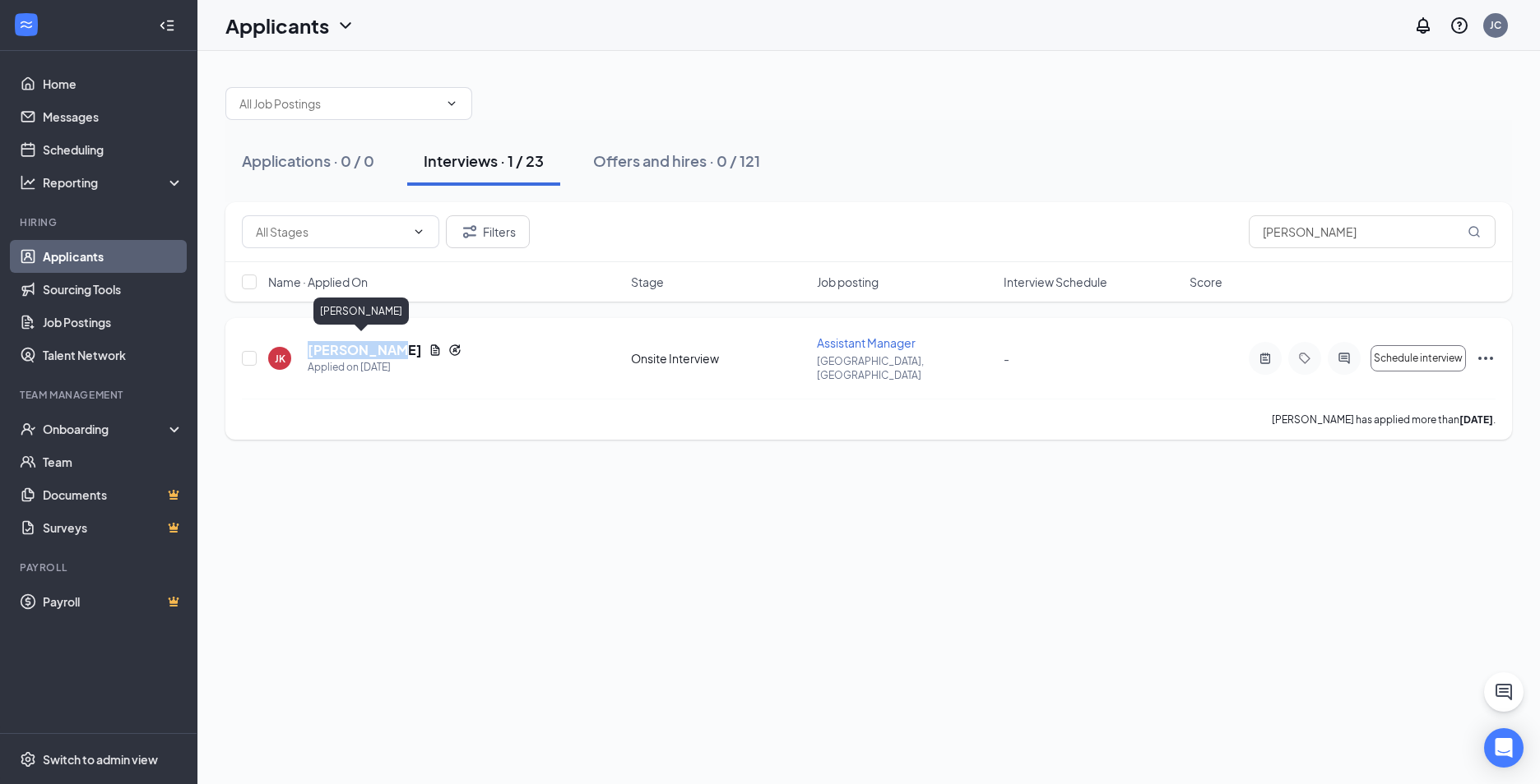
drag, startPoint x: 400, startPoint y: 342, endPoint x: 309, endPoint y: 342, distance: 91.0
click at [309, 342] on div "[PERSON_NAME]" at bounding box center [384, 350] width 154 height 18
copy h5 "[PERSON_NAME]"
click at [336, 343] on h5 "[PERSON_NAME]" at bounding box center [364, 350] width 114 height 18
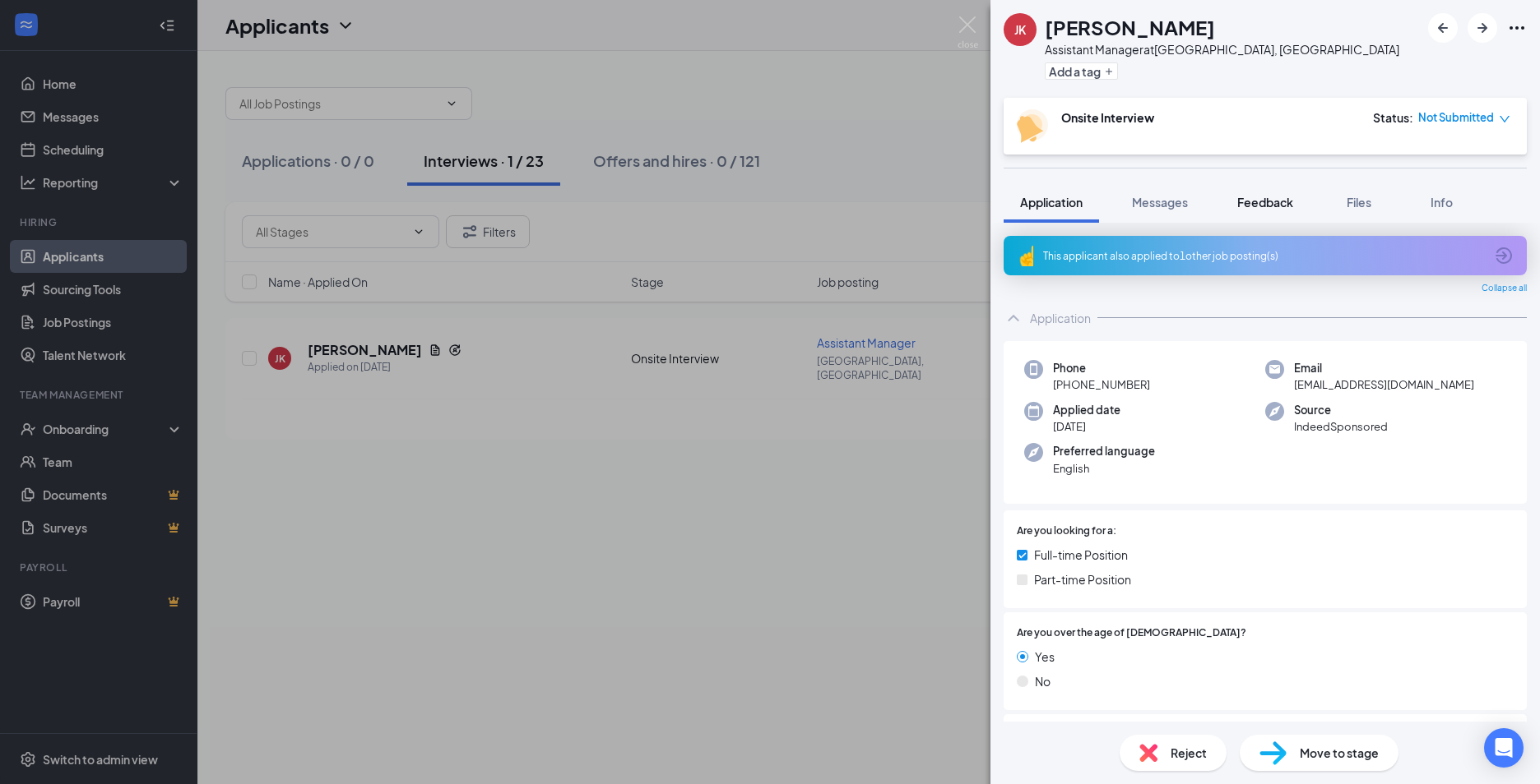
click at [1257, 192] on button "Feedback" at bounding box center [1265, 202] width 88 height 41
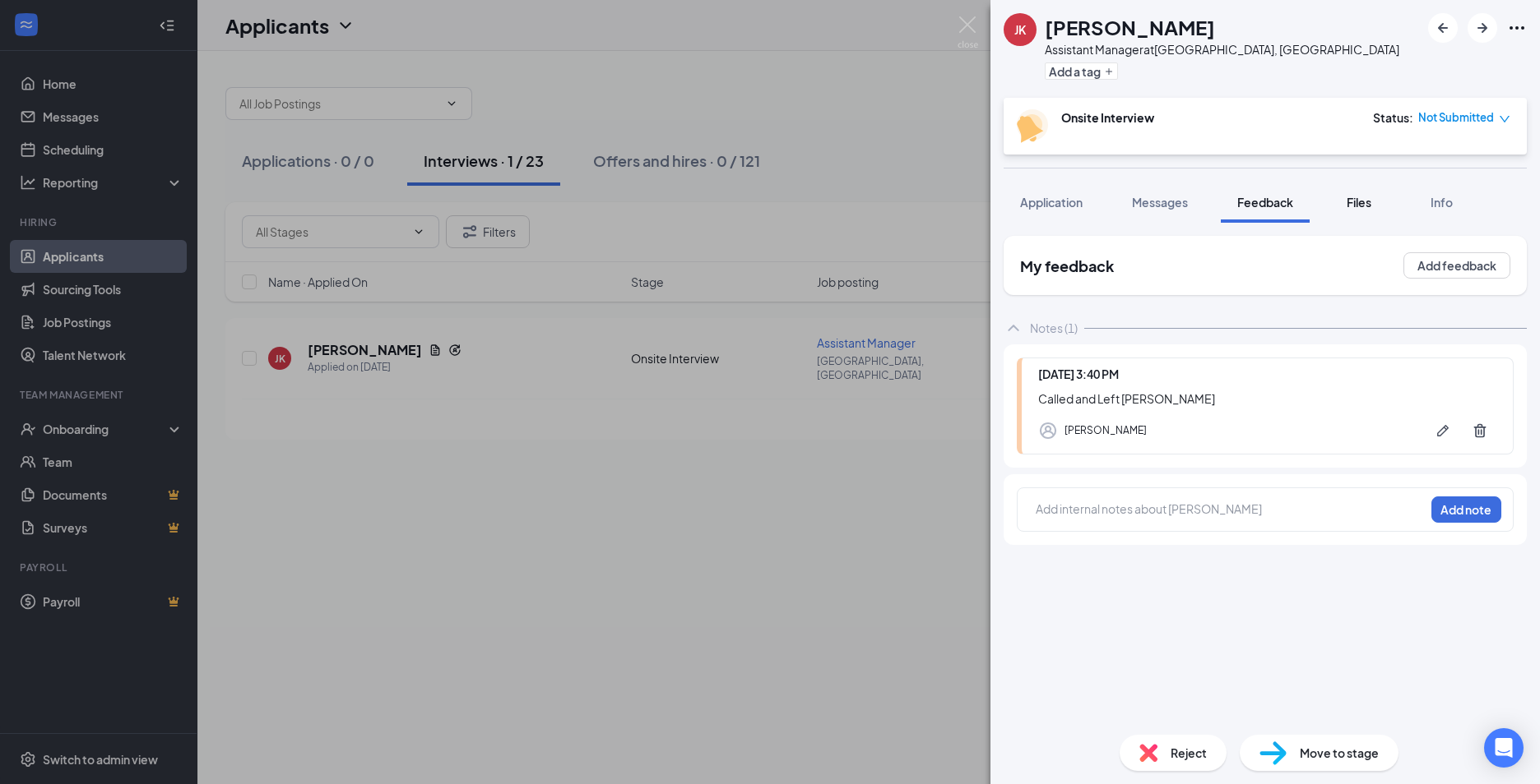
click at [1370, 212] on button "Files" at bounding box center [1359, 202] width 66 height 41
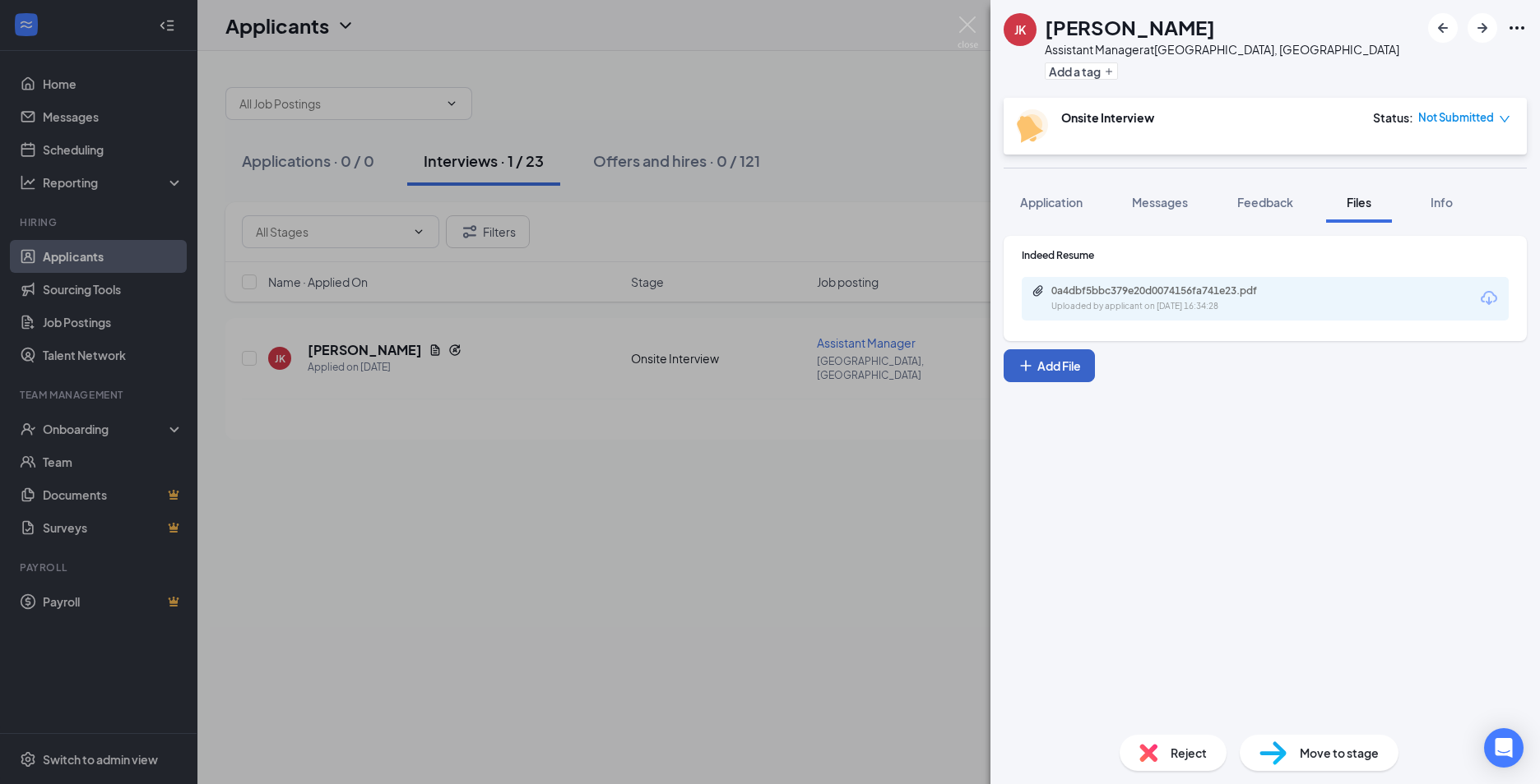
click at [1052, 371] on button "Add File" at bounding box center [1049, 366] width 91 height 33
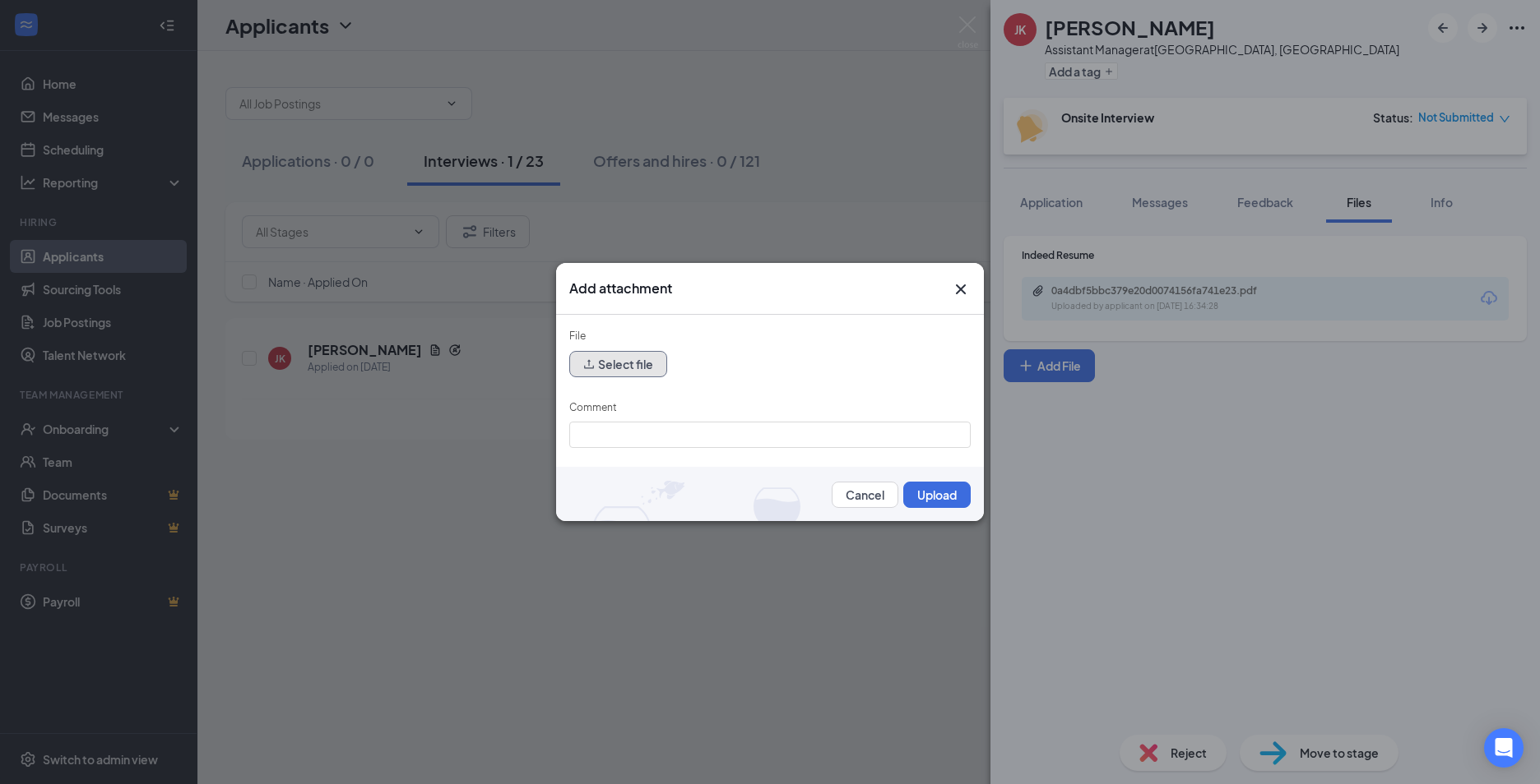
click at [602, 361] on button "Select file" at bounding box center [617, 364] width 97 height 26
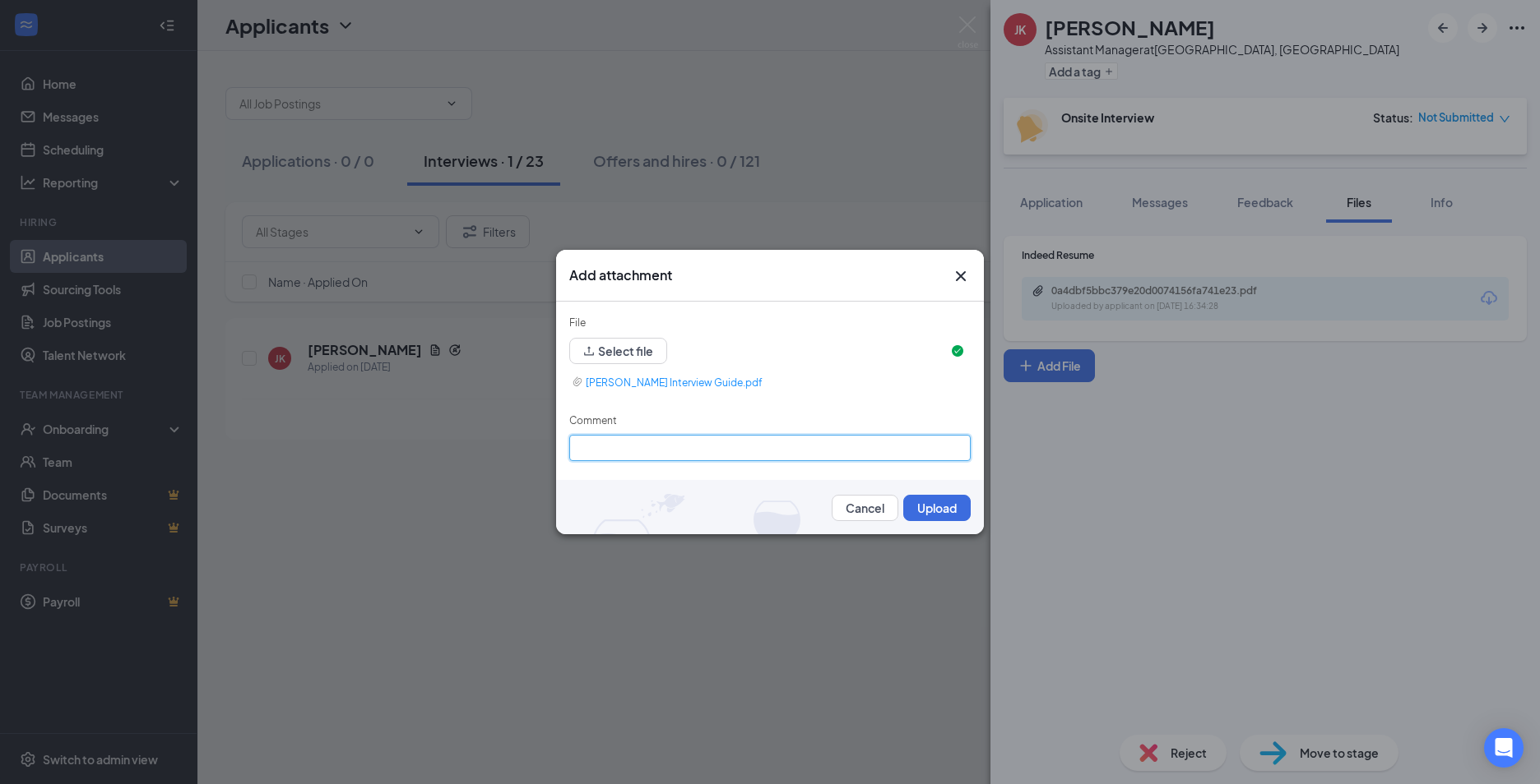
click at [620, 448] on input "Comment" at bounding box center [770, 448] width 402 height 26
type input "Interview Guide"
click at [937, 500] on button "Upload" at bounding box center [937, 508] width 68 height 26
click at [1270, 211] on div "Add attachment File Select file JASON KRULL Interview Guide.pdf Comment Intervi…" at bounding box center [770, 392] width 1540 height 784
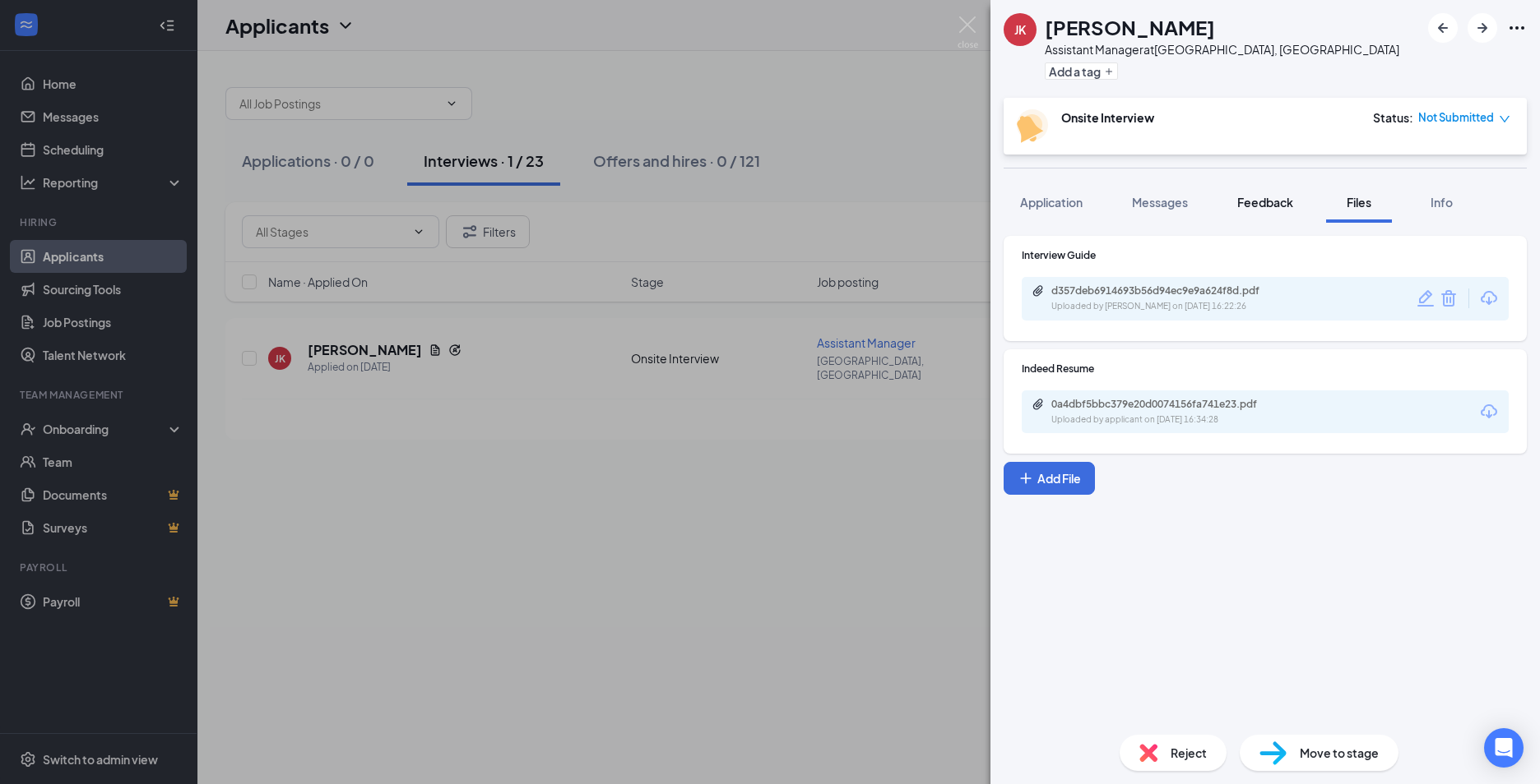
click at [1267, 205] on span "Feedback" at bounding box center [1265, 202] width 56 height 15
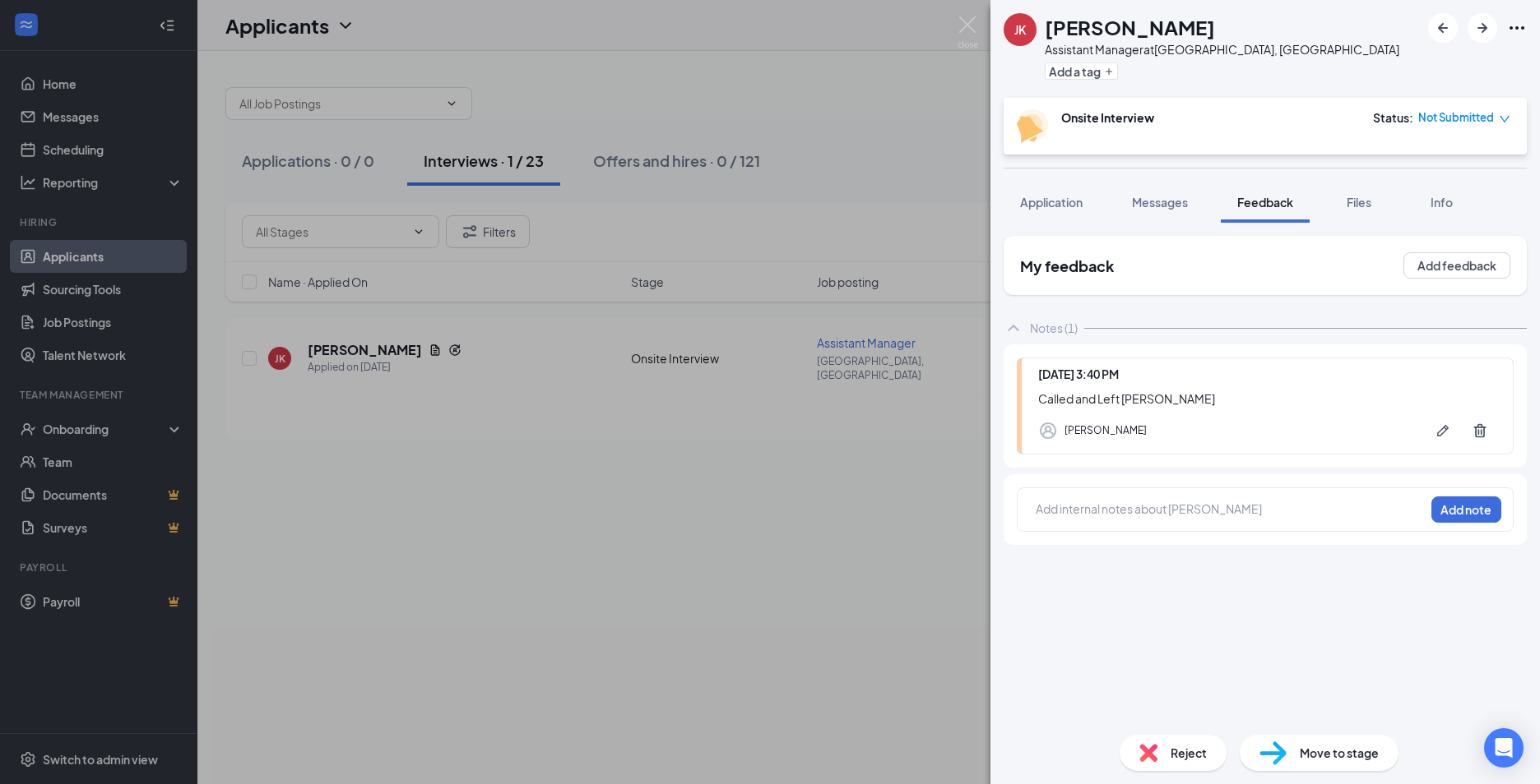
click at [1207, 516] on div at bounding box center [1230, 509] width 388 height 17
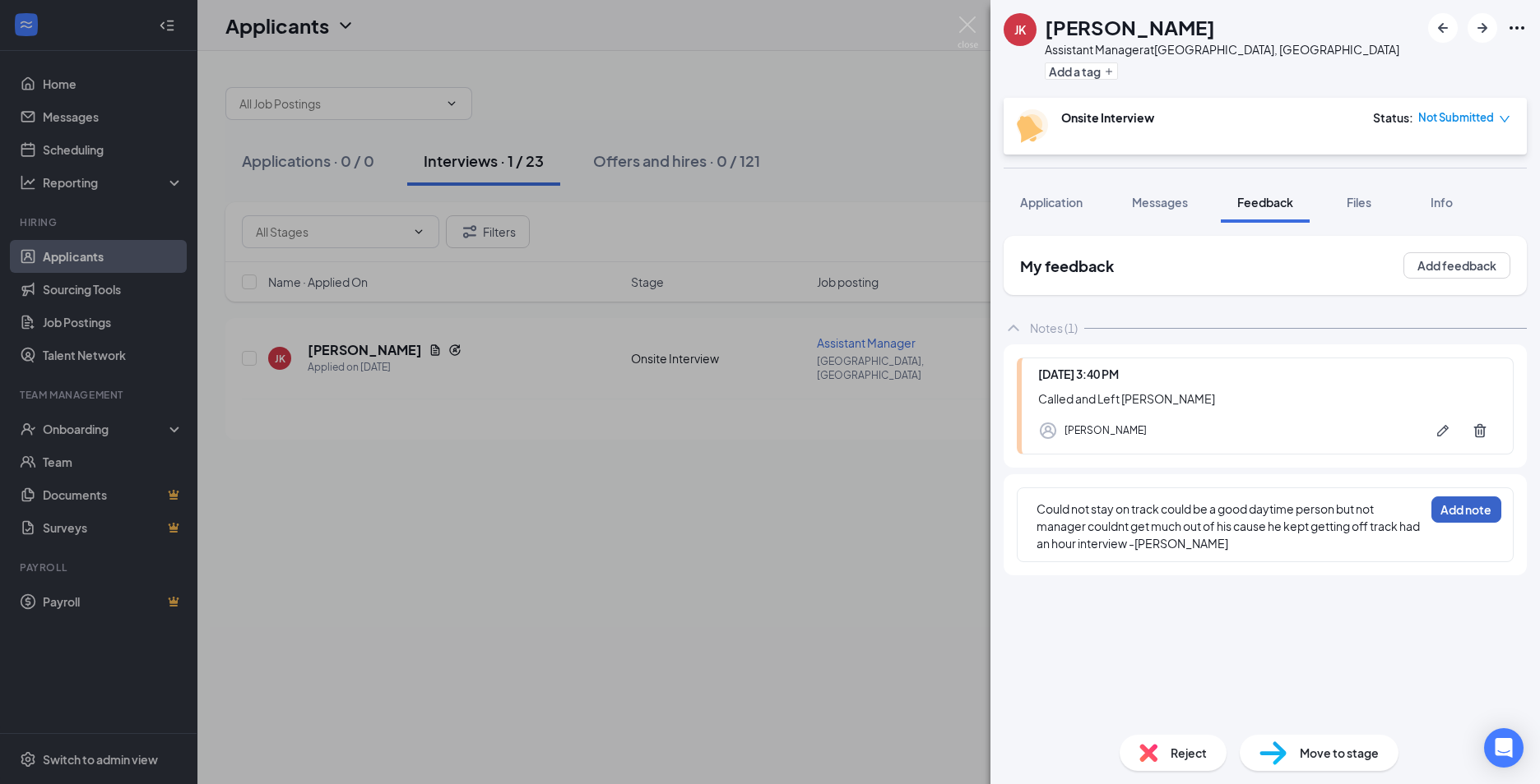
click at [1483, 512] on button "Add note" at bounding box center [1465, 510] width 70 height 26
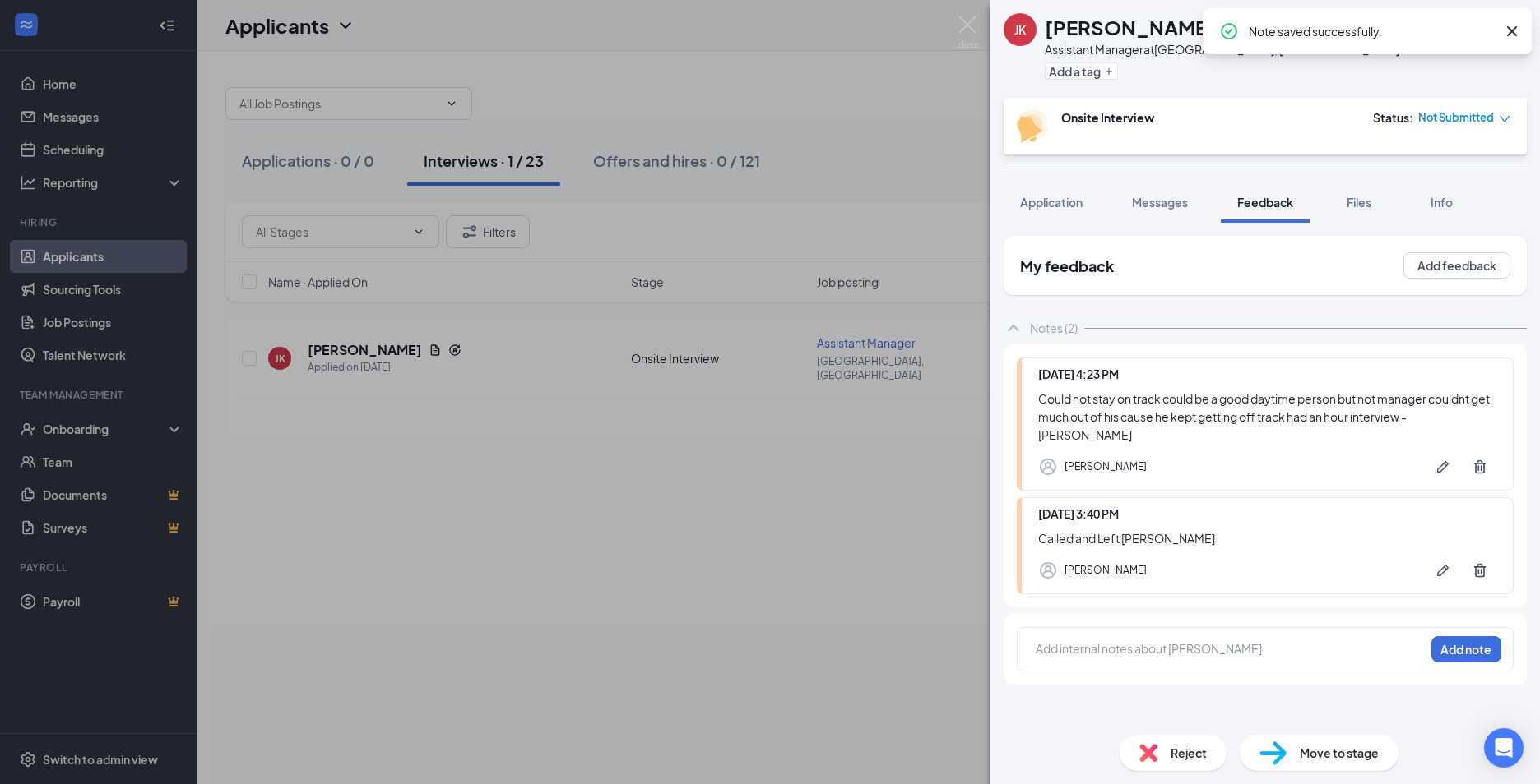
click at [1159, 758] on div "Reject" at bounding box center [1173, 753] width 107 height 36
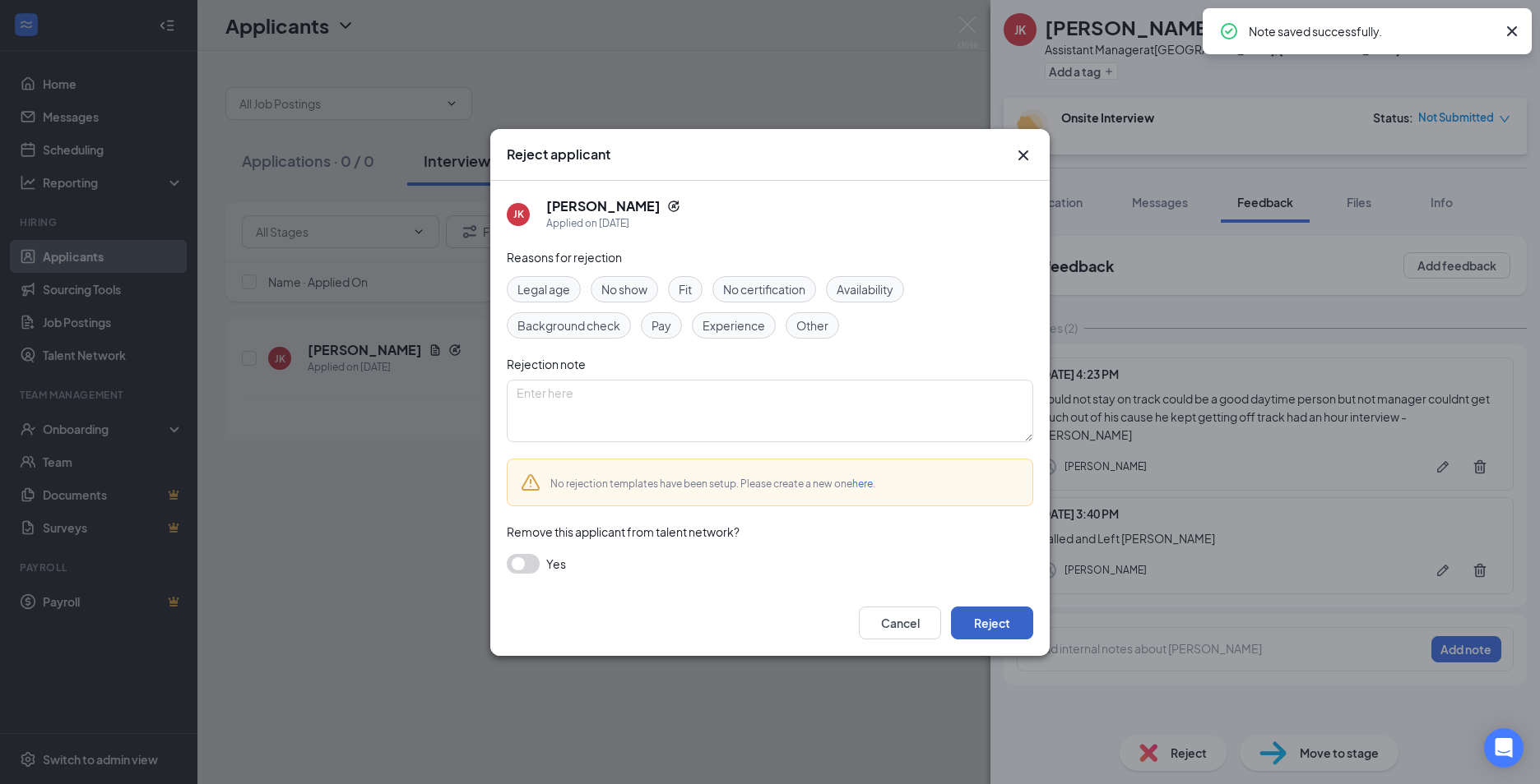
click at [991, 626] on button "Reject" at bounding box center [991, 623] width 83 height 33
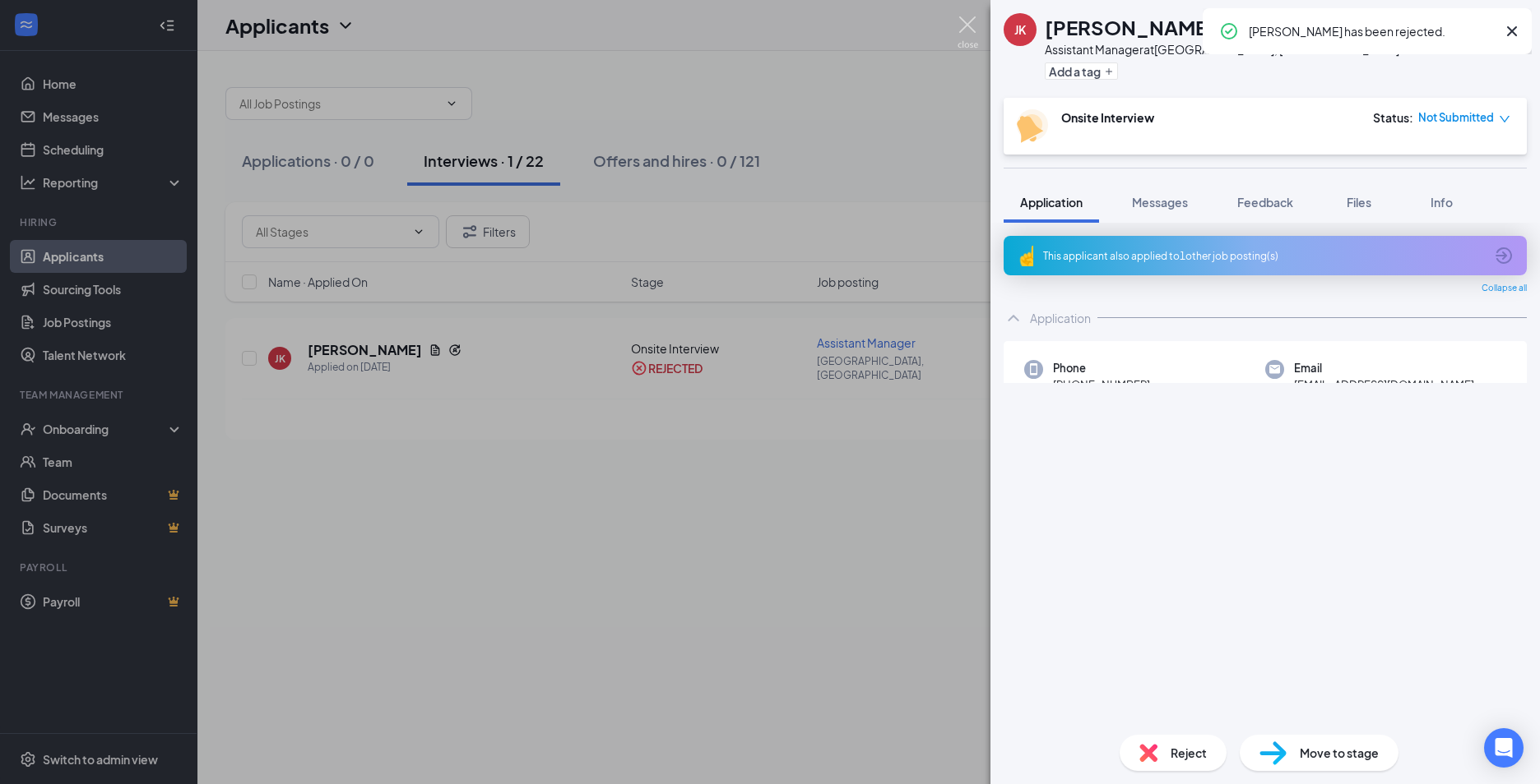
click at [970, 17] on img at bounding box center [967, 33] width 21 height 32
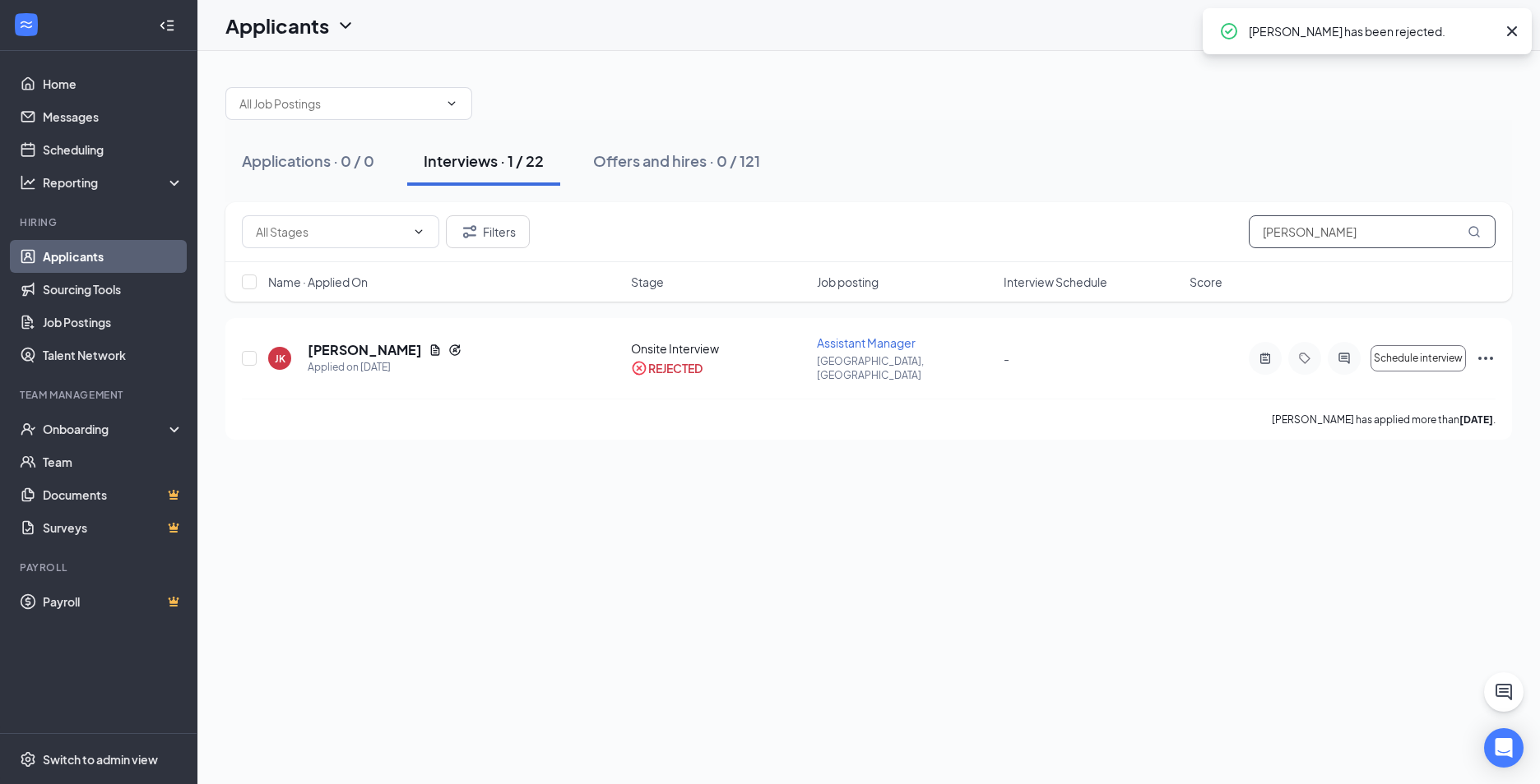
click at [1365, 225] on input "jason" at bounding box center [1372, 232] width 247 height 33
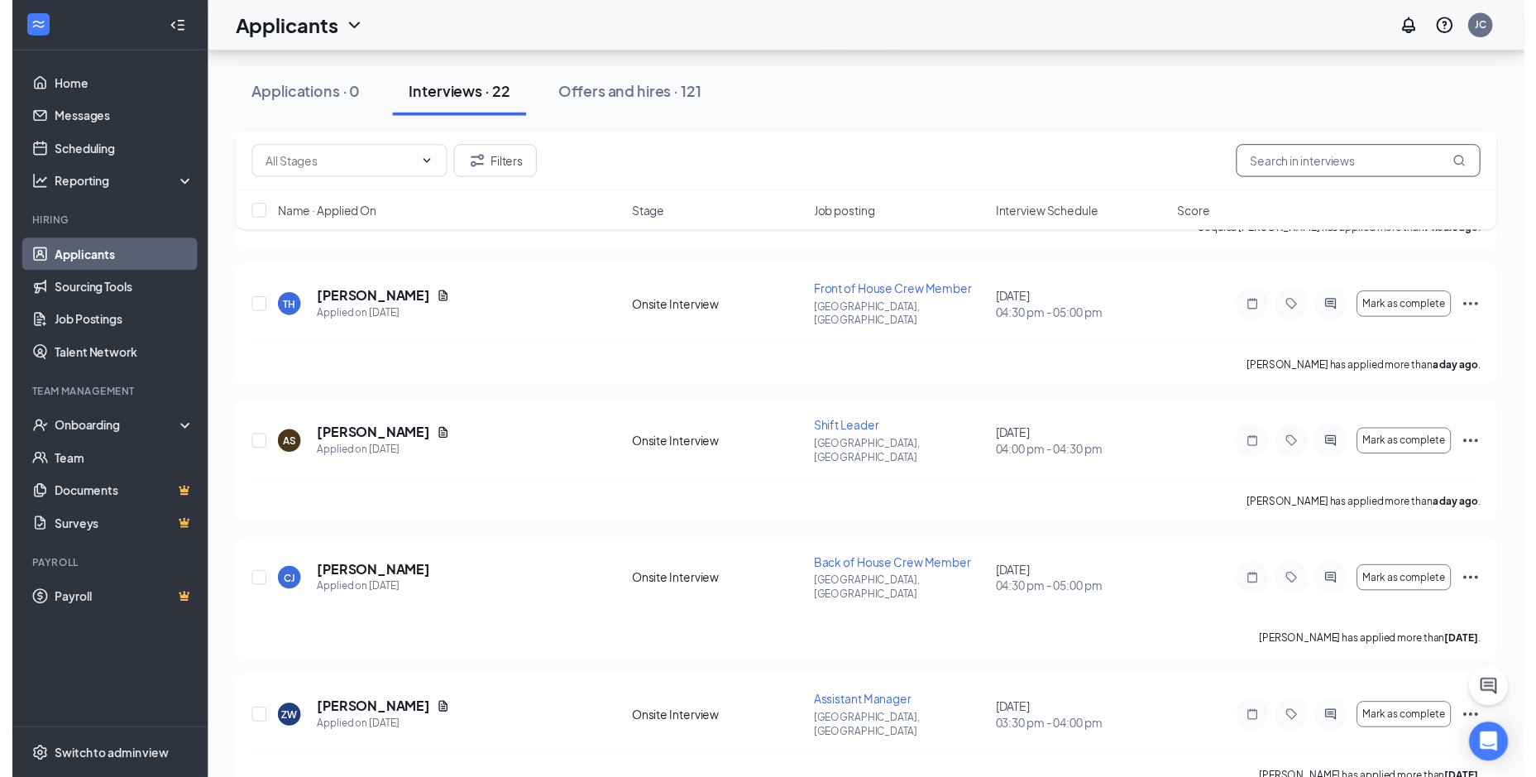
scroll to position [331, 0]
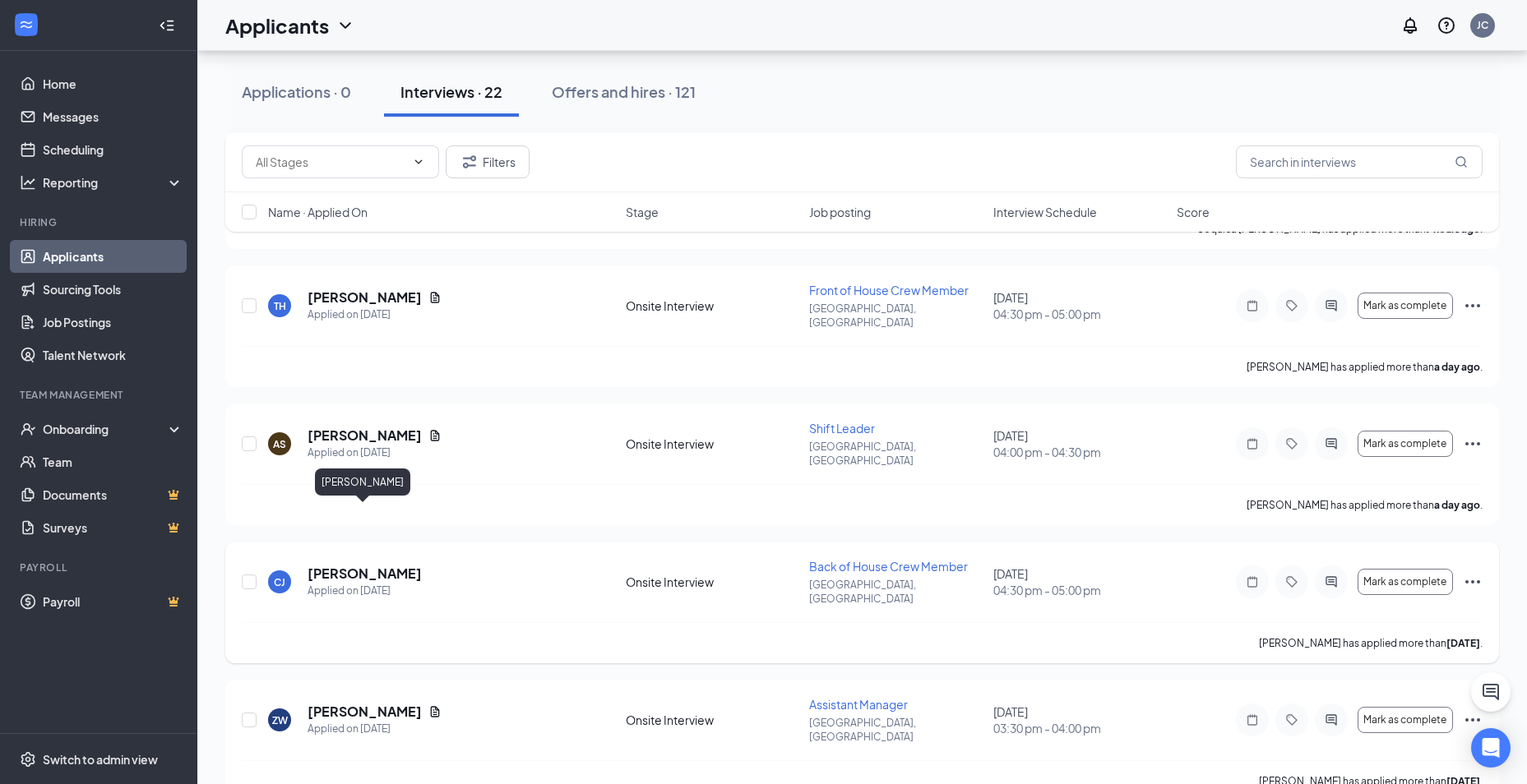
click at [395, 564] on h5 "[PERSON_NAME]" at bounding box center [364, 573] width 114 height 18
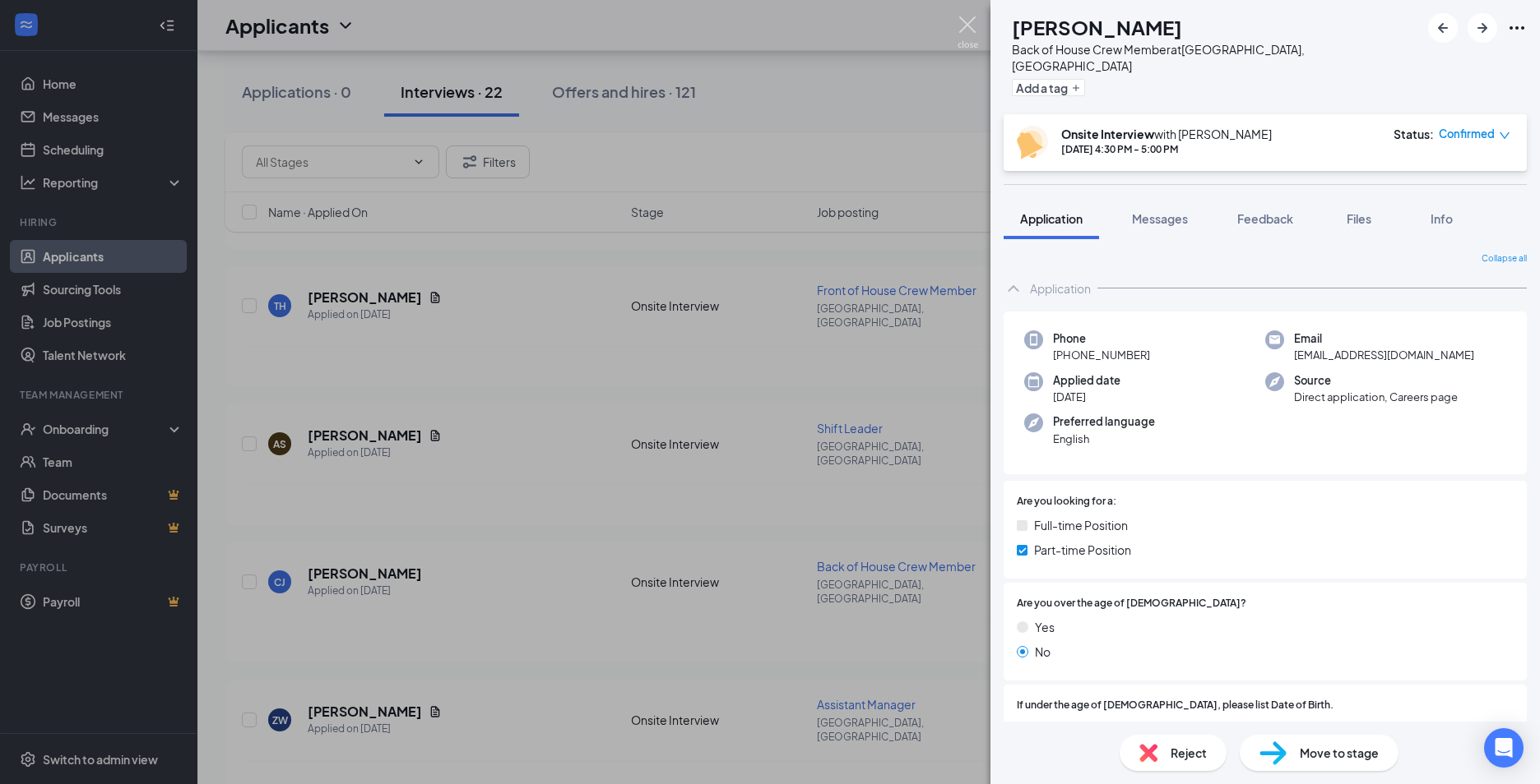
click at [962, 36] on img at bounding box center [967, 33] width 21 height 32
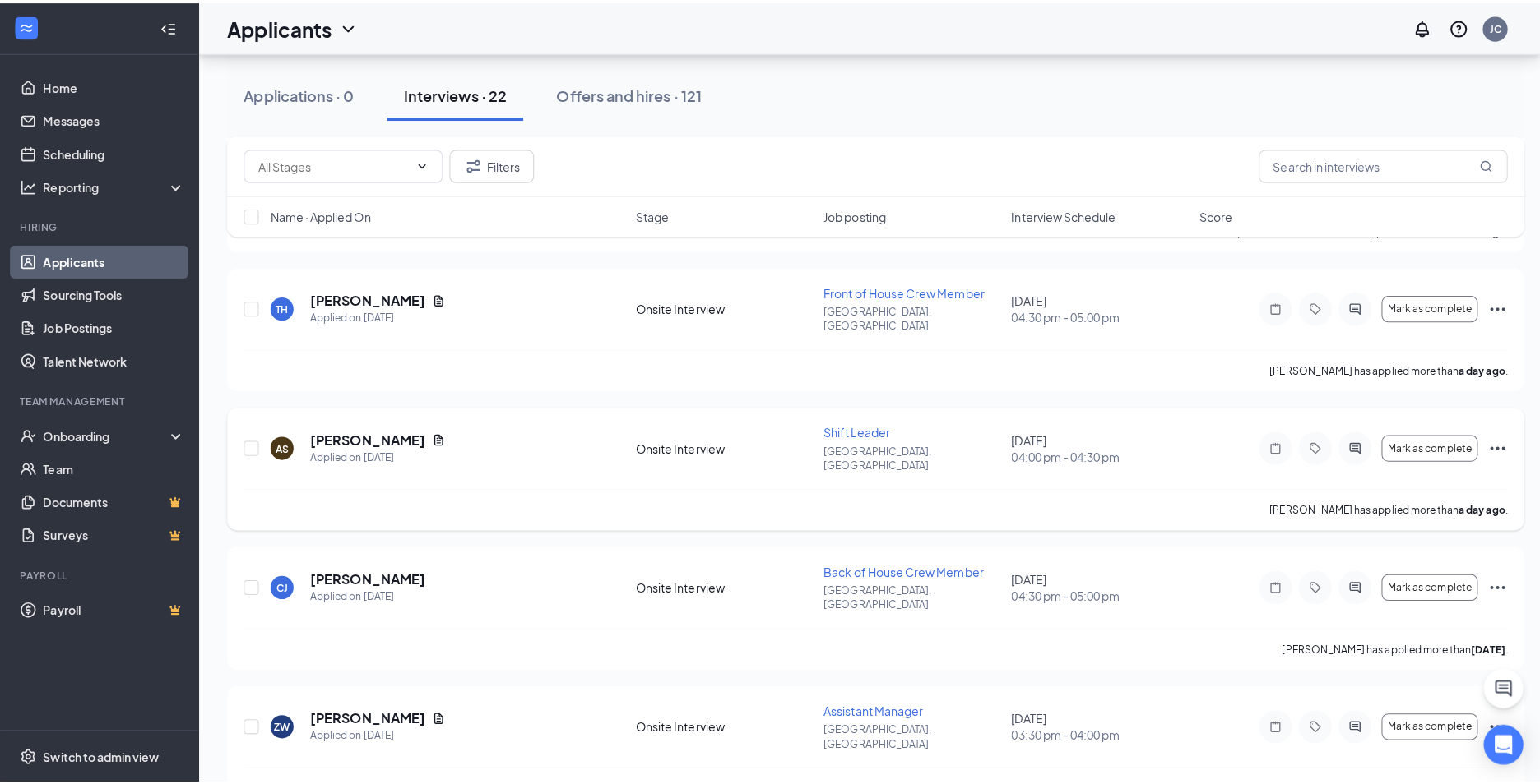
scroll to position [329, 0]
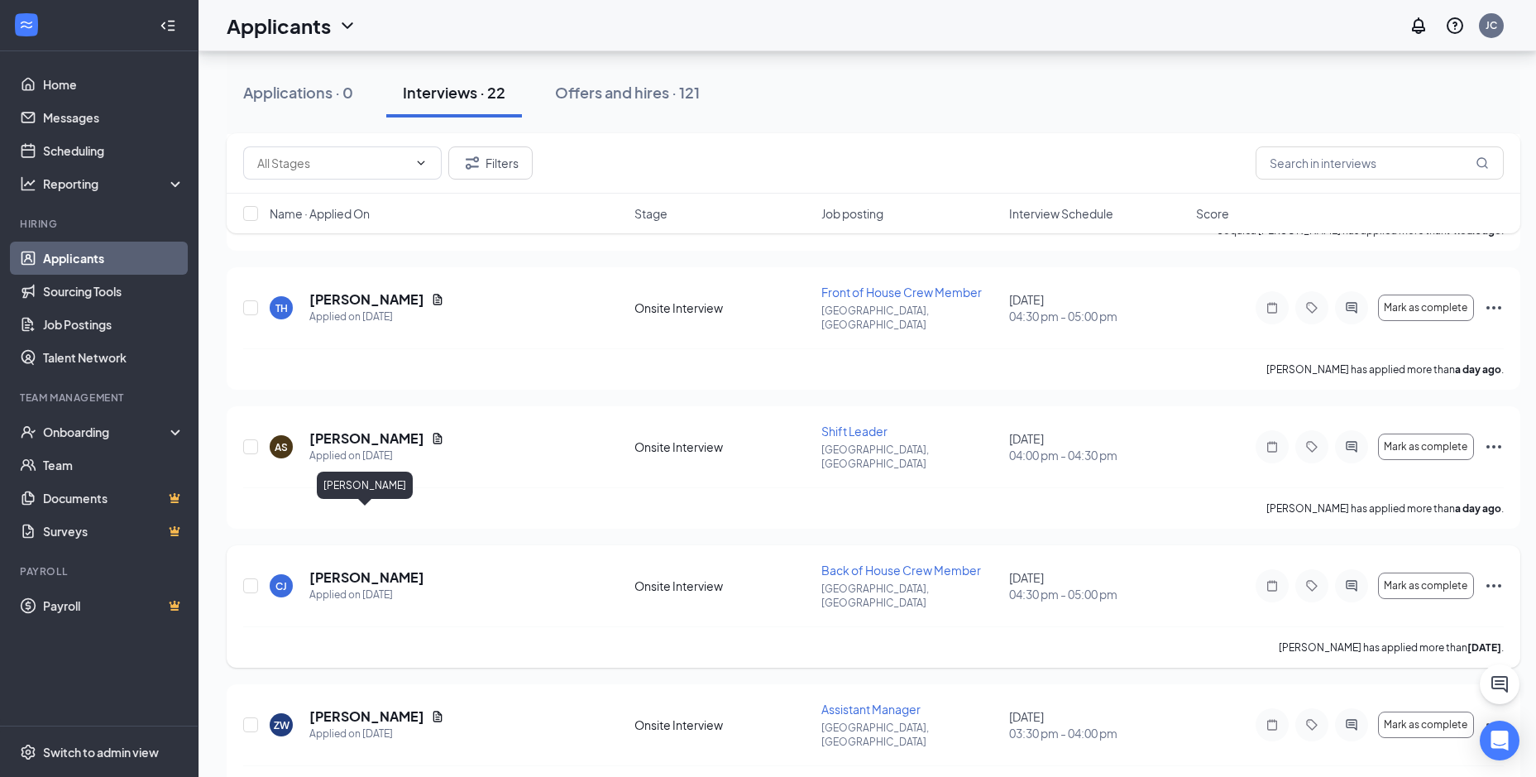
click at [383, 568] on h5 "[PERSON_NAME]" at bounding box center [366, 577] width 115 height 18
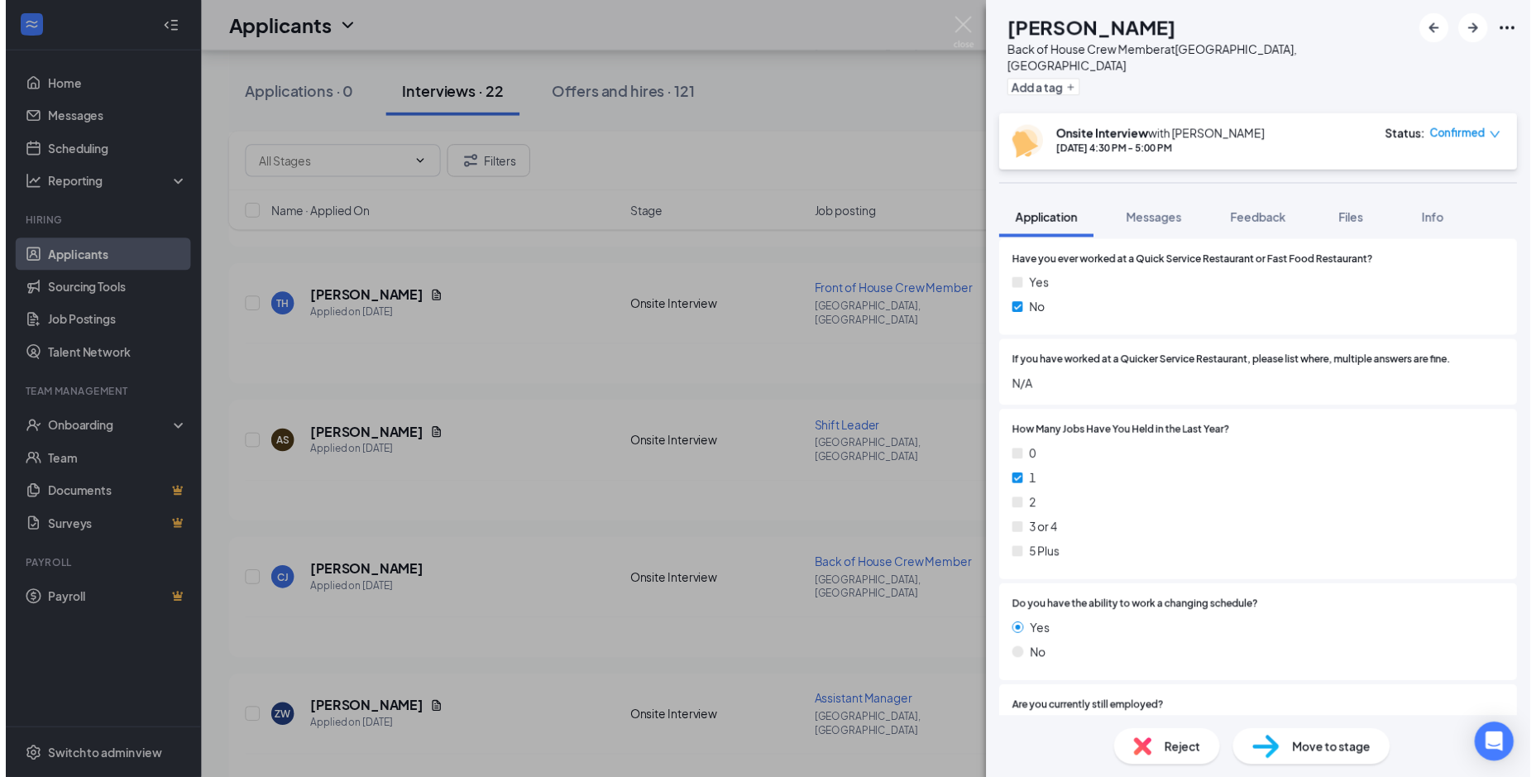
scroll to position [778, 0]
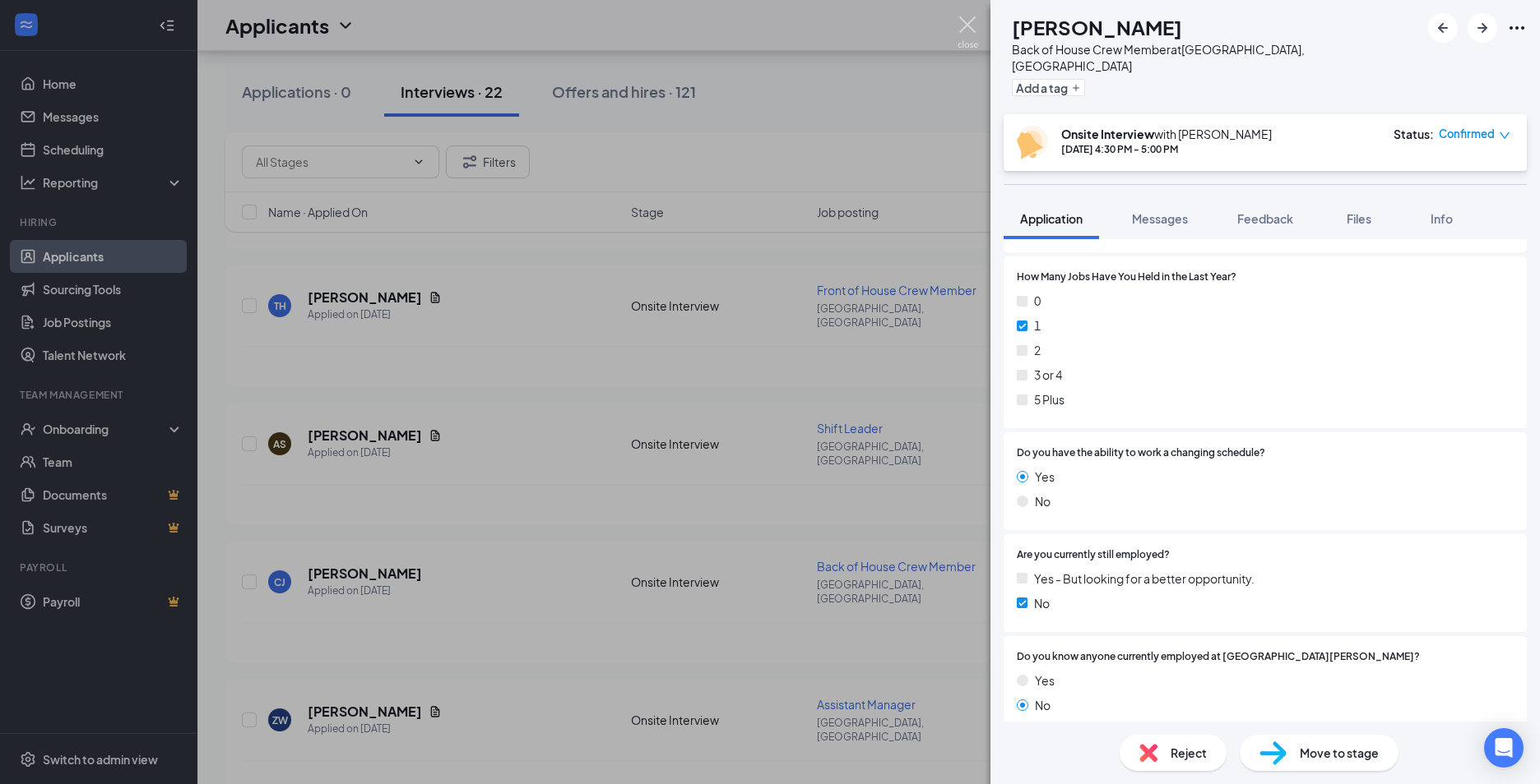
click at [969, 29] on img at bounding box center [967, 33] width 21 height 32
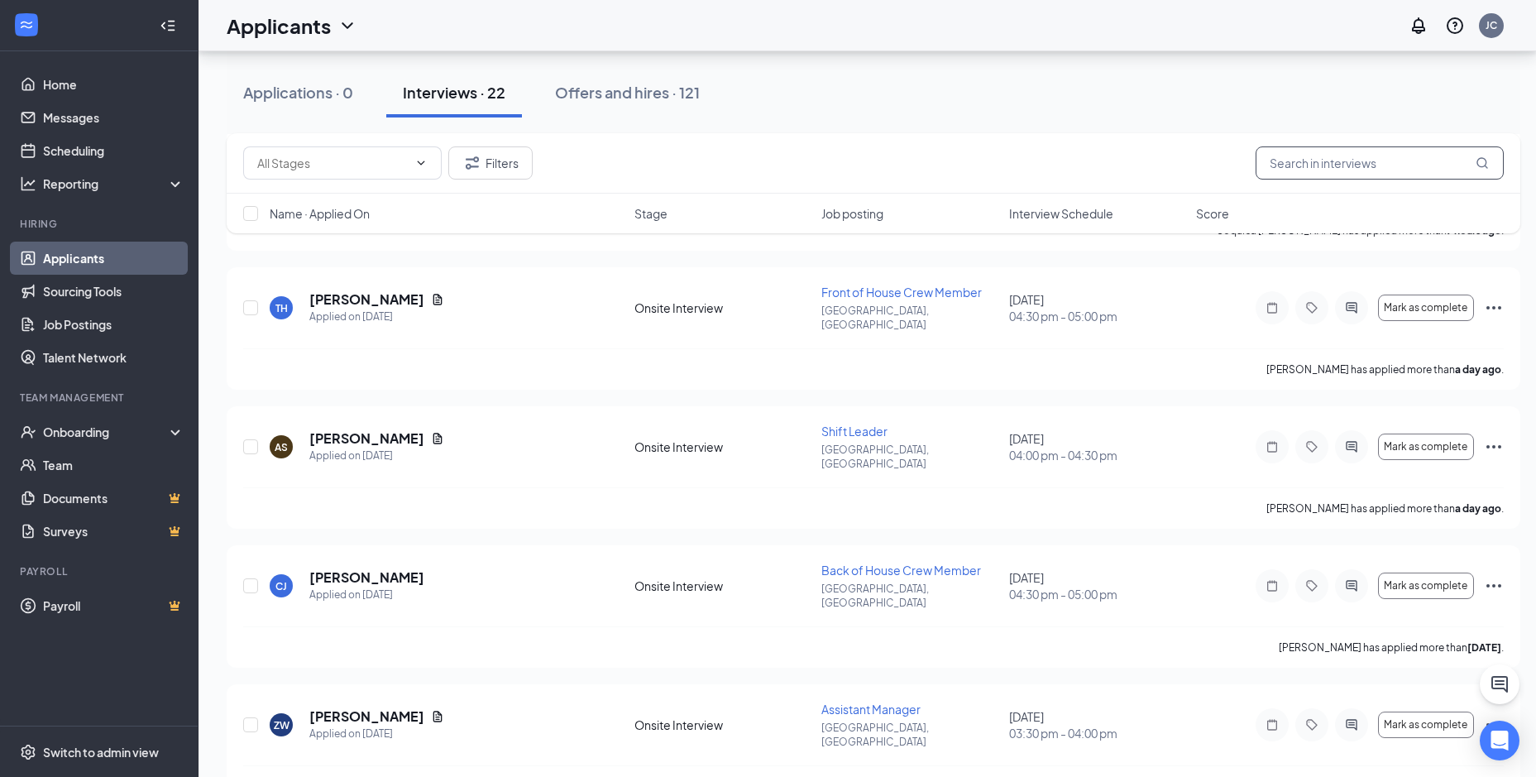
click at [1372, 156] on input "text" at bounding box center [1380, 162] width 248 height 33
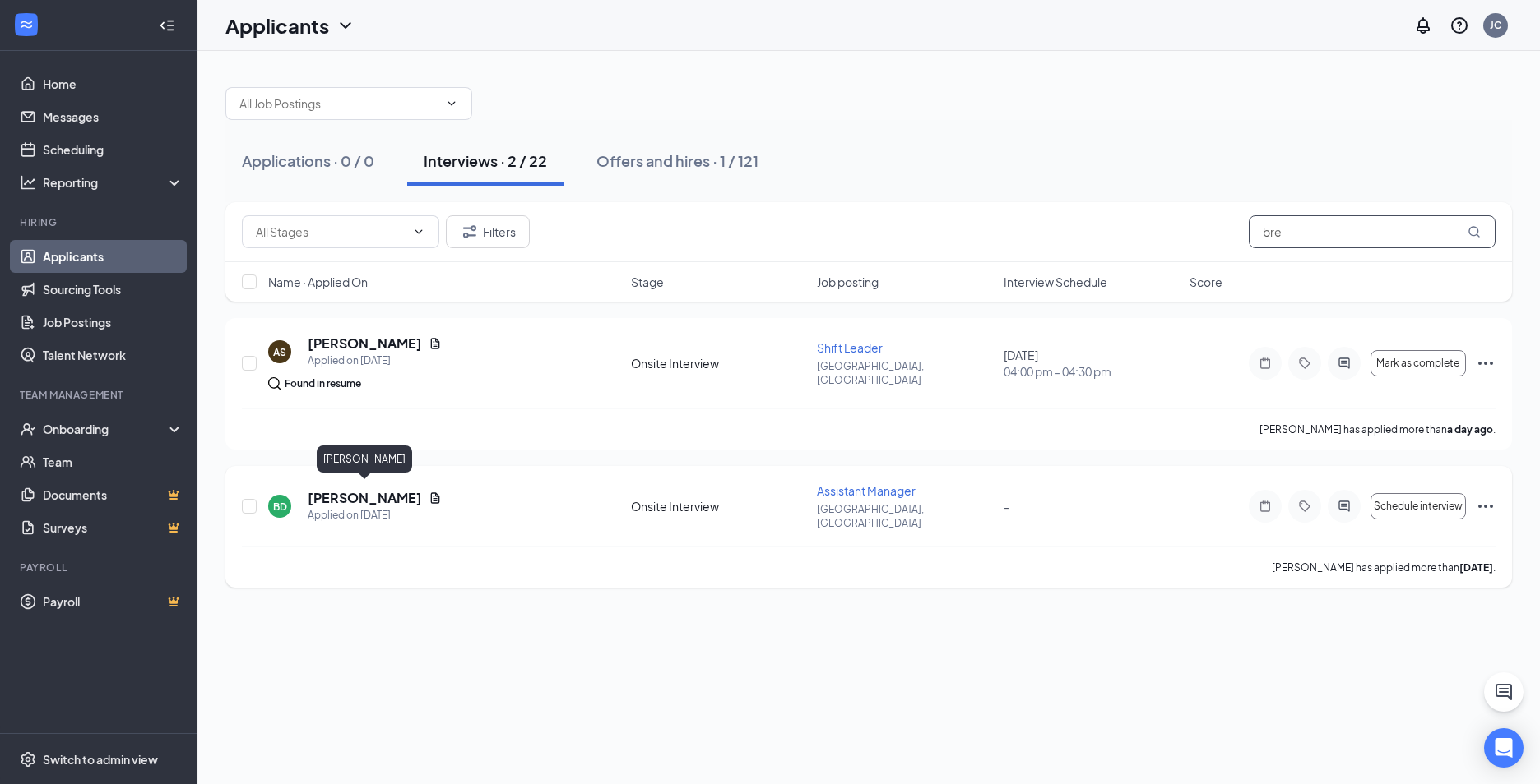
type input "bre"
click at [402, 497] on h5 "[PERSON_NAME]" at bounding box center [364, 498] width 114 height 18
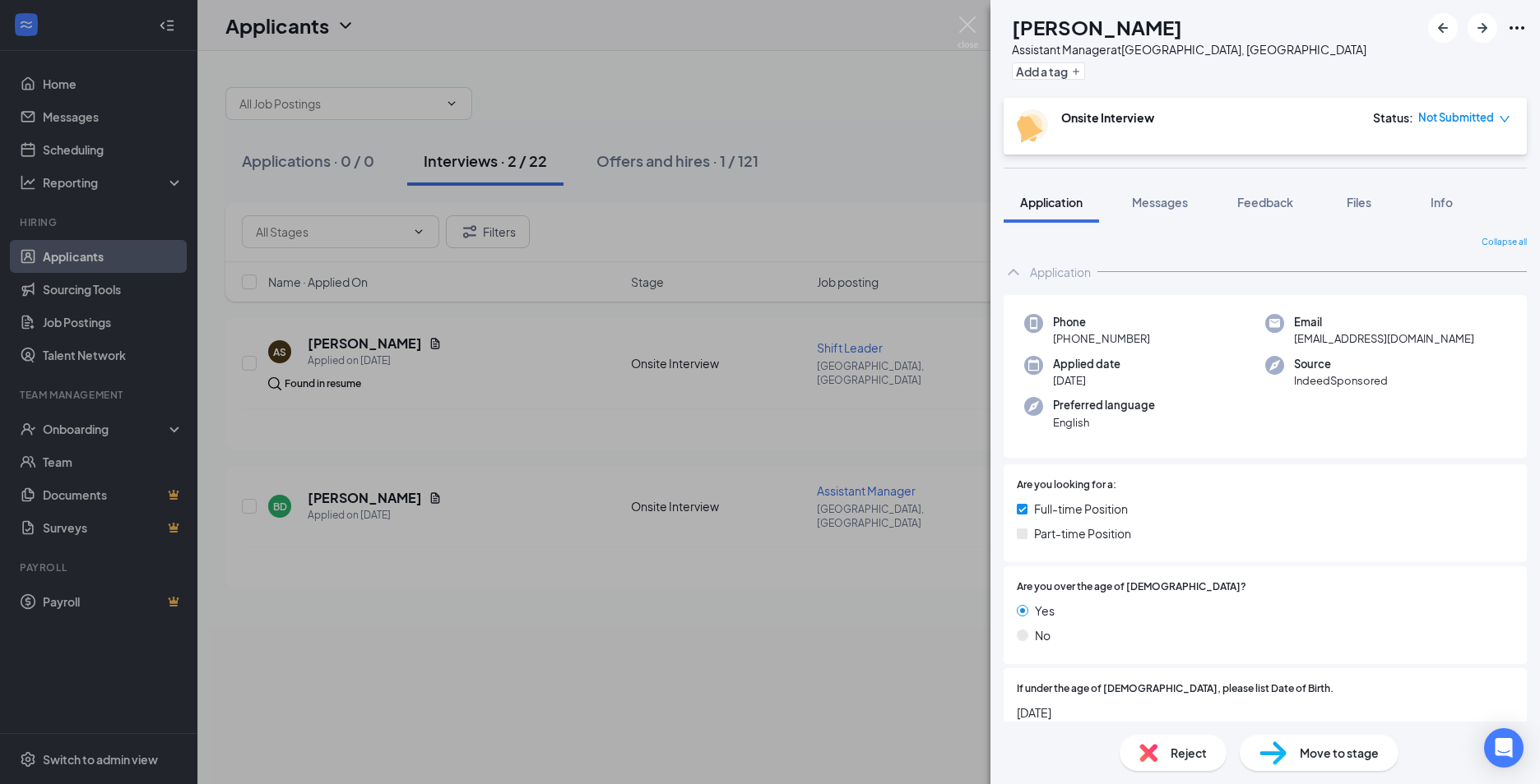
click at [1480, 116] on span "Not Submitted" at bounding box center [1455, 117] width 76 height 17
click at [1426, 170] on span "Assign Time" at bounding box center [1425, 179] width 91 height 18
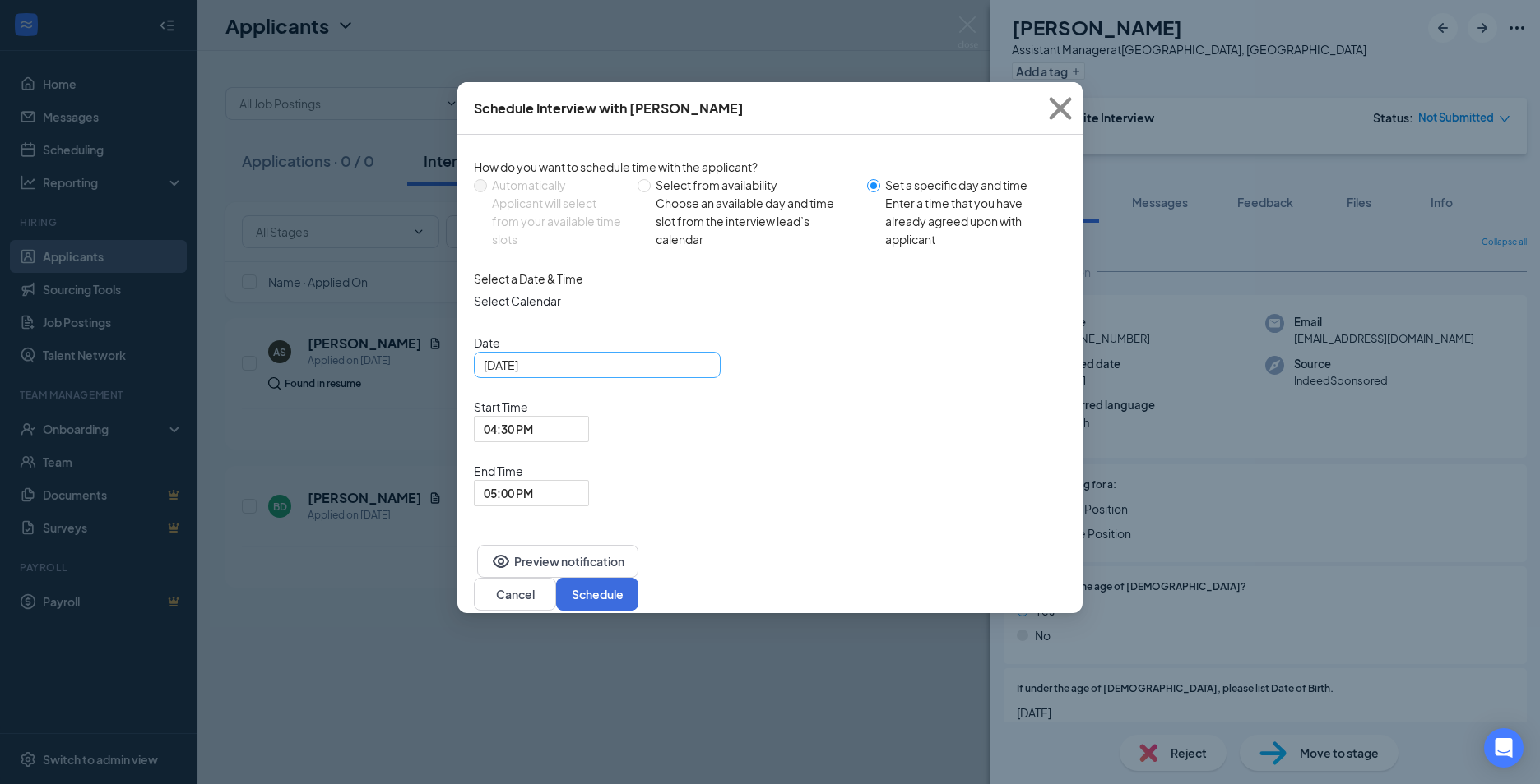
click at [699, 374] on div "[DATE]" at bounding box center [597, 365] width 227 height 18
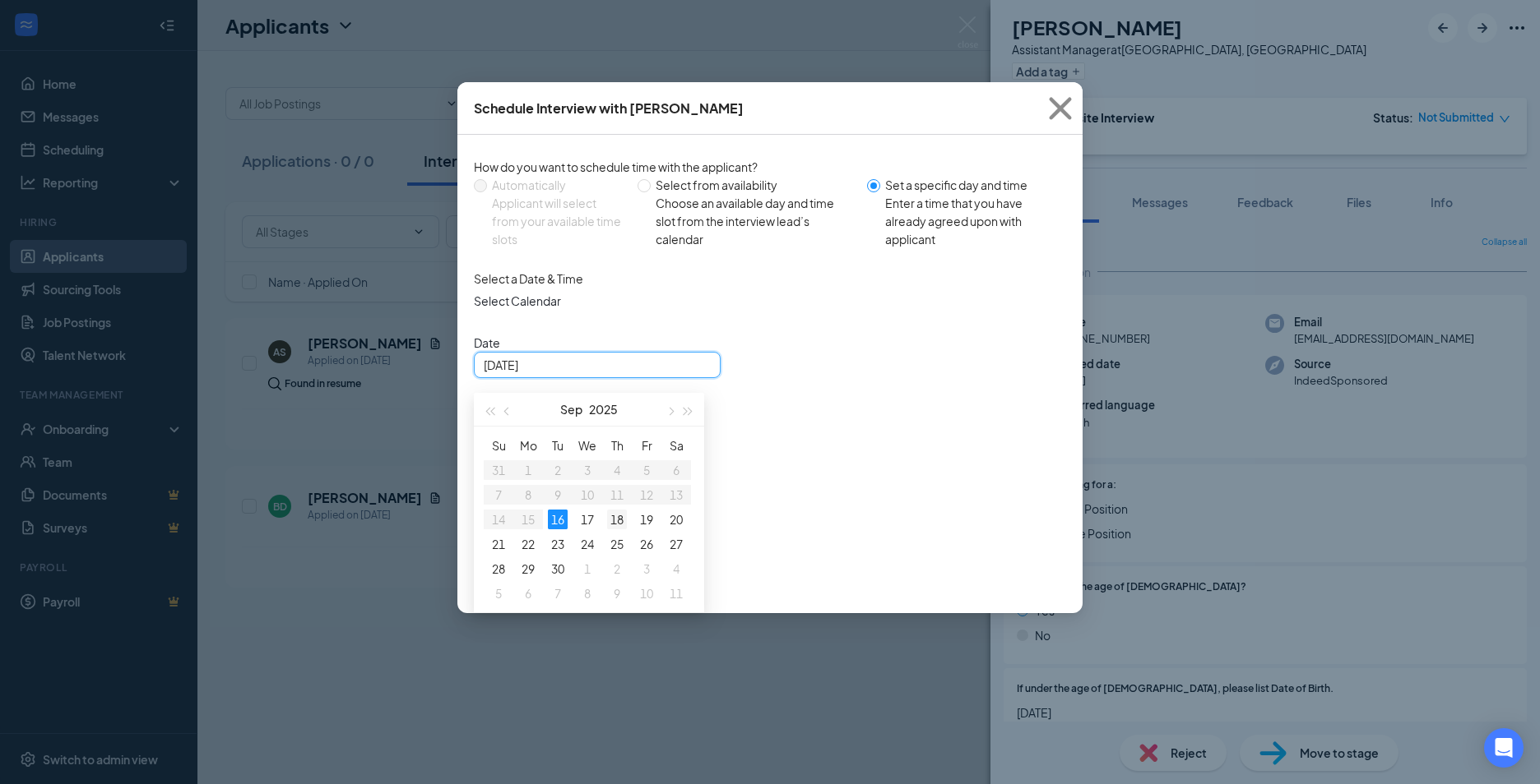
type input "Sep 18, 2025"
click at [619, 530] on div "18" at bounding box center [617, 520] width 20 height 20
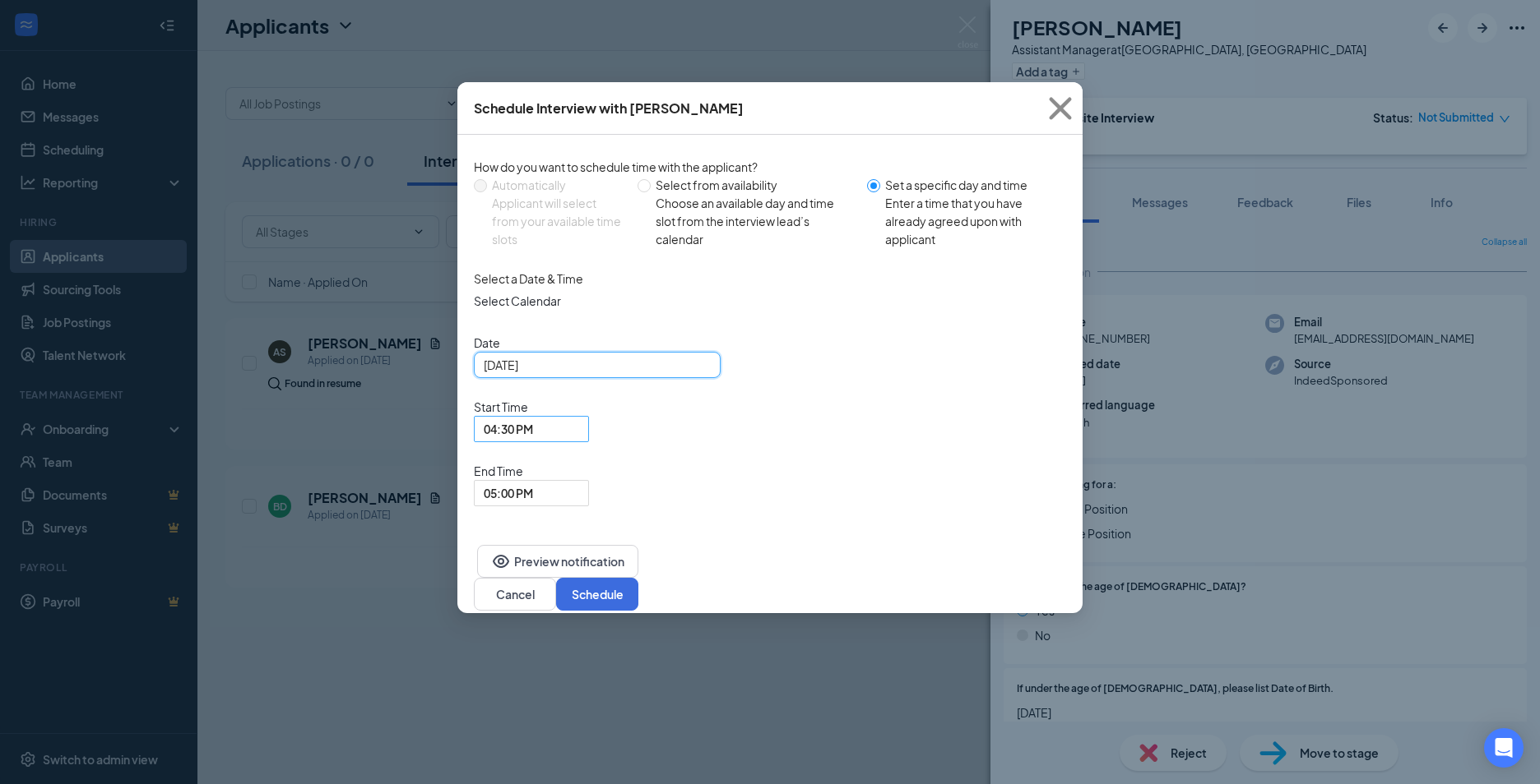
click at [579, 416] on span "04:30 PM" at bounding box center [531, 428] width 95 height 25
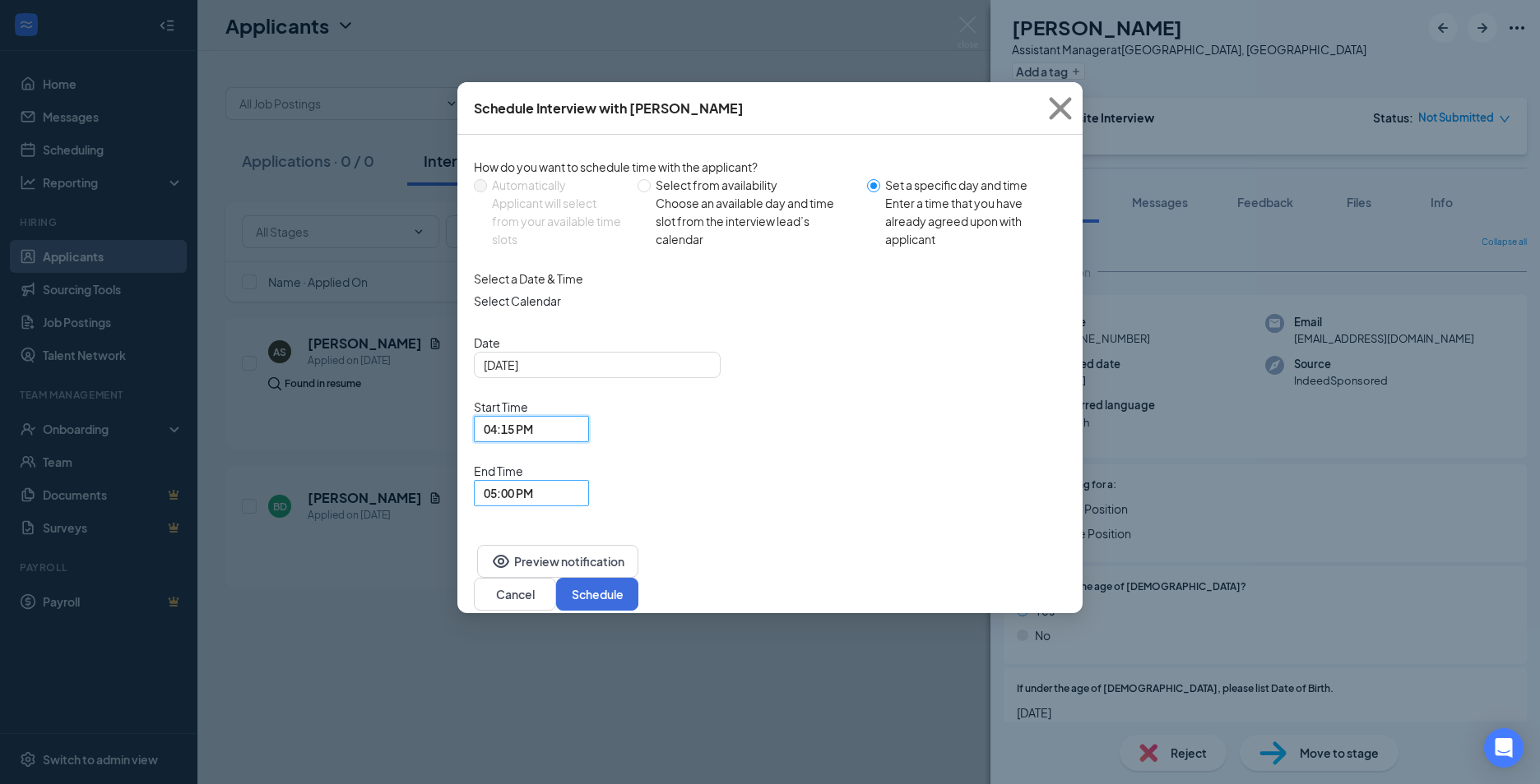
click at [579, 481] on span "05:00 PM" at bounding box center [531, 493] width 95 height 25
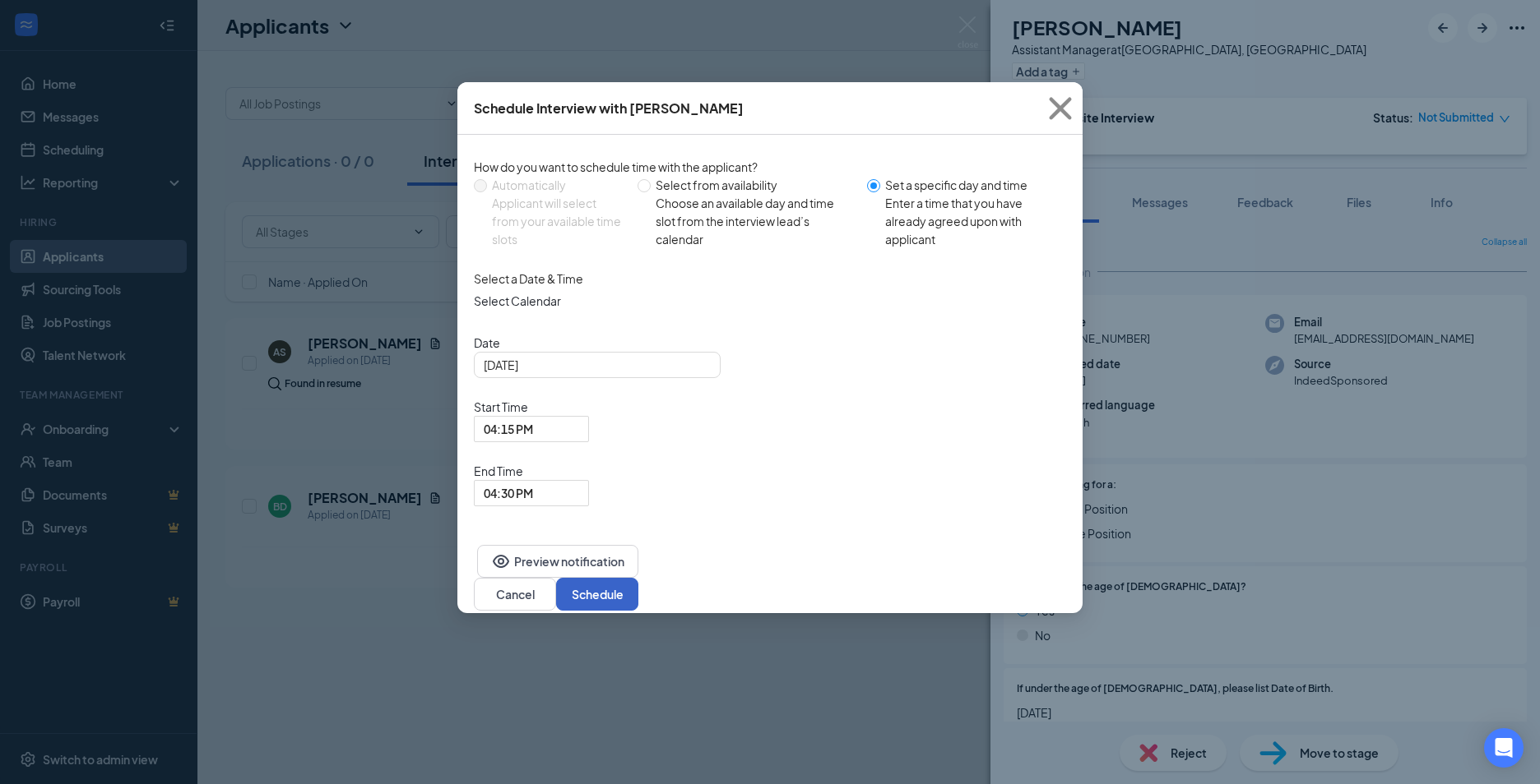
click at [638, 578] on button "Schedule" at bounding box center [597, 594] width 83 height 33
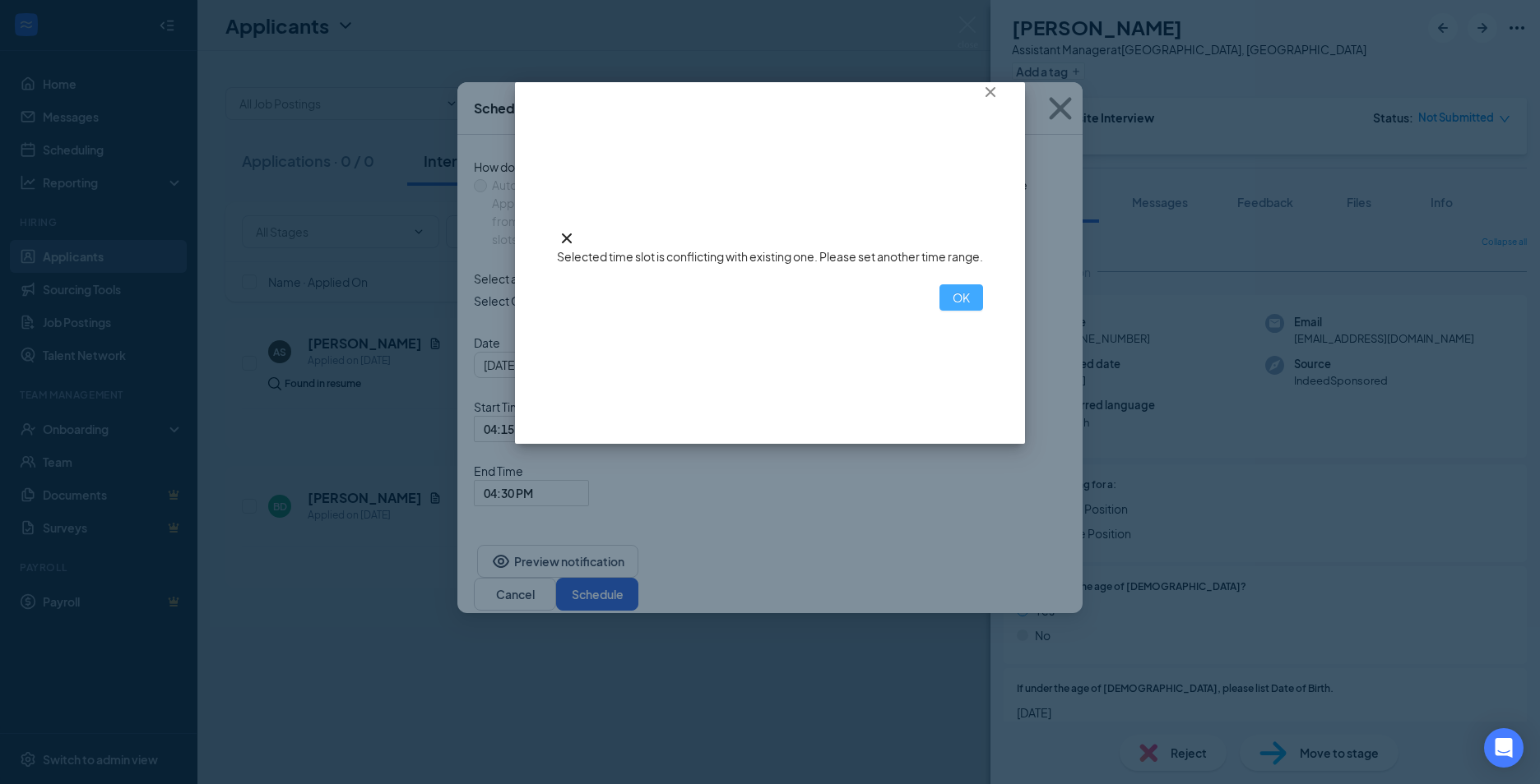
click at [940, 311] on button "OK" at bounding box center [961, 297] width 44 height 26
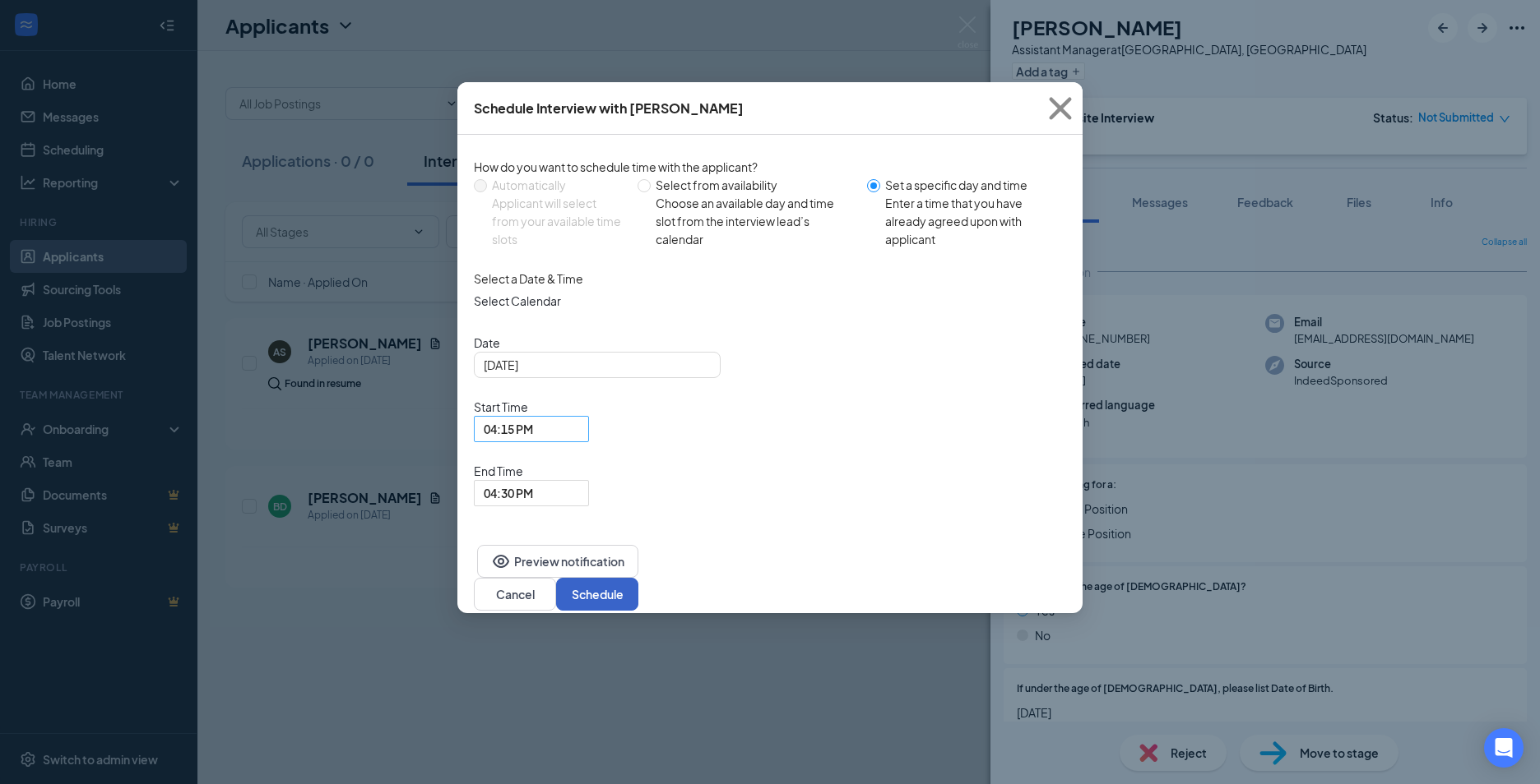
click at [579, 416] on span "04:15 PM" at bounding box center [531, 428] width 95 height 25
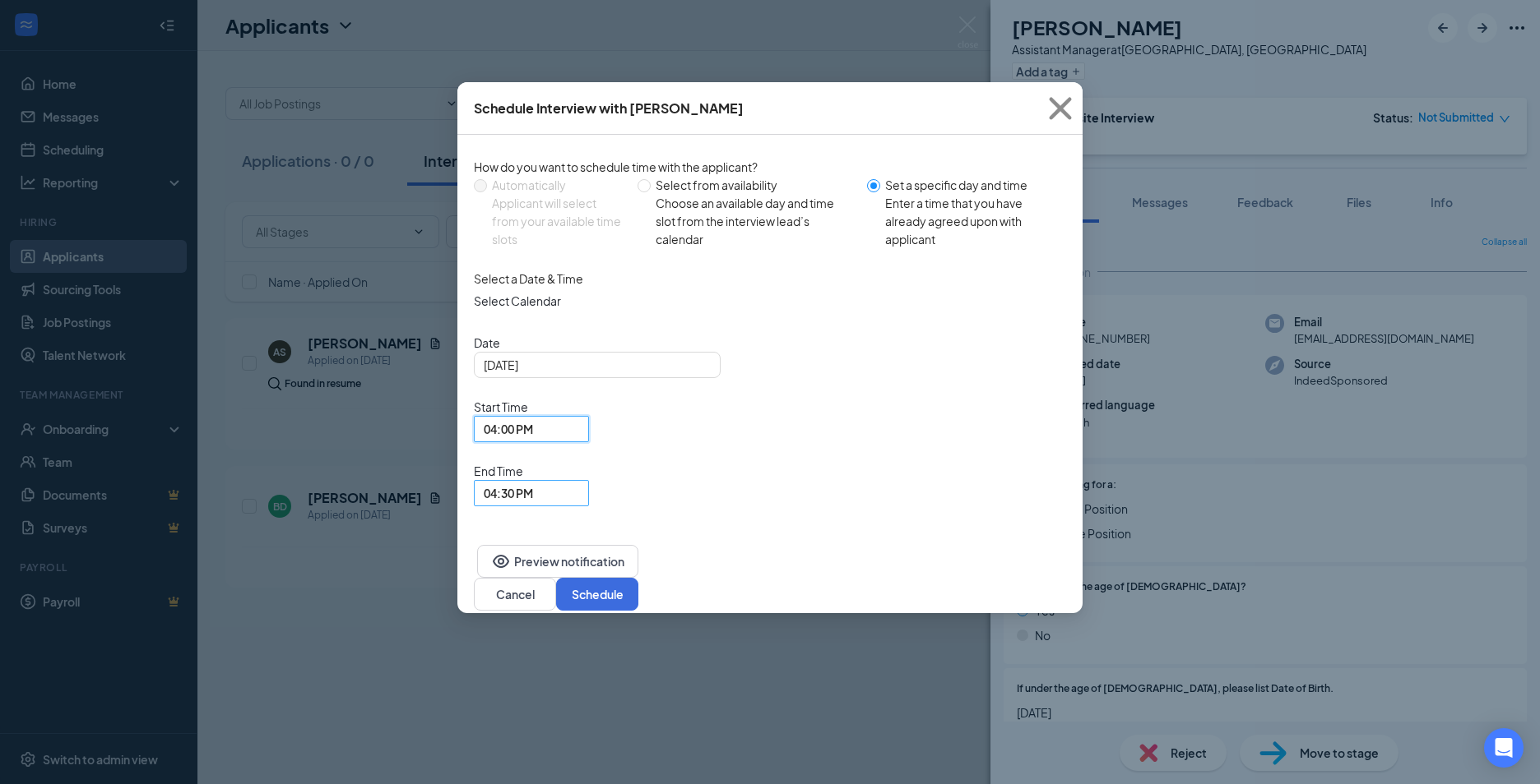
click at [579, 481] on span "04:30 PM" at bounding box center [531, 493] width 95 height 25
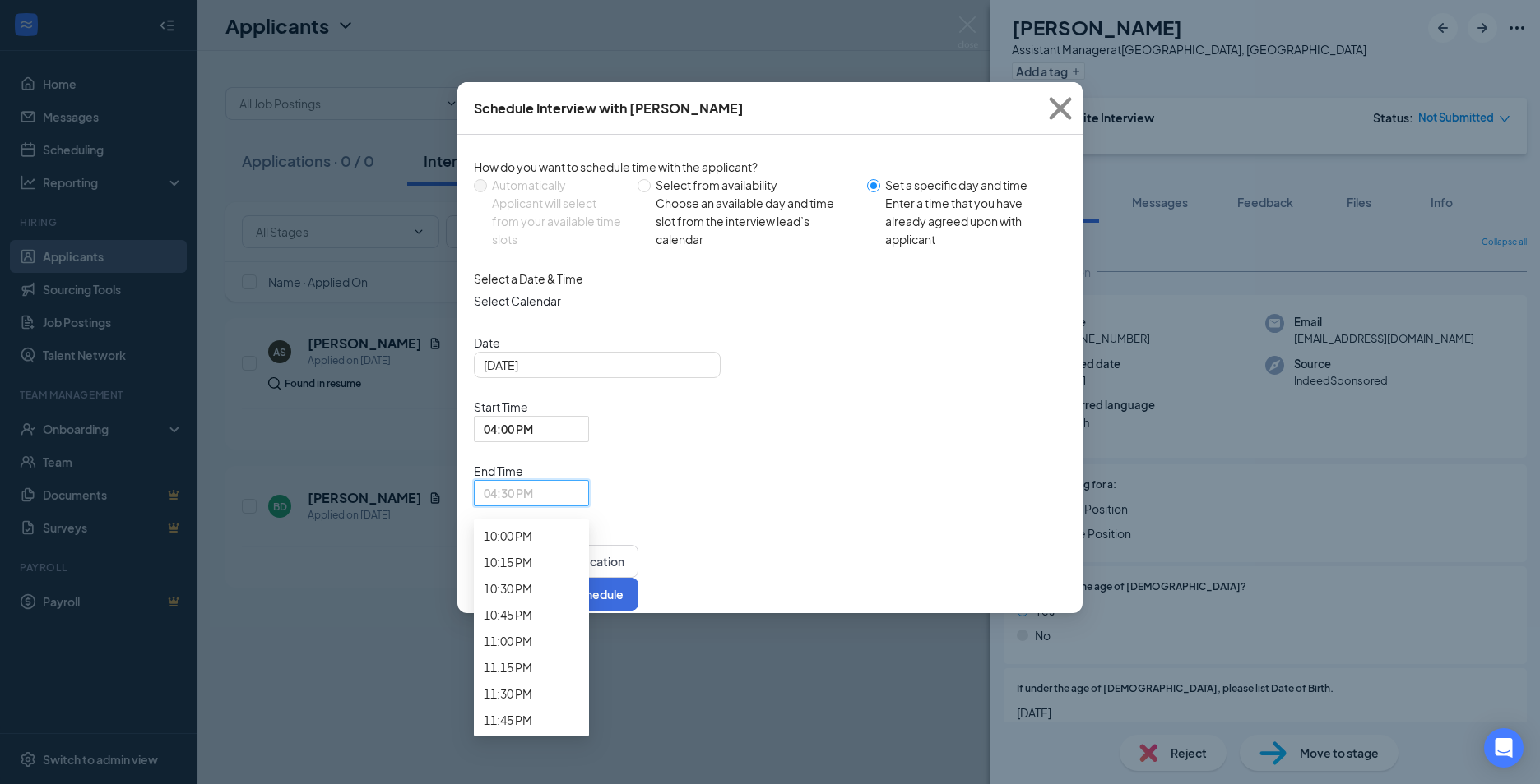
drag, startPoint x: 922, startPoint y: 481, endPoint x: 941, endPoint y: 478, distance: 19.2
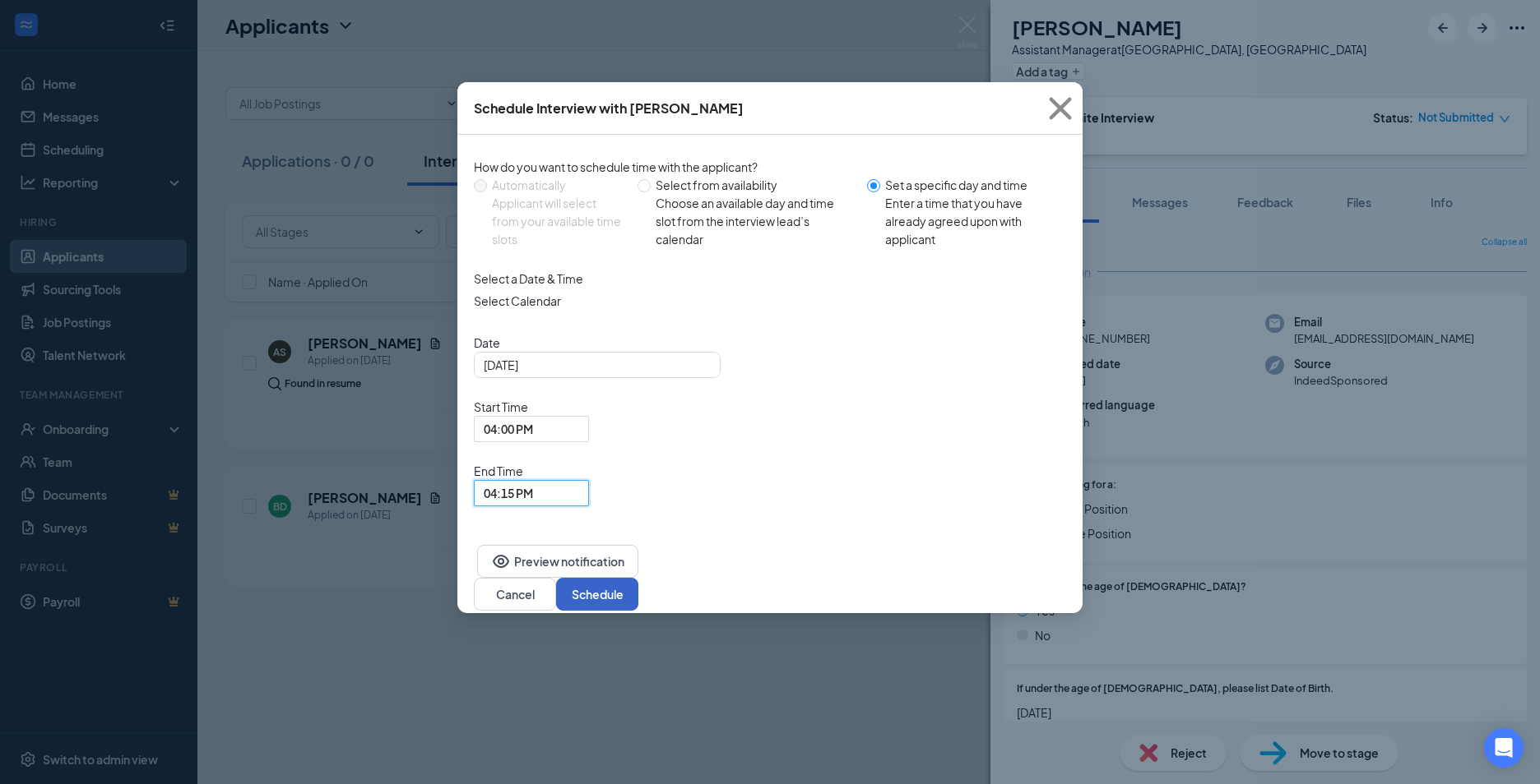
click at [638, 578] on button "Schedule" at bounding box center [597, 594] width 83 height 33
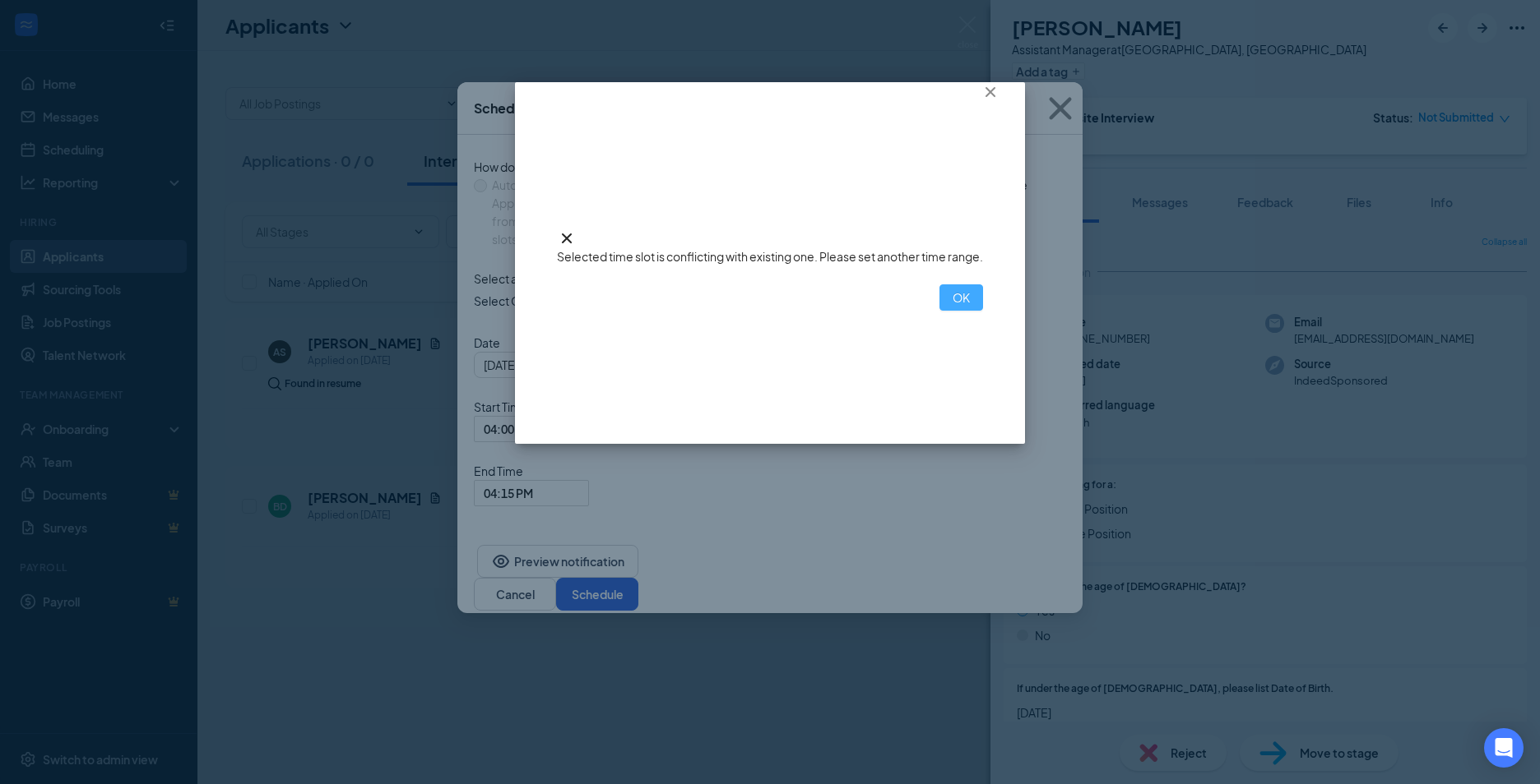
click at [940, 311] on button "OK" at bounding box center [961, 297] width 44 height 26
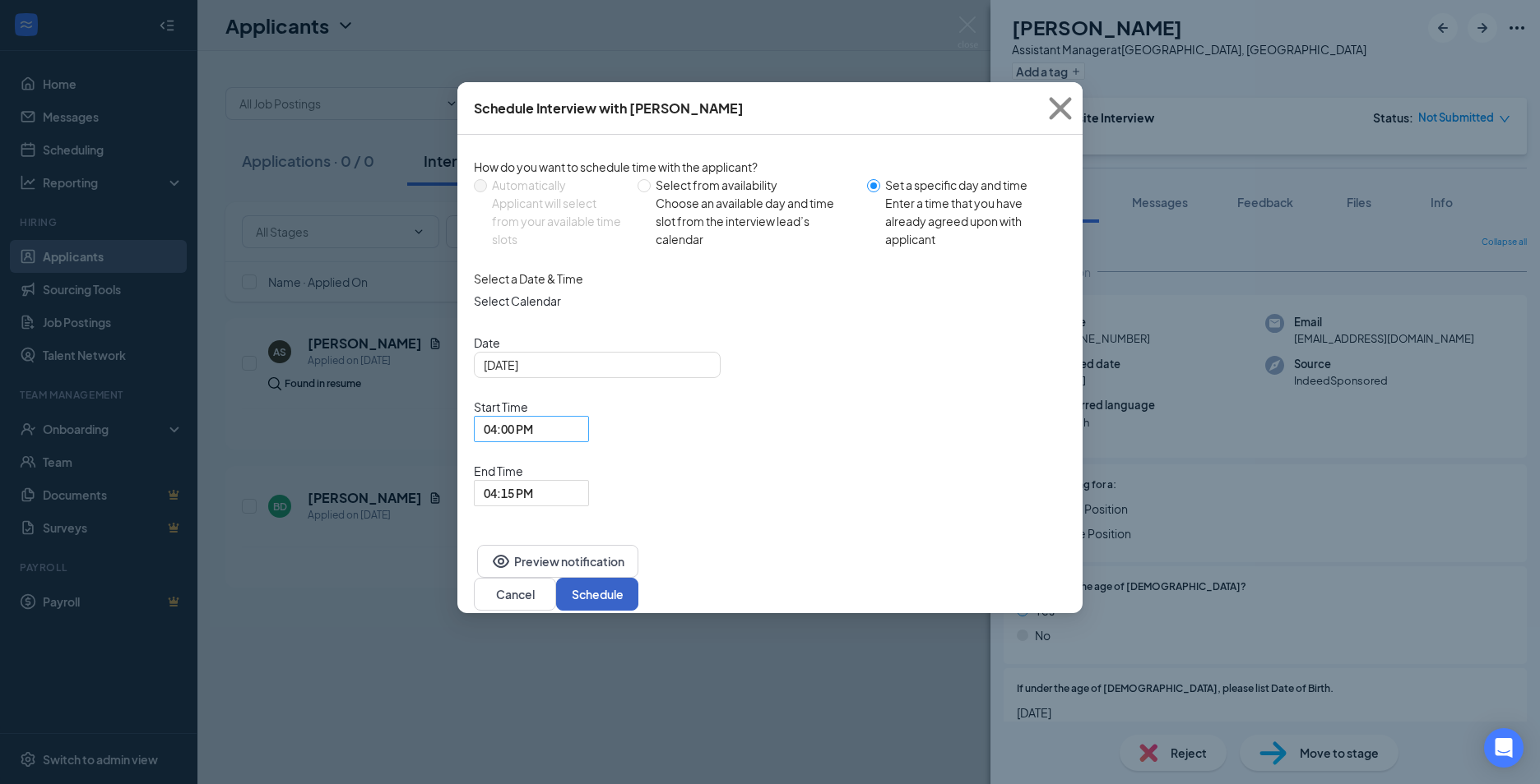
click at [579, 416] on span "04:00 PM" at bounding box center [531, 428] width 95 height 25
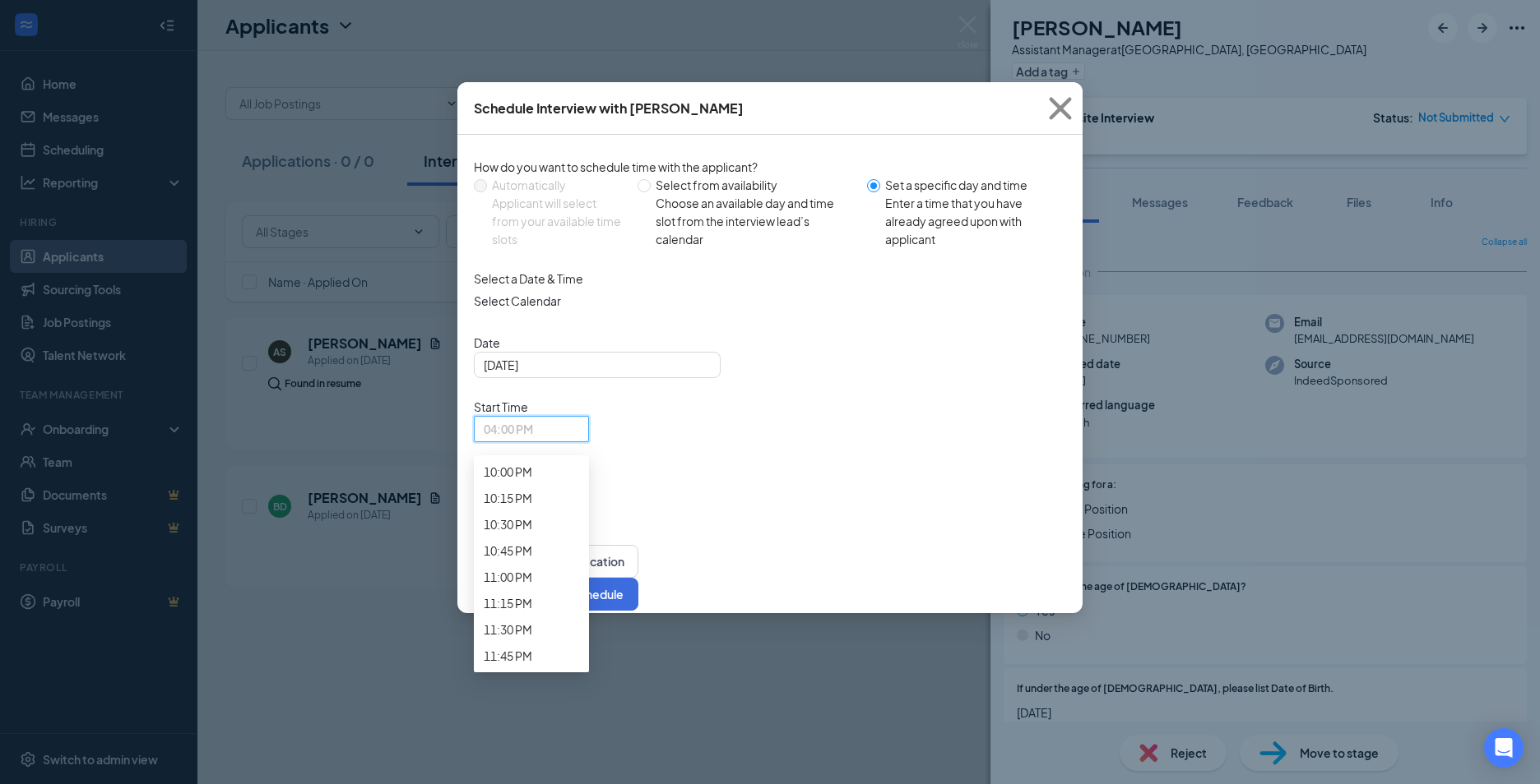
scroll to position [2407, 0]
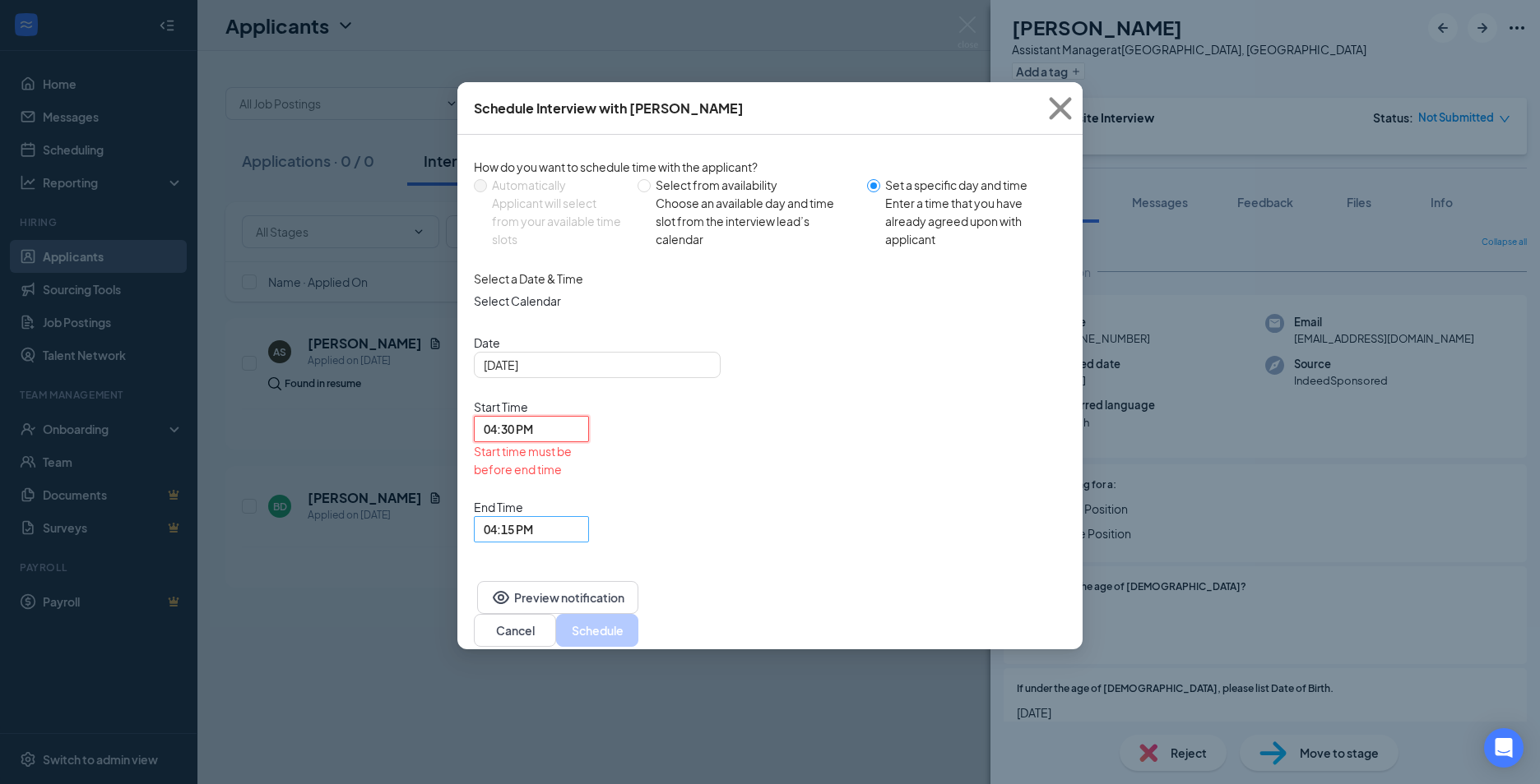
click at [579, 517] on span "04:15 PM" at bounding box center [531, 529] width 95 height 25
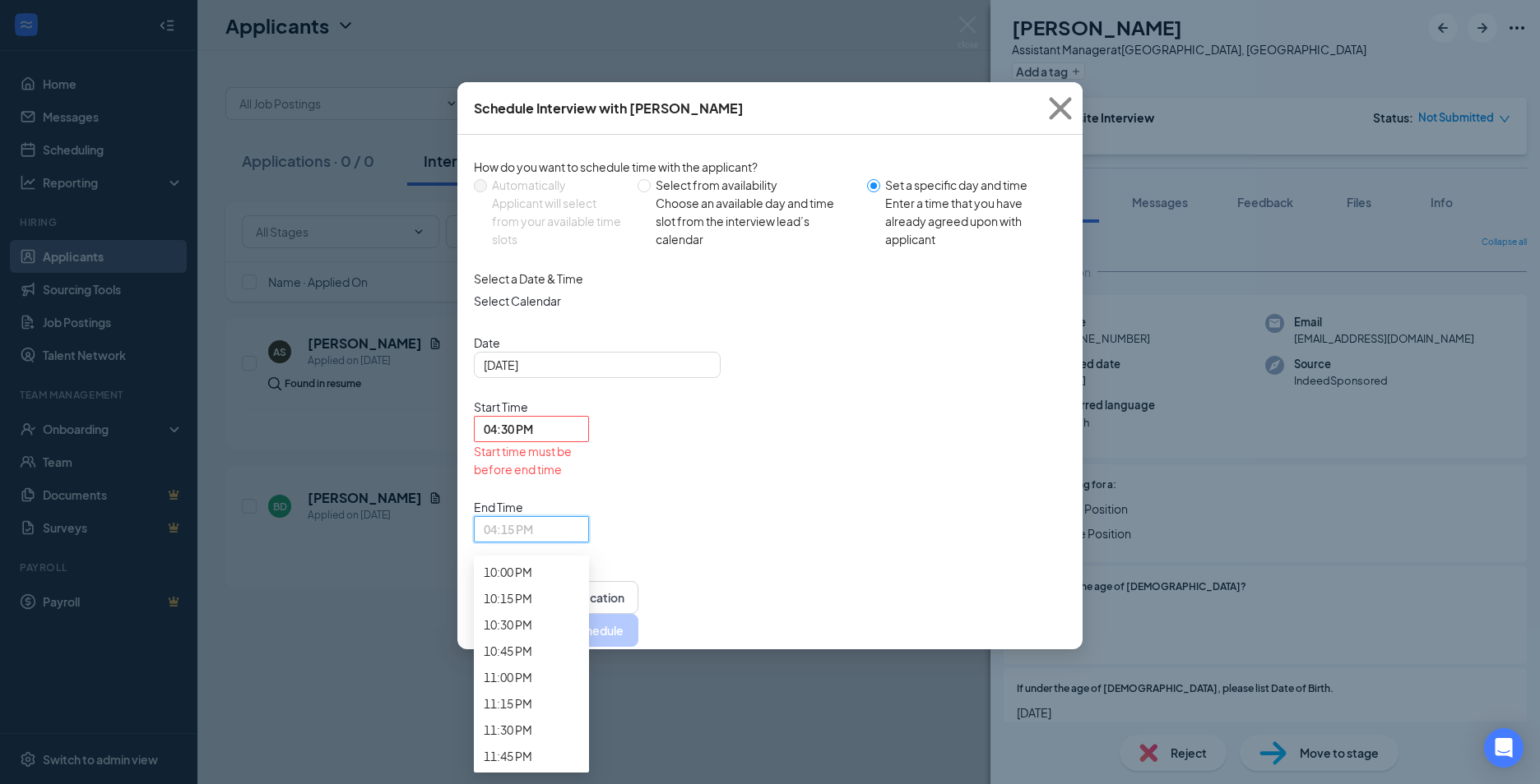
click at [532, 29] on span "04:45 PM" at bounding box center [507, 20] width 49 height 18
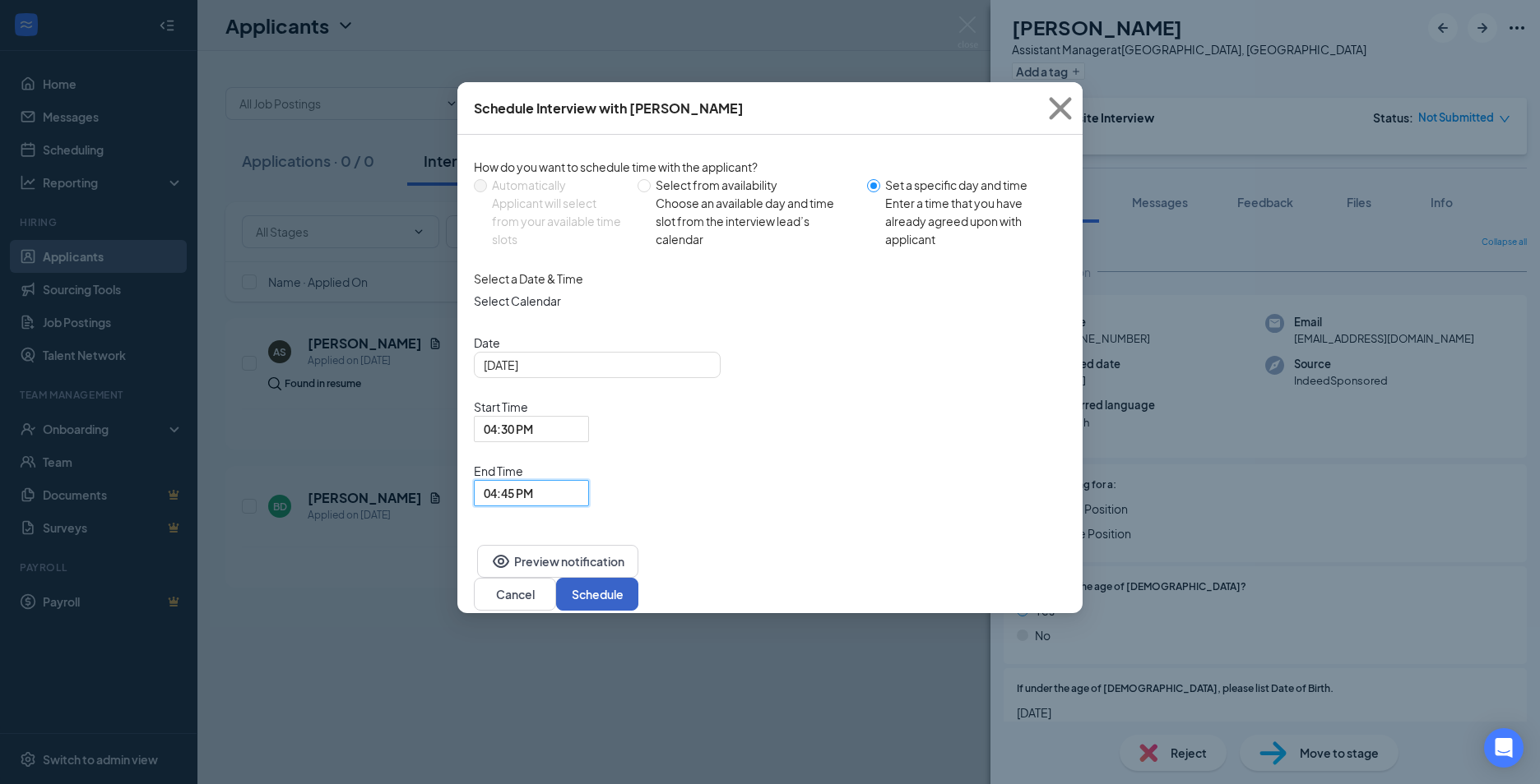
click at [638, 578] on button "Schedule" at bounding box center [597, 594] width 83 height 33
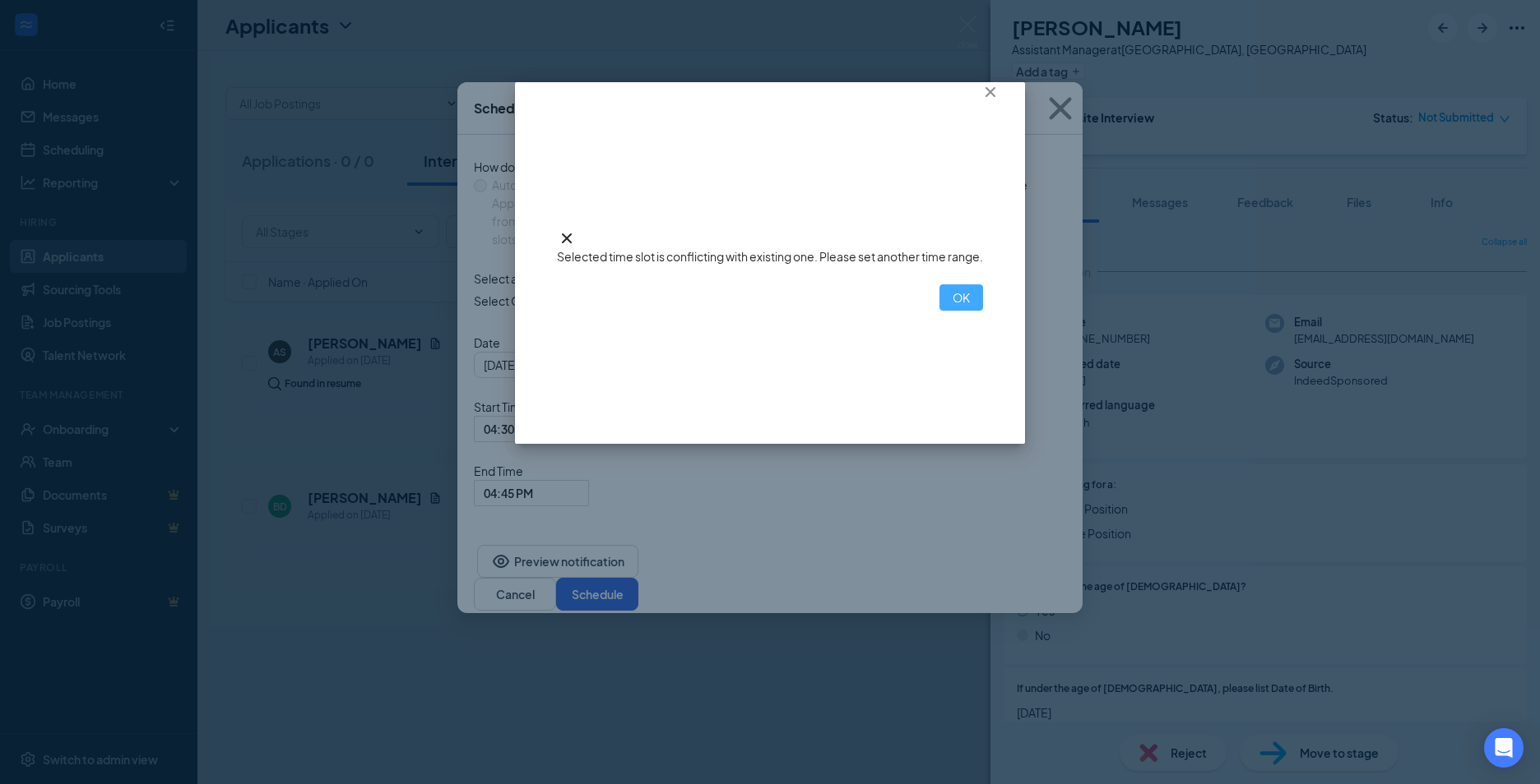
click at [940, 311] on button "OK" at bounding box center [961, 297] width 44 height 26
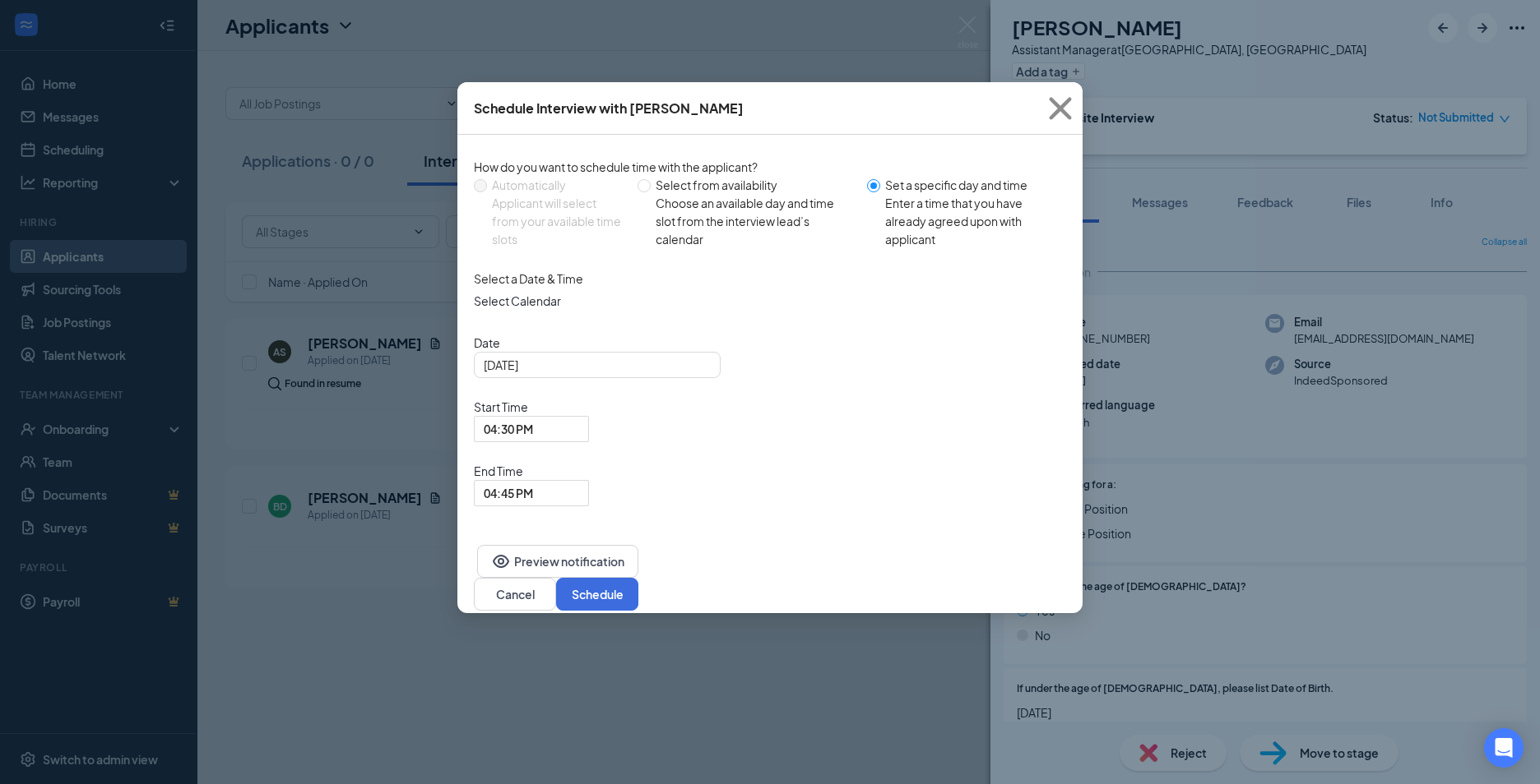
click at [707, 190] on div "Select from availability" at bounding box center [754, 185] width 198 height 18
click at [650, 190] on input "Select from availability Choose an available day and time slot from the intervi…" at bounding box center [643, 185] width 13 height 13
radio input "true"
radio input "false"
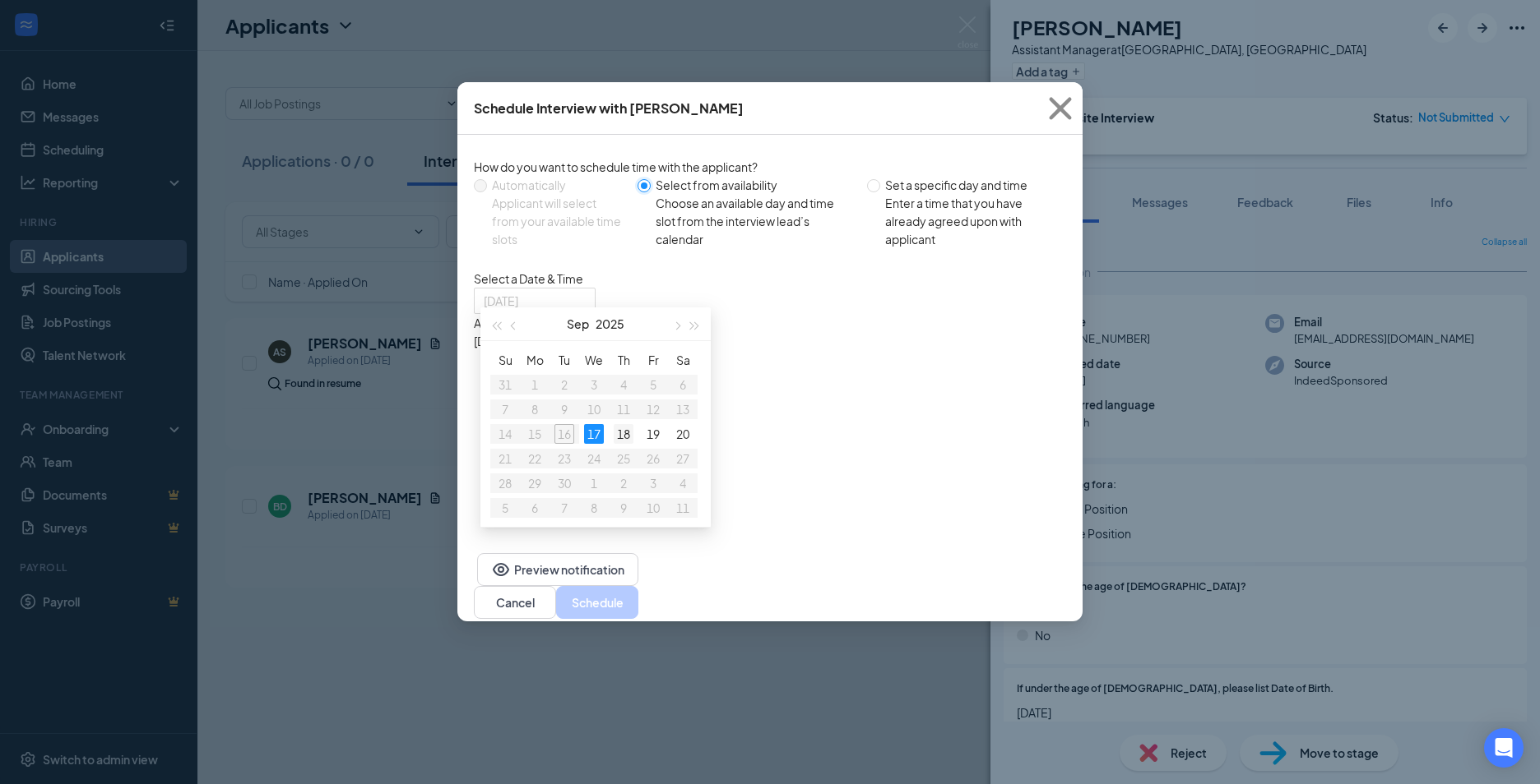
click at [625, 432] on div "18" at bounding box center [623, 434] width 20 height 20
type input "Sep 18, 2025"
click at [971, 224] on div "Enter a time that you have already agreed upon with applicant" at bounding box center [968, 221] width 168 height 55
click at [880, 193] on input "Set a specific day and time Enter a time that you have already agreed upon with…" at bounding box center [873, 185] width 13 height 13
radio input "true"
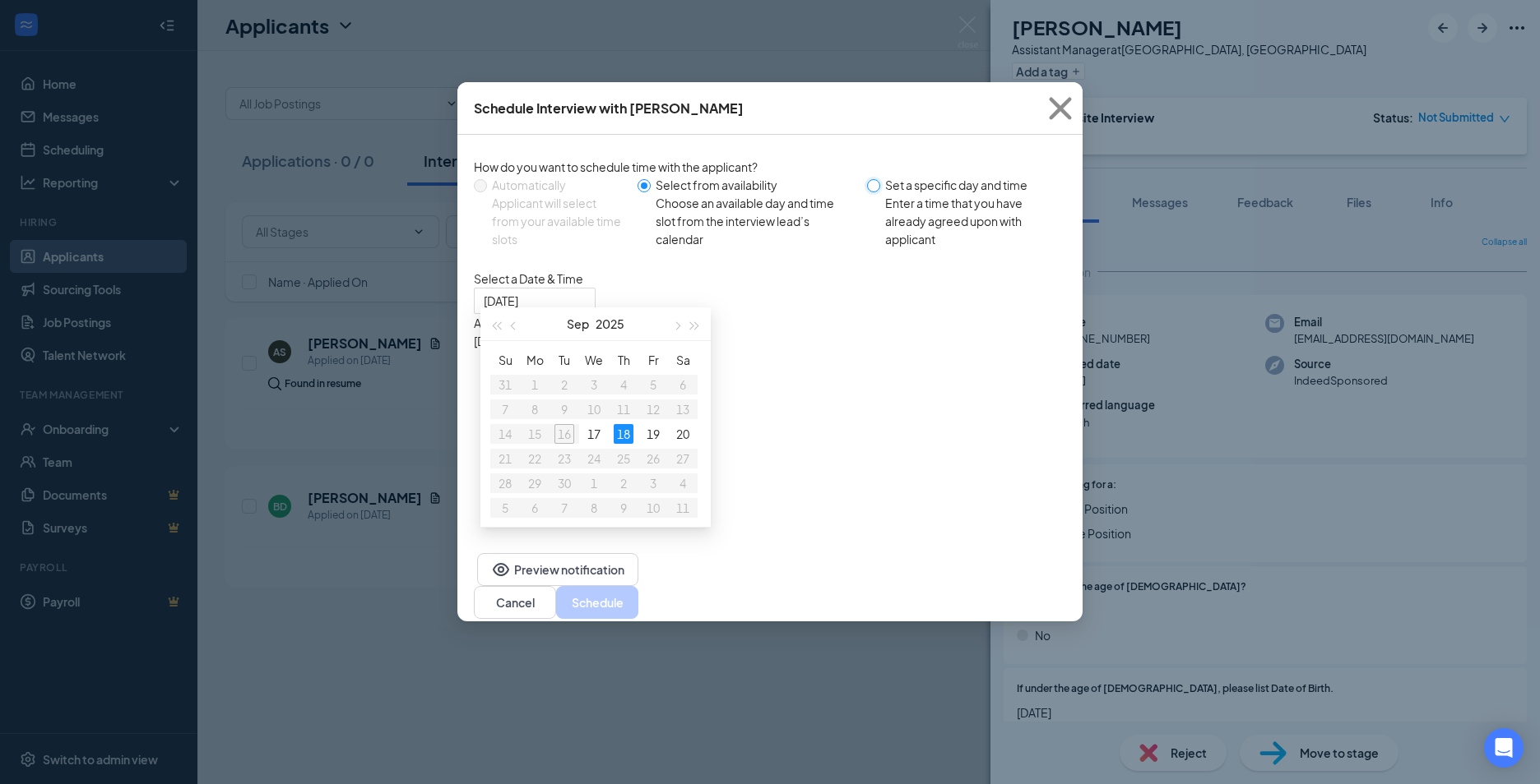
radio input "false"
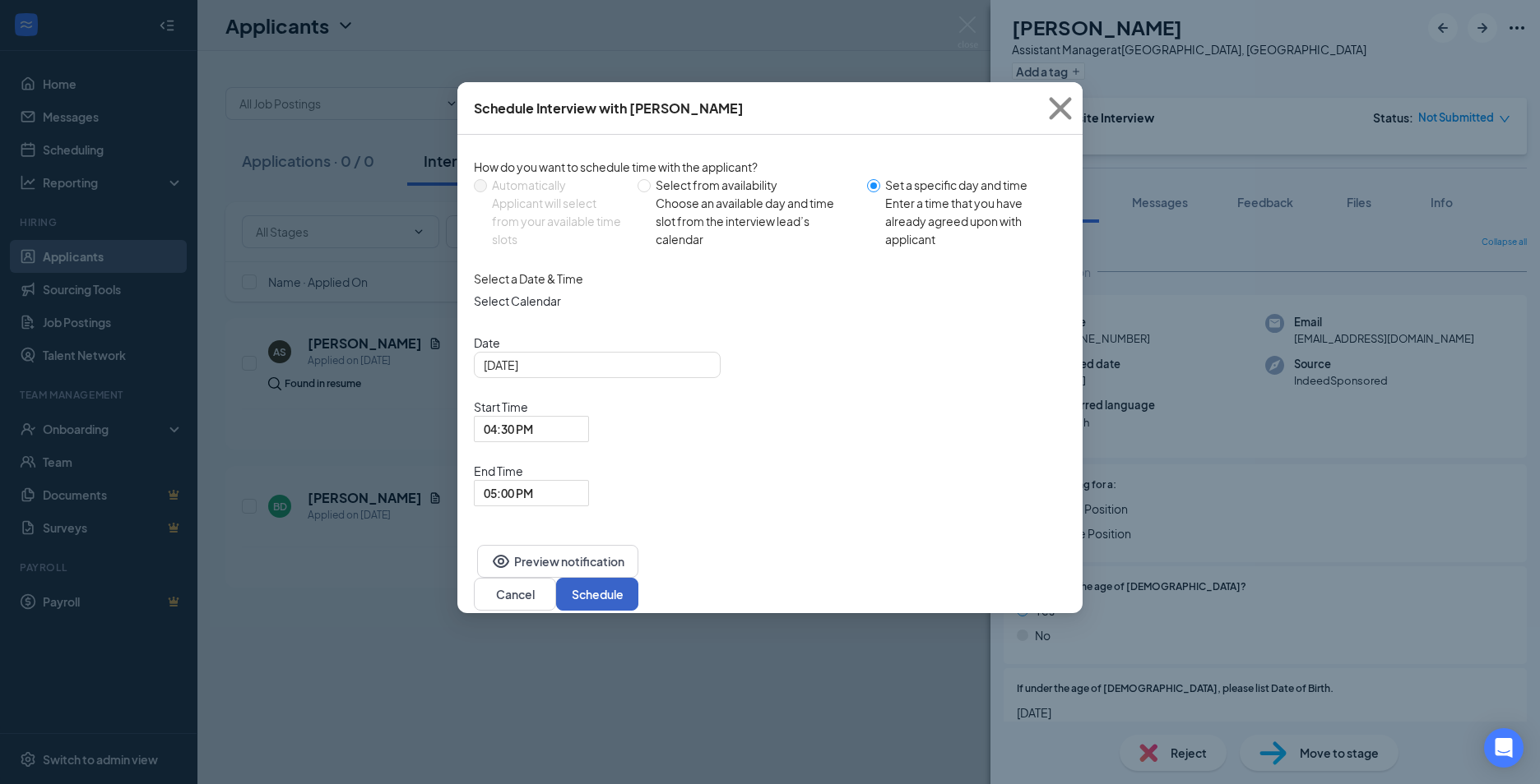
click at [638, 578] on button "Schedule" at bounding box center [597, 594] width 83 height 33
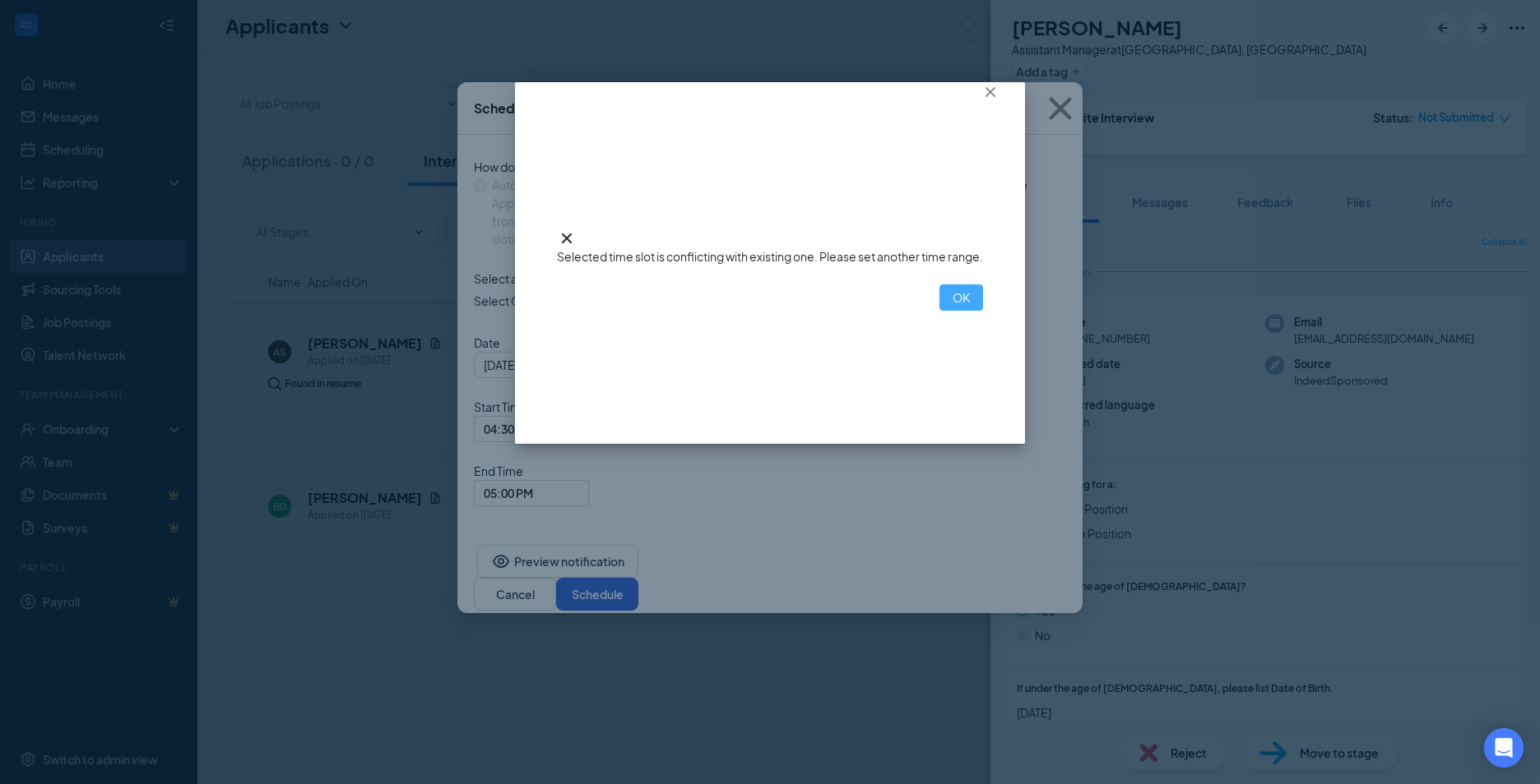
click at [940, 311] on button "OK" at bounding box center [961, 297] width 44 height 26
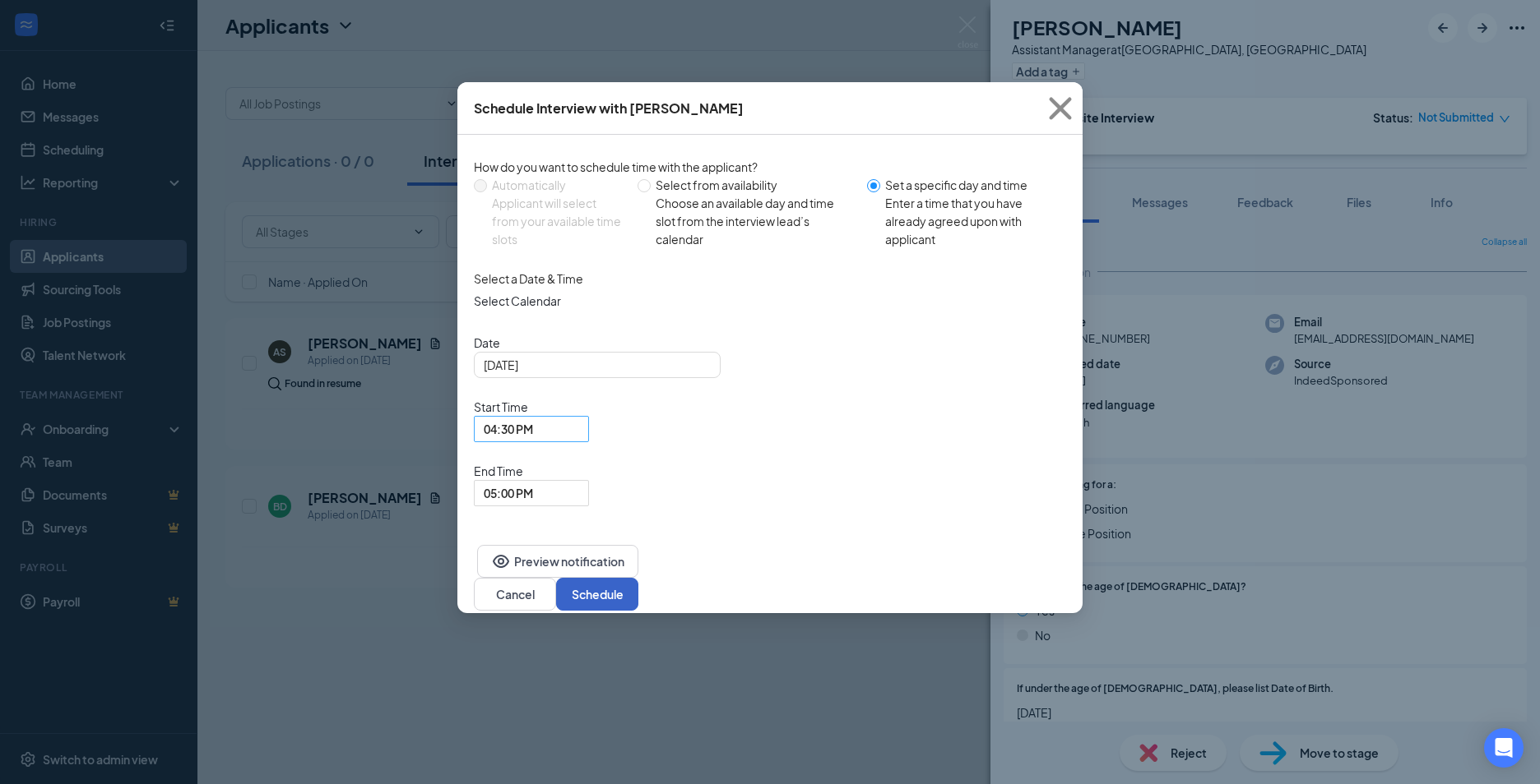
click at [579, 416] on span "04:30 PM" at bounding box center [531, 428] width 95 height 25
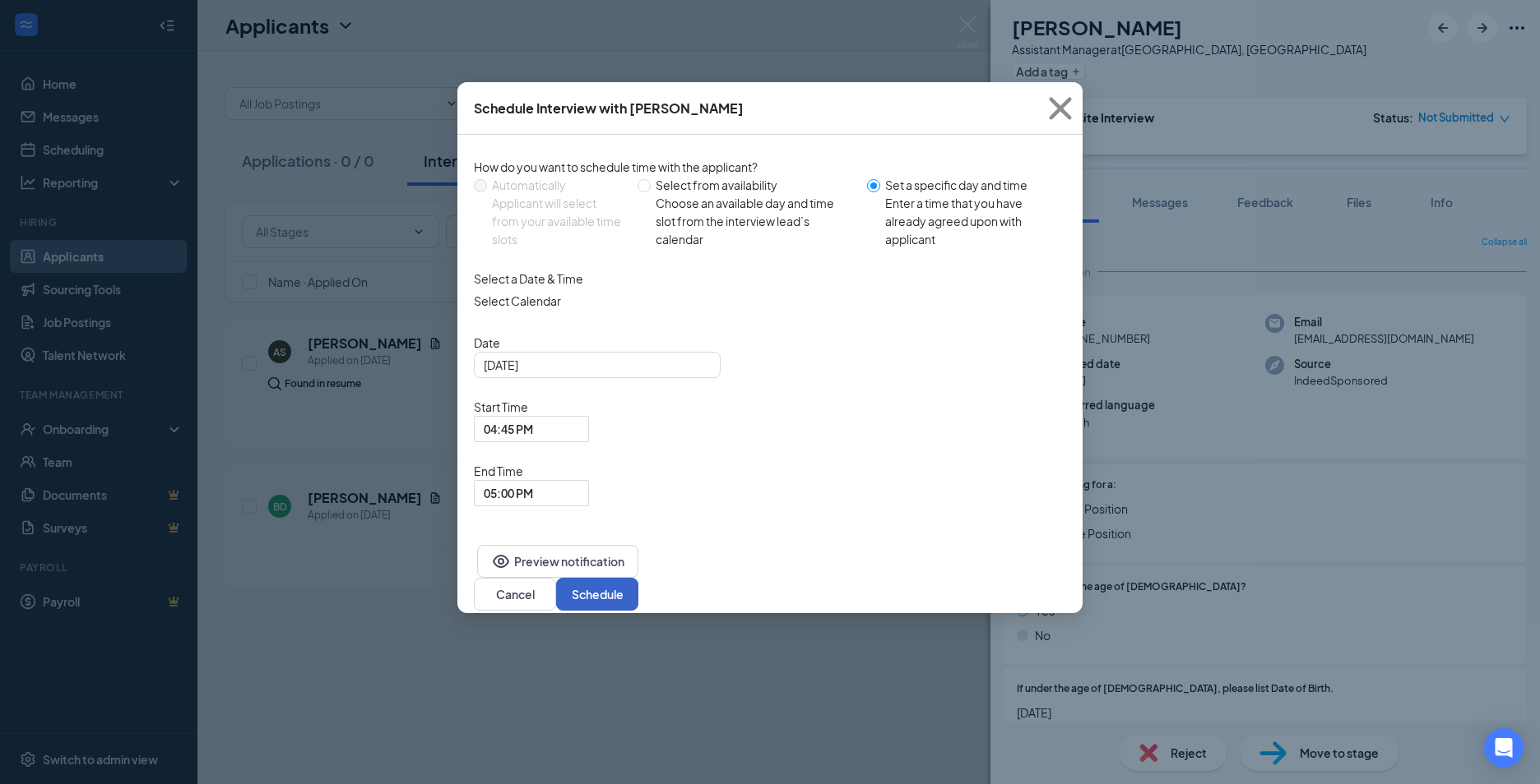
click at [638, 578] on button "Schedule" at bounding box center [597, 594] width 83 height 33
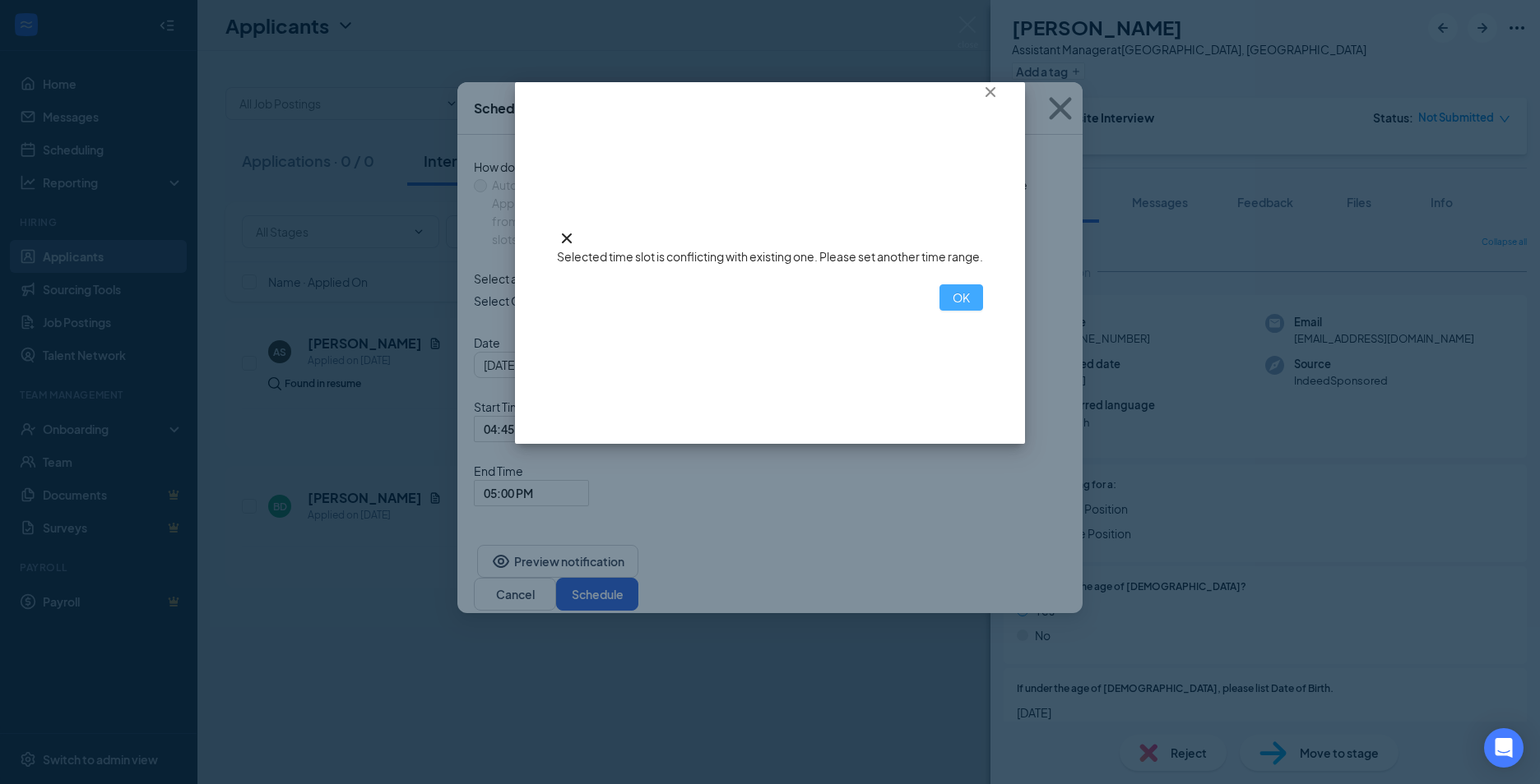
click at [940, 311] on button "OK" at bounding box center [961, 297] width 44 height 26
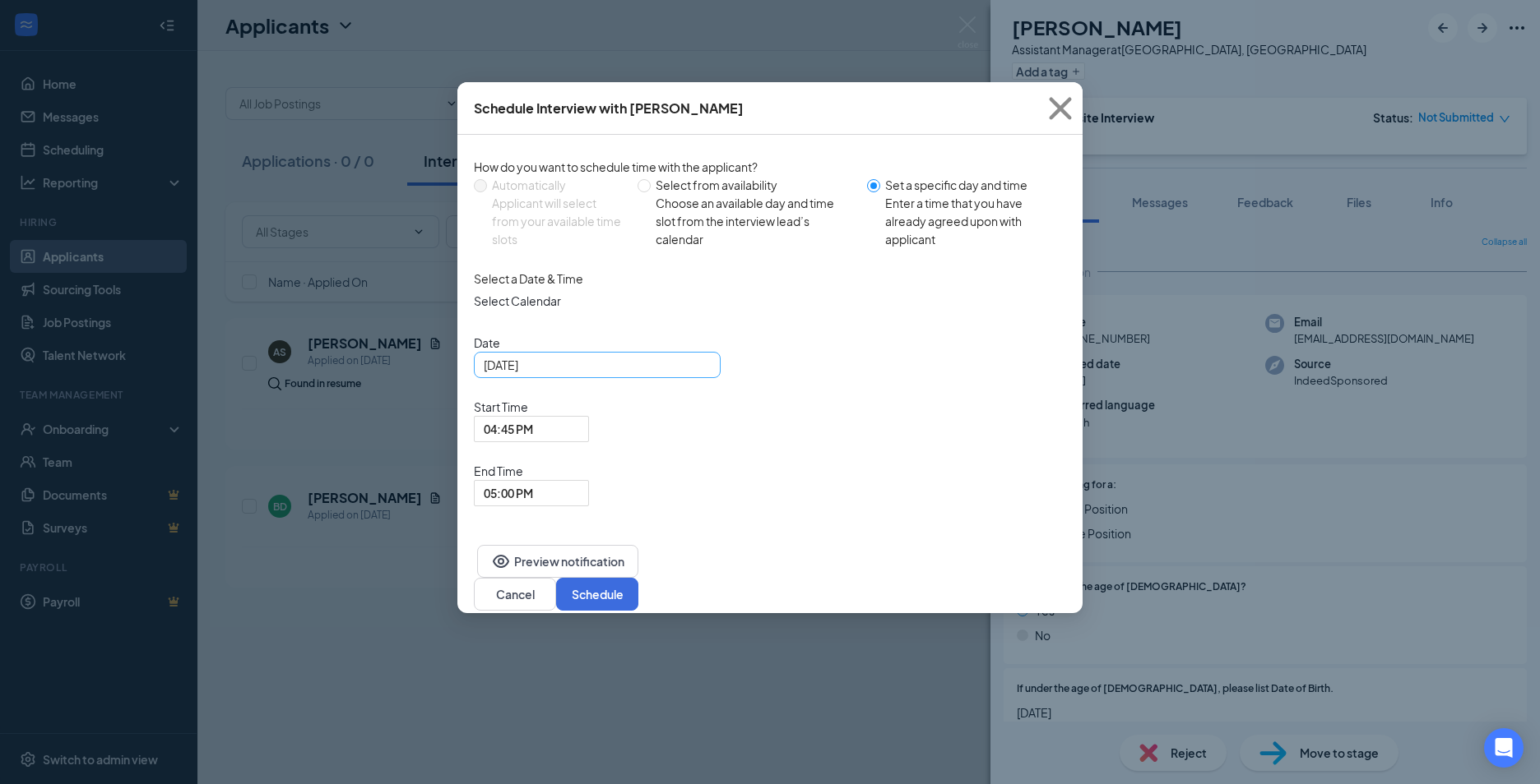
click at [702, 374] on div "[DATE]" at bounding box center [597, 365] width 227 height 18
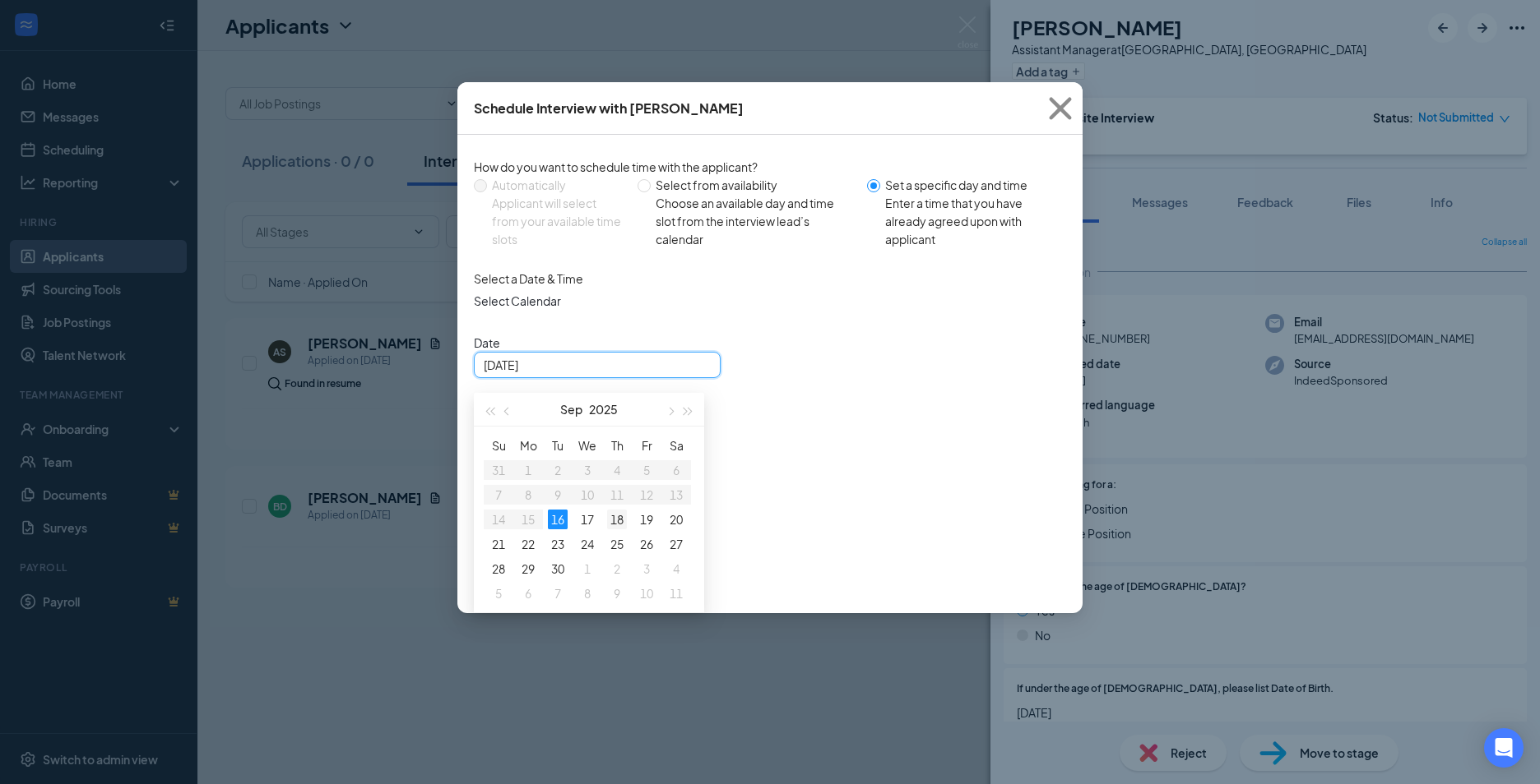
type input "Sep 18, 2025"
click at [616, 526] on div "18" at bounding box center [617, 520] width 20 height 20
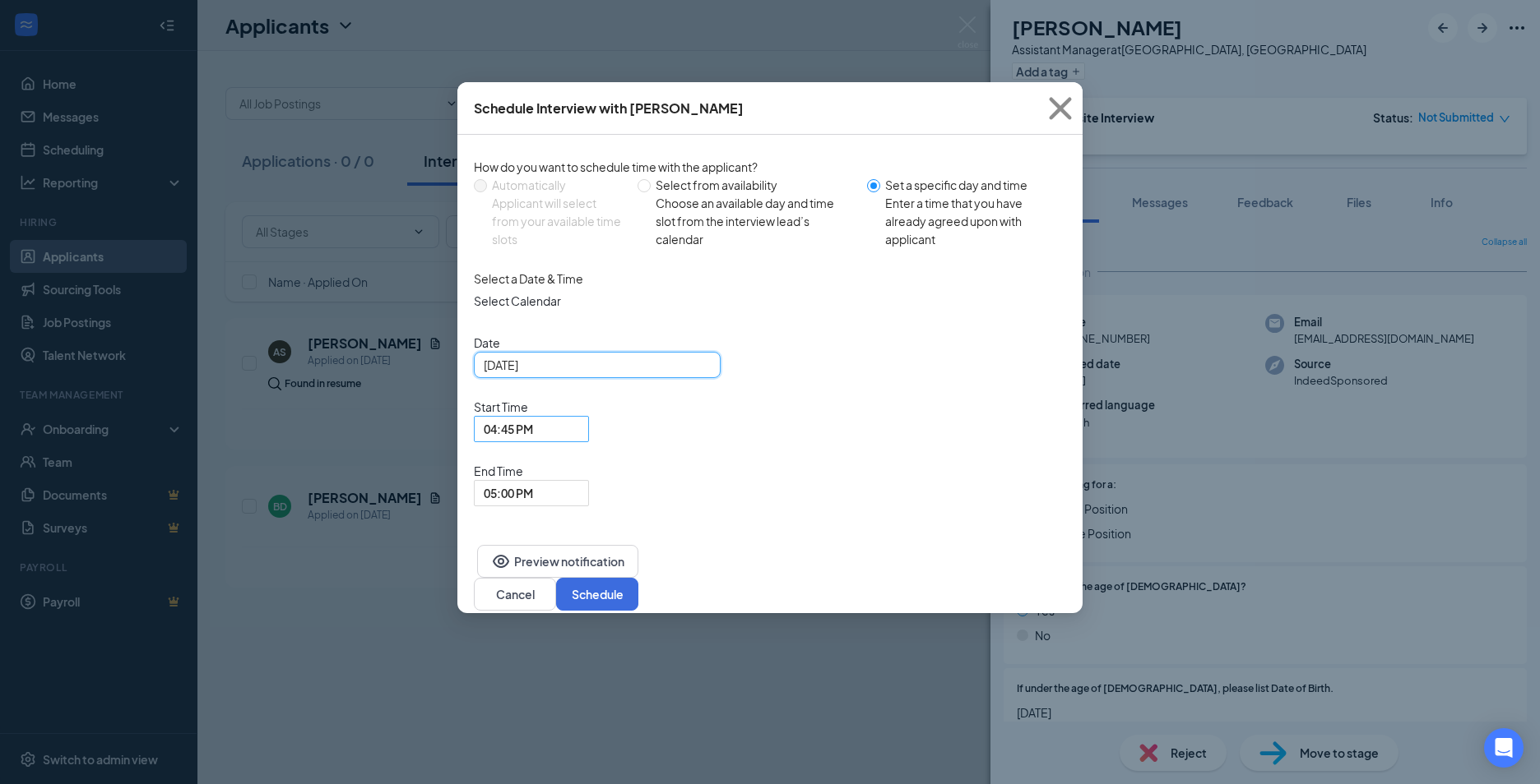
click at [579, 416] on span "04:45 PM" at bounding box center [531, 428] width 95 height 25
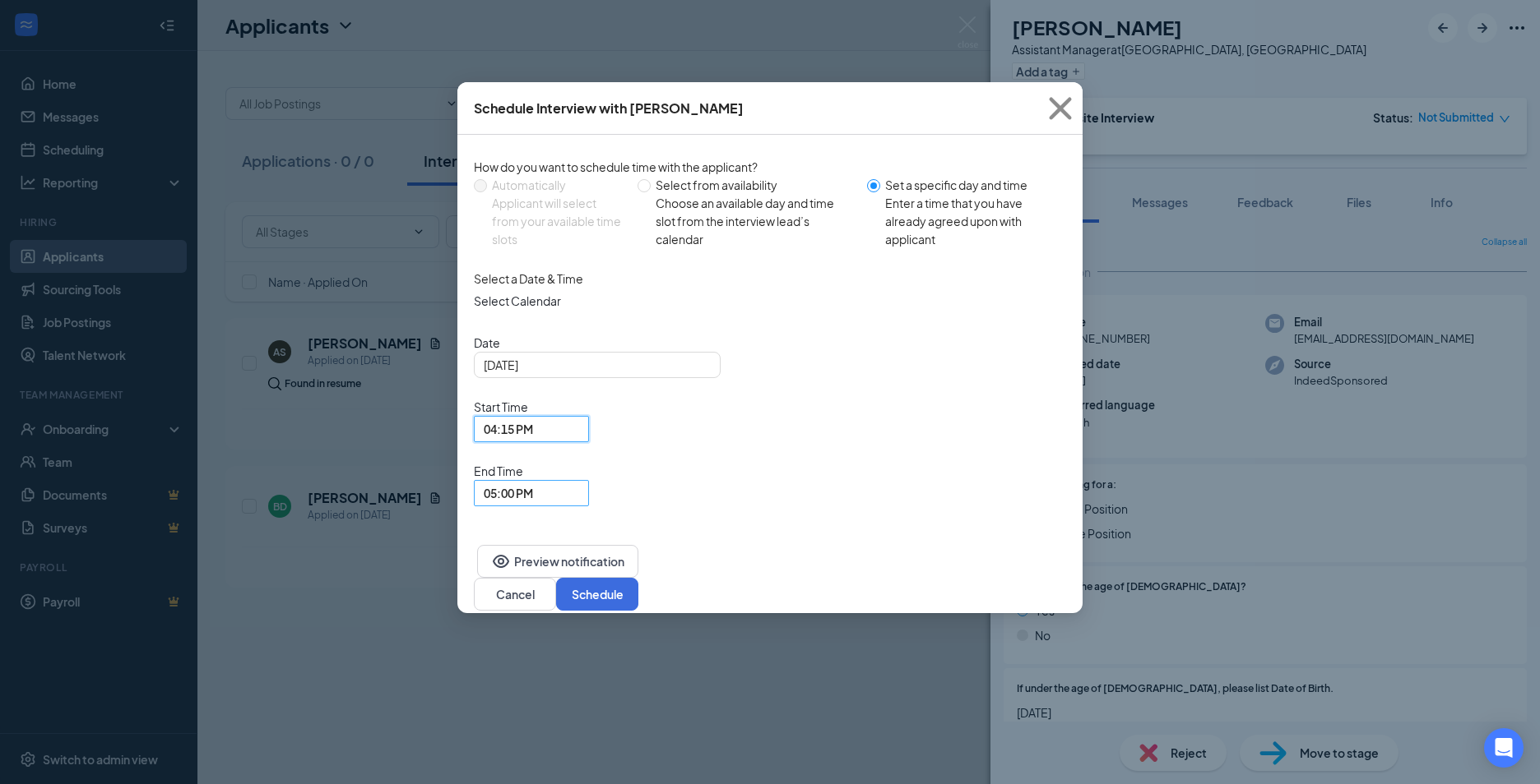
click at [579, 481] on span "05:00 PM" at bounding box center [531, 493] width 95 height 25
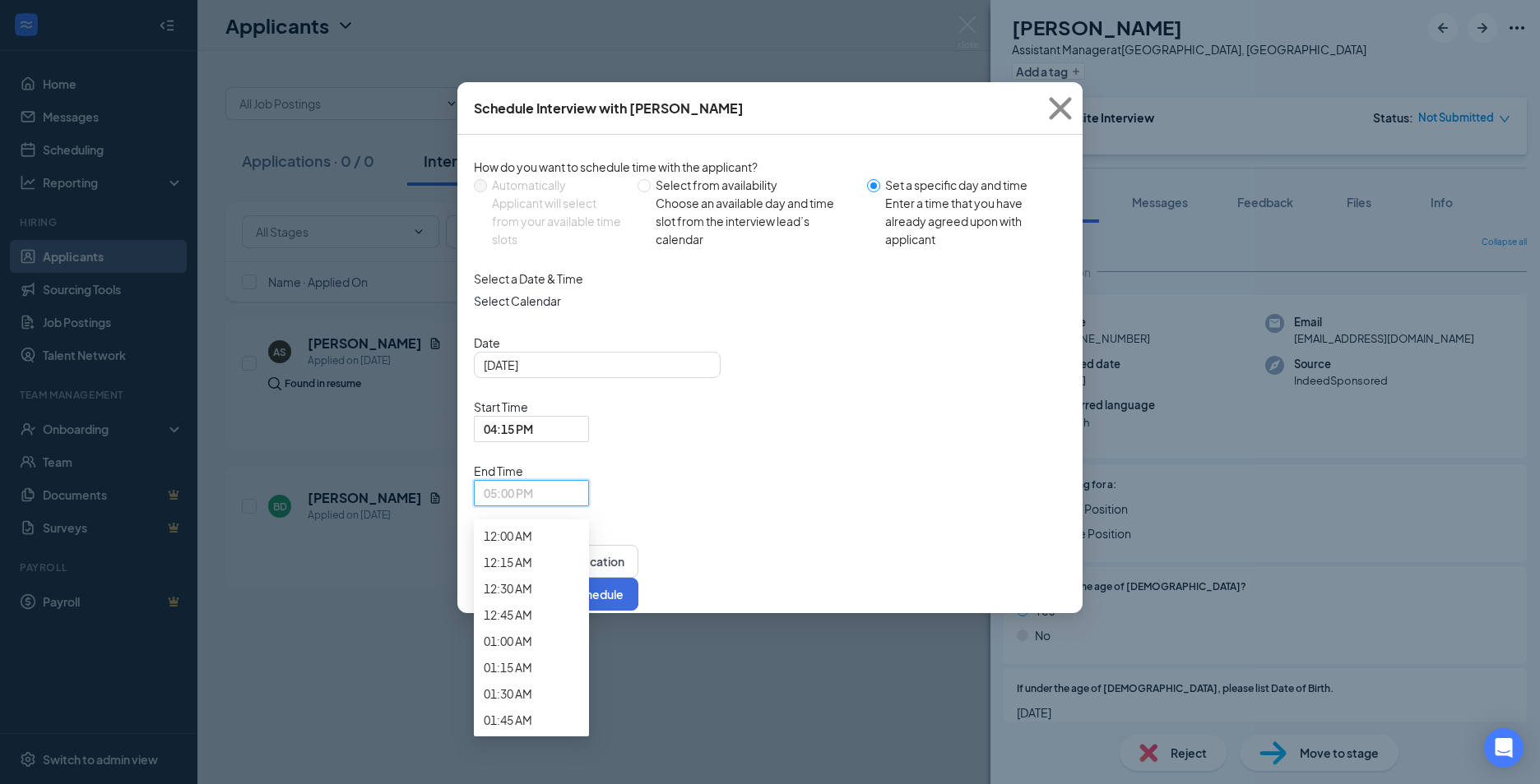
scroll to position [2401, 0]
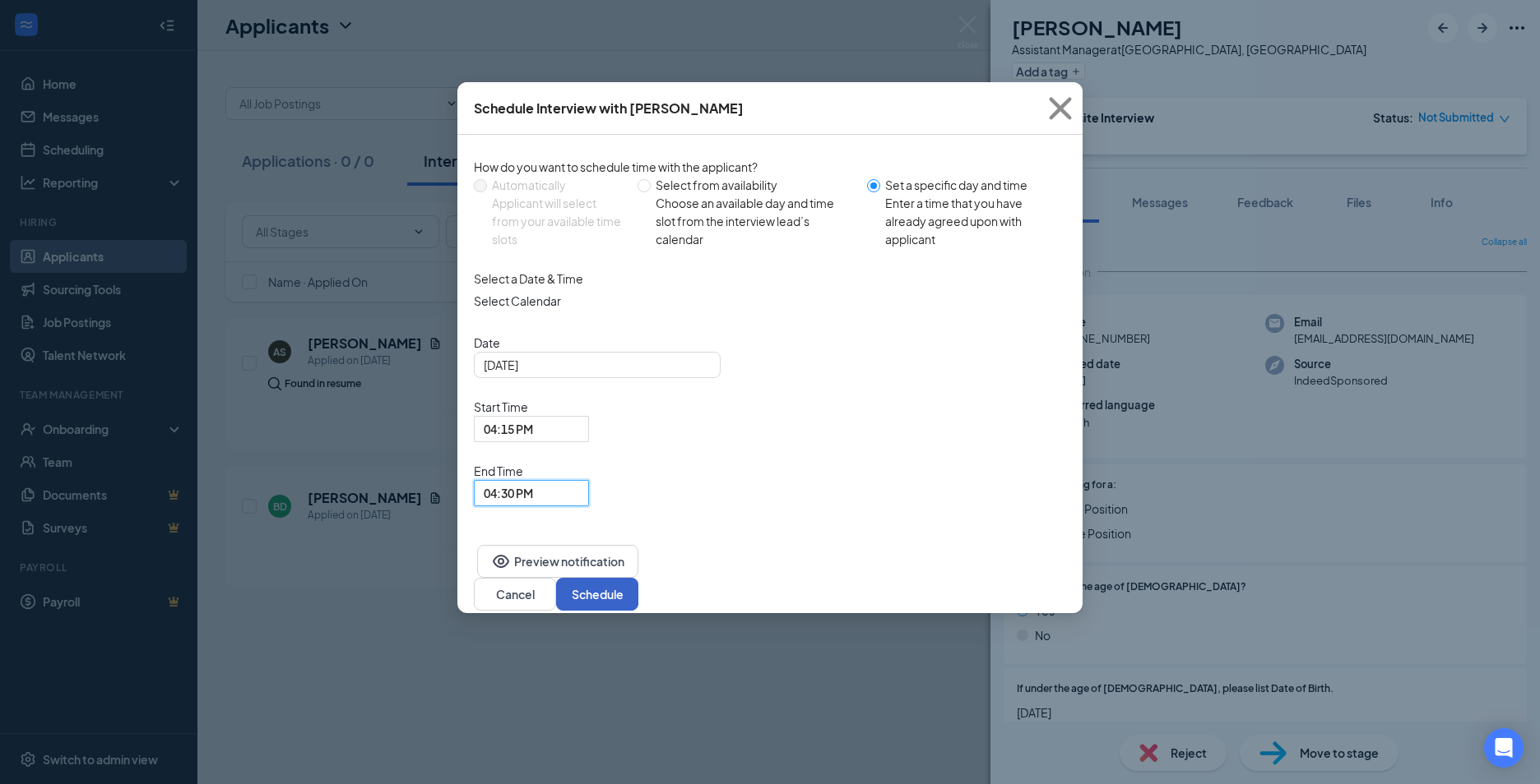
click at [638, 578] on button "Schedule" at bounding box center [597, 594] width 83 height 33
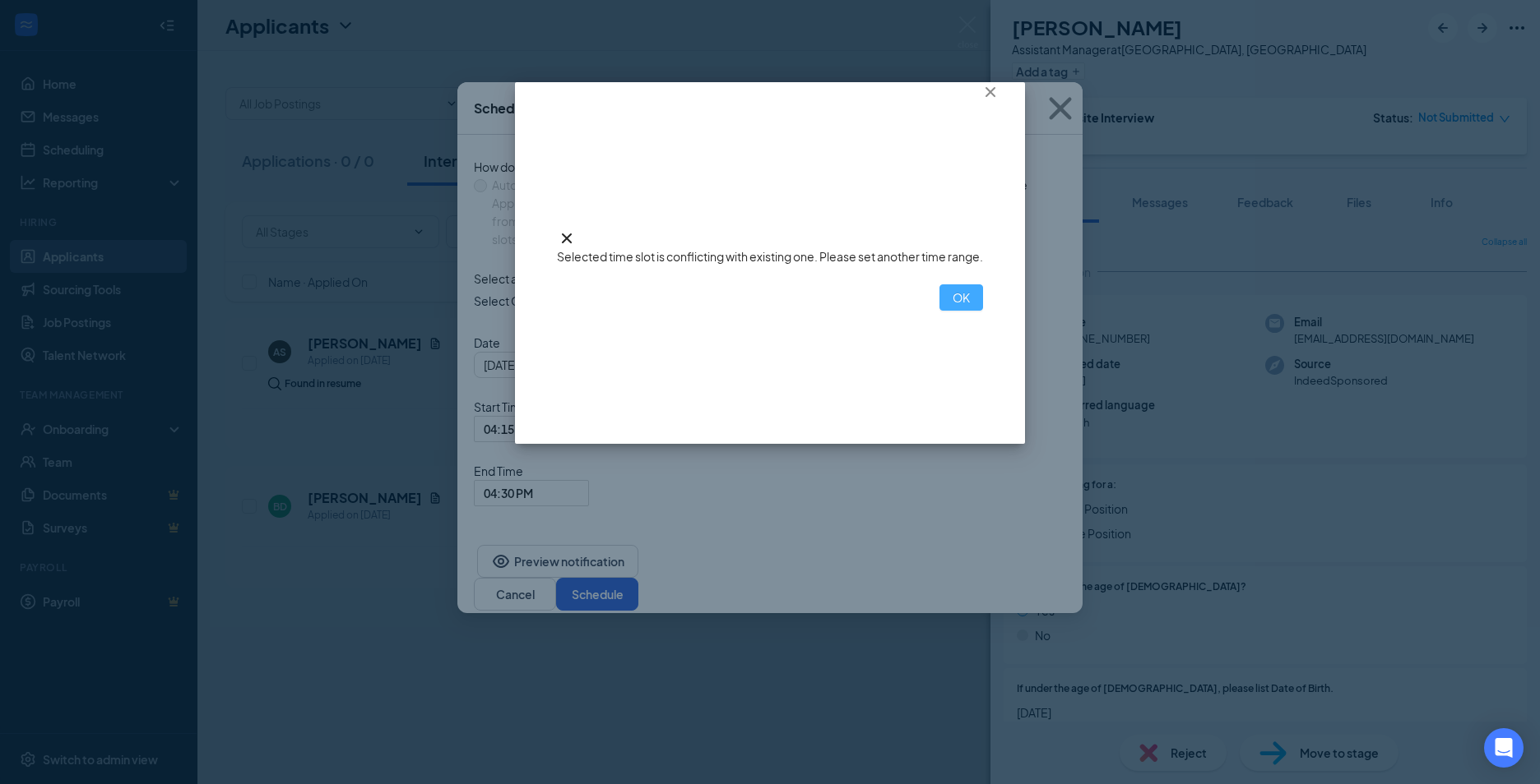
click at [940, 311] on button "OK" at bounding box center [961, 297] width 44 height 26
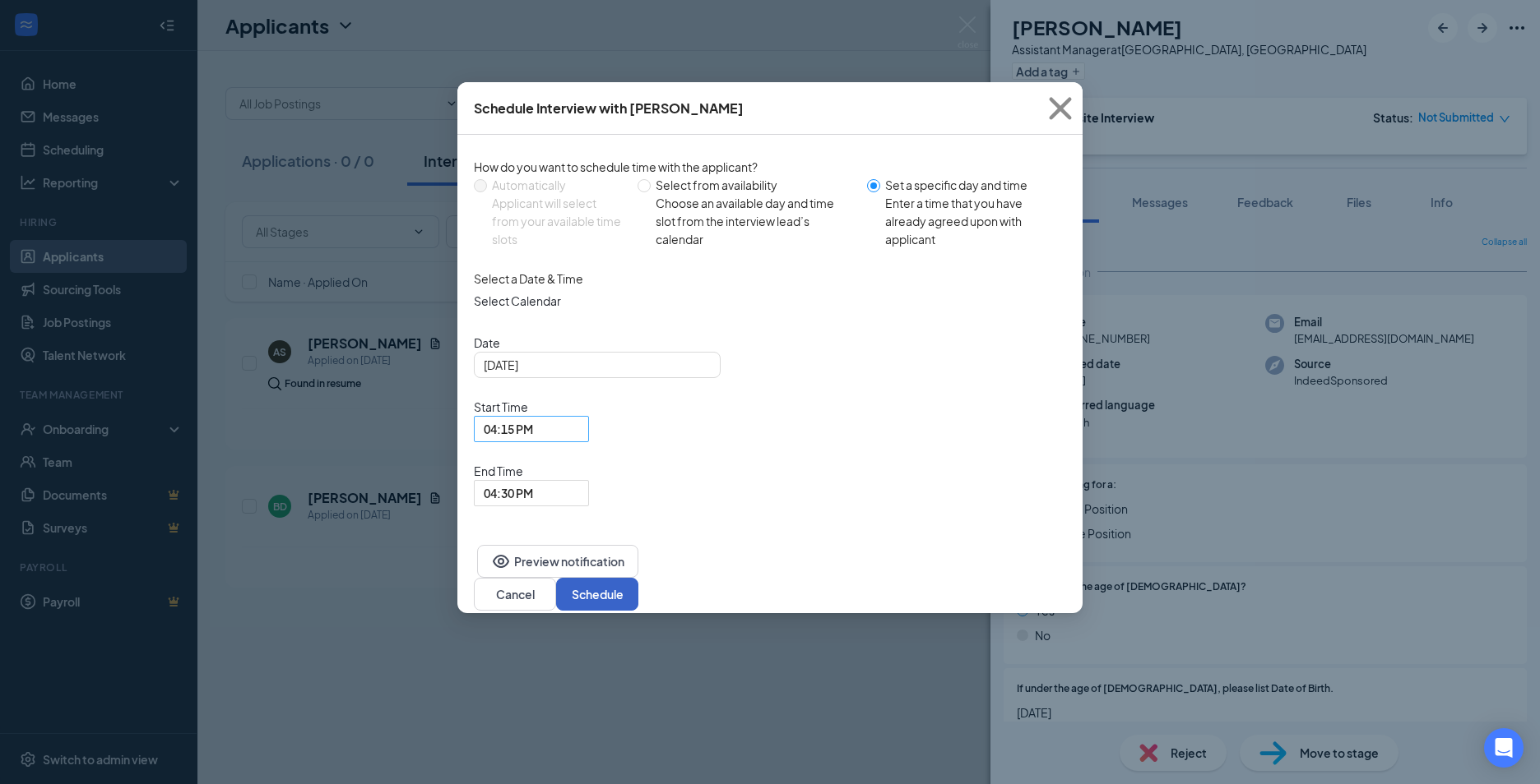
click at [579, 416] on span "04:15 PM" at bounding box center [531, 428] width 95 height 25
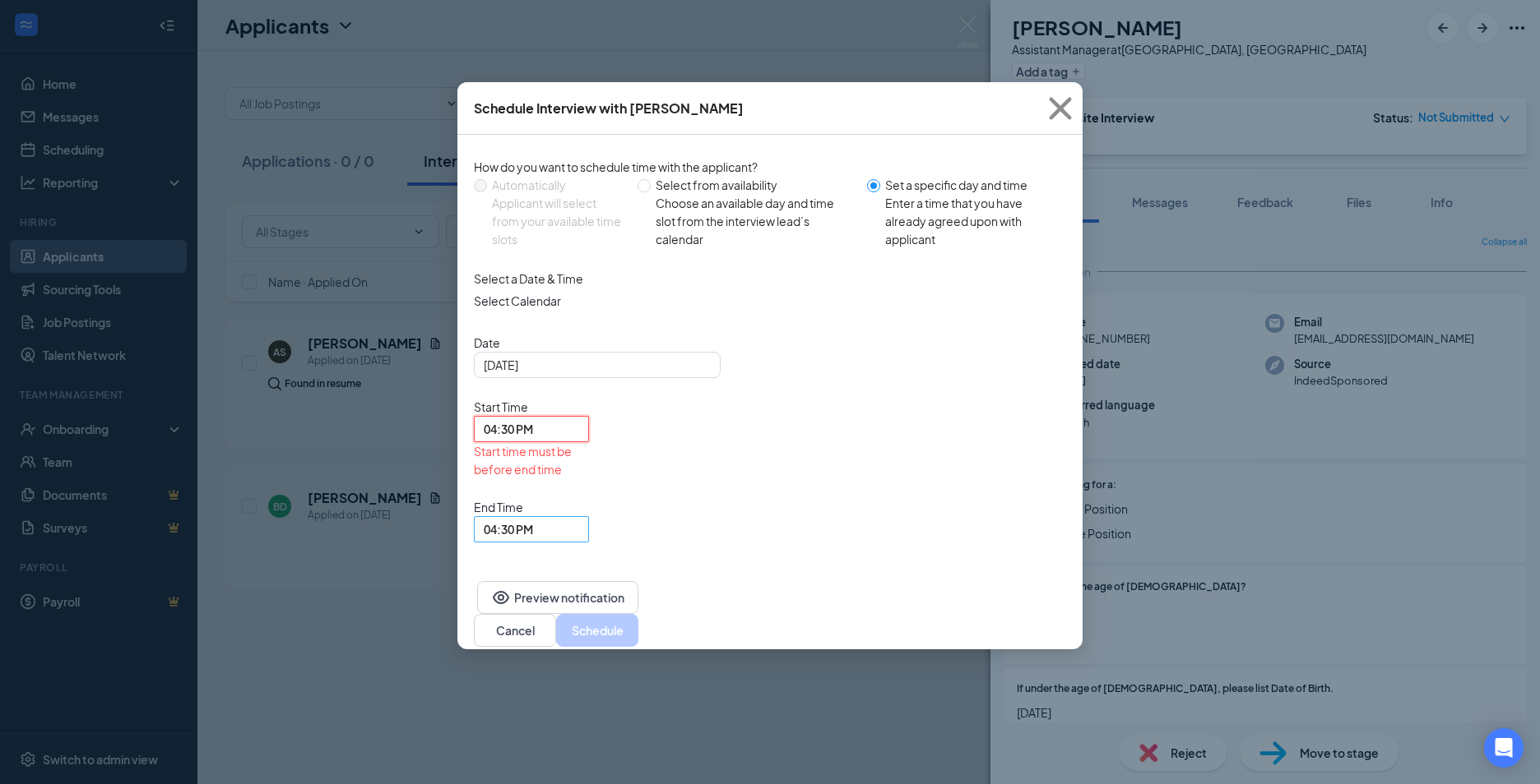
click at [579, 517] on span "04:30 PM" at bounding box center [531, 529] width 95 height 25
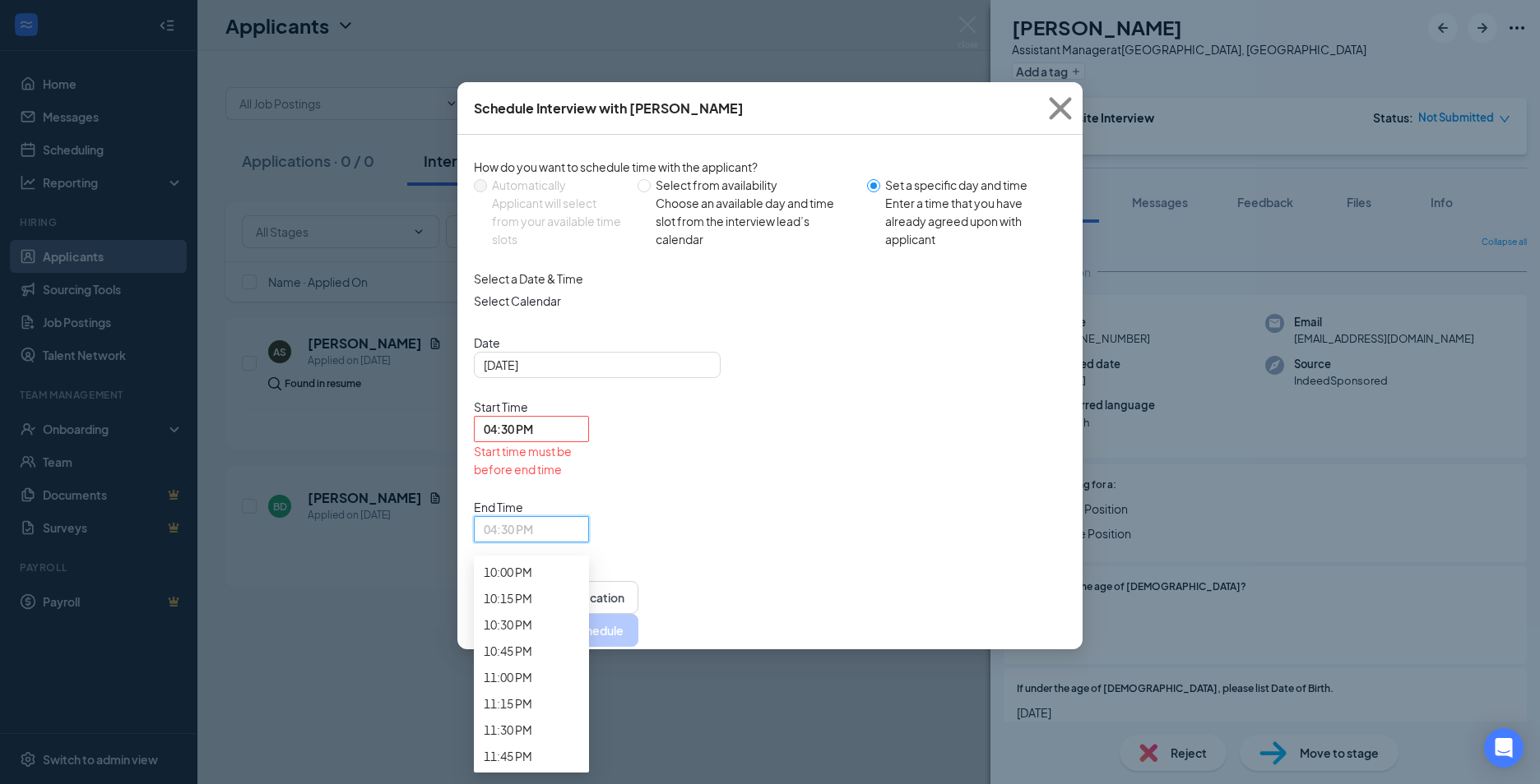
click at [532, 29] on span "04:45 PM" at bounding box center [507, 20] width 49 height 18
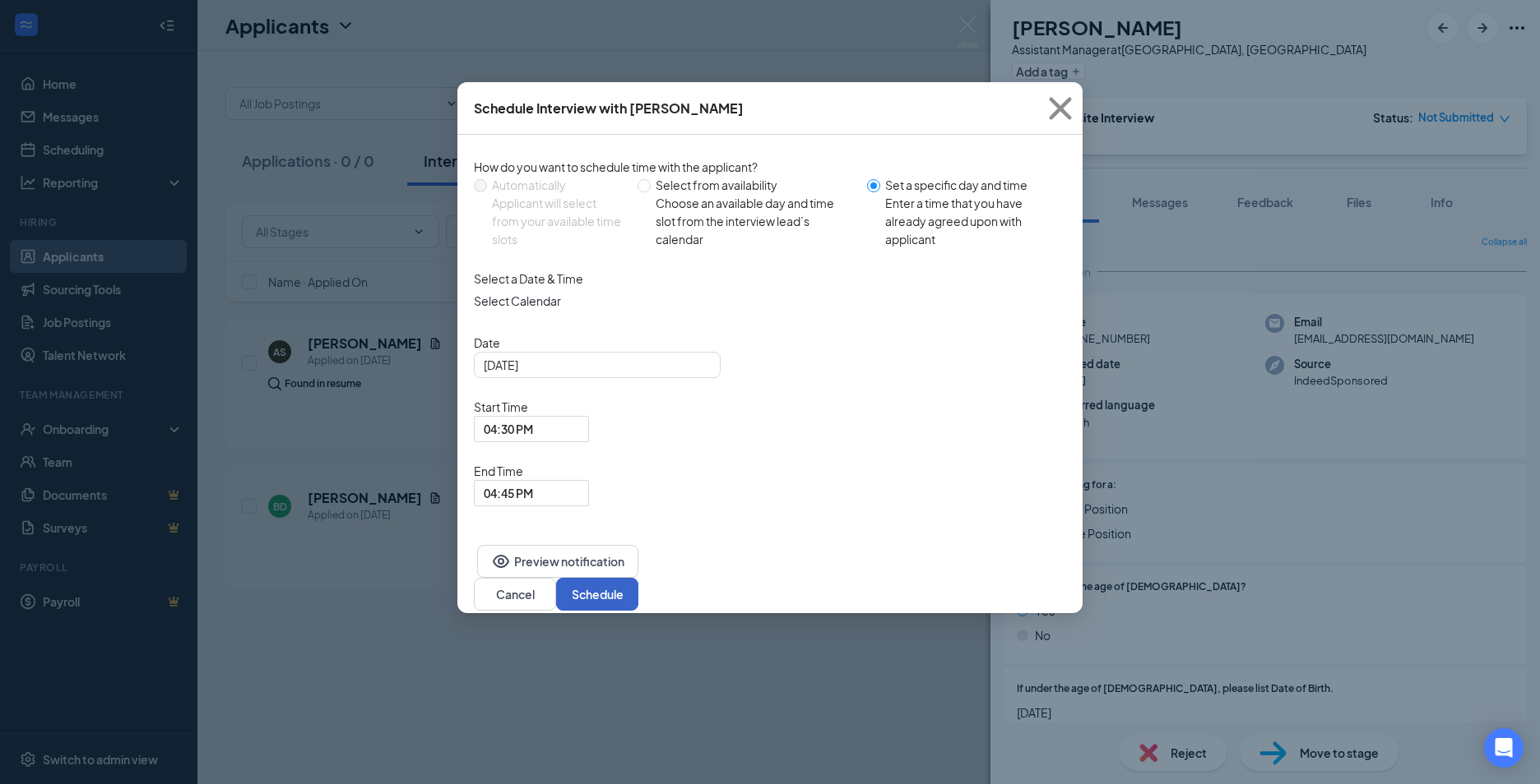
click at [638, 578] on button "Schedule" at bounding box center [597, 594] width 83 height 33
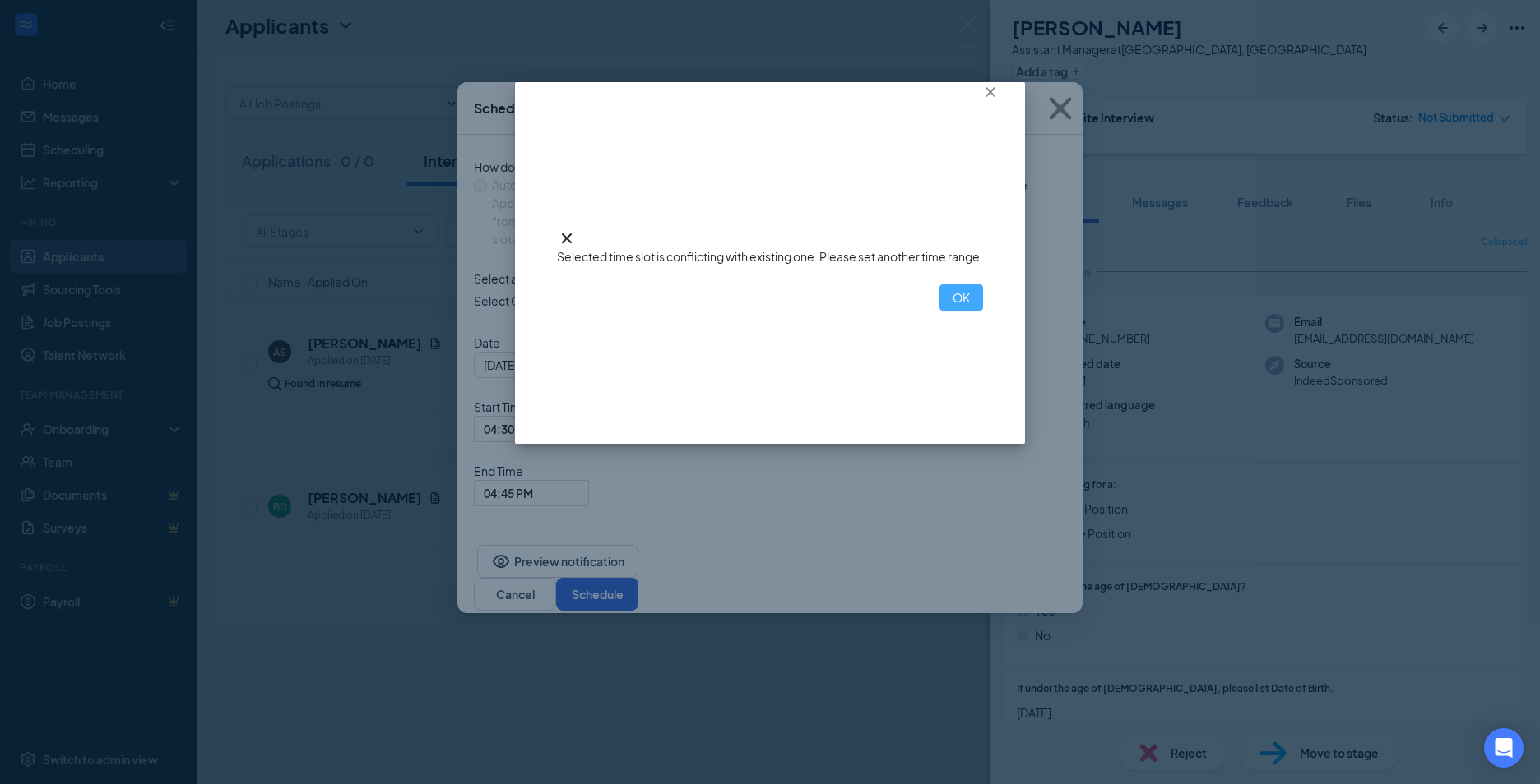
click at [940, 311] on button "OK" at bounding box center [961, 297] width 44 height 26
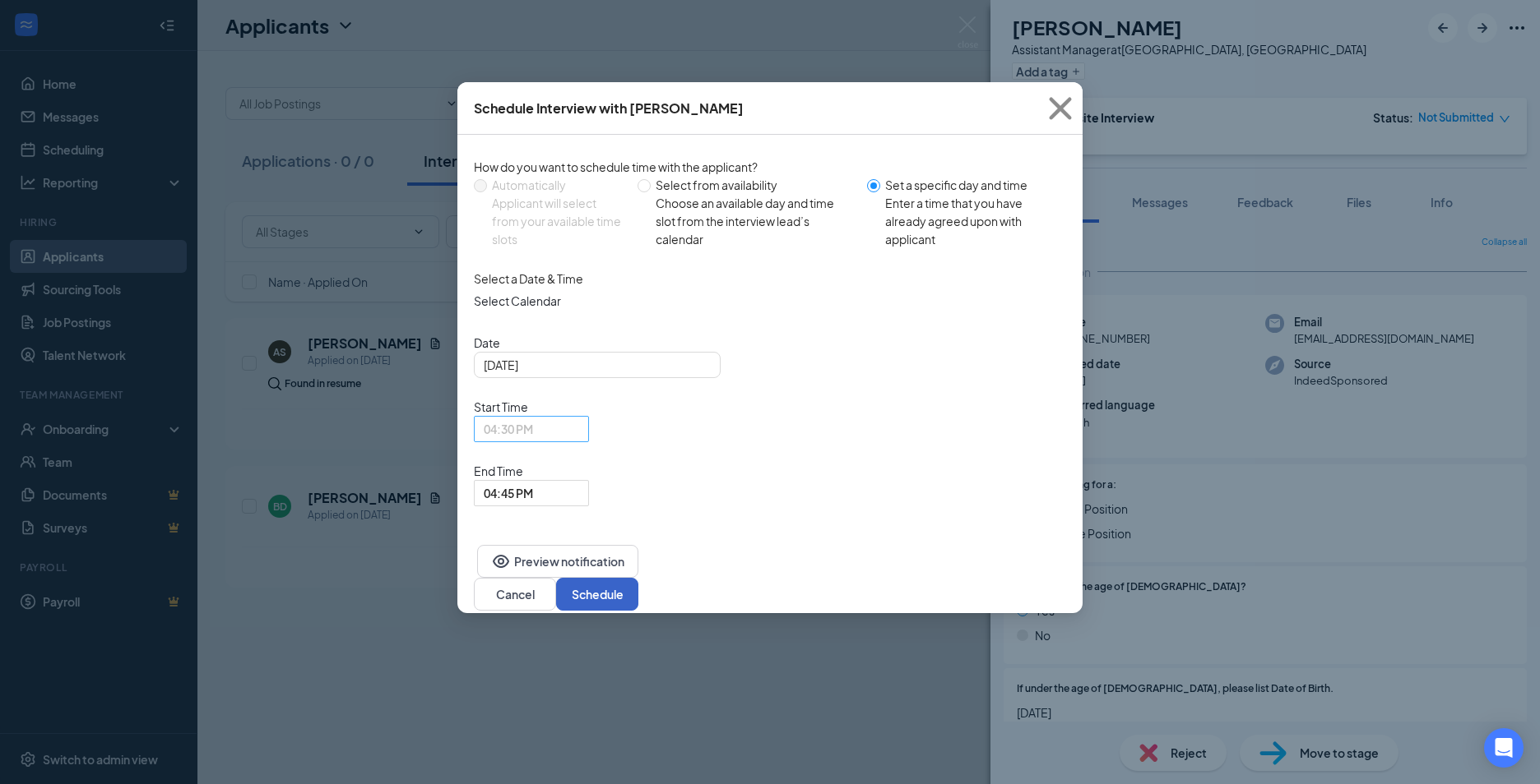
click at [579, 416] on span "04:30 PM" at bounding box center [531, 428] width 95 height 25
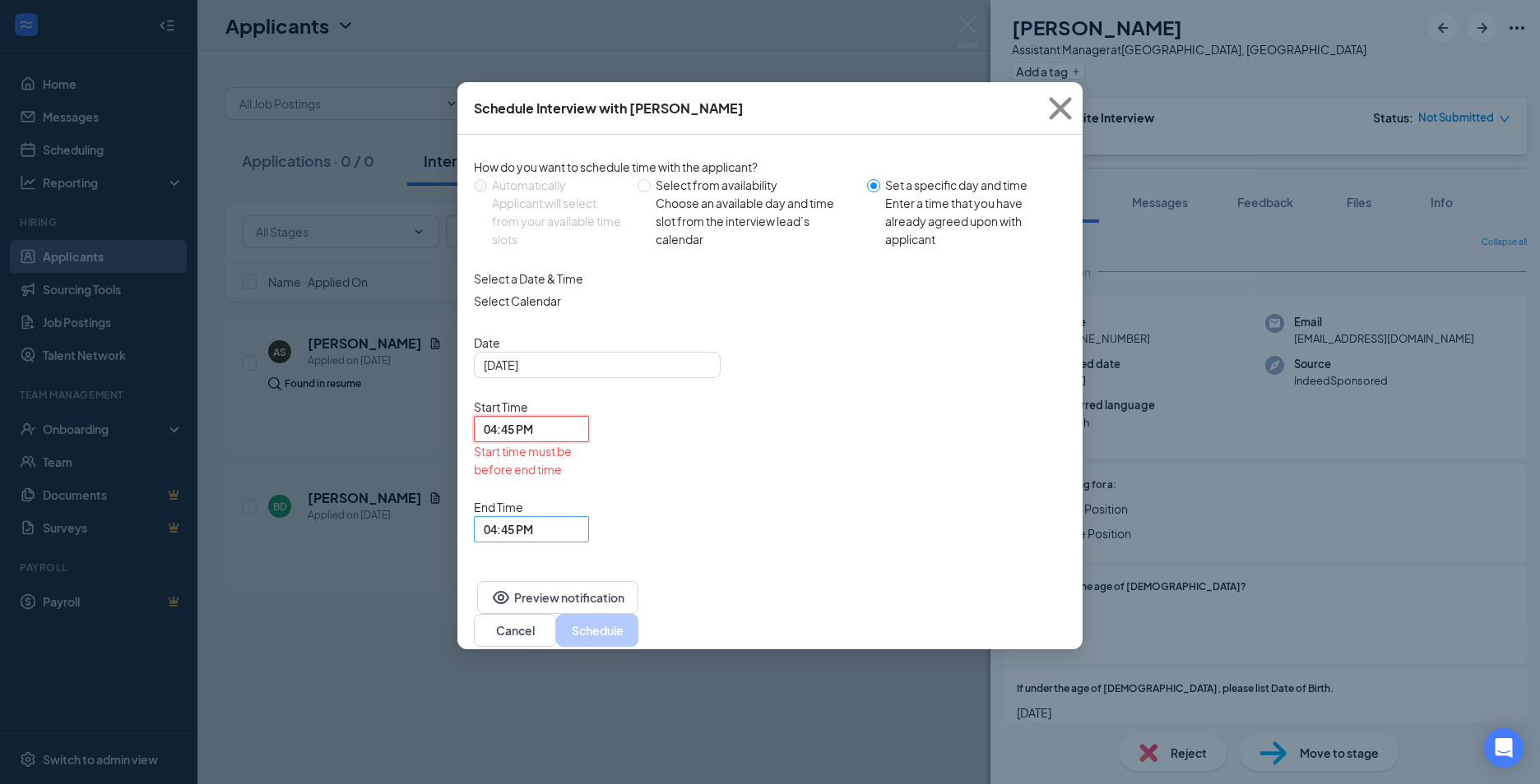
click at [579, 517] on span "04:45 PM" at bounding box center [531, 529] width 95 height 25
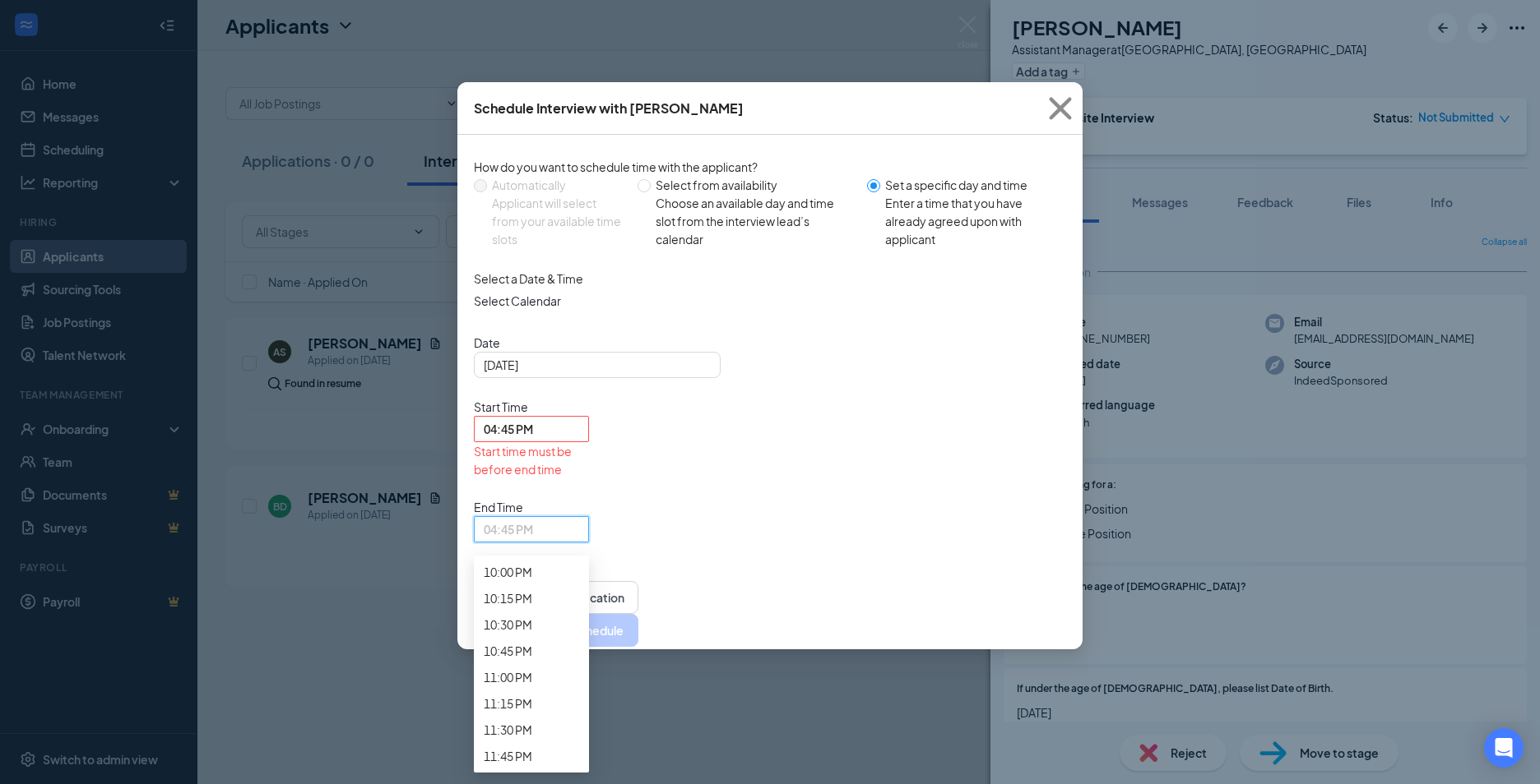
click at [532, 55] on span "05:00 PM" at bounding box center [507, 46] width 49 height 18
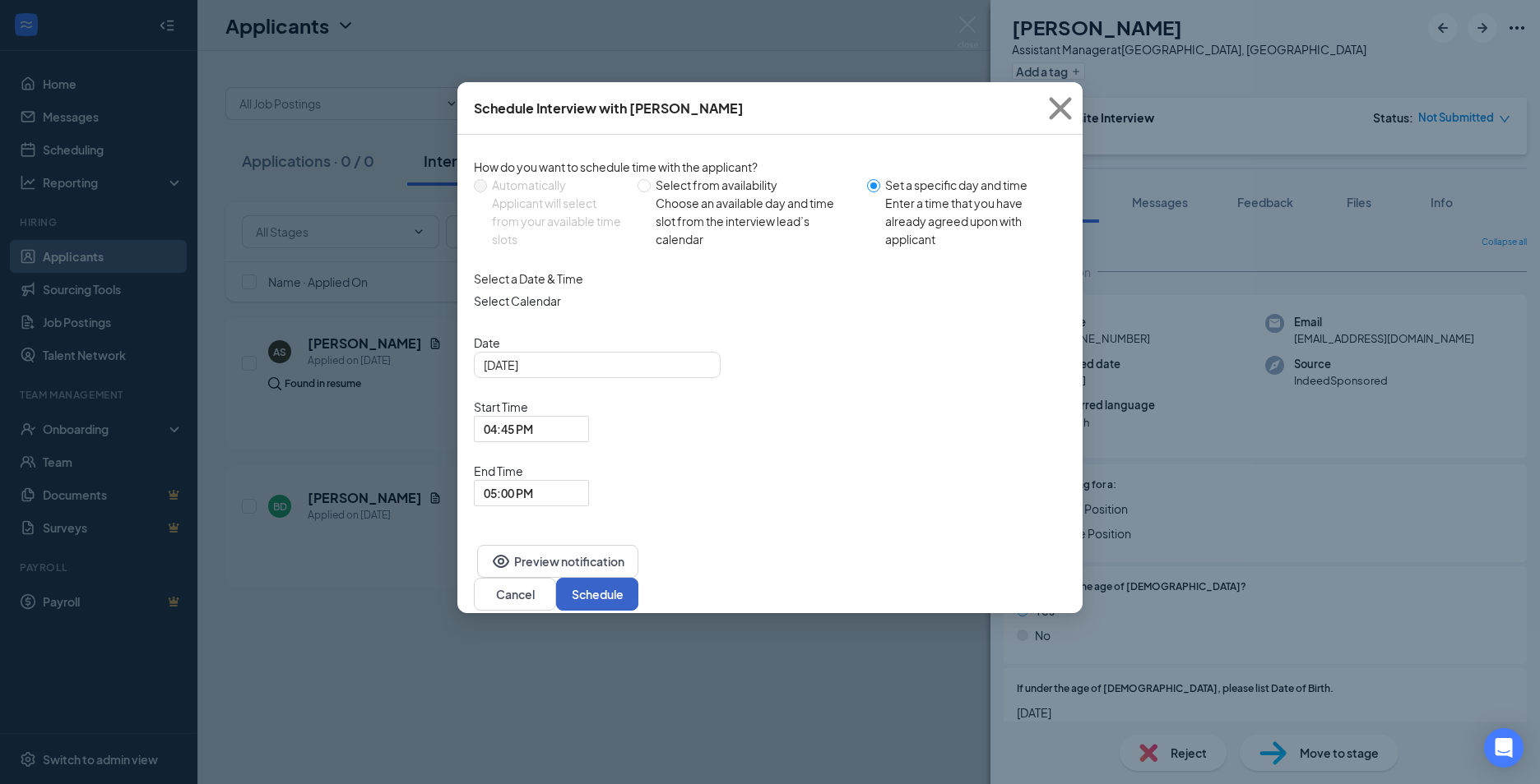
click at [638, 578] on button "Schedule" at bounding box center [597, 594] width 83 height 33
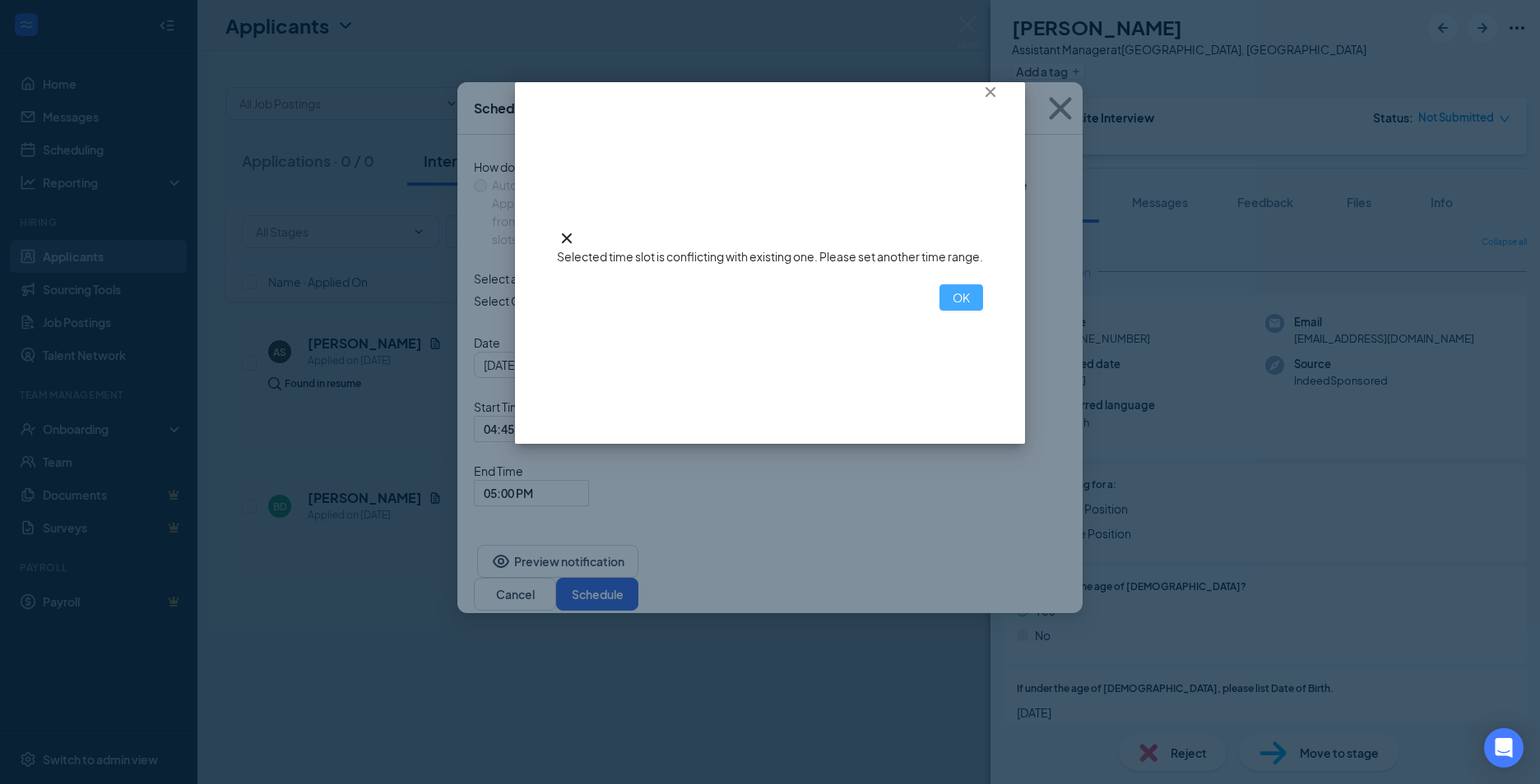
click at [940, 311] on button "OK" at bounding box center [961, 297] width 44 height 26
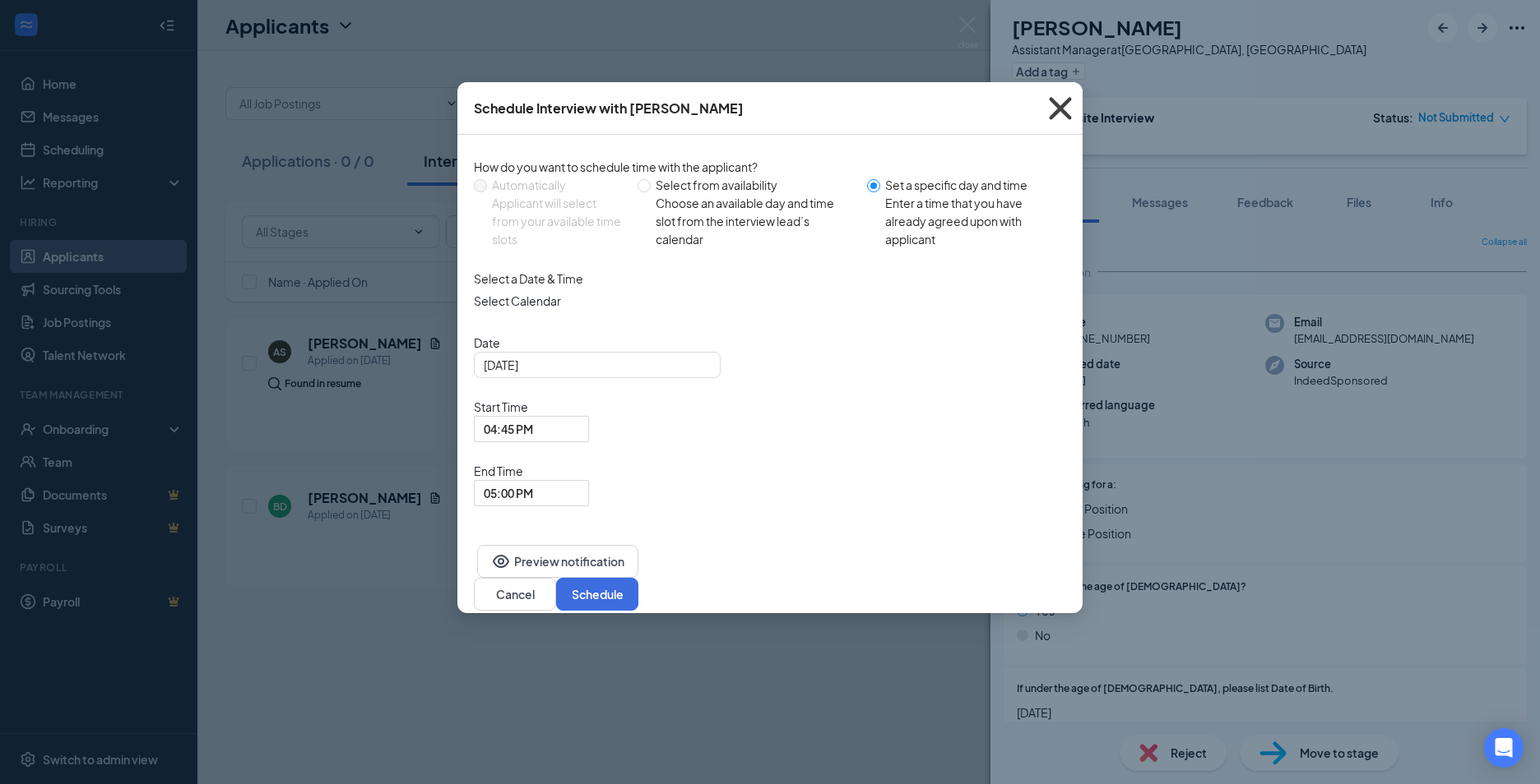
click at [1052, 102] on icon "Cross" at bounding box center [1060, 108] width 45 height 45
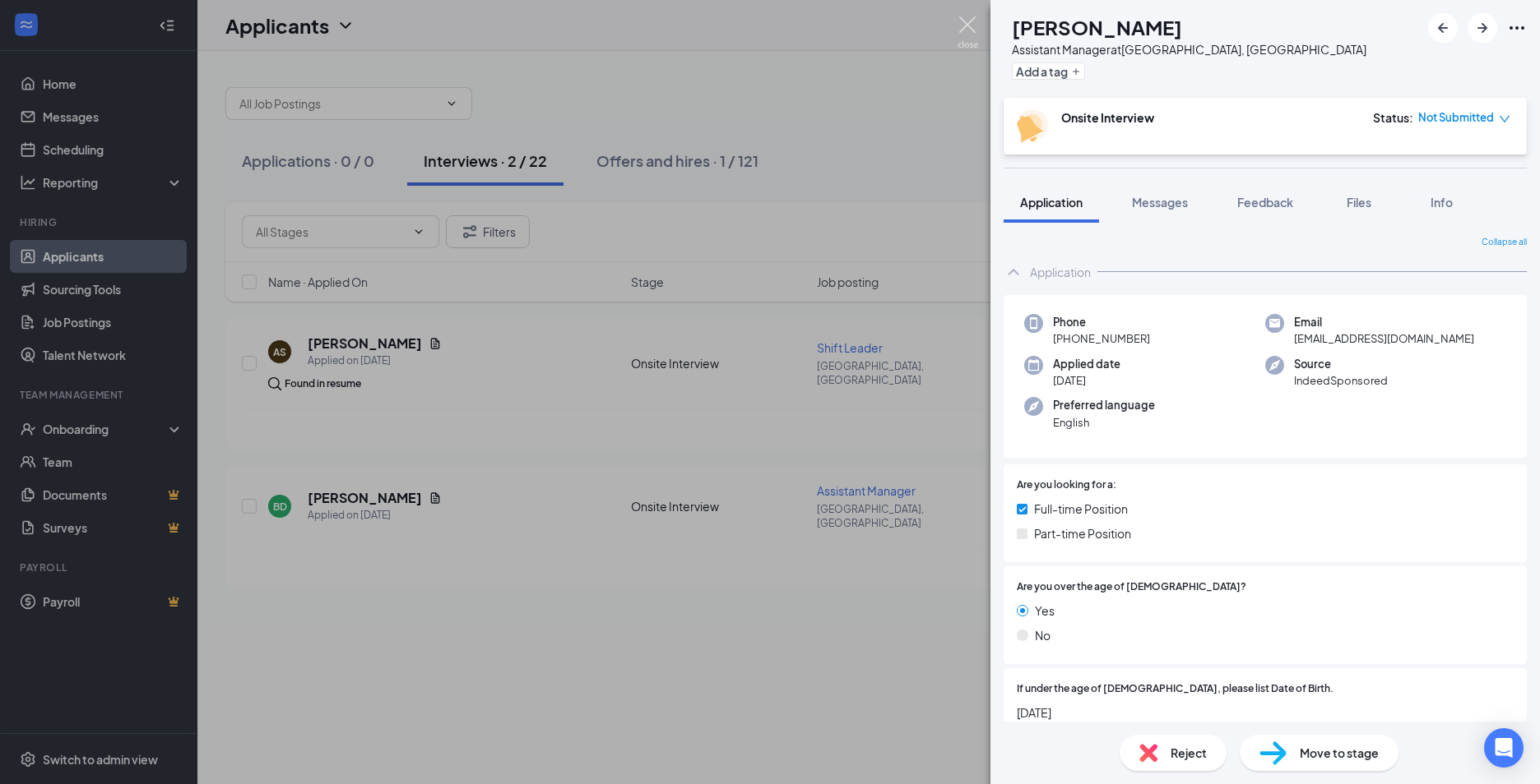
click at [974, 33] on img at bounding box center [967, 33] width 21 height 32
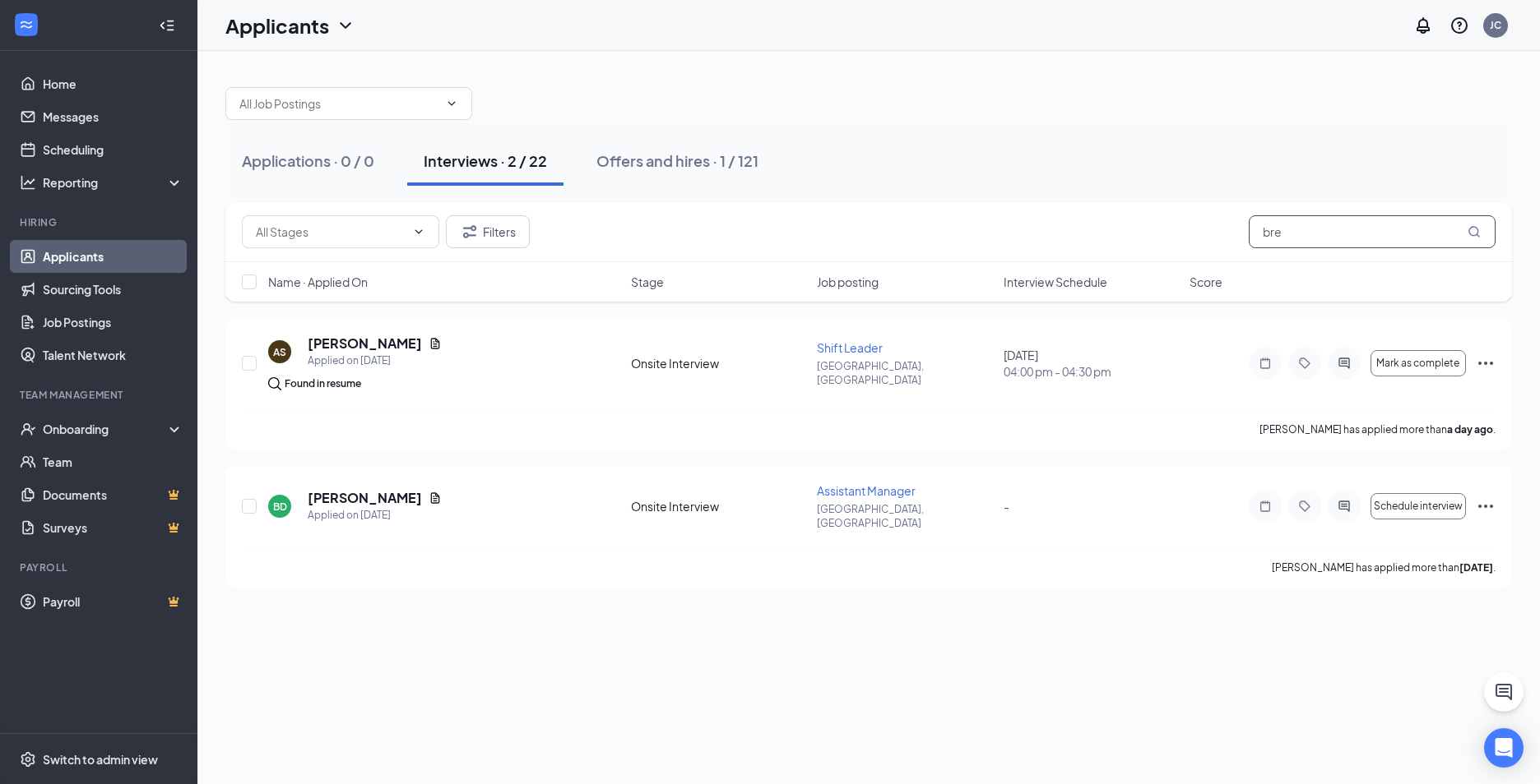
click at [1310, 229] on input "bre" at bounding box center [1372, 232] width 247 height 33
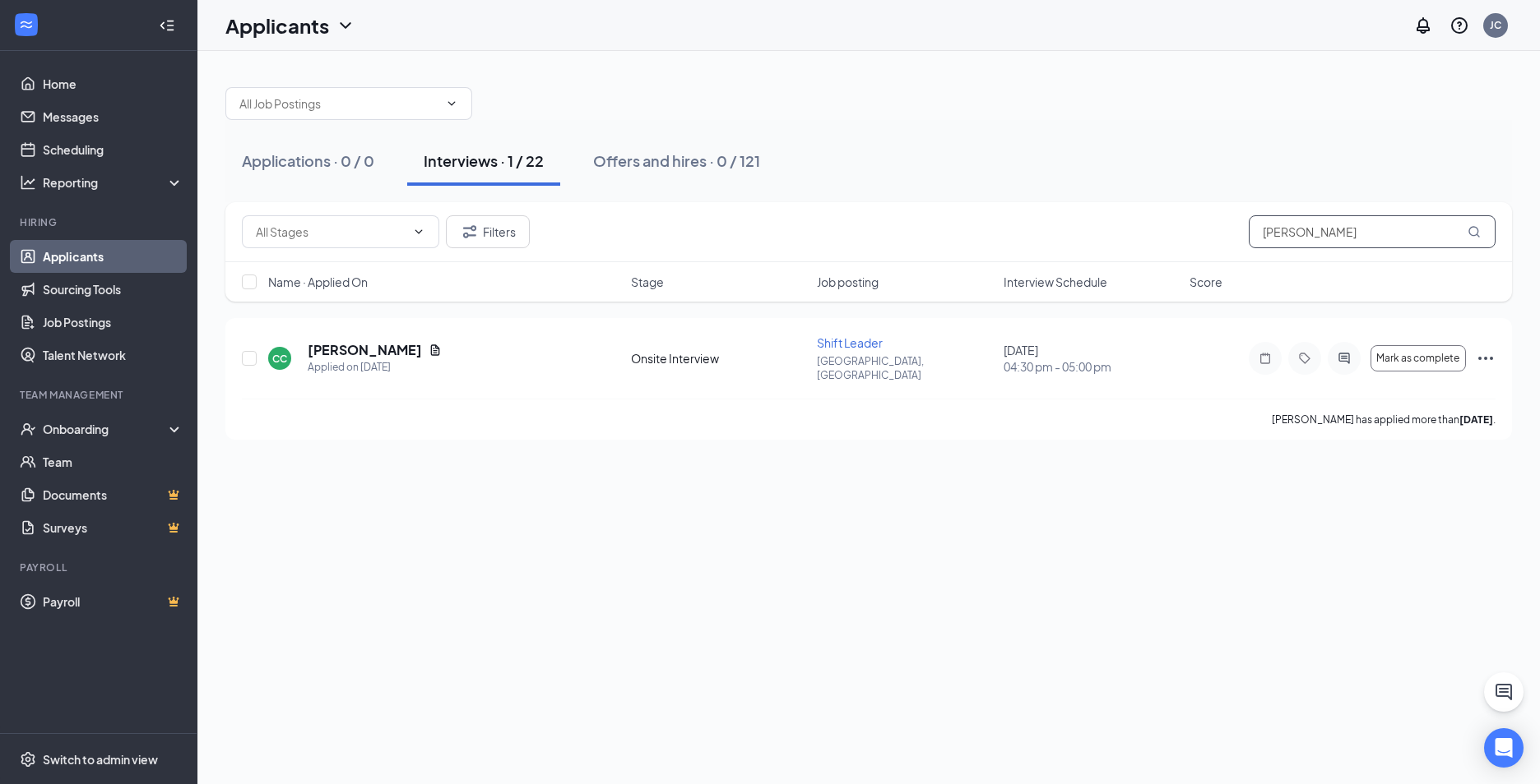
click at [1318, 235] on input "casey" at bounding box center [1372, 232] width 247 height 33
click at [1343, 229] on input "emely" at bounding box center [1372, 232] width 247 height 33
type input "casey"
click at [380, 350] on h5 "[PERSON_NAME]" at bounding box center [364, 350] width 114 height 18
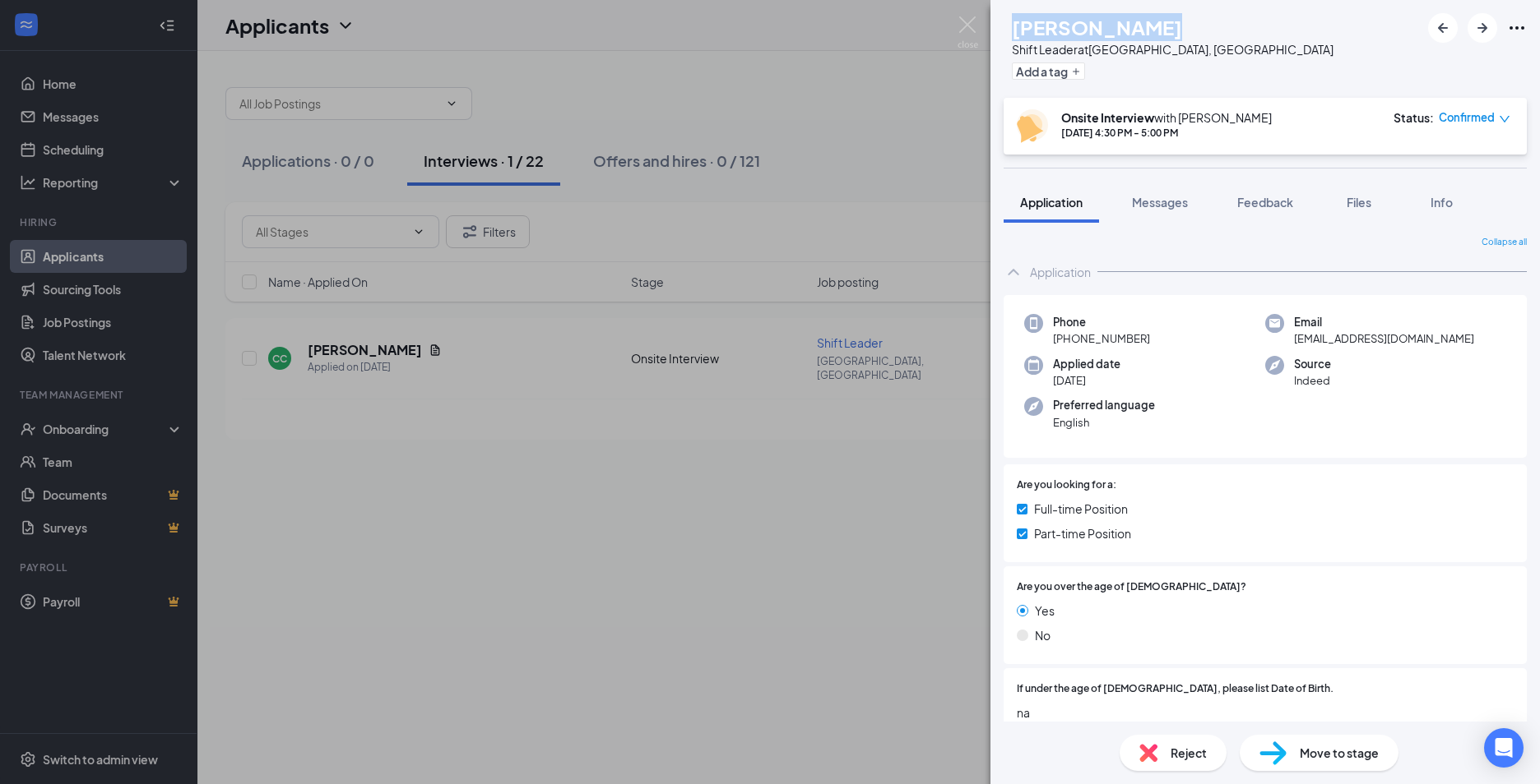
drag, startPoint x: 1179, startPoint y: 27, endPoint x: 1044, endPoint y: 34, distance: 135.2
click at [1044, 34] on div "CC Casey Cassell Shift Leader at Grand Island, NE Add a tag" at bounding box center [1168, 49] width 330 height 72
copy h1 "[PERSON_NAME]"
drag, startPoint x: 1350, startPoint y: 193, endPoint x: 1320, endPoint y: 379, distance: 188.4
click at [1350, 193] on button "Files" at bounding box center [1359, 202] width 66 height 41
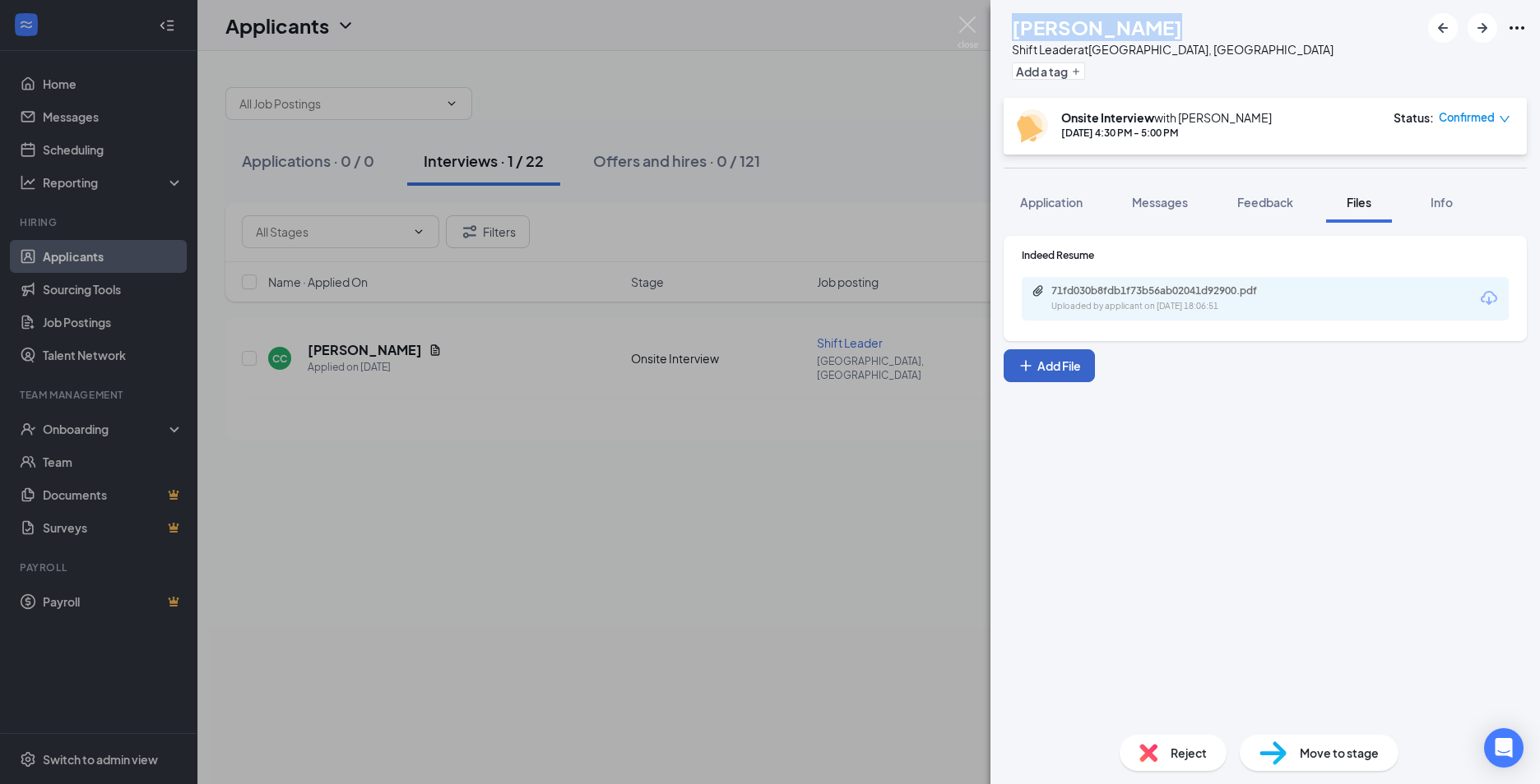
click at [1039, 359] on button "Add File" at bounding box center [1049, 366] width 91 height 33
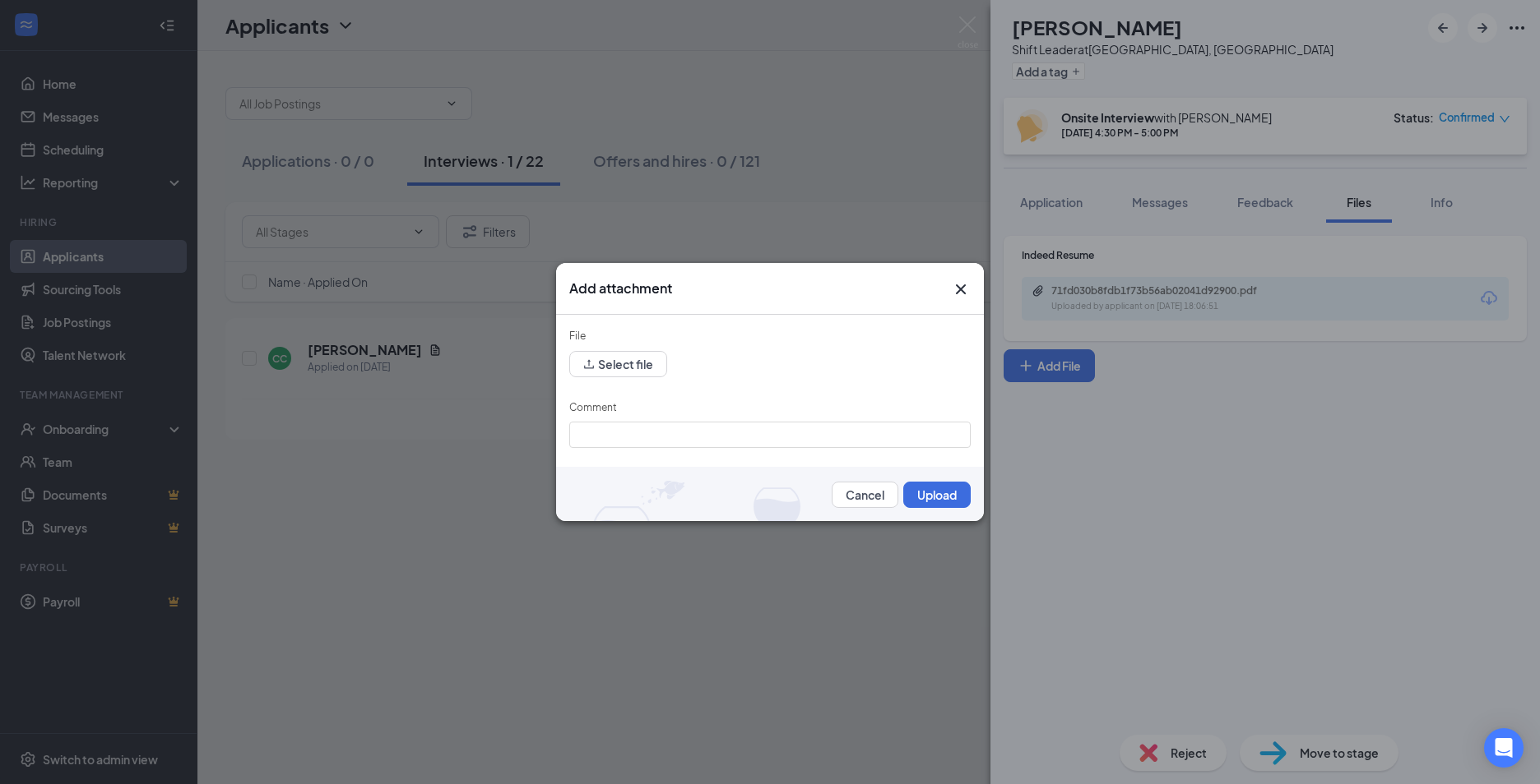
click at [621, 378] on div "Select file" at bounding box center [617, 365] width 97 height 29
click at [631, 367] on button "Select file" at bounding box center [617, 364] width 97 height 26
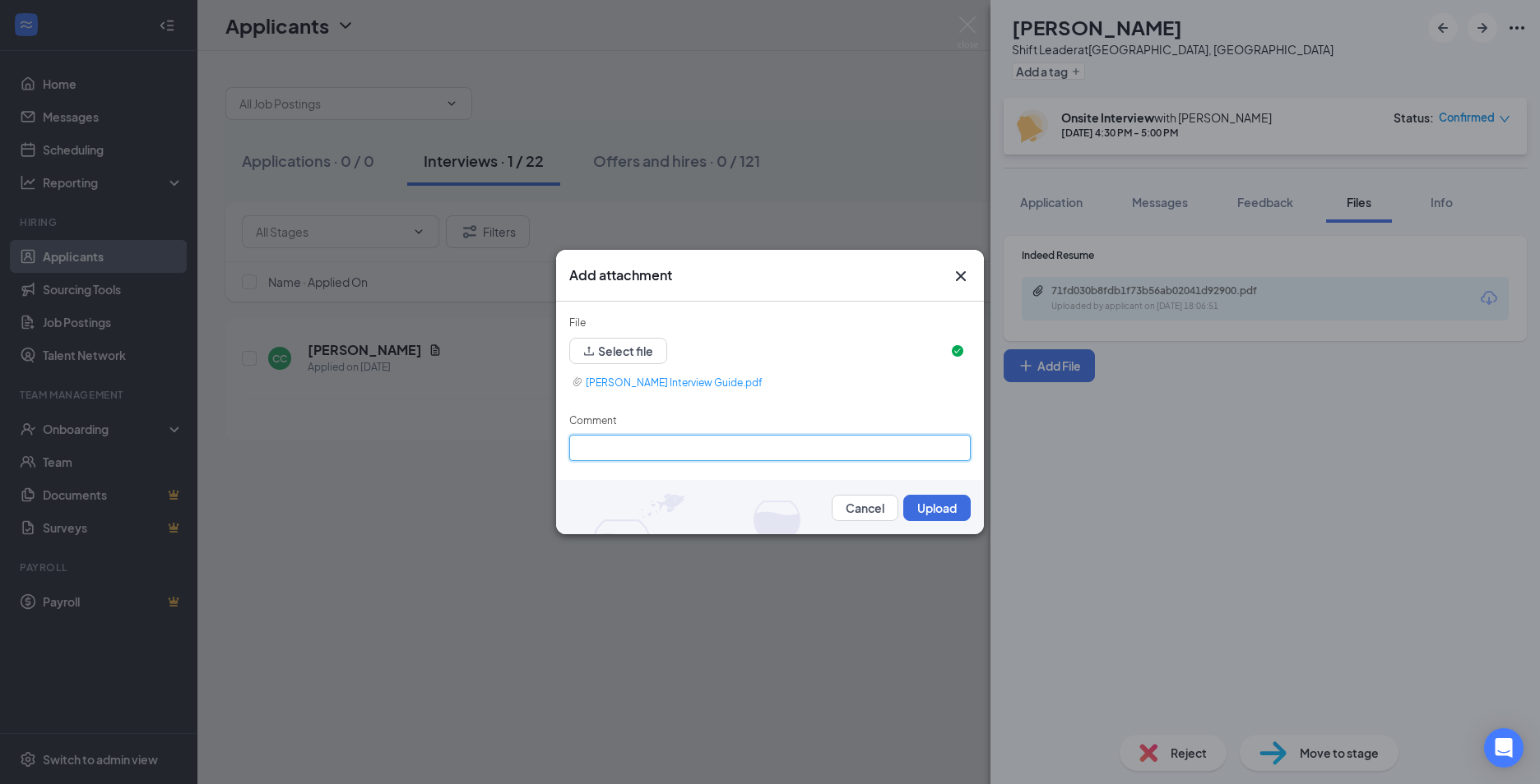
click at [685, 440] on input "Comment" at bounding box center [770, 448] width 402 height 26
type input "Interview Guide"
click at [936, 496] on button "Upload" at bounding box center [937, 508] width 68 height 26
